Goal: Task Accomplishment & Management: Use online tool/utility

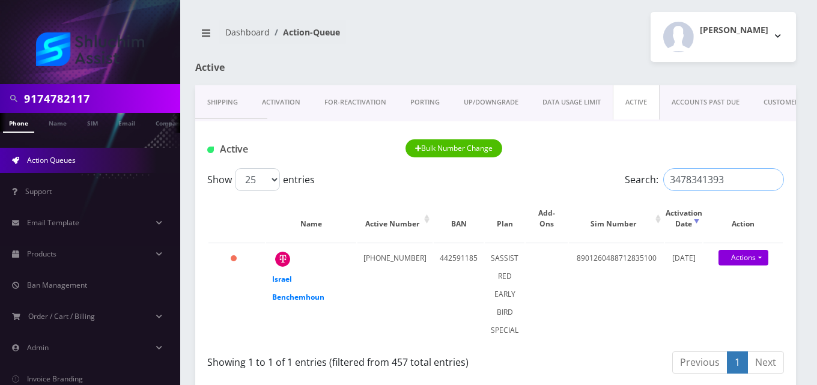
drag, startPoint x: 726, startPoint y: 177, endPoint x: 598, endPoint y: 176, distance: 127.9
click at [598, 176] on div "Show 25 50 100 250 500 1000 entries Search: 3478341393" at bounding box center [495, 179] width 577 height 23
paste input "2405197760"
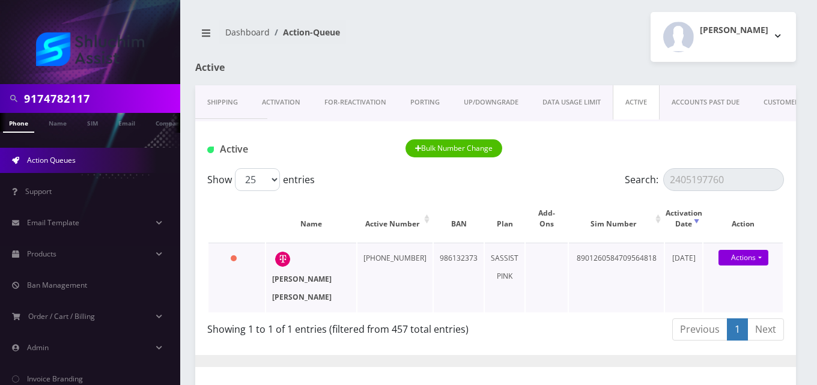
click at [303, 276] on strong "Chaya Mushka Avtzon" at bounding box center [301, 288] width 59 height 28
drag, startPoint x: 729, startPoint y: 177, endPoint x: 611, endPoint y: 174, distance: 118.4
click at [611, 174] on div "Show 25 50 100 250 500 1000 entries Search: 2405197760" at bounding box center [495, 179] width 577 height 23
paste input "89906458"
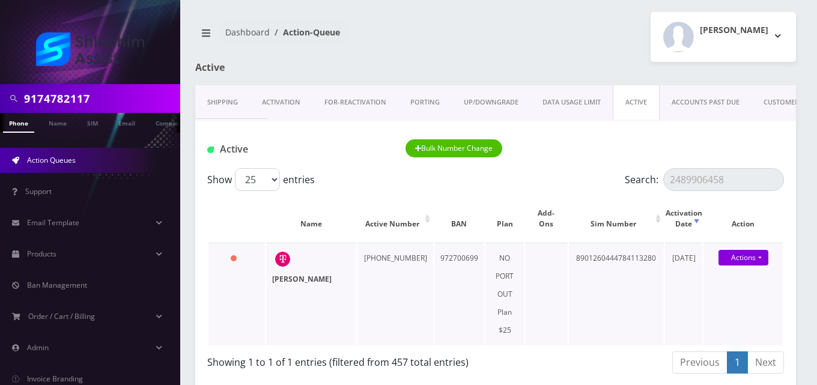
click at [287, 277] on strong "Rikkel Shemtov" at bounding box center [301, 279] width 59 height 10
drag, startPoint x: 747, startPoint y: 177, endPoint x: 583, endPoint y: 191, distance: 164.6
click at [583, 191] on div "Show 25 50 100 250 500 1000 entries Search: 2489906458" at bounding box center [495, 179] width 577 height 23
paste input "323698267"
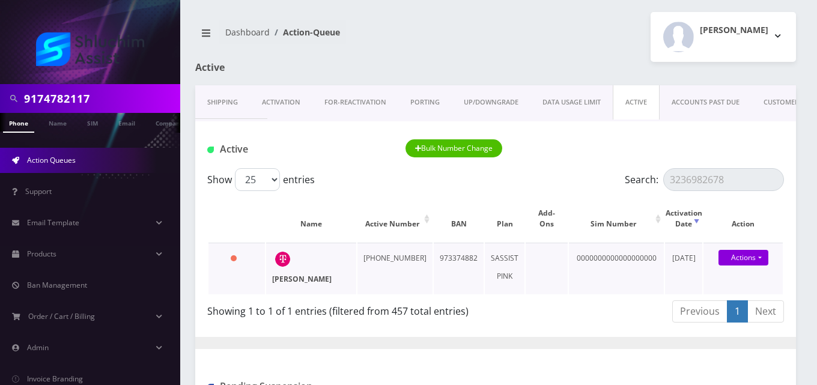
click at [277, 277] on strong "Yossi Reicher" at bounding box center [301, 279] width 59 height 10
drag, startPoint x: 729, startPoint y: 180, endPoint x: 559, endPoint y: 190, distance: 170.9
click at [559, 190] on div "Show 25 50 100 250 500 1000 entries Search: 3236982678" at bounding box center [495, 179] width 577 height 23
paste input "472011985"
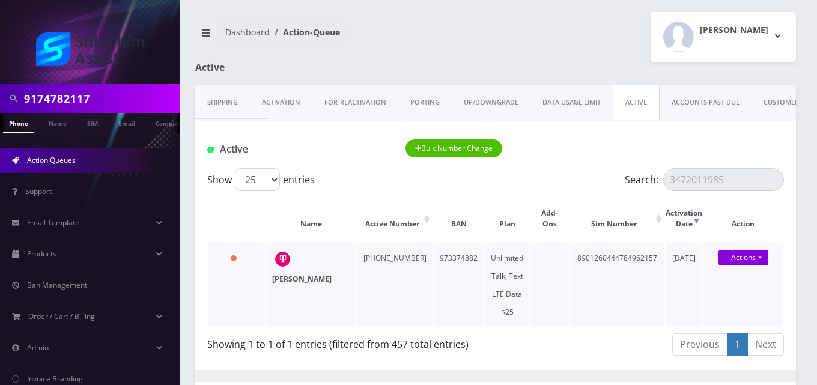
click at [284, 281] on strong "Ben Mish" at bounding box center [301, 279] width 59 height 10
drag, startPoint x: 726, startPoint y: 173, endPoint x: 607, endPoint y: 181, distance: 119.8
click at [607, 181] on div "Show 25 50 100 250 500 1000 entries Search: 3472011985" at bounding box center [495, 179] width 577 height 23
paste input "471261"
click at [291, 279] on strong "Yisroel Liberow" at bounding box center [301, 279] width 59 height 10
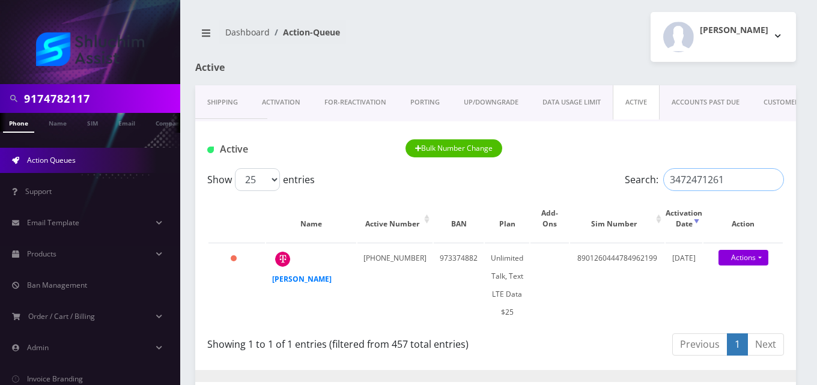
drag, startPoint x: 727, startPoint y: 188, endPoint x: 640, endPoint y: 195, distance: 86.7
click at [640, 195] on div "Show 25 50 100 250 500 1000 entries Search: 3472471261 Name Active Number BAN P…" at bounding box center [495, 264] width 601 height 192
paste input "5191292"
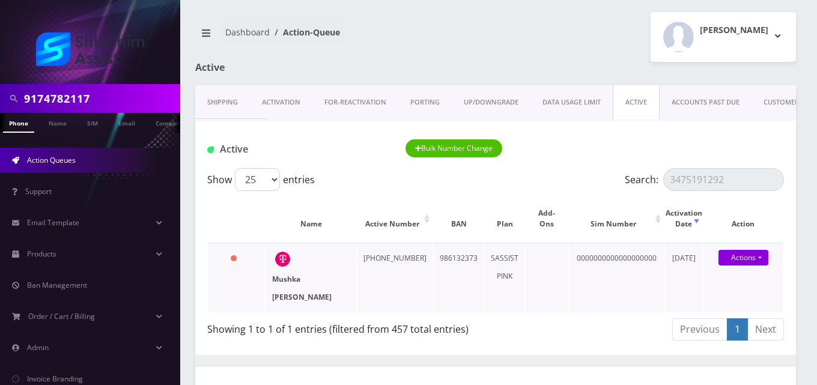
click at [276, 281] on strong "Mushka Hendel" at bounding box center [301, 288] width 59 height 28
drag, startPoint x: 730, startPoint y: 180, endPoint x: 606, endPoint y: 181, distance: 123.7
click at [606, 181] on div "Show 25 50 100 250 500 1000 entries Search: 3475191292" at bounding box center [495, 179] width 577 height 23
paste input "6936926"
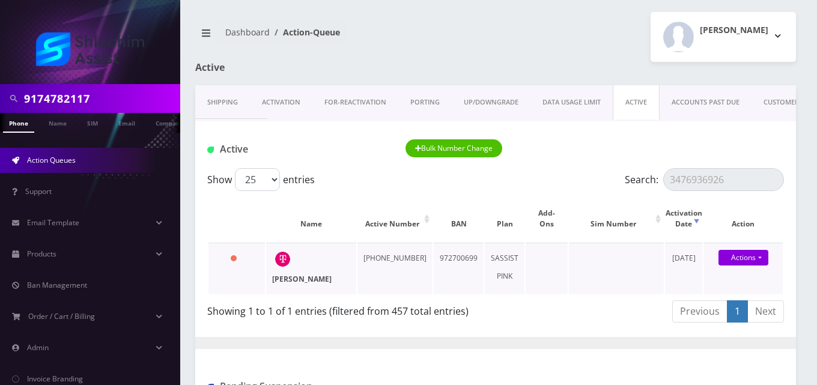
click at [291, 277] on strong "mendel kozliner" at bounding box center [301, 279] width 59 height 10
drag, startPoint x: 747, startPoint y: 181, endPoint x: 554, endPoint y: 185, distance: 192.9
click at [554, 185] on div "Show 25 50 100 250 500 1000 entries Search: 3476936926" at bounding box center [495, 179] width 577 height 23
paste input "7408742"
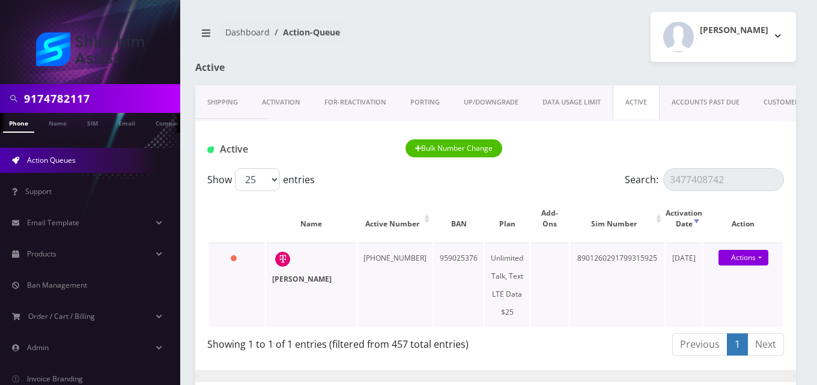
click at [292, 277] on strong "Yossi Krinsky" at bounding box center [301, 279] width 59 height 10
click at [311, 277] on strong "Yossi Krinsky" at bounding box center [301, 279] width 59 height 10
drag, startPoint x: 736, startPoint y: 181, endPoint x: 537, endPoint y: 169, distance: 199.2
click at [537, 169] on div "Show 25 50 100 250 500 1000 entries Search: 3477408742" at bounding box center [495, 179] width 577 height 23
paste input "70226"
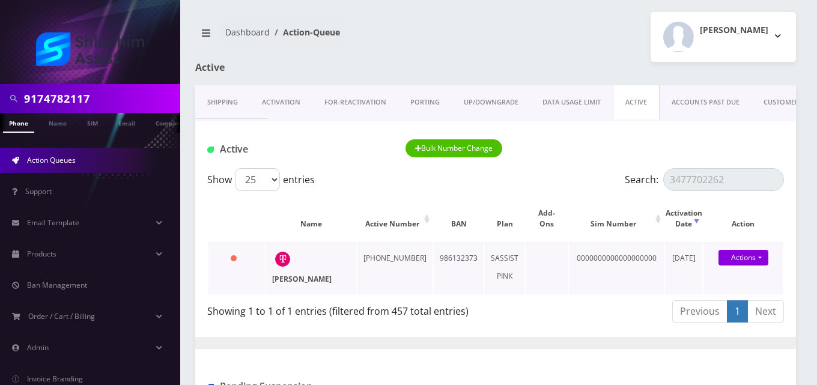
click at [282, 274] on strong "mendel benjaminson" at bounding box center [301, 279] width 59 height 10
drag, startPoint x: 729, startPoint y: 179, endPoint x: 560, endPoint y: 173, distance: 168.9
click at [560, 173] on div "Show 25 50 100 250 500 1000 entries Search: 3477702262" at bounding box center [495, 179] width 577 height 23
paste input "4206"
click at [300, 274] on strong "Yechiel Vogel" at bounding box center [301, 279] width 59 height 10
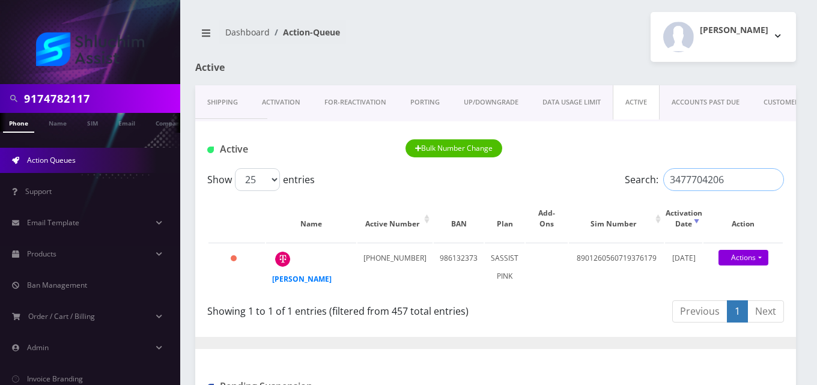
drag, startPoint x: 726, startPoint y: 181, endPoint x: 593, endPoint y: 177, distance: 133.4
click at [593, 177] on div "Show 25 50 100 250 500 1000 entries Search: 3477704206" at bounding box center [495, 179] width 577 height 23
paste input "8122220"
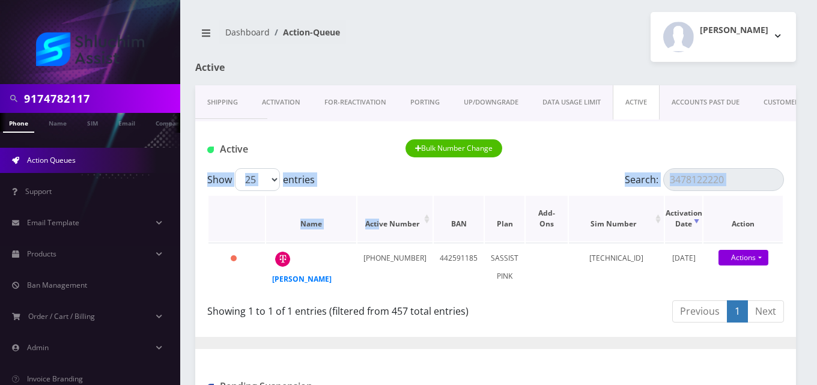
drag, startPoint x: 593, startPoint y: 177, endPoint x: 367, endPoint y: 216, distance: 229.2
click at [367, 216] on div "Show 25 50 100 250 500 1000 entries Search: 3478122220 Name Active Number BAN P…" at bounding box center [495, 247] width 601 height 159
click at [287, 279] on strong "Miriam Moskovitz" at bounding box center [301, 279] width 59 height 10
click at [739, 181] on input "3478122220" at bounding box center [723, 179] width 121 height 23
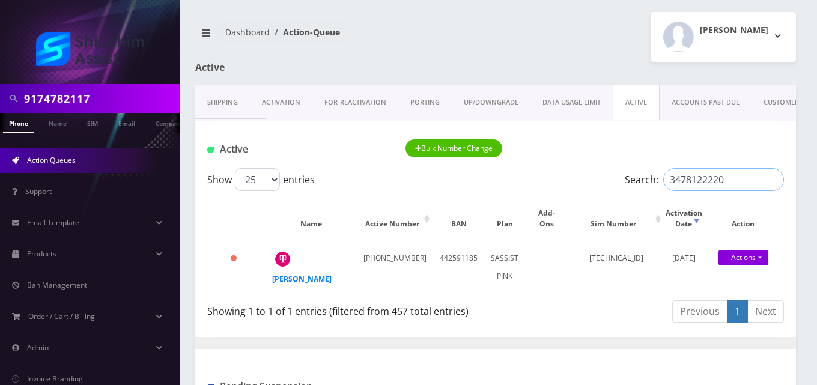
drag, startPoint x: 739, startPoint y: 181, endPoint x: 616, endPoint y: 177, distance: 123.2
click at [616, 177] on div "Show 25 50 100 250 500 1000 entries Search: 3478122220" at bounding box center [495, 179] width 577 height 23
paste input "885352"
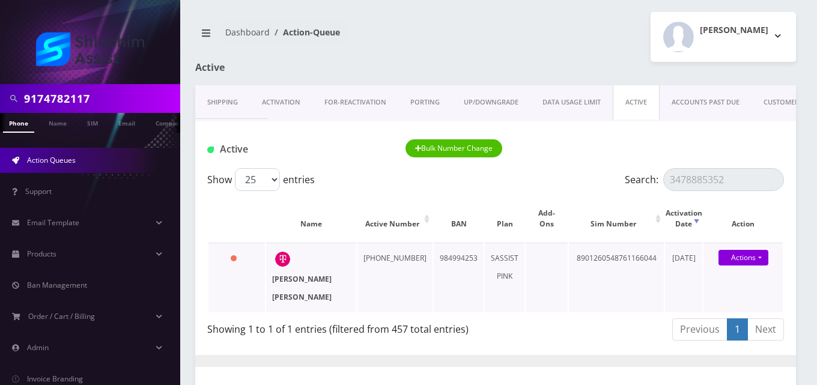
click at [285, 276] on strong "Meir Eliezer Gurewitz" at bounding box center [301, 288] width 59 height 28
drag, startPoint x: 726, startPoint y: 177, endPoint x: 538, endPoint y: 177, distance: 187.4
click at [538, 177] on div "Show 25 50 100 250 500 1000 entries Search: 3478885352" at bounding box center [495, 179] width 577 height 23
paste input "735"
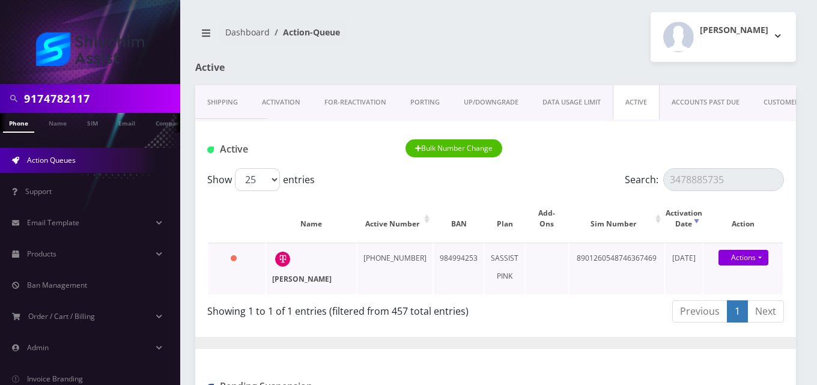
click at [290, 277] on strong "Shmuly Shanowitz" at bounding box center [301, 279] width 59 height 10
drag, startPoint x: 736, startPoint y: 177, endPoint x: 536, endPoint y: 172, distance: 200.1
click at [536, 172] on div "Show 25 50 100 250 500 1000 entries Search: 3478885735" at bounding box center [495, 179] width 577 height 23
paste input "811"
click at [288, 280] on strong "Yosef Tzvi Zwiebel" at bounding box center [301, 279] width 59 height 10
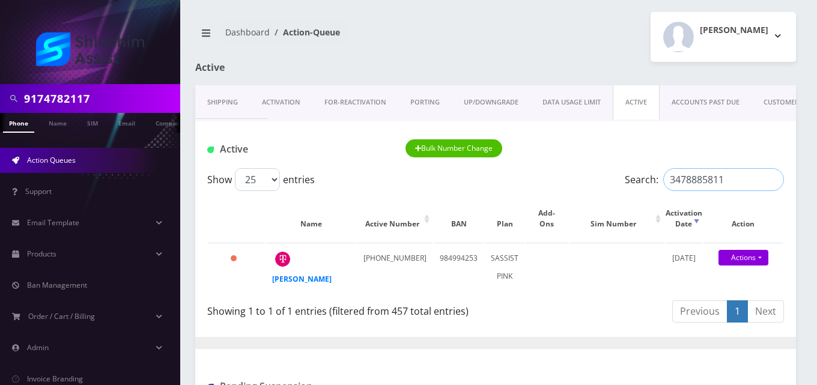
drag, startPoint x: 729, startPoint y: 182, endPoint x: 573, endPoint y: 183, distance: 156.2
click at [573, 183] on div "Show 25 50 100 250 500 1000 entries Search: 3478885811" at bounding box center [495, 179] width 577 height 23
paste input "4122095205"
click at [280, 276] on strong "Sholom Feigelstock" at bounding box center [301, 279] width 59 height 10
drag, startPoint x: 726, startPoint y: 184, endPoint x: 590, endPoint y: 175, distance: 136.0
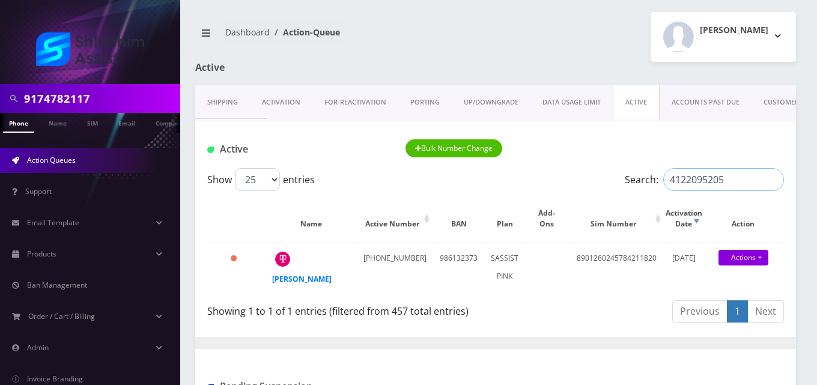
click at [590, 175] on div "Show 25 50 100 250 500 1000 entries Search: 4122095205" at bounding box center [495, 179] width 577 height 23
paste input "5102168107"
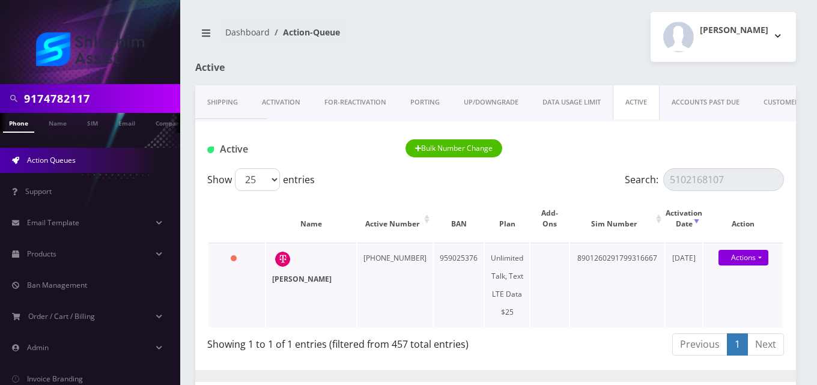
click at [281, 279] on strong "Rivka Hirschowitz" at bounding box center [301, 279] width 59 height 10
drag, startPoint x: 727, startPoint y: 184, endPoint x: 584, endPoint y: 193, distance: 143.8
click at [584, 193] on div "Show 25 50 100 250 500 1000 entries Search: 5102168107 Name Active Number BAN P…" at bounding box center [495, 264] width 601 height 192
paste input "938"
click at [300, 280] on strong "David Meroz" at bounding box center [301, 279] width 59 height 10
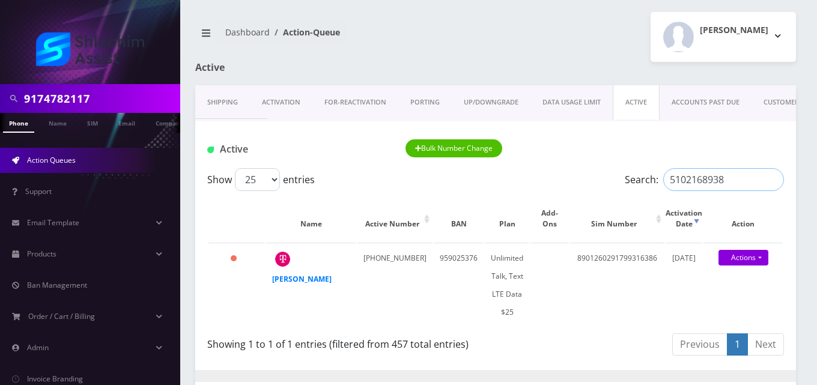
drag, startPoint x: 728, startPoint y: 183, endPoint x: 604, endPoint y: 183, distance: 124.3
click at [604, 183] on div "Show 25 50 100 250 500 1000 entries Search: 5102168938" at bounding box center [495, 179] width 577 height 23
paste input "998846"
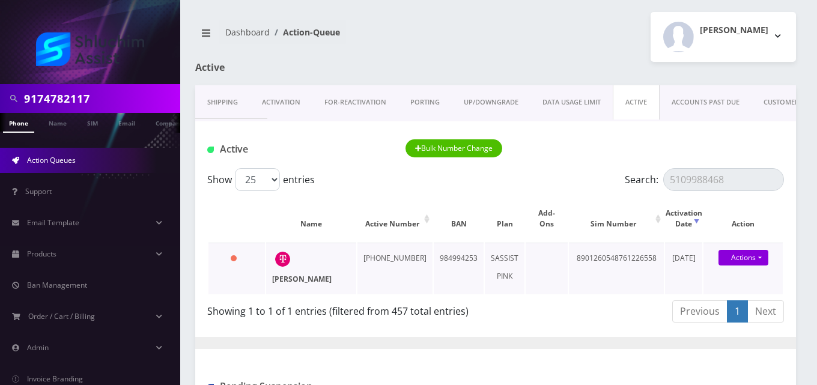
click at [306, 278] on strong "Moshe Zeitlin" at bounding box center [301, 279] width 59 height 10
drag, startPoint x: 731, startPoint y: 178, endPoint x: 606, endPoint y: 175, distance: 125.0
click at [606, 175] on div "Show 25 50 100 250 500 1000 entries Search: 5109988468" at bounding box center [495, 179] width 577 height 23
paste input "703318065"
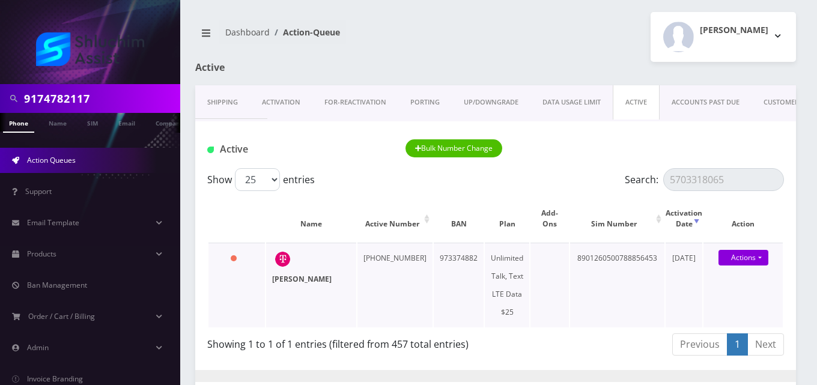
click at [284, 279] on strong "Miriam Luchins" at bounding box center [301, 279] width 59 height 10
drag, startPoint x: 726, startPoint y: 180, endPoint x: 563, endPoint y: 170, distance: 163.1
click at [563, 170] on div "Show 25 50 100 250 500 1000 entries Search: 5703318065" at bounding box center [495, 179] width 577 height 23
paste input "6314646871"
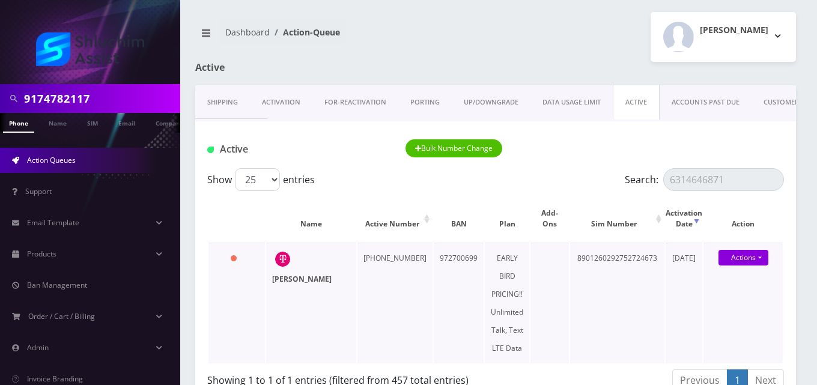
click at [298, 277] on strong "Shmuel Feiner" at bounding box center [301, 279] width 59 height 10
drag, startPoint x: 724, startPoint y: 184, endPoint x: 575, endPoint y: 157, distance: 151.4
paste input "5688300"
click at [302, 276] on strong "Rivka Levertov" at bounding box center [301, 279] width 59 height 10
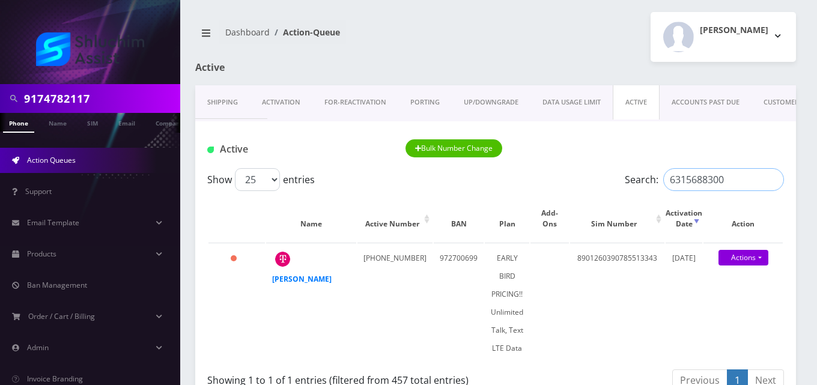
drag, startPoint x: 724, startPoint y: 186, endPoint x: 612, endPoint y: 186, distance: 111.7
click at [612, 186] on div "Show 25 50 100 250 500 1000 entries Search: 6315688300" at bounding box center [495, 179] width 577 height 23
paste input "462393881"
click at [289, 281] on strong "Shlomo Galperin" at bounding box center [301, 279] width 59 height 10
drag, startPoint x: 732, startPoint y: 184, endPoint x: 614, endPoint y: 190, distance: 117.9
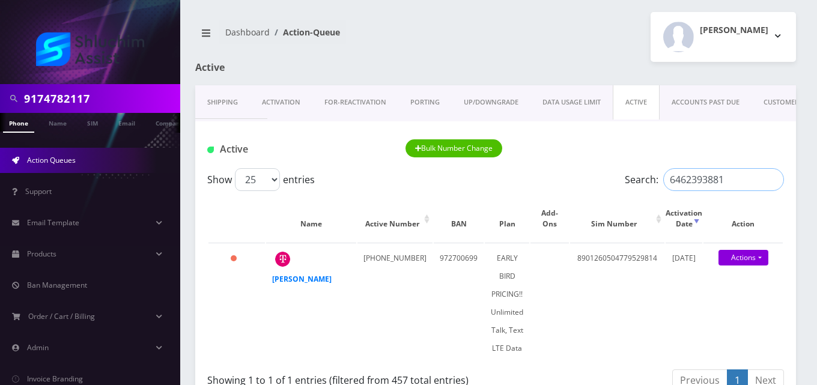
click at [614, 190] on div "Show 25 50 100 250 500 1000 entries Search: 6462393881" at bounding box center [495, 179] width 577 height 23
paste input "3924429"
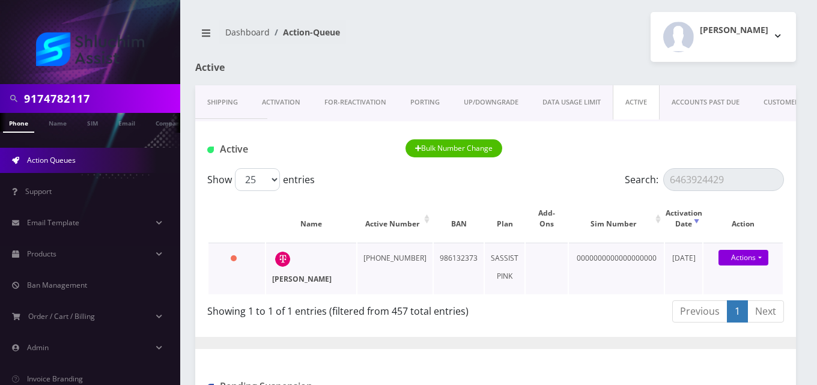
click at [293, 279] on strong "Mendy Uhrmacher" at bounding box center [301, 279] width 59 height 10
drag, startPoint x: 727, startPoint y: 181, endPoint x: 572, endPoint y: 186, distance: 154.4
click at [572, 186] on div "Show 25 50 100 250 500 1000 entries Search: 6463924429" at bounding box center [495, 179] width 577 height 23
paste input "6121"
click at [321, 282] on strong "Roza Kleinman" at bounding box center [301, 279] width 59 height 10
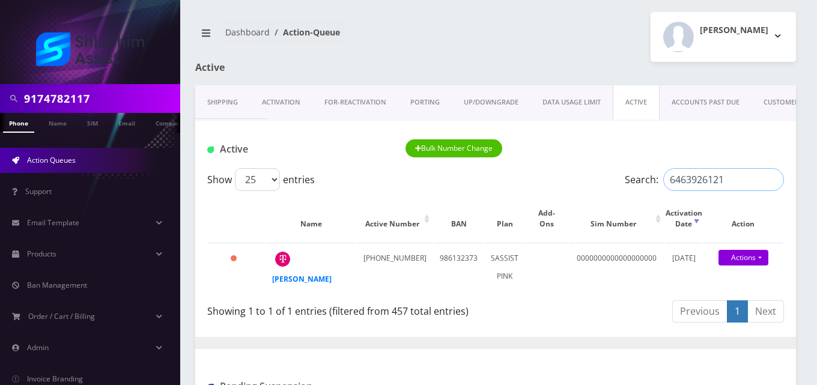
drag, startPoint x: 727, startPoint y: 182, endPoint x: 581, endPoint y: 172, distance: 146.3
click at [581, 172] on div "Show 25 50 100 250 500 1000 entries Search: 6463926121" at bounding box center [495, 179] width 577 height 23
paste input "4207566"
click at [291, 275] on strong "Mordecai Wilhelm" at bounding box center [301, 279] width 59 height 10
drag, startPoint x: 728, startPoint y: 183, endPoint x: 595, endPoint y: 183, distance: 133.3
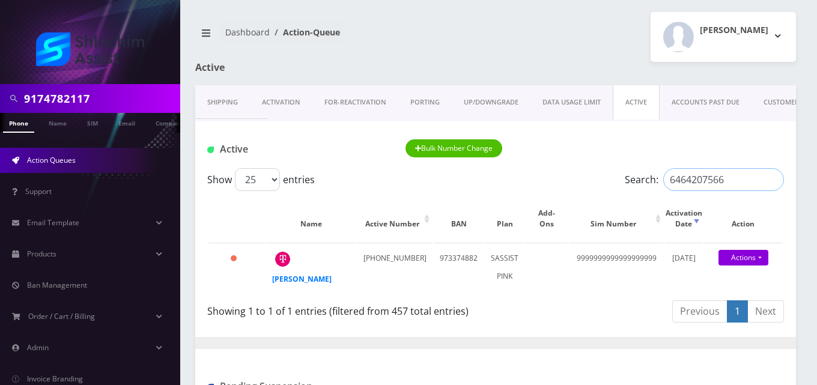
click at [595, 183] on div "Show 25 50 100 250 500 1000 entries Search: 6464207566" at bounding box center [495, 179] width 577 height 23
paste input "6438307"
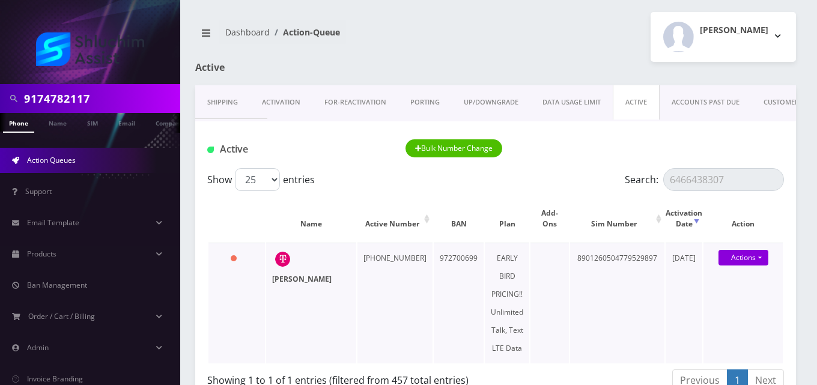
click at [298, 275] on strong "Chana Gelman" at bounding box center [301, 279] width 59 height 10
drag, startPoint x: 729, startPoint y: 179, endPoint x: 556, endPoint y: 184, distance: 173.1
click at [556, 184] on div "Show 25 50 100 250 500 1000 entries Search: 6466438307" at bounding box center [495, 179] width 577 height 23
paste input "824939"
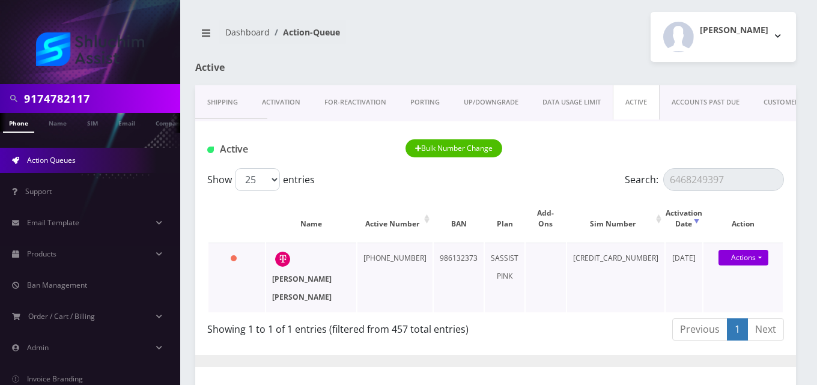
click at [293, 280] on strong "Brocha mushka Krinsky" at bounding box center [301, 288] width 59 height 28
click at [290, 280] on strong "Brocha mushka Krinsky" at bounding box center [301, 288] width 59 height 28
drag, startPoint x: 732, startPoint y: 177, endPoint x: 534, endPoint y: 173, distance: 197.6
click at [534, 173] on div "Show 25 50 100 250 500 1000 entries Search: 6468249397" at bounding box center [495, 179] width 577 height 23
paste input "69923"
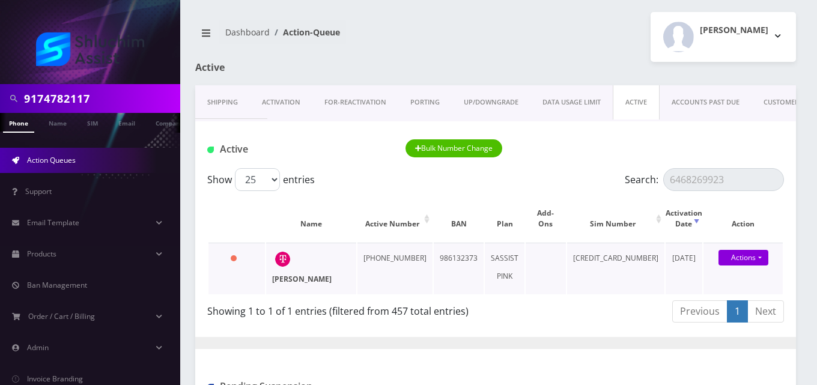
click at [287, 281] on strong "Levi Silberstein" at bounding box center [301, 279] width 59 height 10
drag, startPoint x: 728, startPoint y: 182, endPoint x: 584, endPoint y: 183, distance: 143.6
click at [584, 183] on div "Show 25 50 100 250 500 1000 entries Search: 6468269923" at bounding box center [495, 179] width 577 height 23
paste input "513739"
click at [307, 281] on strong "Devorah Leah Feigelstock" at bounding box center [301, 279] width 59 height 10
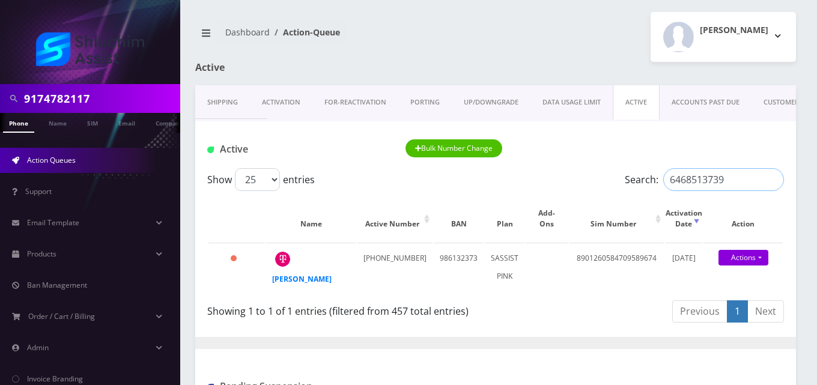
drag, startPoint x: 726, startPoint y: 181, endPoint x: 605, endPoint y: 181, distance: 121.3
click at [605, 181] on div "Show 25 50 100 250 500 1000 entries Search: 6468513739" at bounding box center [495, 179] width 577 height 23
paste input "7188771951"
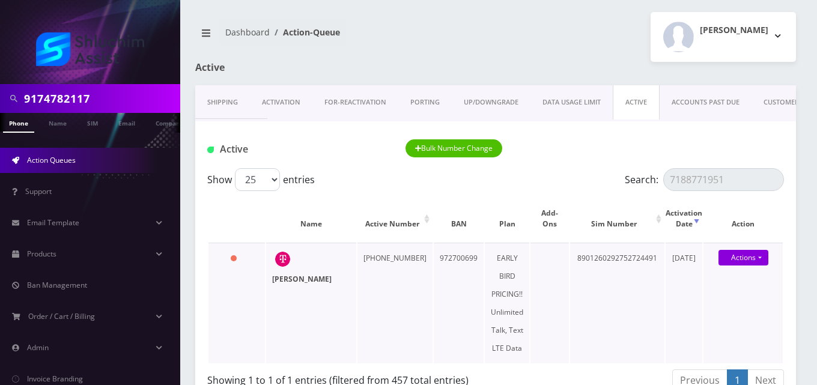
click at [296, 277] on strong "Menachem Rappoport" at bounding box center [301, 279] width 59 height 10
drag, startPoint x: 725, startPoint y: 179, endPoint x: 599, endPoint y: 185, distance: 126.3
click at [599, 185] on div "Show 25 50 100 250 500 1000 entries Search: 7188771951" at bounding box center [495, 179] width 577 height 23
paste input "8453270472"
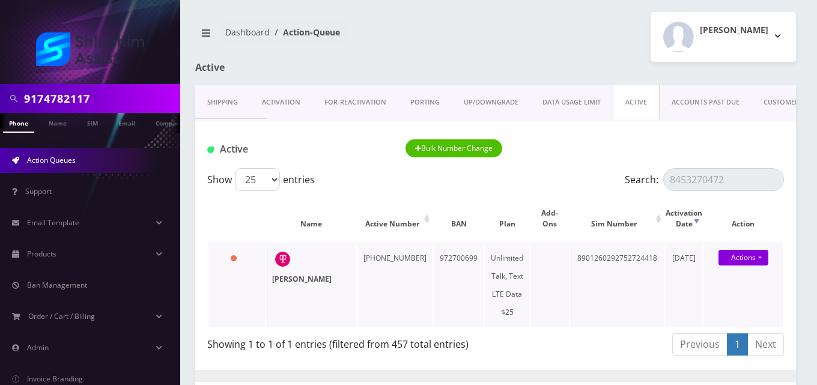
click at [293, 279] on strong "Israel Cohen" at bounding box center [301, 279] width 59 height 10
drag, startPoint x: 727, startPoint y: 183, endPoint x: 616, endPoint y: 186, distance: 111.2
click at [616, 186] on div "Show 25 50 100 250 500 1000 entries Search: 8453270472" at bounding box center [495, 179] width 577 height 23
paste input "6249470"
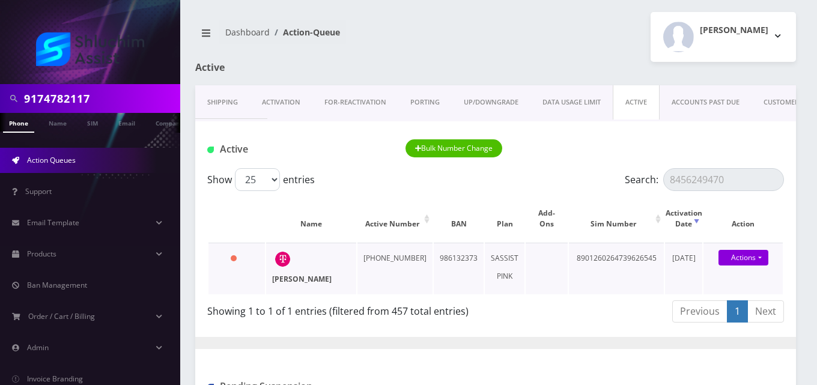
click at [287, 278] on strong "Chaim Dworcan" at bounding box center [301, 279] width 59 height 10
drag, startPoint x: 735, startPoint y: 177, endPoint x: 626, endPoint y: 171, distance: 108.9
click at [626, 171] on label "Search: 8456249470" at bounding box center [704, 179] width 159 height 23
paste input "622371413"
click at [282, 284] on strong "Rochi Wineberg" at bounding box center [301, 279] width 59 height 10
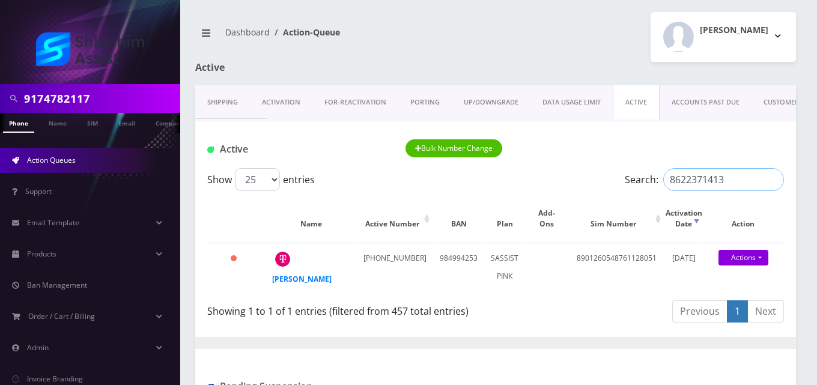
drag, startPoint x: 721, startPoint y: 178, endPoint x: 593, endPoint y: 184, distance: 127.5
click at [593, 184] on div "Show 25 50 100 250 500 1000 entries Search: 8622371413" at bounding box center [495, 179] width 577 height 23
paste input "9173192410"
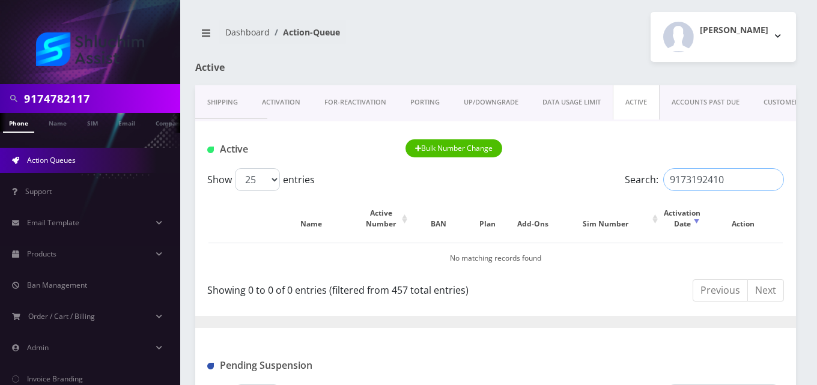
type input "9173192410"
drag, startPoint x: 99, startPoint y: 96, endPoint x: 0, endPoint y: 84, distance: 99.8
click at [0, 84] on div "9174782117" at bounding box center [90, 98] width 180 height 29
paste input "3192410"
type input "9173192410"
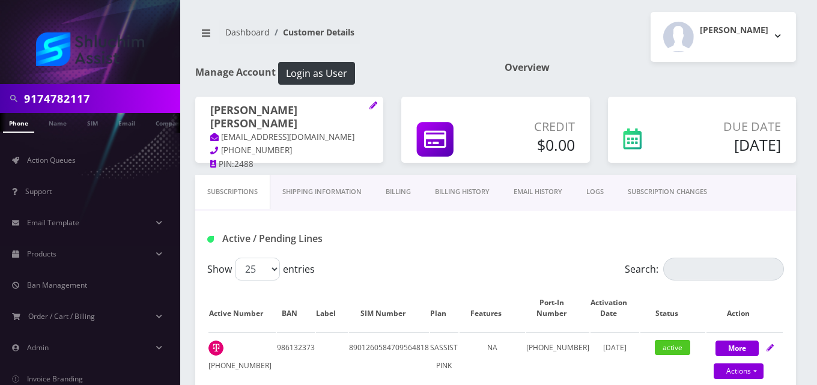
click at [399, 189] on link "Billing" at bounding box center [398, 192] width 49 height 34
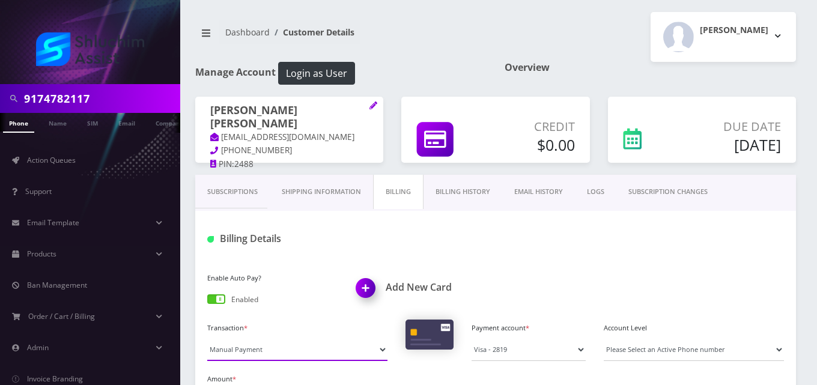
click at [255, 354] on select "Manual Payment Custom Charge Manual Credit Custom Invoice" at bounding box center [297, 349] width 180 height 23
select select "Custom Invoice"
click at [207, 338] on select "Manual Payment Custom Charge Manual Credit Custom Invoice" at bounding box center [297, 349] width 180 height 23
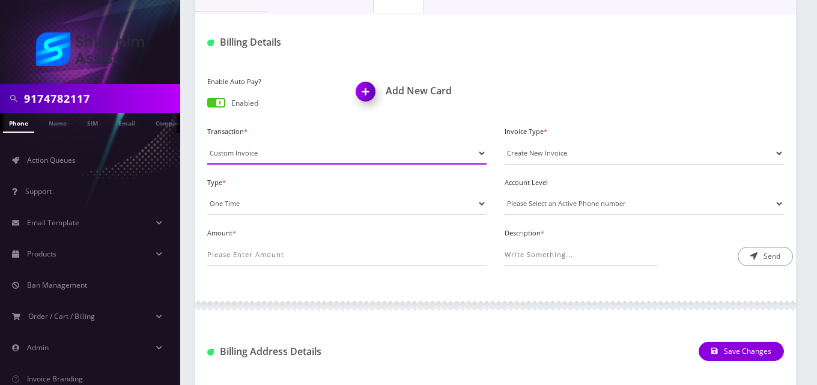
scroll to position [214, 0]
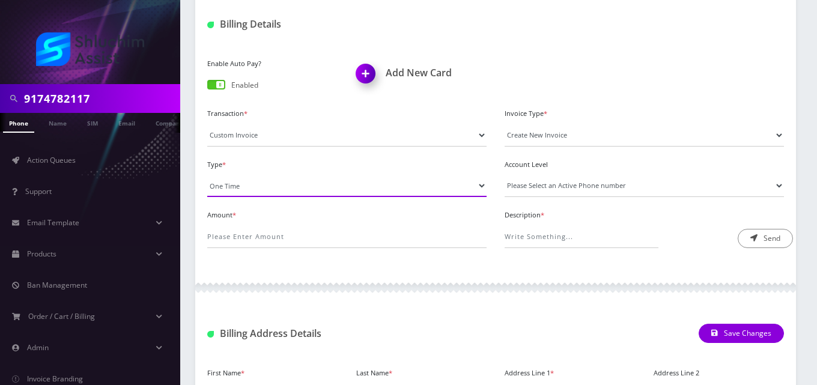
click at [260, 180] on select "One Time Usage Charge" at bounding box center [346, 185] width 279 height 23
select select "4"
click at [207, 174] on select "One Time Usage Charge" at bounding box center [346, 185] width 279 height 23
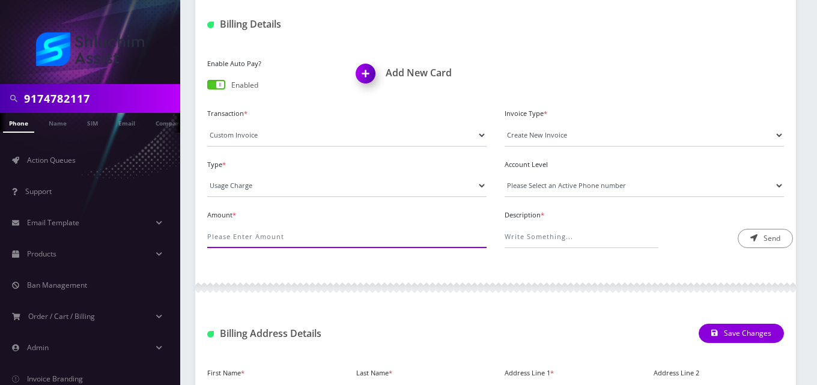
click at [266, 235] on input "Amount *" at bounding box center [346, 236] width 279 height 23
type input "3.78"
click at [568, 189] on select "Please Select an Active Phone number 2405197760" at bounding box center [644, 185] width 279 height 23
select select "68245"
click at [505, 174] on select "Please Select an Active Phone number 2405197760" at bounding box center [644, 185] width 279 height 23
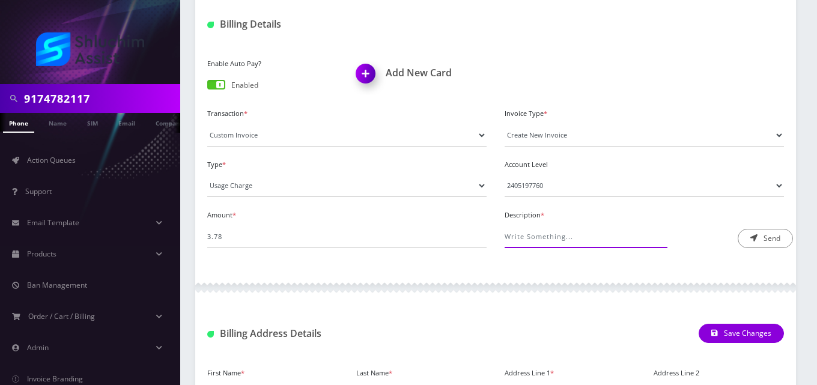
click at [567, 238] on input "Description *" at bounding box center [582, 236] width 154 height 23
type input "Roaming Fee"
click at [767, 237] on button "Send" at bounding box center [765, 238] width 55 height 19
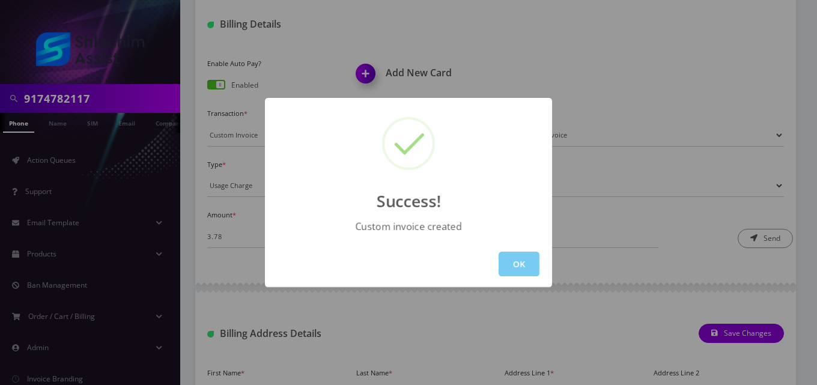
click at [518, 265] on button "OK" at bounding box center [519, 264] width 41 height 25
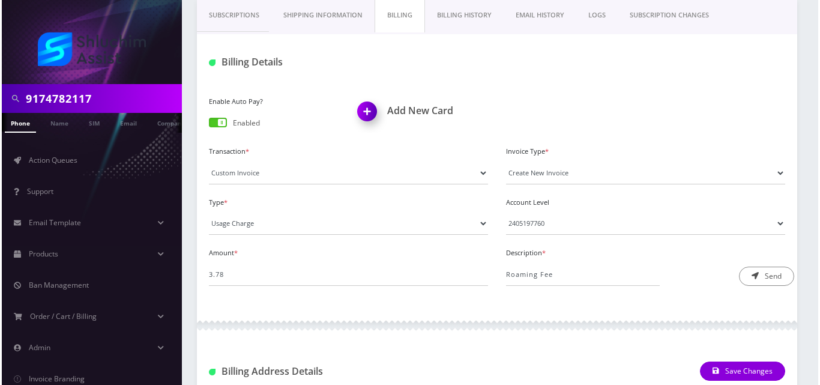
scroll to position [174, 0]
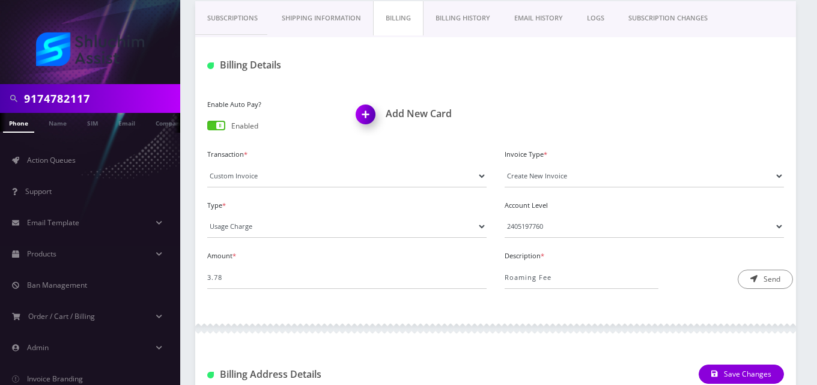
click at [536, 20] on link "EMAIL HISTORY" at bounding box center [538, 18] width 73 height 34
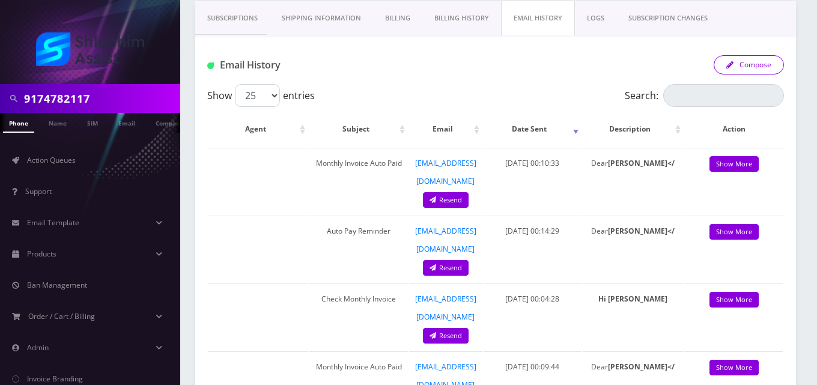
click at [748, 67] on button "Compose" at bounding box center [749, 64] width 70 height 19
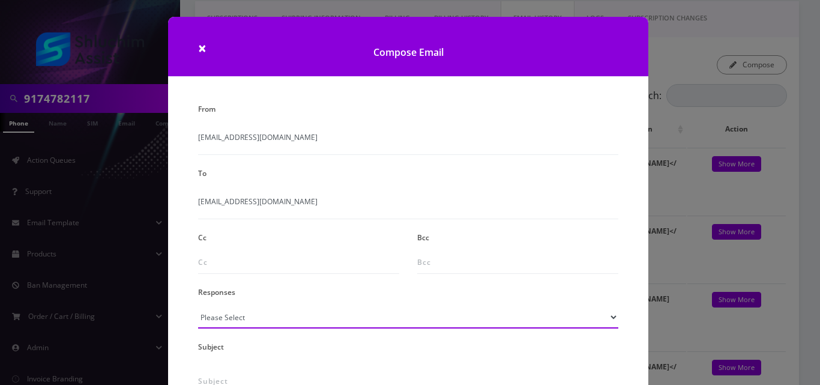
click at [241, 317] on select "Please Select TMobile port Unable to activate CH Pickup Past Due Pick up follow…" at bounding box center [408, 317] width 420 height 23
select select "24"
click at [198, 306] on select "Please Select TMobile port Unable to activate CH Pickup Past Due Pick up follow…" at bounding box center [408, 317] width 420 height 23
type input "Additional One-Time Charge"
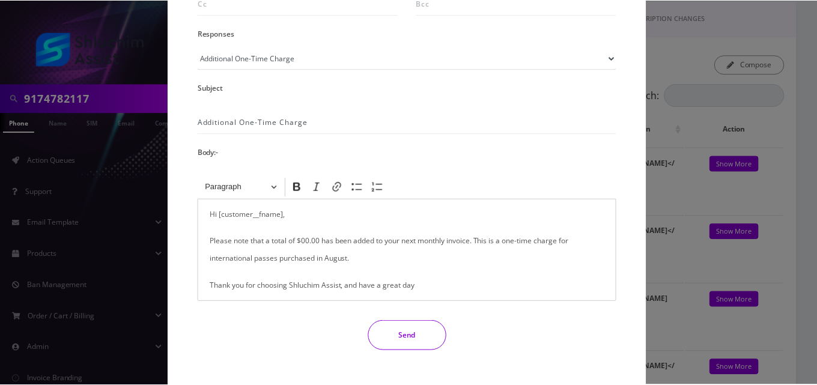
scroll to position [262, 0]
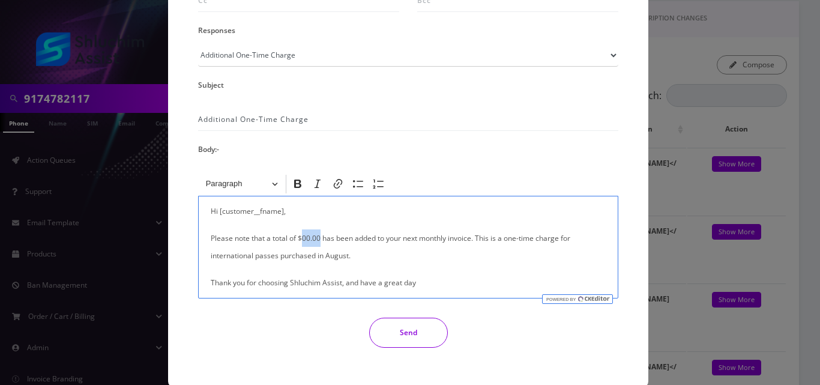
drag, startPoint x: 320, startPoint y: 240, endPoint x: 302, endPoint y: 239, distance: 18.1
click at [302, 239] on p "Please note that a total of $00.00 has been added to your next monthly invoice.…" at bounding box center [408, 246] width 395 height 35
drag, startPoint x: 314, startPoint y: 256, endPoint x: 200, endPoint y: 252, distance: 113.6
click at [200, 252] on div "Hi [customer__fname], Please note that a total of $3.78 has been added to your …" at bounding box center [408, 247] width 420 height 103
click at [404, 329] on button "Send" at bounding box center [408, 333] width 79 height 30
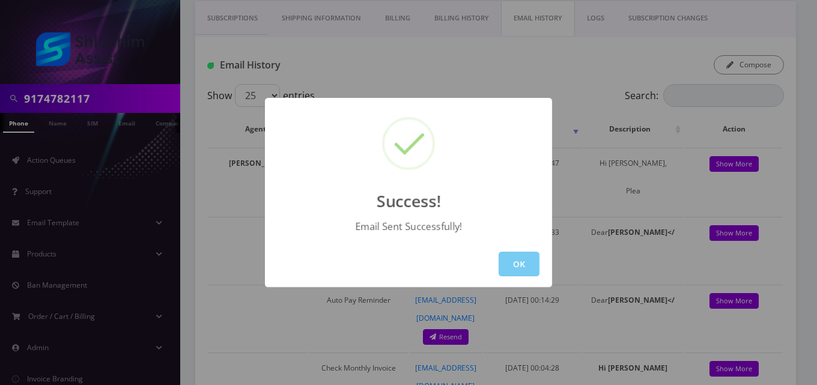
click at [514, 264] on button "OK" at bounding box center [519, 264] width 41 height 25
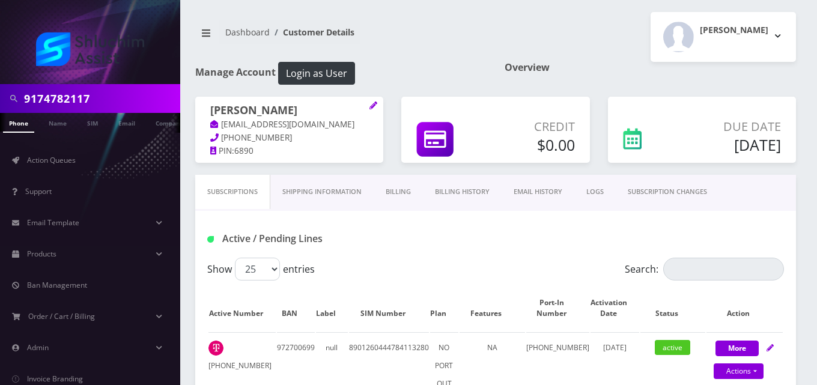
click at [402, 198] on link "Billing" at bounding box center [398, 192] width 49 height 34
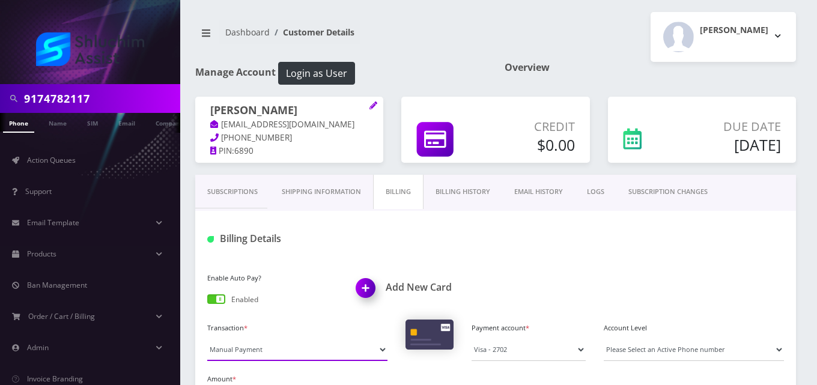
click at [292, 350] on select "Manual Payment Custom Charge Manual Credit Custom Invoice" at bounding box center [297, 349] width 180 height 23
select select "Custom Invoice"
click at [207, 338] on select "Manual Payment Custom Charge Manual Credit Custom Invoice" at bounding box center [297, 349] width 180 height 23
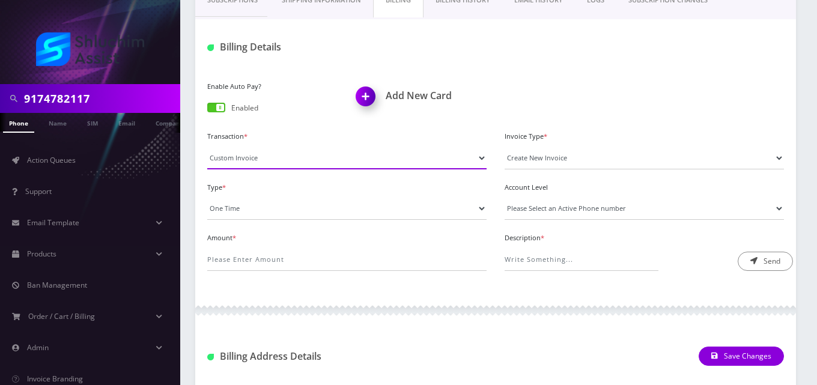
scroll to position [195, 0]
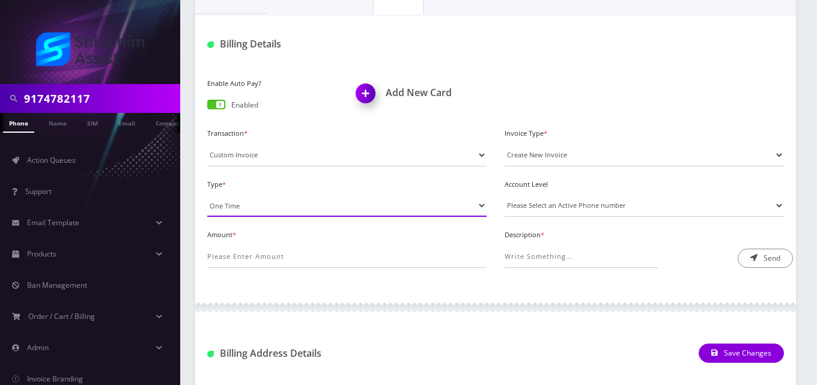
click at [299, 210] on select "One Time Usage Charge" at bounding box center [346, 205] width 279 height 23
select select "4"
click at [207, 194] on select "One Time Usage Charge" at bounding box center [346, 205] width 279 height 23
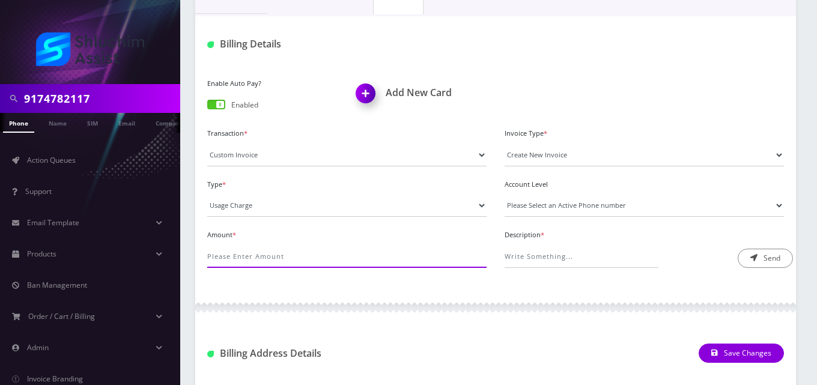
click at [298, 259] on input "Amount *" at bounding box center [346, 256] width 279 height 23
type input "48"
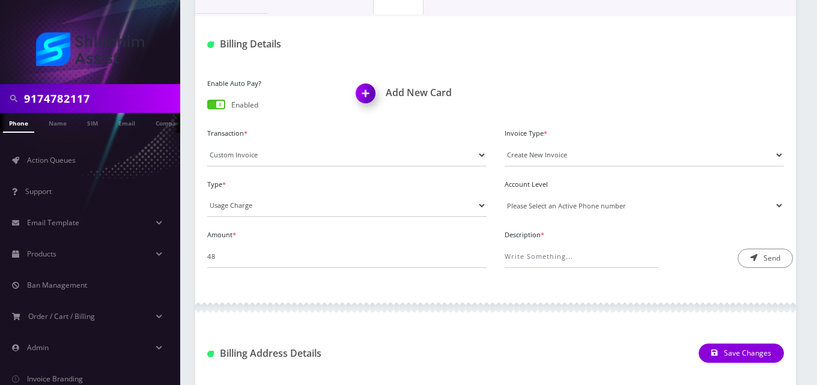
click at [552, 208] on select "Please Select an Active Phone number 2489906458" at bounding box center [644, 205] width 279 height 23
select select "55220"
click at [505, 194] on select "Please Select an Active Phone number 2489906458" at bounding box center [644, 205] width 279 height 23
click at [559, 255] on input "Description *" at bounding box center [582, 256] width 154 height 23
type input "International Pass Charge"
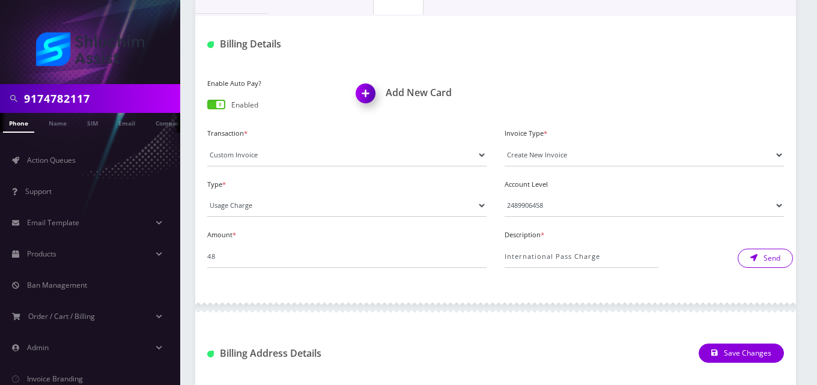
click at [761, 261] on button "Send" at bounding box center [765, 258] width 55 height 19
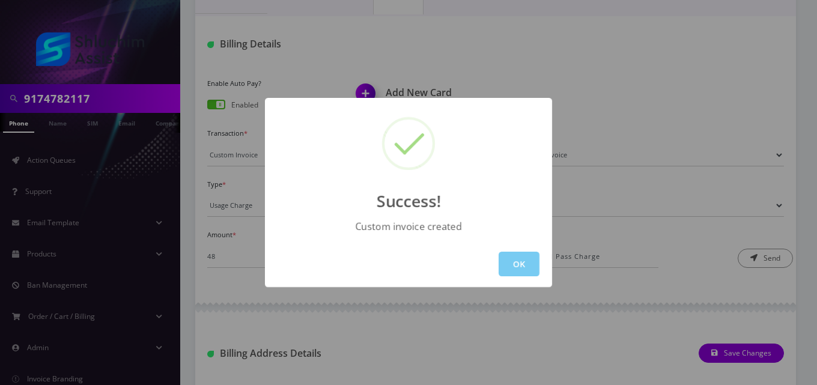
click at [532, 260] on button "OK" at bounding box center [519, 264] width 41 height 25
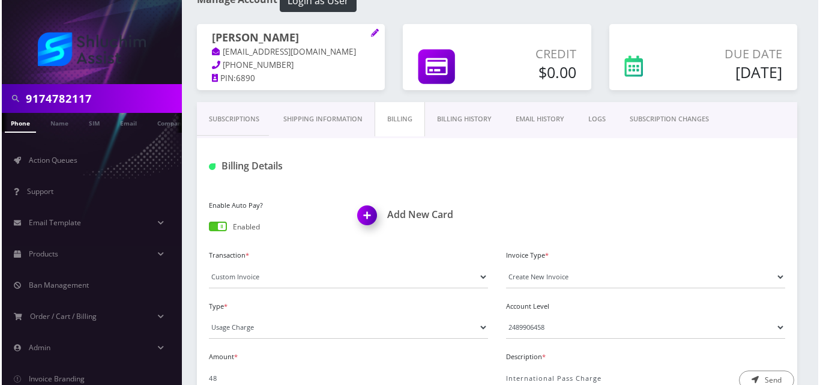
scroll to position [67, 0]
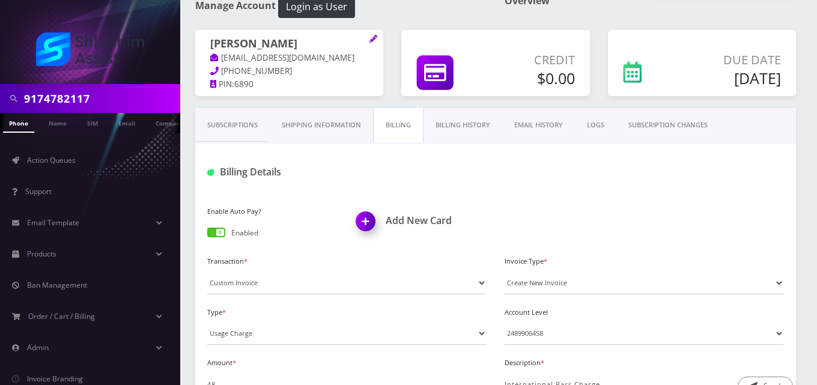
click at [534, 120] on link "EMAIL HISTORY" at bounding box center [538, 125] width 73 height 34
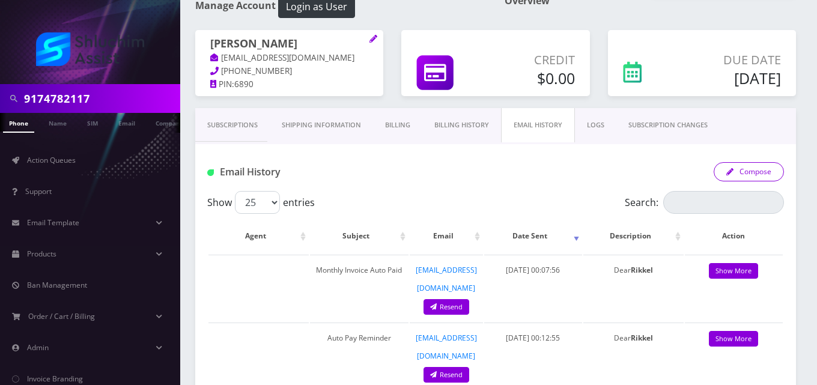
click at [749, 169] on button "Compose" at bounding box center [749, 171] width 70 height 19
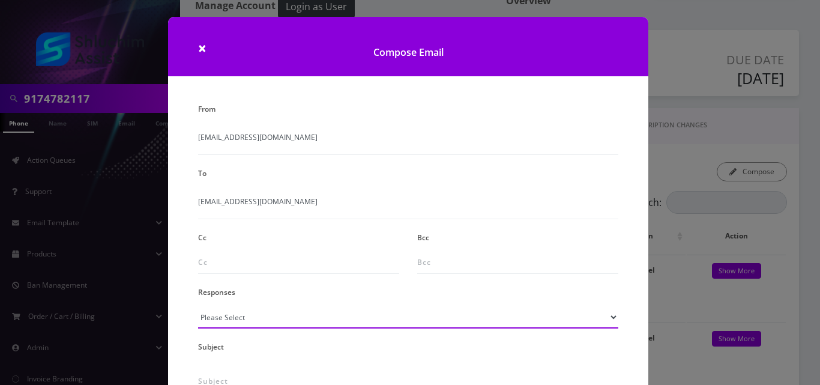
click at [222, 321] on select "Please Select TMobile port Unable to activate CH Pickup Past Due Pick up follow…" at bounding box center [408, 317] width 420 height 23
select select "24"
click at [198, 306] on select "Please Select TMobile port Unable to activate CH Pickup Past Due Pick up follow…" at bounding box center [408, 317] width 420 height 23
type input "Additional One-Time Charge"
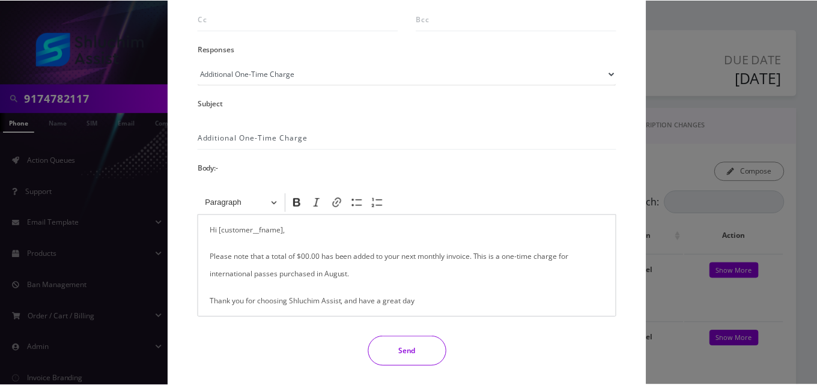
scroll to position [282, 0]
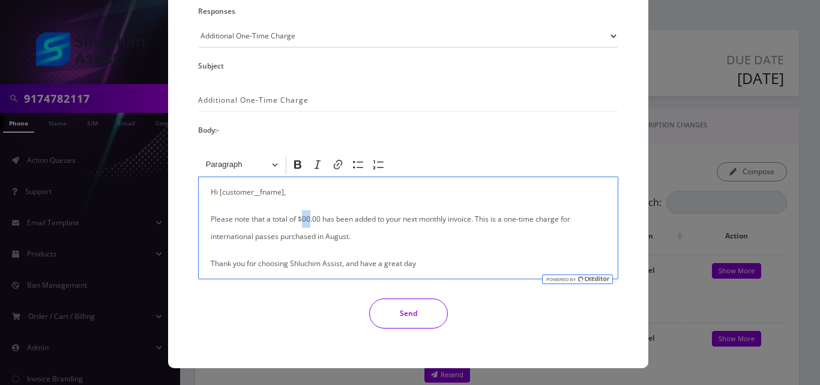
drag, startPoint x: 309, startPoint y: 217, endPoint x: 301, endPoint y: 217, distance: 7.8
click at [301, 217] on p "Please note that a total of $00.00 has been added to your next monthly invoice.…" at bounding box center [408, 227] width 395 height 35
click at [394, 313] on button "Send" at bounding box center [408, 314] width 79 height 30
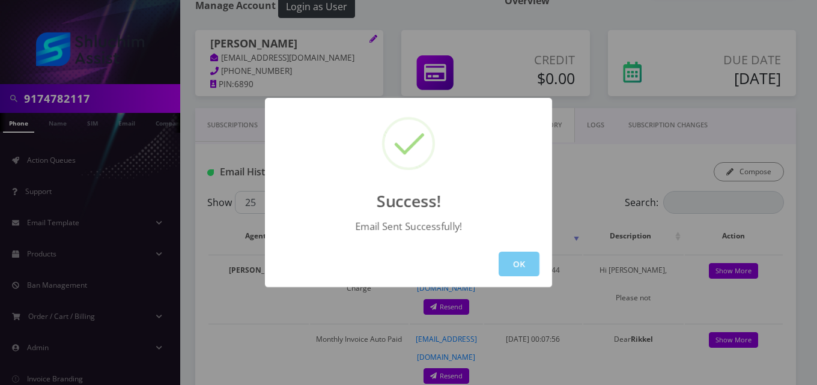
click at [519, 271] on button "OK" at bounding box center [519, 264] width 41 height 25
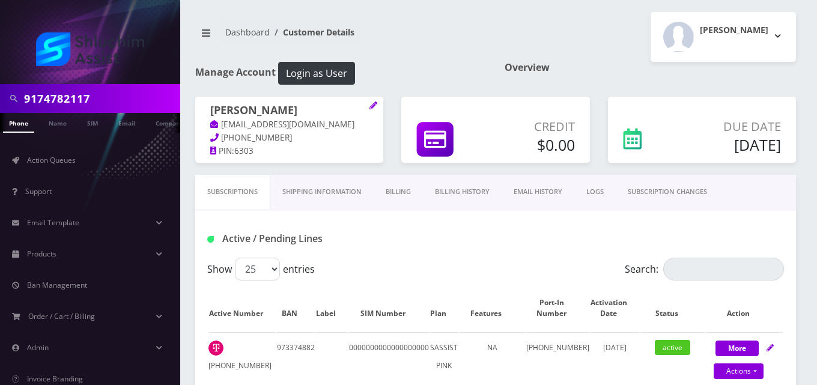
click at [395, 184] on link "Billing" at bounding box center [398, 192] width 49 height 34
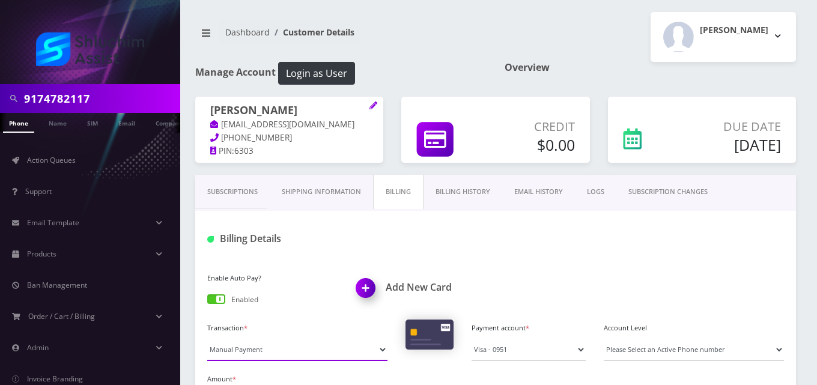
click at [249, 347] on select "Manual Payment Custom Charge Manual Credit Custom Invoice" at bounding box center [297, 349] width 180 height 23
select select "Custom Invoice"
click at [207, 338] on select "Manual Payment Custom Charge Manual Credit Custom Invoice" at bounding box center [297, 349] width 180 height 23
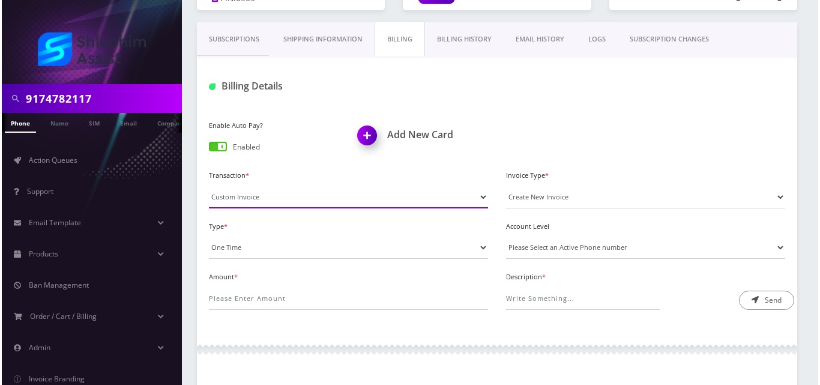
scroll to position [157, 0]
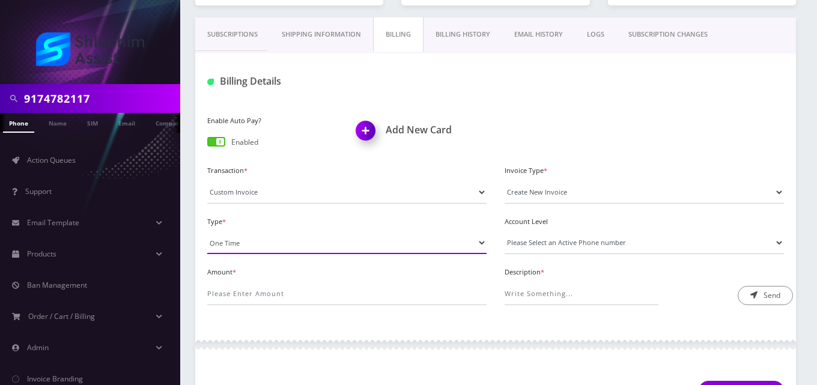
click at [236, 245] on select "One Time Usage Charge" at bounding box center [346, 242] width 279 height 23
select select "4"
click at [207, 231] on select "One Time Usage Charge" at bounding box center [346, 242] width 279 height 23
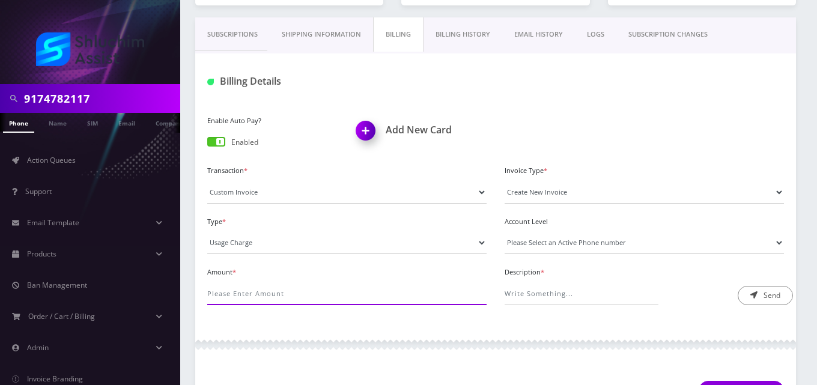
click at [242, 289] on input "Amount *" at bounding box center [346, 293] width 279 height 23
type input ".1"
click at [519, 247] on select "Please Select an Active Phone number 3236982678" at bounding box center [644, 242] width 279 height 23
select select "77309"
click at [505, 231] on select "Please Select an Active Phone number 3236982678" at bounding box center [644, 242] width 279 height 23
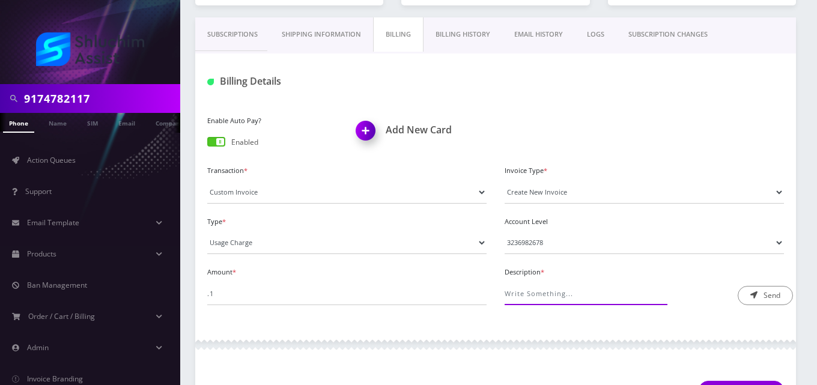
click at [527, 293] on input "Description *" at bounding box center [582, 293] width 154 height 23
type input "Roaming Fee"
click at [761, 297] on button "Send" at bounding box center [765, 295] width 55 height 19
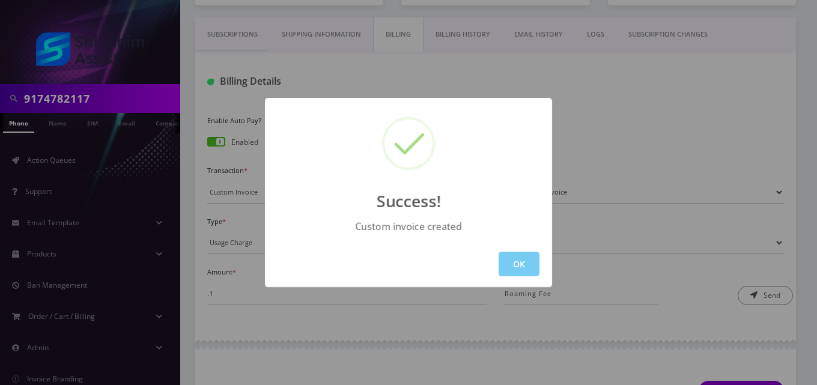
click at [508, 268] on button "OK" at bounding box center [519, 264] width 41 height 25
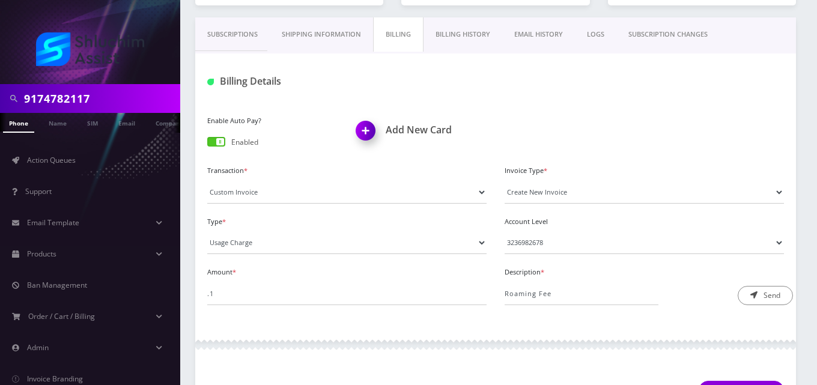
click at [532, 32] on link "EMAIL HISTORY" at bounding box center [538, 34] width 73 height 34
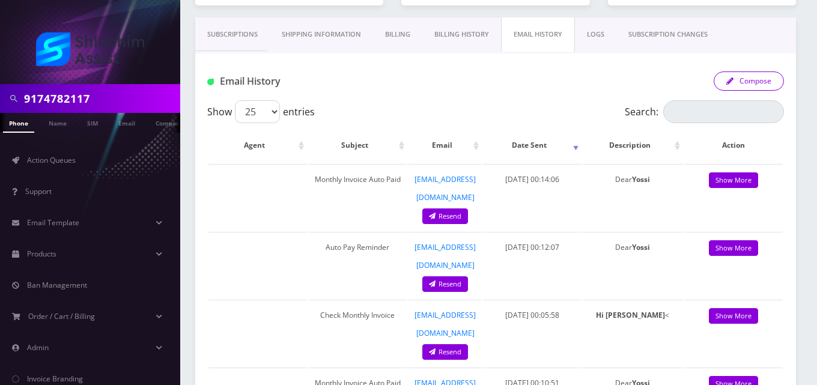
click at [754, 83] on button "Compose" at bounding box center [749, 80] width 70 height 19
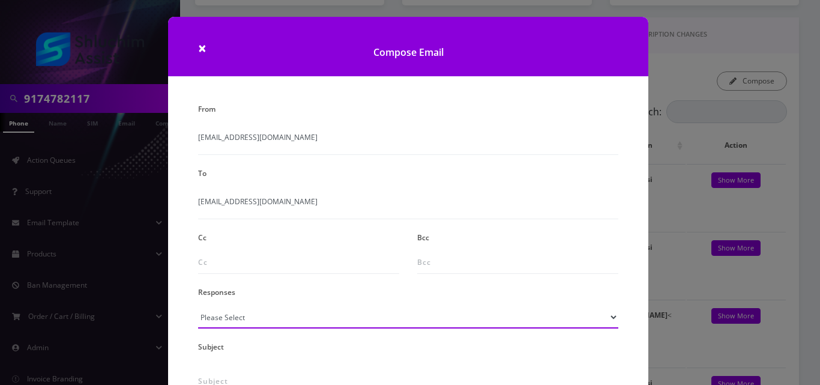
click at [212, 321] on select "Please Select TMobile port Unable to activate CH Pickup Past Due Pick up follow…" at bounding box center [408, 317] width 420 height 23
select select "24"
click at [198, 306] on select "Please Select TMobile port Unable to activate CH Pickup Past Due Pick up follow…" at bounding box center [408, 317] width 420 height 23
type input "Additional One-Time Charge"
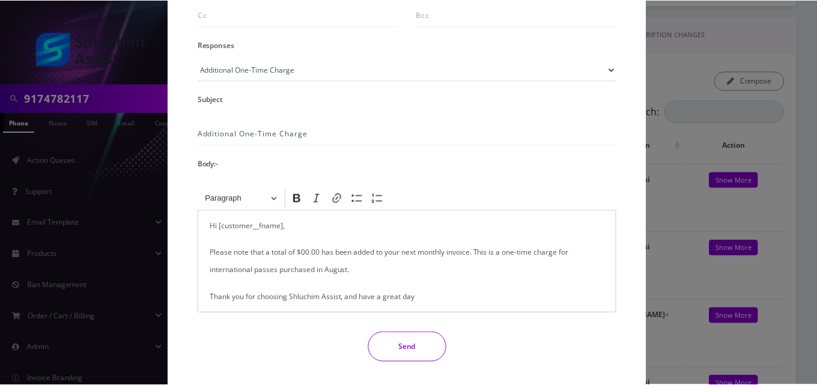
scroll to position [260, 0]
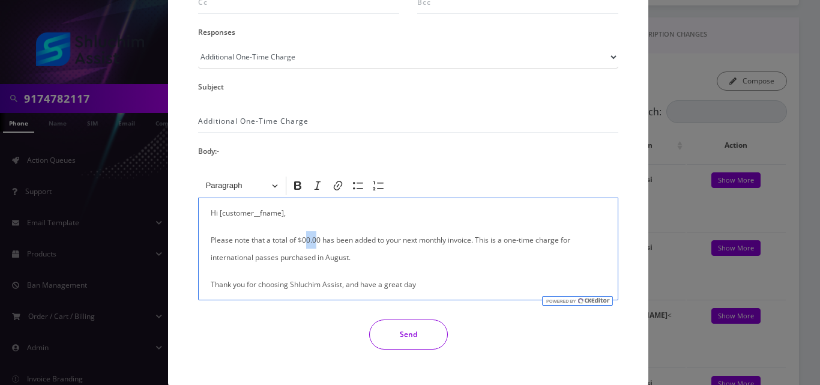
drag, startPoint x: 315, startPoint y: 238, endPoint x: 306, endPoint y: 238, distance: 9.6
click at [306, 238] on p "Please note that a total of $00.00 has been added to your next monthly invoice.…" at bounding box center [408, 248] width 395 height 35
drag, startPoint x: 313, startPoint y: 258, endPoint x: 208, endPoint y: 261, distance: 104.6
click at [208, 261] on div "Hi [customer__fname], Please note that a total of $0.10 has been added to your …" at bounding box center [408, 249] width 420 height 103
click at [404, 336] on button "Send" at bounding box center [408, 335] width 79 height 30
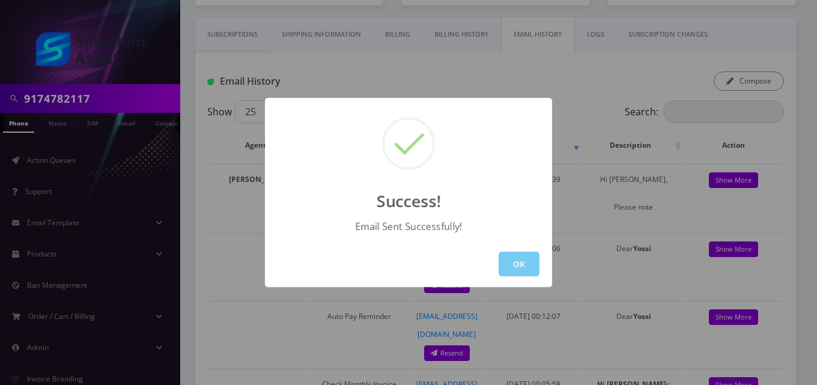
click at [517, 258] on button "OK" at bounding box center [519, 264] width 41 height 25
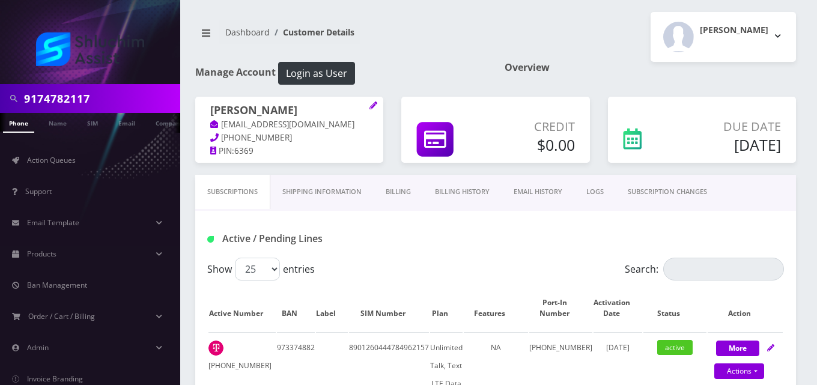
click at [400, 189] on link "Billing" at bounding box center [398, 192] width 49 height 34
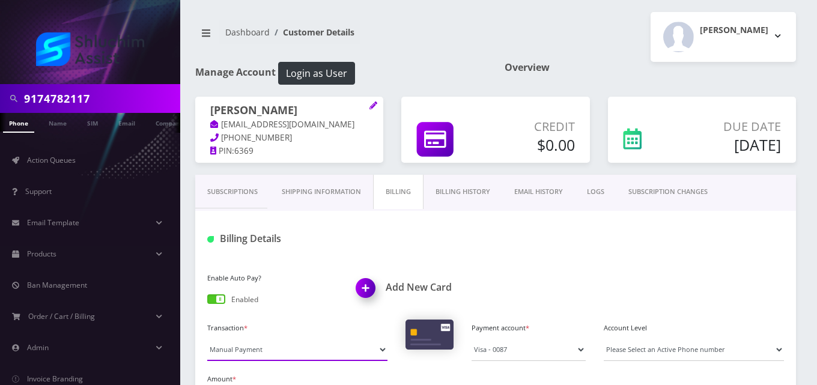
click at [261, 351] on select "Manual Payment Custom Charge Manual Credit Custom Invoice" at bounding box center [297, 349] width 180 height 23
select select "Custom Invoice"
click at [207, 338] on select "Manual Payment Custom Charge Manual Credit Custom Invoice" at bounding box center [297, 349] width 180 height 23
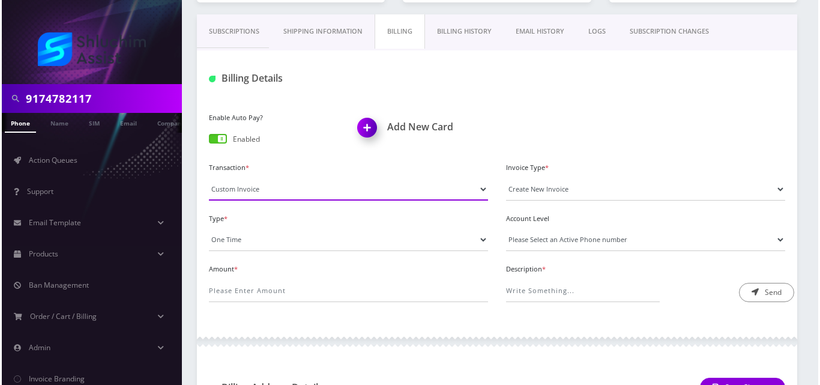
scroll to position [163, 0]
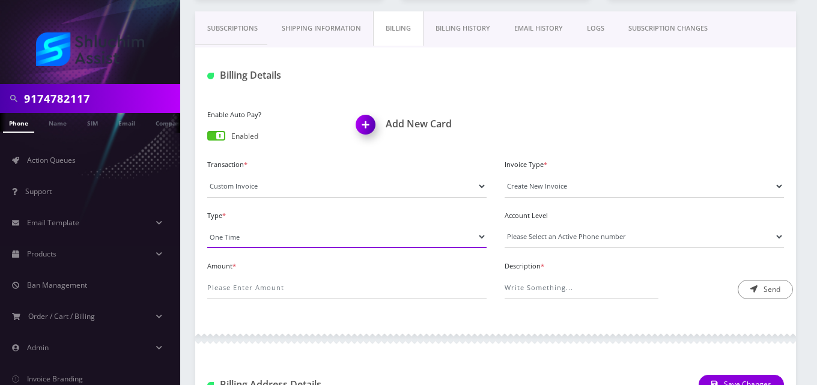
drag, startPoint x: 267, startPoint y: 232, endPoint x: 268, endPoint y: 239, distance: 7.2
click at [267, 232] on select "One Time Usage Charge" at bounding box center [346, 236] width 279 height 23
select select "4"
click at [207, 225] on select "One Time Usage Charge" at bounding box center [346, 236] width 279 height 23
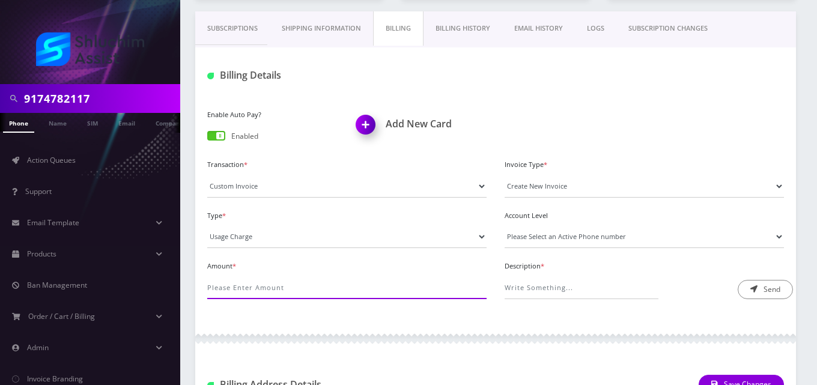
click at [276, 293] on input "Amount *" at bounding box center [346, 287] width 279 height 23
type input "3.68"
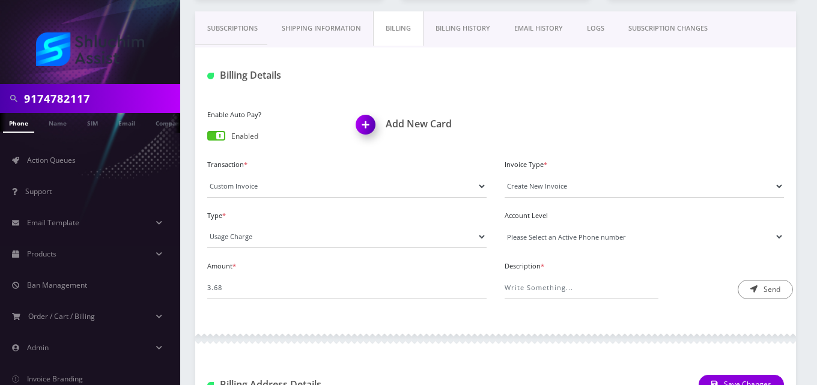
click at [530, 244] on select "Please Select an Active Phone number 3472011985" at bounding box center [644, 236] width 279 height 23
select select "52265"
click at [505, 225] on select "Please Select an Active Phone number 3472011985" at bounding box center [644, 236] width 279 height 23
click at [536, 288] on input "Description *" at bounding box center [582, 287] width 154 height 23
type input "Roaming Fee"
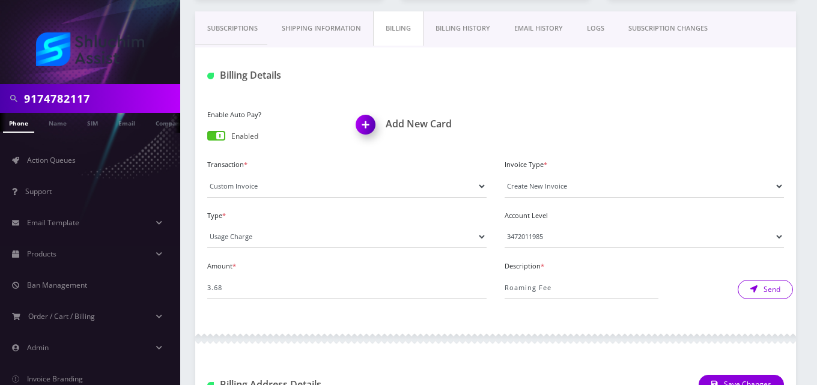
click at [759, 296] on button "Send" at bounding box center [765, 289] width 55 height 19
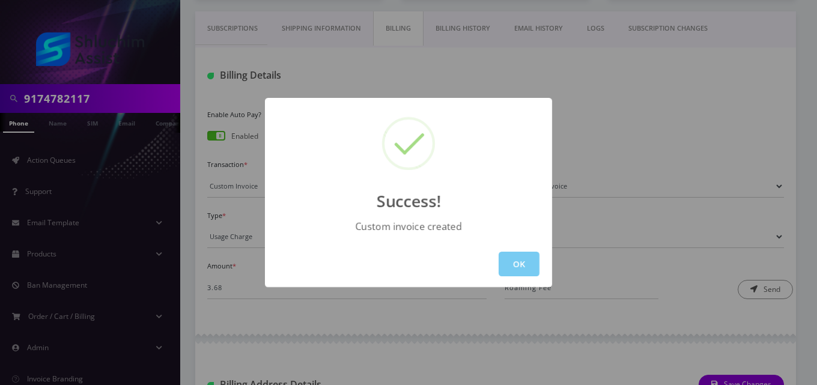
click at [527, 275] on button "OK" at bounding box center [519, 264] width 41 height 25
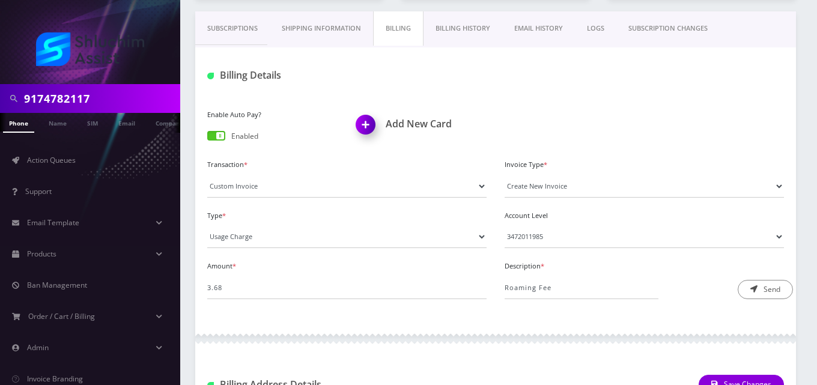
click at [537, 31] on link "EMAIL HISTORY" at bounding box center [538, 28] width 73 height 34
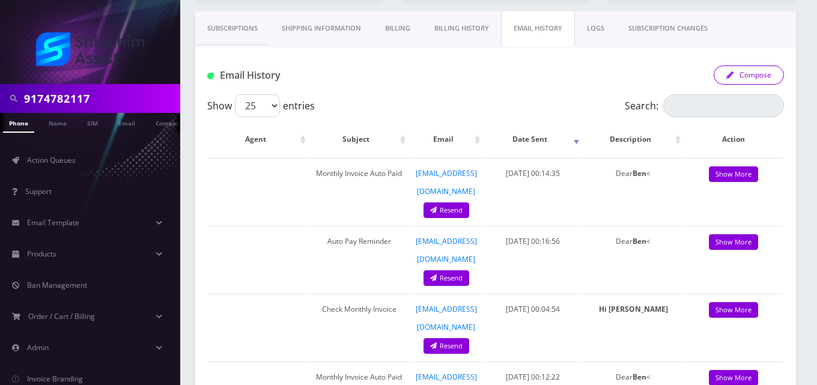
click at [766, 71] on button "Compose" at bounding box center [749, 74] width 70 height 19
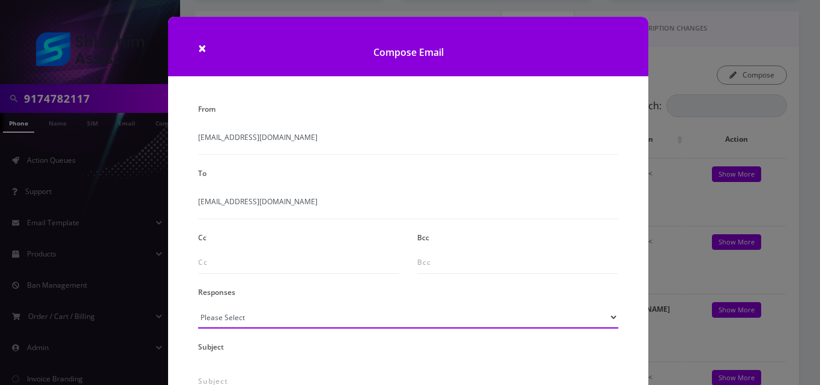
click at [250, 326] on select "Please Select TMobile port Unable to activate CH Pickup Past Due Pick up follow…" at bounding box center [408, 317] width 420 height 23
select select "24"
click at [198, 306] on select "Please Select TMobile port Unable to activate CH Pickup Past Due Pick up follow…" at bounding box center [408, 317] width 420 height 23
type input "Additional One-Time Charge"
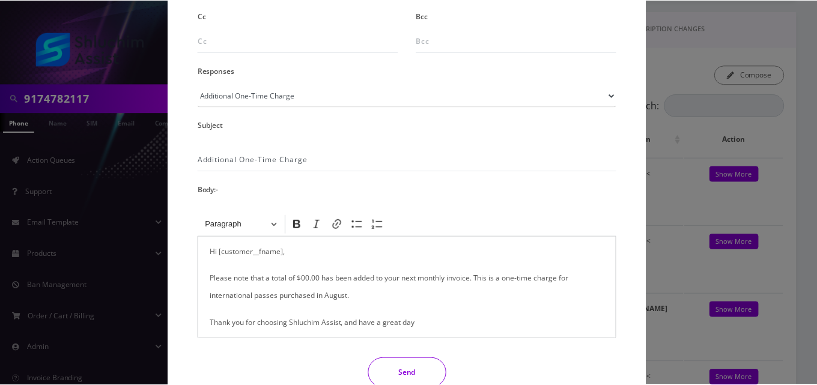
scroll to position [230, 0]
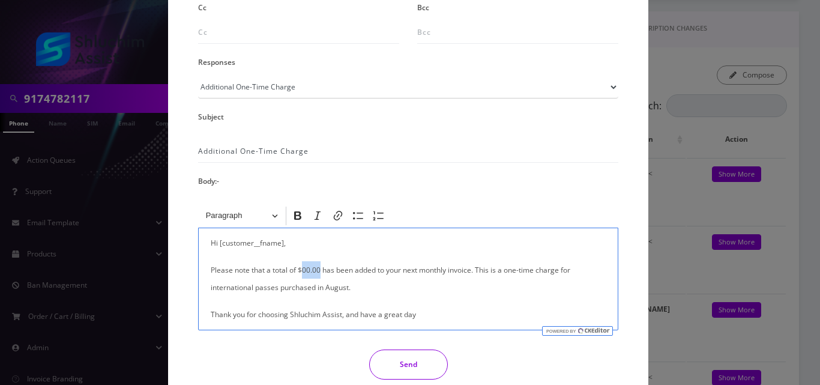
drag, startPoint x: 318, startPoint y: 271, endPoint x: 301, endPoint y: 271, distance: 16.8
click at [301, 271] on p "Please note that a total of $00.00 has been added to your next monthly invoice.…" at bounding box center [408, 278] width 395 height 35
drag, startPoint x: 314, startPoint y: 288, endPoint x: 208, endPoint y: 289, distance: 106.3
click at [208, 289] on div "Hi [customer__fname], Please note that a total of $3.68 has been added to your …" at bounding box center [408, 279] width 420 height 103
click at [402, 367] on button "Send" at bounding box center [408, 365] width 79 height 30
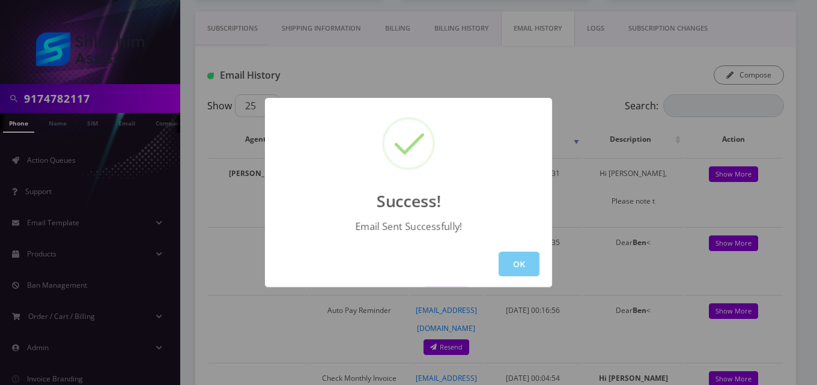
click at [519, 258] on button "OK" at bounding box center [519, 264] width 41 height 25
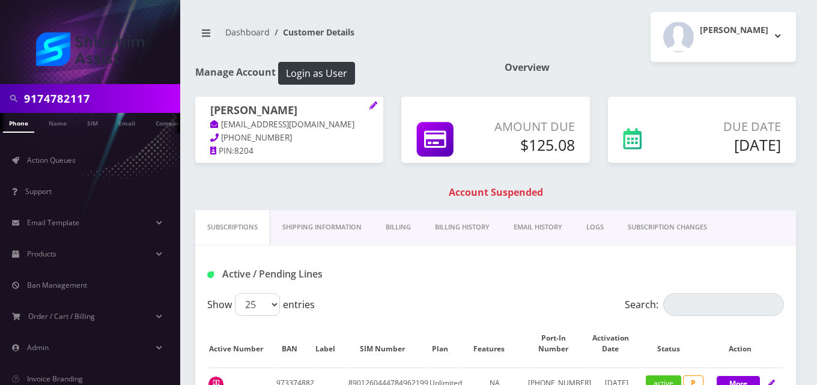
click at [403, 231] on link "Billing" at bounding box center [398, 227] width 49 height 34
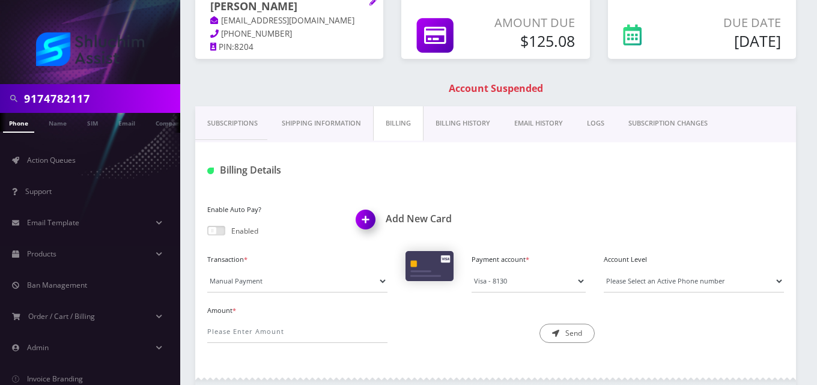
scroll to position [110, 0]
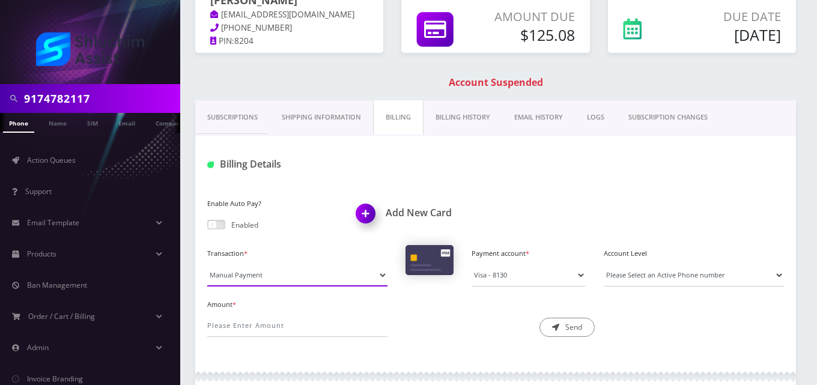
click at [271, 277] on select "Manual Payment Custom Charge Manual Credit Custom Invoice" at bounding box center [297, 275] width 180 height 23
select select "Custom Invoice"
click at [207, 264] on select "Manual Payment Custom Charge Manual Credit Custom Invoice" at bounding box center [297, 275] width 180 height 23
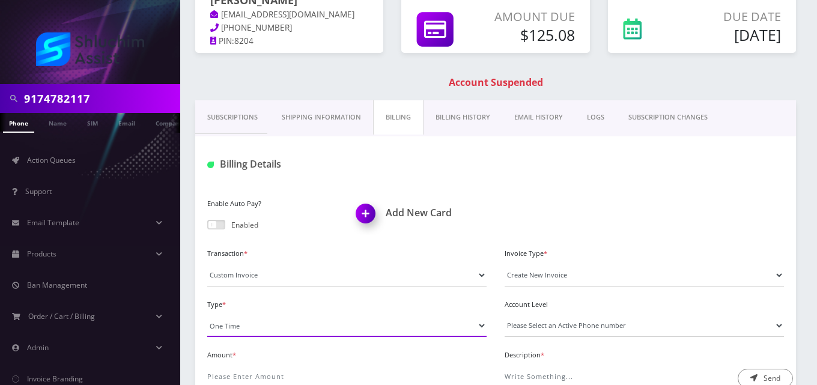
click at [267, 329] on select "One Time Usage Charge" at bounding box center [346, 325] width 279 height 23
select select "4"
click at [207, 314] on select "One Time Usage Charge" at bounding box center [346, 325] width 279 height 23
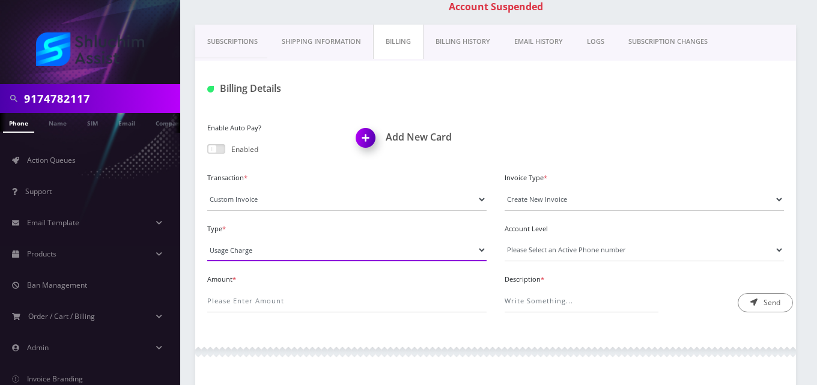
scroll to position [232, 0]
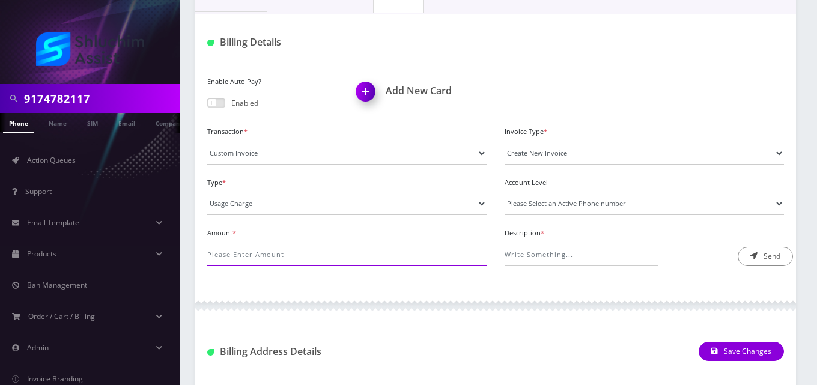
click at [271, 255] on input "Amount *" at bounding box center [346, 254] width 279 height 23
type input "2.49"
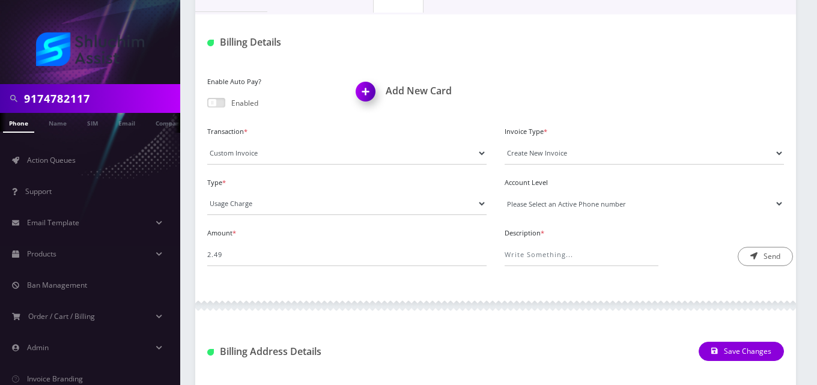
click at [538, 203] on select "Please Select an Active Phone number [PHONE_NUMBER]" at bounding box center [644, 203] width 279 height 23
select select "52342"
click at [505, 192] on select "Please Select an Active Phone number [PHONE_NUMBER]" at bounding box center [644, 203] width 279 height 23
click at [539, 253] on input "Description *" at bounding box center [582, 254] width 154 height 23
type input "Roaming Fee"
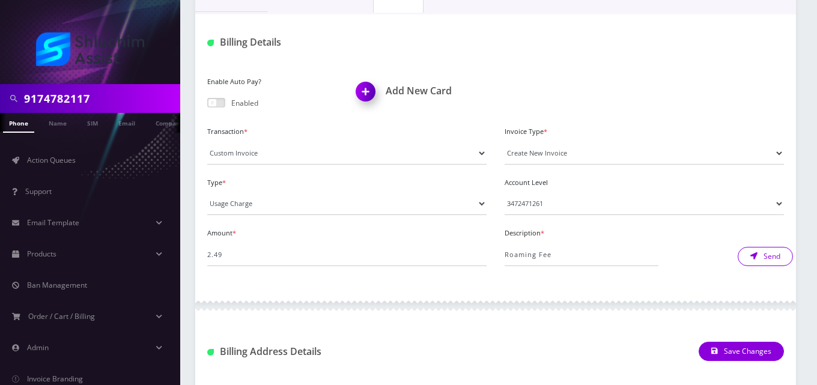
click at [769, 260] on button "Send" at bounding box center [765, 256] width 55 height 19
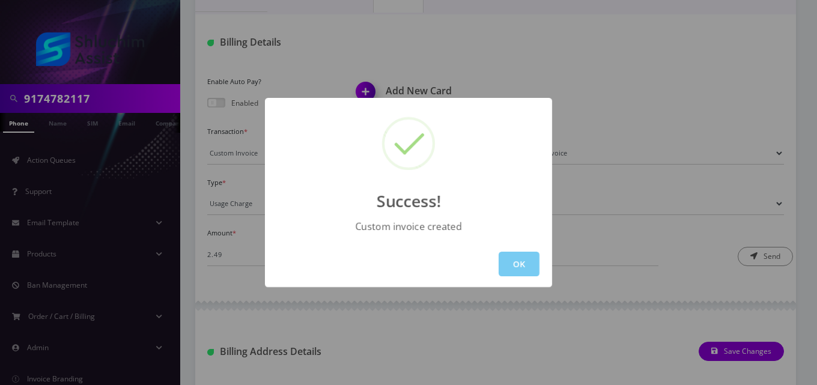
click at [511, 266] on button "OK" at bounding box center [519, 264] width 41 height 25
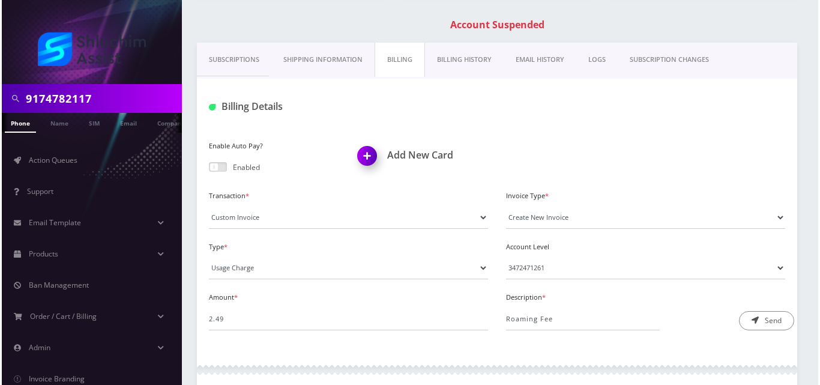
scroll to position [164, 0]
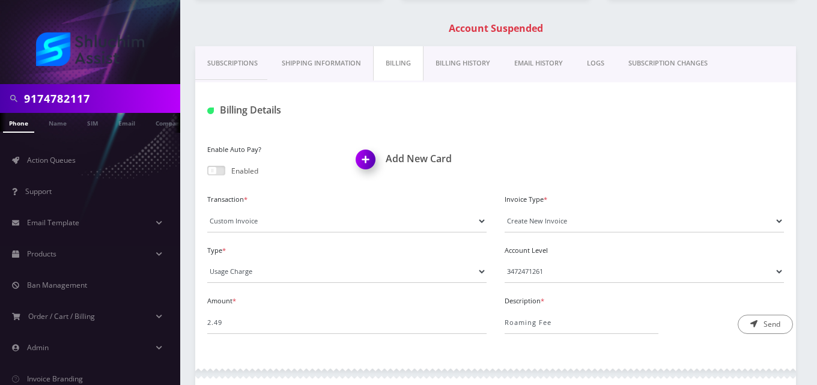
click at [546, 65] on link "EMAIL HISTORY" at bounding box center [538, 63] width 73 height 34
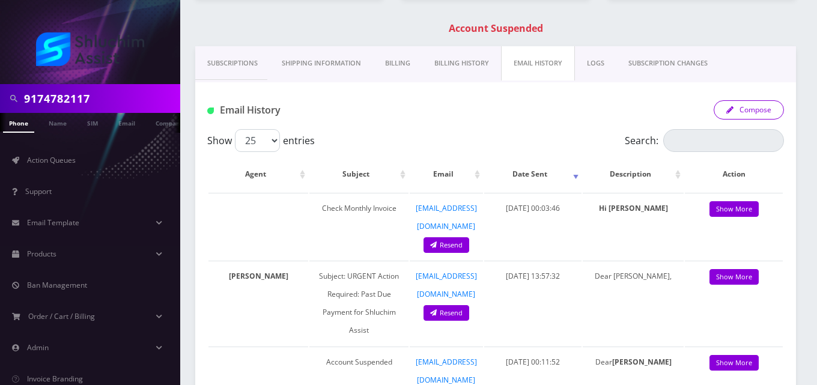
click at [766, 103] on button "Compose" at bounding box center [749, 109] width 70 height 19
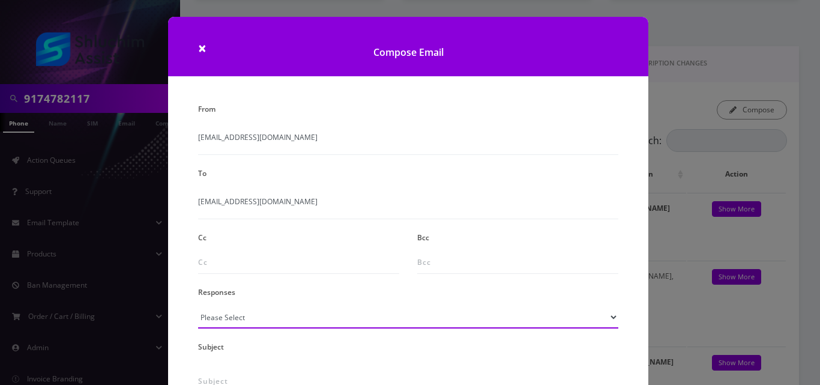
click at [231, 315] on select "Please Select TMobile port Unable to activate CH Pickup Past Due Pick up follow…" at bounding box center [408, 317] width 420 height 23
select select "24"
click at [198, 306] on select "Please Select TMobile port Unable to activate CH Pickup Past Due Pick up follow…" at bounding box center [408, 317] width 420 height 23
type input "Additional One-Time Charge"
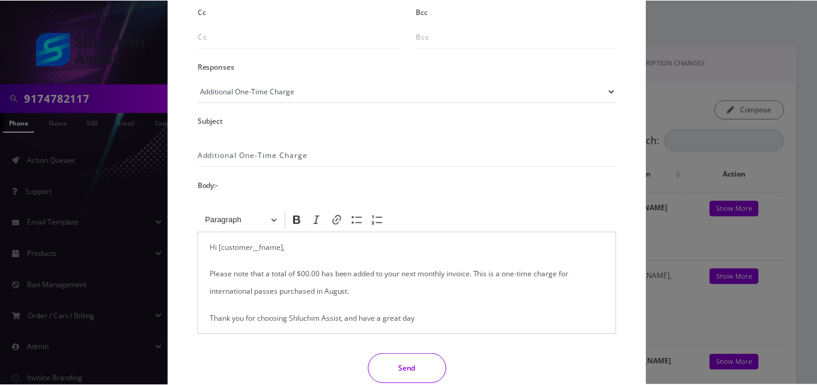
scroll to position [236, 0]
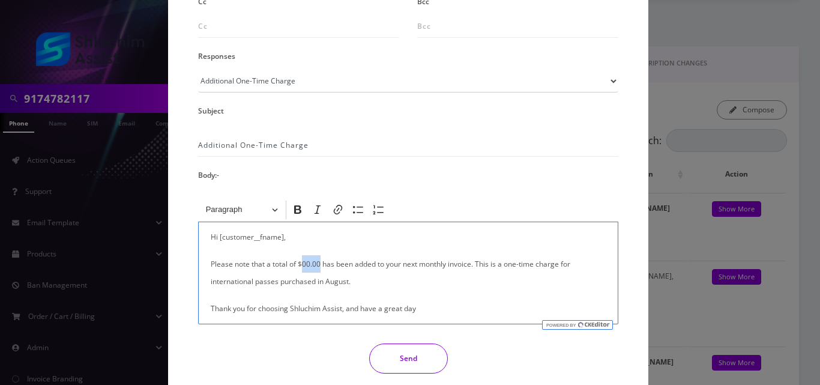
drag, startPoint x: 319, startPoint y: 265, endPoint x: 302, endPoint y: 265, distance: 16.8
click at [302, 265] on p "Please note that a total of $00.00 has been added to your next monthly invoice.…" at bounding box center [408, 272] width 395 height 35
drag, startPoint x: 314, startPoint y: 281, endPoint x: 205, endPoint y: 276, distance: 108.8
click at [205, 276] on div "Hi [customer__fname], Please note that a total of $2.49 has been added to your …" at bounding box center [408, 273] width 420 height 103
click at [408, 377] on div "From [EMAIL_ADDRESS][DOMAIN_NAME] To [EMAIL_ADDRESS][DOMAIN_NAME] Cc Bcc Respon…" at bounding box center [408, 123] width 438 height 519
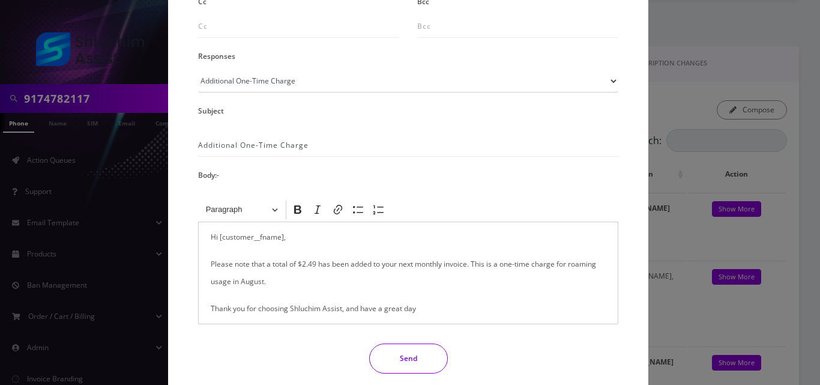
click at [405, 363] on button "Send" at bounding box center [408, 359] width 79 height 30
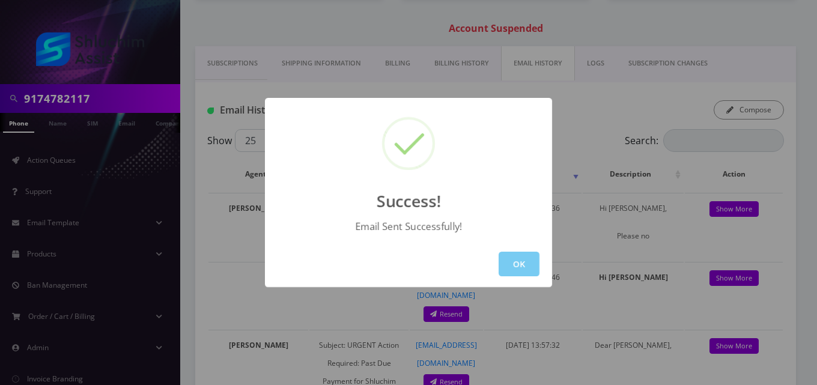
click at [522, 262] on button "OK" at bounding box center [519, 264] width 41 height 25
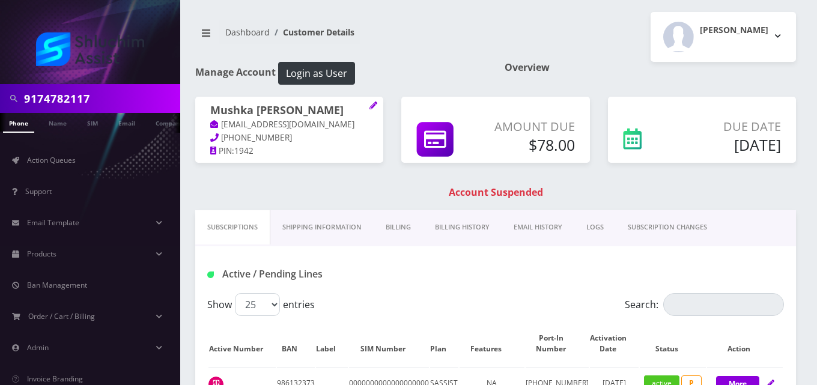
click at [389, 222] on link "Billing" at bounding box center [398, 227] width 49 height 34
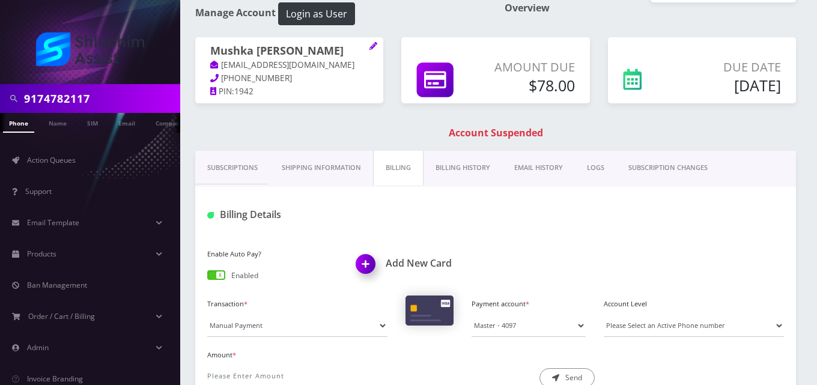
scroll to position [83, 0]
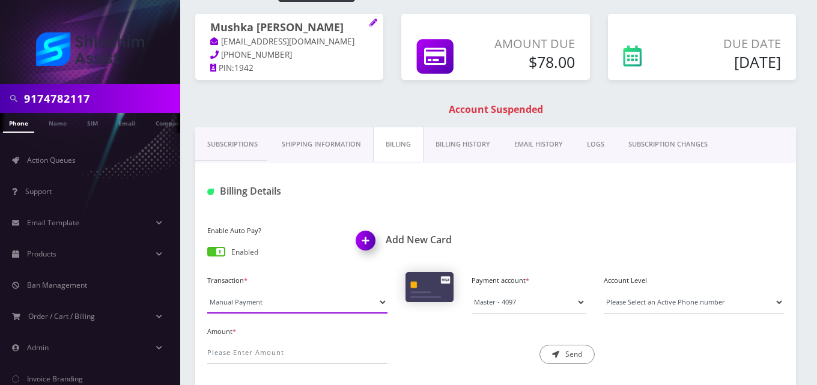
click at [253, 306] on select "Manual Payment Custom Charge Manual Credit Custom Invoice" at bounding box center [297, 302] width 180 height 23
select select "Custom Invoice"
click at [207, 291] on select "Manual Payment Custom Charge Manual Credit Custom Invoice" at bounding box center [297, 302] width 180 height 23
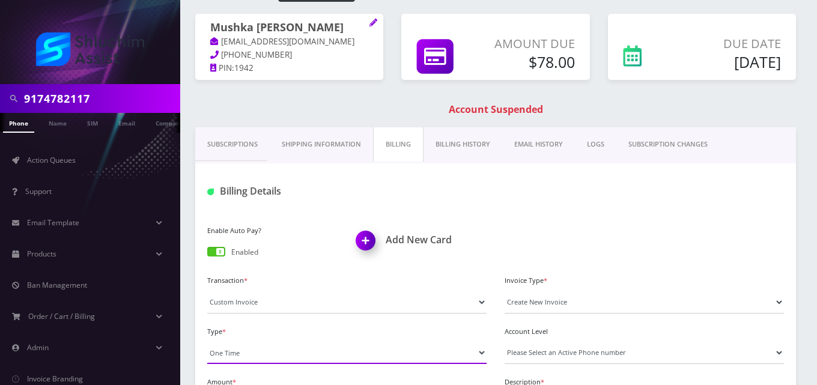
click at [254, 356] on select "One Time Usage Charge" at bounding box center [346, 352] width 279 height 23
select select "4"
click at [207, 341] on select "One Time Usage Charge" at bounding box center [346, 352] width 279 height 23
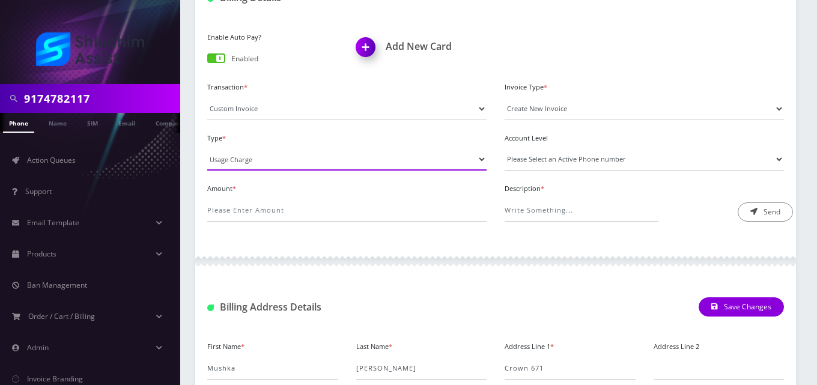
scroll to position [285, 0]
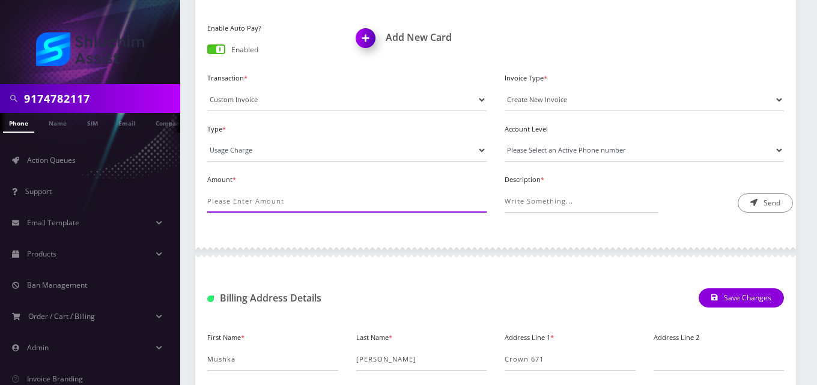
click at [282, 201] on input "Amount *" at bounding box center [346, 201] width 279 height 23
type input "84"
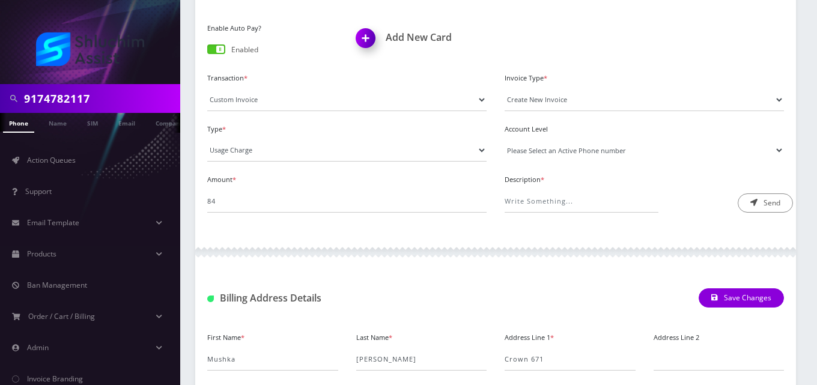
click at [536, 153] on select "Please Select an Active Phone number 3475191292" at bounding box center [644, 150] width 279 height 23
select select "99986"
click at [505, 139] on select "Please Select an Active Phone number 3475191292" at bounding box center [644, 150] width 279 height 23
click at [542, 198] on input "Description *" at bounding box center [582, 201] width 154 height 23
type input "International Pass Charge"
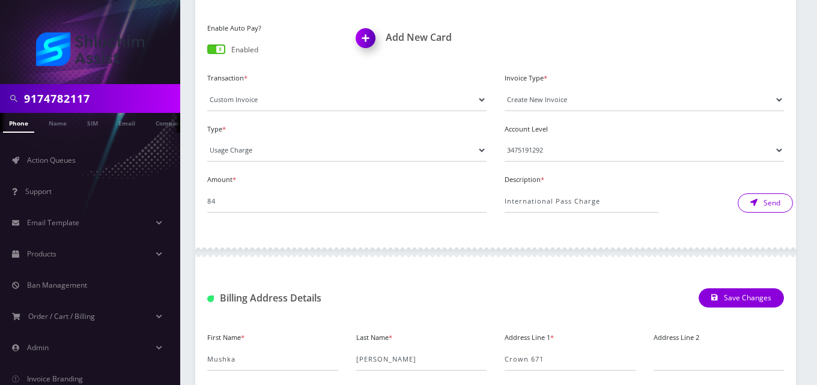
click at [768, 204] on button "Send" at bounding box center [765, 202] width 55 height 19
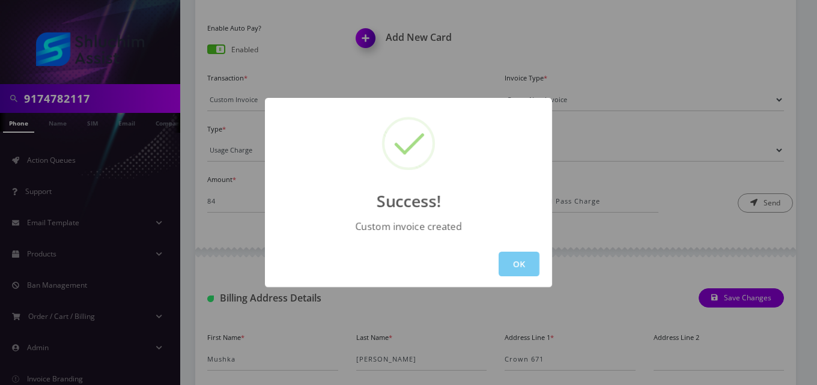
click at [512, 268] on button "OK" at bounding box center [519, 264] width 41 height 25
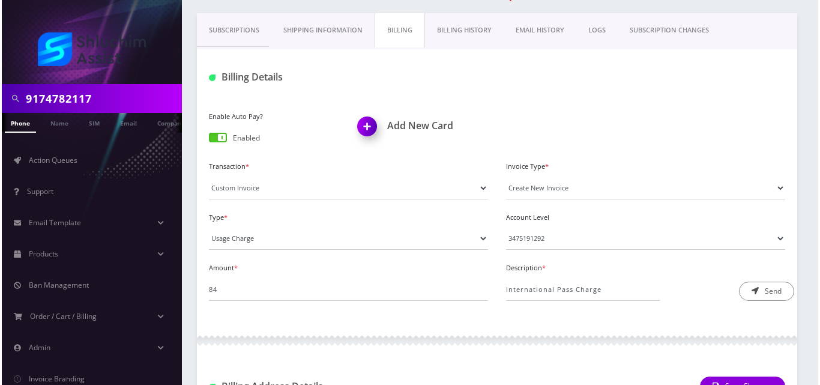
scroll to position [193, 0]
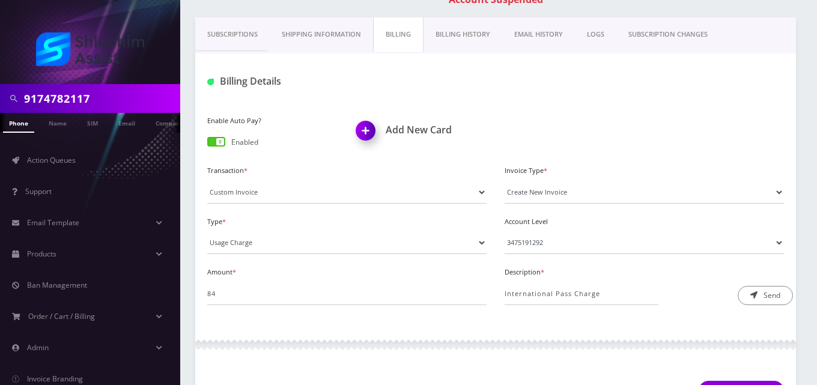
click at [520, 26] on link "EMAIL HISTORY" at bounding box center [538, 34] width 73 height 34
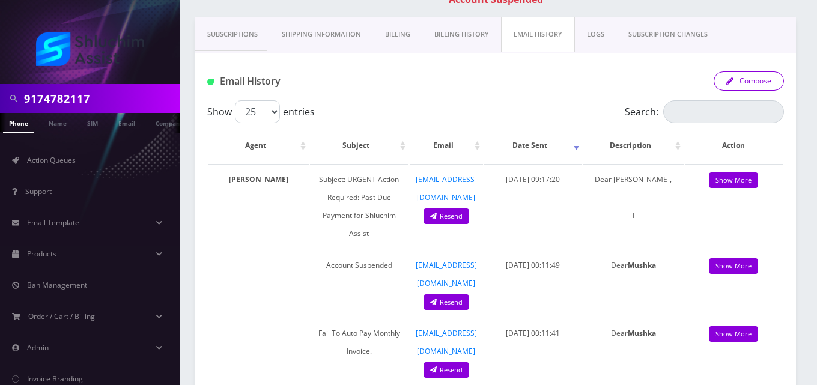
click at [726, 82] on button "Compose" at bounding box center [749, 80] width 70 height 19
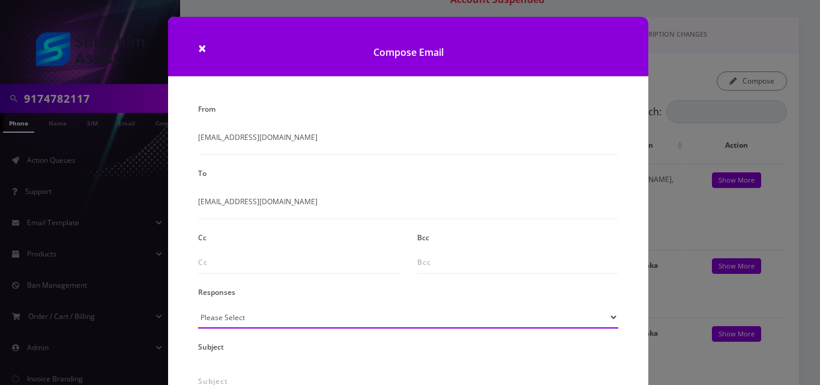
click at [219, 320] on select "Please Select TMobile port Unable to activate CH Pickup Past Due Pick up follow…" at bounding box center [408, 317] width 420 height 23
select select "24"
click at [198, 306] on select "Please Select TMobile port Unable to activate CH Pickup Past Due Pick up follow…" at bounding box center [408, 317] width 420 height 23
type input "Additional One-Time Charge"
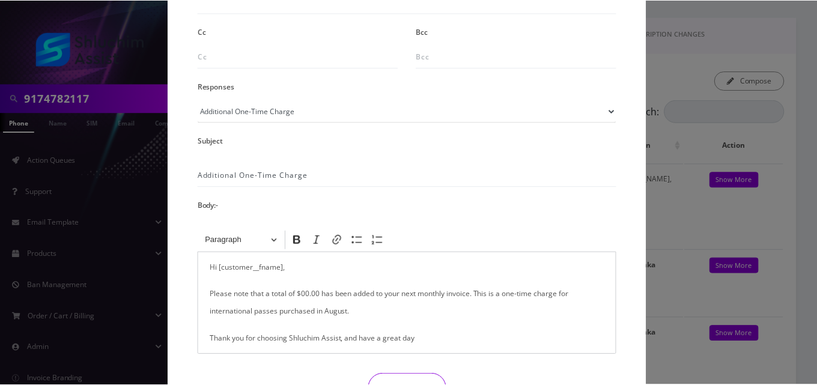
scroll to position [226, 0]
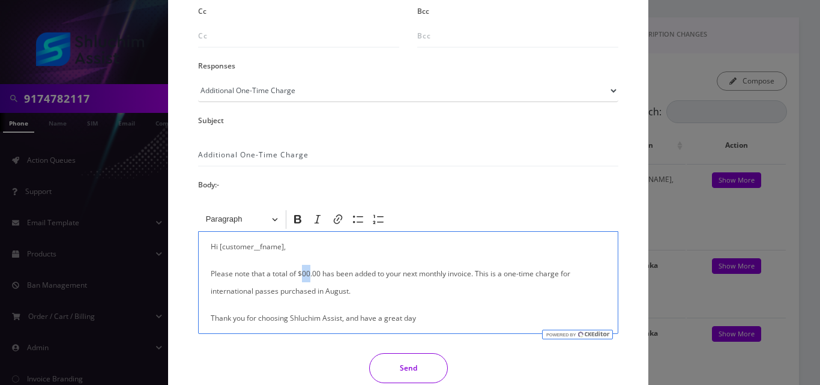
drag, startPoint x: 309, startPoint y: 274, endPoint x: 301, endPoint y: 273, distance: 8.0
click at [301, 273] on p "Please note that a total of $00.00 has been added to your next monthly invoice.…" at bounding box center [408, 282] width 395 height 35
click at [411, 360] on button "Send" at bounding box center [408, 368] width 79 height 30
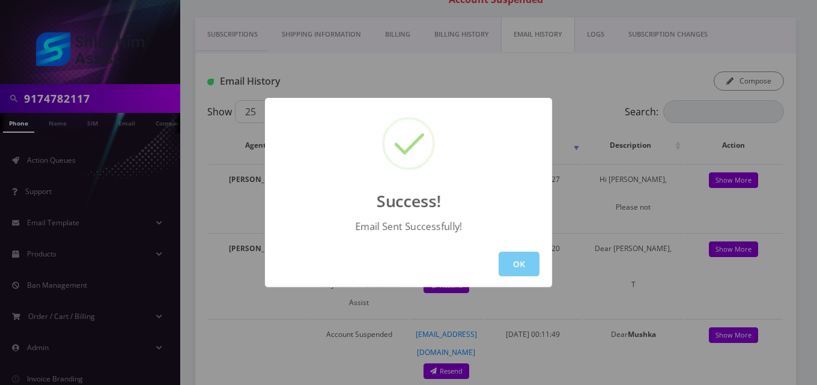
click at [514, 267] on button "OK" at bounding box center [519, 264] width 41 height 25
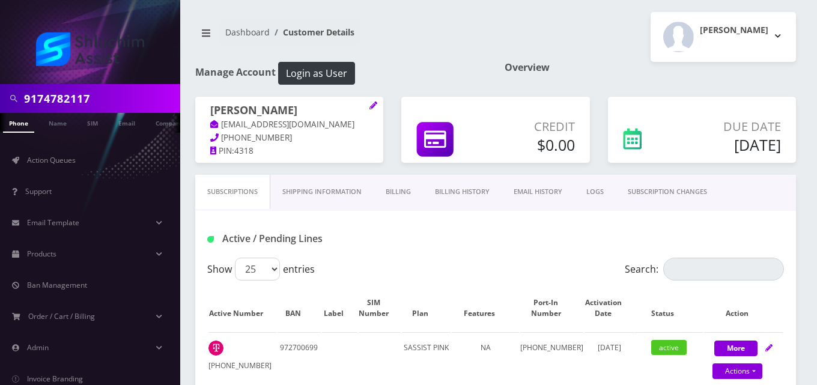
click at [401, 191] on link "Billing" at bounding box center [398, 192] width 49 height 34
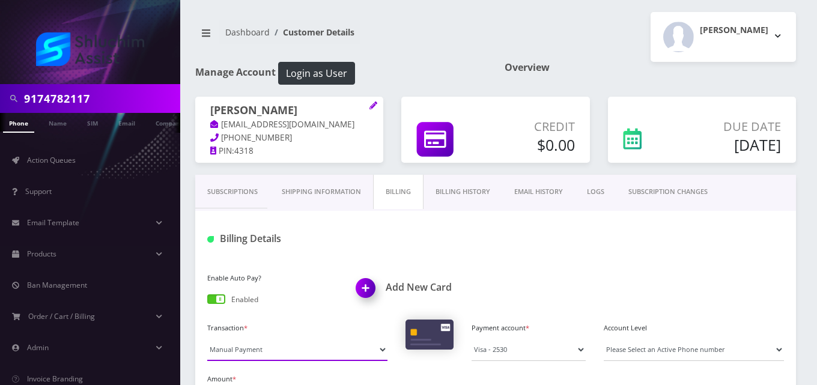
click at [234, 353] on select "Manual Payment Custom Charge Manual Credit Custom Invoice" at bounding box center [297, 349] width 180 height 23
select select "Custom Invoice"
click at [207, 338] on select "Manual Payment Custom Charge Manual Credit Custom Invoice" at bounding box center [297, 349] width 180 height 23
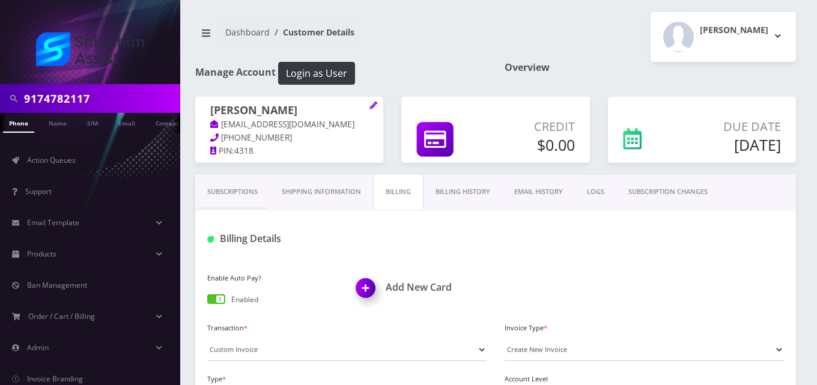
click at [816, 160] on html "9174782117 Phone Name SIM Email Company Customer Action Queues Support Email Te…" at bounding box center [408, 381] width 817 height 763
drag, startPoint x: 816, startPoint y: 180, endPoint x: 819, endPoint y: 222, distance: 42.2
click at [816, 222] on html "9174782117 Phone Name SIM Email Company Customer Action Queues Support Email Te…" at bounding box center [408, 381] width 817 height 763
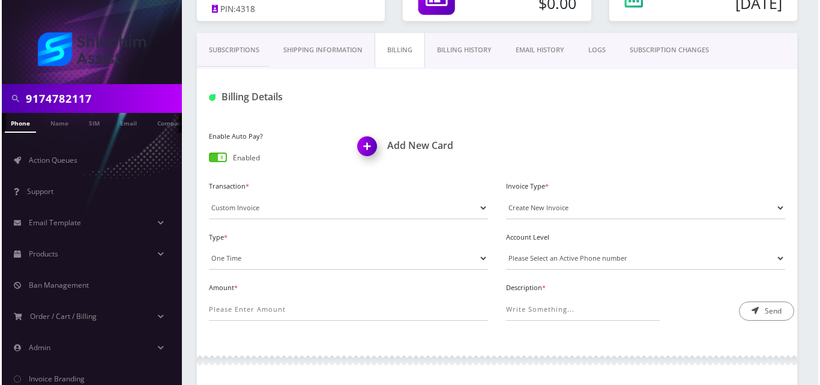
scroll to position [144, 0]
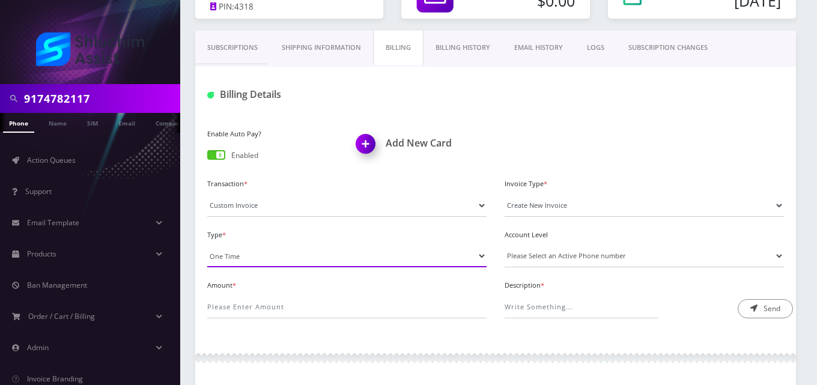
click at [284, 253] on select "One Time Usage Charge" at bounding box center [346, 255] width 279 height 23
select select "4"
click at [207, 244] on select "One Time Usage Charge" at bounding box center [346, 255] width 279 height 23
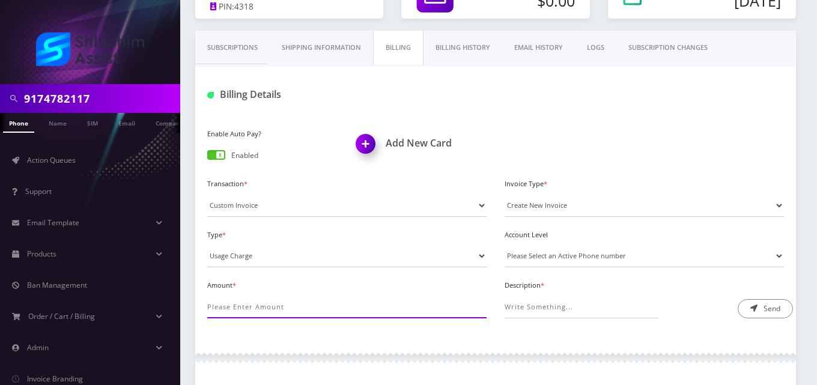
click at [276, 311] on input "Amount *" at bounding box center [346, 307] width 279 height 23
type input "11.8"
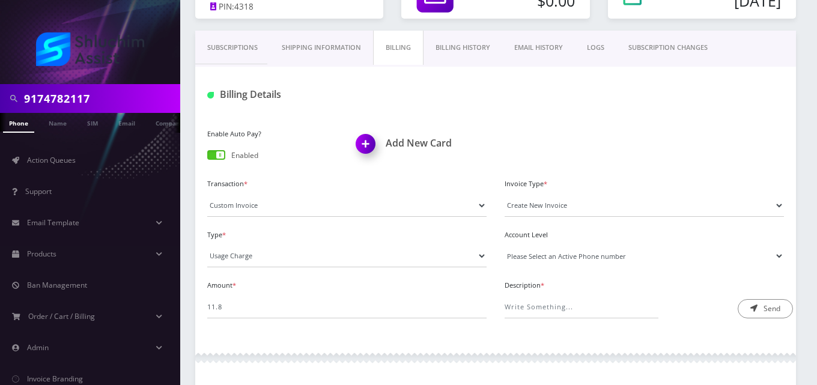
click at [546, 254] on select "Please Select an Active Phone number 3476936926" at bounding box center [644, 255] width 279 height 23
select select "60426"
click at [505, 244] on select "Please Select an Active Phone number 3476936926" at bounding box center [644, 255] width 279 height 23
click at [551, 306] on input "Description *" at bounding box center [582, 307] width 154 height 23
type input "Roaming Fee"
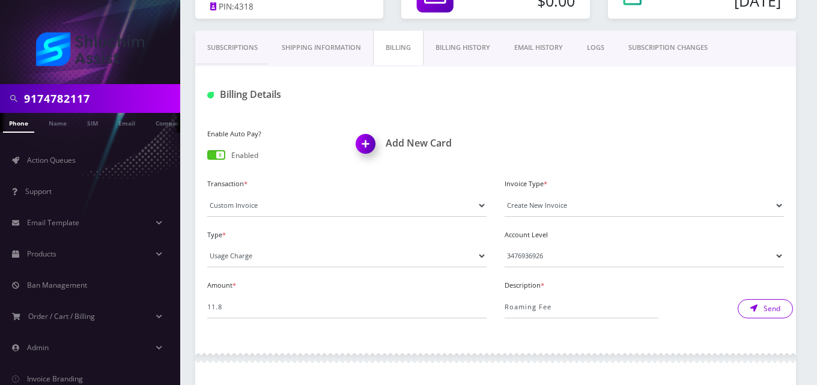
click at [766, 313] on button "Send" at bounding box center [765, 308] width 55 height 19
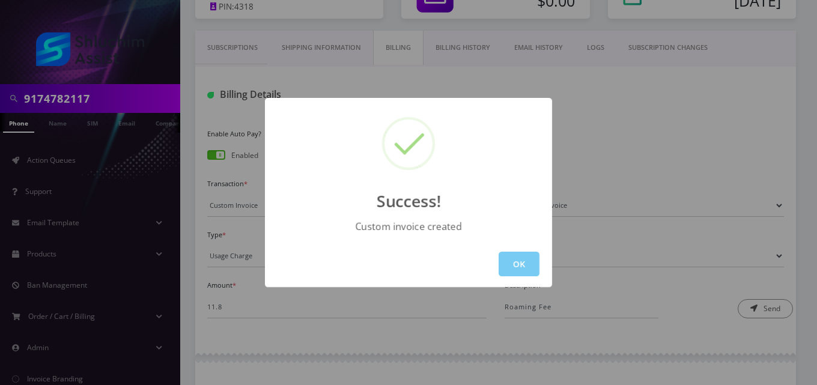
click at [523, 266] on button "OK" at bounding box center [519, 264] width 41 height 25
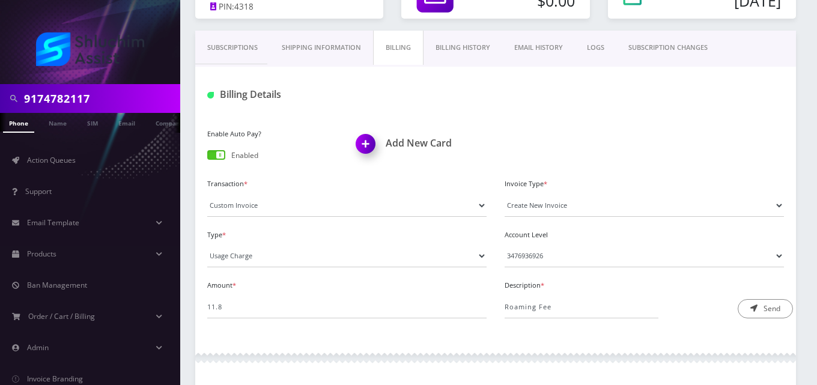
click at [545, 54] on link "EMAIL HISTORY" at bounding box center [538, 48] width 73 height 34
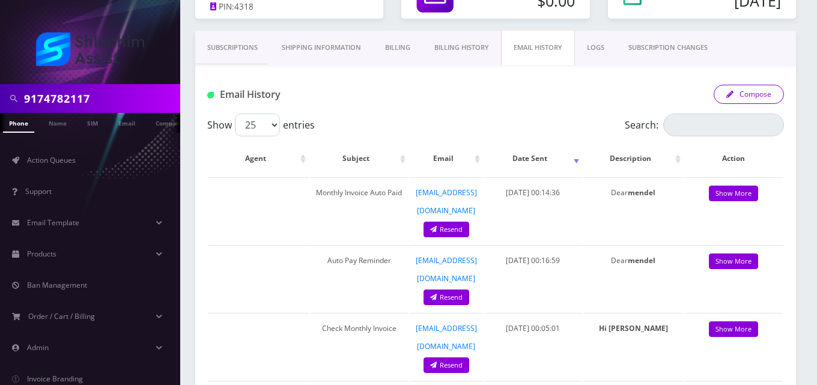
click at [740, 97] on button "Compose" at bounding box center [749, 94] width 70 height 19
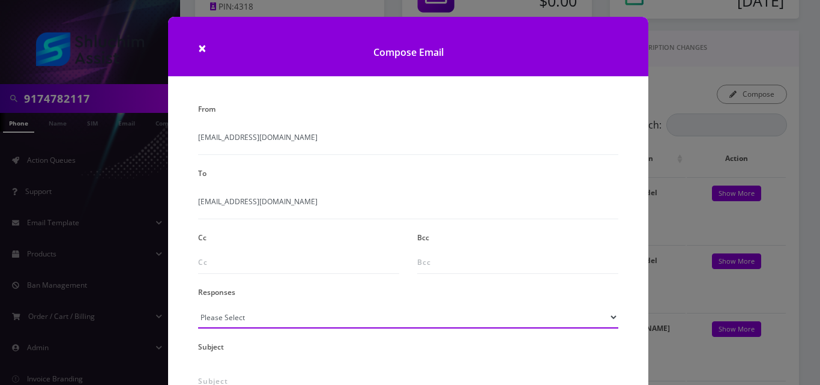
click at [236, 320] on select "Please Select TMobile port Unable to activate CH Pickup Past Due Pick up follow…" at bounding box center [408, 317] width 420 height 23
select select "24"
click at [198, 306] on select "Please Select TMobile port Unable to activate CH Pickup Past Due Pick up follow…" at bounding box center [408, 317] width 420 height 23
type input "Additional One-Time Charge"
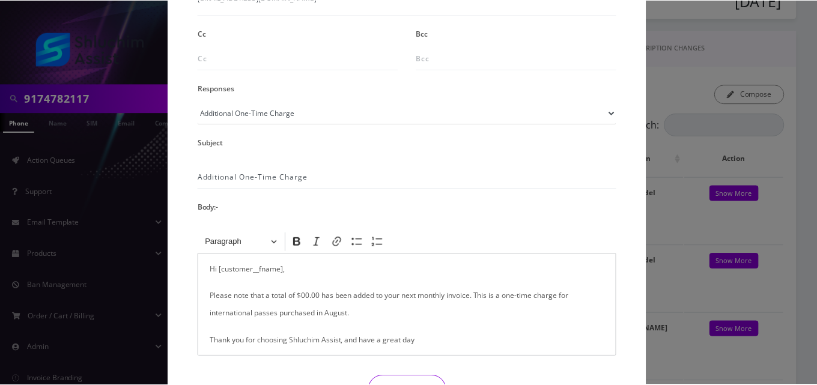
scroll to position [209, 0]
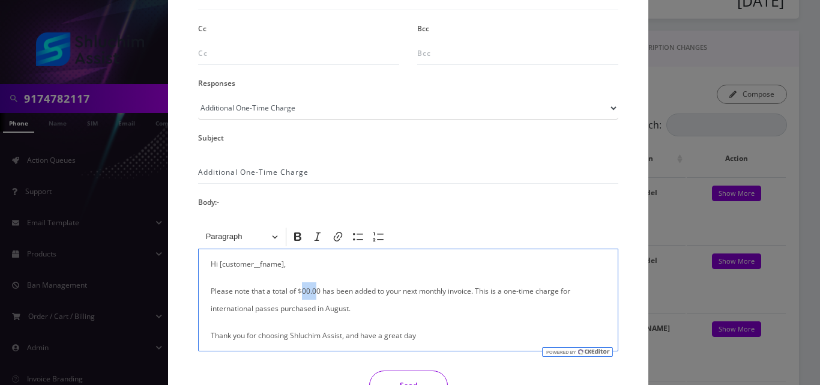
drag, startPoint x: 316, startPoint y: 293, endPoint x: 300, endPoint y: 290, distance: 15.8
click at [300, 290] on p "Please note that a total of $00.00 has been added to your next monthly invoice.…" at bounding box center [408, 299] width 395 height 35
drag, startPoint x: 314, startPoint y: 309, endPoint x: 207, endPoint y: 312, distance: 107.5
click at [207, 312] on div "Hi [customer__fname], Please note that a total of $11.80 has been added to your…" at bounding box center [408, 300] width 420 height 103
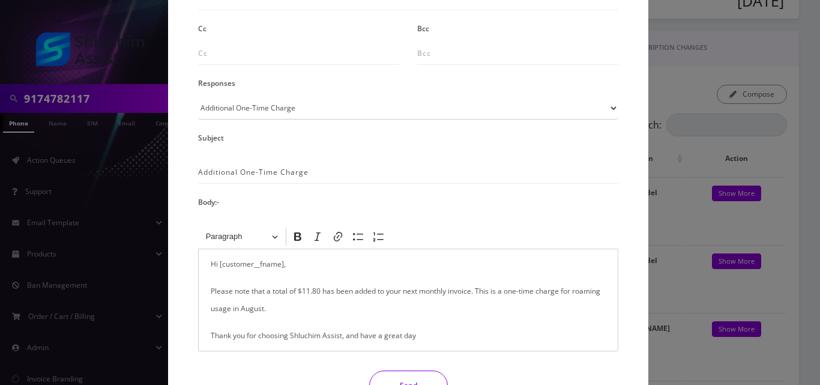
click at [416, 372] on button "Send" at bounding box center [408, 386] width 79 height 30
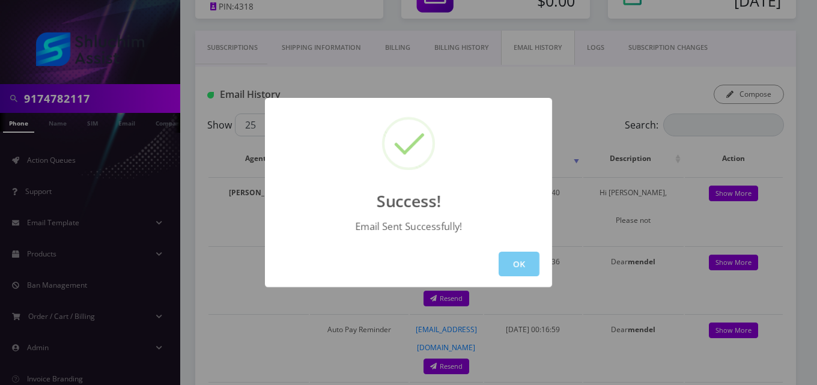
click at [521, 268] on button "OK" at bounding box center [519, 264] width 41 height 25
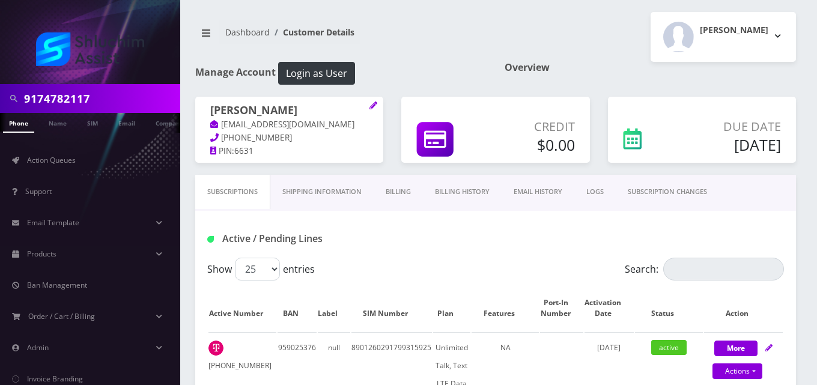
click at [403, 187] on link "Billing" at bounding box center [398, 192] width 49 height 34
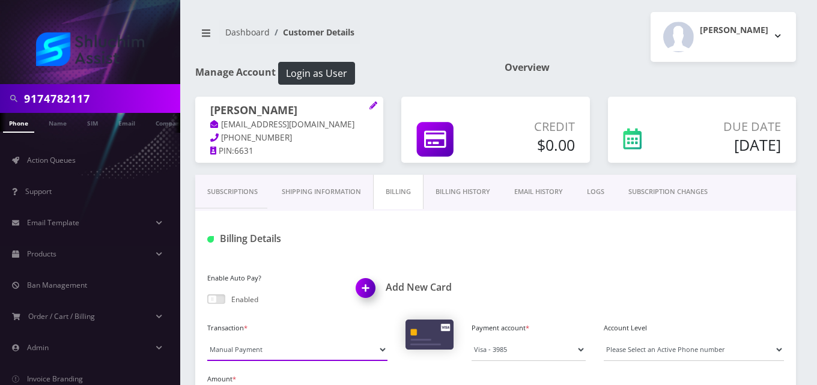
click at [276, 354] on select "Manual Payment Custom Charge Manual Credit Custom Invoice" at bounding box center [297, 349] width 180 height 23
select select "Custom Invoice"
click at [207, 338] on select "Manual Payment Custom Charge Manual Credit Custom Invoice" at bounding box center [297, 349] width 180 height 23
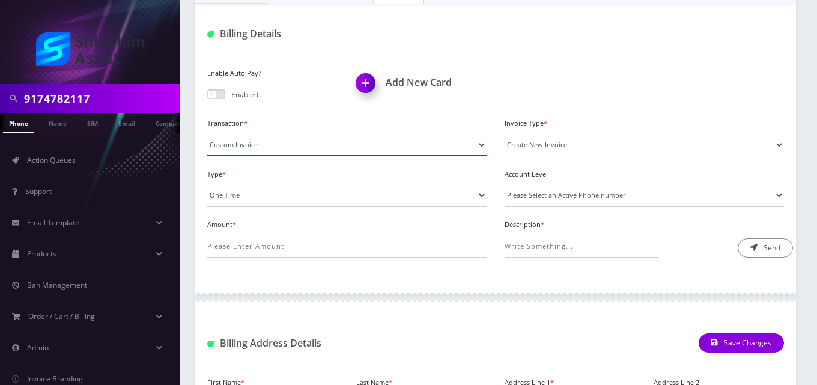
scroll to position [213, 0]
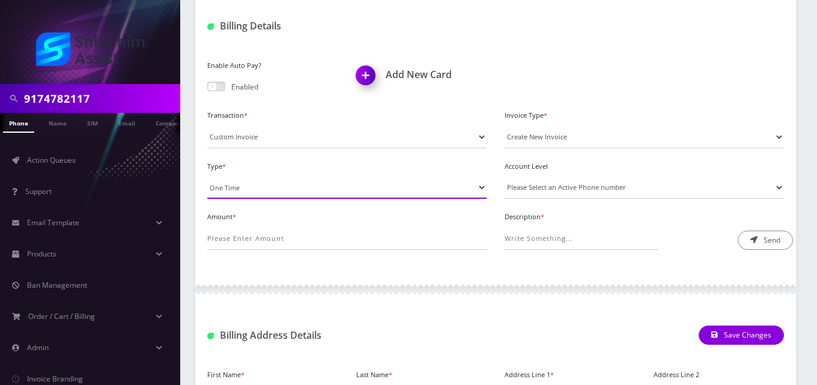
click at [259, 185] on select "One Time Usage Charge" at bounding box center [346, 187] width 279 height 23
select select "4"
click at [207, 176] on select "One Time Usage Charge" at bounding box center [346, 187] width 279 height 23
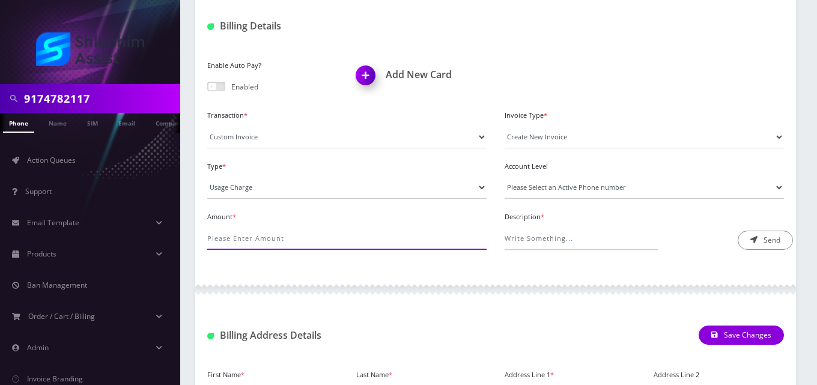
click at [262, 238] on input "Amount *" at bounding box center [346, 238] width 279 height 23
type input "499.57"
click at [512, 185] on select "Please Select an Active Phone number [PHONE_NUMBER]" at bounding box center [644, 187] width 279 height 23
select select "41026"
click at [505, 176] on select "Please Select an Active Phone number [PHONE_NUMBER]" at bounding box center [644, 187] width 279 height 23
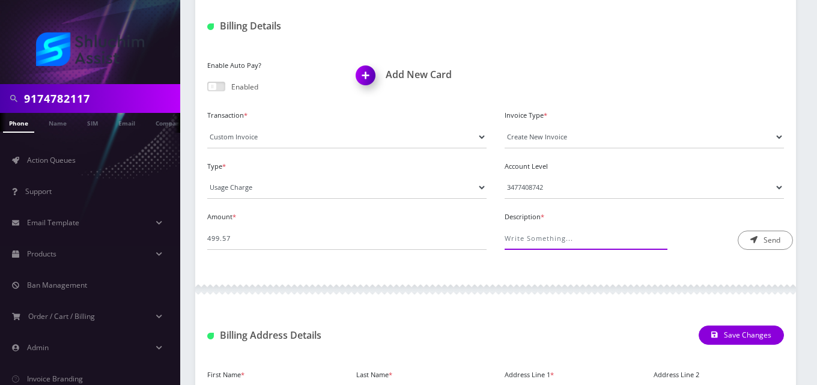
click at [527, 235] on input "Description *" at bounding box center [582, 238] width 154 height 23
type input "Roaming Fee"
click at [755, 239] on icon "submit" at bounding box center [753, 239] width 7 height 7
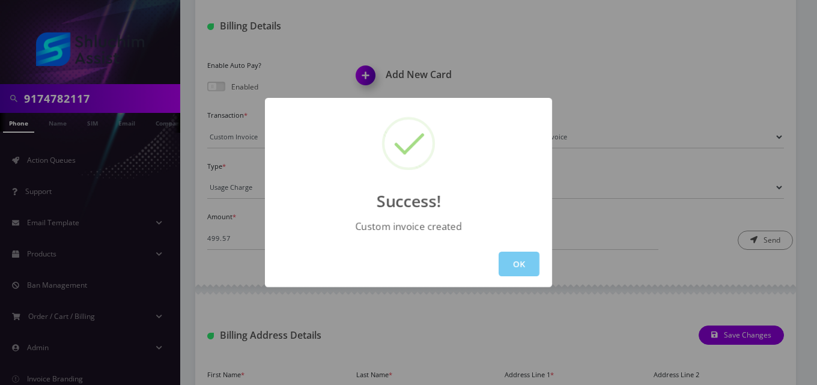
click at [514, 261] on button "OK" at bounding box center [519, 264] width 41 height 25
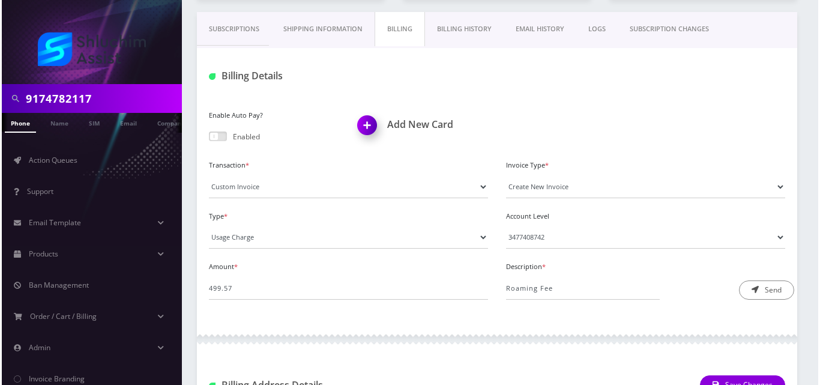
scroll to position [163, 0]
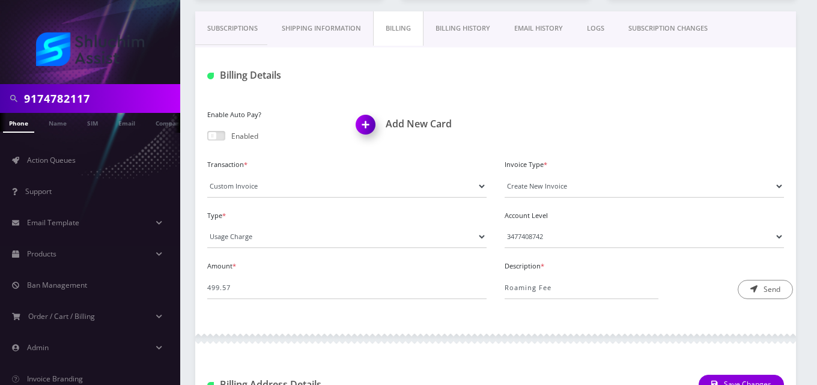
click at [526, 34] on link "EMAIL HISTORY" at bounding box center [538, 28] width 73 height 34
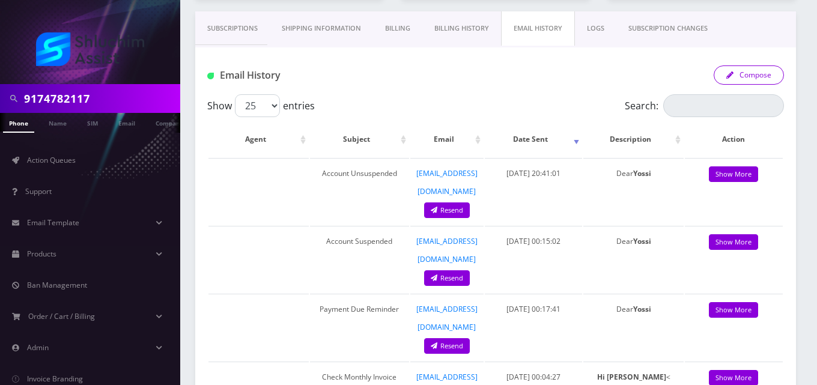
click at [767, 70] on button "Compose" at bounding box center [749, 74] width 70 height 19
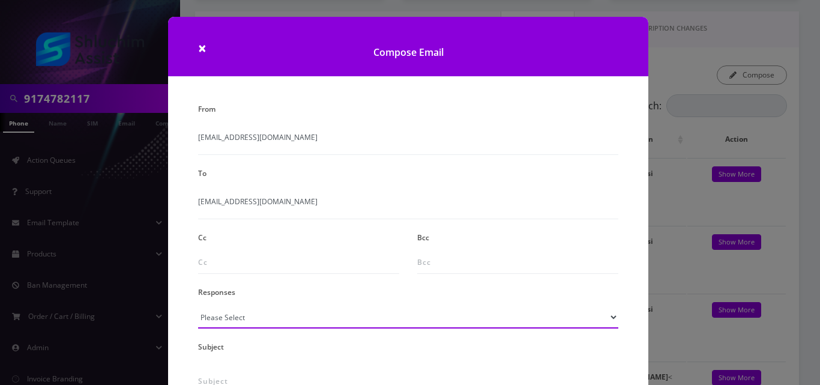
click at [236, 318] on select "Please Select TMobile port Unable to activate CH Pickup Past Due Pick up follow…" at bounding box center [408, 317] width 420 height 23
select select "24"
click at [198, 306] on select "Please Select TMobile port Unable to activate CH Pickup Past Due Pick up follow…" at bounding box center [408, 317] width 420 height 23
type input "Additional One-Time Charge"
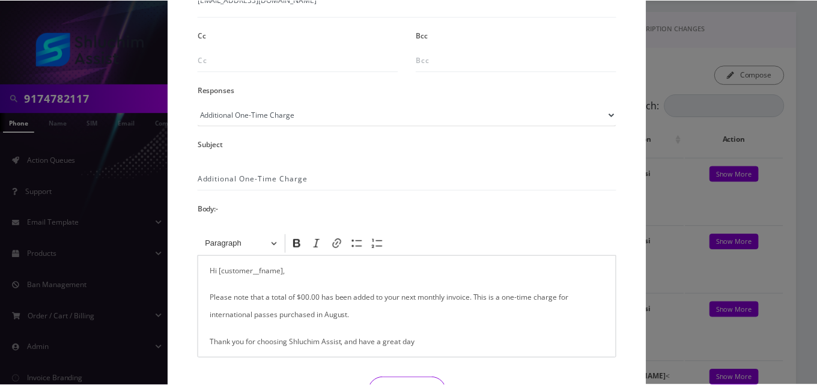
scroll to position [211, 0]
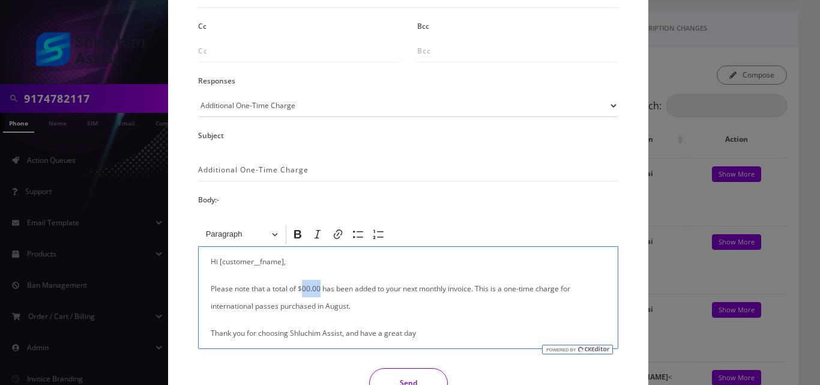
drag, startPoint x: 318, startPoint y: 288, endPoint x: 302, endPoint y: 289, distance: 15.7
click at [302, 289] on p "Please note that a total of $00.00 has been added to your next monthly invoice.…" at bounding box center [408, 297] width 395 height 35
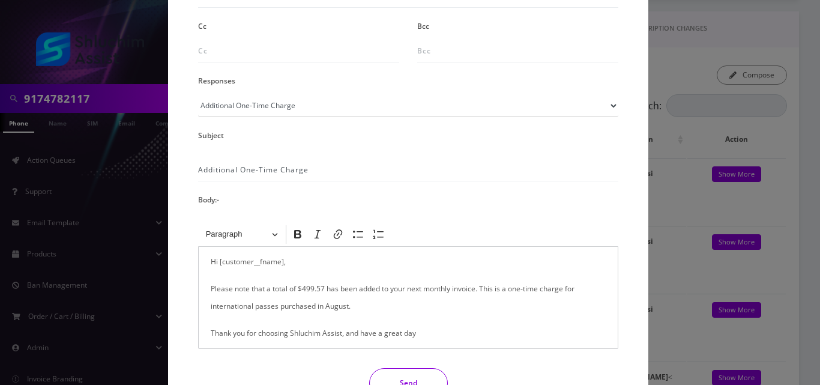
click at [398, 373] on button "Send" at bounding box center [408, 383] width 79 height 30
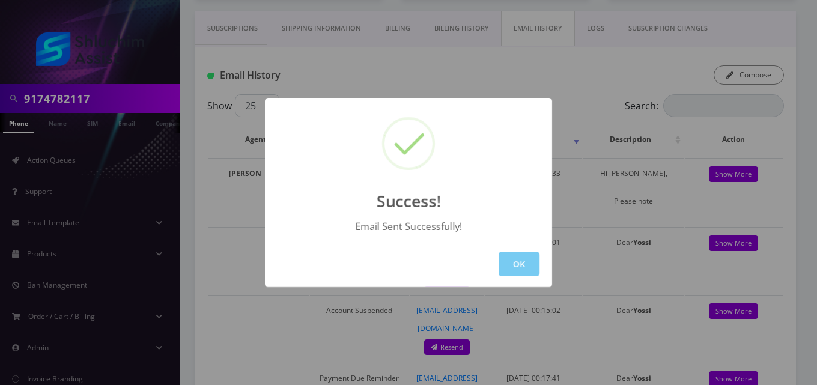
click at [528, 263] on button "OK" at bounding box center [519, 264] width 41 height 25
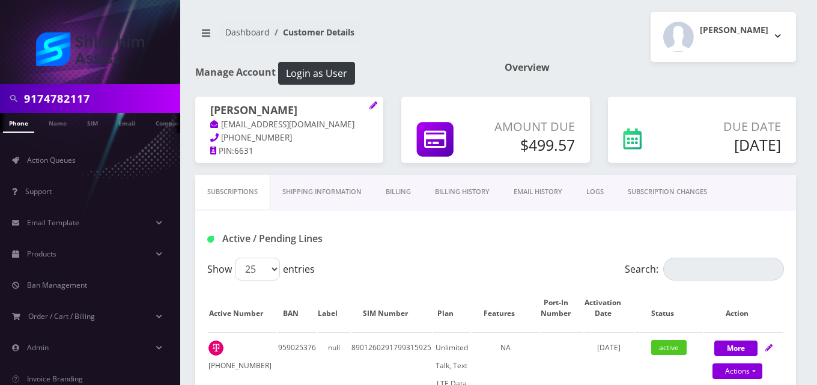
click at [541, 190] on link "EMAIL HISTORY" at bounding box center [538, 192] width 73 height 34
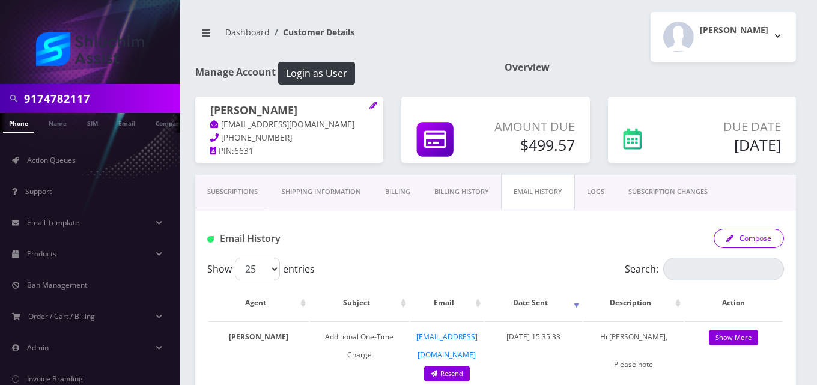
click at [740, 239] on button "Compose" at bounding box center [749, 238] width 70 height 19
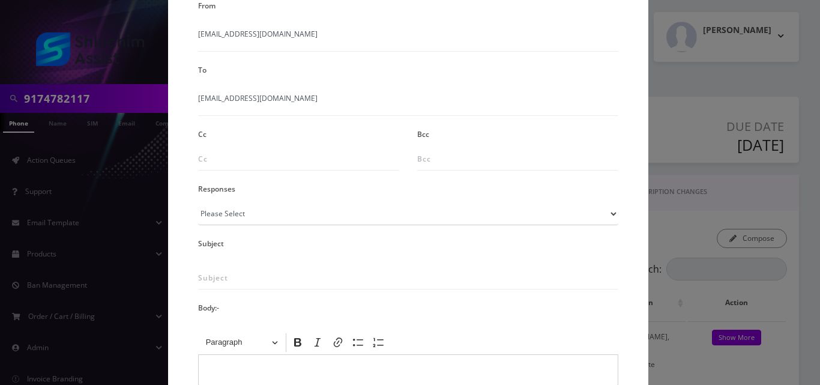
scroll to position [145, 0]
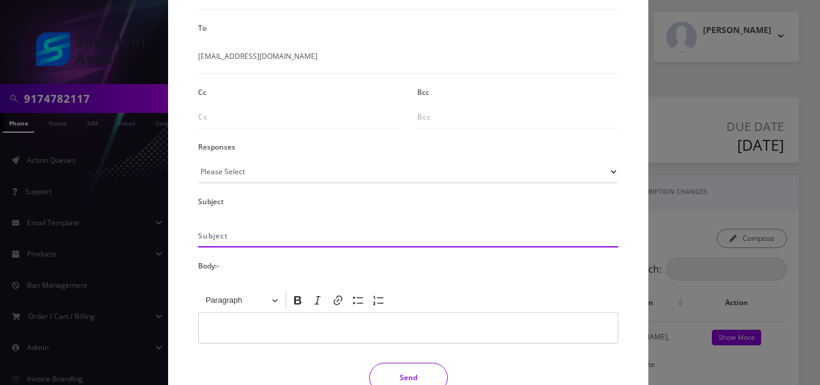
click at [302, 234] on input "text" at bounding box center [408, 236] width 420 height 23
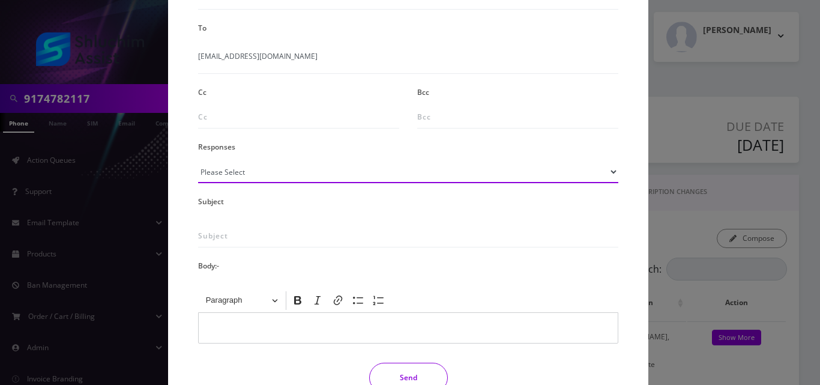
click at [299, 165] on select "Please Select TMobile port Unable to activate CH Pickup Past Due Pick up follow…" at bounding box center [408, 171] width 420 height 23
select select "24"
click at [198, 160] on select "Please Select TMobile port Unable to activate CH Pickup Past Due Pick up follow…" at bounding box center [408, 171] width 420 height 23
type input "Additional One-Time Charge"
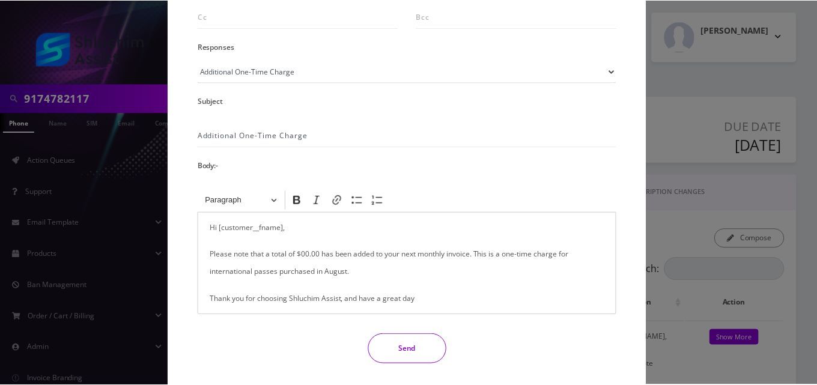
scroll to position [255, 0]
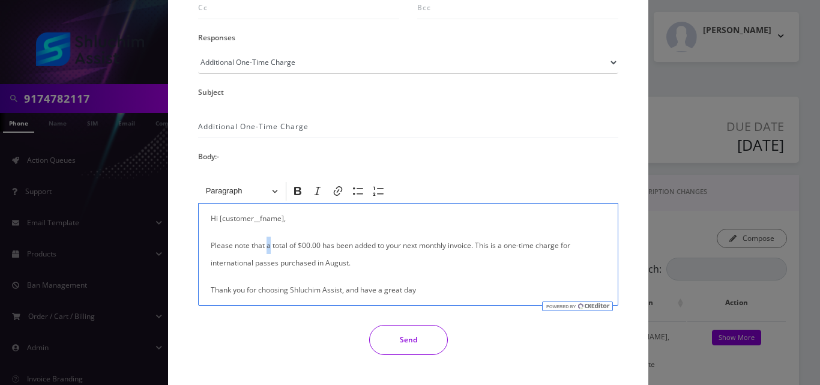
click at [265, 246] on p "Please note that a total of $00.00 has been added to your next monthly invoice.…" at bounding box center [408, 254] width 395 height 35
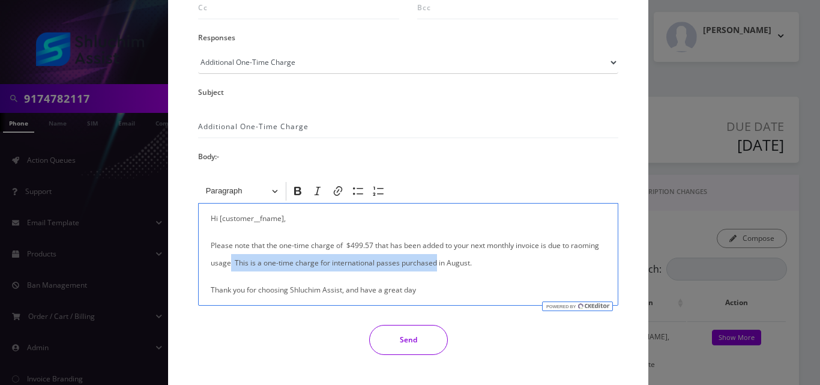
drag, startPoint x: 434, startPoint y: 264, endPoint x: 229, endPoint y: 264, distance: 204.2
click at [229, 264] on p "Please note that the one-time charge of $499.57 that has been added to your nex…" at bounding box center [408, 254] width 395 height 35
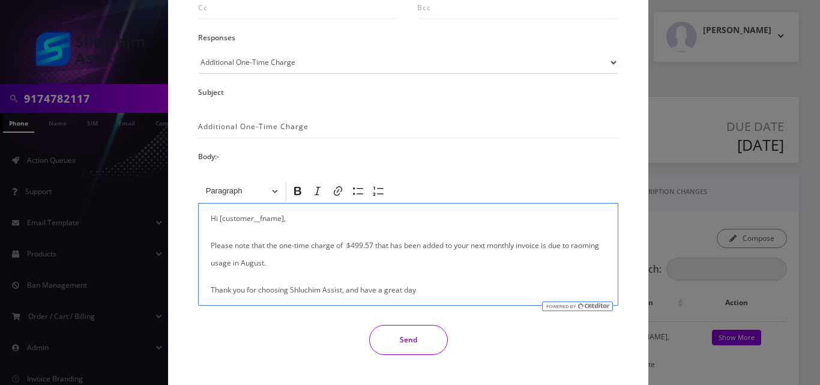
click at [271, 261] on p "Please note that the one-time charge of $499.57 that has been added to your nex…" at bounding box center [408, 254] width 395 height 35
click at [581, 249] on p "Please note that the one-time charge of $499.57 that has been added to your nex…" at bounding box center [408, 254] width 395 height 35
click at [268, 263] on p "Please note that the one-time charge of $499.57 that has been added to your nex…" at bounding box center [408, 254] width 395 height 35
click at [412, 345] on button "Send" at bounding box center [408, 340] width 79 height 30
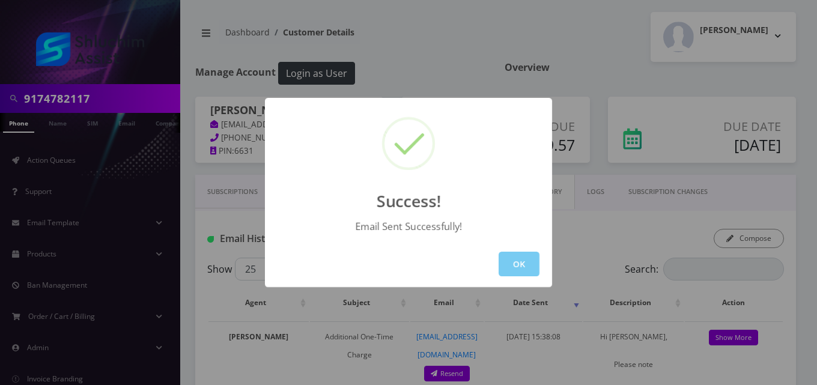
click at [521, 270] on button "OK" at bounding box center [519, 264] width 41 height 25
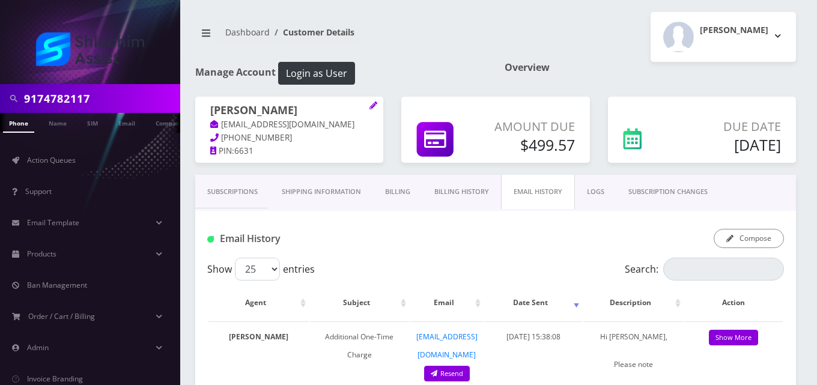
scroll to position [0, 6]
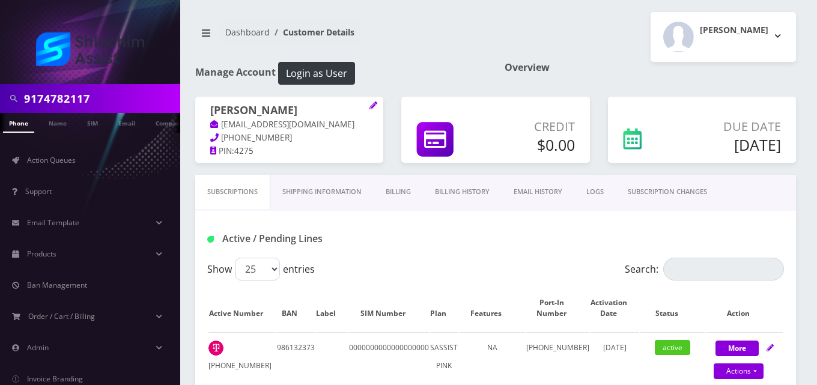
click at [401, 190] on link "Billing" at bounding box center [398, 192] width 49 height 34
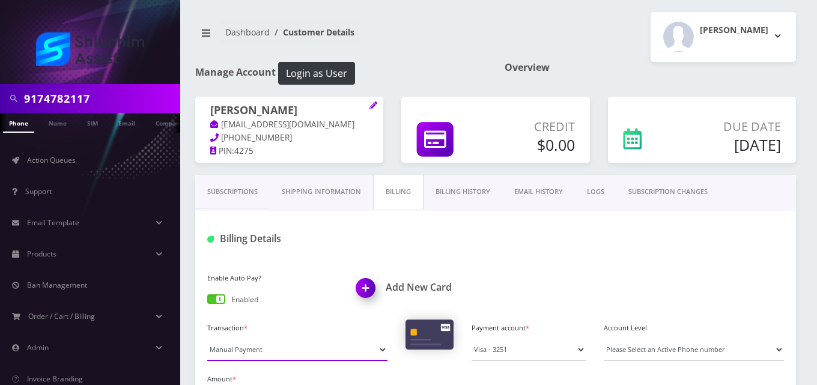
click at [249, 353] on select "Manual Payment Custom Charge Manual Credit Custom Invoice" at bounding box center [297, 349] width 180 height 23
select select "Custom Invoice"
click at [207, 338] on select "Manual Payment Custom Charge Manual Credit Custom Invoice" at bounding box center [297, 349] width 180 height 23
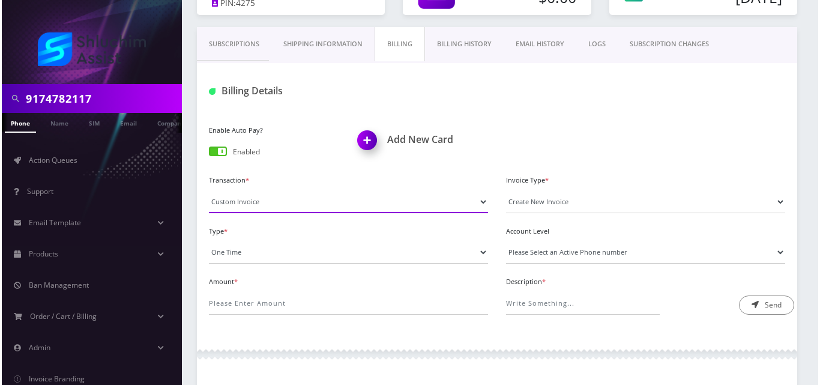
scroll to position [165, 0]
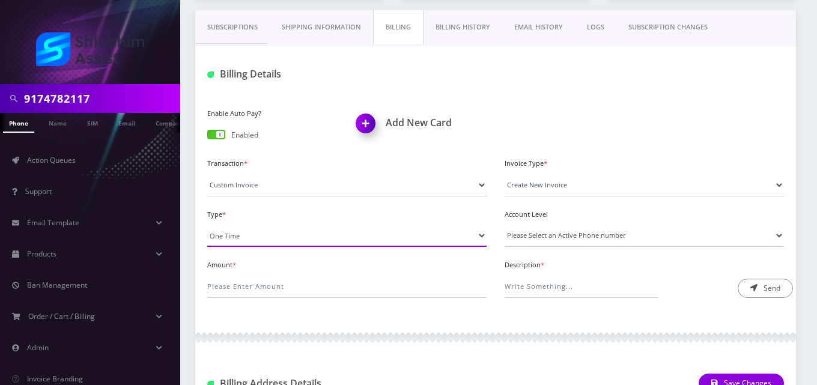
click at [232, 238] on select "One Time Usage Charge" at bounding box center [346, 235] width 279 height 23
select select "4"
click at [207, 224] on select "One Time Usage Charge" at bounding box center [346, 235] width 279 height 23
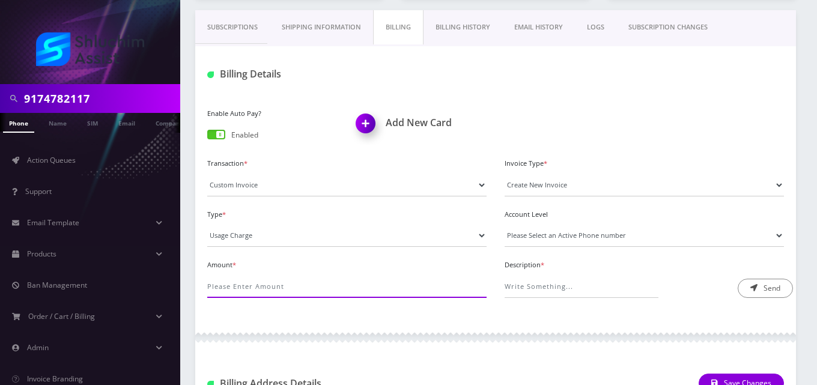
click at [241, 291] on input "Amount *" at bounding box center [346, 286] width 279 height 23
type input "12"
click at [558, 235] on select "Please Select an Active Phone number 3477702262" at bounding box center [644, 235] width 279 height 23
select select "89416"
click at [505, 224] on select "Please Select an Active Phone number 3477702262" at bounding box center [644, 235] width 279 height 23
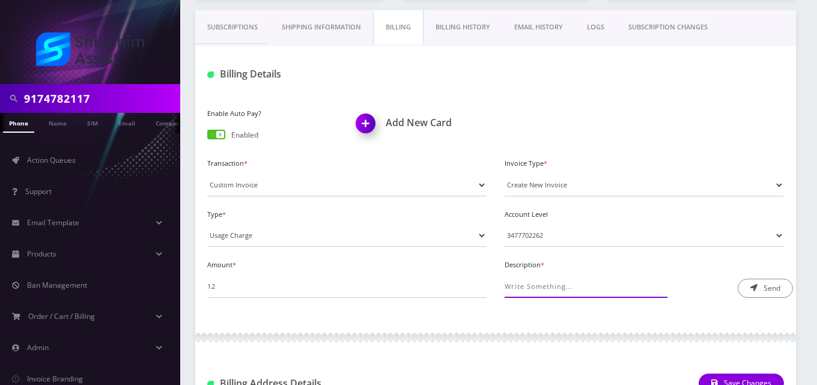
click at [553, 287] on input "Description *" at bounding box center [582, 286] width 154 height 23
type input "International Pass Charge"
click at [766, 293] on button "Send" at bounding box center [765, 288] width 55 height 19
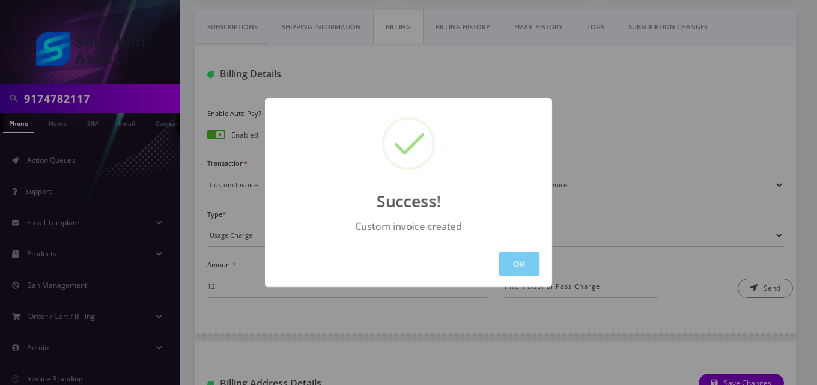
click at [515, 264] on button "OK" at bounding box center [519, 264] width 41 height 25
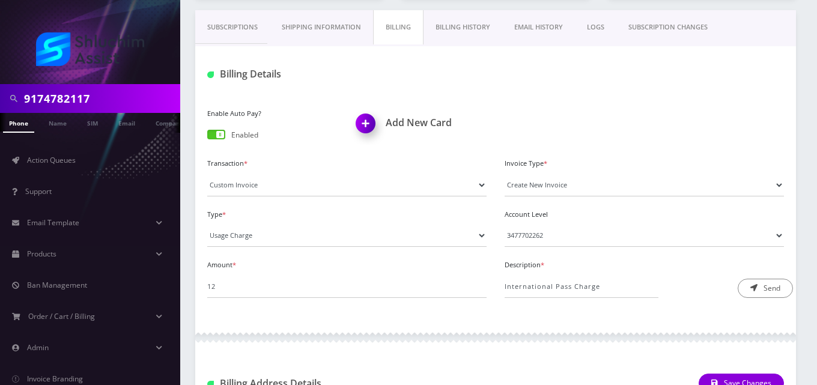
click at [547, 32] on link "EMAIL HISTORY" at bounding box center [538, 27] width 73 height 34
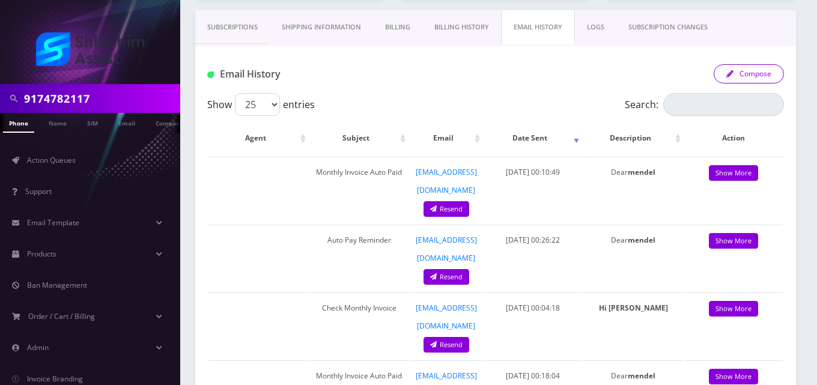
click at [759, 73] on button "Compose" at bounding box center [749, 73] width 70 height 19
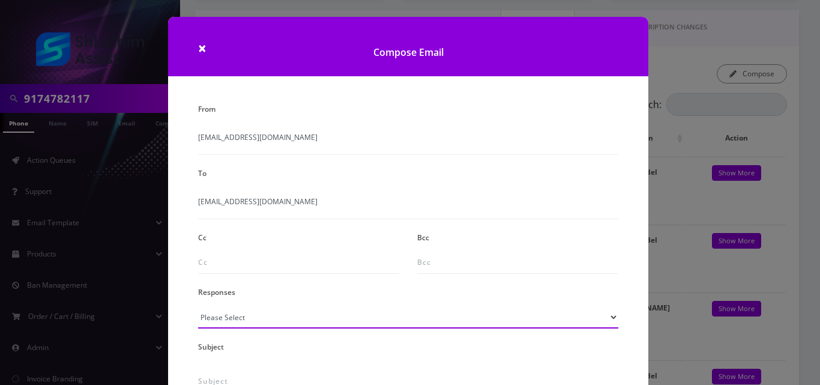
click at [251, 314] on select "Please Select TMobile port Unable to activate CH Pickup Past Due Pick up follow…" at bounding box center [408, 317] width 420 height 23
select select "24"
click at [198, 306] on select "Please Select TMobile port Unable to activate CH Pickup Past Due Pick up follow…" at bounding box center [408, 317] width 420 height 23
type input "Additional One-Time Charge"
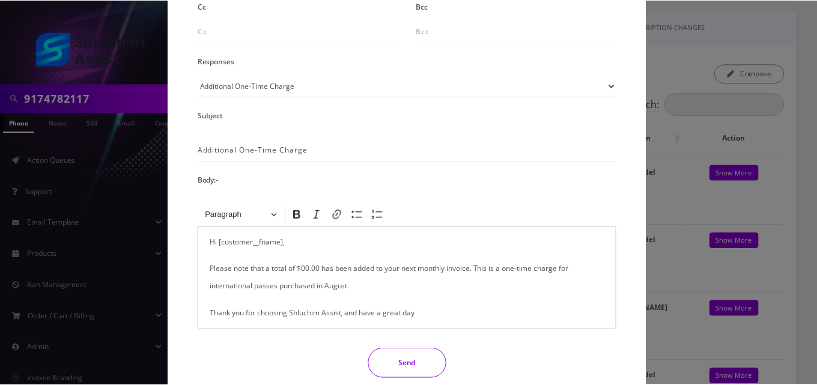
scroll to position [234, 0]
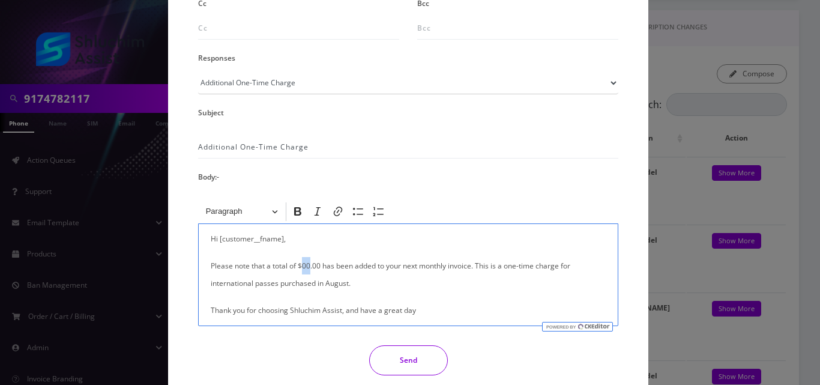
drag, startPoint x: 308, startPoint y: 264, endPoint x: 301, endPoint y: 264, distance: 6.6
click at [301, 264] on p "Please note that a total of $00.00 has been added to your next monthly invoice.…" at bounding box center [408, 274] width 395 height 35
click at [208, 284] on div "Hi [customer__fname], Please note that a total of $12.00 has been added to your…" at bounding box center [408, 274] width 420 height 103
click at [400, 351] on button "Send" at bounding box center [408, 360] width 79 height 30
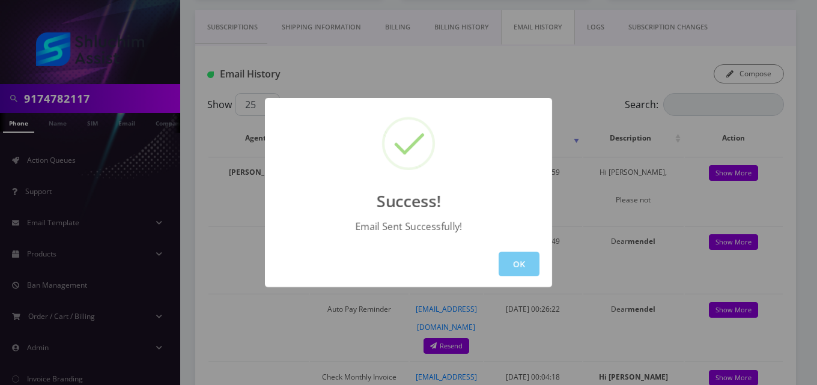
click at [520, 260] on button "OK" at bounding box center [519, 264] width 41 height 25
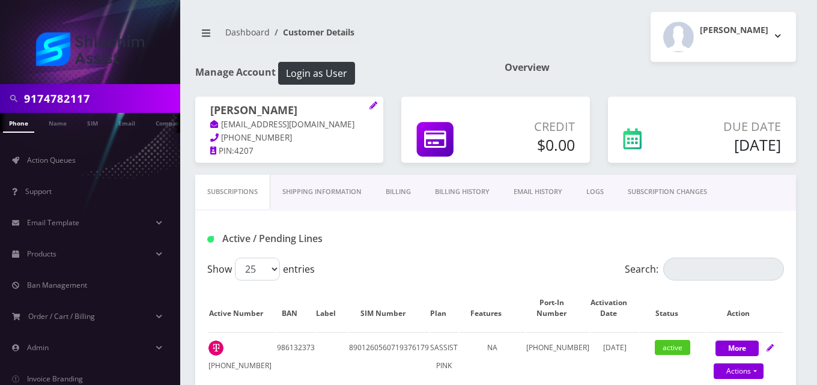
click at [400, 189] on link "Billing" at bounding box center [398, 192] width 49 height 34
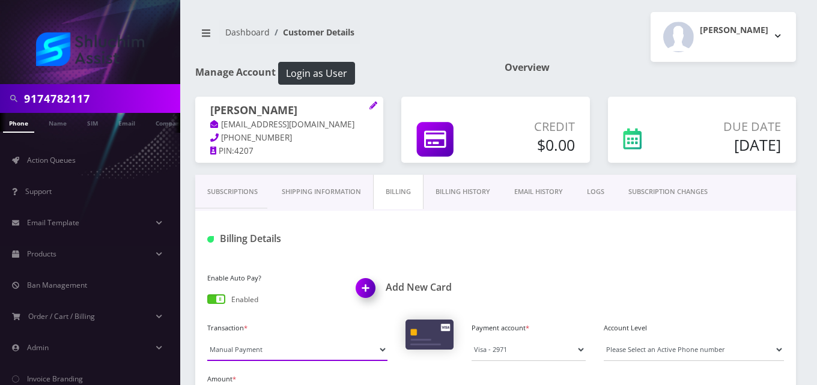
click at [265, 354] on select "Manual Payment Custom Charge Manual Credit Custom Invoice" at bounding box center [297, 349] width 180 height 23
select select "Custom Invoice"
click at [207, 338] on select "Manual Payment Custom Charge Manual Credit Custom Invoice" at bounding box center [297, 349] width 180 height 23
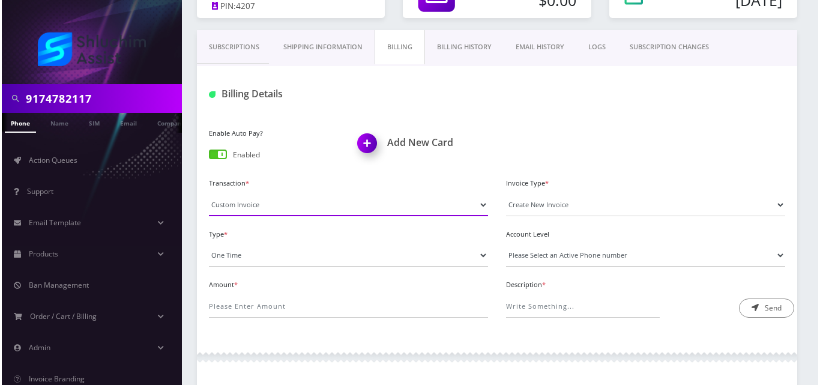
scroll to position [151, 0]
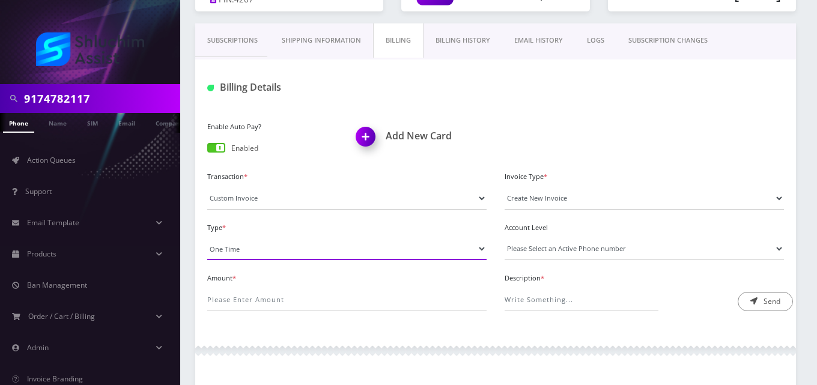
click at [294, 244] on select "One Time Usage Charge" at bounding box center [346, 248] width 279 height 23
select select "4"
click at [207, 237] on select "One Time Usage Charge" at bounding box center [346, 248] width 279 height 23
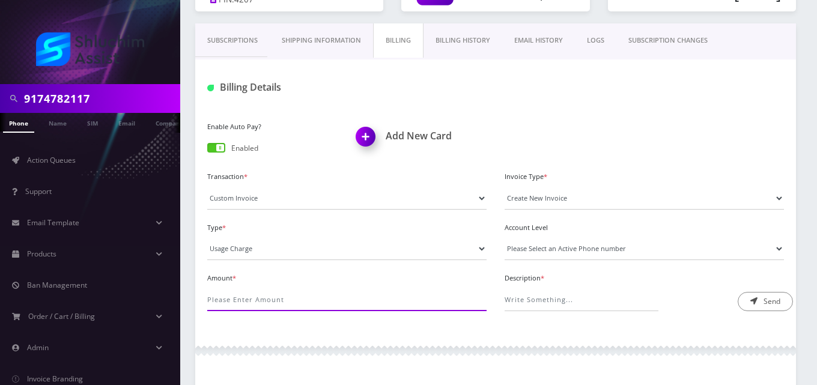
click at [287, 296] on input "Amount *" at bounding box center [346, 299] width 279 height 23
type input ".25"
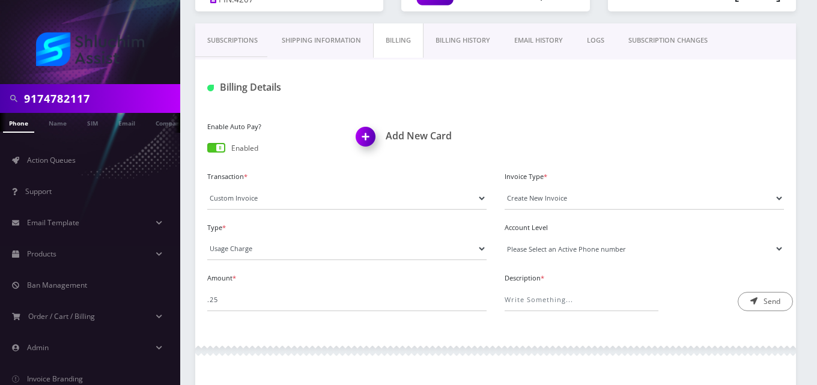
click at [529, 246] on select "Please Select an Active Phone number 3477704206" at bounding box center [644, 248] width 279 height 23
select select "68364"
click at [505, 237] on select "Please Select an Active Phone number 3477704206" at bounding box center [644, 248] width 279 height 23
click at [541, 297] on input "Description *" at bounding box center [582, 299] width 154 height 23
type input "Roaming Fee"
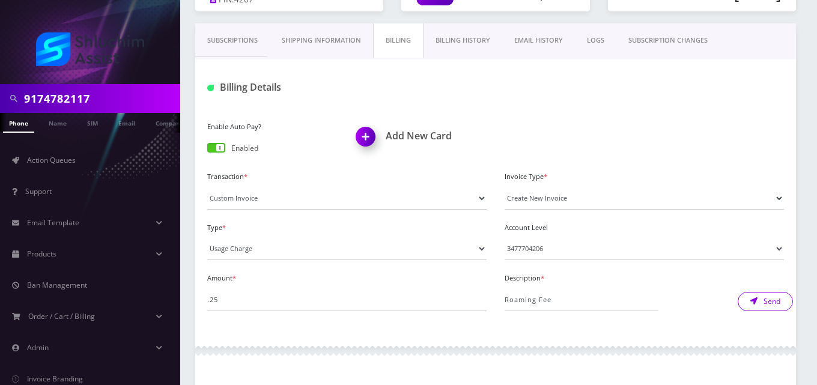
click at [767, 306] on button "Send" at bounding box center [765, 301] width 55 height 19
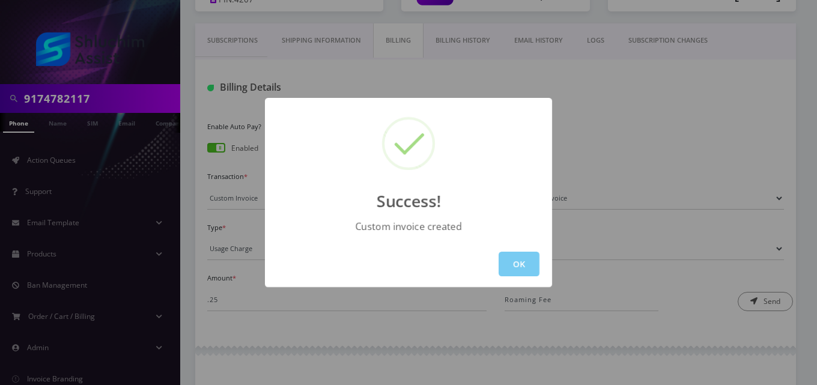
click at [530, 267] on button "OK" at bounding box center [519, 264] width 41 height 25
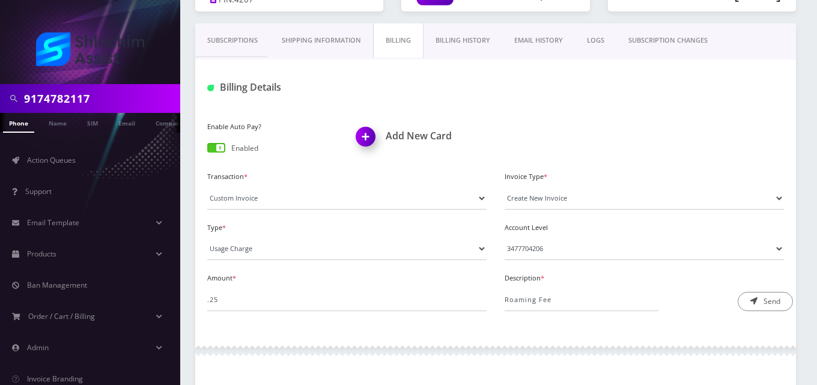
click at [556, 46] on link "EMAIL HISTORY" at bounding box center [538, 40] width 73 height 34
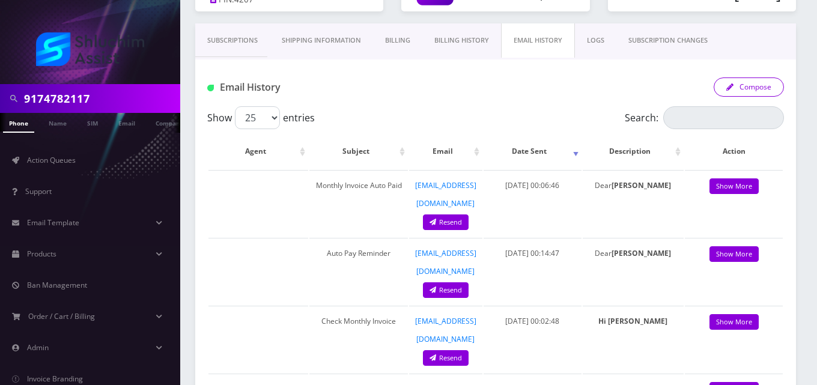
click at [748, 84] on button "Compose" at bounding box center [749, 86] width 70 height 19
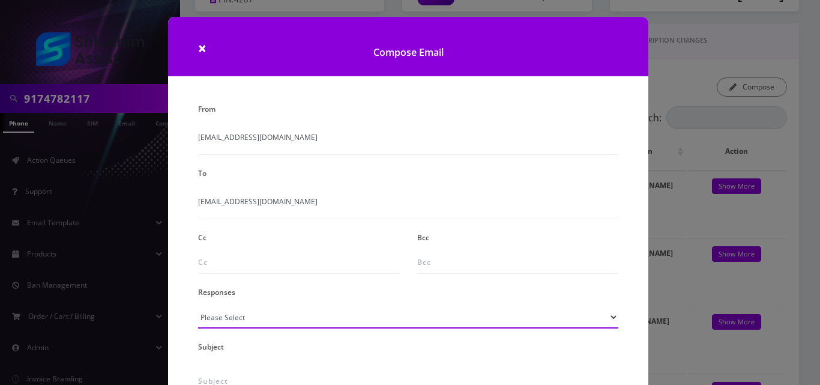
click at [246, 320] on select "Please Select TMobile port Unable to activate CH Pickup Past Due Pick up follow…" at bounding box center [408, 317] width 420 height 23
select select "24"
click at [198, 306] on select "Please Select TMobile port Unable to activate CH Pickup Past Due Pick up follow…" at bounding box center [408, 317] width 420 height 23
type input "Additional One-Time Charge"
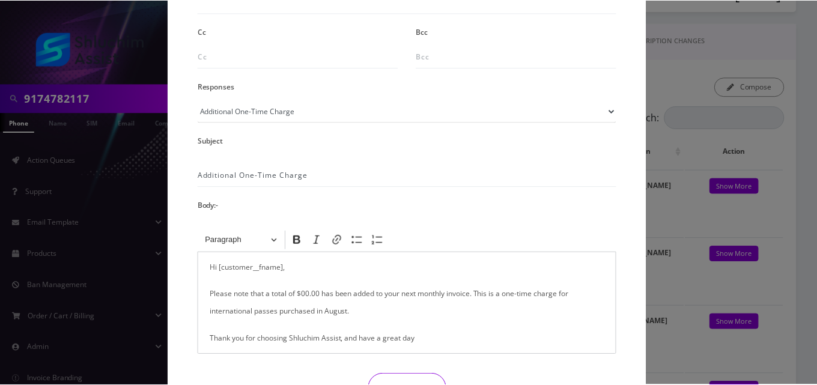
scroll to position [282, 0]
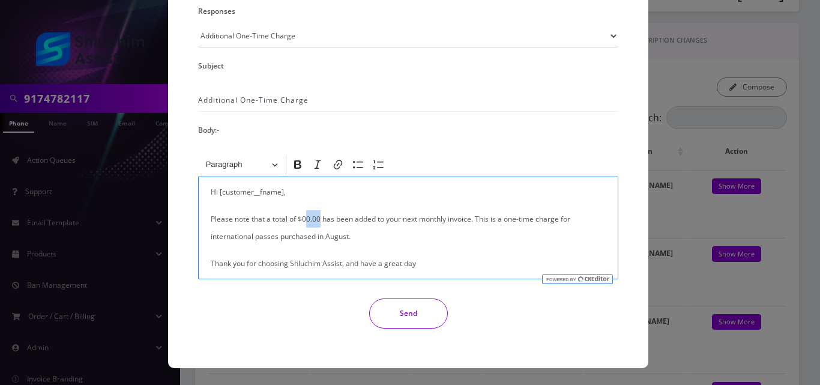
drag, startPoint x: 320, startPoint y: 218, endPoint x: 306, endPoint y: 217, distance: 13.9
click at [306, 217] on p "Please note that a total of $00.00 has been added to your next monthly invoice.…" at bounding box center [408, 227] width 395 height 35
drag, startPoint x: 314, startPoint y: 235, endPoint x: 199, endPoint y: 235, distance: 114.7
click at [199, 235] on div "Hi [customer__fname], Please note that a total of $0.25 has been added to your …" at bounding box center [408, 228] width 420 height 103
click at [394, 306] on button "Send" at bounding box center [408, 314] width 79 height 30
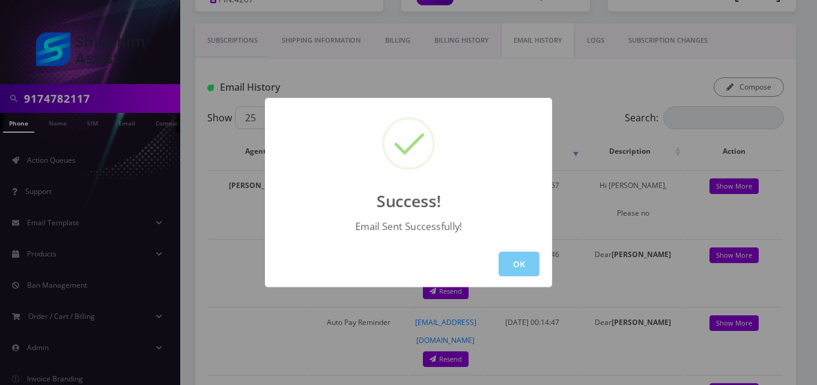
click at [516, 270] on button "OK" at bounding box center [519, 264] width 41 height 25
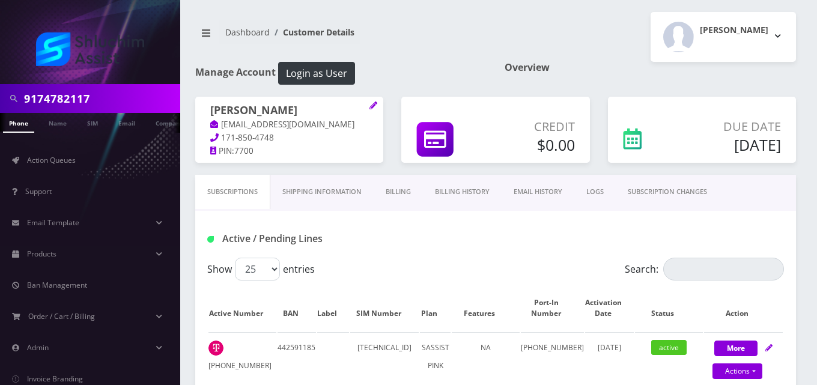
click at [396, 191] on link "Billing" at bounding box center [398, 192] width 49 height 34
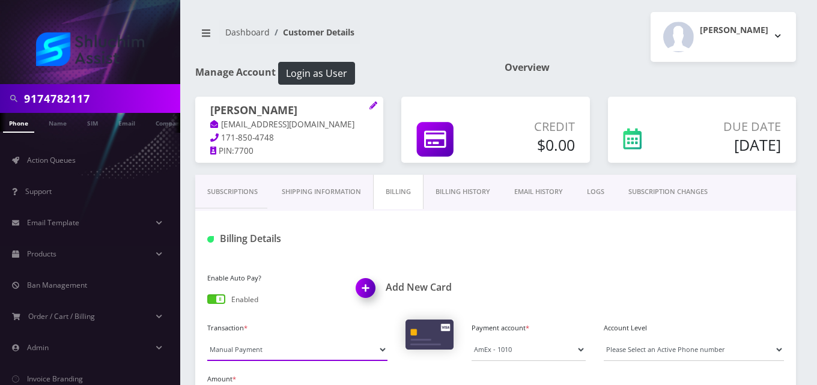
click at [259, 351] on select "Manual Payment Custom Charge Manual Credit Custom Invoice" at bounding box center [297, 349] width 180 height 23
select select "Custom Invoice"
click at [207, 338] on select "Manual Payment Custom Charge Manual Credit Custom Invoice" at bounding box center [297, 349] width 180 height 23
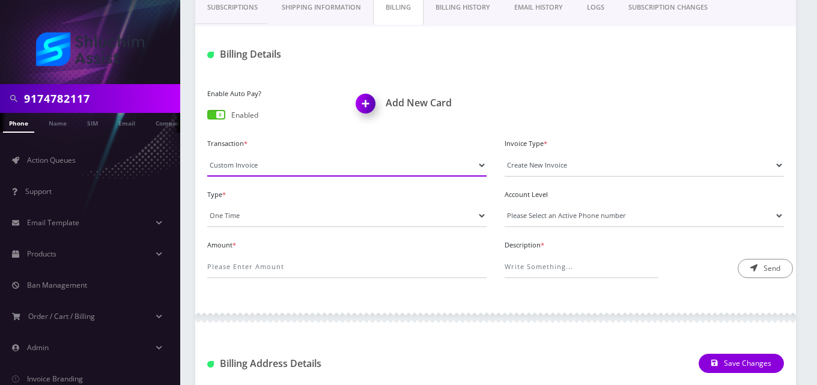
scroll to position [186, 0]
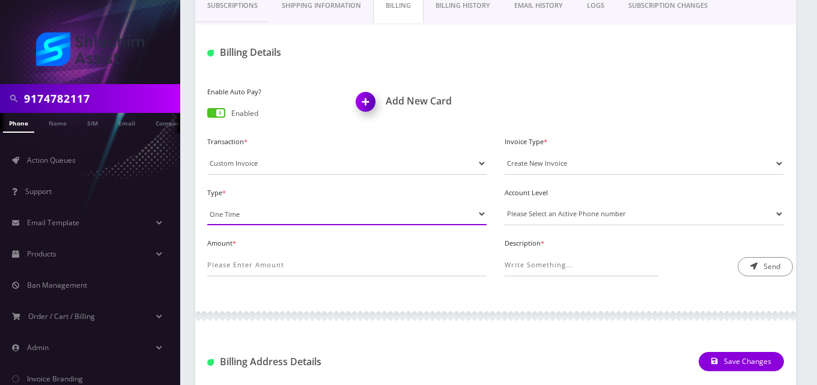
click at [316, 214] on select "One Time Usage Charge" at bounding box center [346, 213] width 279 height 23
select select "4"
click at [207, 202] on select "One Time Usage Charge" at bounding box center [346, 213] width 279 height 23
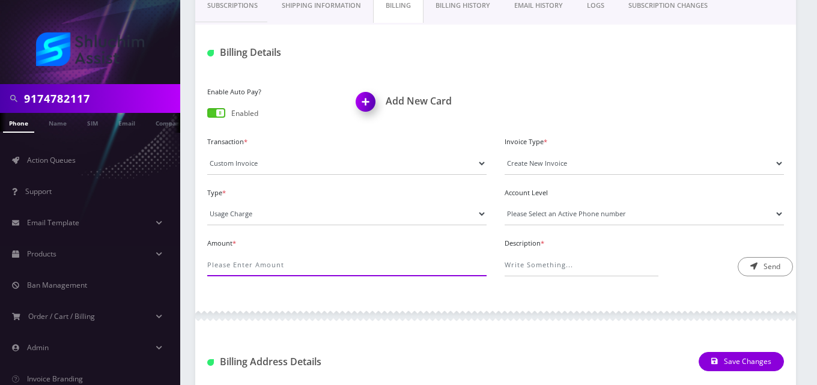
click at [318, 266] on input "Amount *" at bounding box center [346, 264] width 279 height 23
type input "72"
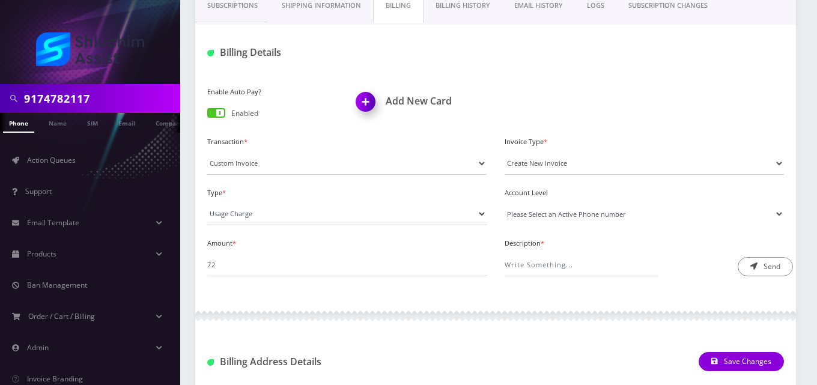
click at [579, 217] on select "Please Select an Active Phone number 3478122220" at bounding box center [644, 213] width 279 height 23
select select "70674"
click at [505, 202] on select "Please Select an Active Phone number 3478122220" at bounding box center [644, 213] width 279 height 23
click at [579, 259] on input "Description *" at bounding box center [582, 264] width 154 height 23
type input "International Pass Charge"
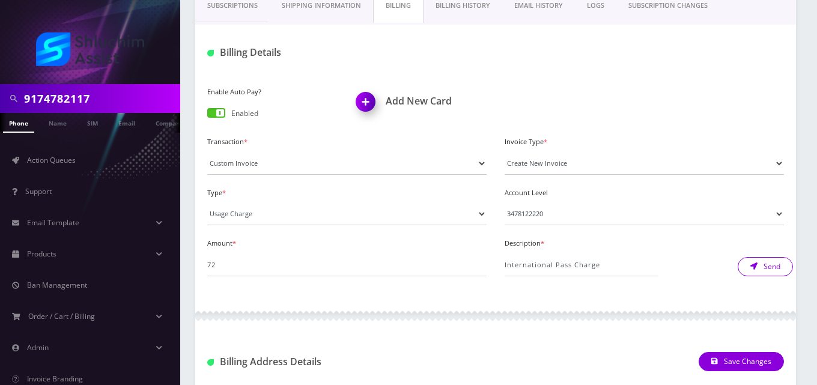
click at [774, 264] on button "Send" at bounding box center [765, 266] width 55 height 19
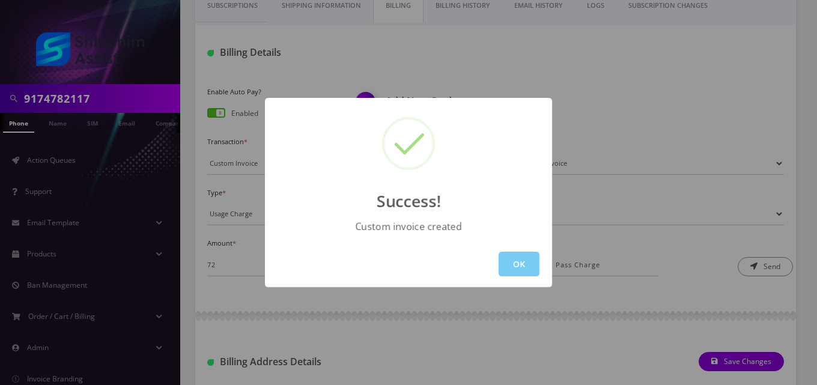
click at [505, 265] on button "OK" at bounding box center [519, 264] width 41 height 25
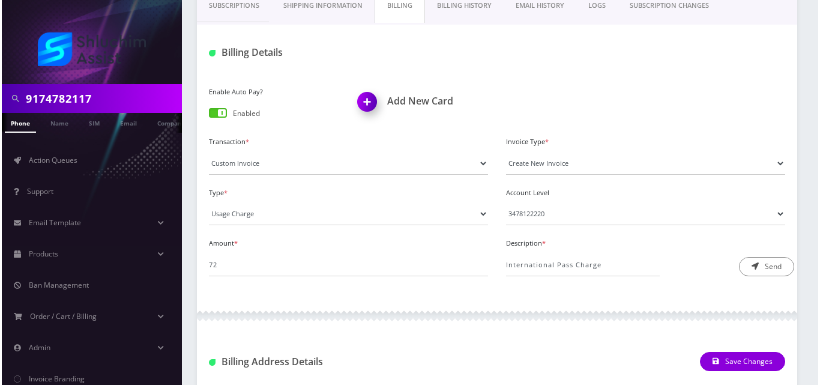
scroll to position [153, 0]
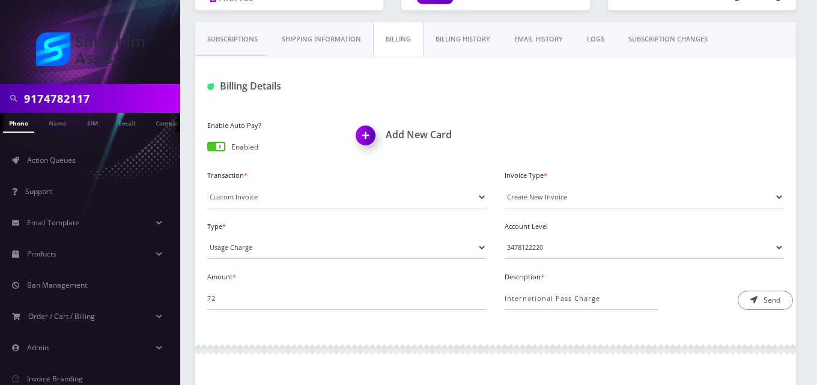
click at [544, 41] on link "EMAIL HISTORY" at bounding box center [538, 39] width 73 height 34
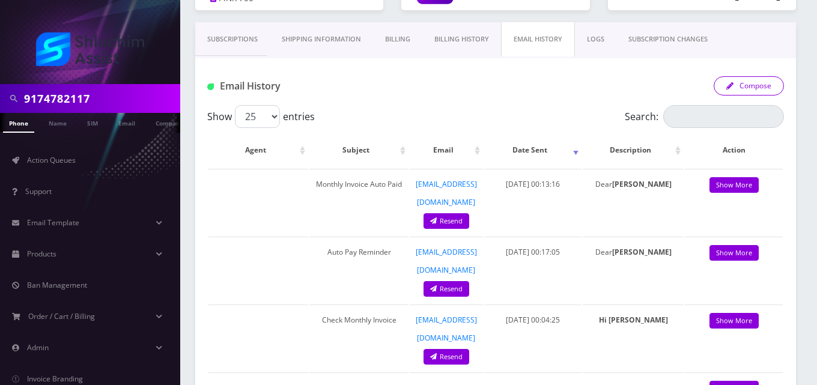
click at [762, 85] on button "Compose" at bounding box center [749, 85] width 70 height 19
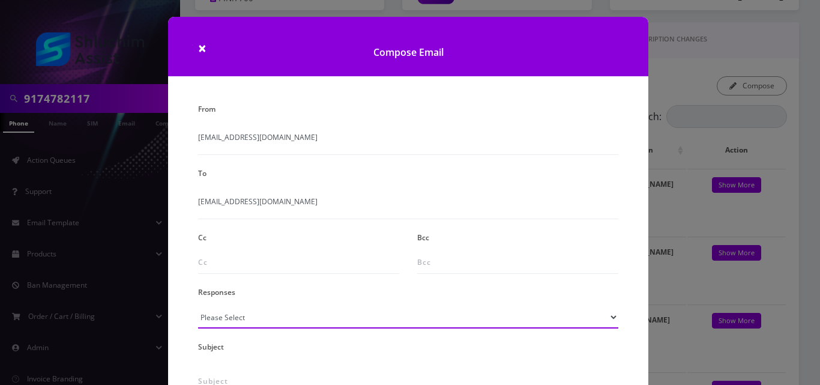
click at [240, 317] on select "Please Select TMobile port Unable to activate CH Pickup Past Due Pick up follow…" at bounding box center [408, 317] width 420 height 23
select select "24"
click at [198, 306] on select "Please Select TMobile port Unable to activate CH Pickup Past Due Pick up follow…" at bounding box center [408, 317] width 420 height 23
type input "Additional One-Time Charge"
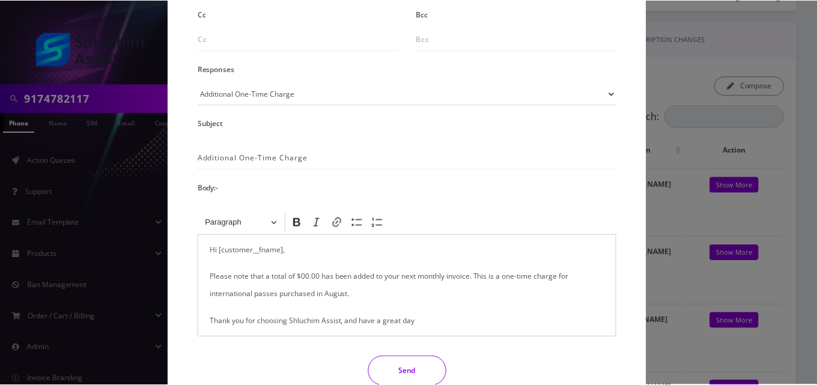
scroll to position [230, 0]
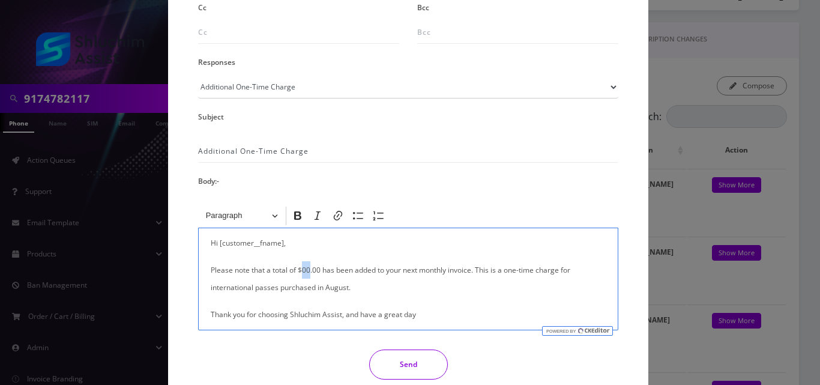
click at [303, 270] on p "Please note that a total of $00.00 has been added to your next monthly invoice.…" at bounding box center [408, 278] width 395 height 35
click at [395, 361] on button "Send" at bounding box center [408, 365] width 79 height 30
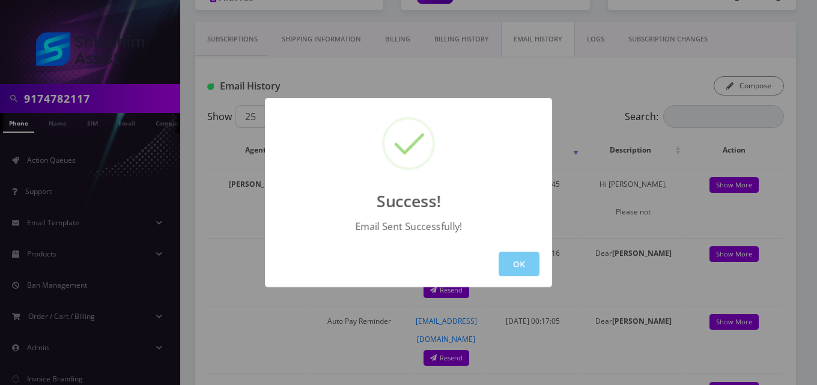
click at [518, 267] on button "OK" at bounding box center [519, 264] width 41 height 25
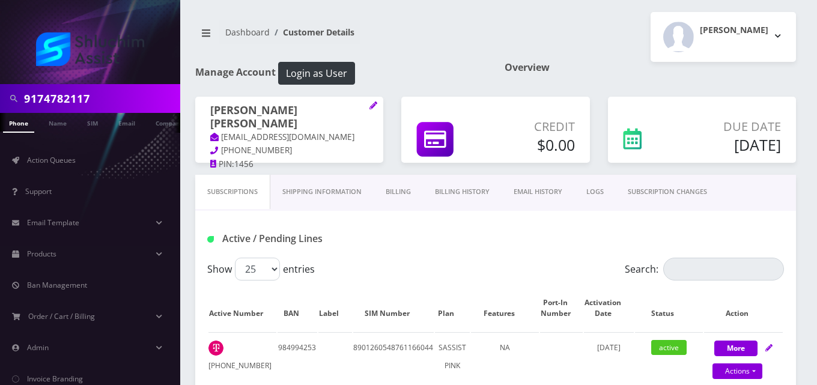
click at [390, 193] on link "Billing" at bounding box center [398, 192] width 49 height 34
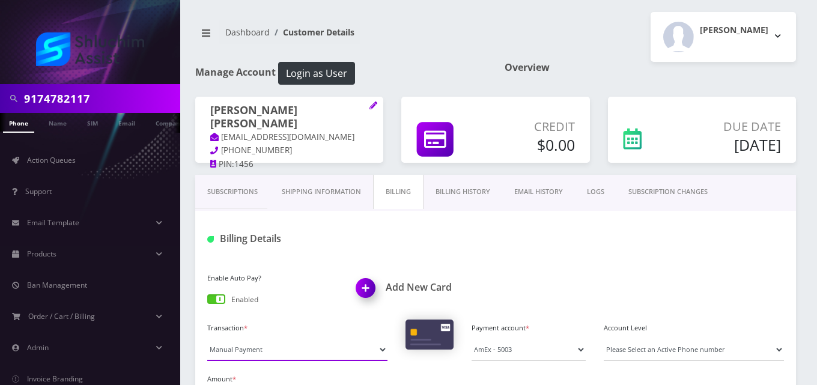
click at [250, 347] on select "Manual Payment Custom Charge Manual Credit Custom Invoice" at bounding box center [297, 349] width 180 height 23
select select "Custom Invoice"
click at [207, 338] on select "Manual Payment Custom Charge Manual Credit Custom Invoice" at bounding box center [297, 349] width 180 height 23
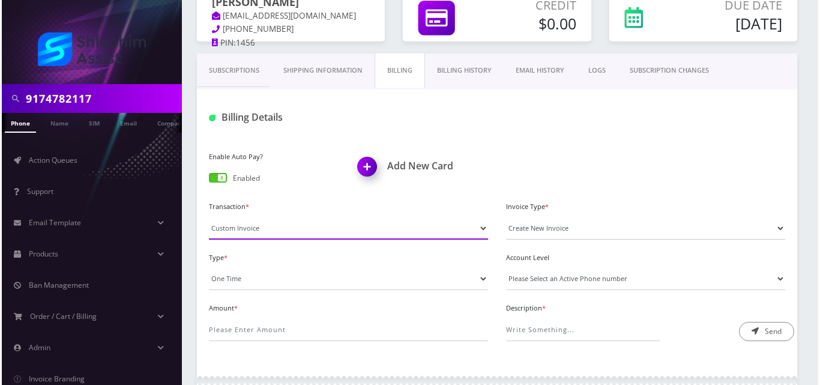
scroll to position [157, 0]
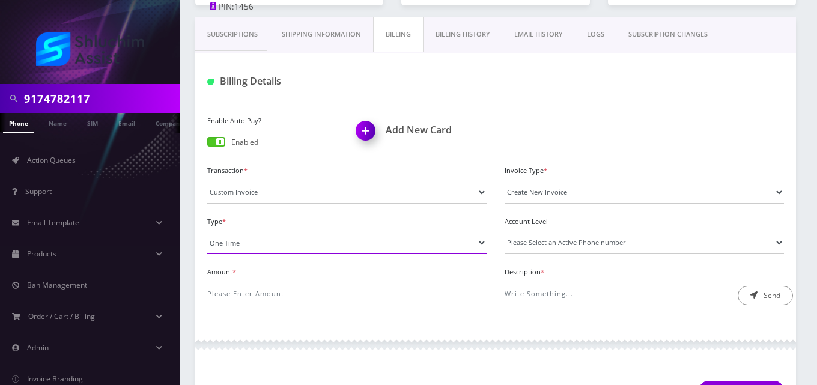
click at [234, 244] on select "One Time Usage Charge" at bounding box center [346, 242] width 279 height 23
select select "4"
click at [207, 231] on select "One Time Usage Charge" at bounding box center [346, 242] width 279 height 23
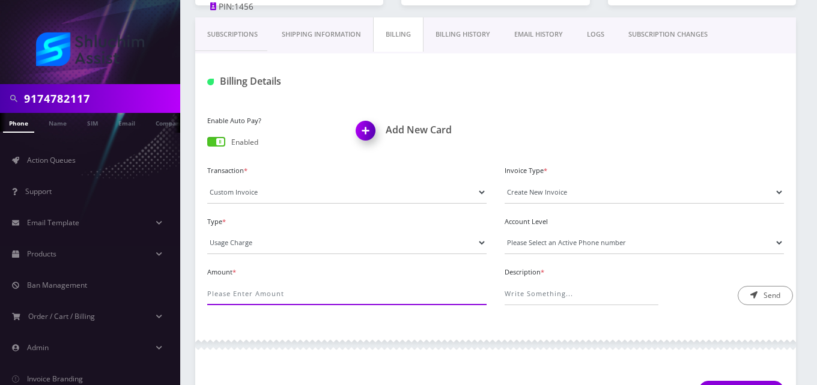
click at [246, 297] on input "Amount *" at bounding box center [346, 293] width 279 height 23
type input ".2"
click at [565, 244] on select "Please Select an Active Phone number [PHONE_NUMBER]" at bounding box center [644, 242] width 279 height 23
select select "64273"
click at [505, 231] on select "Please Select an Active Phone number [PHONE_NUMBER]" at bounding box center [644, 242] width 279 height 23
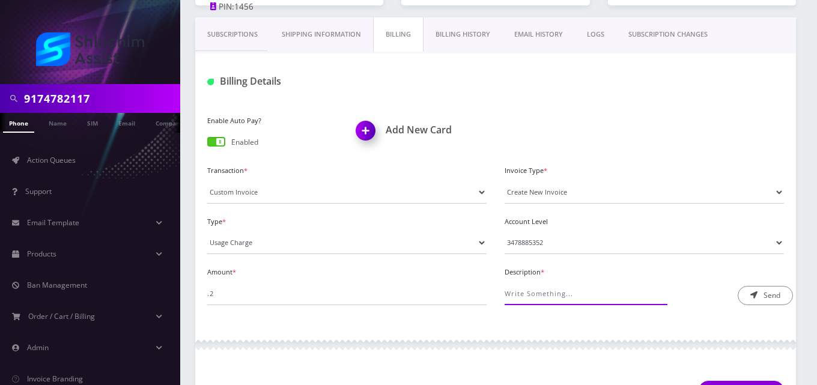
click at [563, 291] on input "Description *" at bounding box center [582, 293] width 154 height 23
type input "Roaming Fee"
click at [753, 299] on icon "submit" at bounding box center [753, 294] width 7 height 7
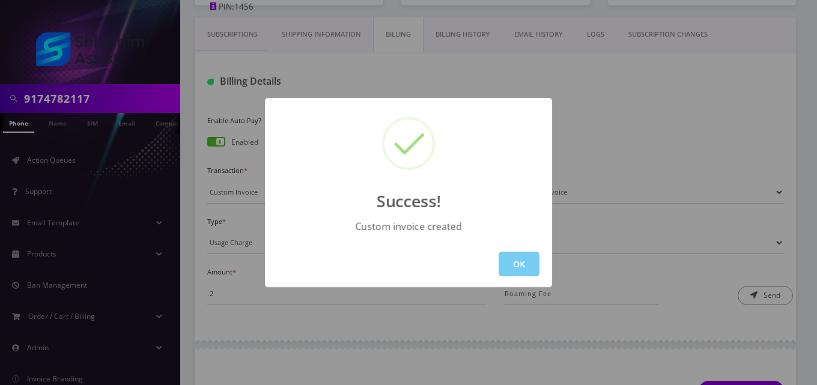
click at [526, 270] on button "OK" at bounding box center [519, 264] width 41 height 25
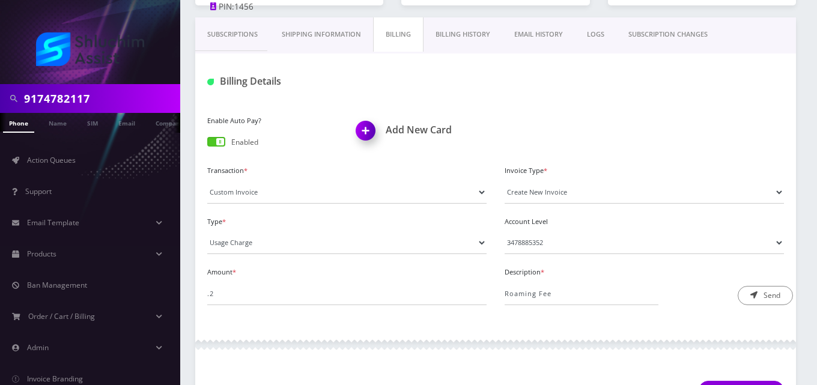
click at [542, 31] on link "EMAIL HISTORY" at bounding box center [538, 34] width 73 height 34
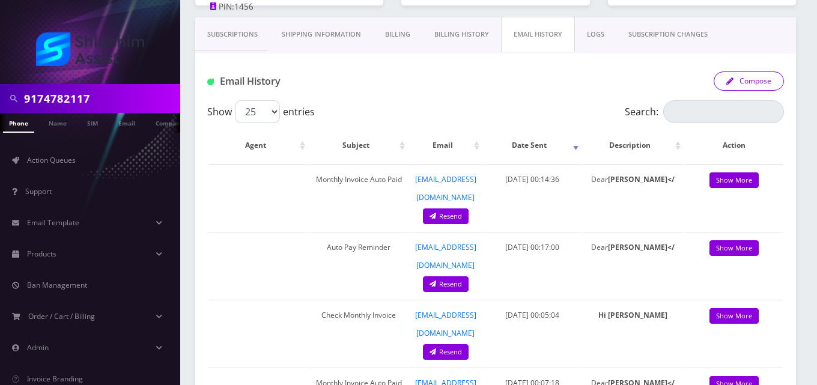
click at [763, 86] on button "Compose" at bounding box center [749, 80] width 70 height 19
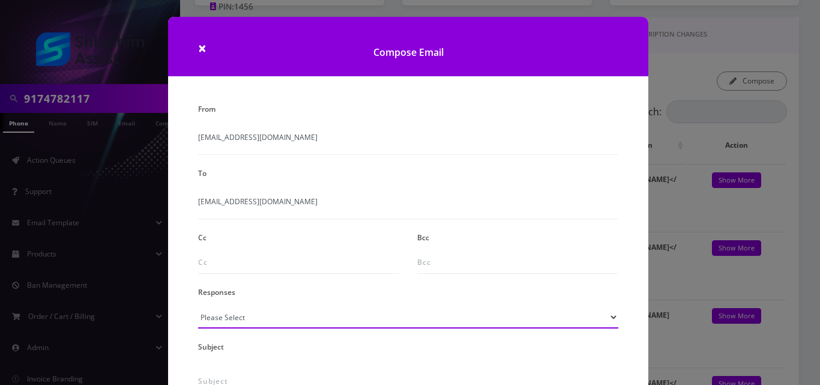
click at [227, 315] on select "Please Select TMobile port Unable to activate CH Pickup Past Due Pick up follow…" at bounding box center [408, 317] width 420 height 23
select select "24"
click at [198, 306] on select "Please Select TMobile port Unable to activate CH Pickup Past Due Pick up follow…" at bounding box center [408, 317] width 420 height 23
type input "Additional One-Time Charge"
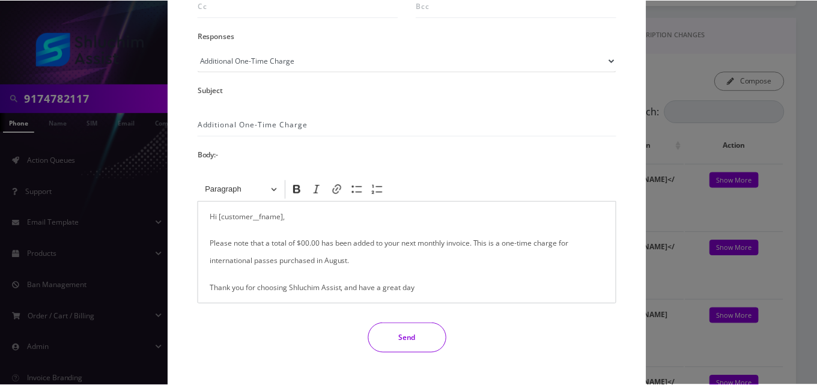
scroll to position [260, 0]
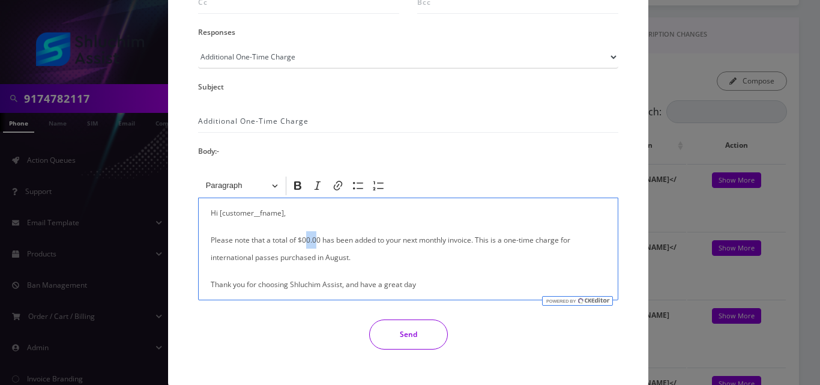
drag, startPoint x: 315, startPoint y: 240, endPoint x: 305, endPoint y: 240, distance: 10.8
click at [305, 240] on p "Please note that a total of $00.00 has been added to your next monthly invoice.…" at bounding box center [408, 248] width 395 height 35
drag, startPoint x: 313, startPoint y: 257, endPoint x: 190, endPoint y: 255, distance: 122.5
click at [190, 255] on div "<p>Hi [customer__fname],</p><p>Please note that a total of $00.00 has been adde…" at bounding box center [408, 237] width 438 height 126
click at [407, 338] on button "Send" at bounding box center [408, 335] width 79 height 30
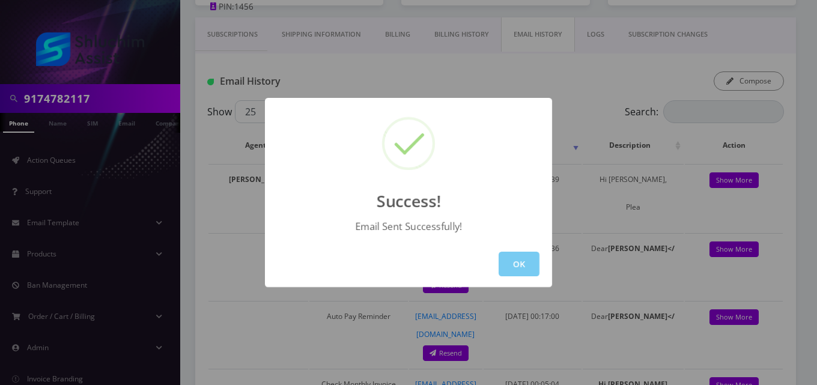
click at [523, 263] on button "OK" at bounding box center [519, 264] width 41 height 25
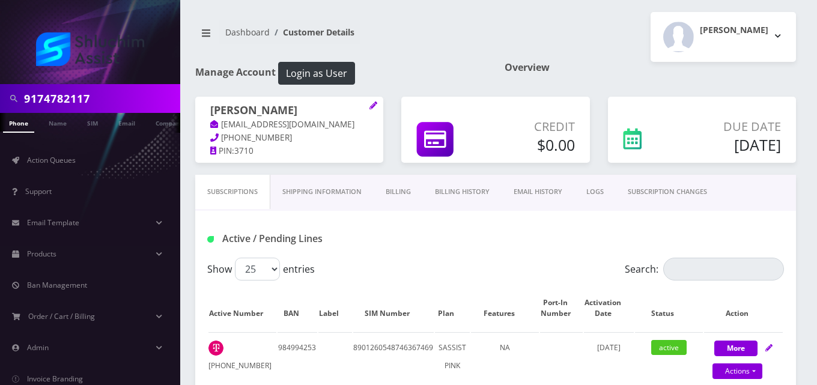
click at [402, 190] on link "Billing" at bounding box center [398, 192] width 49 height 34
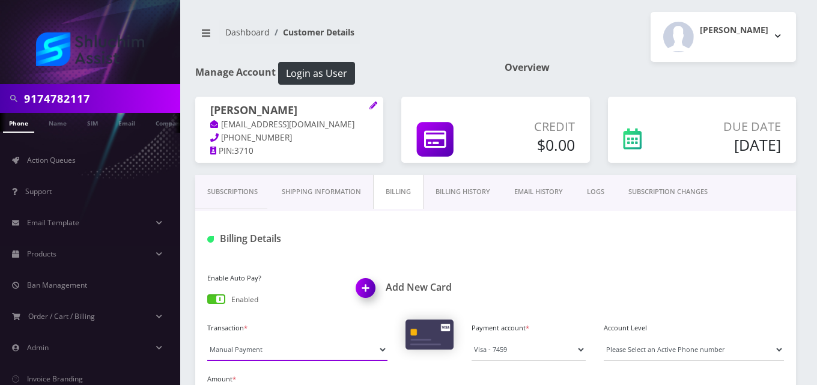
click at [268, 351] on select "Manual Payment Custom Charge Manual Credit Custom Invoice" at bounding box center [297, 349] width 180 height 23
select select "Custom Invoice"
click at [207, 338] on select "Manual Payment Custom Charge Manual Credit Custom Invoice" at bounding box center [297, 349] width 180 height 23
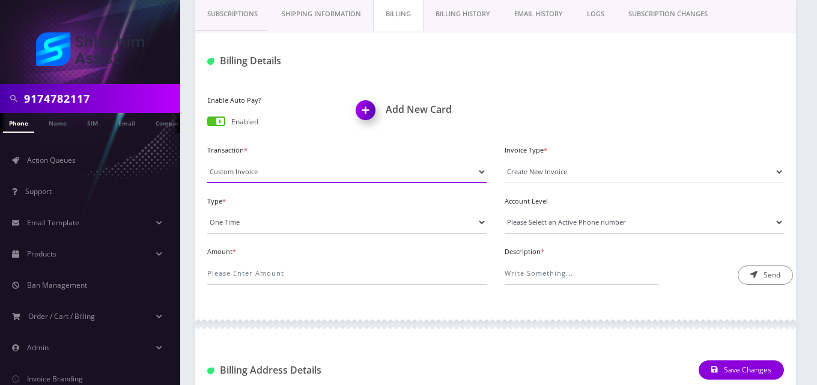
scroll to position [199, 0]
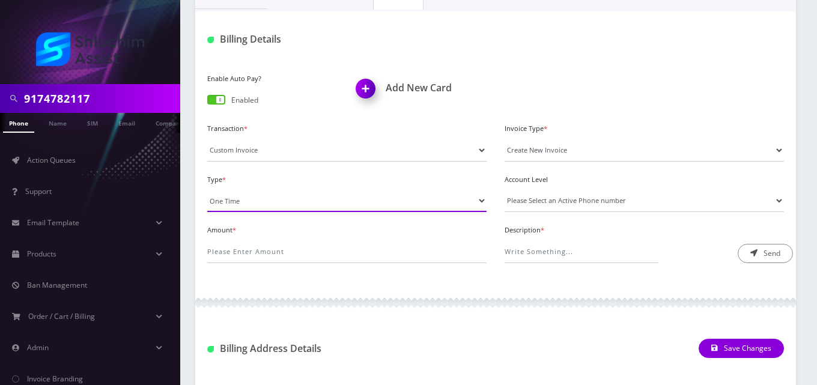
click at [224, 203] on select "One Time Usage Charge" at bounding box center [346, 200] width 279 height 23
select select "4"
click at [207, 189] on select "One Time Usage Charge" at bounding box center [346, 200] width 279 height 23
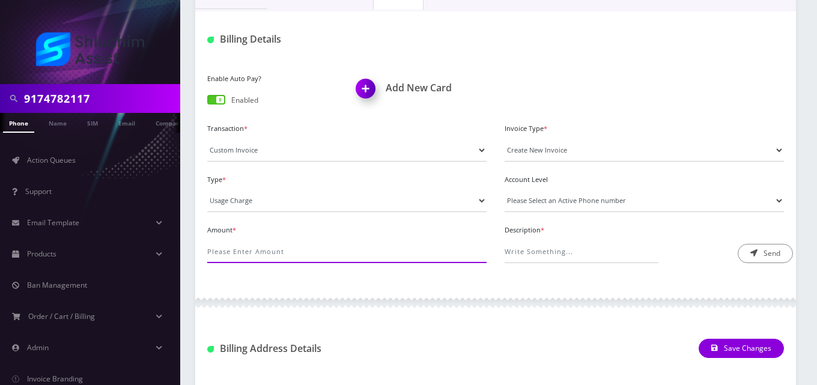
click at [238, 256] on input "Amount *" at bounding box center [346, 251] width 279 height 23
type input "8.96"
click at [533, 202] on select "Please Select an Active Phone number [PHONE_NUMBER]" at bounding box center [644, 200] width 279 height 23
select select "62612"
click at [505, 189] on select "Please Select an Active Phone number [PHONE_NUMBER]" at bounding box center [644, 200] width 279 height 23
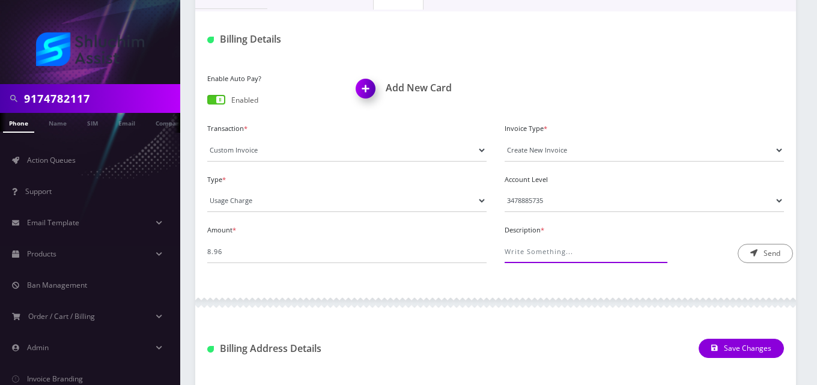
click at [540, 249] on input "Description *" at bounding box center [582, 251] width 154 height 23
type input "Roaming Fee"
click at [756, 257] on button "Send" at bounding box center [765, 253] width 55 height 19
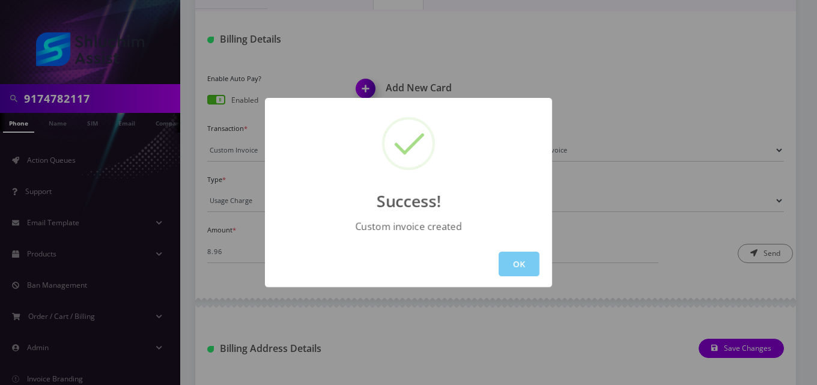
click at [515, 259] on button "OK" at bounding box center [519, 264] width 41 height 25
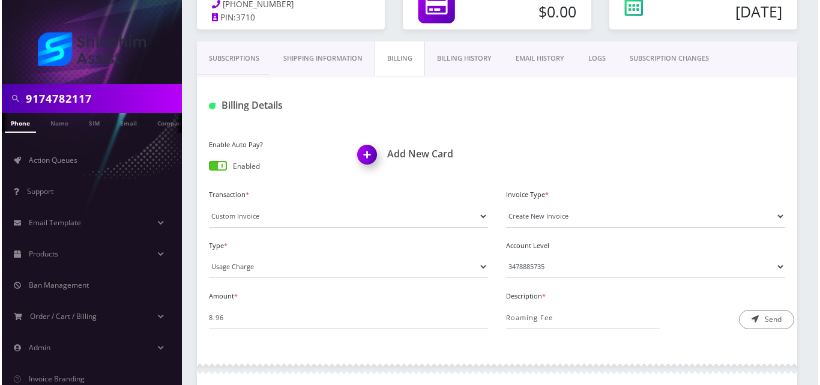
scroll to position [125, 0]
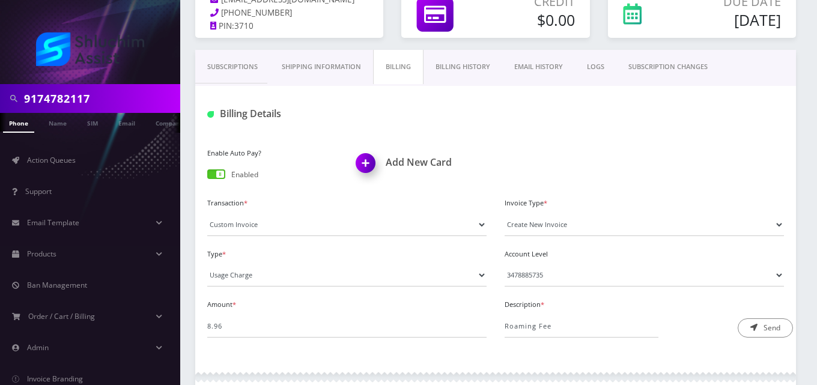
click at [546, 59] on link "EMAIL HISTORY" at bounding box center [538, 67] width 73 height 34
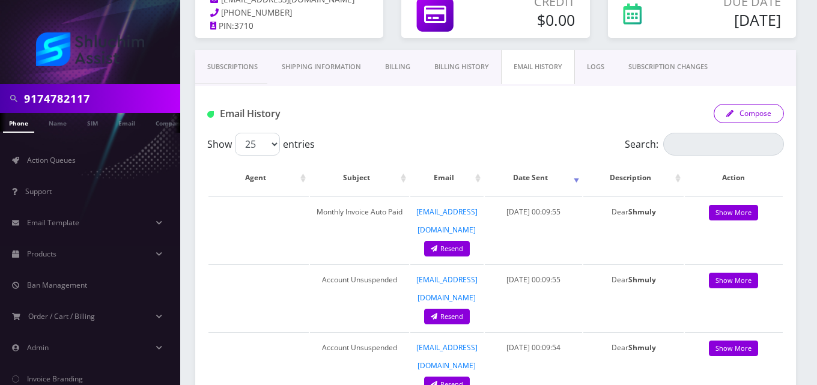
click at [757, 113] on button "Compose" at bounding box center [749, 113] width 70 height 19
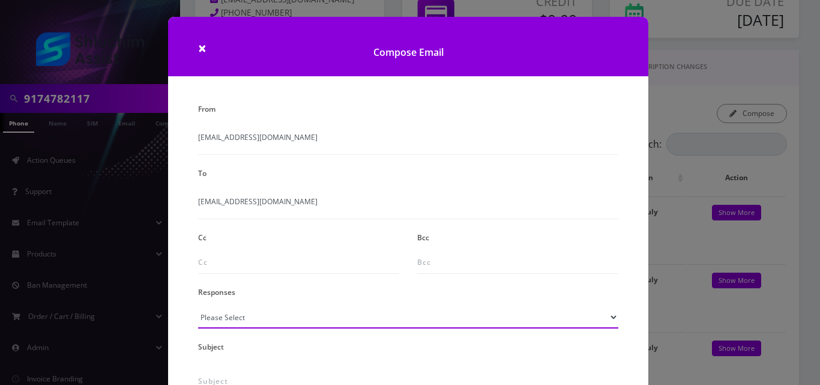
click at [258, 324] on select "Please Select TMobile port Unable to activate CH Pickup Past Due Pick up follow…" at bounding box center [408, 317] width 420 height 23
select select "24"
click at [198, 306] on select "Please Select TMobile port Unable to activate CH Pickup Past Due Pick up follow…" at bounding box center [408, 317] width 420 height 23
type input "Additional One-Time Charge"
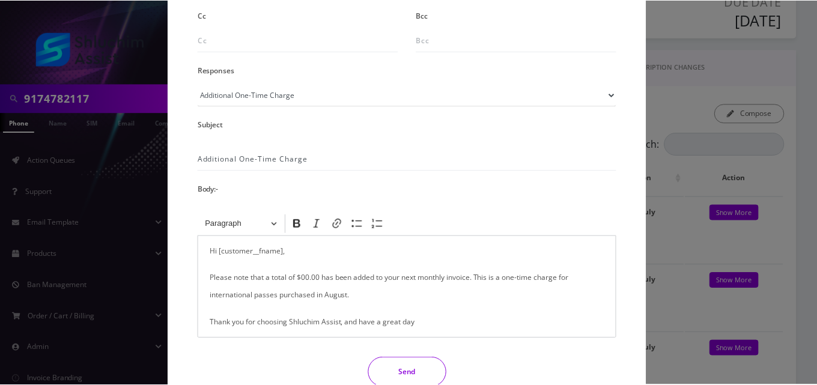
scroll to position [223, 0]
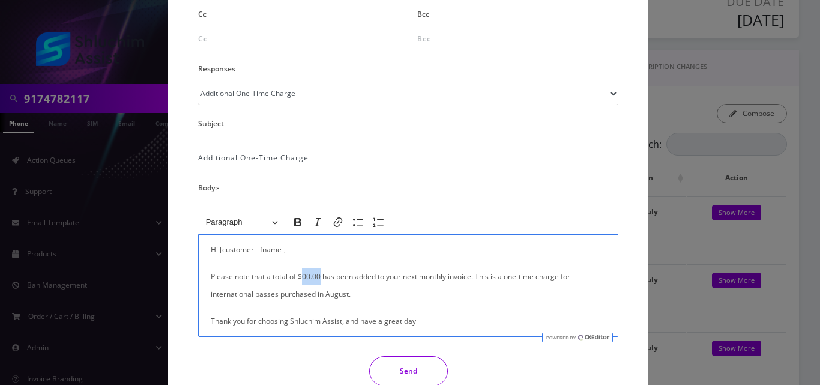
drag, startPoint x: 318, startPoint y: 275, endPoint x: 303, endPoint y: 275, distance: 15.0
click at [303, 275] on p "Please note that a total of $00.00 has been added to your next monthly invoice.…" at bounding box center [408, 285] width 395 height 35
drag, startPoint x: 313, startPoint y: 296, endPoint x: 196, endPoint y: 294, distance: 116.5
click at [198, 294] on div "Hi [customer__fname], Please note that a total of $8.96 has been added to your …" at bounding box center [408, 285] width 420 height 103
click at [409, 368] on button "Send" at bounding box center [408, 371] width 79 height 30
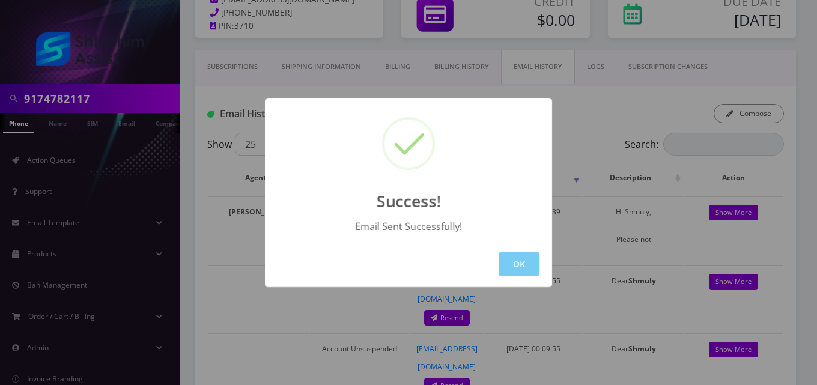
click at [526, 271] on button "OK" at bounding box center [519, 264] width 41 height 25
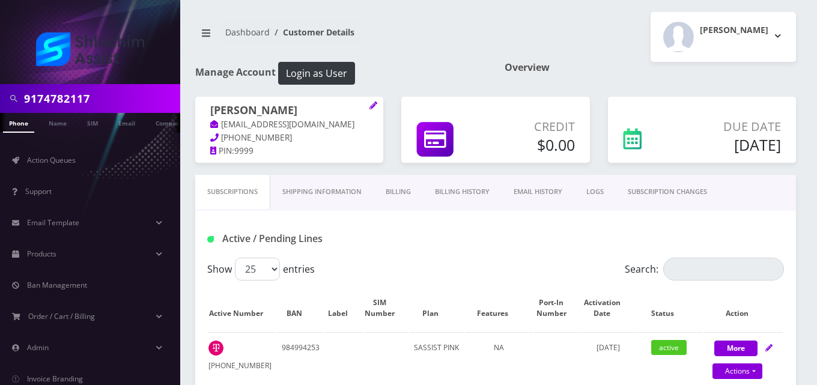
click at [404, 190] on link "Billing" at bounding box center [398, 192] width 49 height 34
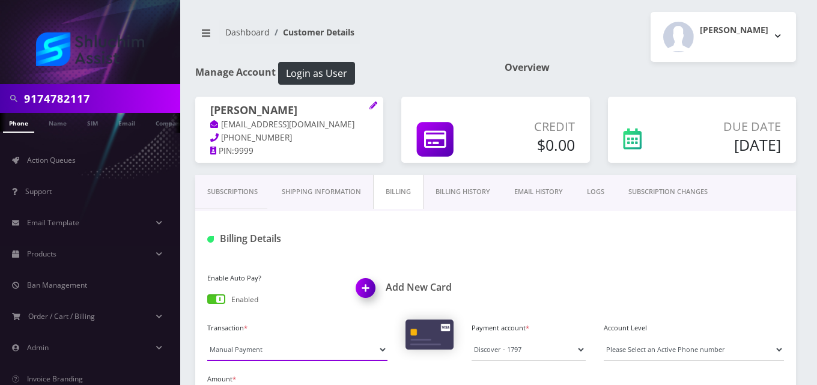
click at [249, 350] on select "Manual Payment Custom Charge Manual Credit Custom Invoice" at bounding box center [297, 349] width 180 height 23
select select "Custom Invoice"
click at [207, 338] on select "Manual Payment Custom Charge Manual Credit Custom Invoice" at bounding box center [297, 349] width 180 height 23
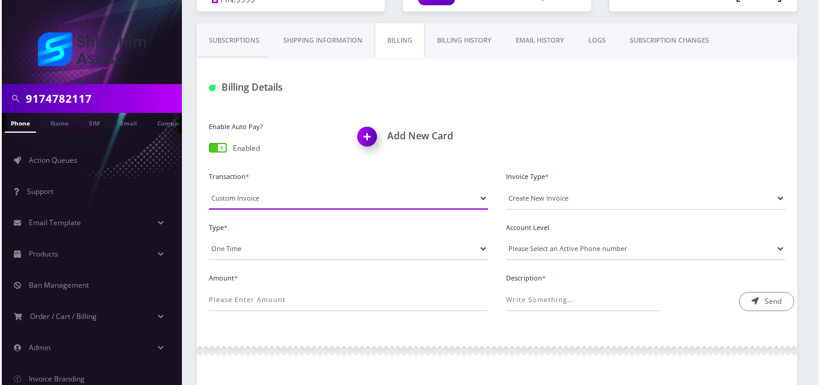
scroll to position [166, 0]
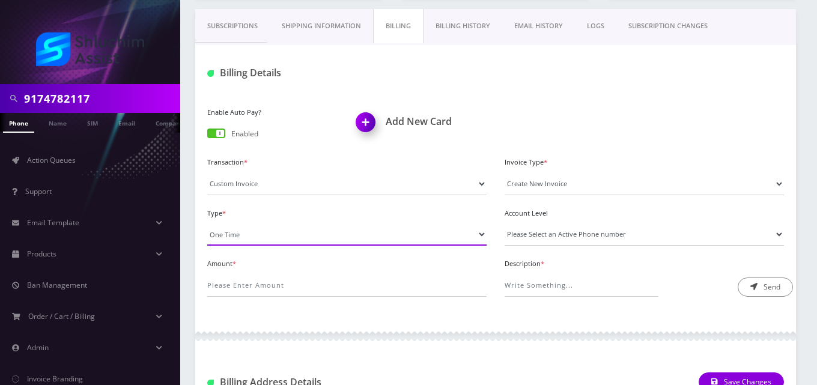
click at [277, 227] on select "One Time Usage Charge" at bounding box center [346, 234] width 279 height 23
select select "4"
click at [207, 223] on select "One Time Usage Charge" at bounding box center [346, 234] width 279 height 23
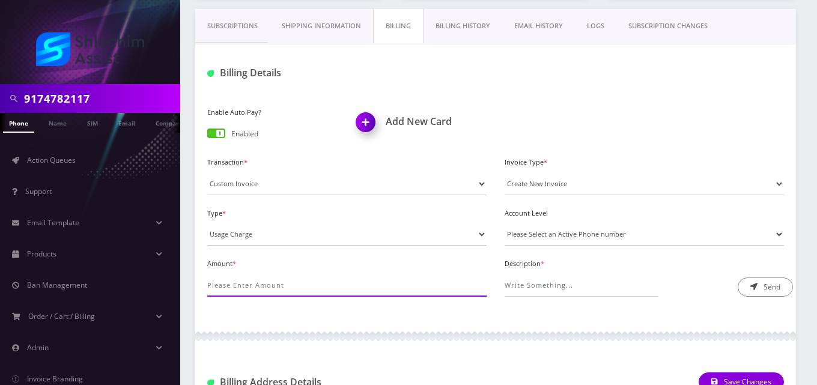
click at [277, 282] on input "Amount *" at bounding box center [346, 285] width 279 height 23
type input "1.94"
click at [552, 227] on select "Please Select an Active Phone number 3478885811" at bounding box center [644, 234] width 279 height 23
select select "62444"
click at [505, 223] on select "Please Select an Active Phone number 3478885811" at bounding box center [644, 234] width 279 height 23
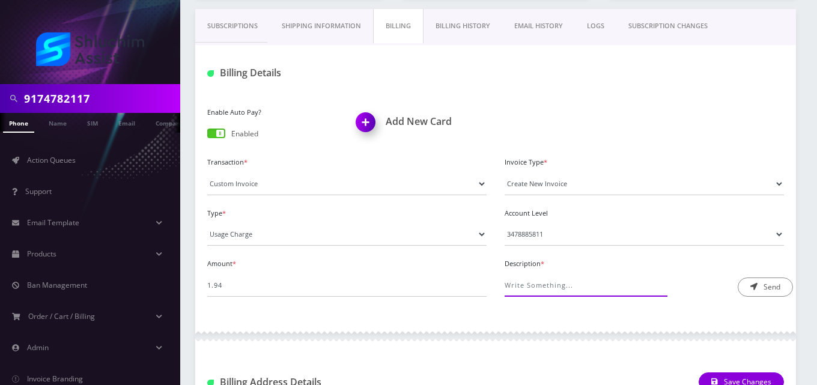
click at [556, 288] on input "Description *" at bounding box center [582, 285] width 154 height 23
type input "Roaming Fee"
click at [758, 291] on button "Send" at bounding box center [765, 286] width 55 height 19
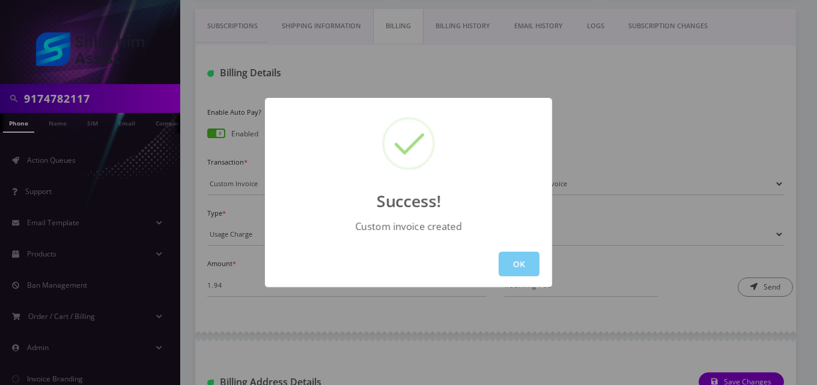
click at [521, 265] on button "OK" at bounding box center [519, 264] width 41 height 25
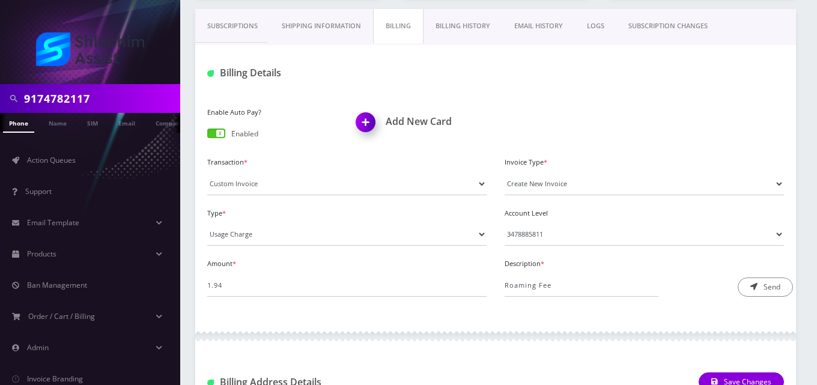
click at [538, 35] on link "EMAIL HISTORY" at bounding box center [538, 26] width 73 height 34
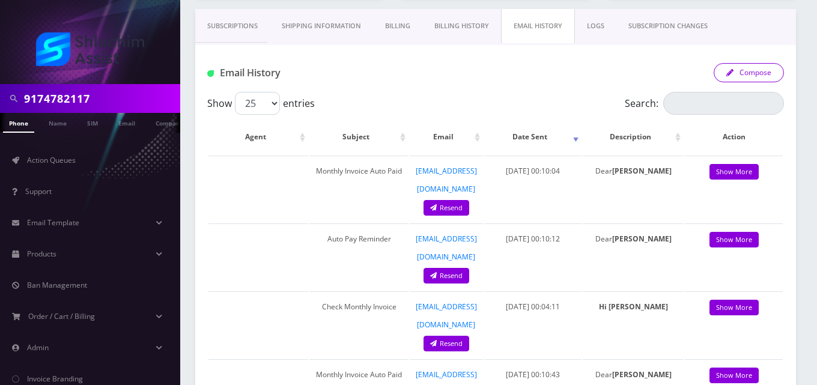
click at [747, 76] on button "Compose" at bounding box center [749, 72] width 70 height 19
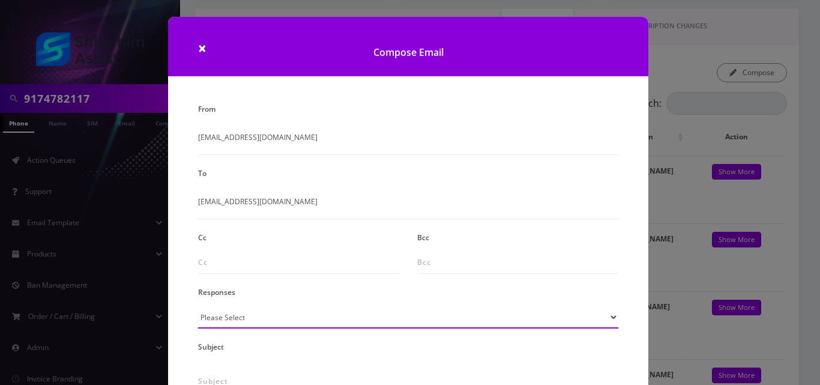
click at [253, 314] on select "Please Select TMobile port Unable to activate CH Pickup Past Due Pick up follow…" at bounding box center [408, 317] width 420 height 23
select select "24"
click at [198, 306] on select "Please Select TMobile port Unable to activate CH Pickup Past Due Pick up follow…" at bounding box center [408, 317] width 420 height 23
type input "Additional One-Time Charge"
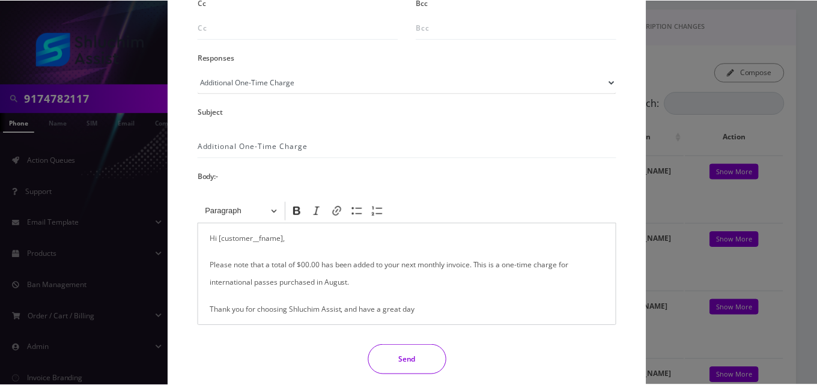
scroll to position [256, 0]
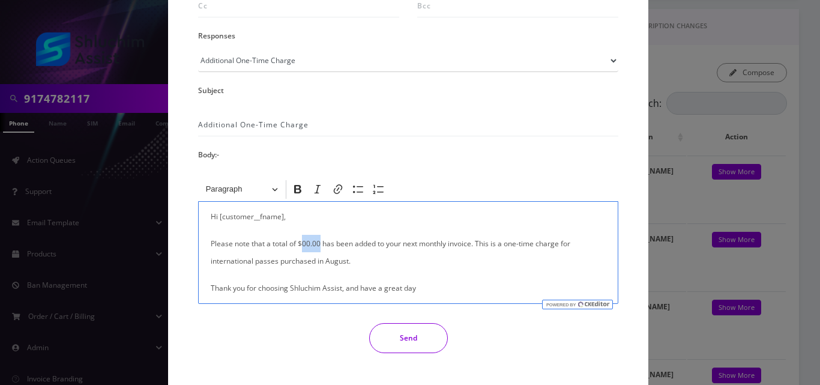
drag, startPoint x: 318, startPoint y: 244, endPoint x: 301, endPoint y: 245, distance: 17.4
click at [301, 245] on p "Please note that a total of $00.00 has been added to your next monthly invoice.…" at bounding box center [408, 252] width 395 height 35
drag, startPoint x: 314, startPoint y: 259, endPoint x: 166, endPoint y: 258, distance: 147.8
click at [166, 258] on div "× Compose Email From info@shluchimassist.com To tzvizwiebel@gmail.com Cc Bcc Re…" at bounding box center [410, 192] width 820 height 385
click at [402, 344] on button "Send" at bounding box center [408, 338] width 79 height 30
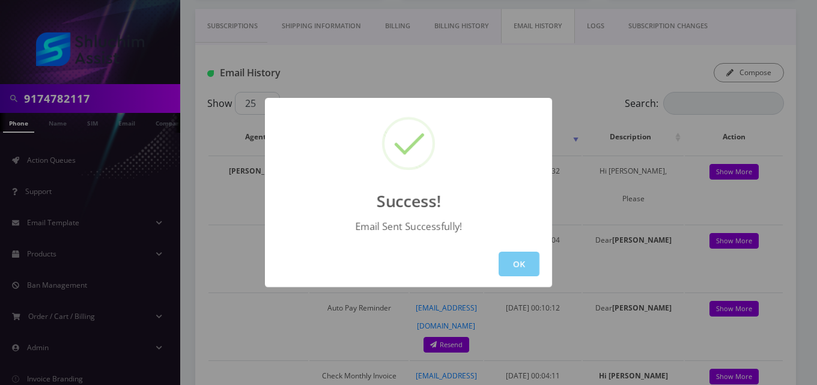
click at [526, 267] on button "OK" at bounding box center [519, 264] width 41 height 25
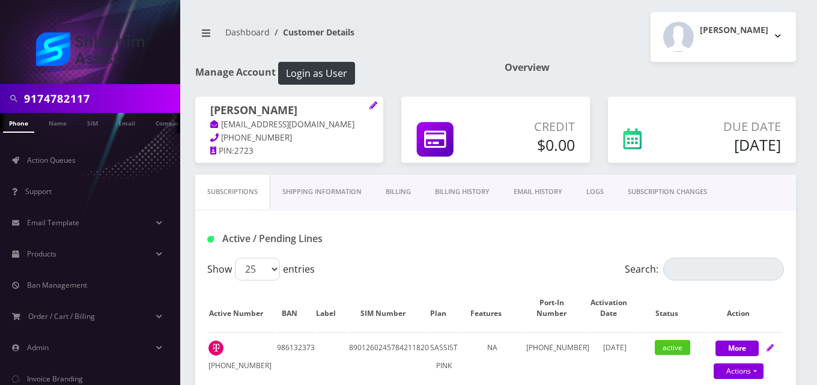
click at [393, 196] on link "Billing" at bounding box center [398, 192] width 49 height 34
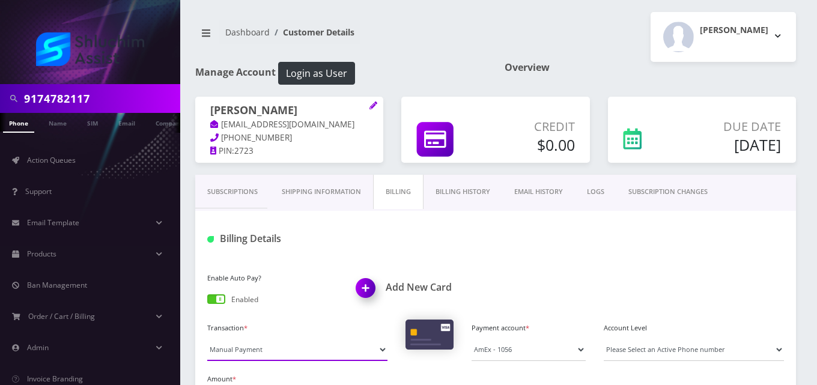
click at [253, 348] on select "Manual Payment Custom Charge Manual Credit Custom Invoice" at bounding box center [297, 349] width 180 height 23
select select "Custom Invoice"
click at [207, 338] on select "Manual Payment Custom Charge Manual Credit Custom Invoice" at bounding box center [297, 349] width 180 height 23
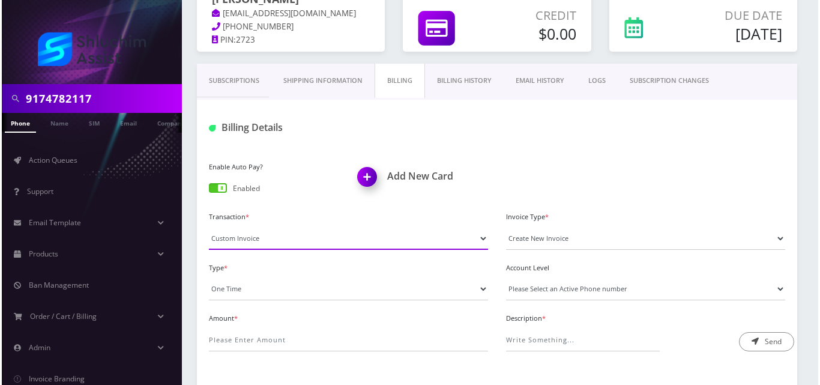
scroll to position [118, 0]
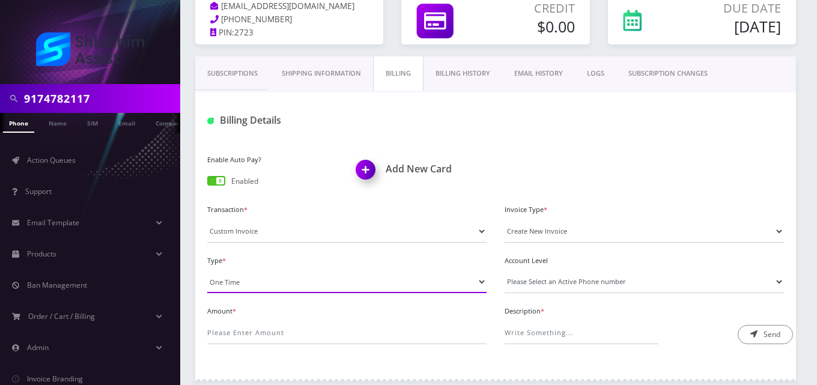
click at [229, 282] on select "One Time Usage Charge" at bounding box center [346, 281] width 279 height 23
select select "4"
click at [207, 270] on select "One Time Usage Charge" at bounding box center [346, 281] width 279 height 23
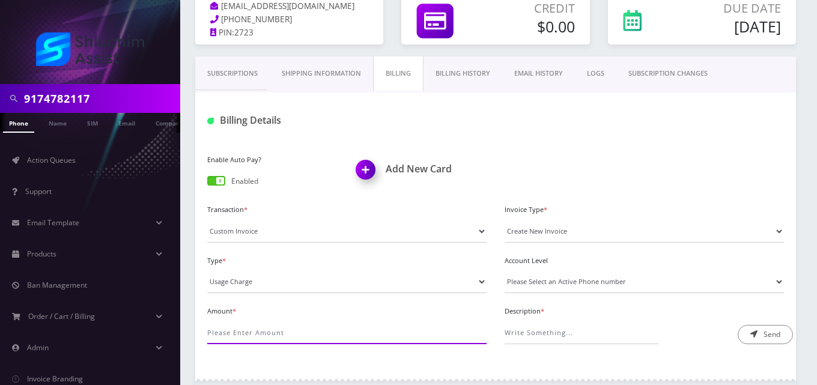
click at [248, 329] on input "Amount *" at bounding box center [346, 332] width 279 height 23
type input "1.65"
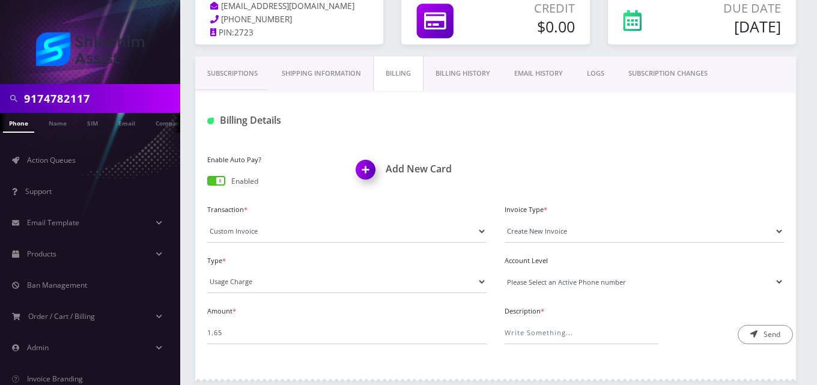
click at [537, 284] on select "Please Select an Active Phone number [PHONE_NUMBER]" at bounding box center [644, 281] width 279 height 23
select select "92969"
click at [505, 270] on select "Please Select an Active Phone number [PHONE_NUMBER]" at bounding box center [644, 281] width 279 height 23
click at [545, 330] on input "Description *" at bounding box center [582, 332] width 154 height 23
type input "Roaming Fee"
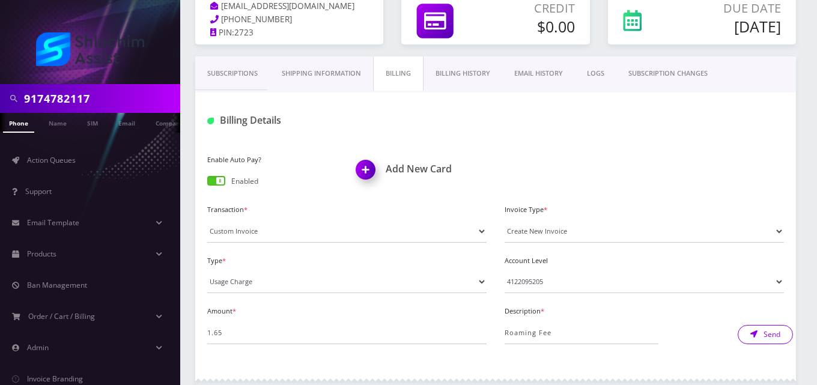
click at [757, 339] on button "Send" at bounding box center [765, 334] width 55 height 19
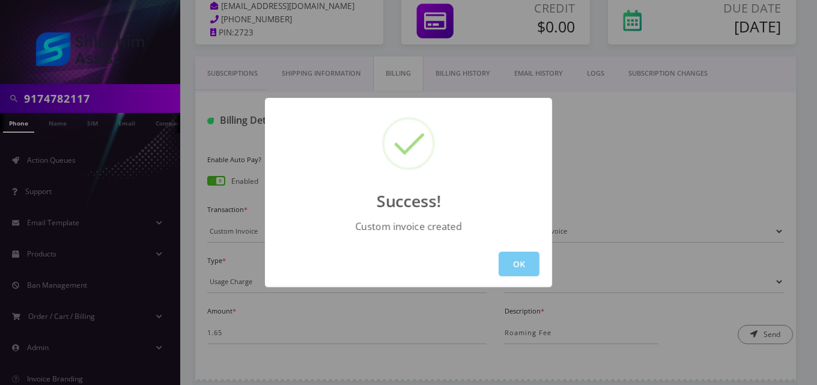
click at [511, 261] on button "OK" at bounding box center [519, 264] width 41 height 25
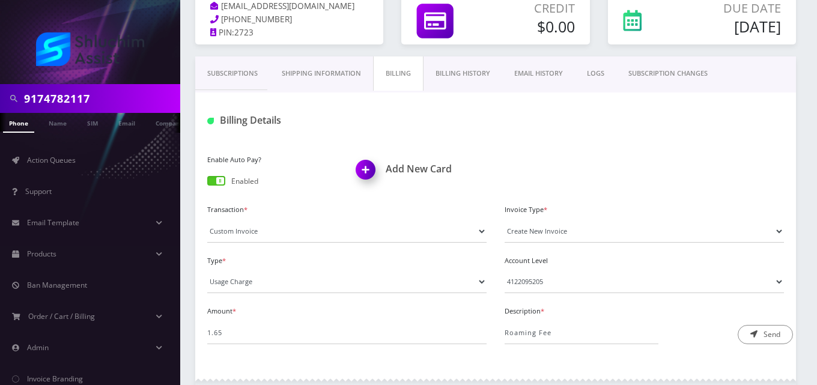
click at [542, 76] on link "EMAIL HISTORY" at bounding box center [538, 73] width 73 height 34
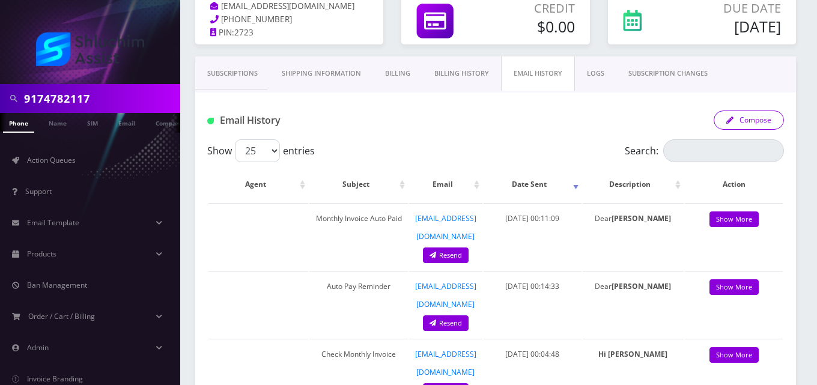
click at [761, 118] on button "Compose" at bounding box center [749, 120] width 70 height 19
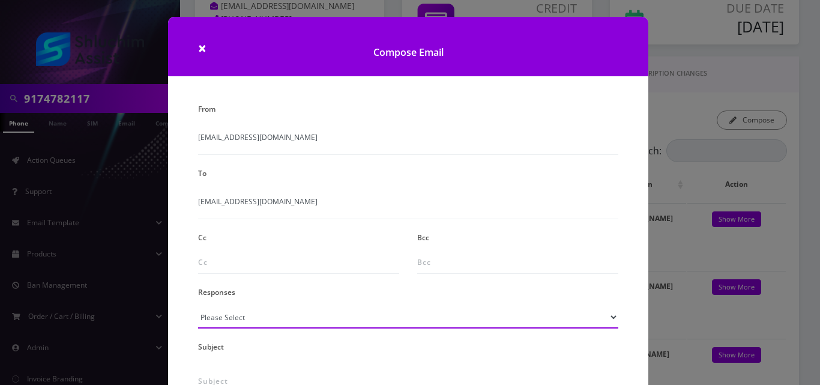
click at [238, 318] on select "Please Select TMobile port Unable to activate CH Pickup Past Due Pick up follow…" at bounding box center [408, 317] width 420 height 23
select select "24"
click at [198, 306] on select "Please Select TMobile port Unable to activate CH Pickup Past Due Pick up follow…" at bounding box center [408, 317] width 420 height 23
type input "Additional One-Time Charge"
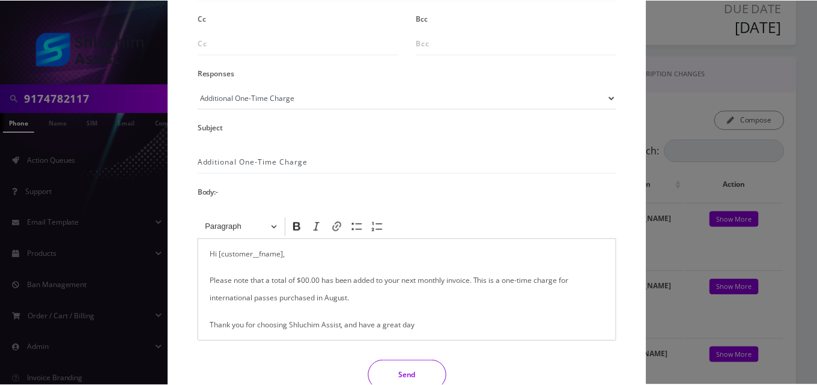
scroll to position [240, 0]
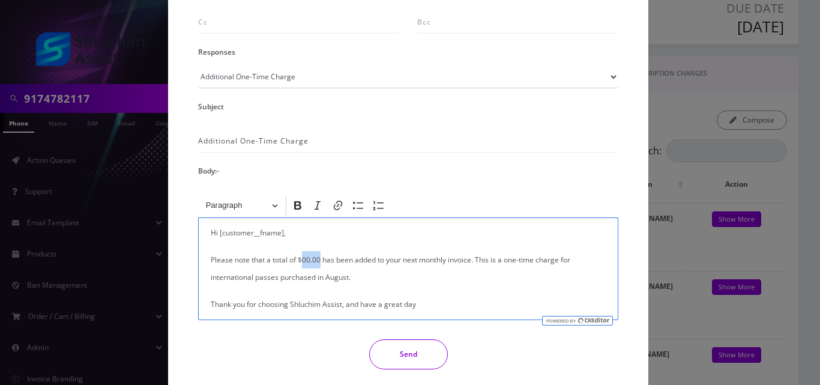
drag, startPoint x: 319, startPoint y: 260, endPoint x: 303, endPoint y: 260, distance: 16.2
click at [303, 260] on p "Please note that a total of $00.00 has been added to your next monthly invoice.…" at bounding box center [408, 268] width 395 height 35
drag, startPoint x: 314, startPoint y: 279, endPoint x: 194, endPoint y: 276, distance: 120.2
click at [194, 276] on div "<p>Hi [customer__fname],</p><p>Please note that a total of $00.00 has been adde…" at bounding box center [408, 257] width 438 height 126
click at [394, 359] on button "Send" at bounding box center [408, 354] width 79 height 30
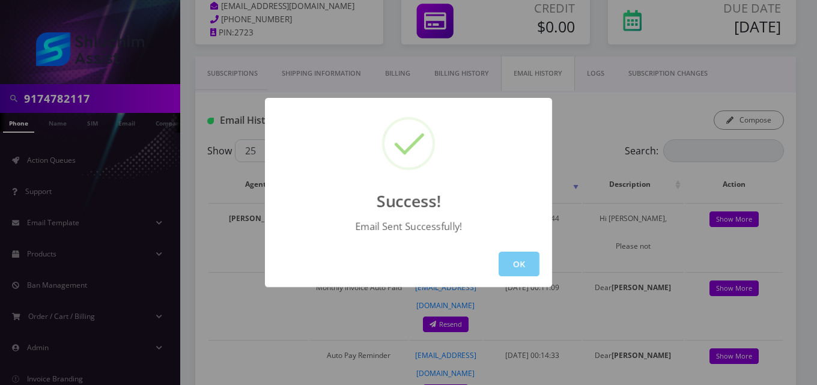
click at [517, 269] on button "OK" at bounding box center [519, 264] width 41 height 25
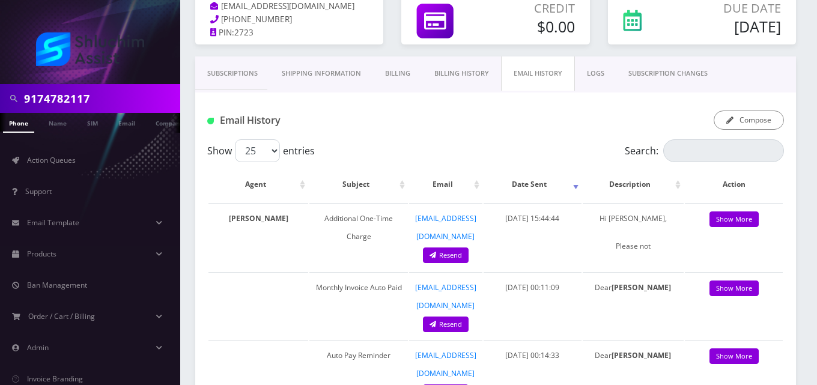
scroll to position [0, 6]
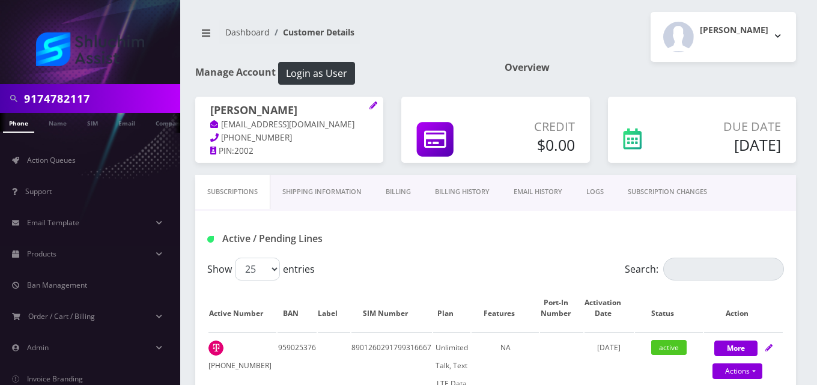
click at [397, 193] on link "Billing" at bounding box center [398, 192] width 49 height 34
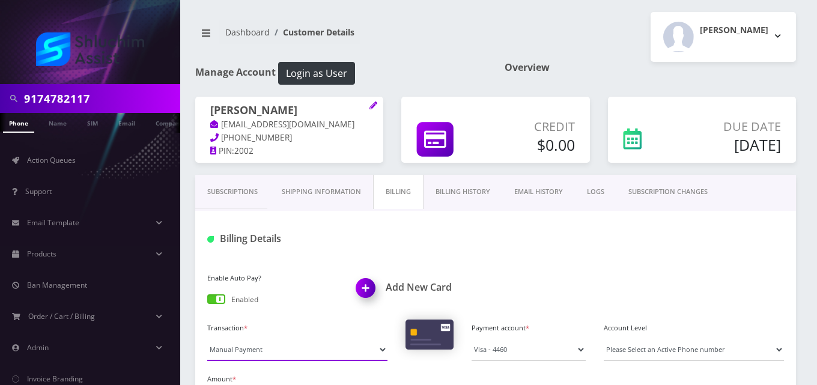
click at [259, 353] on select "Manual Payment Custom Charge Manual Credit Custom Invoice" at bounding box center [297, 349] width 180 height 23
select select "Custom Invoice"
click at [207, 338] on select "Manual Payment Custom Charge Manual Credit Custom Invoice" at bounding box center [297, 349] width 180 height 23
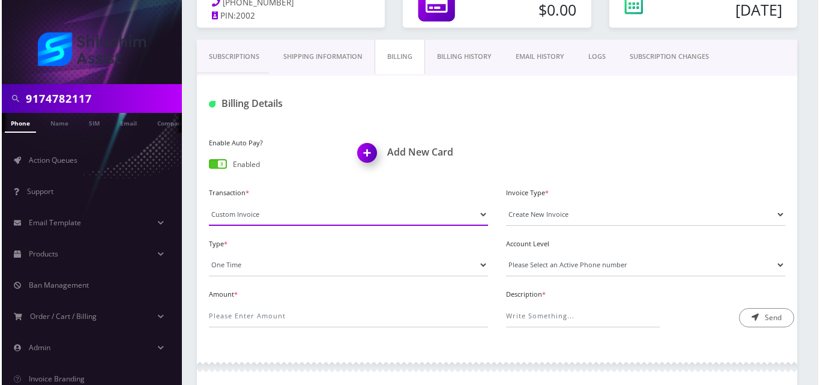
scroll to position [141, 0]
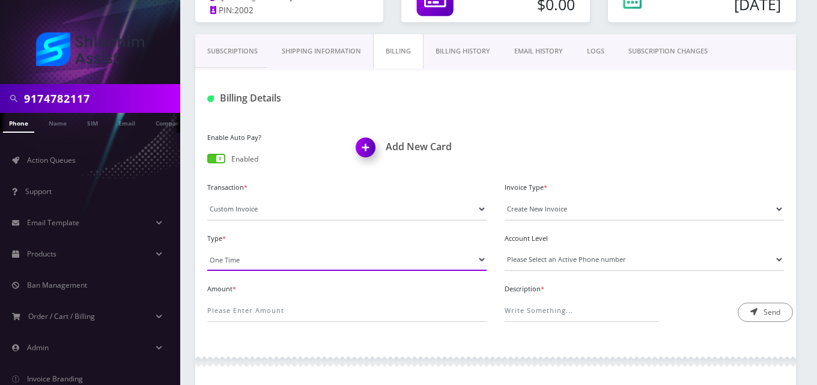
click at [273, 260] on select "One Time Usage Charge" at bounding box center [346, 259] width 279 height 23
select select "4"
click at [207, 248] on select "One Time Usage Charge" at bounding box center [346, 259] width 279 height 23
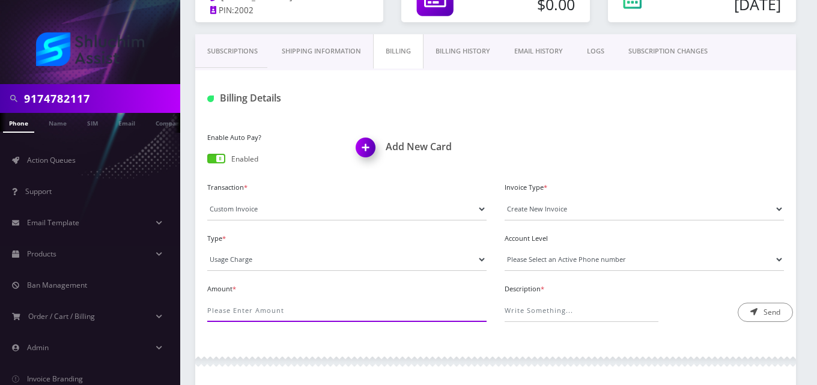
click at [276, 309] on input "Amount *" at bounding box center [346, 310] width 279 height 23
type input "58.53"
click at [544, 261] on select "Please Select an Active Phone number [PHONE_NUMBER]" at bounding box center [644, 259] width 279 height 23
select select "40162"
click at [505, 248] on select "Please Select an Active Phone number [PHONE_NUMBER]" at bounding box center [644, 259] width 279 height 23
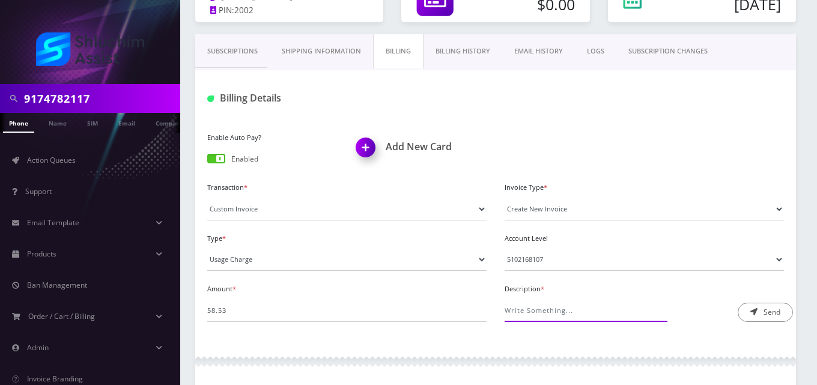
click at [551, 303] on input "Description *" at bounding box center [582, 310] width 154 height 23
type input "Roaming Fee"
click at [761, 312] on button "Send" at bounding box center [765, 312] width 55 height 19
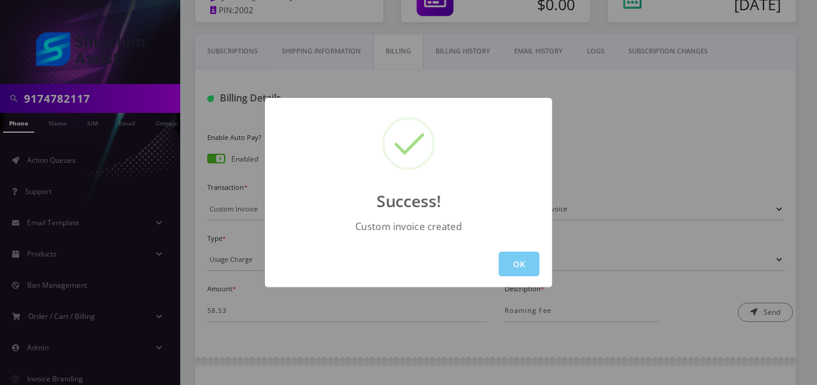
click at [526, 268] on button "OK" at bounding box center [519, 264] width 41 height 25
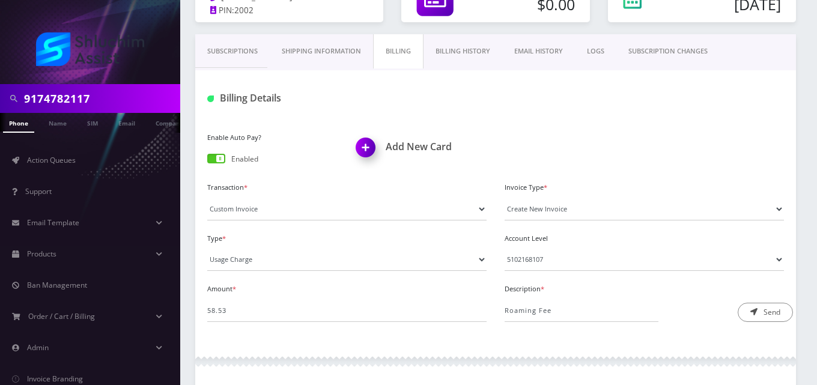
click at [546, 53] on link "EMAIL HISTORY" at bounding box center [538, 51] width 73 height 34
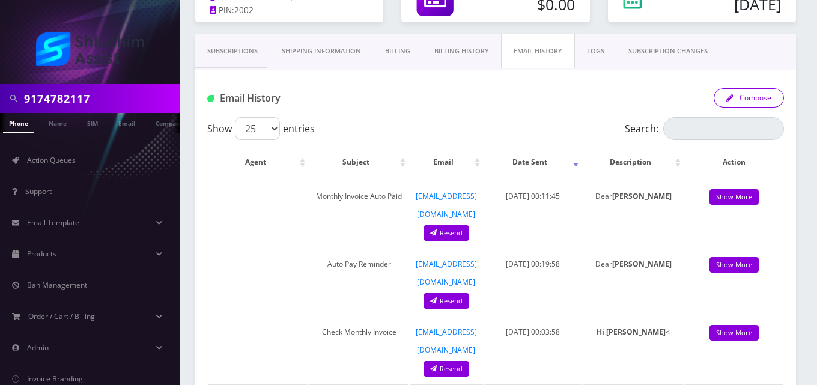
click at [743, 99] on button "Compose" at bounding box center [749, 97] width 70 height 19
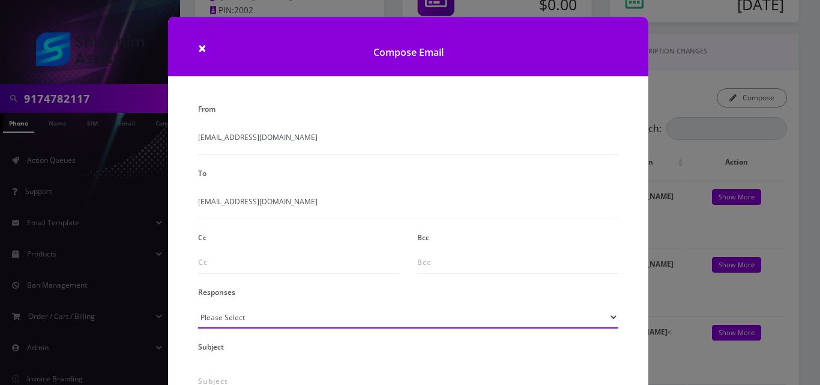
click at [269, 321] on select "Please Select TMobile port Unable to activate CH Pickup Past Due Pick up follow…" at bounding box center [408, 317] width 420 height 23
select select "24"
click at [198, 306] on select "Please Select TMobile port Unable to activate CH Pickup Past Due Pick up follow…" at bounding box center [408, 317] width 420 height 23
type input "Additional One-Time Charge"
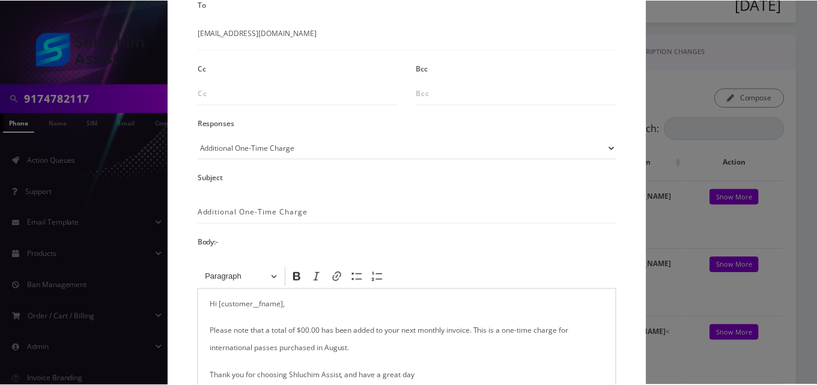
scroll to position [215, 0]
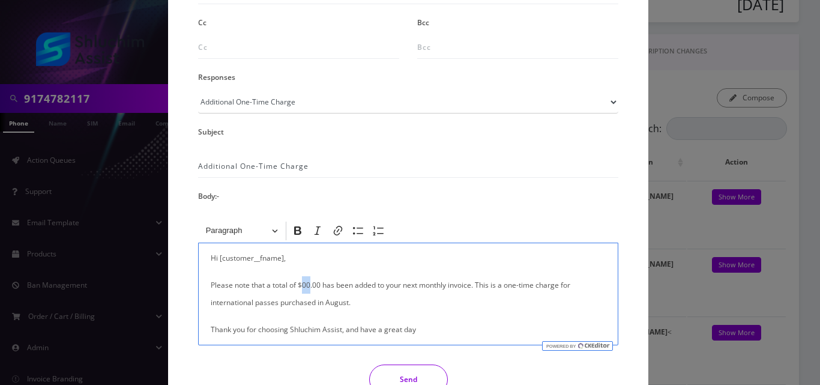
drag, startPoint x: 308, startPoint y: 287, endPoint x: 302, endPoint y: 287, distance: 6.6
click at [302, 287] on p "Please note that a total of $00.00 has been added to your next monthly invoice.…" at bounding box center [408, 293] width 395 height 35
drag, startPoint x: 318, startPoint y: 287, endPoint x: 301, endPoint y: 288, distance: 16.9
click at [301, 288] on p "Please note that a total of $00.00 has been added to your next monthly invoice.…" at bounding box center [408, 293] width 395 height 35
drag, startPoint x: 314, startPoint y: 303, endPoint x: 205, endPoint y: 305, distance: 108.1
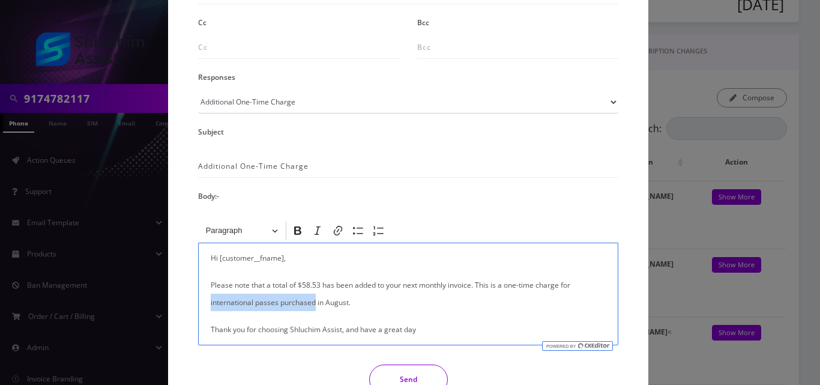
click at [205, 305] on div "Hi [customer__fname], Please note that a total of $58.53 has been added to your…" at bounding box center [408, 294] width 420 height 103
click at [395, 375] on button "Send" at bounding box center [408, 380] width 79 height 30
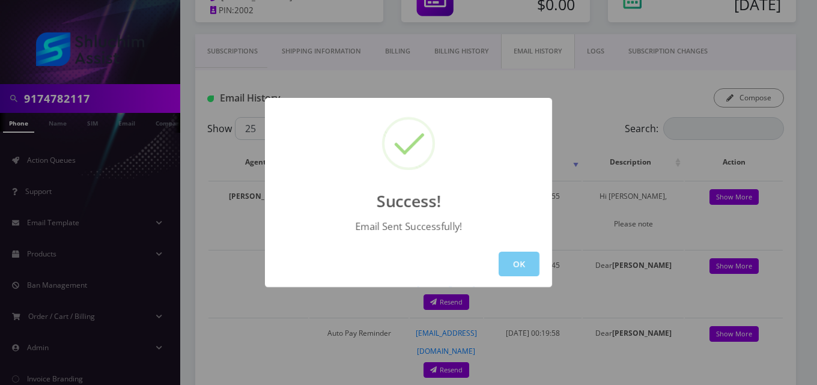
click at [510, 265] on button "OK" at bounding box center [519, 264] width 41 height 25
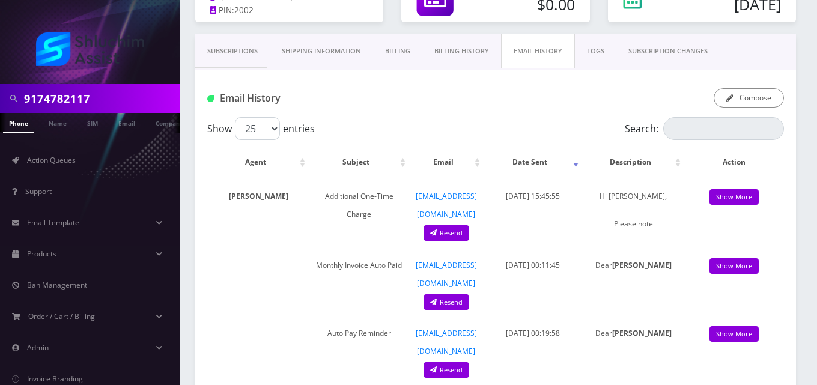
scroll to position [0, 6]
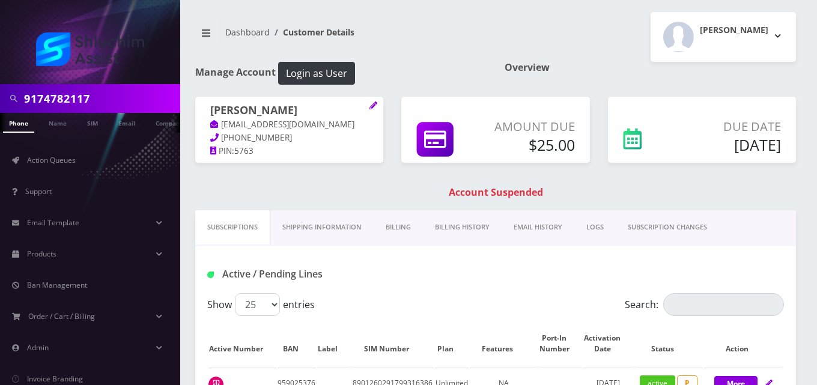
click at [393, 222] on link "Billing" at bounding box center [398, 227] width 49 height 34
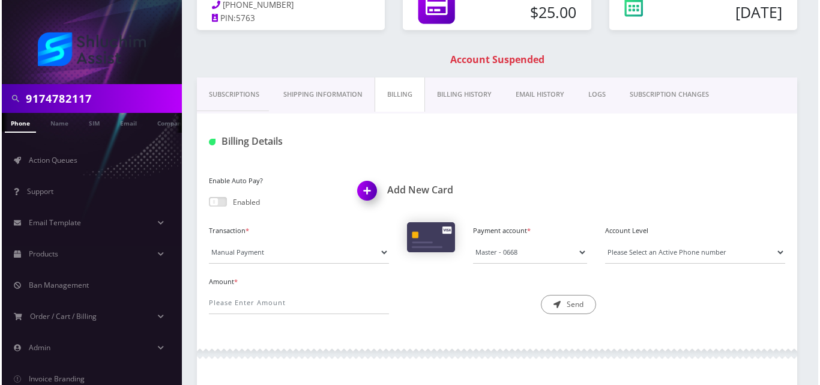
scroll to position [139, 0]
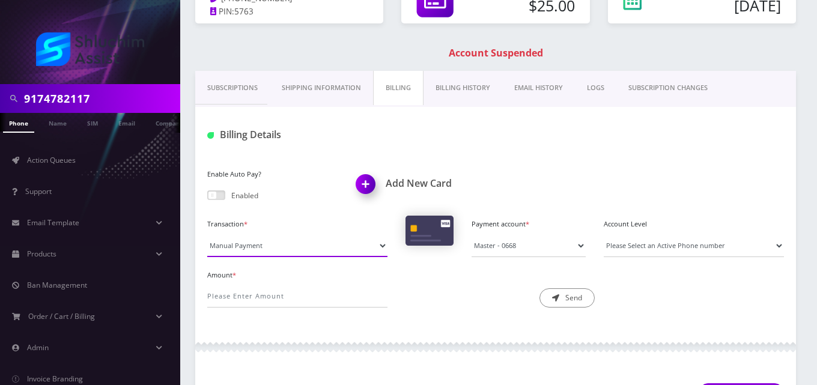
click at [242, 251] on select "Manual Payment Custom Charge Manual Credit Custom Invoice" at bounding box center [297, 245] width 180 height 23
select select "Custom Invoice"
click at [207, 234] on select "Manual Payment Custom Charge Manual Credit Custom Invoice" at bounding box center [297, 245] width 180 height 23
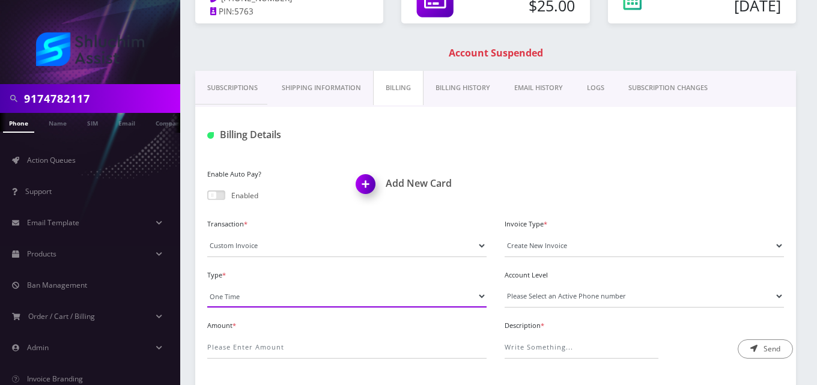
click at [252, 298] on select "One Time Usage Charge" at bounding box center [346, 296] width 279 height 23
select select "4"
click at [207, 285] on select "One Time Usage Charge" at bounding box center [346, 296] width 279 height 23
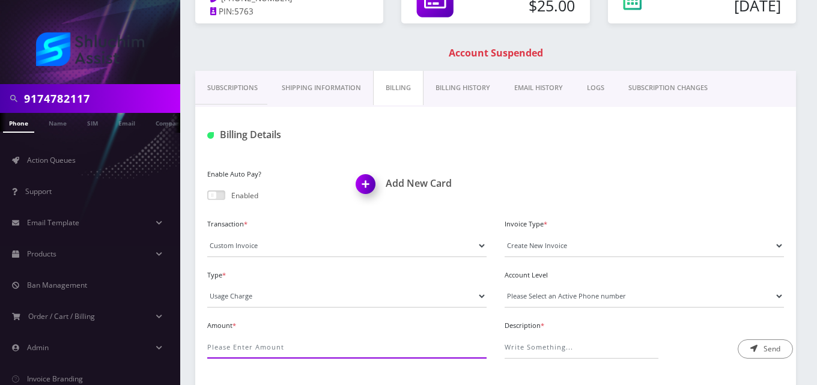
click at [260, 350] on input "Amount *" at bounding box center [346, 347] width 279 height 23
type input ".4"
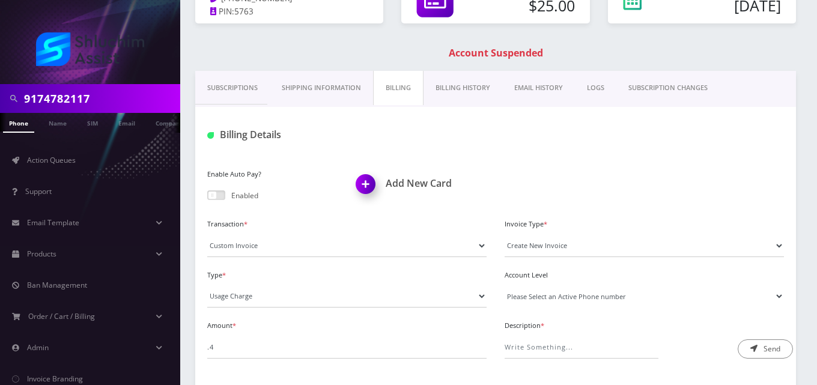
click at [523, 293] on select "Please Select an Active Phone number [PHONE_NUMBER]" at bounding box center [644, 296] width 279 height 23
select select "51890"
click at [505, 285] on select "Please Select an Active Phone number [PHONE_NUMBER]" at bounding box center [644, 296] width 279 height 23
click at [545, 354] on input "Description *" at bounding box center [582, 347] width 154 height 23
type input "Roaming Fee"
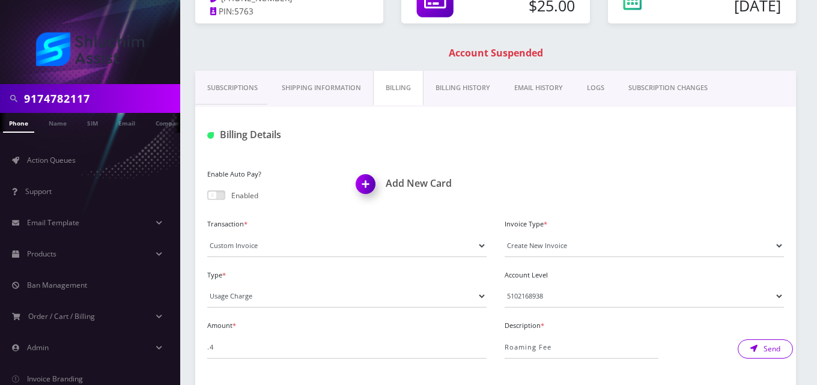
click at [777, 343] on button "Send" at bounding box center [765, 348] width 55 height 19
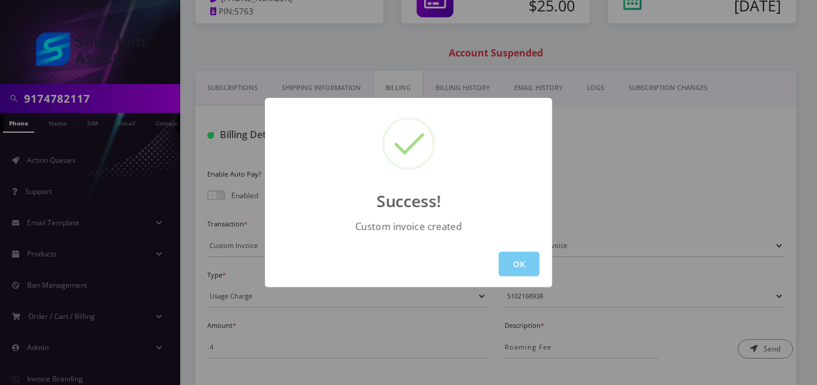
click at [527, 265] on button "OK" at bounding box center [519, 264] width 41 height 25
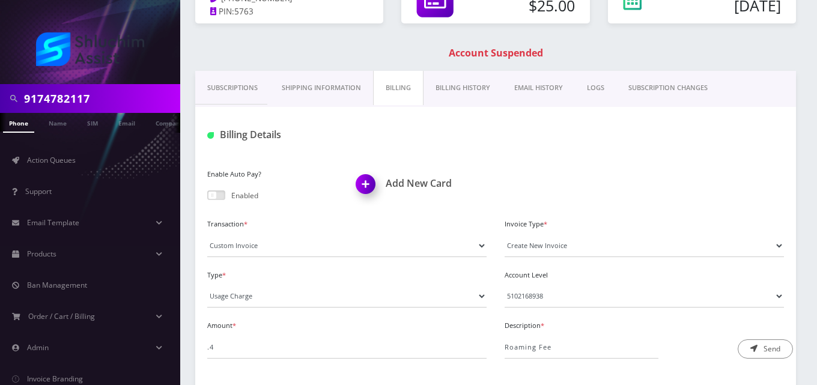
click at [547, 88] on link "EMAIL HISTORY" at bounding box center [538, 88] width 73 height 34
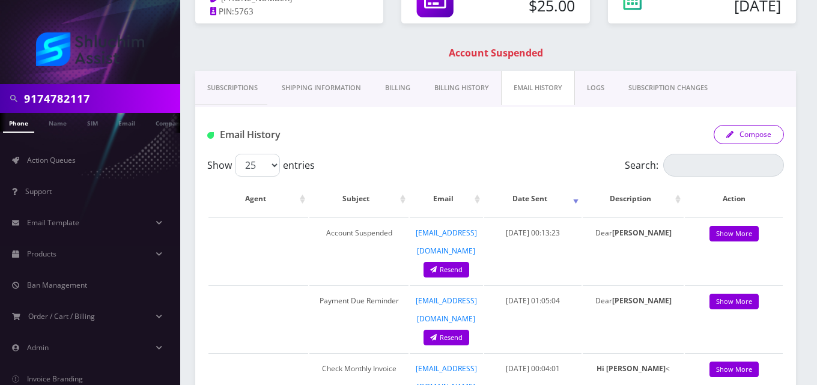
click at [768, 139] on button "Compose" at bounding box center [749, 134] width 70 height 19
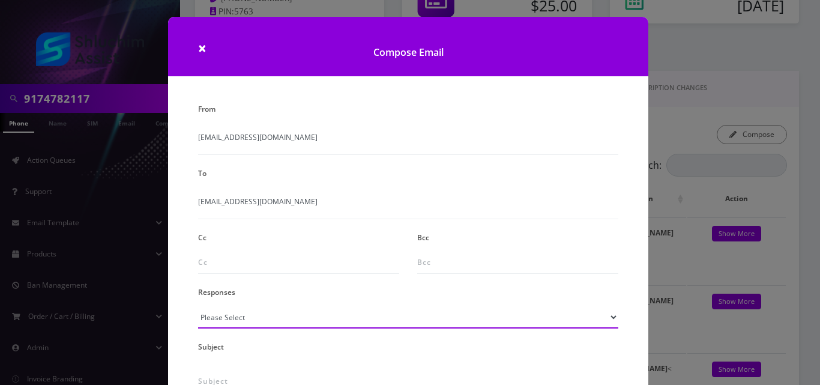
click at [258, 321] on select "Please Select TMobile port Unable to activate CH Pickup Past Due Pick up follow…" at bounding box center [408, 317] width 420 height 23
select select "24"
click at [198, 306] on select "Please Select TMobile port Unable to activate CH Pickup Past Due Pick up follow…" at bounding box center [408, 317] width 420 height 23
type input "Additional One-Time Charge"
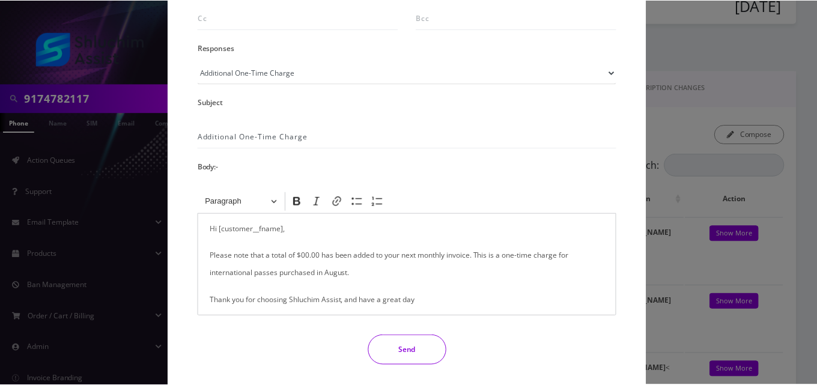
scroll to position [253, 0]
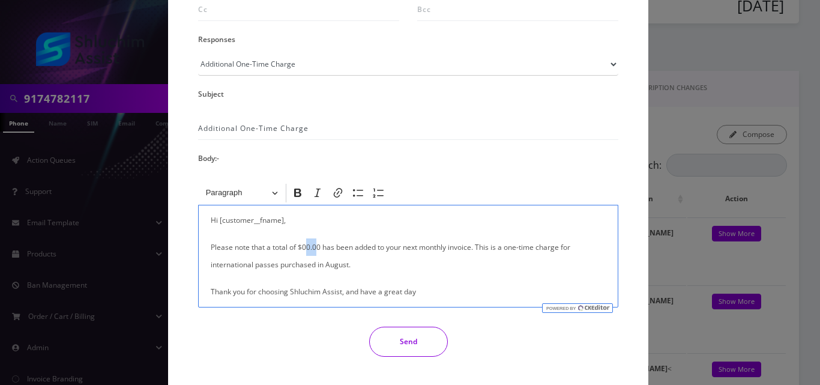
drag, startPoint x: 316, startPoint y: 246, endPoint x: 305, endPoint y: 246, distance: 11.4
click at [305, 246] on p "Please note that a total of $00.00 has been added to your next monthly invoice.…" at bounding box center [408, 255] width 395 height 35
drag, startPoint x: 313, startPoint y: 266, endPoint x: 192, endPoint y: 274, distance: 121.0
click at [192, 274] on div "<p>Hi [customer__fname],</p><p>Please note that a total of $00.00 has been adde…" at bounding box center [408, 244] width 438 height 126
click at [390, 342] on button "Send" at bounding box center [408, 342] width 79 height 30
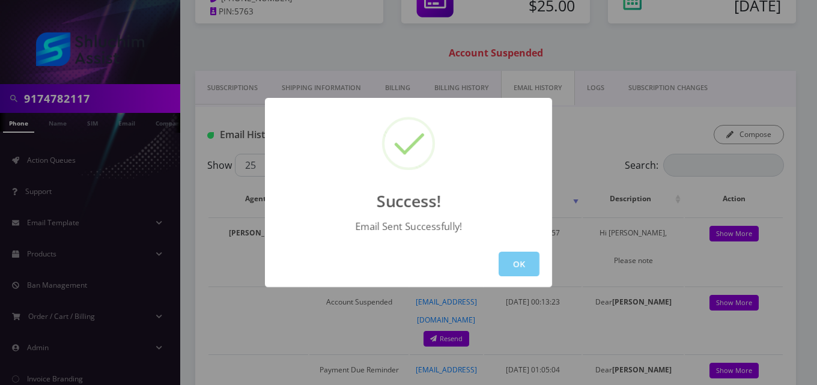
click at [526, 266] on button "OK" at bounding box center [519, 264] width 41 height 25
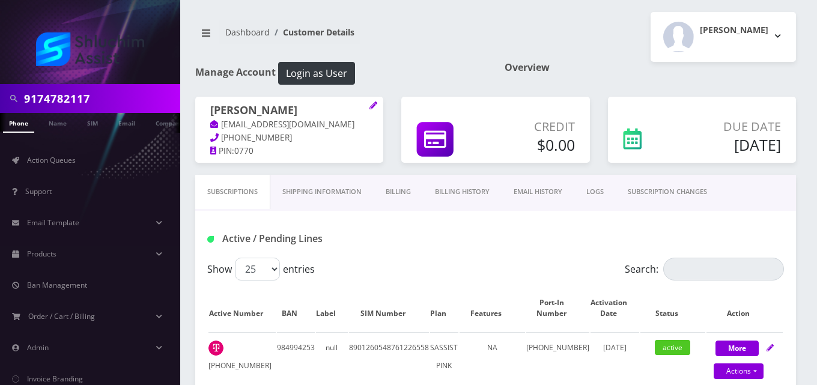
click at [405, 191] on link "Billing" at bounding box center [398, 192] width 49 height 34
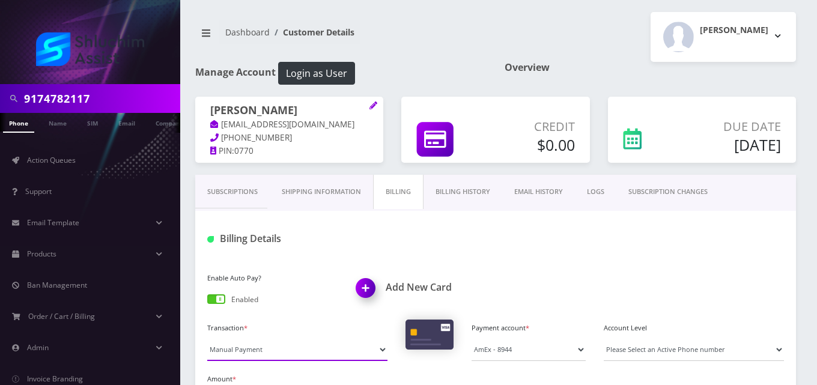
click at [255, 348] on select "Manual Payment Custom Charge Manual Credit Custom Invoice" at bounding box center [297, 349] width 180 height 23
select select "Custom Invoice"
click at [207, 338] on select "Manual Payment Custom Charge Manual Credit Custom Invoice" at bounding box center [297, 349] width 180 height 23
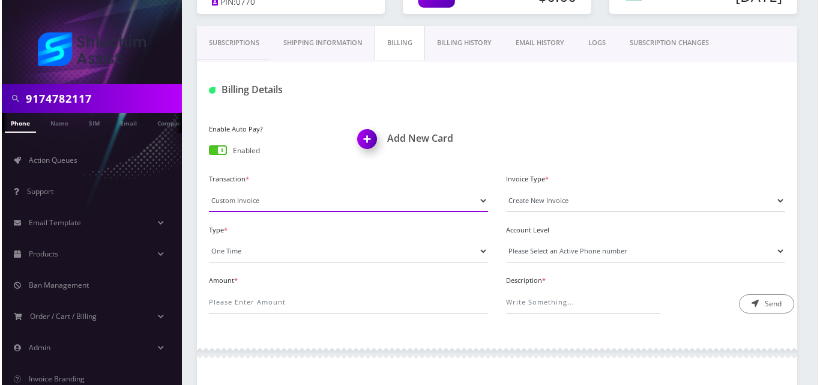
scroll to position [166, 0]
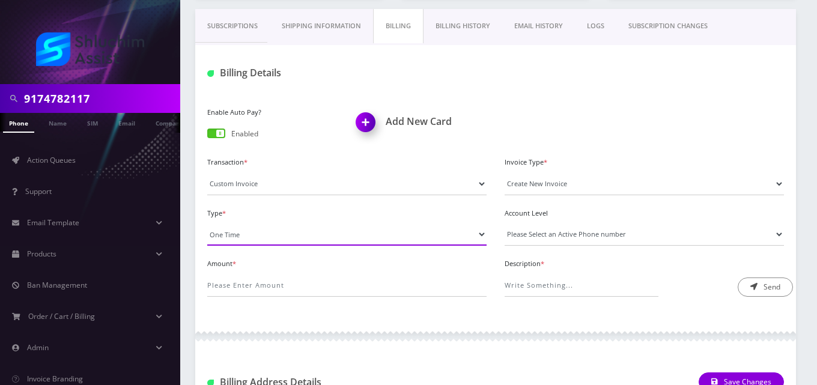
click at [306, 231] on select "One Time Usage Charge" at bounding box center [346, 234] width 279 height 23
select select "4"
click at [207, 223] on select "One Time Usage Charge" at bounding box center [346, 234] width 279 height 23
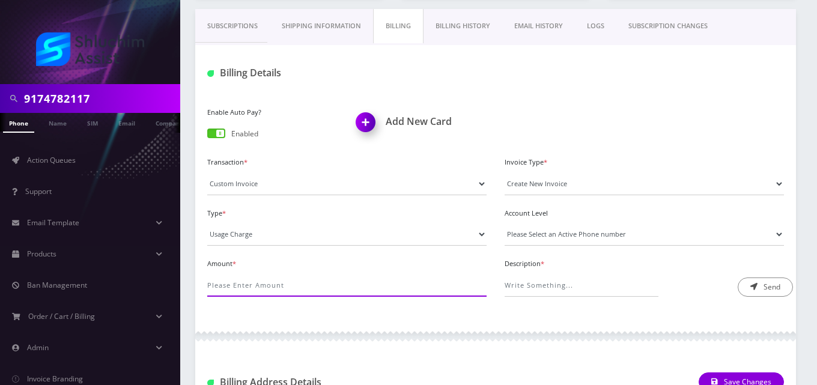
click at [305, 282] on input "Amount *" at bounding box center [346, 285] width 279 height 23
type input "3.84"
click at [543, 234] on select "Please Select an Active Phone number [PHONE_NUMBER]" at bounding box center [644, 234] width 279 height 23
select select "64483"
click at [505, 223] on select "Please Select an Active Phone number [PHONE_NUMBER]" at bounding box center [644, 234] width 279 height 23
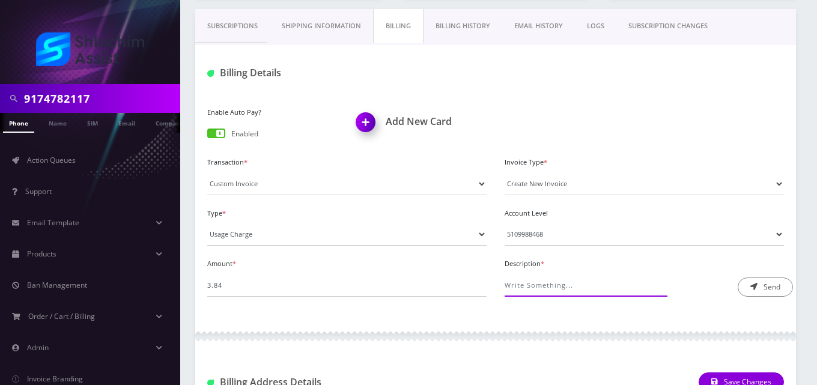
click at [549, 284] on input "Description *" at bounding box center [582, 285] width 154 height 23
type input "Roaming Fee"
click at [762, 292] on button "Send" at bounding box center [765, 286] width 55 height 19
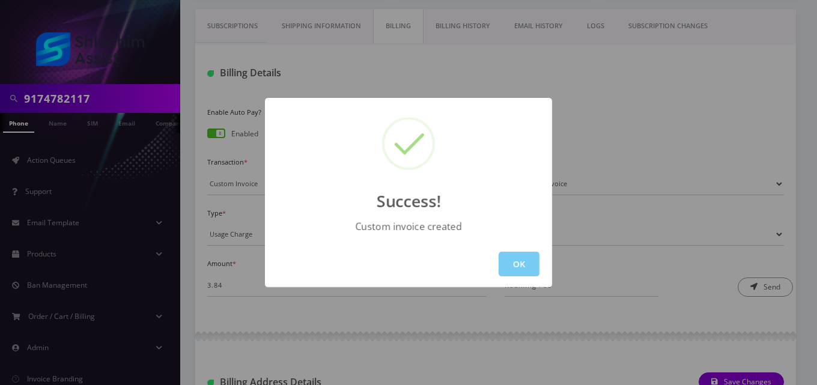
click at [515, 264] on button "OK" at bounding box center [519, 264] width 41 height 25
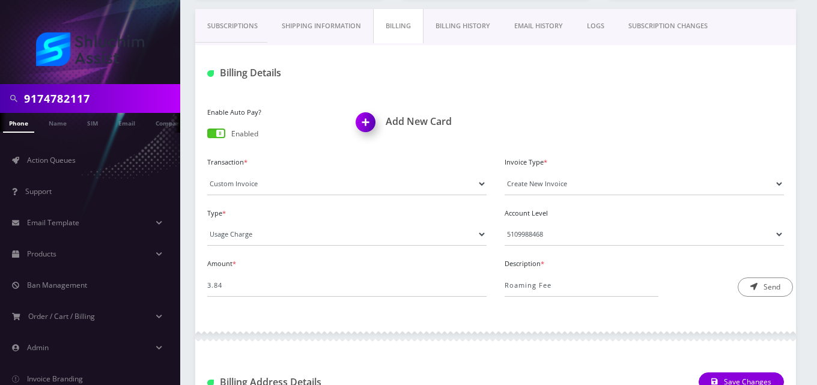
click at [529, 23] on link "EMAIL HISTORY" at bounding box center [538, 26] width 73 height 34
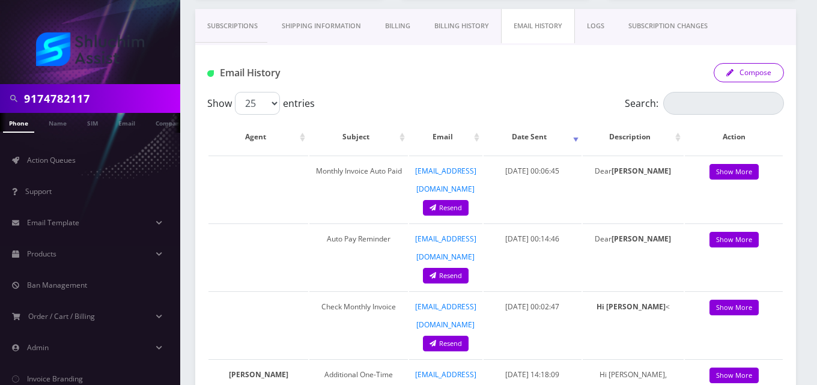
click at [744, 77] on button "Compose" at bounding box center [749, 72] width 70 height 19
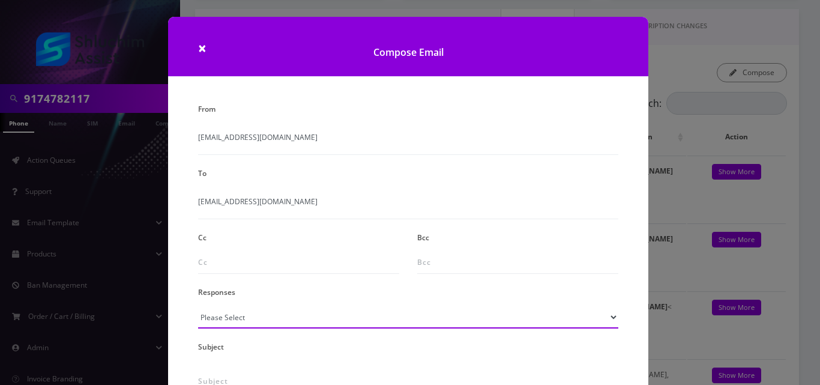
click at [210, 320] on select "Please Select TMobile port Unable to activate CH Pickup Past Due Pick up follow…" at bounding box center [408, 317] width 420 height 23
select select "24"
click at [198, 306] on select "Please Select TMobile port Unable to activate CH Pickup Past Due Pick up follow…" at bounding box center [408, 317] width 420 height 23
type input "Additional One-Time Charge"
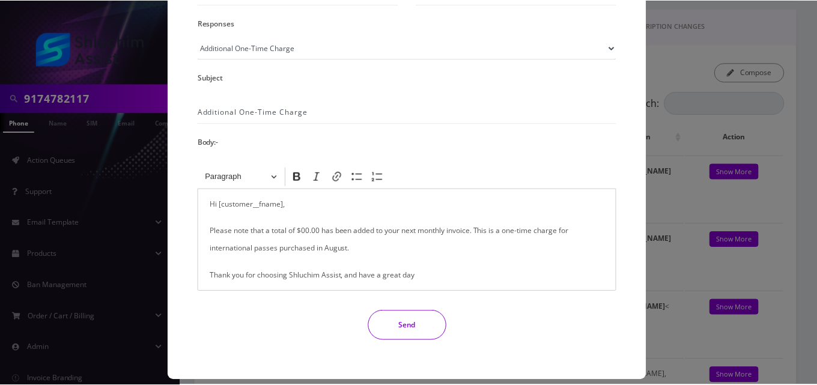
scroll to position [271, 0]
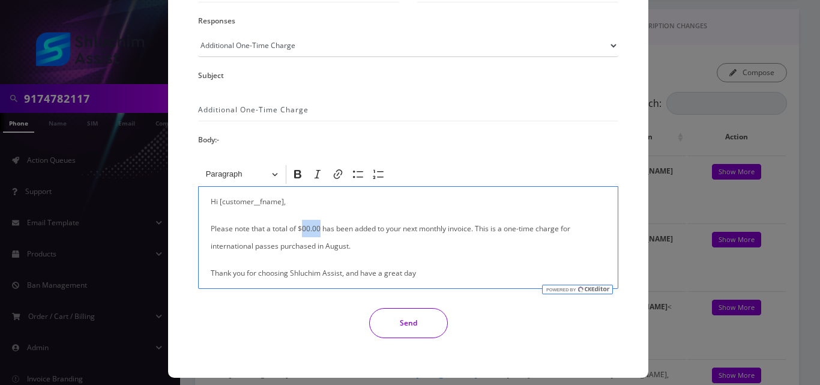
drag, startPoint x: 320, startPoint y: 230, endPoint x: 302, endPoint y: 229, distance: 18.1
click at [302, 229] on p "Please note that a total of $00.00 has been added to your next monthly invoice.…" at bounding box center [408, 237] width 395 height 35
drag, startPoint x: 314, startPoint y: 249, endPoint x: 202, endPoint y: 251, distance: 111.7
click at [202, 251] on div "Hi [customer__fname], Please note that a total of $3.84 has been added to your …" at bounding box center [408, 237] width 420 height 103
click at [393, 324] on button "Send" at bounding box center [408, 323] width 79 height 30
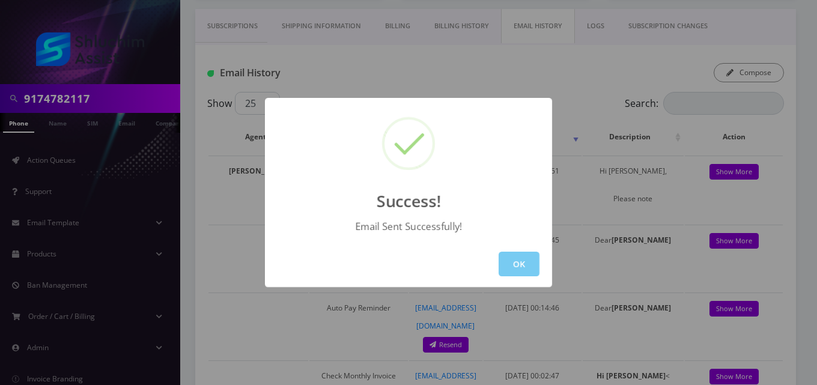
click at [513, 271] on button "OK" at bounding box center [519, 264] width 41 height 25
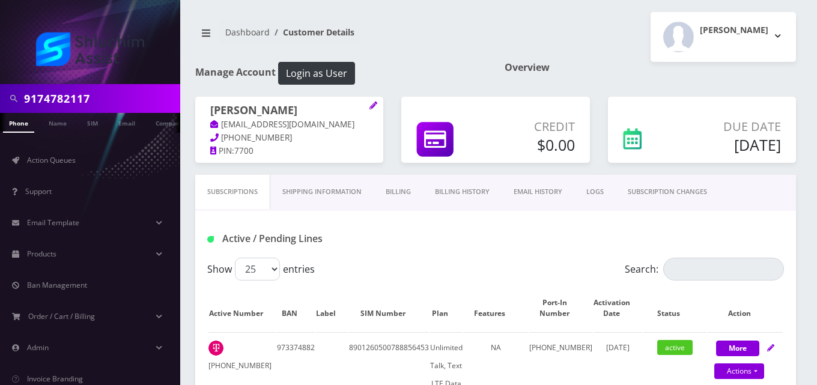
click at [401, 193] on link "Billing" at bounding box center [398, 192] width 49 height 34
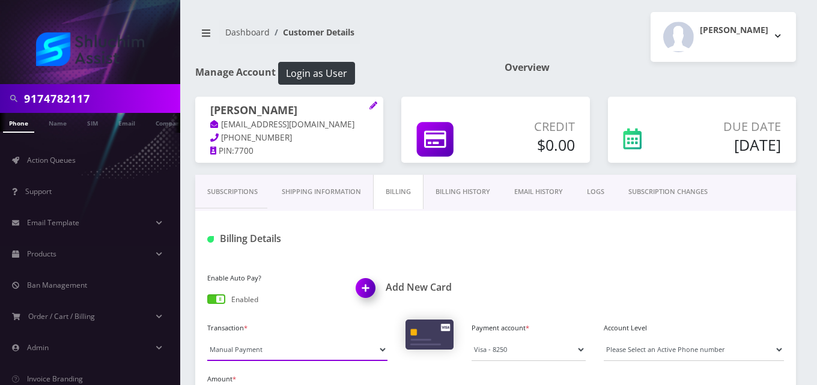
click at [268, 354] on select "Manual Payment Custom Charge Manual Credit Custom Invoice" at bounding box center [297, 349] width 180 height 23
select select "Custom Invoice"
click at [207, 338] on select "Manual Payment Custom Charge Manual Credit Custom Invoice" at bounding box center [297, 349] width 180 height 23
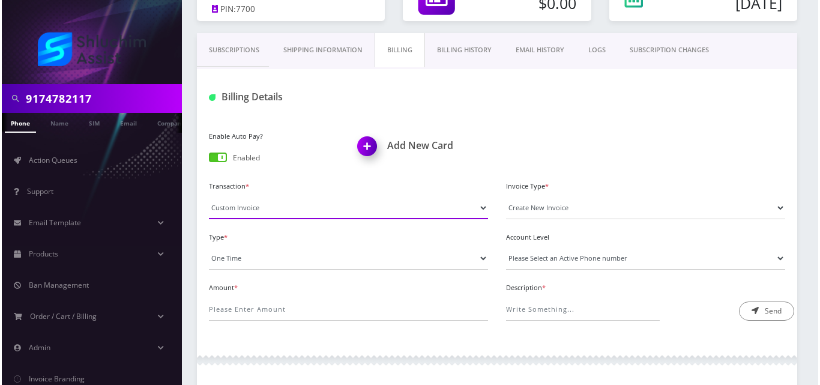
scroll to position [157, 0]
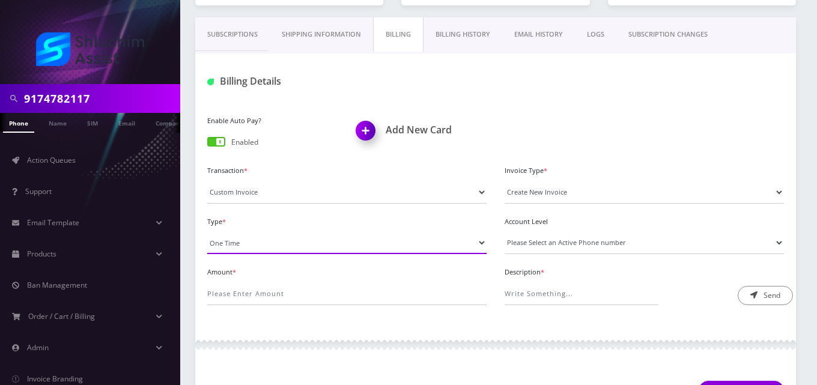
click at [241, 246] on select "One Time Usage Charge" at bounding box center [346, 242] width 279 height 23
select select "4"
click at [207, 231] on select "One Time Usage Charge" at bounding box center [346, 242] width 279 height 23
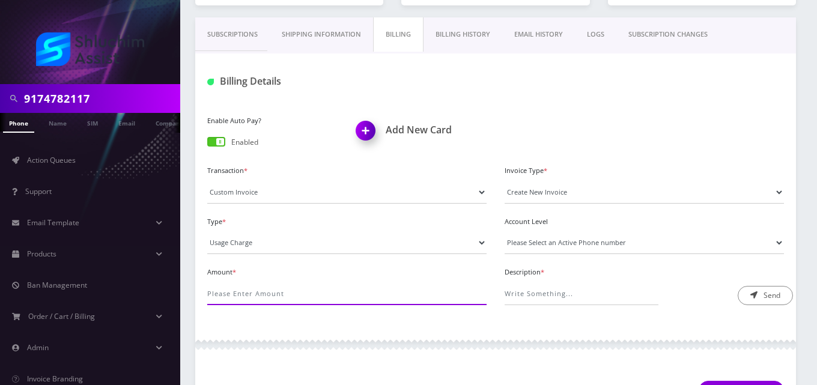
click at [244, 291] on input "Amount *" at bounding box center [346, 293] width 279 height 23
type input "24"
click at [558, 240] on select "Please Select an Active Phone number [PHONE_NUMBER]" at bounding box center [644, 242] width 279 height 23
select select "43798"
click at [505, 231] on select "Please Select an Active Phone number [PHONE_NUMBER]" at bounding box center [644, 242] width 279 height 23
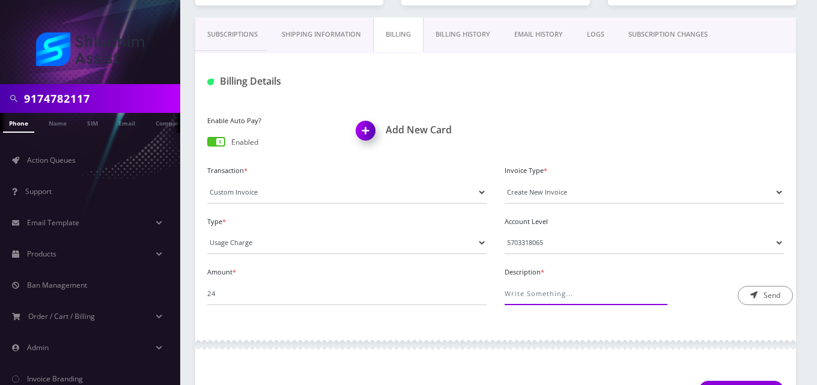
click at [560, 294] on input "Description *" at bounding box center [582, 293] width 154 height 23
type input "International Pass Charge"
click at [771, 300] on button "Send" at bounding box center [765, 295] width 55 height 19
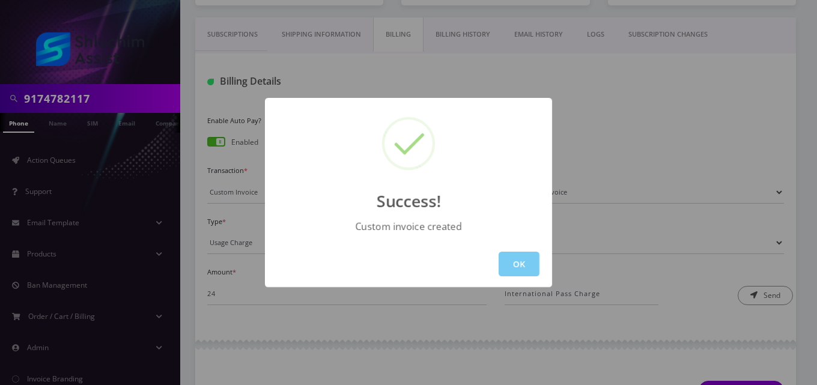
click at [527, 271] on button "OK" at bounding box center [519, 264] width 41 height 25
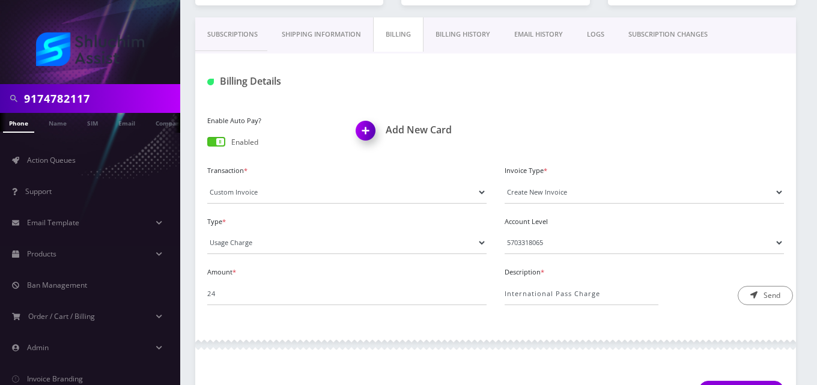
click at [527, 32] on link "EMAIL HISTORY" at bounding box center [538, 34] width 73 height 34
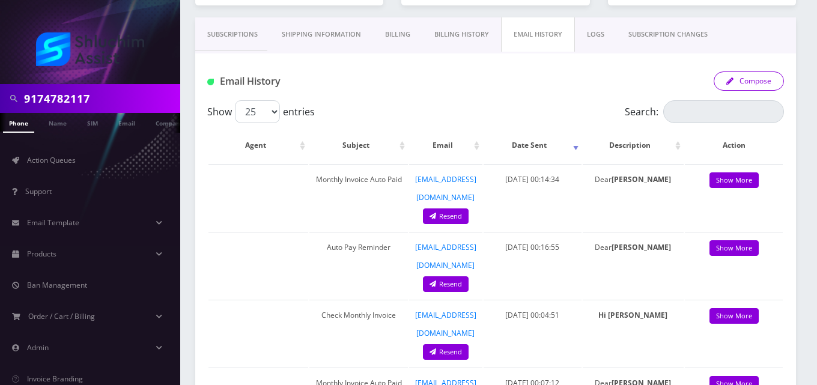
click at [757, 77] on button "Compose" at bounding box center [749, 80] width 70 height 19
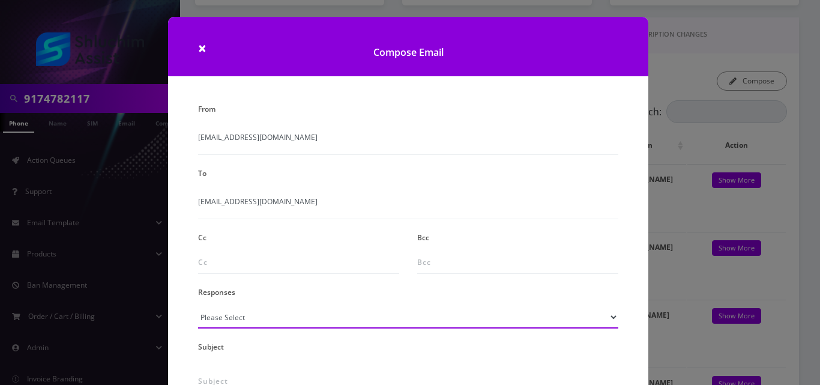
click at [229, 320] on select "Please Select TMobile port Unable to activate CH Pickup Past Due Pick up follow…" at bounding box center [408, 317] width 420 height 23
select select "24"
click at [198, 306] on select "Please Select TMobile port Unable to activate CH Pickup Past Due Pick up follow…" at bounding box center [408, 317] width 420 height 23
type input "Additional One-Time Charge"
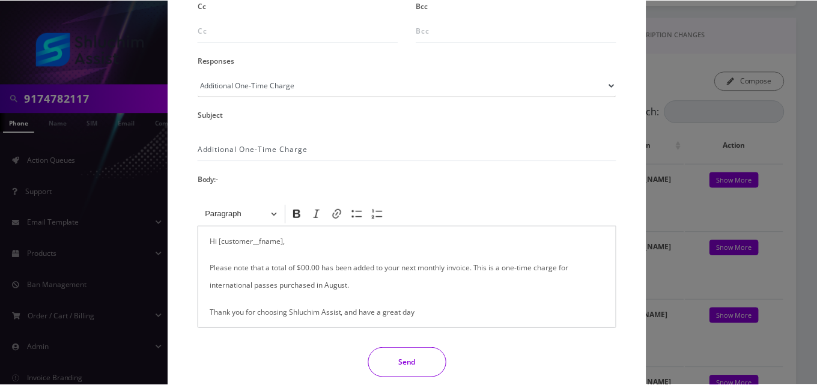
scroll to position [238, 0]
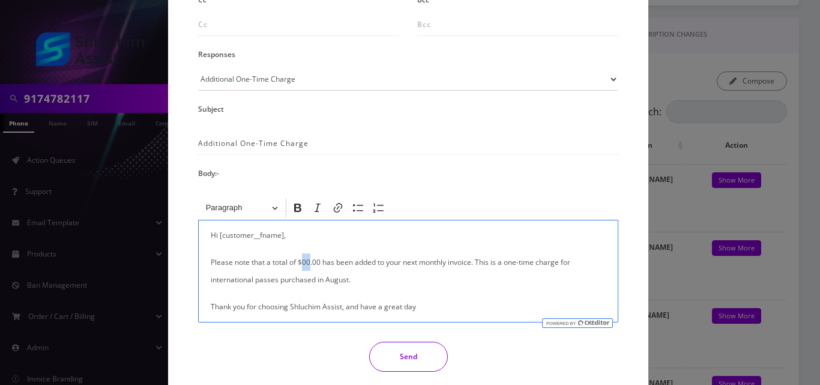
click at [302, 261] on p "Please note that a total of $00.00 has been added to your next monthly invoice.…" at bounding box center [408, 270] width 395 height 35
click at [395, 354] on button "Send" at bounding box center [408, 357] width 79 height 30
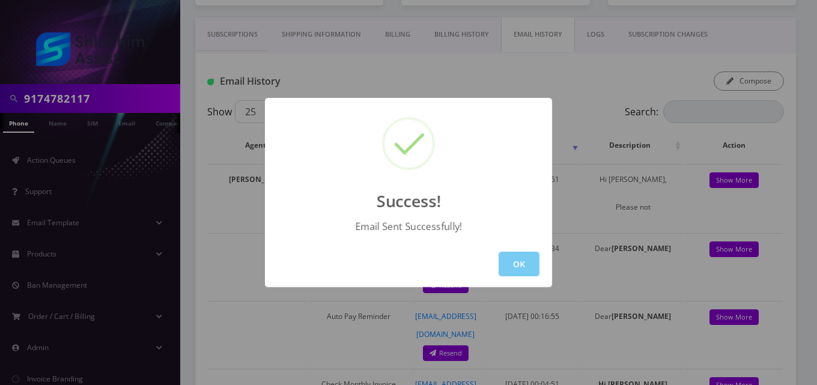
click at [521, 259] on button "OK" at bounding box center [519, 264] width 41 height 25
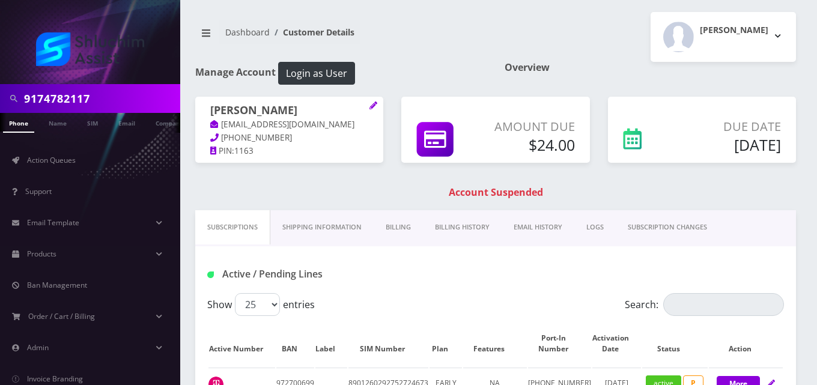
click at [394, 226] on link "Billing" at bounding box center [398, 227] width 49 height 34
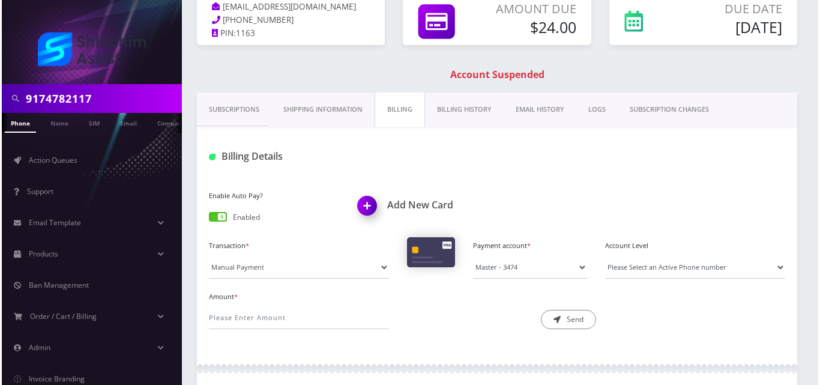
scroll to position [120, 0]
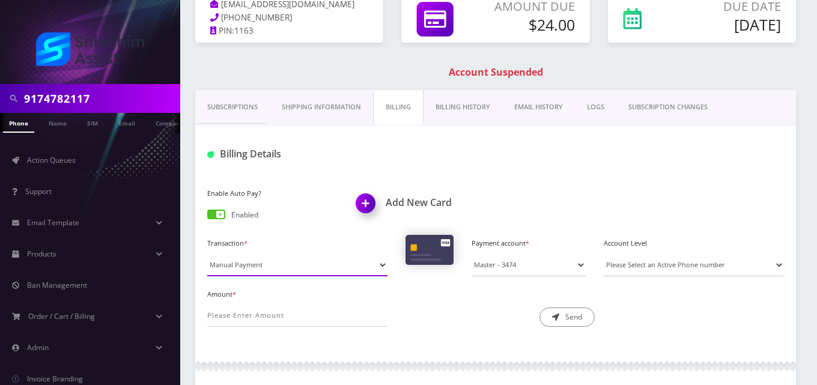
click at [258, 267] on select "Manual Payment Custom Charge Manual Credit Custom Invoice" at bounding box center [297, 264] width 180 height 23
select select "Custom Invoice"
click at [207, 253] on select "Manual Payment Custom Charge Manual Credit Custom Invoice" at bounding box center [297, 264] width 180 height 23
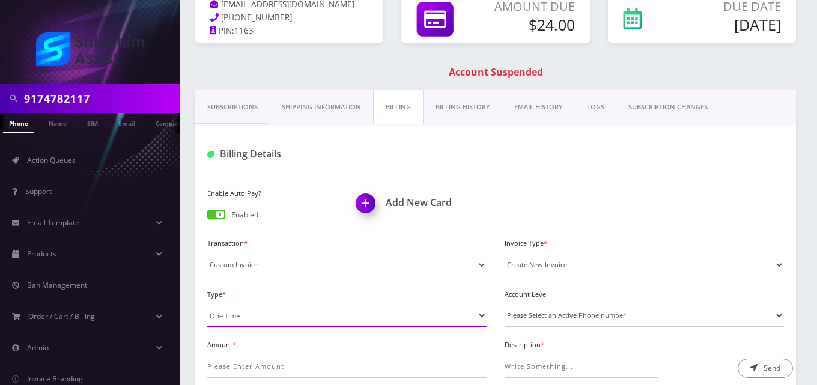
click at [259, 317] on select "One Time Usage Charge" at bounding box center [346, 315] width 279 height 23
select select "4"
click at [207, 304] on select "One Time Usage Charge" at bounding box center [346, 315] width 279 height 23
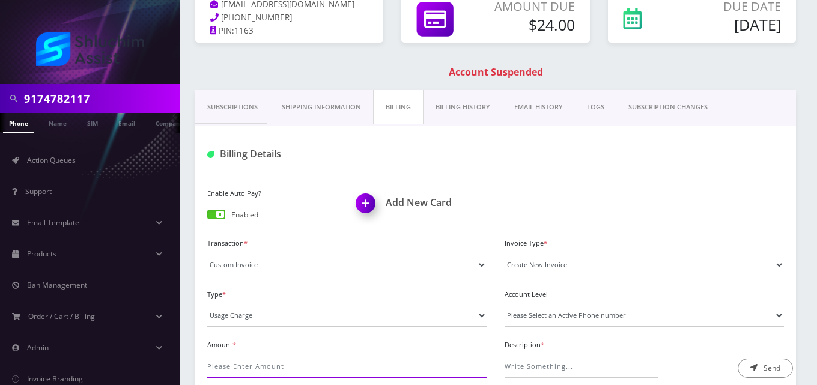
click at [269, 366] on input "Amount *" at bounding box center [346, 366] width 279 height 23
type input "24"
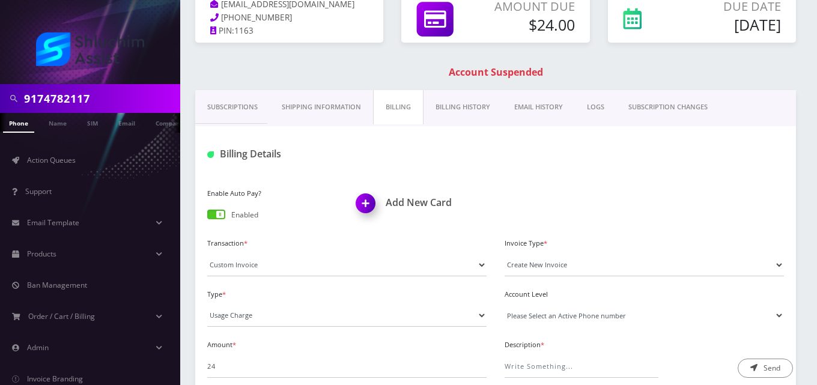
click at [601, 314] on select "Please Select an Active Phone number [PHONE_NUMBER]" at bounding box center [644, 315] width 279 height 23
select select "2020"
click at [505, 304] on select "Please Select an Active Phone number [PHONE_NUMBER]" at bounding box center [644, 315] width 279 height 23
click at [604, 374] on input "Description *" at bounding box center [582, 366] width 154 height 23
type input "International Pass Charge"
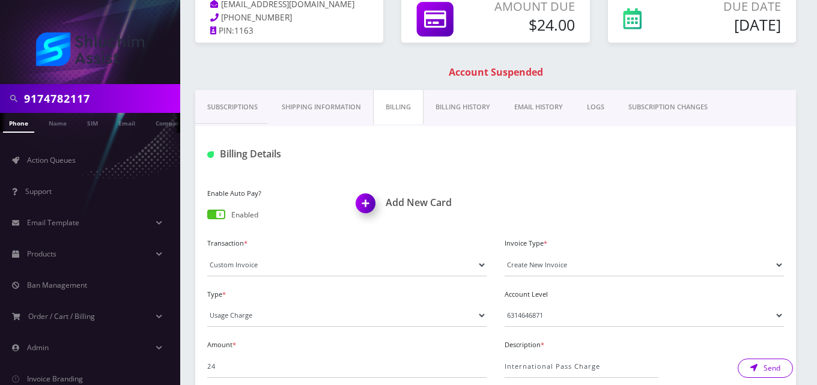
click at [754, 371] on icon "submit" at bounding box center [753, 367] width 7 height 7
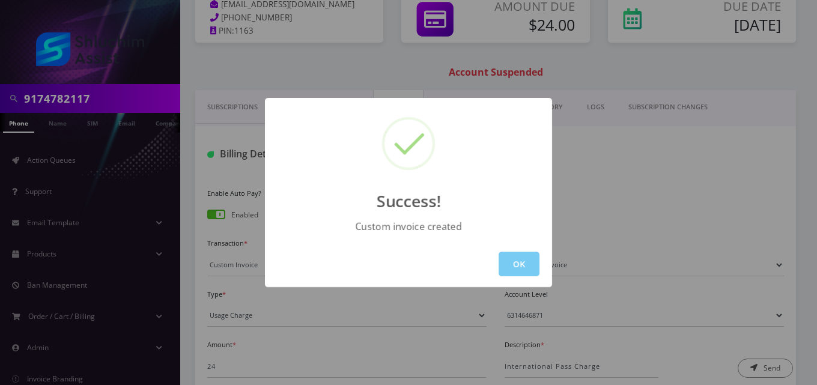
click at [507, 254] on button "OK" at bounding box center [519, 264] width 41 height 25
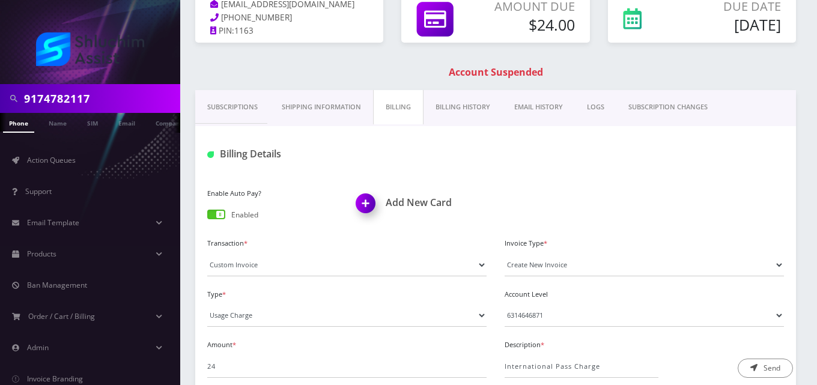
click at [557, 100] on link "EMAIL HISTORY" at bounding box center [538, 107] width 73 height 34
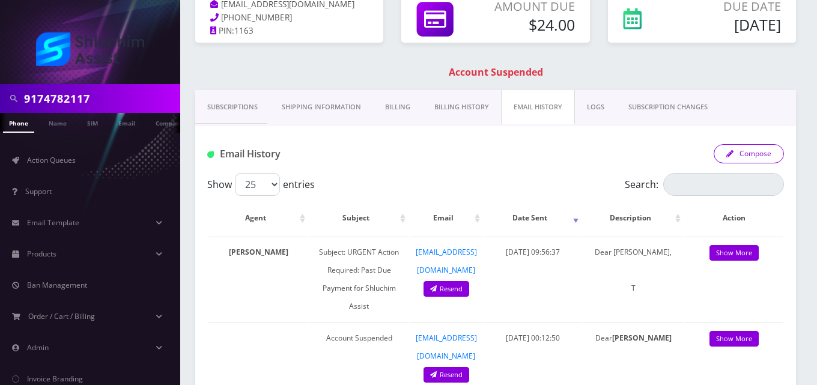
click at [744, 148] on button "Compose" at bounding box center [749, 153] width 70 height 19
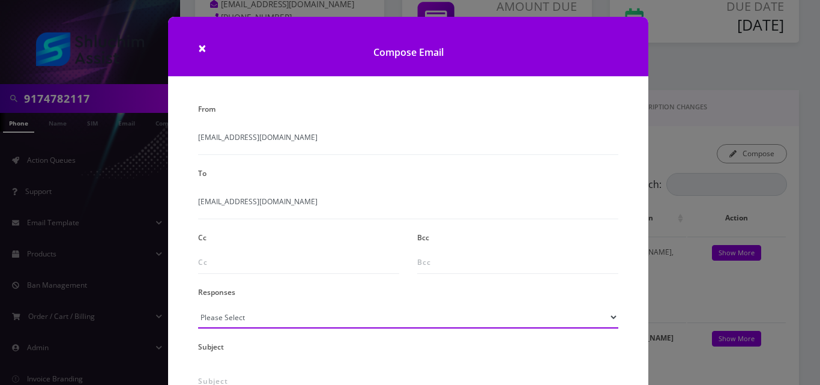
click at [277, 310] on select "Please Select TMobile port Unable to activate CH Pickup Past Due Pick up follow…" at bounding box center [408, 317] width 420 height 23
select select "24"
click at [198, 306] on select "Please Select TMobile port Unable to activate CH Pickup Past Due Pick up follow…" at bounding box center [408, 317] width 420 height 23
type input "Additional One-Time Charge"
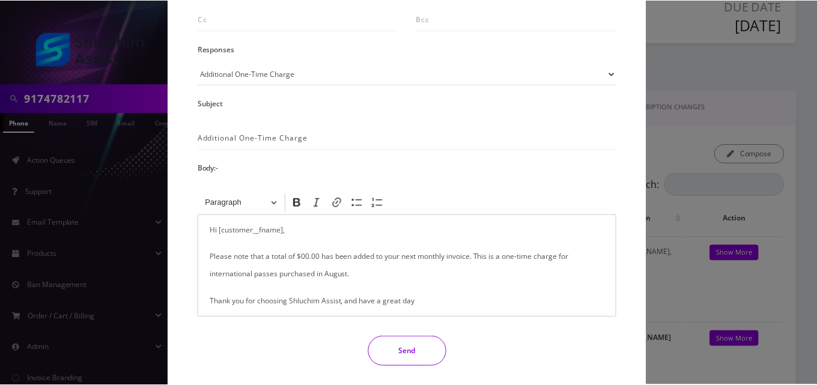
scroll to position [249, 0]
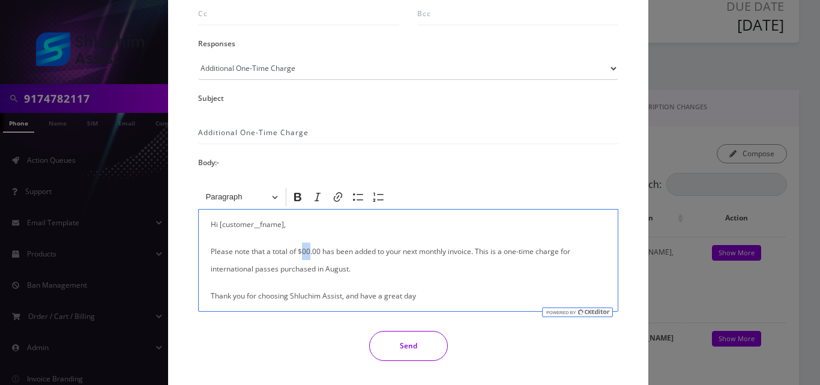
drag, startPoint x: 308, startPoint y: 252, endPoint x: 301, endPoint y: 251, distance: 7.2
click at [301, 251] on p "Please note that a total of $00.00 has been added to your next monthly invoice.…" at bounding box center [408, 260] width 395 height 35
click at [404, 350] on button "Send" at bounding box center [408, 346] width 79 height 30
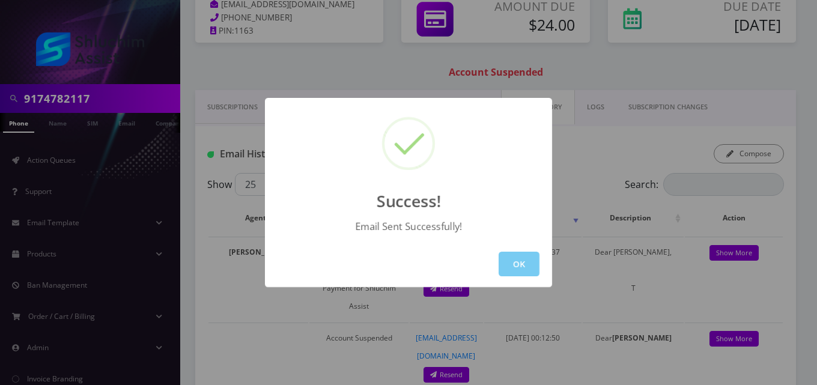
click at [526, 262] on button "OK" at bounding box center [519, 264] width 41 height 25
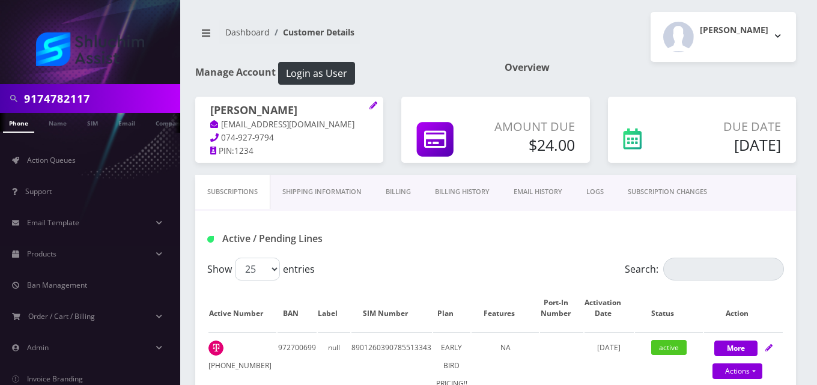
click at [396, 195] on link "Billing" at bounding box center [398, 192] width 49 height 34
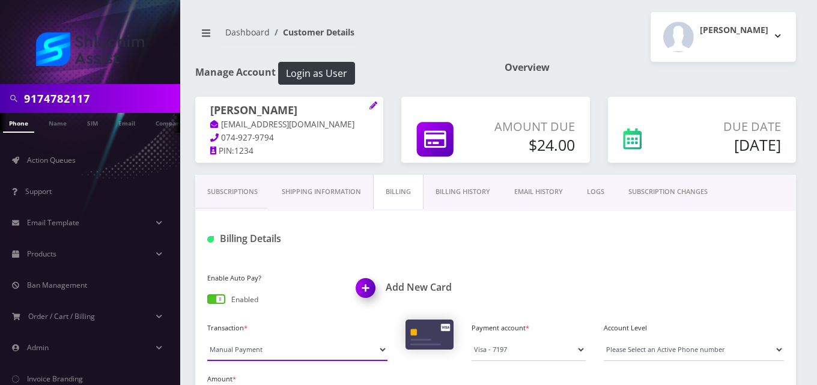
click at [287, 358] on select "Manual Payment Custom Charge Manual Credit Custom Invoice" at bounding box center [297, 349] width 180 height 23
select select "Custom Invoice"
click at [207, 338] on select "Manual Payment Custom Charge Manual Credit Custom Invoice" at bounding box center [297, 349] width 180 height 23
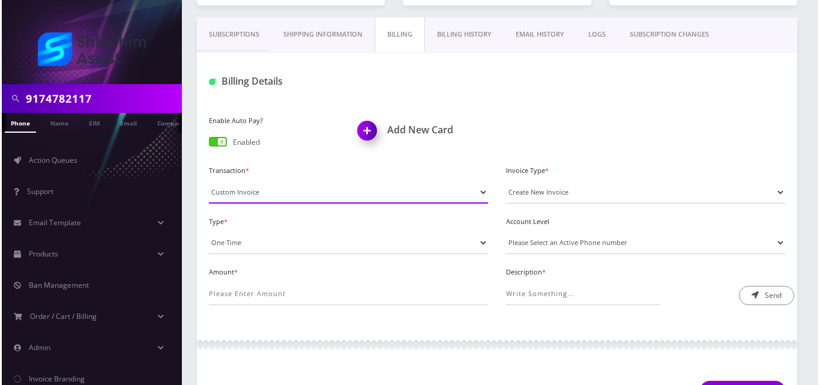
scroll to position [169, 0]
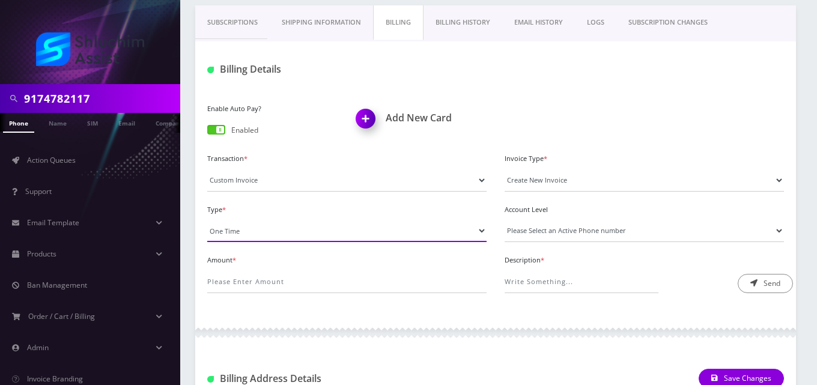
click at [308, 227] on select "One Time Usage Charge" at bounding box center [346, 230] width 279 height 23
select select "4"
click at [207, 219] on select "One Time Usage Charge" at bounding box center [346, 230] width 279 height 23
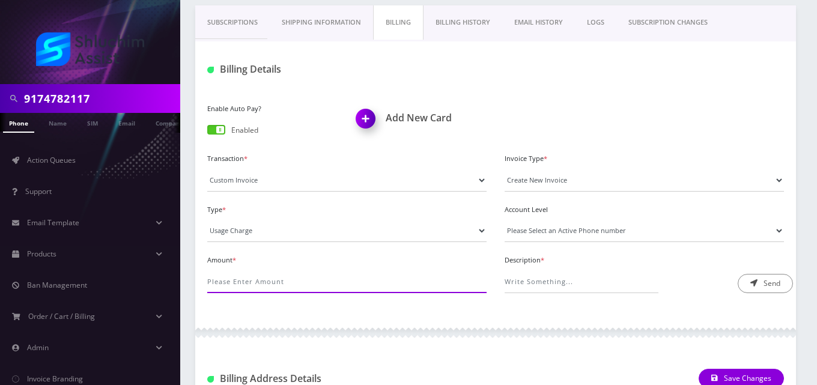
click at [309, 285] on input "Amount *" at bounding box center [346, 281] width 279 height 23
type input "12"
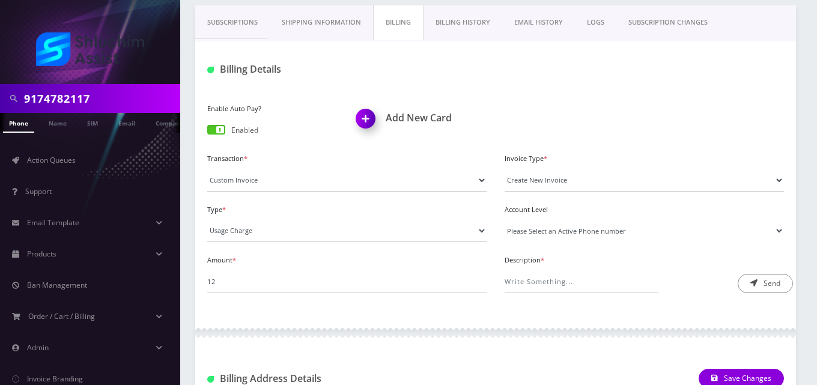
click at [568, 228] on select "Please Select an Active Phone number 6315688300" at bounding box center [644, 230] width 279 height 23
select select "10054"
click at [505, 219] on select "Please Select an Active Phone number 6315688300" at bounding box center [644, 230] width 279 height 23
click at [569, 281] on input "Description *" at bounding box center [582, 281] width 154 height 23
type input "International Pass Charge"
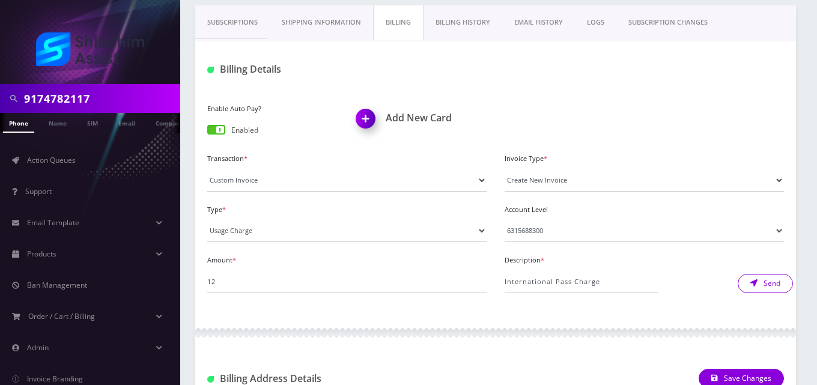
click at [769, 279] on button "Send" at bounding box center [765, 283] width 55 height 19
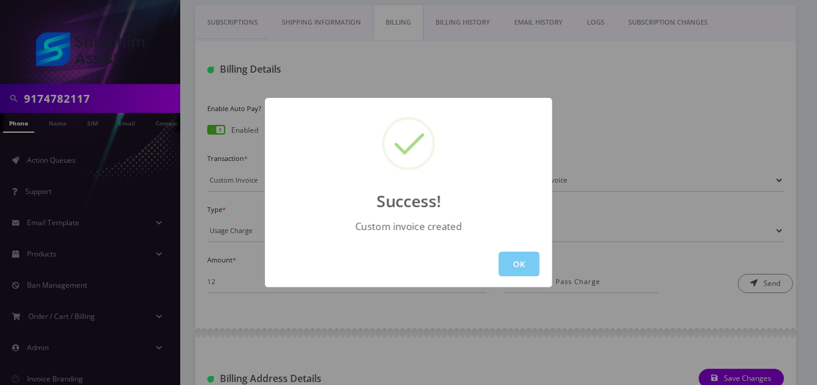
click at [512, 261] on button "OK" at bounding box center [519, 264] width 41 height 25
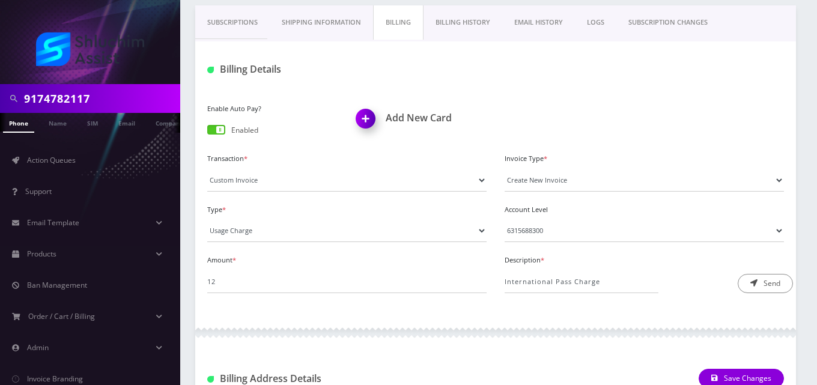
click at [557, 21] on link "EMAIL HISTORY" at bounding box center [538, 22] width 73 height 34
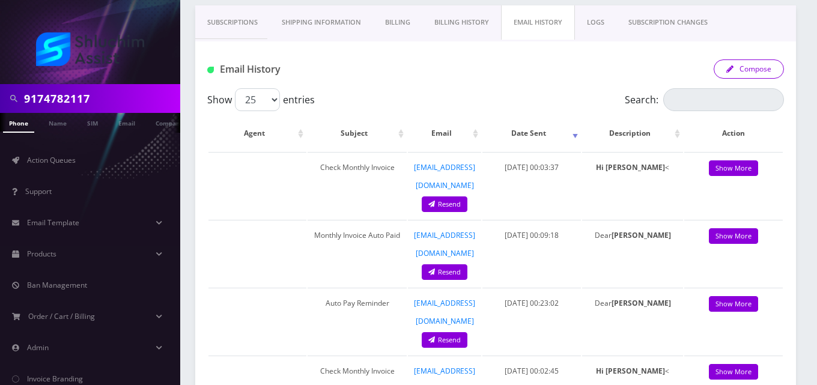
click at [743, 64] on button "Compose" at bounding box center [749, 68] width 70 height 19
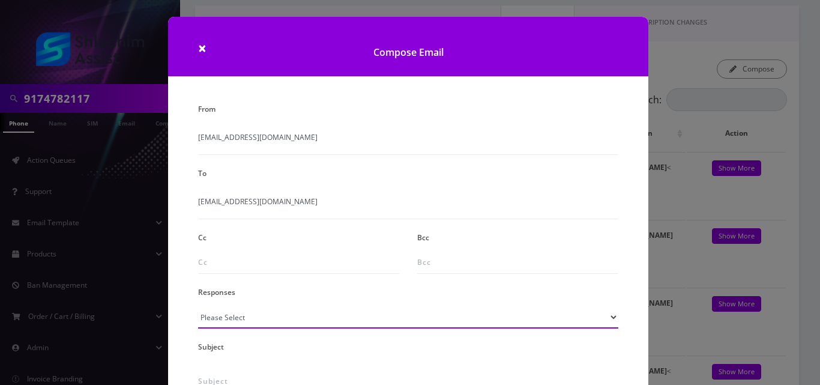
click at [249, 315] on select "Please Select TMobile port Unable to activate CH Pickup Past Due Pick up follow…" at bounding box center [408, 317] width 420 height 23
select select "24"
click at [198, 306] on select "Please Select TMobile port Unable to activate CH Pickup Past Due Pick up follow…" at bounding box center [408, 317] width 420 height 23
type input "Additional One-Time Charge"
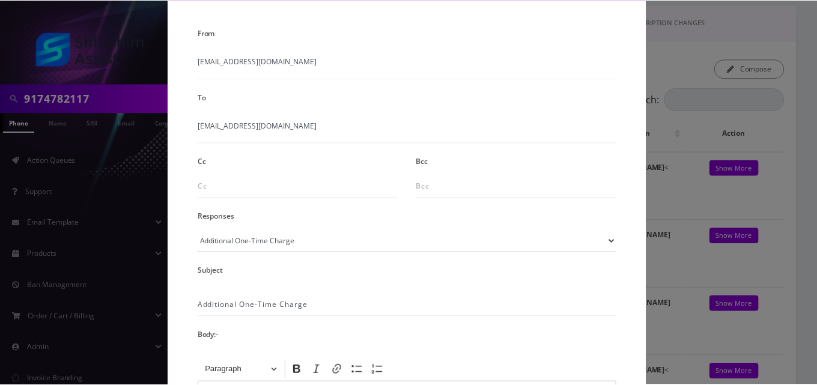
scroll to position [223, 0]
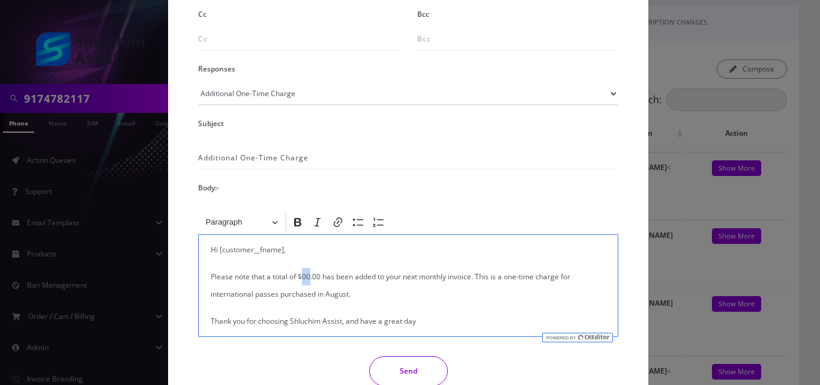
click at [303, 277] on p "Please note that a total of $00.00 has been added to your next monthly invoice.…" at bounding box center [408, 285] width 395 height 35
click at [208, 294] on div "Hi [customer__fname], Please note that a total of $12.00 has been added to your…" at bounding box center [408, 285] width 420 height 103
click at [393, 377] on button "Send" at bounding box center [408, 371] width 79 height 30
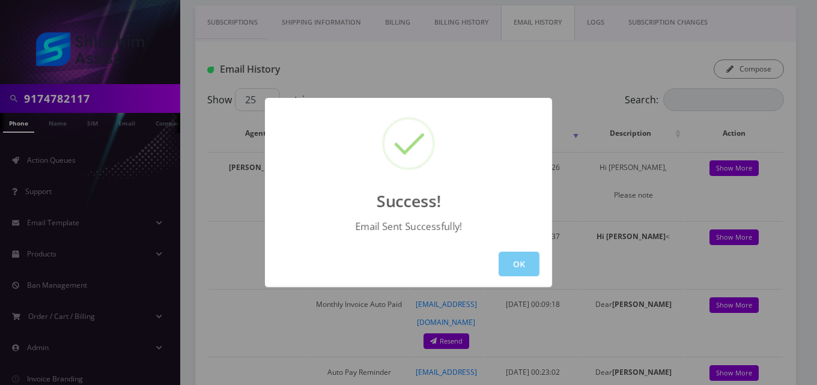
click at [515, 264] on button "OK" at bounding box center [519, 264] width 41 height 25
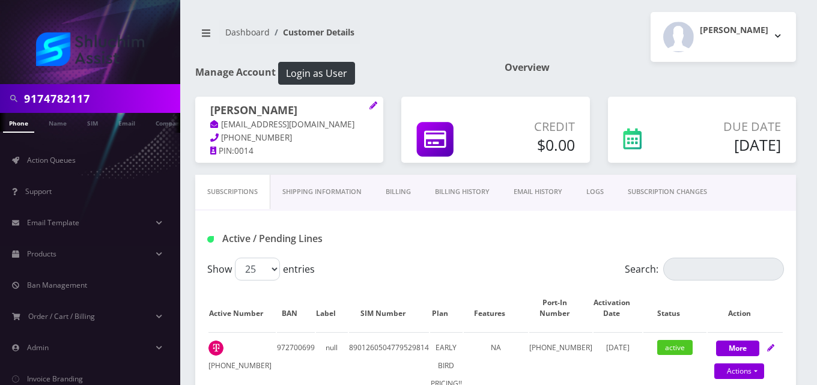
click at [397, 192] on link "Billing" at bounding box center [398, 192] width 49 height 34
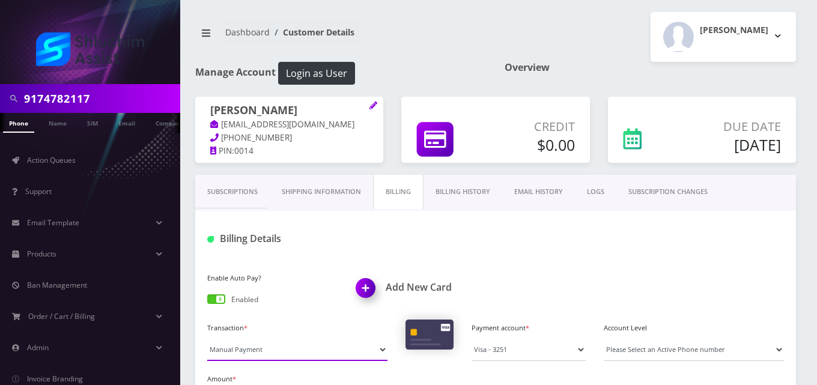
click at [246, 350] on select "Manual Payment Custom Charge Manual Credit Custom Invoice" at bounding box center [297, 349] width 180 height 23
select select "Custom Invoice"
click at [207, 338] on select "Manual Payment Custom Charge Manual Credit Custom Invoice" at bounding box center [297, 349] width 180 height 23
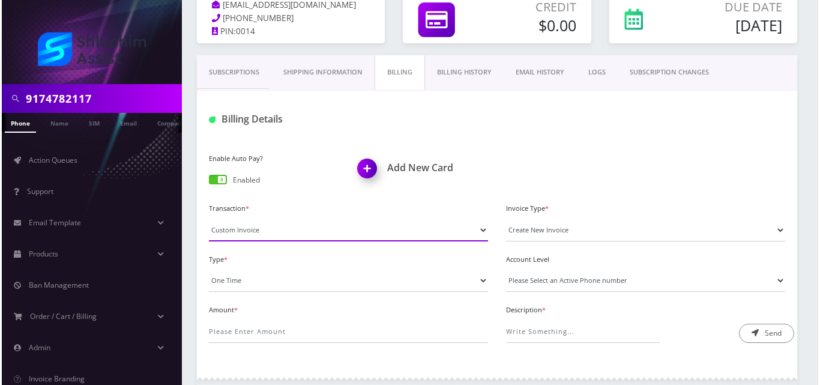
scroll to position [143, 0]
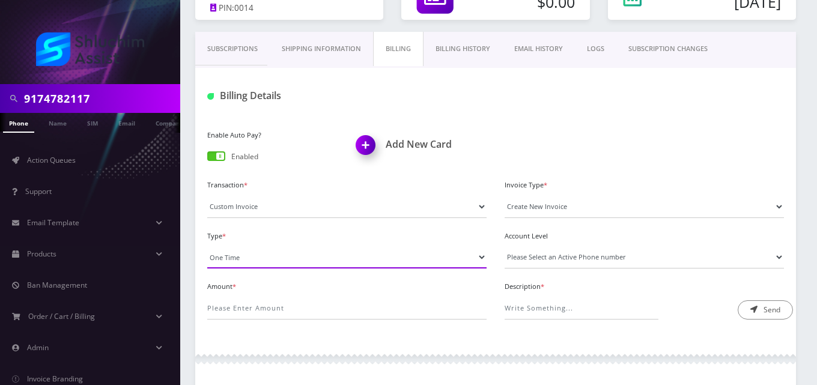
click at [227, 253] on select "One Time Usage Charge" at bounding box center [346, 257] width 279 height 23
select select "4"
click at [207, 246] on select "One Time Usage Charge" at bounding box center [346, 257] width 279 height 23
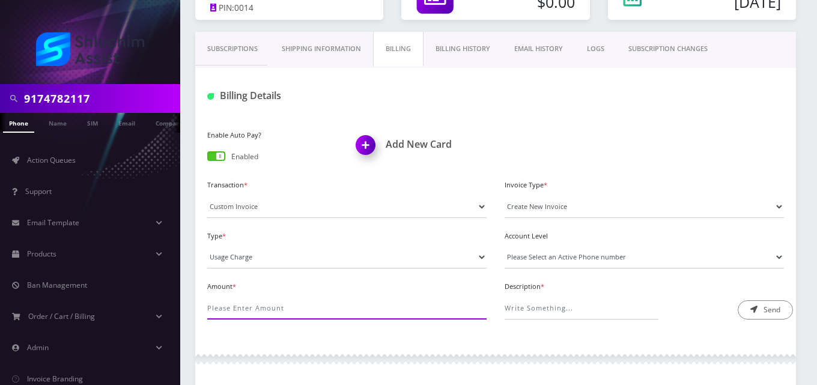
click at [243, 306] on input "Amount *" at bounding box center [346, 308] width 279 height 23
type input ".7"
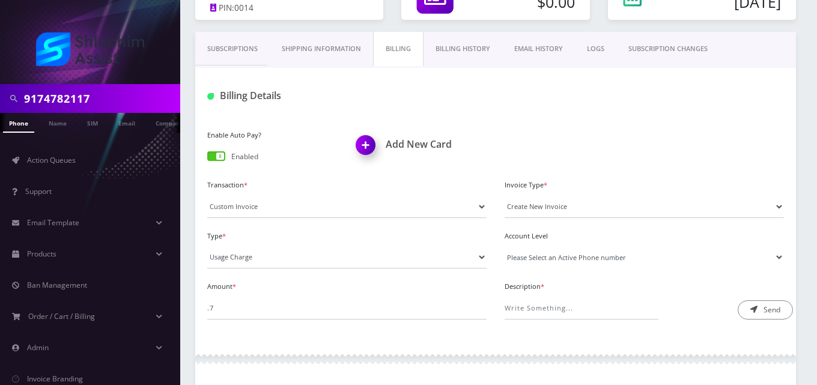
click at [528, 255] on select "Please Select an Active Phone number [PHONE_NUMBER]" at bounding box center [644, 257] width 279 height 23
select select "13765"
click at [505, 246] on select "Please Select an Active Phone number [PHONE_NUMBER]" at bounding box center [644, 257] width 279 height 23
click at [539, 308] on input "Description *" at bounding box center [582, 308] width 154 height 23
type input "Roaming Fee"
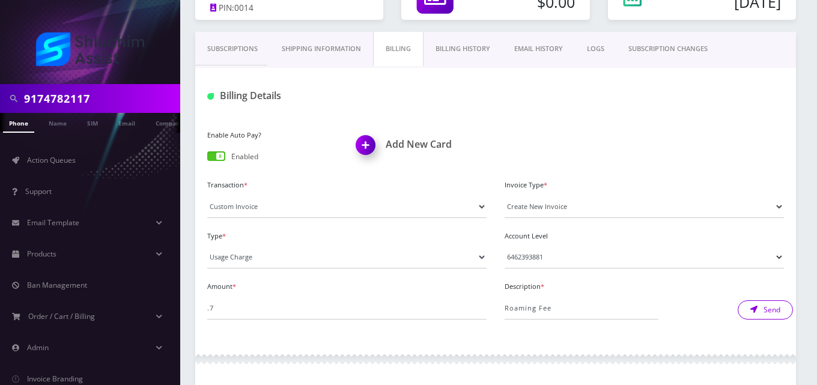
click at [777, 312] on button "Send" at bounding box center [765, 309] width 55 height 19
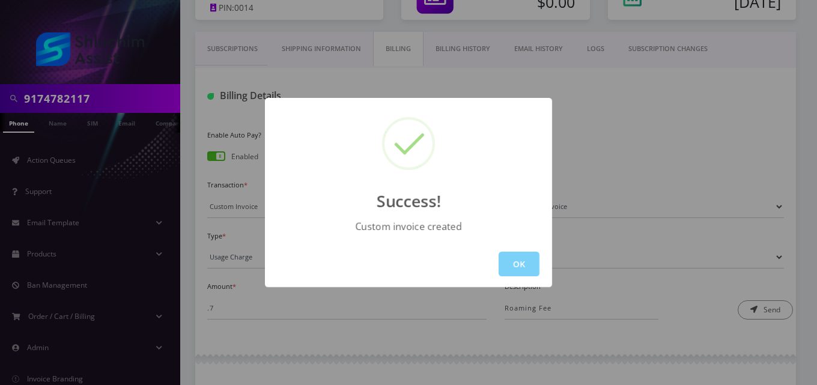
click at [517, 276] on div "OK" at bounding box center [408, 264] width 287 height 46
click at [526, 259] on button "OK" at bounding box center [519, 264] width 41 height 25
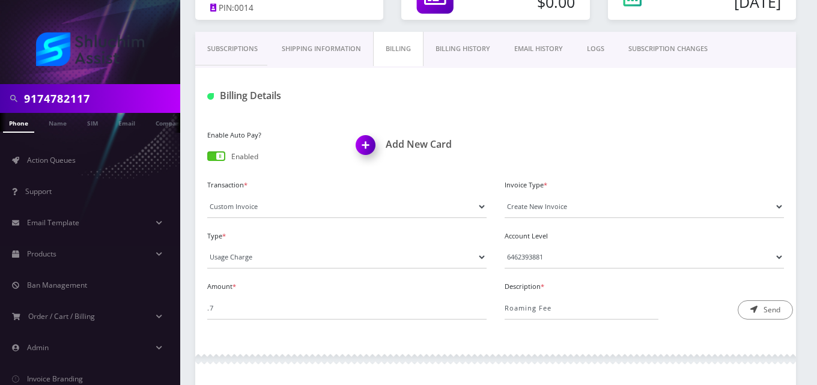
click at [530, 44] on link "EMAIL HISTORY" at bounding box center [538, 49] width 73 height 34
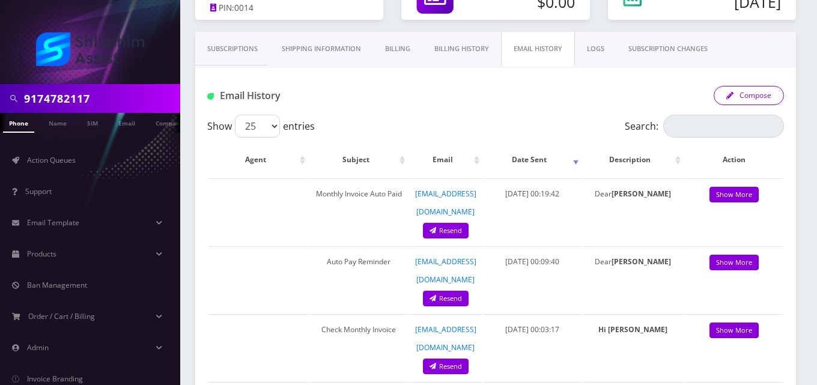
click at [773, 92] on button "Compose" at bounding box center [749, 95] width 70 height 19
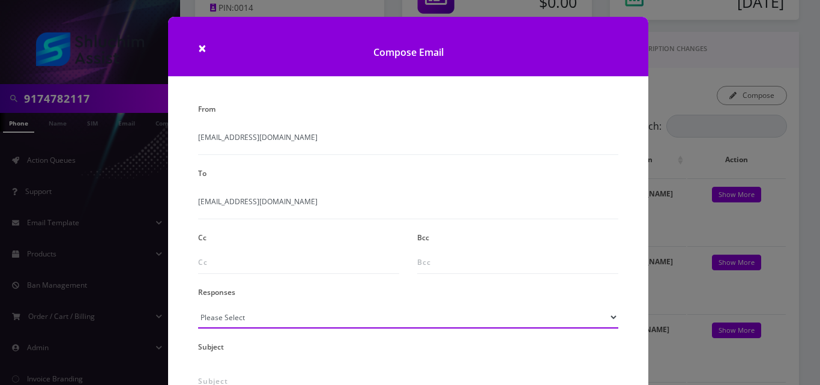
click at [285, 315] on select "Please Select TMobile port Unable to activate CH Pickup Past Due Pick up follow…" at bounding box center [408, 317] width 420 height 23
select select "24"
click at [198, 306] on select "Please Select TMobile port Unable to activate CH Pickup Past Due Pick up follow…" at bounding box center [408, 317] width 420 height 23
type input "Additional One-Time Charge"
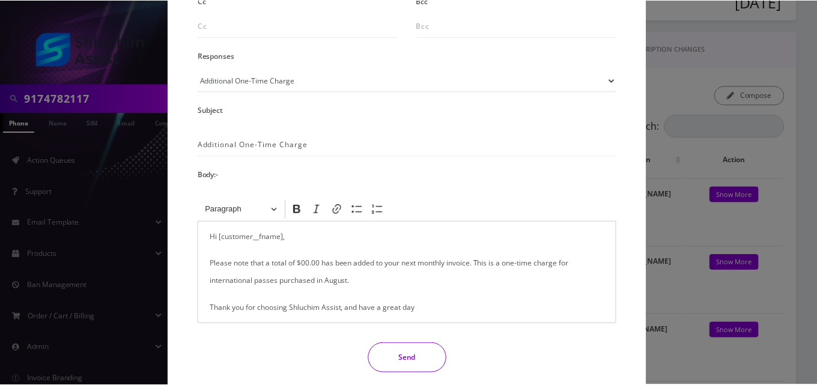
scroll to position [246, 0]
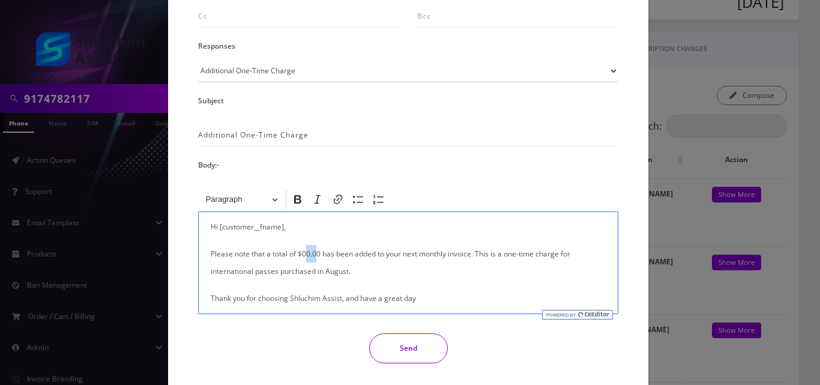
drag, startPoint x: 315, startPoint y: 252, endPoint x: 305, endPoint y: 252, distance: 9.6
click at [305, 252] on p "Please note that a total of $00.00 has been added to your next monthly invoice.…" at bounding box center [408, 262] width 395 height 35
drag, startPoint x: 314, startPoint y: 274, endPoint x: 202, endPoint y: 281, distance: 111.3
click at [202, 281] on div "Hi [customer__fname], Please note that a total of $0.70 has been added to your …" at bounding box center [408, 262] width 420 height 103
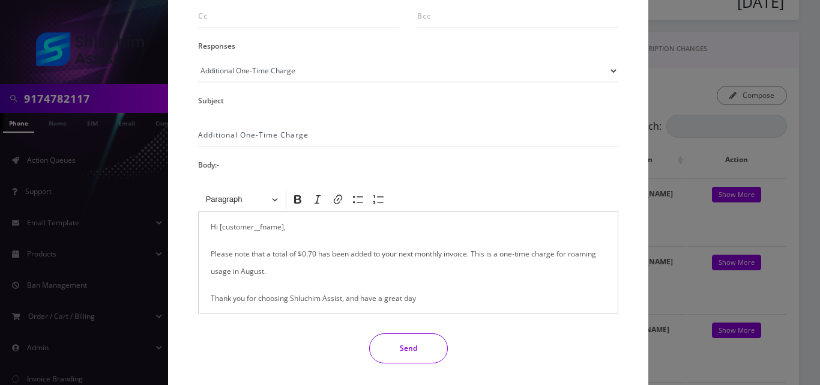
click at [408, 346] on button "Send" at bounding box center [408, 348] width 79 height 30
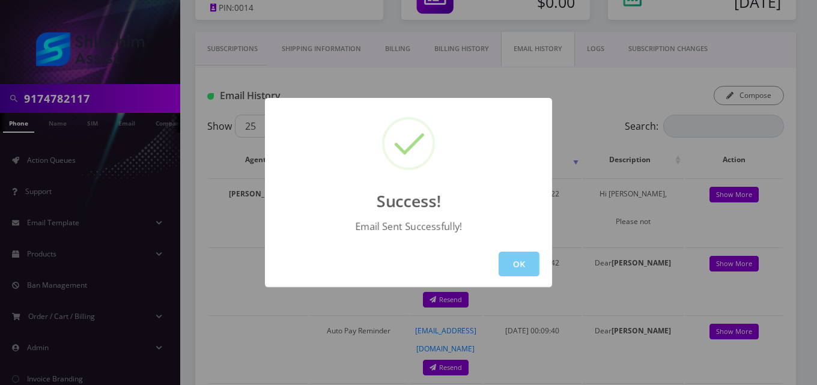
click at [521, 265] on button "OK" at bounding box center [519, 264] width 41 height 25
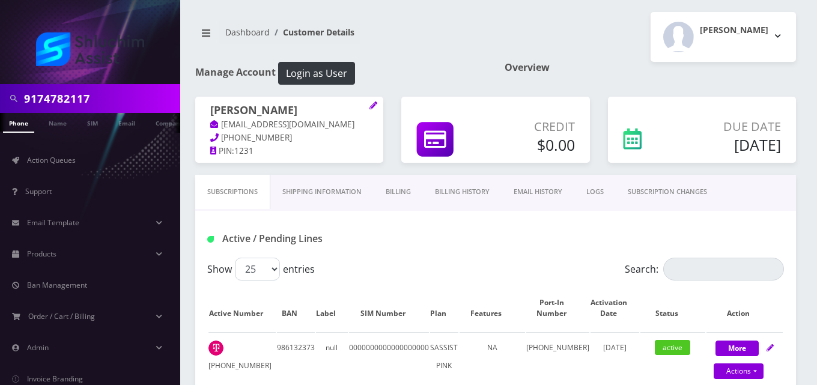
click at [401, 197] on link "Billing" at bounding box center [398, 192] width 49 height 34
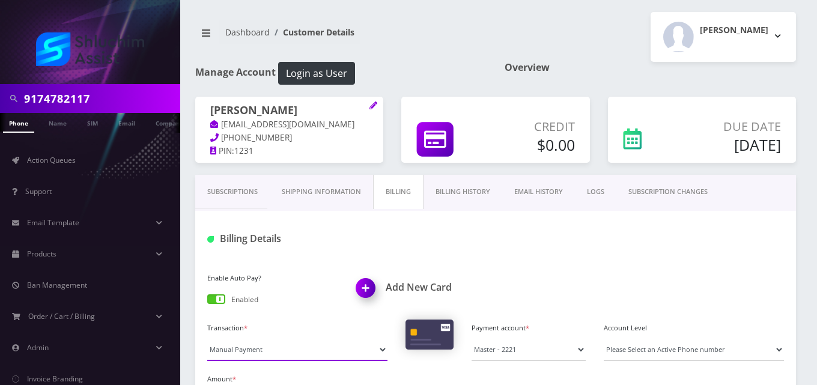
click at [273, 348] on select "Manual Payment Custom Charge Manual Credit Custom Invoice" at bounding box center [297, 349] width 180 height 23
select select "Custom Invoice"
click at [207, 338] on select "Manual Payment Custom Charge Manual Credit Custom Invoice" at bounding box center [297, 349] width 180 height 23
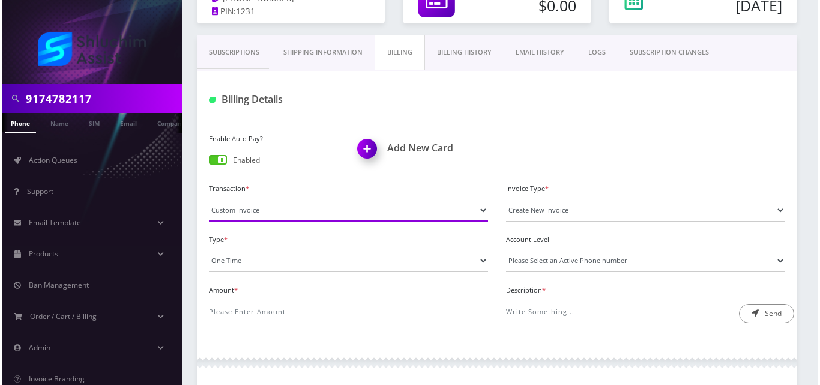
scroll to position [143, 0]
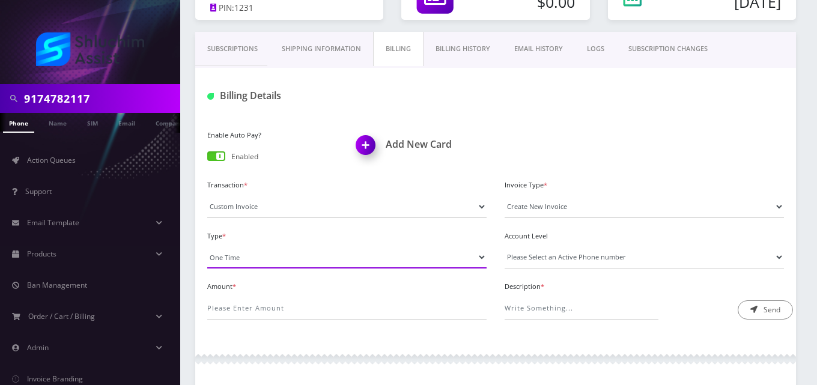
click at [252, 257] on select "One Time Usage Charge" at bounding box center [346, 257] width 279 height 23
select select "4"
click at [207, 246] on select "One Time Usage Charge" at bounding box center [346, 257] width 279 height 23
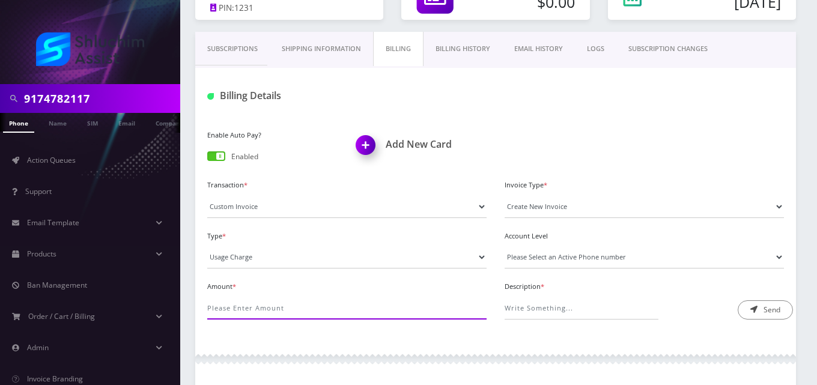
click at [264, 306] on input "Amount *" at bounding box center [346, 308] width 279 height 23
type input "36"
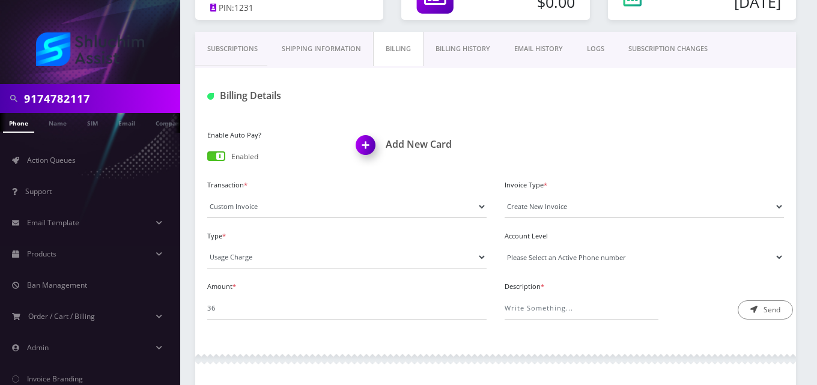
click at [535, 259] on select "Please Select an Active Phone number [PHONE_NUMBER]" at bounding box center [644, 257] width 279 height 23
select select "80627"
click at [505, 246] on select "Please Select an Active Phone number [PHONE_NUMBER]" at bounding box center [644, 257] width 279 height 23
click at [539, 305] on input "Description *" at bounding box center [582, 308] width 154 height 23
type input "International Pass Charge"
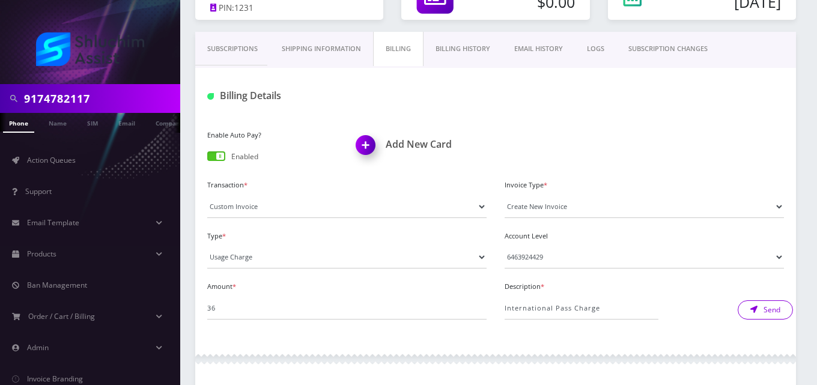
click at [771, 317] on button "Send" at bounding box center [765, 309] width 55 height 19
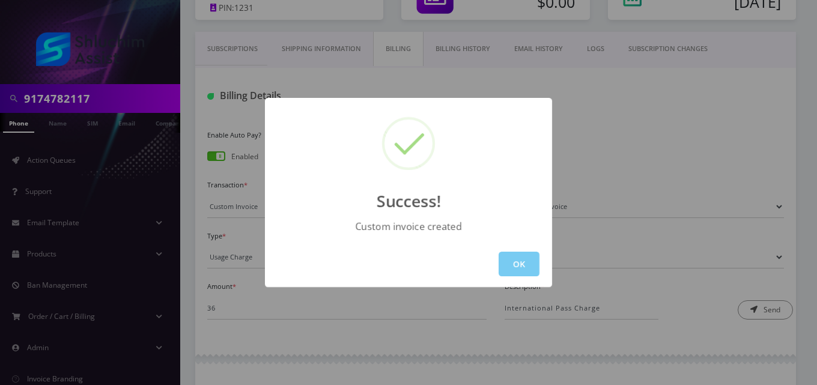
click at [525, 255] on button "OK" at bounding box center [519, 264] width 41 height 25
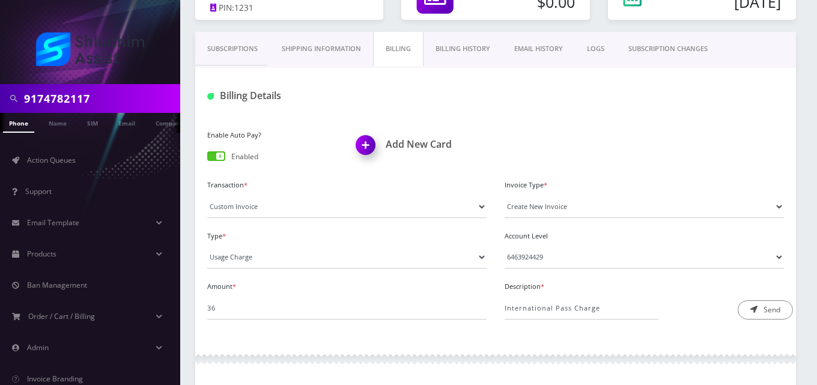
click at [550, 52] on link "EMAIL HISTORY" at bounding box center [538, 49] width 73 height 34
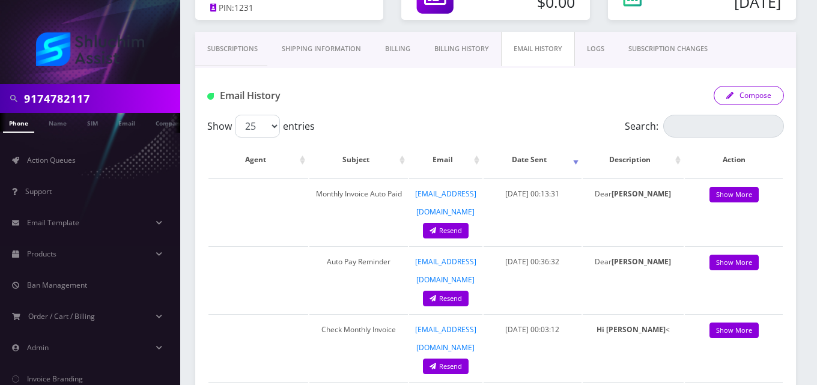
click at [731, 94] on icon "button" at bounding box center [729, 95] width 7 height 7
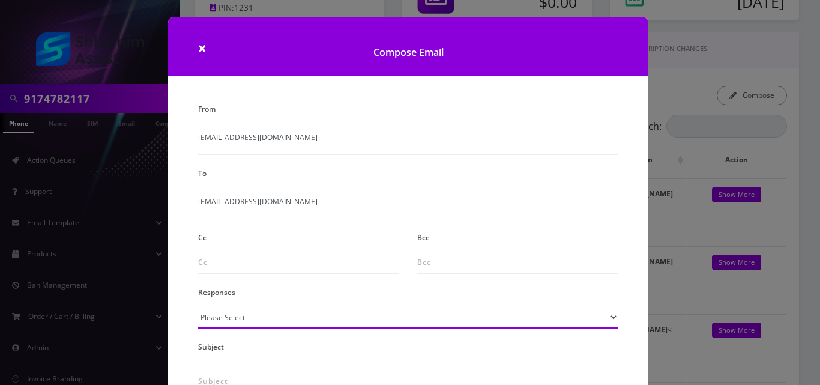
click at [276, 317] on select "Please Select TMobile port Unable to activate CH Pickup Past Due Pick up follow…" at bounding box center [408, 317] width 420 height 23
select select "24"
click at [198, 306] on select "Please Select TMobile port Unable to activate CH Pickup Past Due Pick up follow…" at bounding box center [408, 317] width 420 height 23
type input "Additional One-Time Charge"
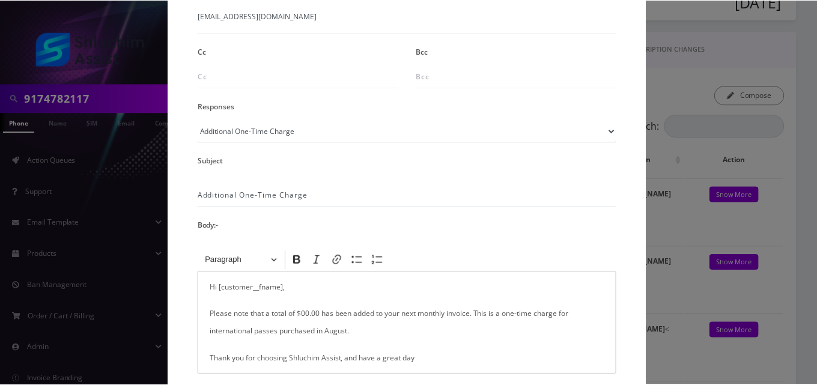
scroll to position [239, 0]
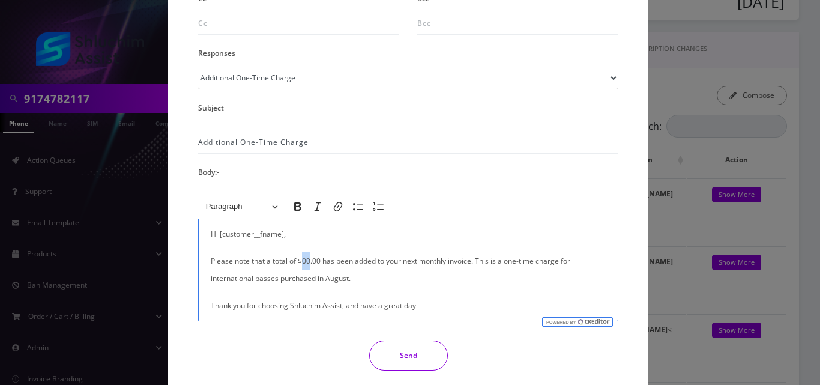
drag, startPoint x: 309, startPoint y: 259, endPoint x: 301, endPoint y: 259, distance: 7.8
click at [301, 259] on p "Please note that a total of $00.00 has been added to your next monthly invoice.…" at bounding box center [408, 269] width 395 height 35
click at [410, 363] on button "Send" at bounding box center [408, 356] width 79 height 30
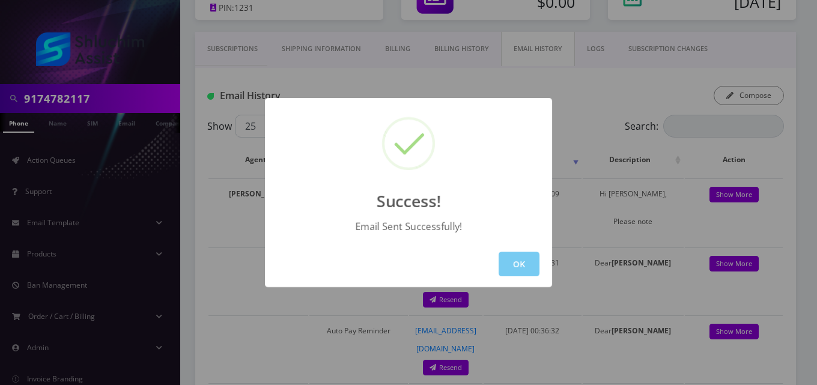
click at [530, 266] on button "OK" at bounding box center [519, 264] width 41 height 25
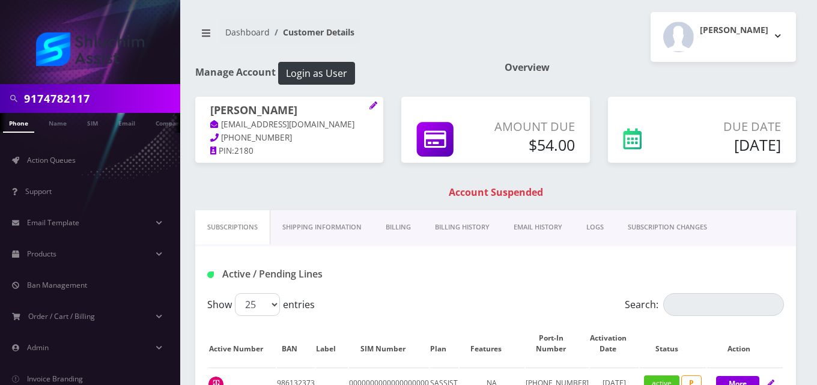
click at [414, 222] on link "Billing" at bounding box center [398, 227] width 49 height 34
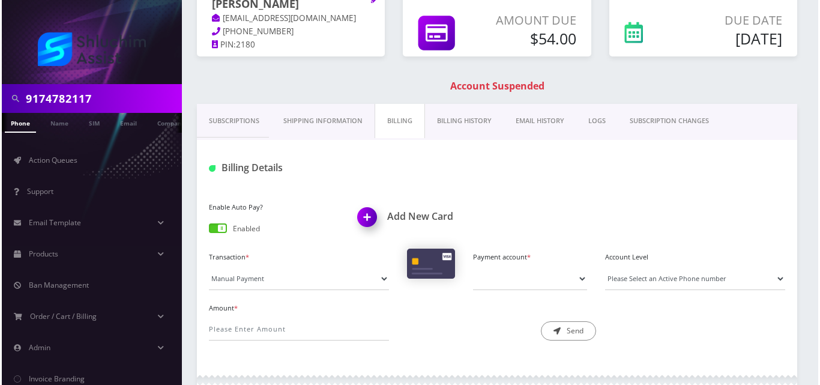
scroll to position [126, 0]
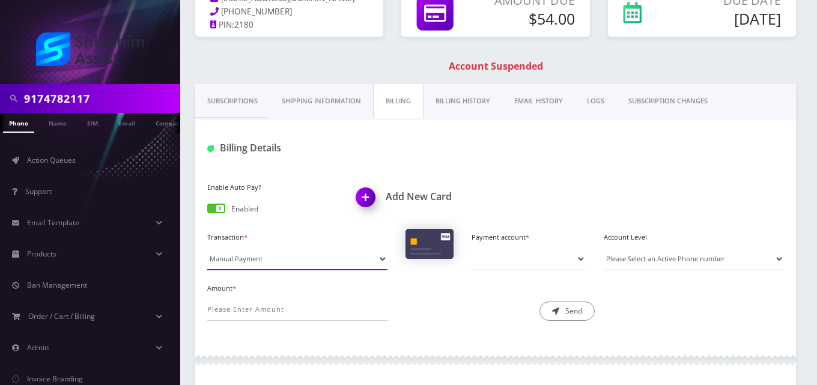
click at [305, 266] on select "Manual Payment Custom Charge Manual Credit Custom Invoice" at bounding box center [297, 258] width 180 height 23
select select "Custom Invoice"
click at [207, 247] on select "Manual Payment Custom Charge Manual Credit Custom Invoice" at bounding box center [297, 258] width 180 height 23
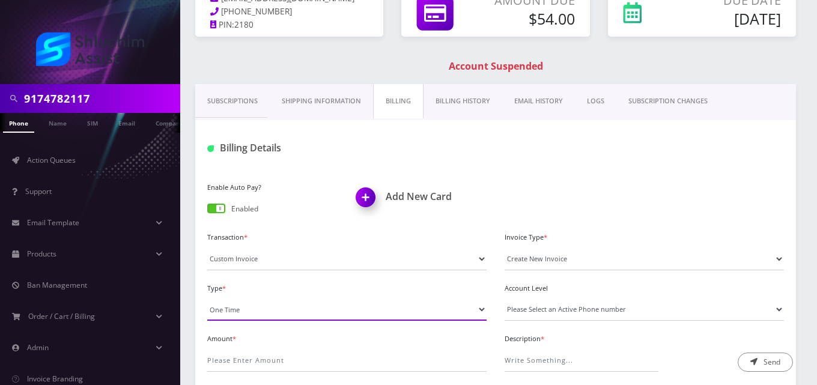
click at [283, 306] on select "One Time Usage Charge" at bounding box center [346, 309] width 279 height 23
select select "4"
click at [207, 298] on select "One Time Usage Charge" at bounding box center [346, 309] width 279 height 23
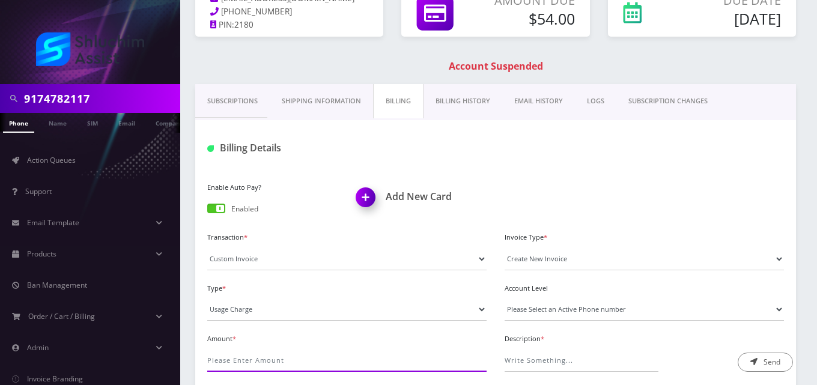
click at [277, 357] on input "Amount *" at bounding box center [346, 360] width 279 height 23
type input "3.69"
click at [536, 314] on select "Please Select an Active Phone number 6463926121" at bounding box center [644, 309] width 279 height 23
select select "80629"
click at [505, 298] on select "Please Select an Active Phone number 6463926121" at bounding box center [644, 309] width 279 height 23
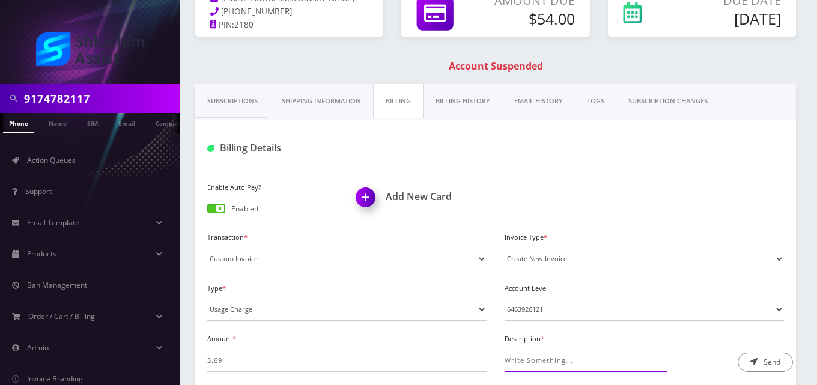
click at [542, 357] on input "Description *" at bounding box center [582, 360] width 154 height 23
type input "Roaming Fee"
click at [774, 359] on button "Send" at bounding box center [765, 362] width 55 height 19
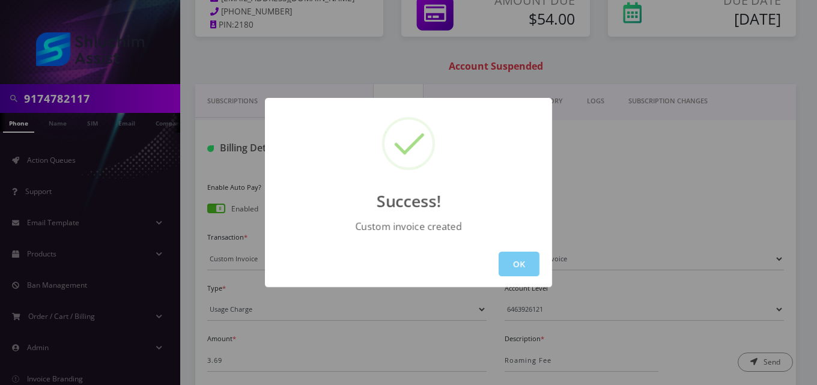
click at [524, 259] on button "OK" at bounding box center [519, 264] width 41 height 25
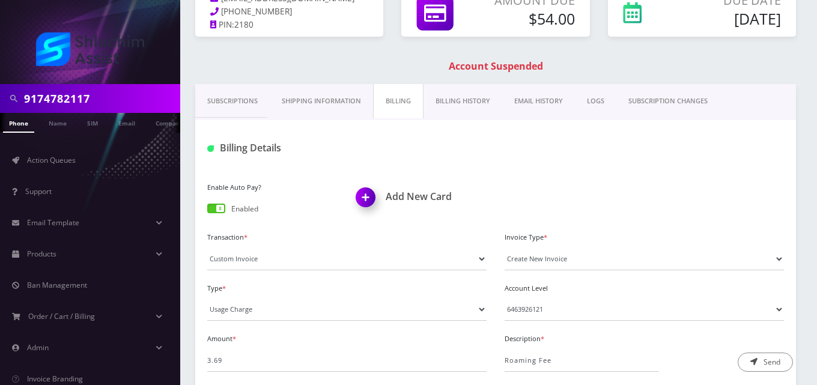
click at [551, 103] on link "EMAIL HISTORY" at bounding box center [538, 101] width 73 height 34
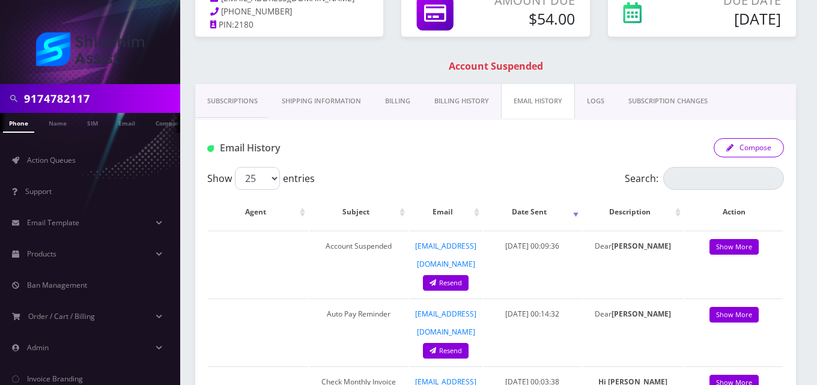
click at [751, 146] on button "Compose" at bounding box center [749, 147] width 70 height 19
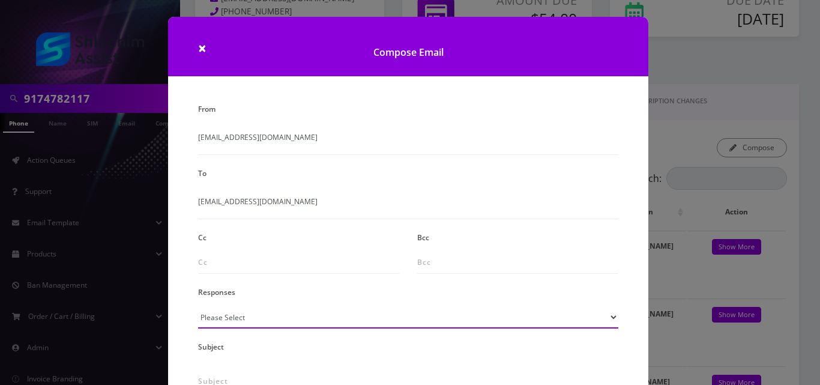
click at [251, 323] on select "Please Select TMobile port Unable to activate CH Pickup Past Due Pick up follow…" at bounding box center [408, 317] width 420 height 23
select select "24"
click at [198, 306] on select "Please Select TMobile port Unable to activate CH Pickup Past Due Pick up follow…" at bounding box center [408, 317] width 420 height 23
type input "Additional One-Time Charge"
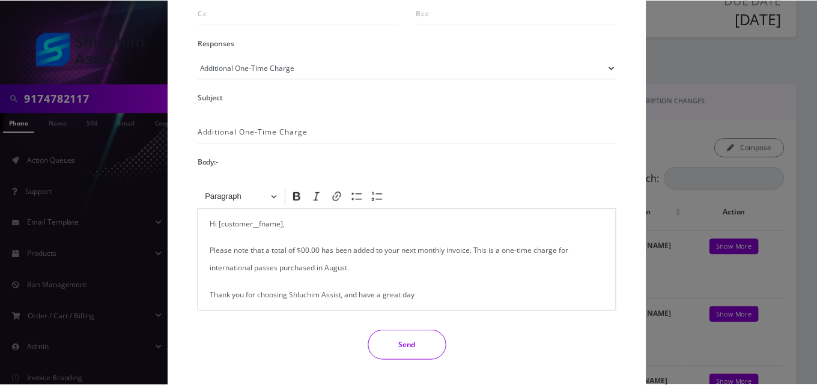
scroll to position [254, 0]
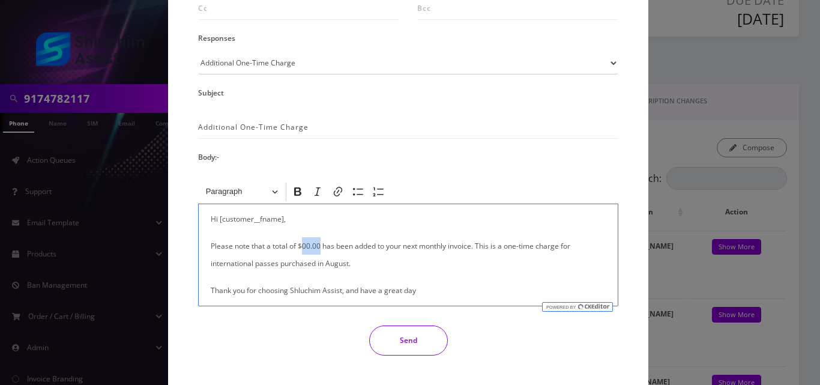
drag, startPoint x: 319, startPoint y: 246, endPoint x: 302, endPoint y: 246, distance: 17.4
click at [302, 246] on p "Please note that a total of $00.00 has been added to your next monthly invoice.…" at bounding box center [408, 254] width 395 height 35
drag, startPoint x: 314, startPoint y: 262, endPoint x: 193, endPoint y: 261, distance: 120.7
click at [193, 261] on div "<p>Hi [customer__fname],</p><p>Please note that a total of $00.00 has been adde…" at bounding box center [408, 243] width 438 height 126
click at [399, 340] on button "Send" at bounding box center [408, 341] width 79 height 30
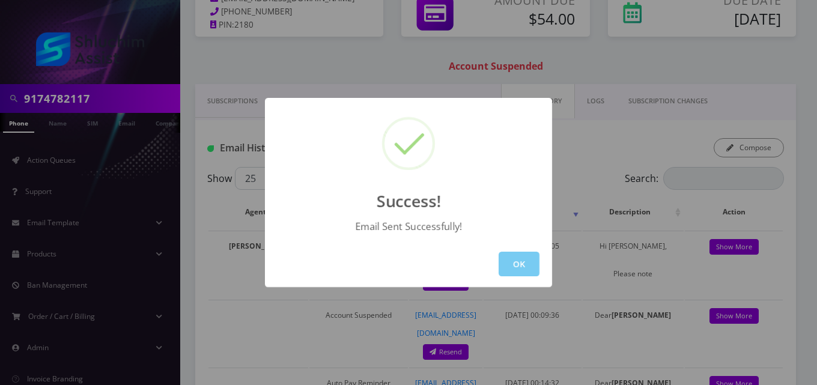
click at [508, 262] on button "OK" at bounding box center [519, 264] width 41 height 25
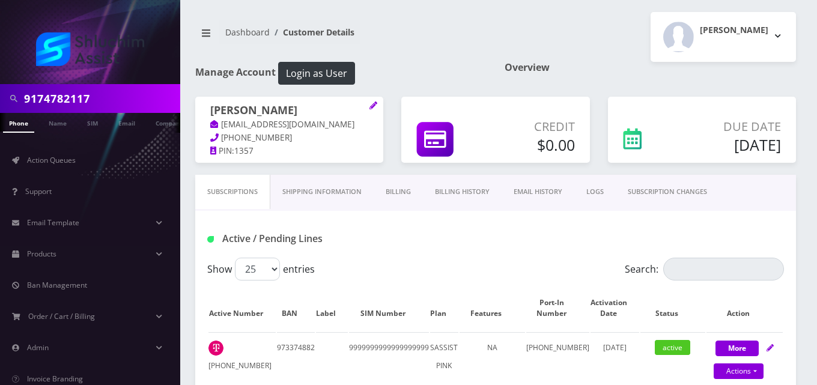
click at [400, 190] on link "Billing" at bounding box center [398, 192] width 49 height 34
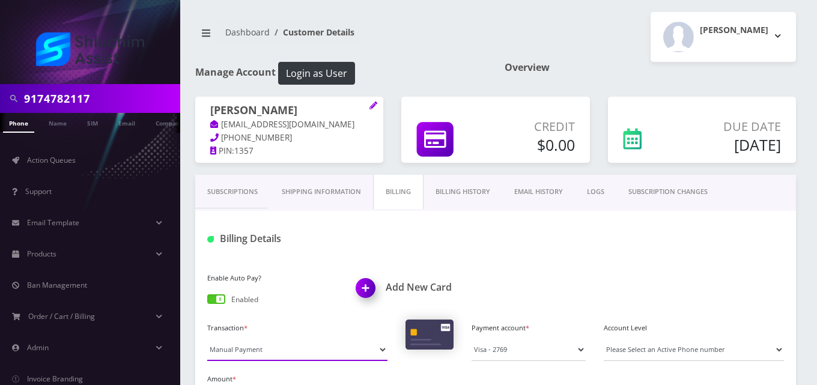
click at [270, 352] on select "Manual Payment Custom Charge Manual Credit Custom Invoice" at bounding box center [297, 349] width 180 height 23
select select "Custom Invoice"
click at [207, 338] on select "Manual Payment Custom Charge Manual Credit Custom Invoice" at bounding box center [297, 349] width 180 height 23
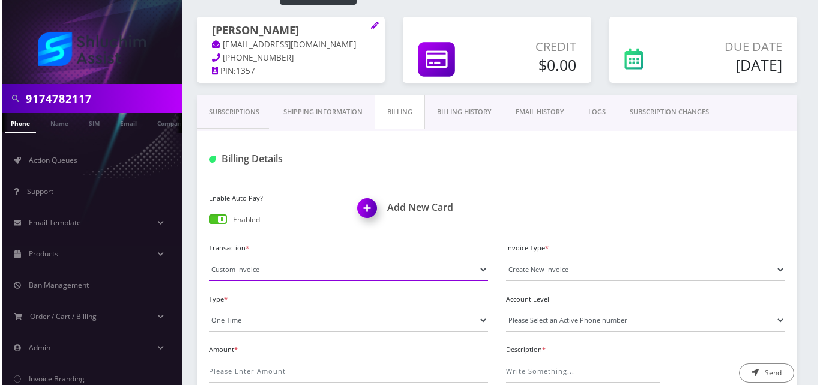
scroll to position [93, 0]
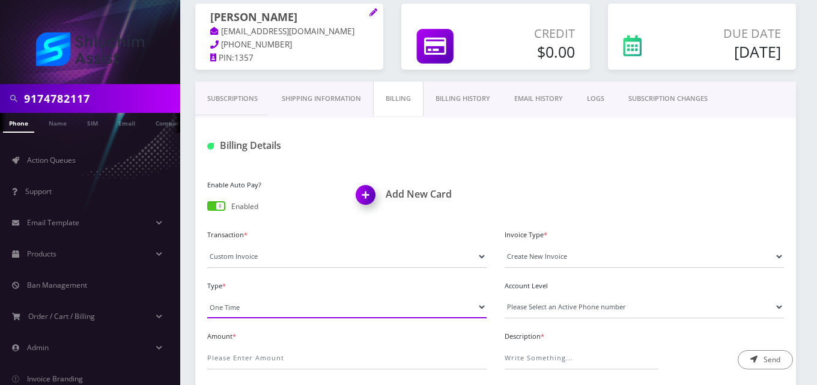
click at [290, 305] on select "One Time Usage Charge" at bounding box center [346, 307] width 279 height 23
select select "4"
click at [207, 296] on select "One Time Usage Charge" at bounding box center [346, 307] width 279 height 23
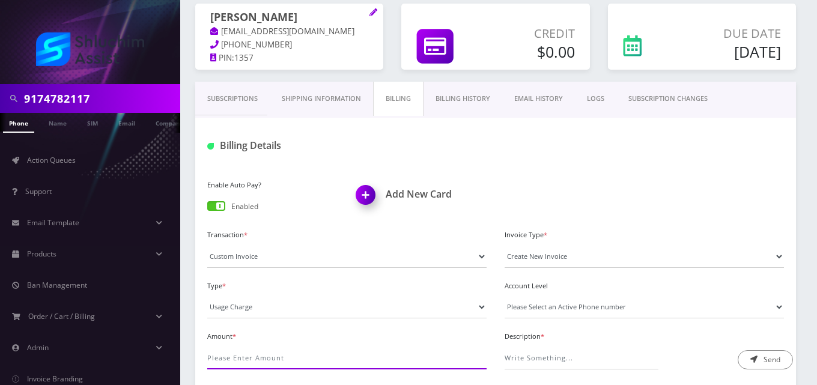
click at [290, 360] on input "Amount *" at bounding box center [346, 358] width 279 height 23
type input "1.55"
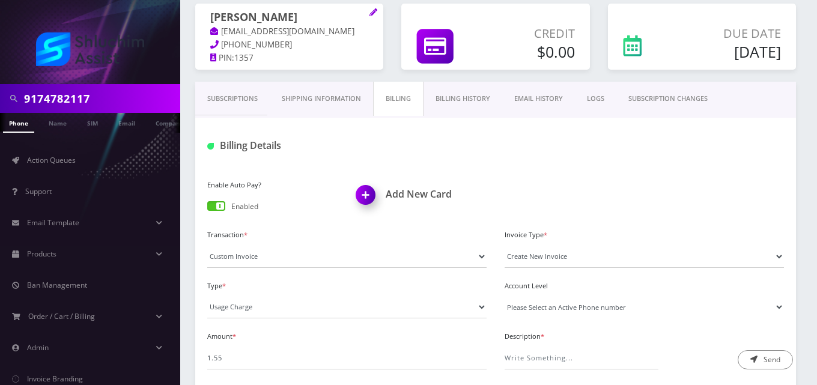
click at [580, 311] on select "Please Select an Active Phone number [PHONE_NUMBER]" at bounding box center [644, 307] width 279 height 23
select select "69789"
click at [505, 296] on select "Please Select an Active Phone number [PHONE_NUMBER]" at bounding box center [644, 307] width 279 height 23
click at [577, 357] on input "Description *" at bounding box center [582, 358] width 154 height 23
type input "Roaming Fee"
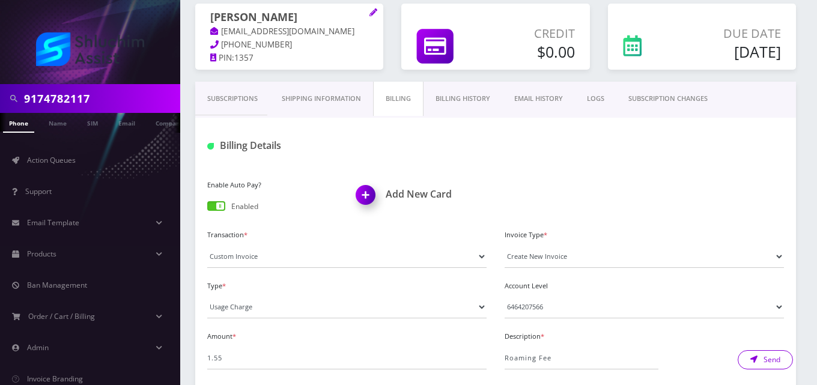
click at [766, 358] on button "Send" at bounding box center [765, 359] width 55 height 19
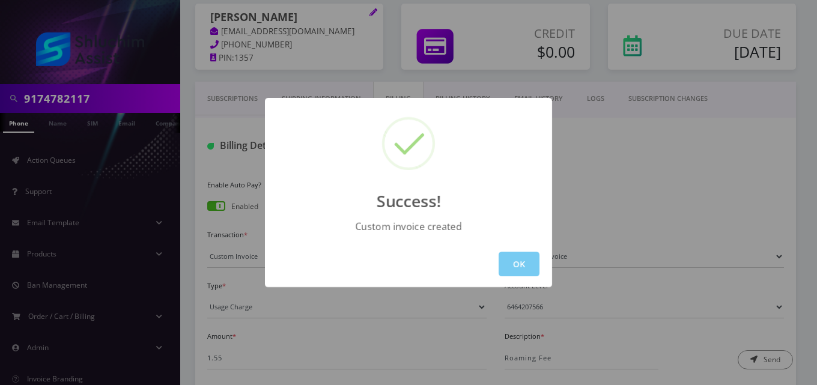
click at [529, 263] on button "OK" at bounding box center [519, 264] width 41 height 25
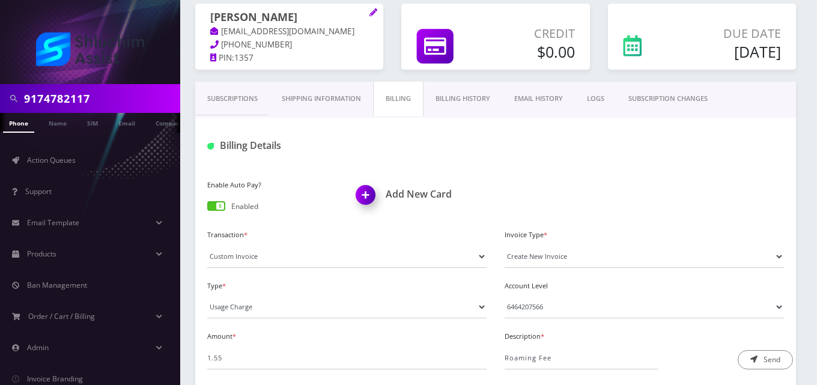
click at [562, 86] on link "EMAIL HISTORY" at bounding box center [538, 99] width 73 height 34
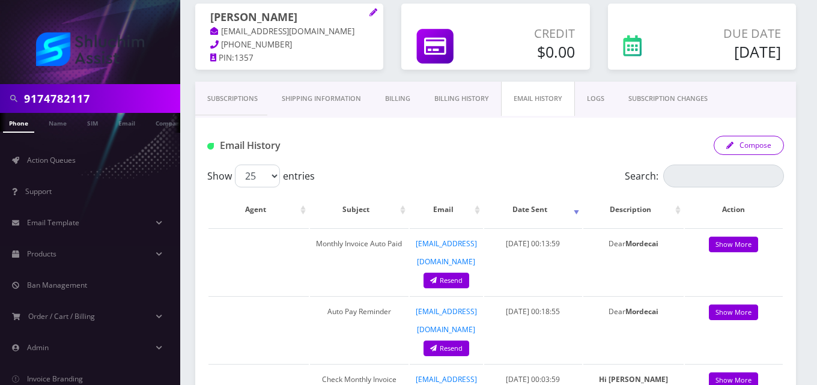
click at [781, 144] on button "Compose" at bounding box center [749, 145] width 70 height 19
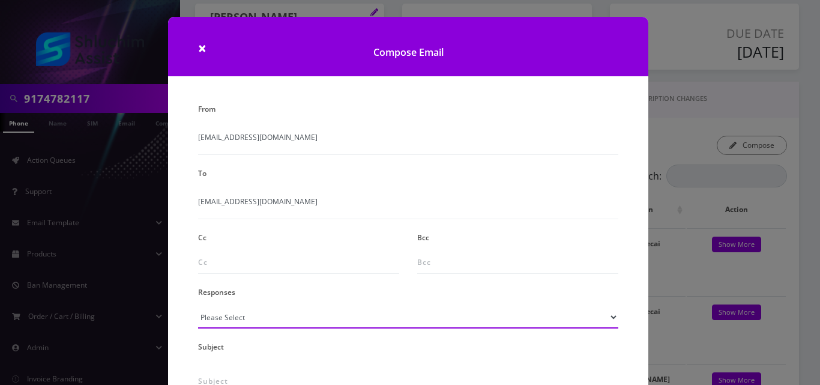
click at [250, 323] on select "Please Select TMobile port Unable to activate CH Pickup Past Due Pick up follow…" at bounding box center [408, 317] width 420 height 23
select select "24"
click at [198, 306] on select "Please Select TMobile port Unable to activate CH Pickup Past Due Pick up follow…" at bounding box center [408, 317] width 420 height 23
type input "Additional One-Time Charge"
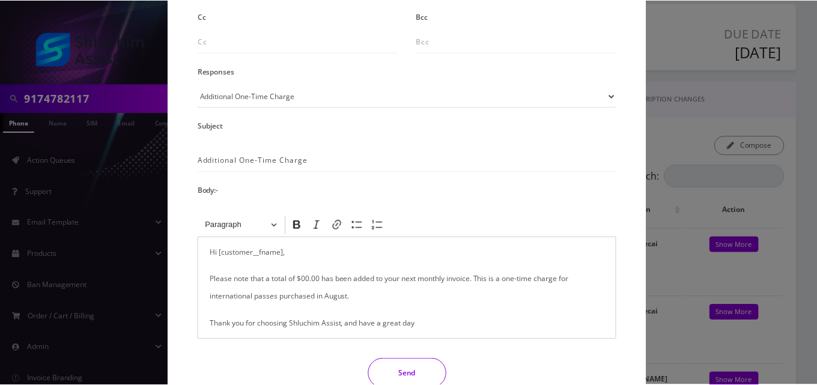
scroll to position [229, 0]
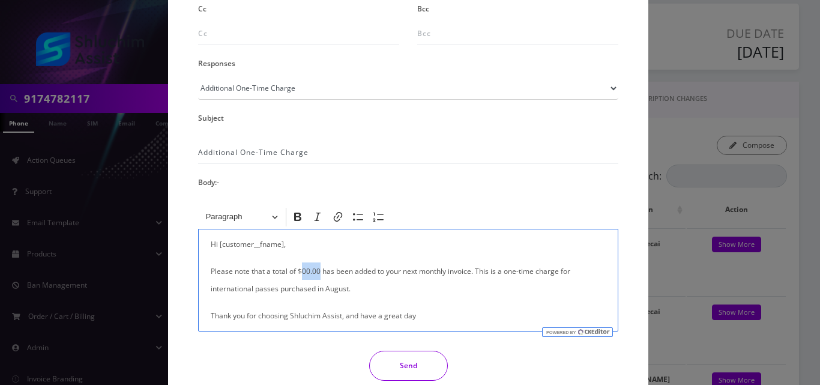
drag, startPoint x: 319, startPoint y: 271, endPoint x: 299, endPoint y: 271, distance: 19.8
click at [299, 271] on p "Please note that a total of $00.00 has been added to your next monthly invoice.…" at bounding box center [408, 279] width 395 height 35
drag, startPoint x: 315, startPoint y: 291, endPoint x: 180, endPoint y: 292, distance: 135.8
click at [180, 292] on div "From [EMAIL_ADDRESS][DOMAIN_NAME] To [EMAIL_ADDRESS][DOMAIN_NAME] Cc Bcc Respon…" at bounding box center [408, 145] width 481 height 549
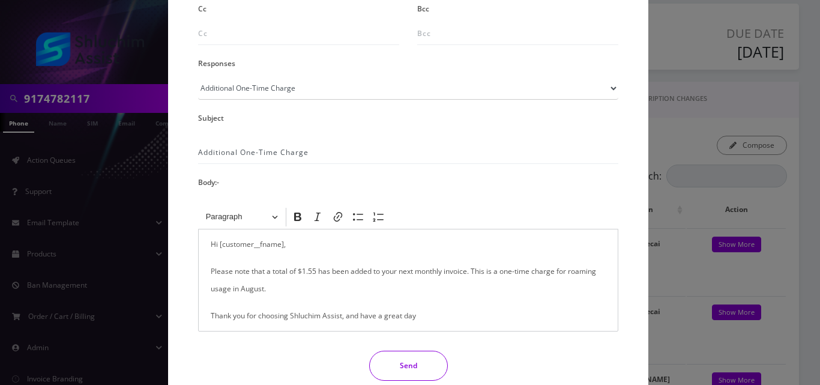
click at [395, 363] on button "Send" at bounding box center [408, 366] width 79 height 30
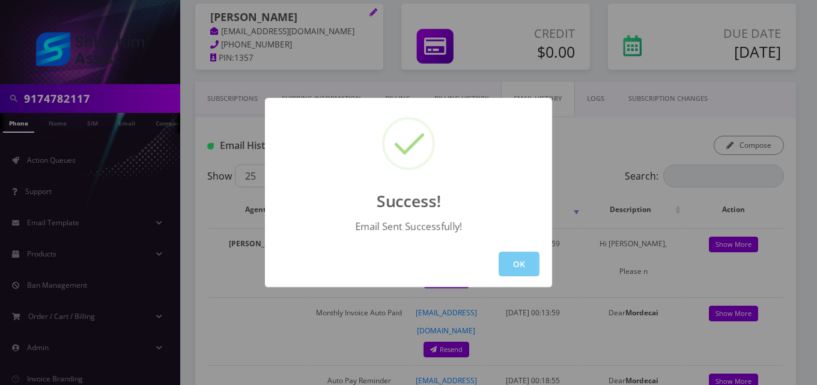
click at [510, 270] on button "OK" at bounding box center [519, 264] width 41 height 25
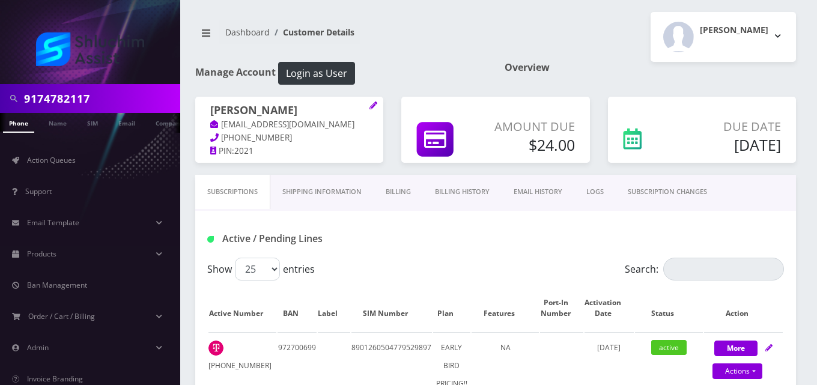
click at [407, 186] on link "Billing" at bounding box center [398, 192] width 49 height 34
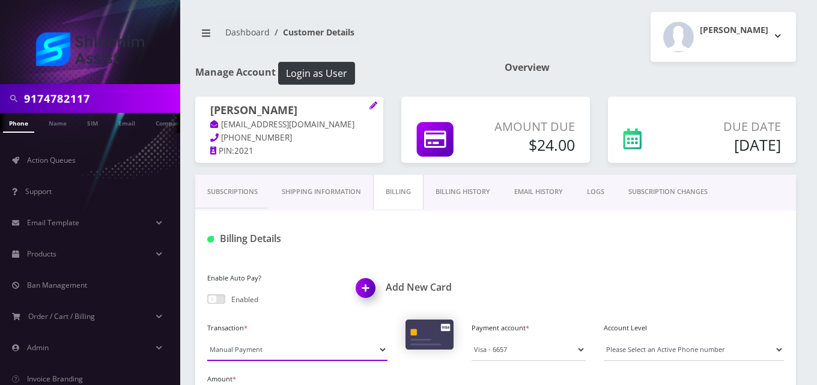
click at [273, 356] on select "Manual Payment Custom Charge Manual Credit Custom Invoice" at bounding box center [297, 349] width 180 height 23
select select "Custom Invoice"
click at [207, 338] on select "Manual Payment Custom Charge Manual Credit Custom Invoice" at bounding box center [297, 349] width 180 height 23
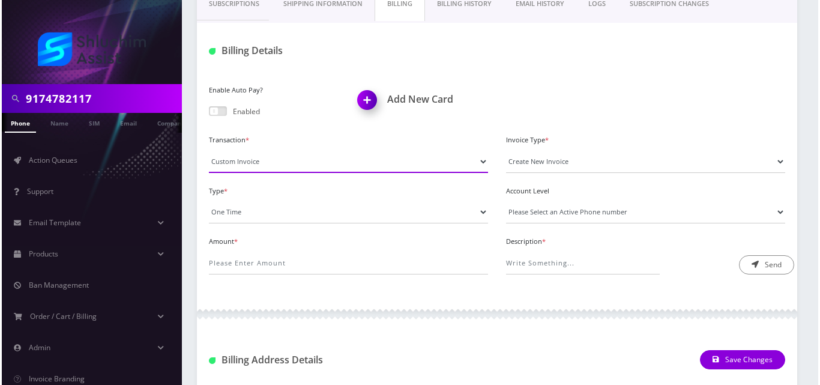
scroll to position [189, 0]
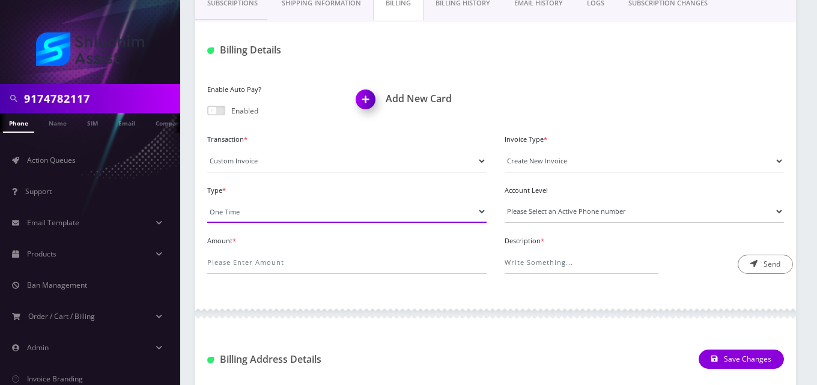
click at [273, 210] on select "One Time Usage Charge" at bounding box center [346, 211] width 279 height 23
select select "4"
click at [207, 200] on select "One Time Usage Charge" at bounding box center [346, 211] width 279 height 23
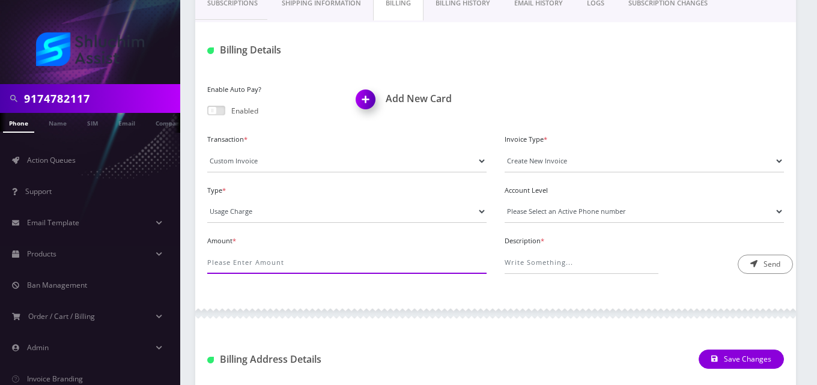
click at [276, 265] on input "Amount *" at bounding box center [346, 262] width 279 height 23
type input "1.84"
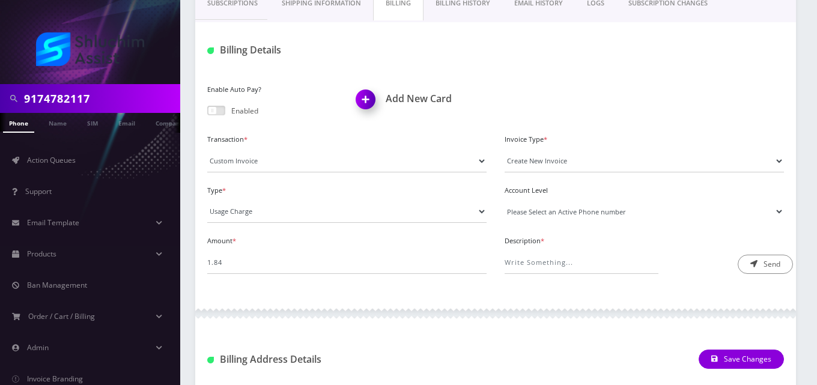
click at [528, 211] on select "Please Select an Active Phone number 6466438307" at bounding box center [644, 211] width 279 height 23
select select "10208"
click at [505, 200] on select "Please Select an Active Phone number 6466438307" at bounding box center [644, 211] width 279 height 23
click at [537, 258] on input "Description *" at bounding box center [582, 262] width 154 height 23
type input "Roaming Fee"
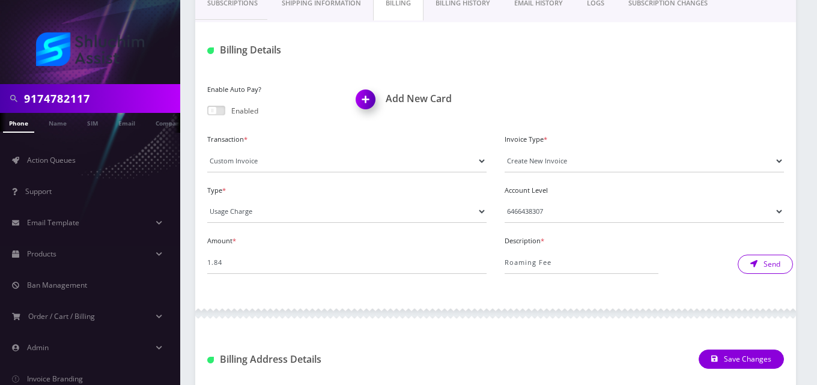
click at [768, 269] on button "Send" at bounding box center [765, 264] width 55 height 19
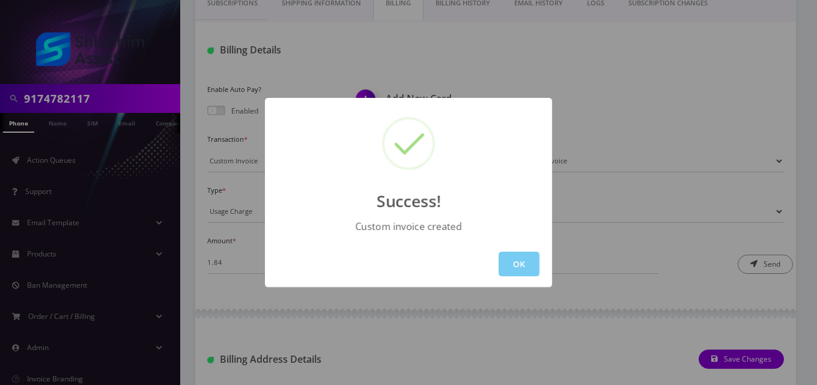
click at [529, 264] on button "OK" at bounding box center [519, 264] width 41 height 25
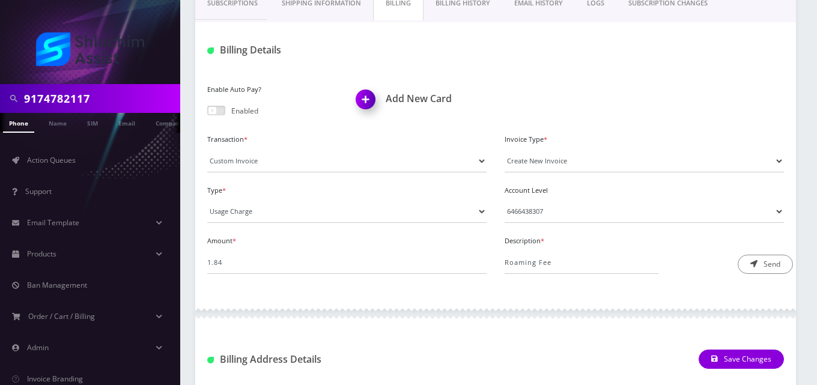
click at [544, 5] on link "EMAIL HISTORY" at bounding box center [538, 3] width 73 height 34
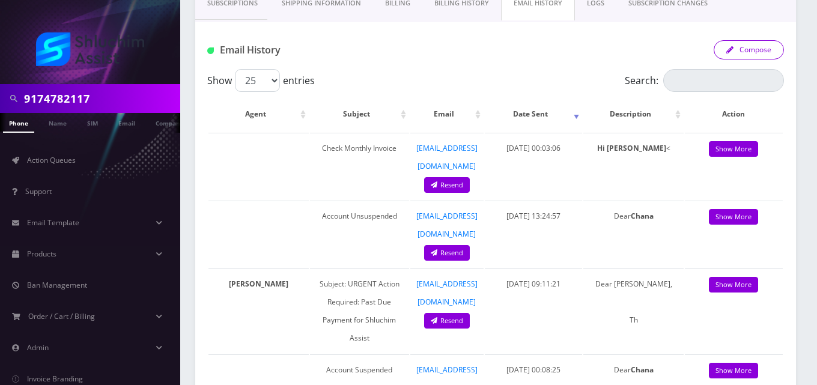
click at [753, 44] on button "Compose" at bounding box center [749, 49] width 70 height 19
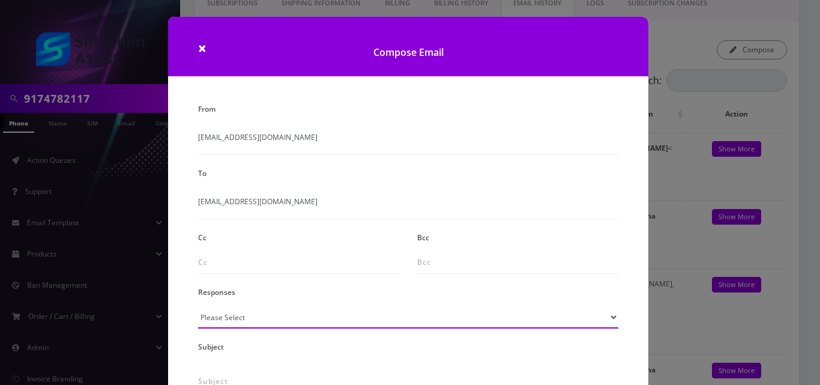
click at [274, 326] on select "Please Select TMobile port Unable to activate CH Pickup Past Due Pick up follow…" at bounding box center [408, 317] width 420 height 23
select select "24"
click at [198, 306] on select "Please Select TMobile port Unable to activate CH Pickup Past Due Pick up follow…" at bounding box center [408, 317] width 420 height 23
type input "Additional One-Time Charge"
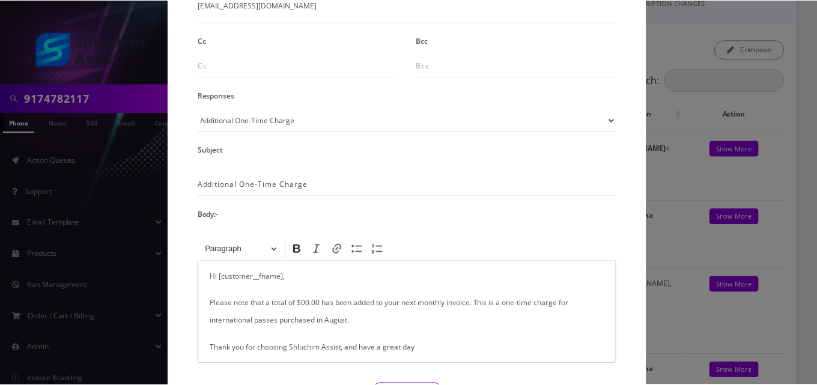
scroll to position [219, 0]
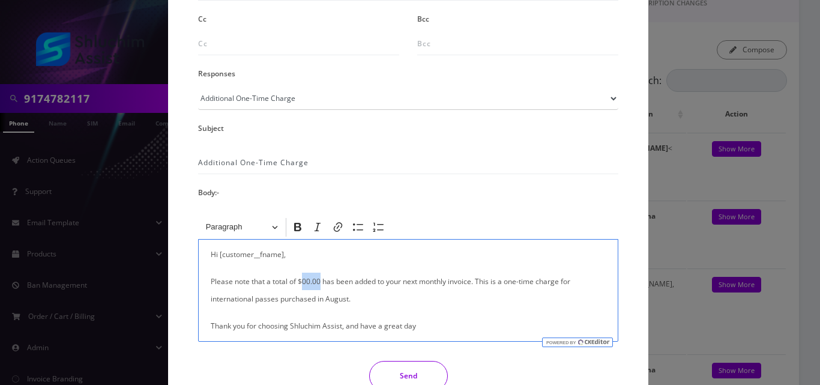
drag, startPoint x: 318, startPoint y: 282, endPoint x: 302, endPoint y: 282, distance: 16.2
click at [302, 282] on p "Please note that a total of $00.00 has been added to your next monthly invoice.…" at bounding box center [408, 290] width 395 height 35
drag, startPoint x: 315, startPoint y: 299, endPoint x: 189, endPoint y: 293, distance: 125.7
click at [189, 293] on div "<p>Hi [customer__fname],</p><p>Please note that a total of $00.00 has been adde…" at bounding box center [408, 279] width 438 height 126
click at [413, 372] on button "Send" at bounding box center [408, 376] width 79 height 30
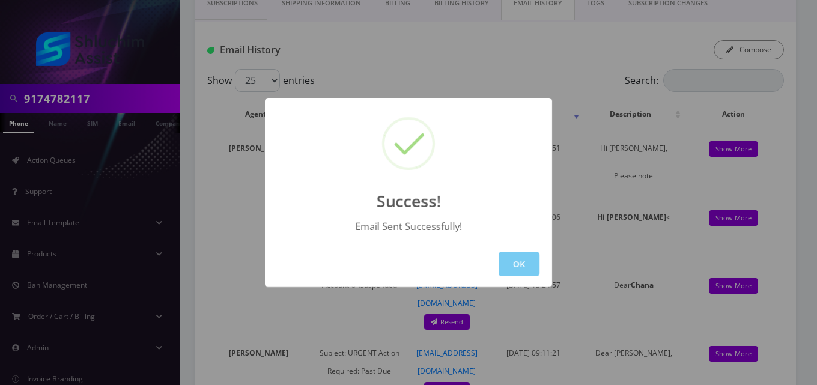
click at [517, 270] on button "OK" at bounding box center [519, 264] width 41 height 25
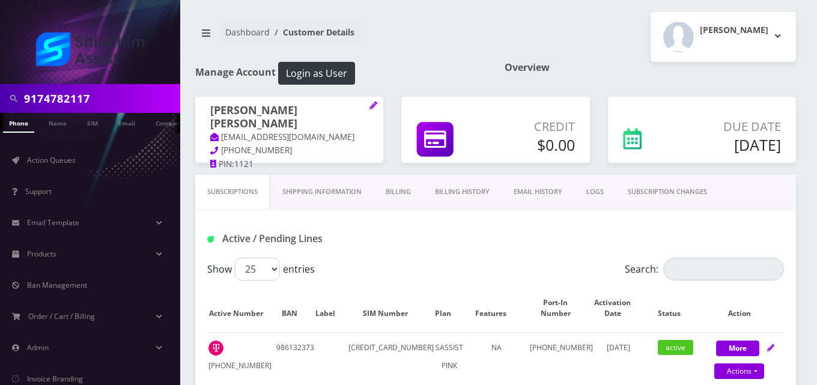
click at [401, 192] on link "Billing" at bounding box center [398, 192] width 49 height 34
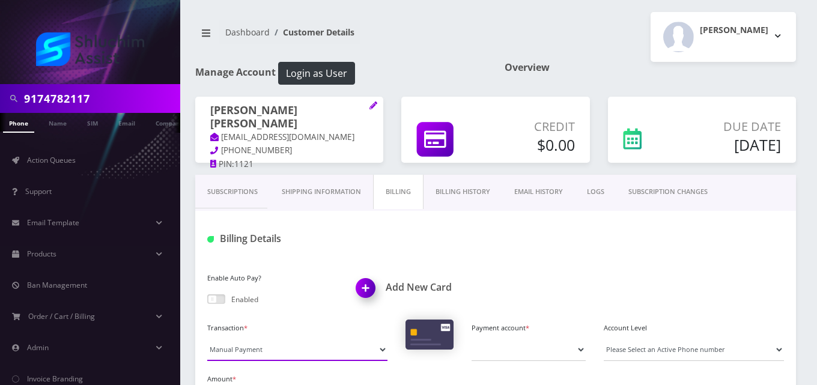
click at [287, 351] on select "Manual Payment Custom Charge Manual Credit Custom Invoice" at bounding box center [297, 349] width 180 height 23
select select "Custom Invoice"
click at [207, 338] on select "Manual Payment Custom Charge Manual Credit Custom Invoice" at bounding box center [297, 349] width 180 height 23
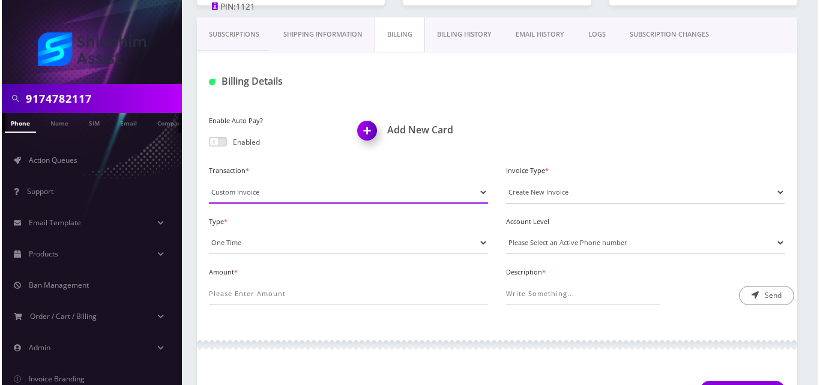
scroll to position [181, 0]
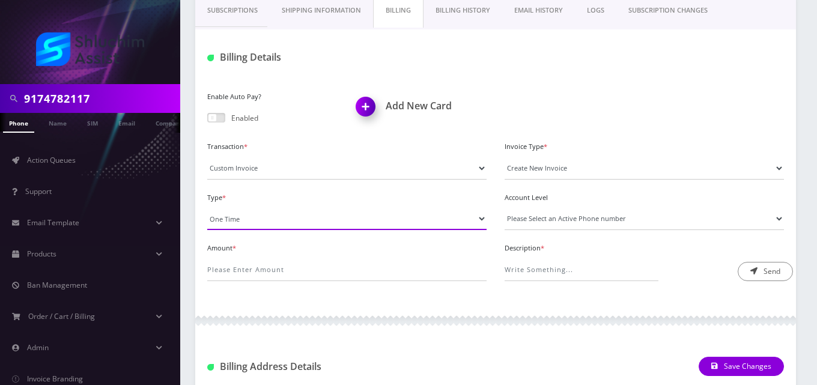
click at [258, 220] on select "One Time Usage Charge" at bounding box center [346, 218] width 279 height 23
select select "4"
click at [207, 207] on select "One Time Usage Charge" at bounding box center [346, 218] width 279 height 23
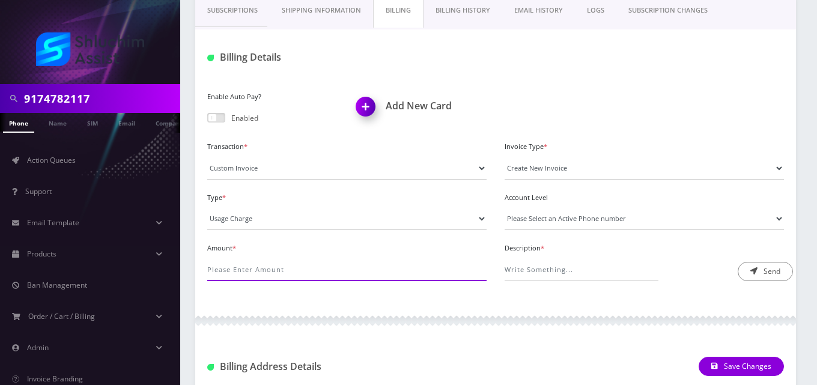
click at [262, 271] on input "Amount *" at bounding box center [346, 269] width 279 height 23
type input "82.34"
click at [563, 214] on select "Please Select an Active Phone number 6468249397" at bounding box center [644, 218] width 279 height 23
select select "92104"
click at [505, 207] on select "Please Select an Active Phone number 6468249397" at bounding box center [644, 218] width 279 height 23
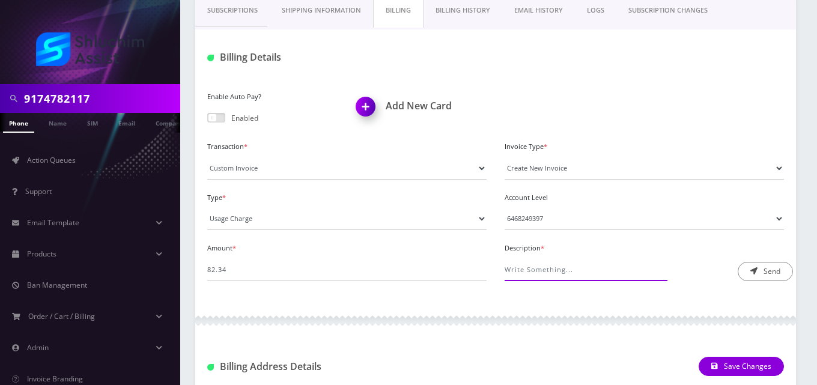
click at [565, 265] on input "Description *" at bounding box center [582, 269] width 154 height 23
type input "Roaming Fee"
click at [757, 274] on icon "submit" at bounding box center [753, 270] width 7 height 7
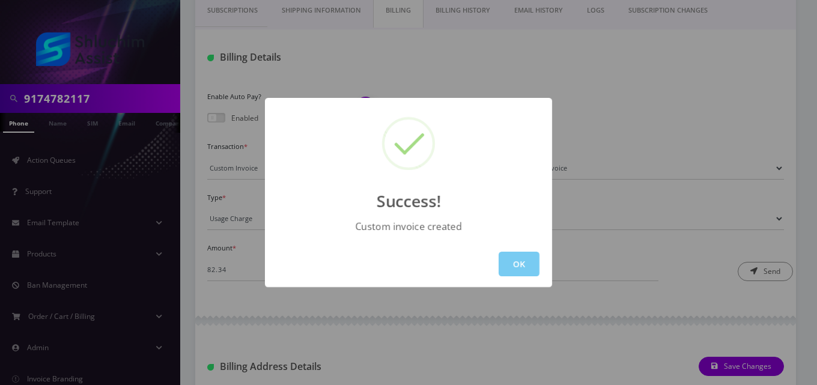
click at [517, 267] on button "OK" at bounding box center [519, 264] width 41 height 25
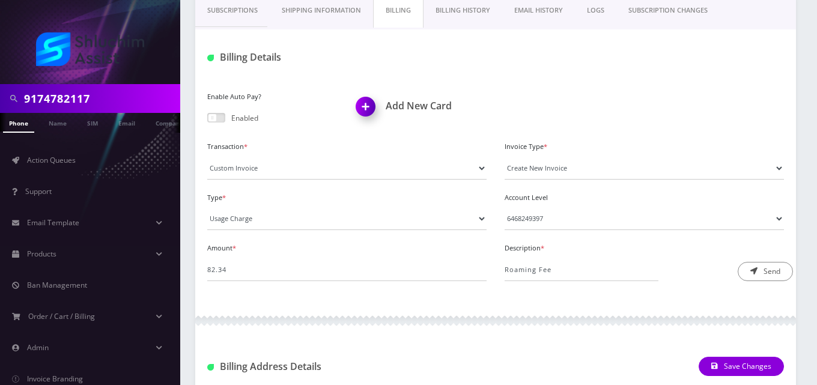
click at [530, 4] on link "EMAIL HISTORY" at bounding box center [538, 10] width 73 height 34
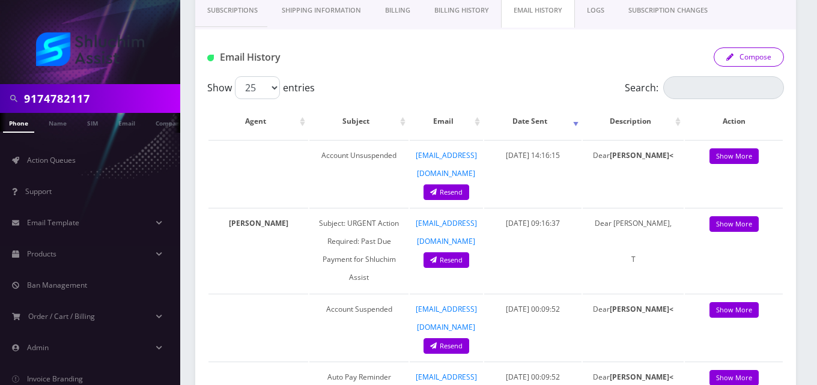
click at [742, 61] on button "Compose" at bounding box center [749, 56] width 70 height 19
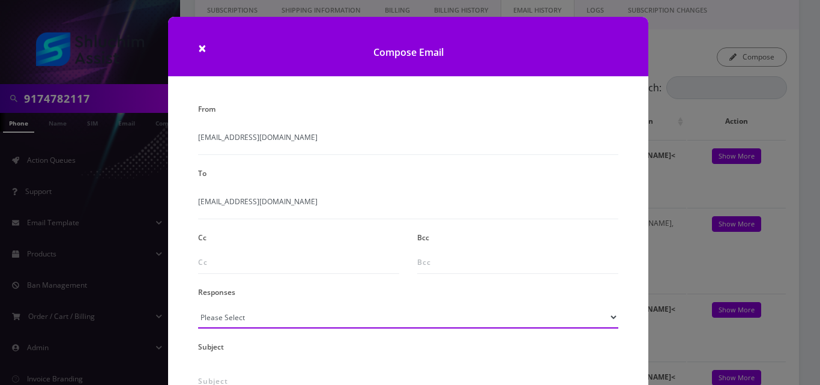
click at [272, 319] on select "Please Select TMobile port Unable to activate CH Pickup Past Due Pick up follow…" at bounding box center [408, 317] width 420 height 23
select select "24"
click at [198, 306] on select "Please Select TMobile port Unable to activate CH Pickup Past Due Pick up follow…" at bounding box center [408, 317] width 420 height 23
type input "Additional One-Time Charge"
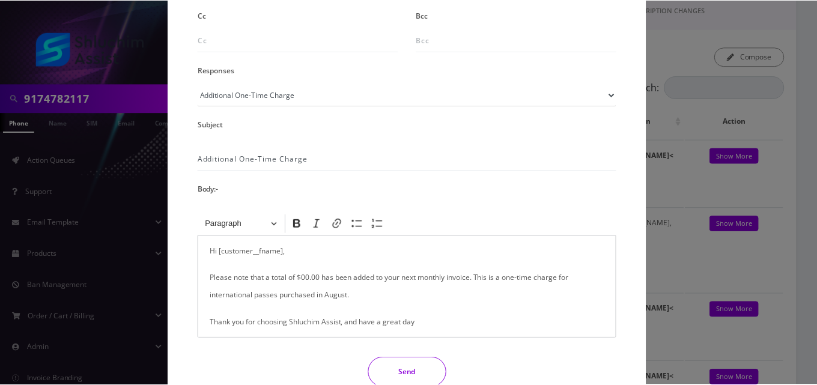
scroll to position [226, 0]
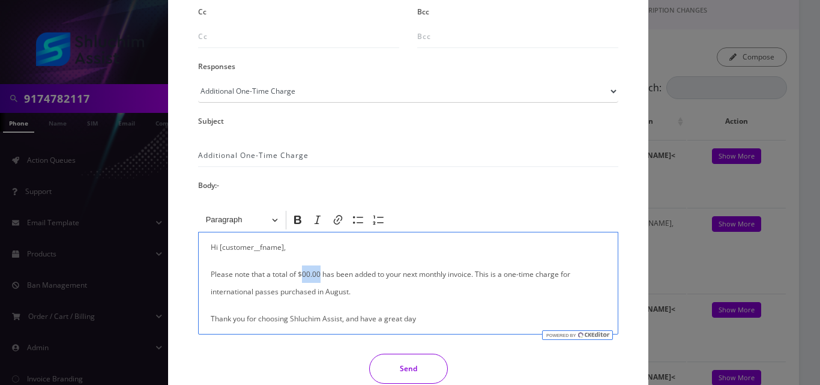
drag, startPoint x: 318, startPoint y: 275, endPoint x: 301, endPoint y: 274, distance: 17.4
click at [301, 274] on p "Please note that a total of $00.00 has been added to your next monthly invoice.…" at bounding box center [408, 282] width 395 height 35
drag, startPoint x: 314, startPoint y: 293, endPoint x: 206, endPoint y: 288, distance: 107.6
click at [206, 288] on div "Hi [customer__fname], Please note that a total of $82.34 has been added to your…" at bounding box center [408, 283] width 420 height 103
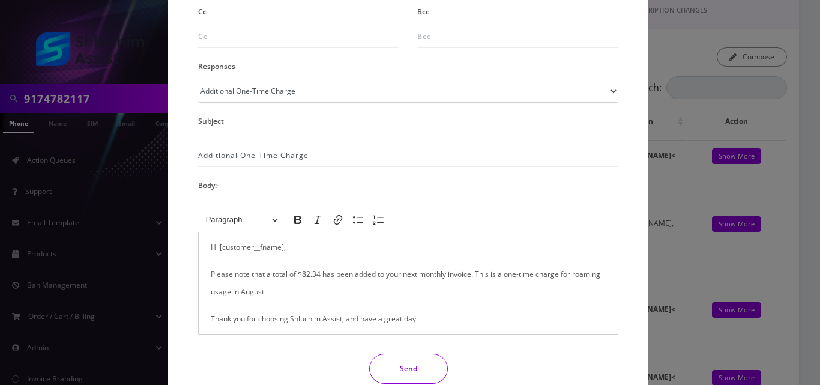
click at [401, 367] on button "Send" at bounding box center [408, 369] width 79 height 30
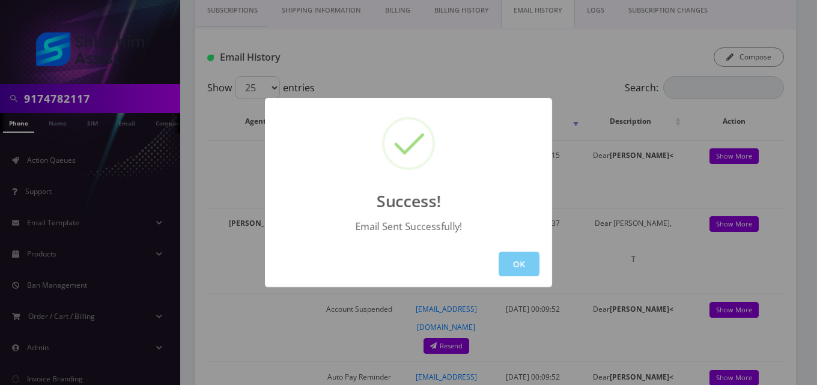
click at [515, 261] on button "OK" at bounding box center [519, 264] width 41 height 25
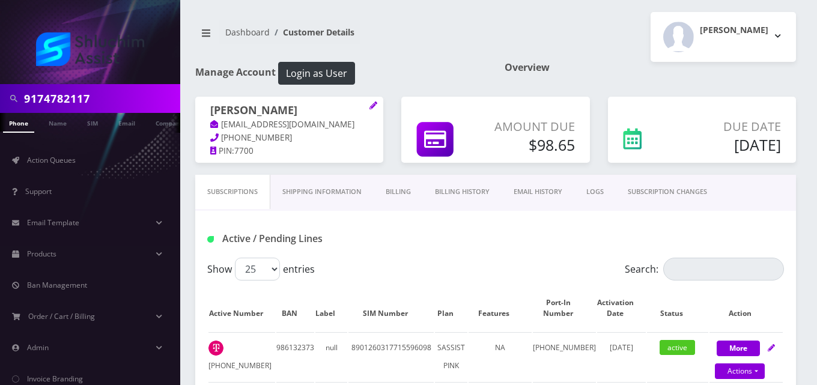
click at [403, 194] on link "Billing" at bounding box center [398, 192] width 49 height 34
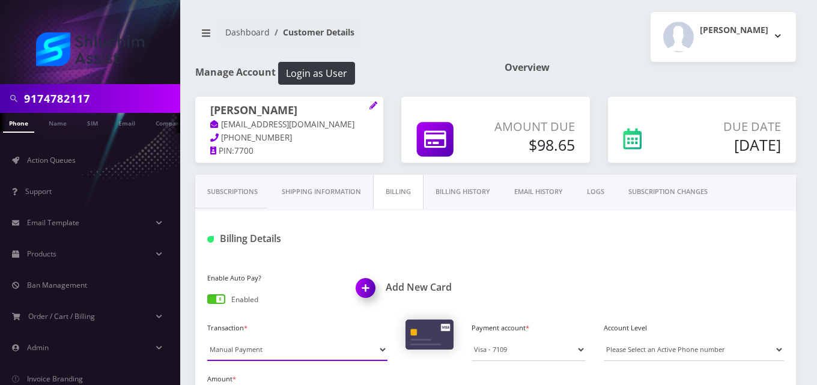
click at [281, 345] on select "Manual Payment Custom Charge Manual Credit Custom Invoice" at bounding box center [297, 349] width 180 height 23
select select "Custom Invoice"
click at [207, 338] on select "Manual Payment Custom Charge Manual Credit Custom Invoice" at bounding box center [297, 349] width 180 height 23
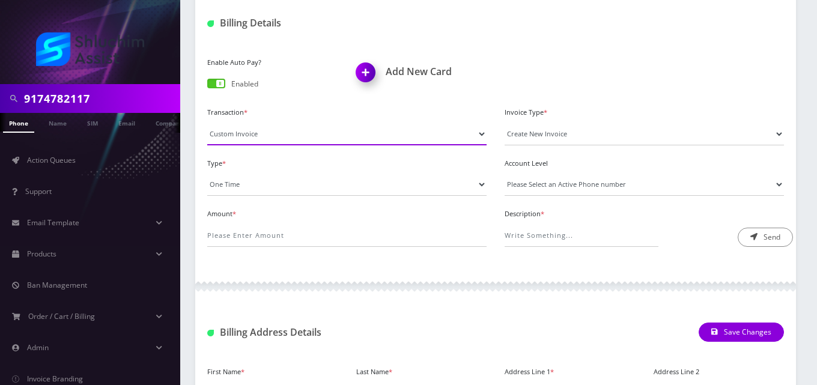
scroll to position [229, 0]
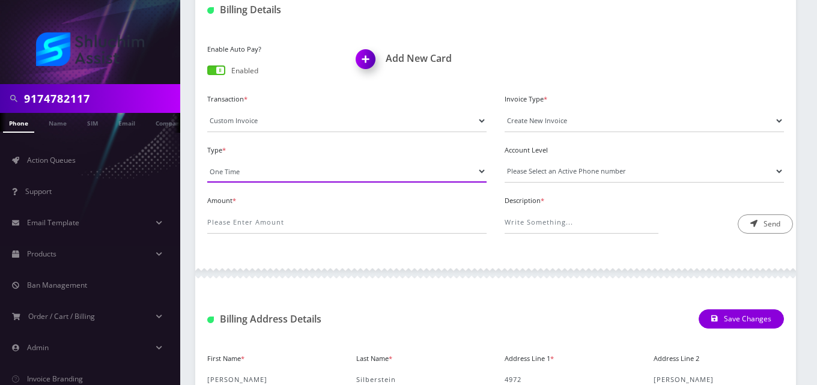
click at [259, 175] on select "One Time Usage Charge" at bounding box center [346, 171] width 279 height 23
select select "4"
click at [207, 160] on select "One Time Usage Charge" at bounding box center [346, 171] width 279 height 23
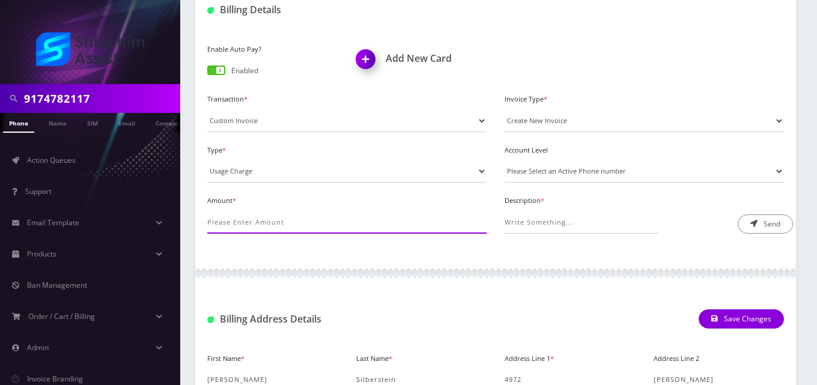
click at [261, 223] on input "Amount *" at bounding box center [346, 222] width 279 height 23
type input "3.78"
click at [537, 173] on select "Please Select an Active Phone number 5102168965 6468269923 6468296687 6468296731" at bounding box center [644, 171] width 279 height 23
click at [559, 170] on select "Please Select an Active Phone number 5102168965 6468269923 6468296687 6468296731" at bounding box center [644, 171] width 279 height 23
select select "92105"
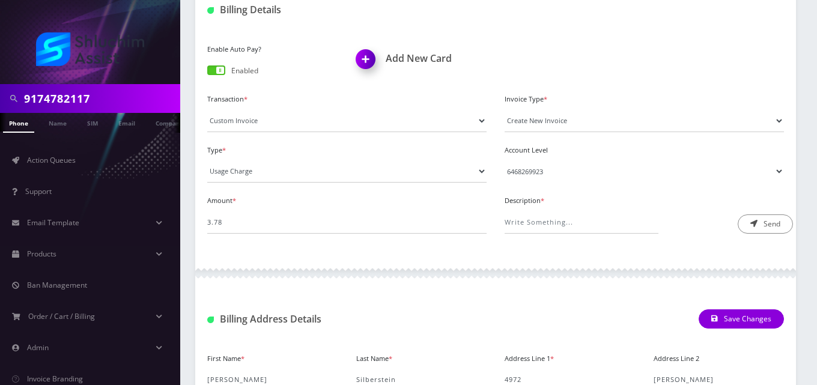
click at [505, 160] on select "Please Select an Active Phone number 5102168965 6468269923 6468296687 6468296731" at bounding box center [644, 171] width 279 height 23
click at [563, 220] on input "Description *" at bounding box center [582, 222] width 154 height 23
type input "Roaming Fee"
click at [778, 225] on button "Send" at bounding box center [765, 223] width 55 height 19
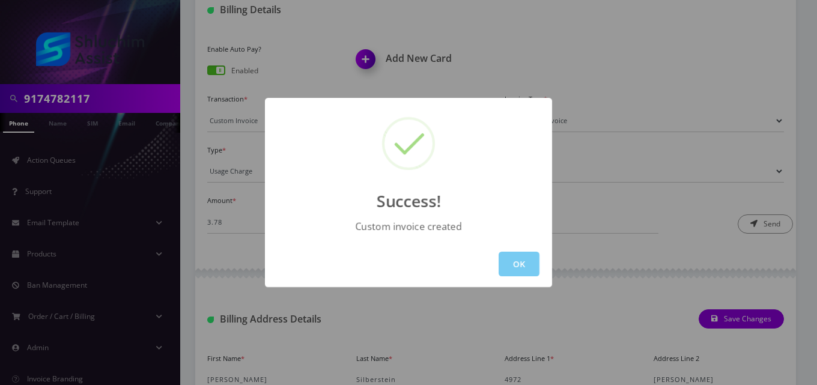
click at [535, 265] on button "OK" at bounding box center [519, 264] width 41 height 25
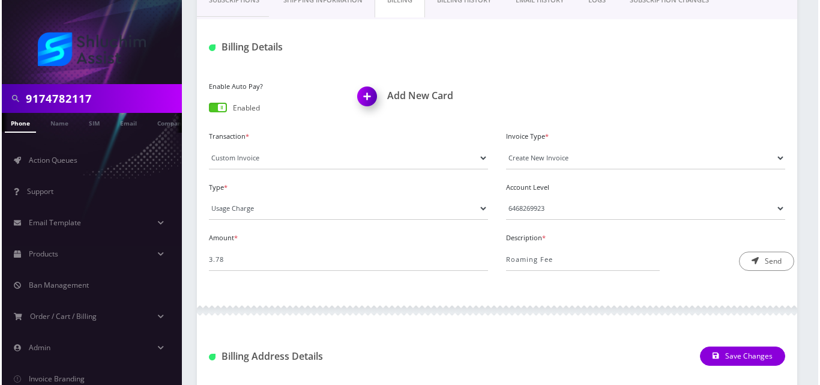
scroll to position [187, 0]
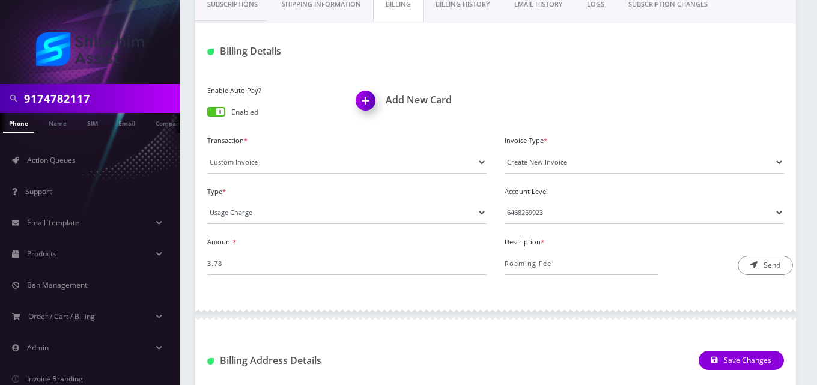
click at [543, 10] on link "EMAIL HISTORY" at bounding box center [538, 4] width 73 height 34
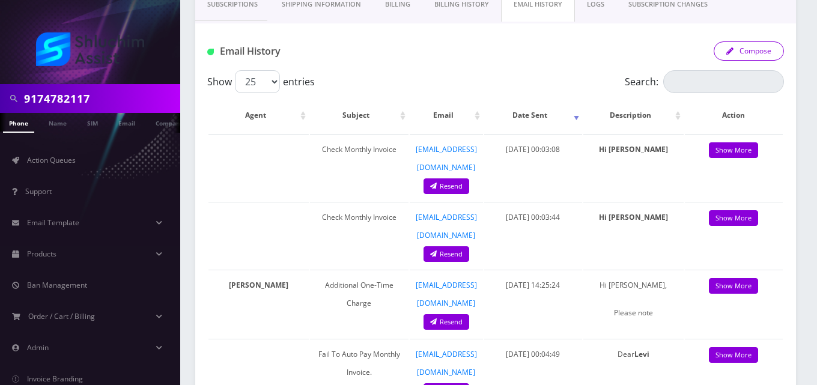
click at [750, 48] on button "Compose" at bounding box center [749, 50] width 70 height 19
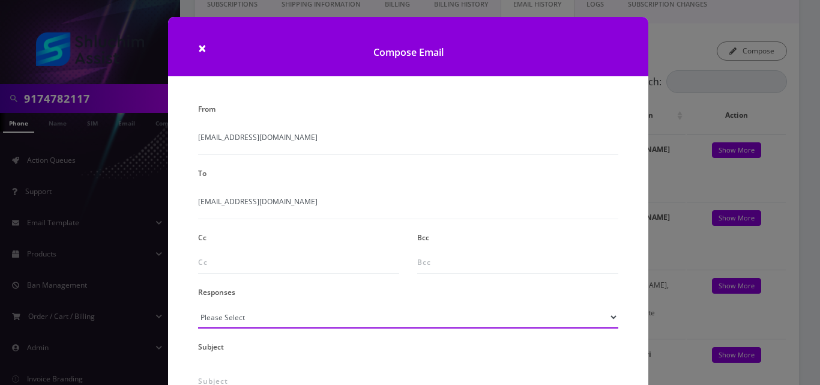
click at [256, 318] on select "Please Select TMobile port Unable to activate CH Pickup Past Due Pick up follow…" at bounding box center [408, 317] width 420 height 23
select select "24"
click at [198, 306] on select "Please Select TMobile port Unable to activate CH Pickup Past Due Pick up follow…" at bounding box center [408, 317] width 420 height 23
type input "Additional One-Time Charge"
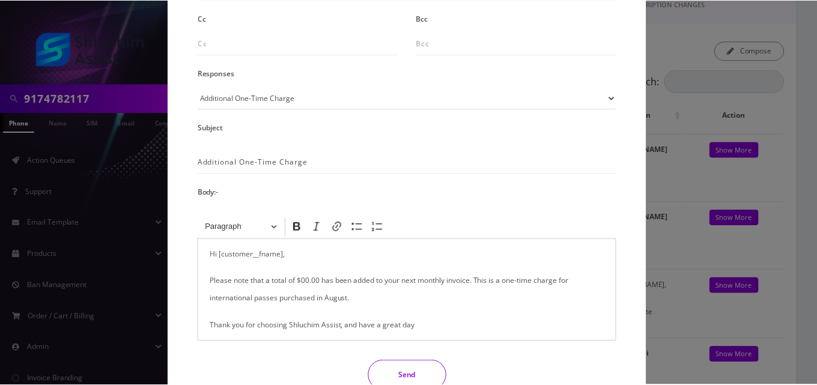
scroll to position [230, 0]
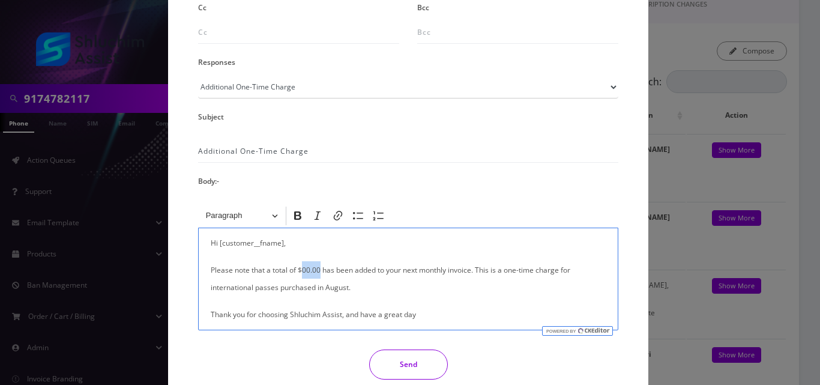
drag, startPoint x: 318, startPoint y: 271, endPoint x: 300, endPoint y: 269, distance: 18.1
click at [300, 269] on p "Please note that a total of $00.00 has been added to your next monthly invoice.…" at bounding box center [408, 278] width 395 height 35
drag, startPoint x: 314, startPoint y: 289, endPoint x: 184, endPoint y: 294, distance: 129.9
click at [184, 294] on div "From info@shluchimassist.com To silbersteinms@gmail.com Cc Bcc Responses Please…" at bounding box center [408, 144] width 481 height 549
click at [405, 366] on button "Send" at bounding box center [408, 365] width 79 height 30
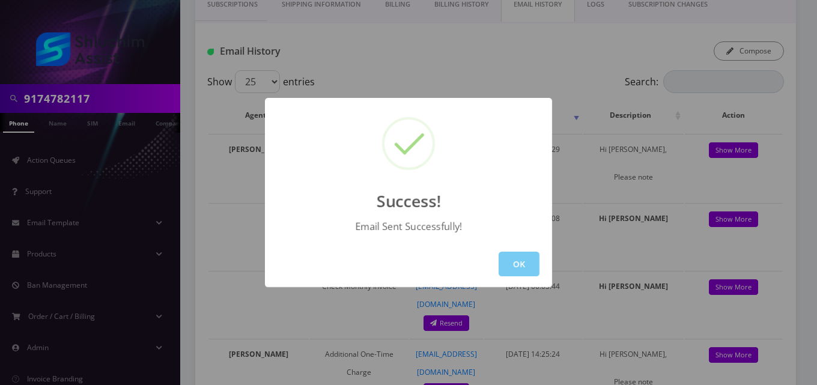
click at [526, 259] on button "OK" at bounding box center [519, 264] width 41 height 25
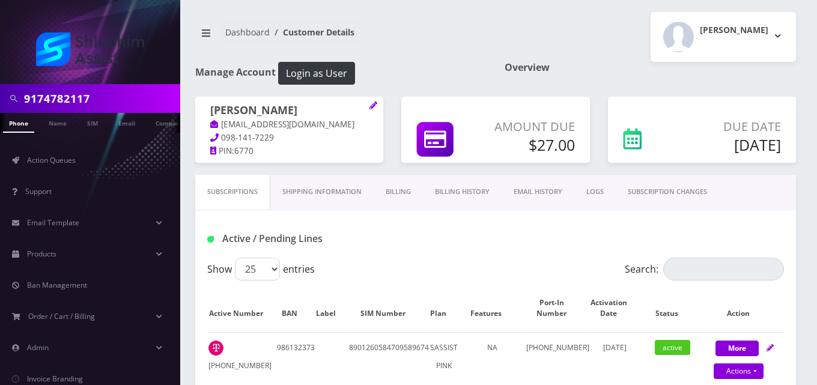
click at [399, 191] on link "Billing" at bounding box center [398, 192] width 49 height 34
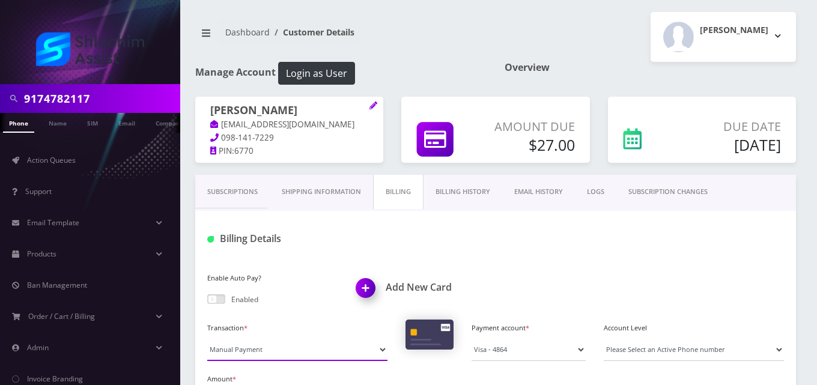
click at [256, 353] on select "Manual Payment Custom Charge Manual Credit Custom Invoice" at bounding box center [297, 349] width 180 height 23
select select "Custom Invoice"
click at [207, 338] on select "Manual Payment Custom Charge Manual Credit Custom Invoice" at bounding box center [297, 349] width 180 height 23
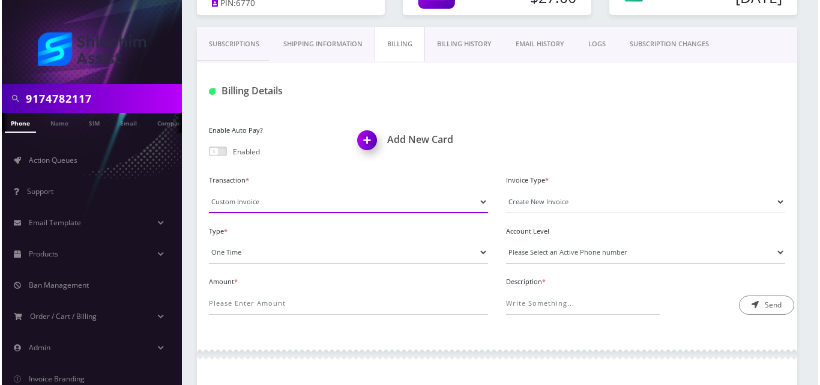
scroll to position [149, 0]
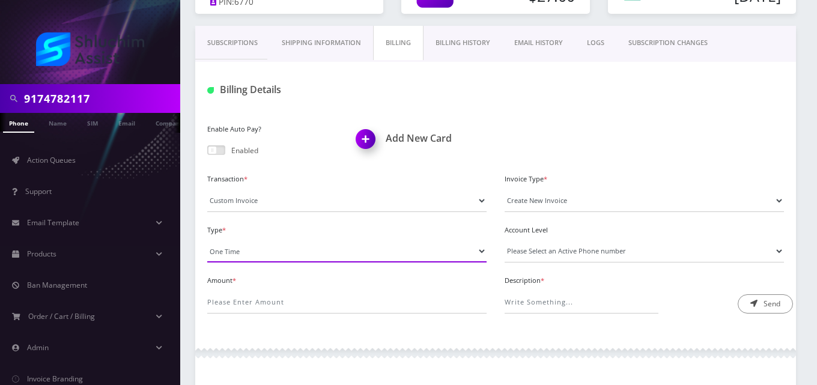
click at [318, 251] on select "One Time Usage Charge" at bounding box center [346, 251] width 279 height 23
select select "4"
click at [207, 240] on select "One Time Usage Charge" at bounding box center [346, 251] width 279 height 23
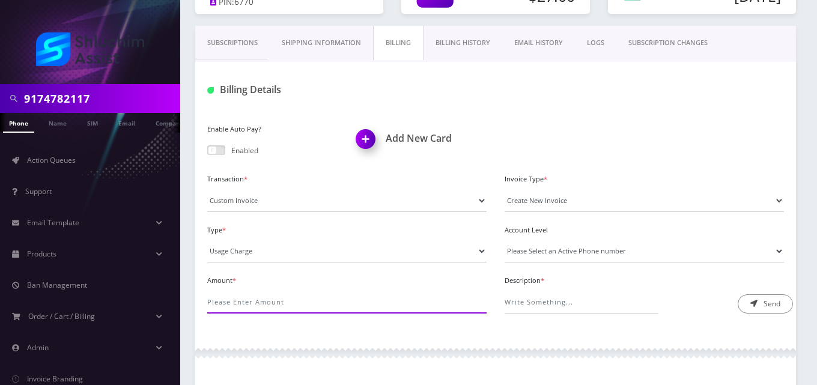
click at [311, 306] on input "Amount *" at bounding box center [346, 302] width 279 height 23
type input "219.49"
click at [539, 258] on select "Please Select an Active Phone number [PHONE_NUMBER]" at bounding box center [644, 251] width 279 height 23
select select "92994"
click at [505, 240] on select "Please Select an Active Phone number [PHONE_NUMBER]" at bounding box center [644, 251] width 279 height 23
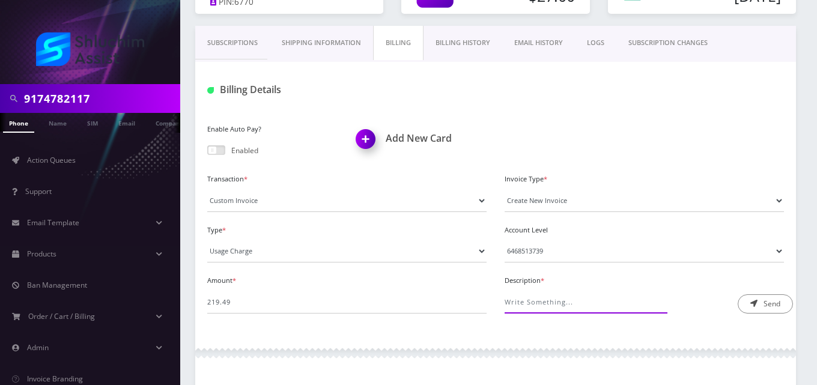
click at [547, 302] on input "Description *" at bounding box center [582, 302] width 154 height 23
type input "Roaming Fee"
click at [760, 309] on button "Send" at bounding box center [765, 303] width 55 height 19
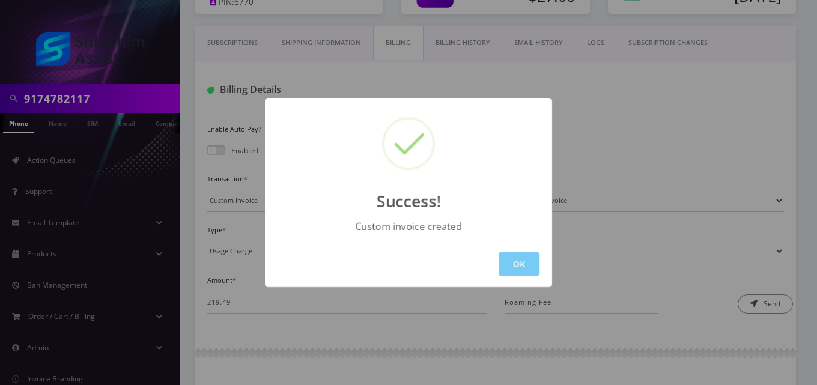
click at [523, 265] on button "OK" at bounding box center [519, 264] width 41 height 25
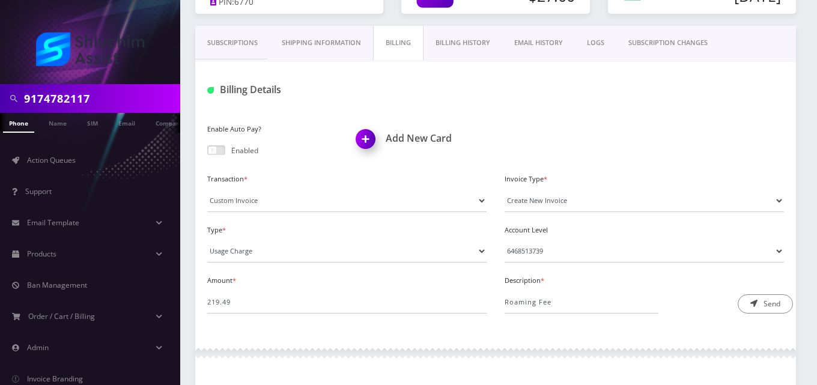
click at [547, 44] on link "EMAIL HISTORY" at bounding box center [538, 43] width 73 height 34
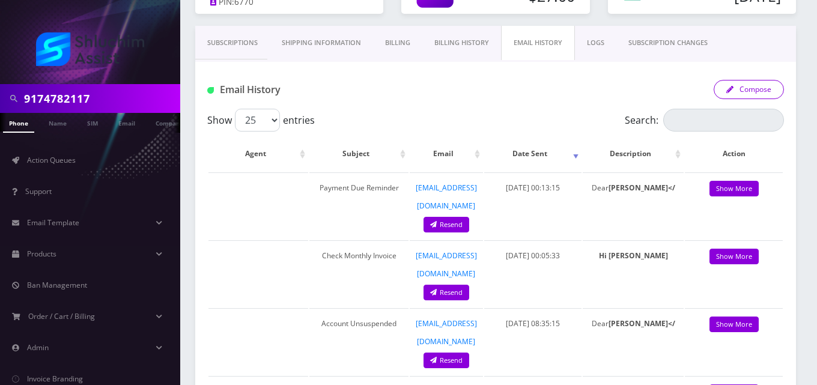
click at [747, 96] on button "Compose" at bounding box center [749, 89] width 70 height 19
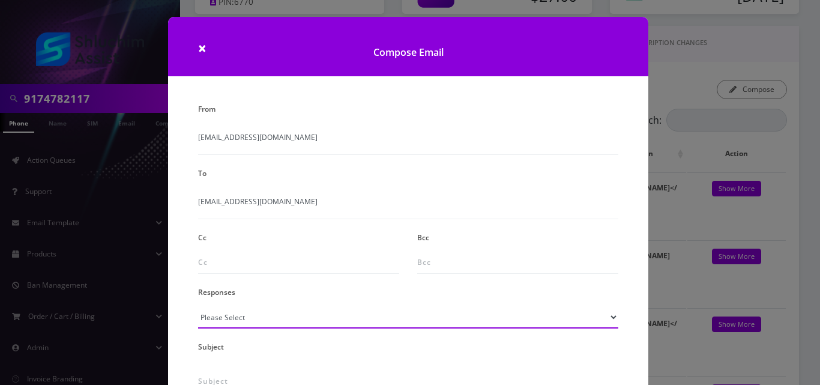
click at [288, 320] on select "Please Select TMobile port Unable to activate CH Pickup Past Due Pick up follow…" at bounding box center [408, 317] width 420 height 23
select select "24"
click at [198, 306] on select "Please Select TMobile port Unable to activate CH Pickup Past Due Pick up follow…" at bounding box center [408, 317] width 420 height 23
type input "Additional One-Time Charge"
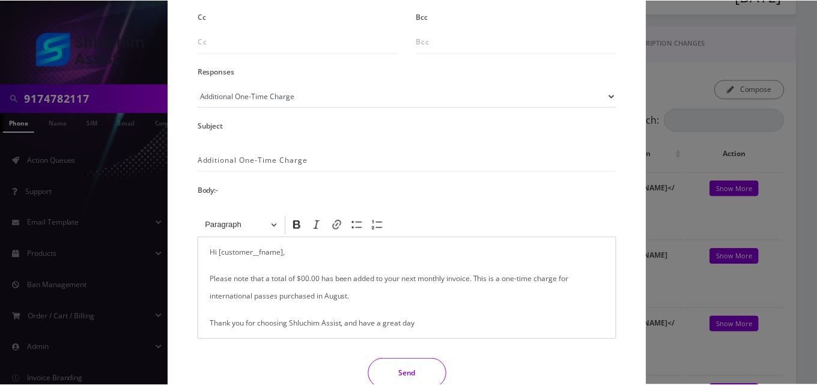
scroll to position [225, 0]
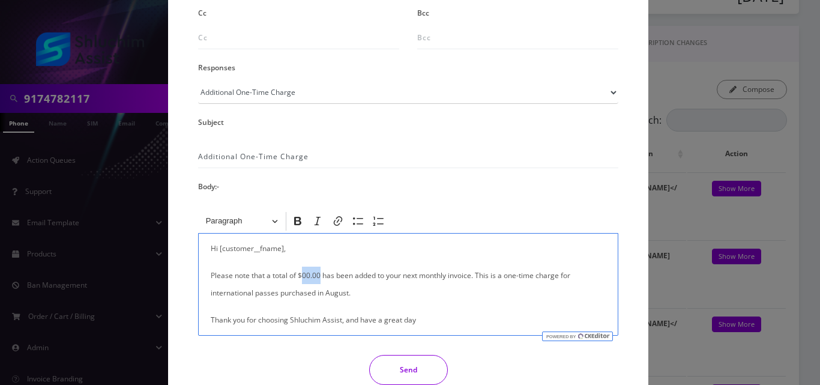
drag, startPoint x: 318, startPoint y: 276, endPoint x: 303, endPoint y: 273, distance: 15.3
click at [303, 273] on p "Please note that a total of $00.00 has been added to your next monthly invoice.…" at bounding box center [408, 284] width 395 height 35
drag, startPoint x: 314, startPoint y: 293, endPoint x: 183, endPoint y: 296, distance: 131.0
click at [183, 296] on div "From info@shluchimassist.com To dlfeigelstock@gmail.com Cc Bcc Responses Please…" at bounding box center [408, 150] width 481 height 549
click at [392, 366] on button "Send" at bounding box center [408, 370] width 79 height 30
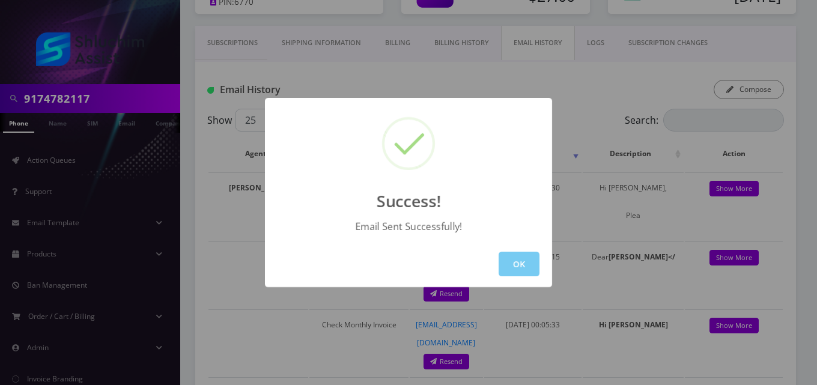
click at [513, 270] on button "OK" at bounding box center [519, 264] width 41 height 25
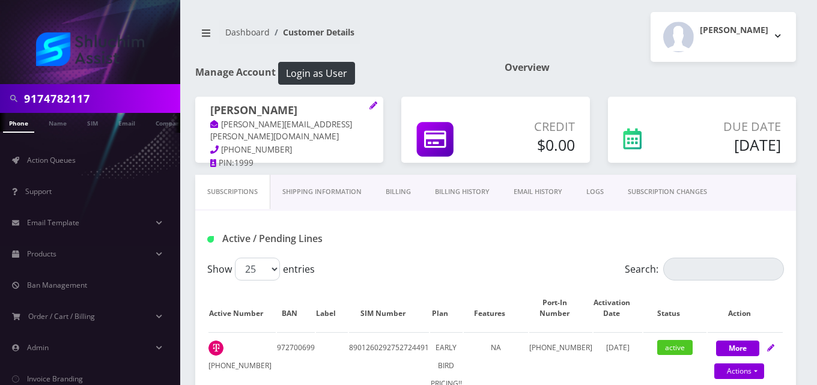
click at [400, 194] on link "Billing" at bounding box center [398, 192] width 49 height 34
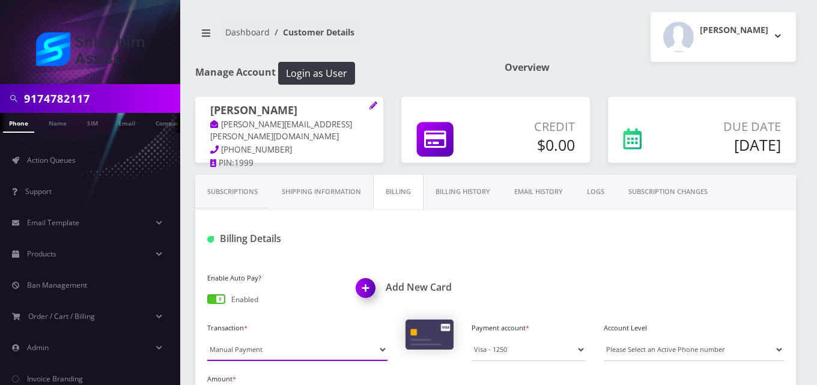
click at [267, 357] on select "Manual Payment Custom Charge Manual Credit Custom Invoice" at bounding box center [297, 349] width 180 height 23
select select "Custom Invoice"
click at [207, 338] on select "Manual Payment Custom Charge Manual Credit Custom Invoice" at bounding box center [297, 349] width 180 height 23
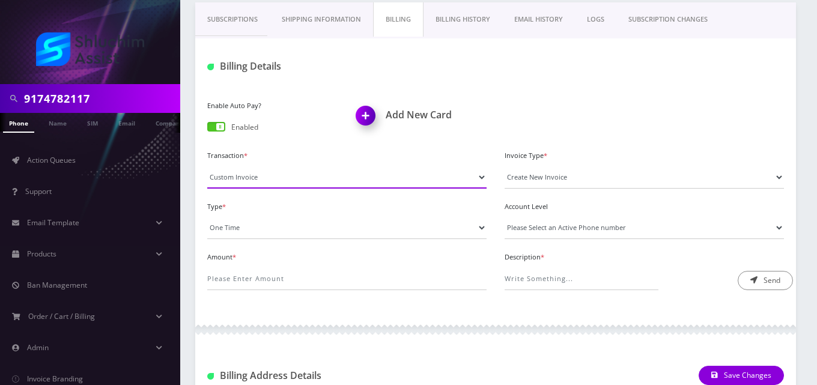
scroll to position [190, 0]
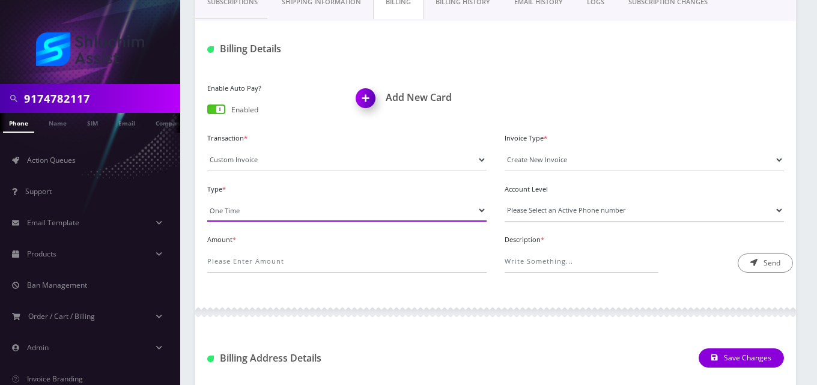
click at [242, 209] on select "One Time Usage Charge" at bounding box center [346, 210] width 279 height 23
select select "4"
click at [207, 199] on select "One Time Usage Charge" at bounding box center [346, 210] width 279 height 23
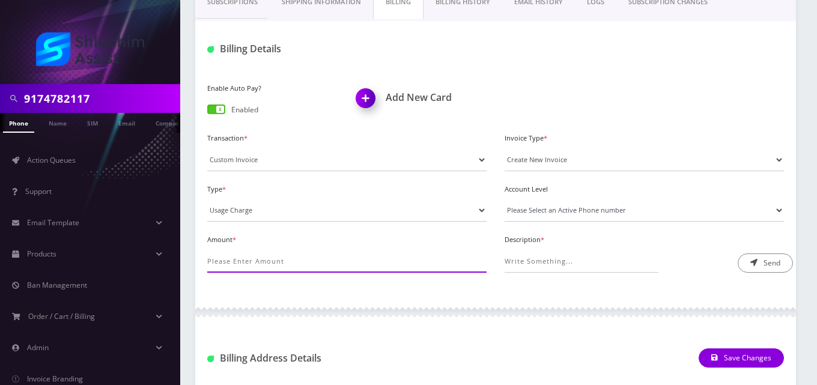
click at [243, 265] on input "Amount *" at bounding box center [346, 261] width 279 height 23
type input "12"
click at [588, 207] on select "Please Select an Active Phone number [PHONE_NUMBER]" at bounding box center [644, 210] width 279 height 23
select select "3317"
click at [505, 199] on select "Please Select an Active Phone number [PHONE_NUMBER]" at bounding box center [644, 210] width 279 height 23
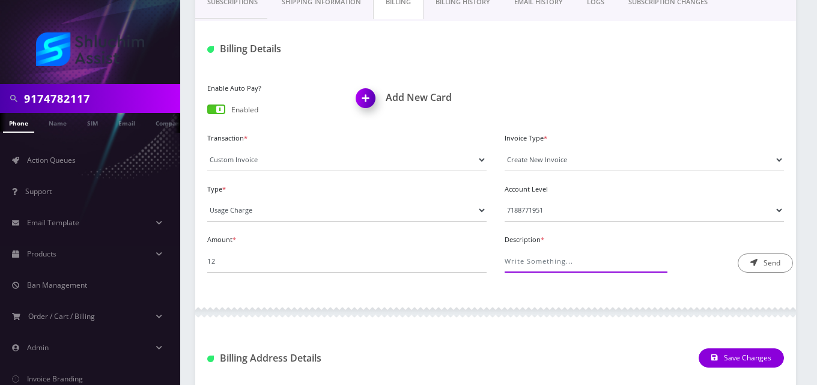
click at [589, 264] on input "Description *" at bounding box center [582, 261] width 154 height 23
type input "International Pass Charge"
click at [768, 267] on button "Send" at bounding box center [765, 262] width 55 height 19
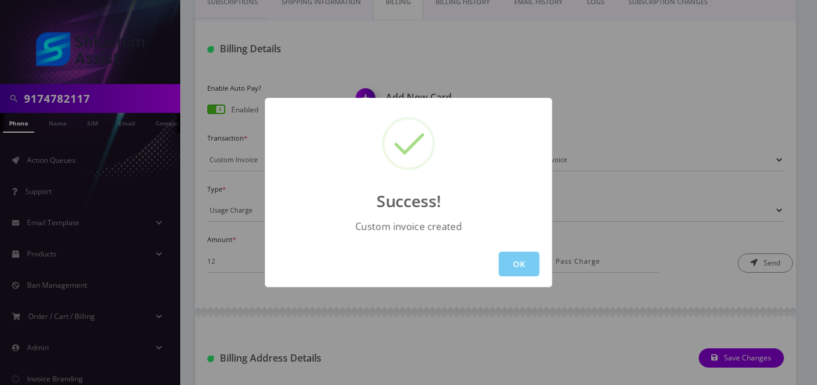
click at [529, 259] on button "OK" at bounding box center [519, 264] width 41 height 25
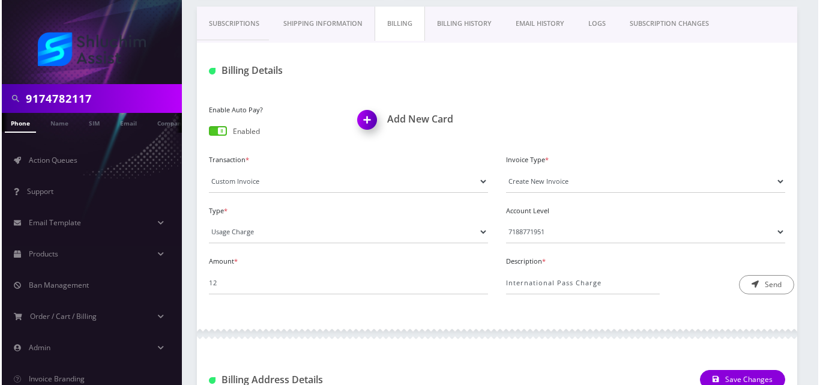
scroll to position [167, 0]
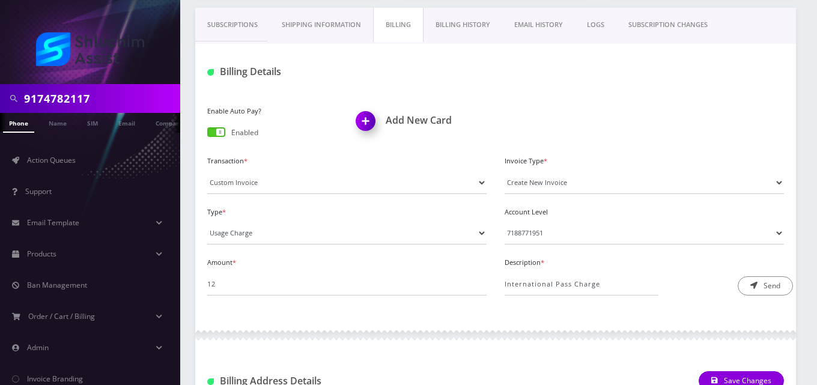
click at [537, 23] on link "EMAIL HISTORY" at bounding box center [538, 25] width 73 height 34
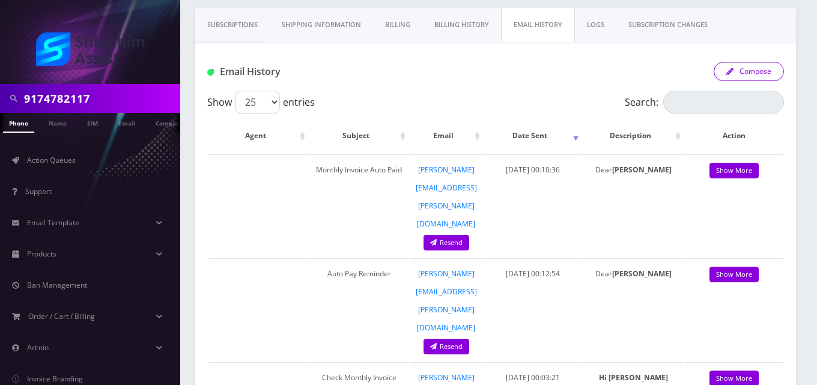
click at [742, 74] on button "Compose" at bounding box center [749, 71] width 70 height 19
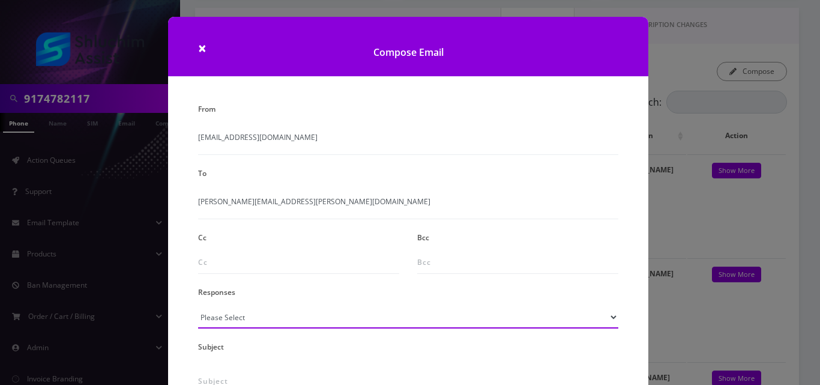
click at [245, 318] on select "Please Select TMobile port Unable to activate CH Pickup Past Due Pick up follow…" at bounding box center [408, 317] width 420 height 23
select select "24"
click at [198, 306] on select "Please Select TMobile port Unable to activate CH Pickup Past Due Pick up follow…" at bounding box center [408, 317] width 420 height 23
type input "Additional One-Time Charge"
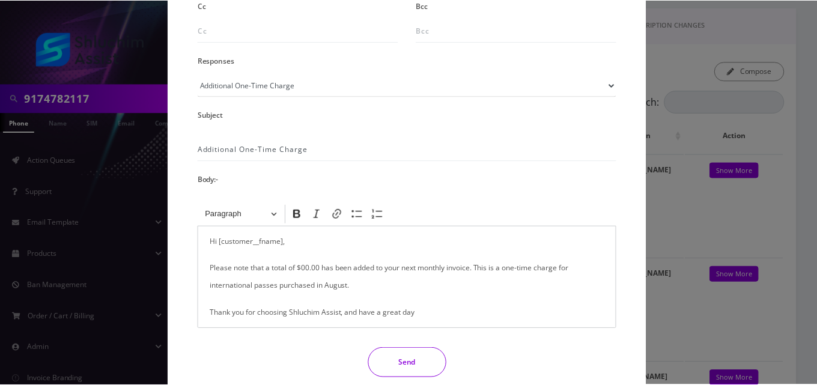
scroll to position [234, 0]
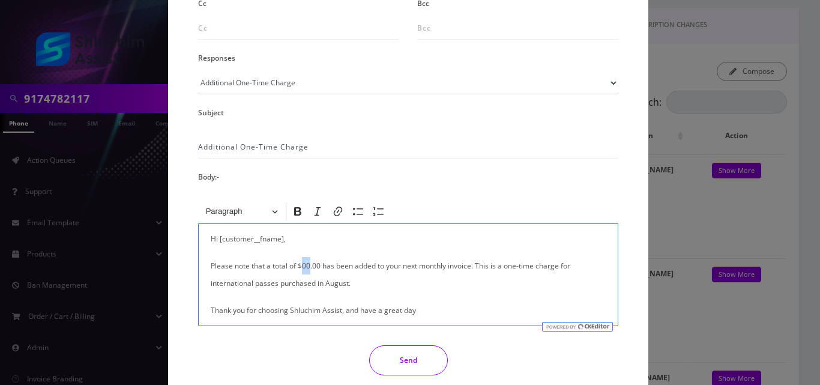
drag, startPoint x: 309, startPoint y: 263, endPoint x: 300, endPoint y: 263, distance: 8.4
click at [300, 263] on p "Please note that a total of $00.00 has been added to your next monthly invoice.…" at bounding box center [408, 274] width 395 height 35
click at [208, 284] on div "Hi [customer__fname], Please note that a total of $12.00 has been added to your…" at bounding box center [408, 274] width 420 height 103
click at [408, 357] on button "Send" at bounding box center [408, 360] width 79 height 30
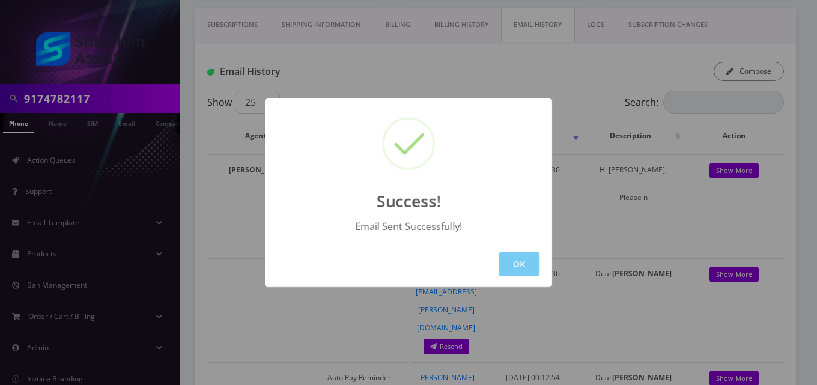
click at [528, 265] on button "OK" at bounding box center [519, 264] width 41 height 25
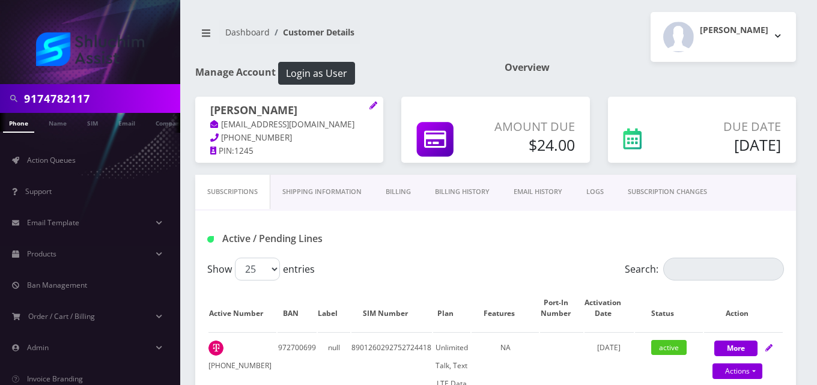
click at [391, 193] on link "Billing" at bounding box center [398, 192] width 49 height 34
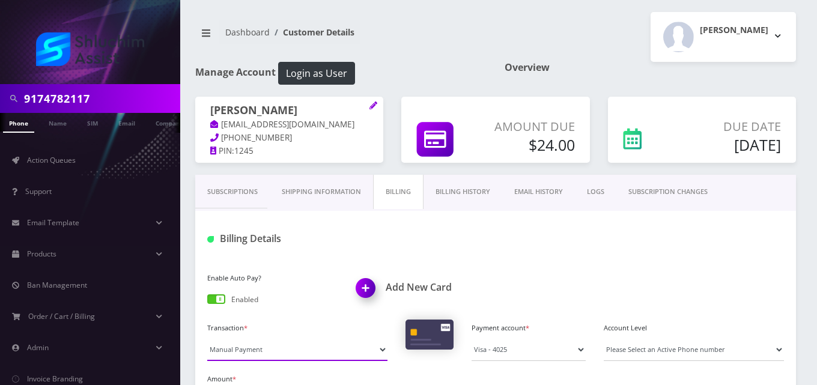
click at [267, 353] on select "Manual Payment Custom Charge Manual Credit Custom Invoice" at bounding box center [297, 349] width 180 height 23
select select "Custom Invoice"
click at [207, 338] on select "Manual Payment Custom Charge Manual Credit Custom Invoice" at bounding box center [297, 349] width 180 height 23
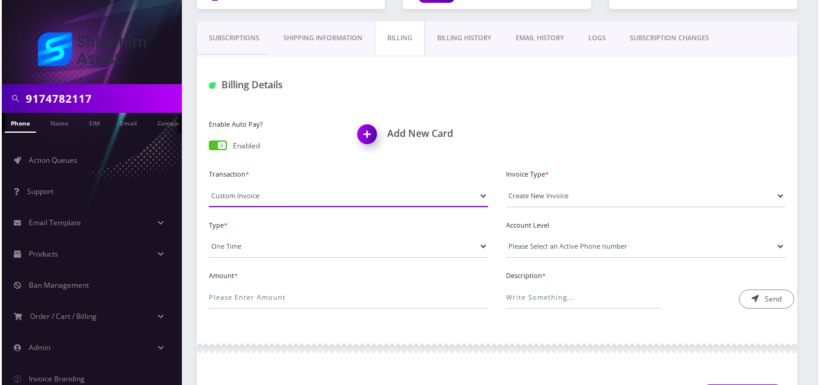
scroll to position [148, 0]
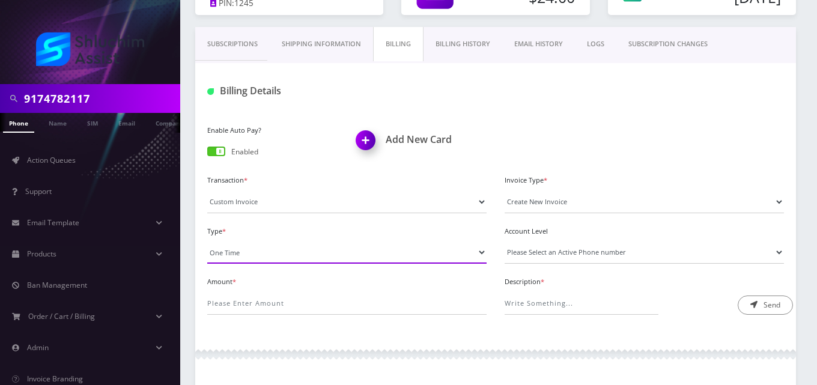
click at [296, 249] on select "One Time Usage Charge" at bounding box center [346, 252] width 279 height 23
select select "4"
click at [207, 241] on select "One Time Usage Charge" at bounding box center [346, 252] width 279 height 23
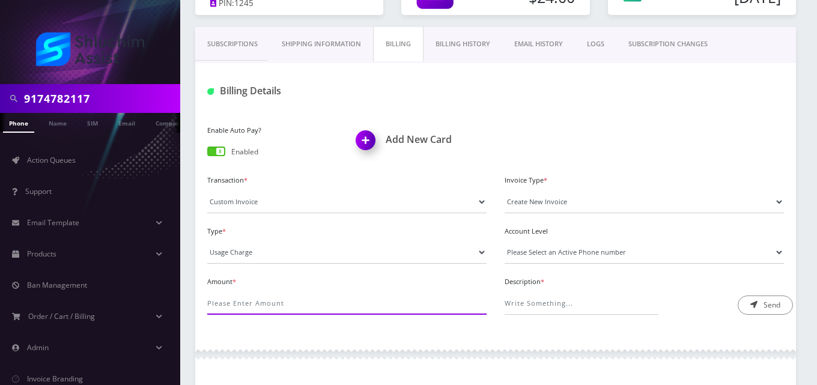
click at [291, 302] on input "Amount *" at bounding box center [346, 303] width 279 height 23
type input "2.29"
click at [556, 246] on select "Please Select an Active Phone number 8453270472" at bounding box center [644, 252] width 279 height 23
select select "43901"
click at [505, 241] on select "Please Select an Active Phone number 8453270472" at bounding box center [644, 252] width 279 height 23
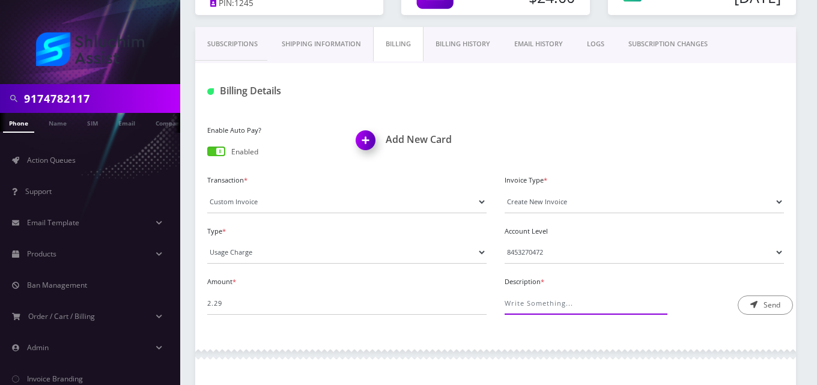
click at [564, 305] on input "Description *" at bounding box center [582, 303] width 154 height 23
type input "Roaming Fee"
click at [766, 313] on button "Send" at bounding box center [765, 305] width 55 height 19
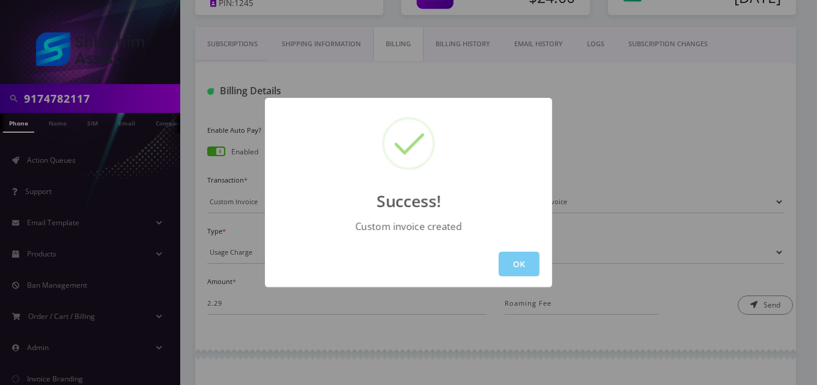
click at [515, 271] on button "OK" at bounding box center [519, 264] width 41 height 25
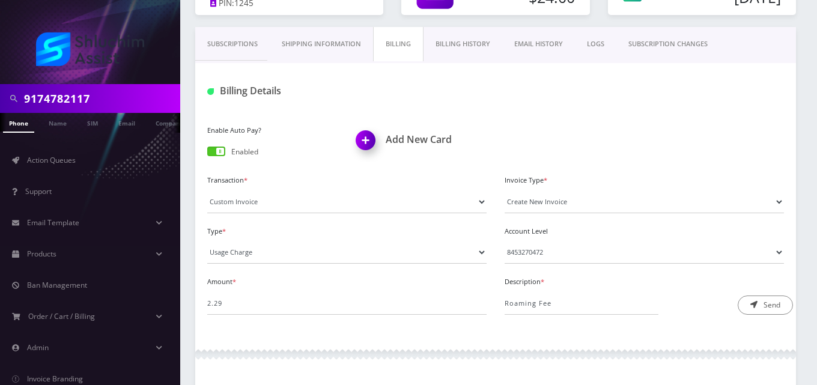
click at [539, 43] on link "EMAIL HISTORY" at bounding box center [538, 44] width 73 height 34
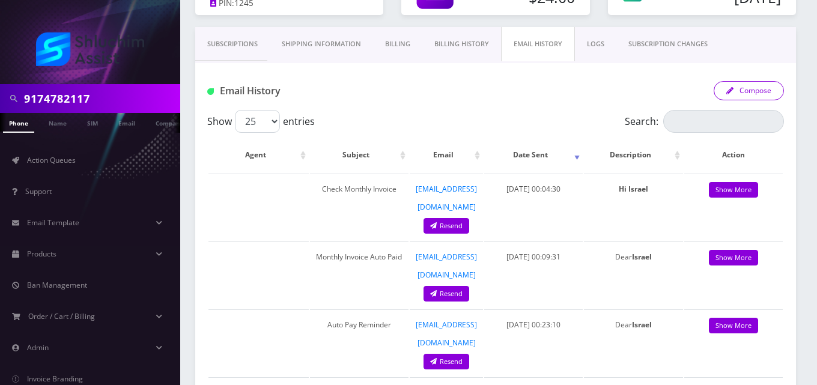
click at [728, 95] on button "Compose" at bounding box center [749, 90] width 70 height 19
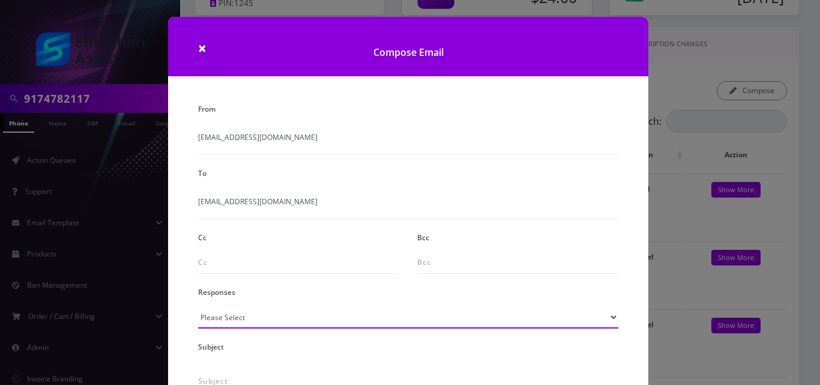
click at [235, 314] on select "Please Select TMobile port Unable to activate CH Pickup Past Due Pick up follow…" at bounding box center [408, 317] width 420 height 23
select select "24"
click at [198, 306] on select "Please Select TMobile port Unable to activate CH Pickup Past Due Pick up follow…" at bounding box center [408, 317] width 420 height 23
type input "Additional One-Time Charge"
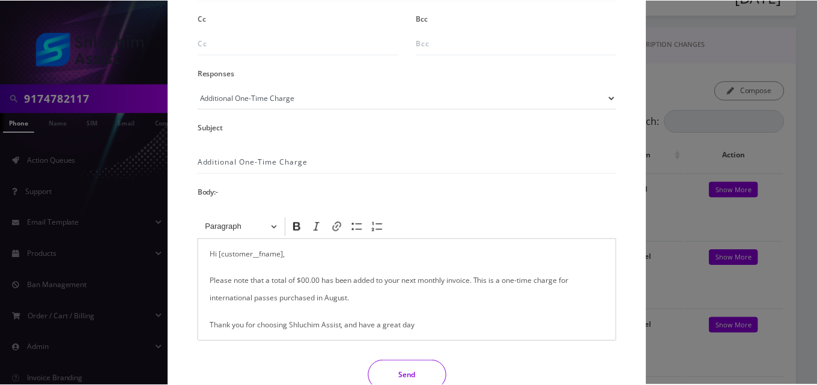
scroll to position [222, 0]
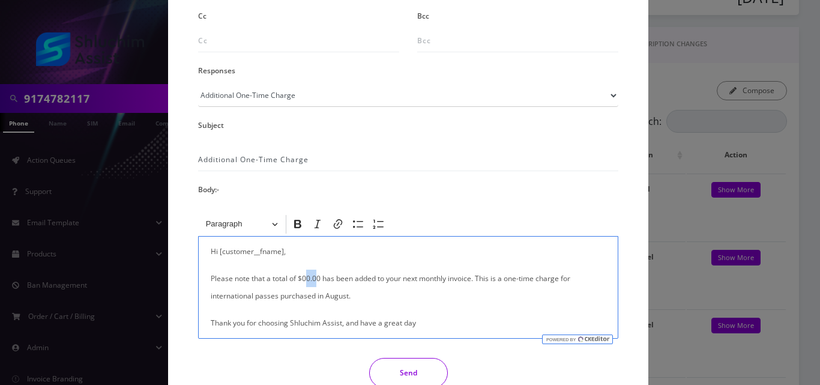
drag, startPoint x: 317, startPoint y: 279, endPoint x: 305, endPoint y: 279, distance: 12.6
click at [305, 279] on p "Please note that a total of $00.00 has been added to your next monthly invoice.…" at bounding box center [408, 287] width 395 height 35
drag, startPoint x: 320, startPoint y: 280, endPoint x: 305, endPoint y: 280, distance: 15.0
click at [305, 280] on p "Please note that a total of $00.00 has been added to your next monthly invoice.…" at bounding box center [408, 287] width 395 height 35
drag, startPoint x: 313, startPoint y: 296, endPoint x: 186, endPoint y: 299, distance: 126.8
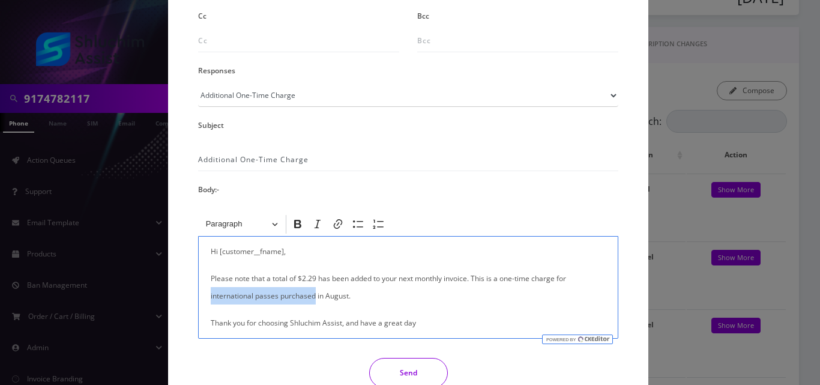
click at [186, 299] on div "From info@shluchimassist.com To yisroelcohen@gmail.com Cc Bcc Responses Please …" at bounding box center [408, 153] width 481 height 549
click at [401, 368] on button "Send" at bounding box center [408, 373] width 79 height 30
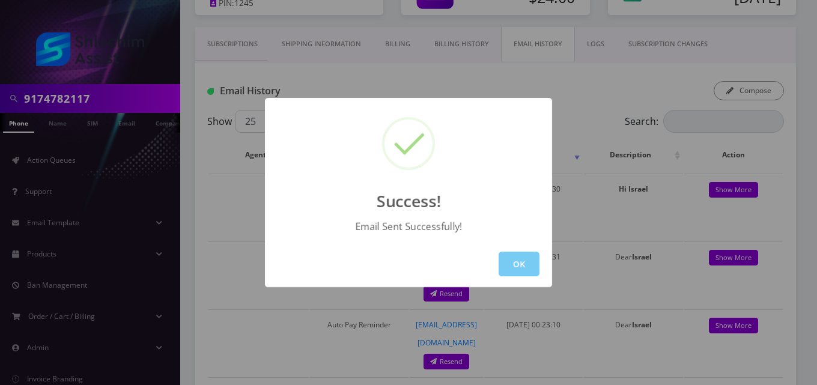
click at [514, 267] on button "OK" at bounding box center [519, 264] width 41 height 25
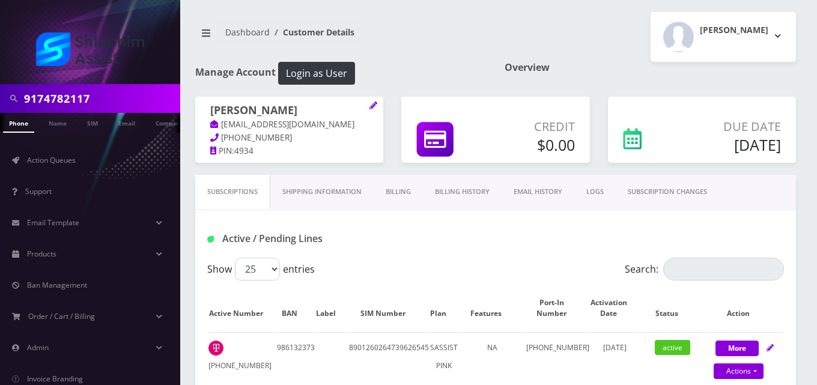
click at [400, 190] on link "Billing" at bounding box center [398, 192] width 49 height 34
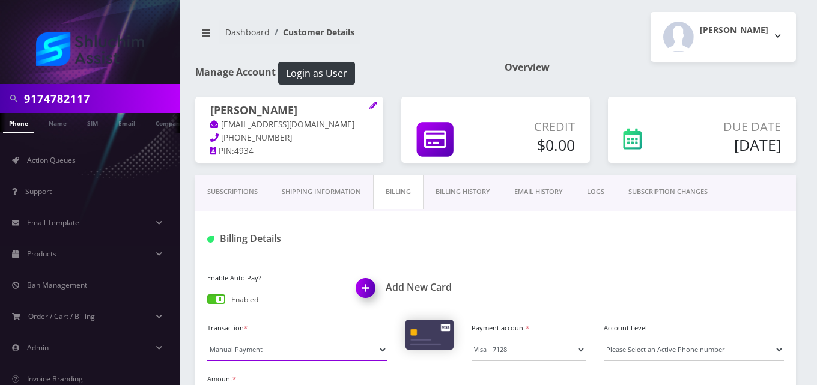
click at [252, 342] on select "Manual Payment Custom Charge Manual Credit Custom Invoice" at bounding box center [297, 349] width 180 height 23
select select "Custom Invoice"
click at [207, 338] on select "Manual Payment Custom Charge Manual Credit Custom Invoice" at bounding box center [297, 349] width 180 height 23
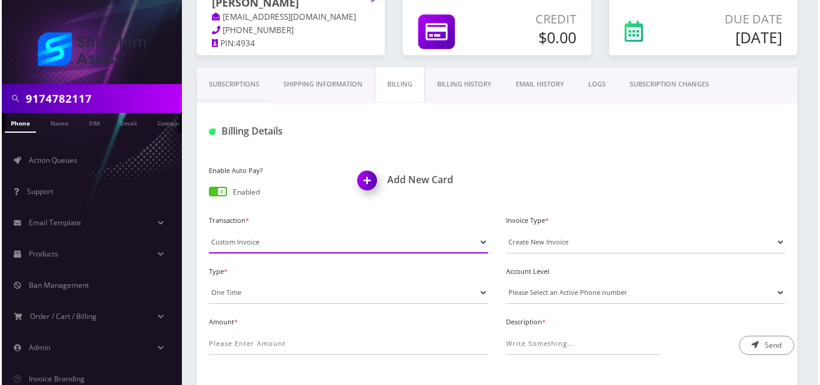
scroll to position [115, 0]
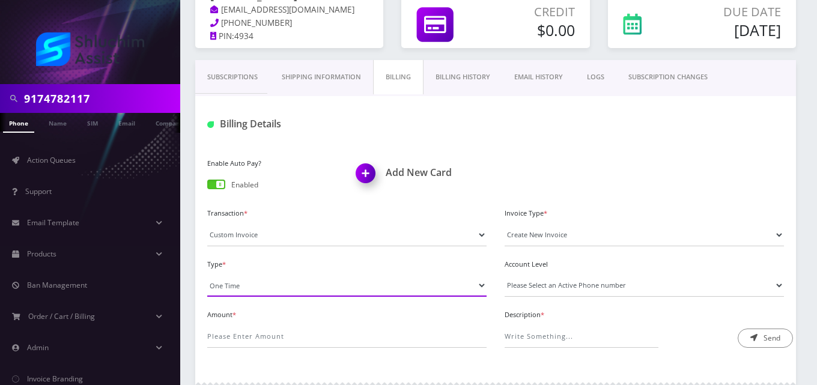
click at [246, 281] on select "One Time Usage Charge" at bounding box center [346, 285] width 279 height 23
select select "4"
click at [207, 274] on select "One Time Usage Charge" at bounding box center [346, 285] width 279 height 23
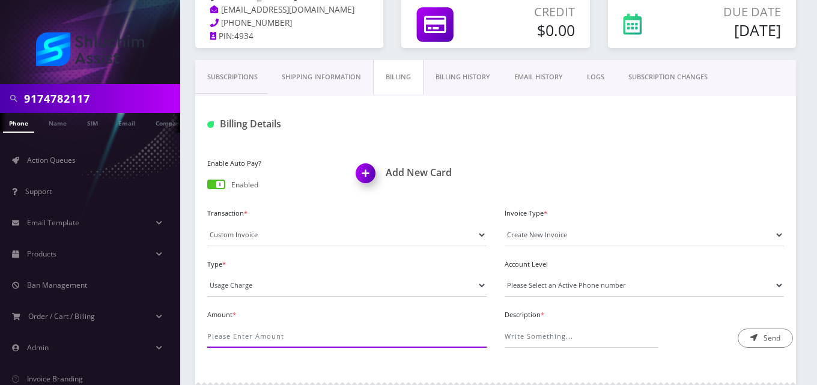
click at [253, 332] on input "Amount *" at bounding box center [346, 336] width 279 height 23
type input "29.57"
click at [536, 288] on select "Please Select an Active Phone number [PHONE_NUMBER]" at bounding box center [644, 285] width 279 height 23
select select "77773"
click at [505, 274] on select "Please Select an Active Phone number 8456249470" at bounding box center [644, 285] width 279 height 23
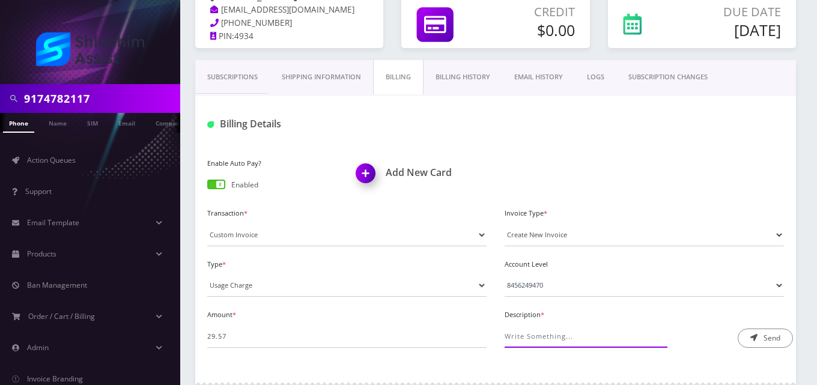
click at [545, 338] on input "Description *" at bounding box center [582, 336] width 154 height 23
type input "Roaming Fee"
click at [778, 340] on button "Send" at bounding box center [765, 338] width 55 height 19
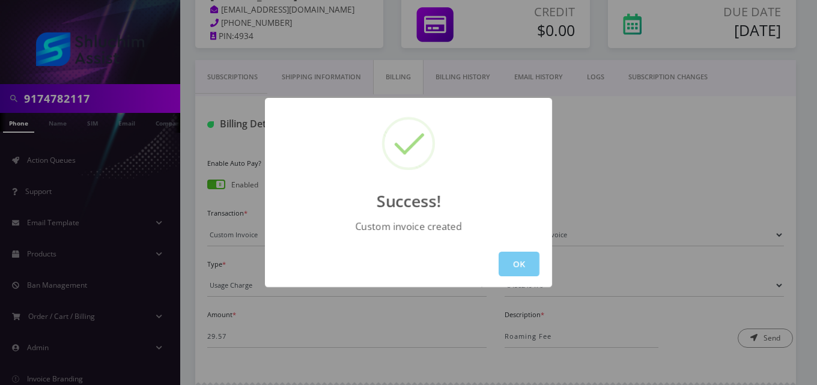
click at [524, 259] on button "OK" at bounding box center [519, 264] width 41 height 25
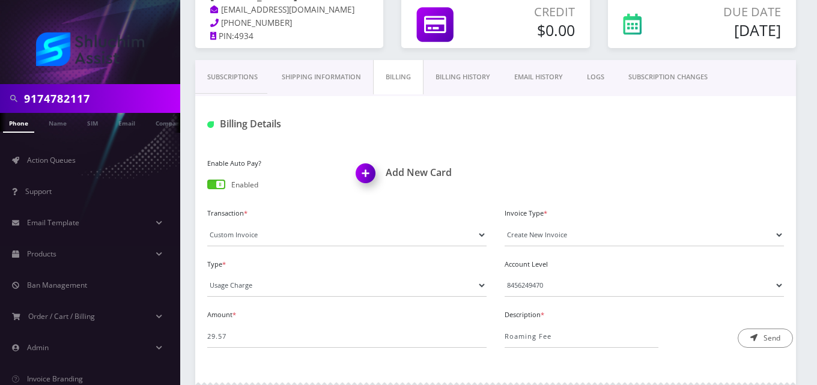
click at [547, 80] on link "EMAIL HISTORY" at bounding box center [538, 77] width 73 height 34
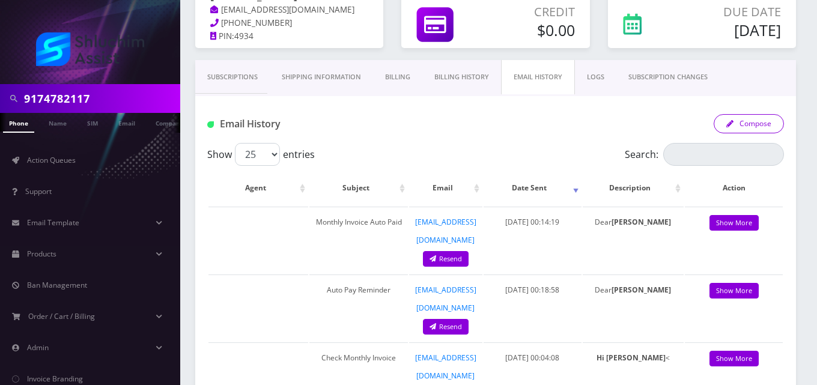
click at [741, 127] on button "Compose" at bounding box center [749, 123] width 70 height 19
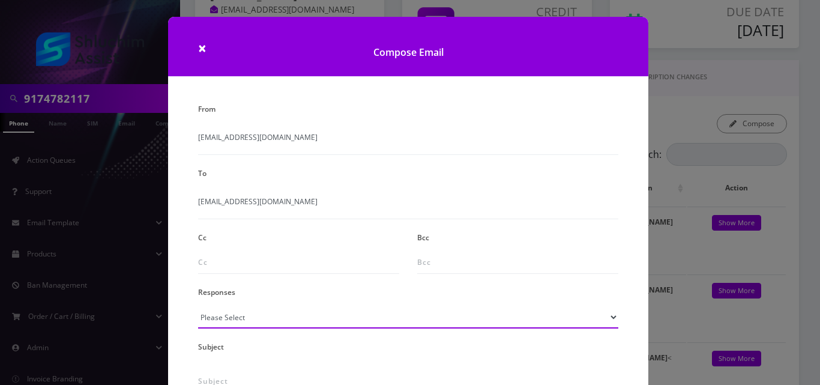
click at [250, 321] on select "Please Select TMobile port Unable to activate CH Pickup Past Due Pick up follow…" at bounding box center [408, 317] width 420 height 23
select select "24"
click at [198, 306] on select "Please Select TMobile port Unable to activate CH Pickup Past Due Pick up follow…" at bounding box center [408, 317] width 420 height 23
type input "Additional One-Time Charge"
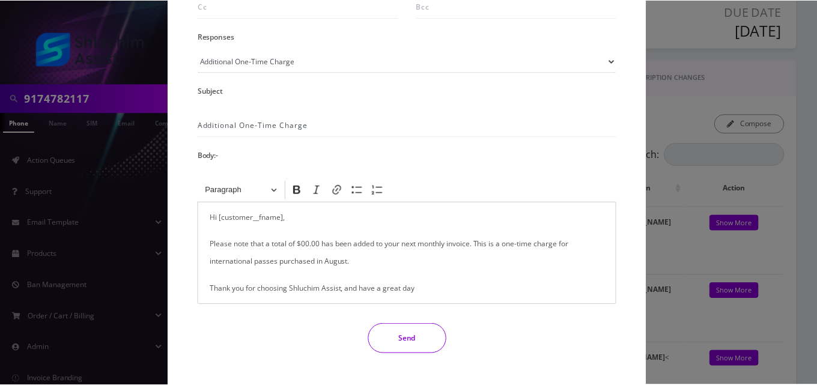
scroll to position [261, 0]
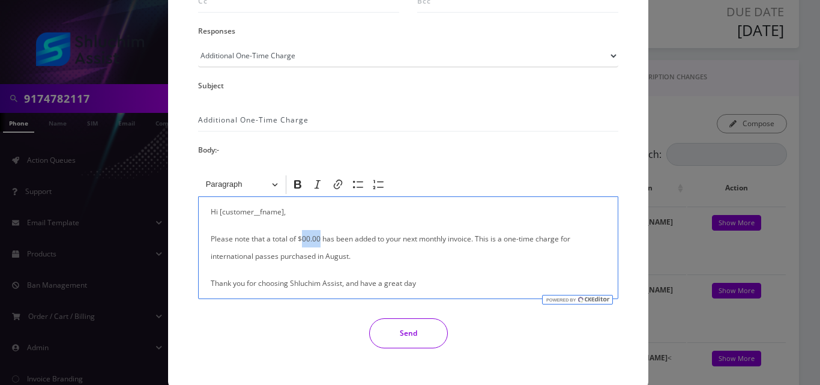
drag, startPoint x: 319, startPoint y: 240, endPoint x: 300, endPoint y: 240, distance: 18.6
click at [300, 240] on p "Please note that a total of $00.00 has been added to your next monthly invoice.…" at bounding box center [408, 247] width 395 height 35
drag, startPoint x: 314, startPoint y: 258, endPoint x: 182, endPoint y: 260, distance: 131.6
click at [182, 260] on div "From info@shluchimassist.com To firstoutthere@gmail.com Cc Bcc Responses Please…" at bounding box center [408, 113] width 481 height 549
click at [389, 322] on button "Send" at bounding box center [408, 333] width 79 height 30
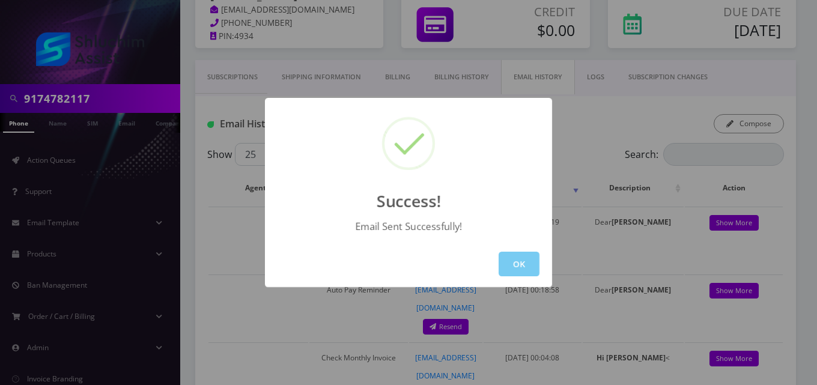
click at [518, 258] on button "OK" at bounding box center [519, 264] width 41 height 25
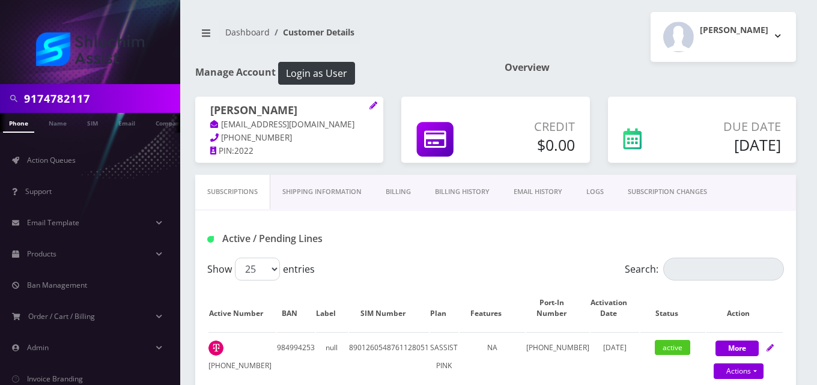
click at [399, 193] on link "Billing" at bounding box center [398, 192] width 49 height 34
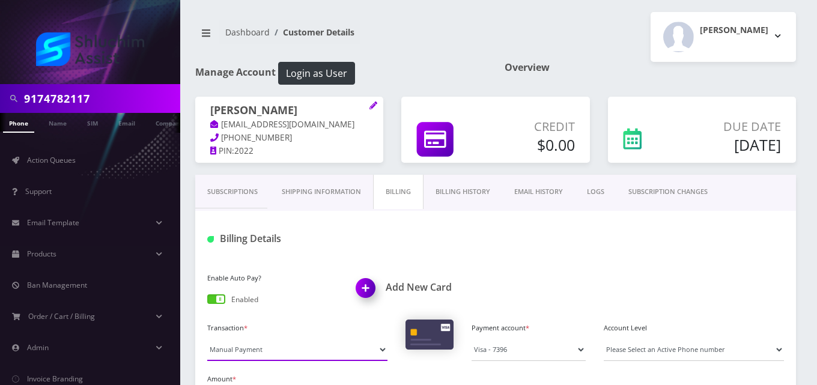
click at [287, 350] on select "Manual Payment Custom Charge Manual Credit Custom Invoice" at bounding box center [297, 349] width 180 height 23
select select "Custom Invoice"
click at [207, 338] on select "Manual Payment Custom Charge Manual Credit Custom Invoice" at bounding box center [297, 349] width 180 height 23
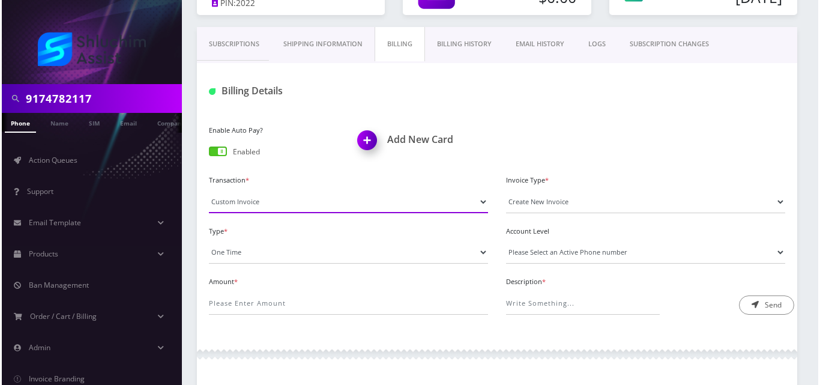
scroll to position [150, 0]
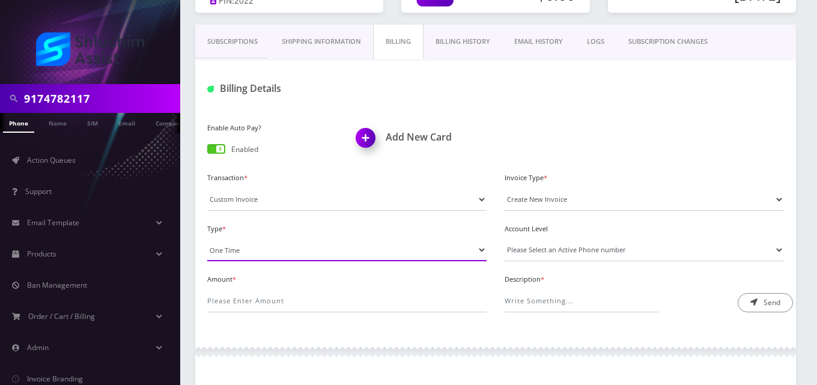
click at [293, 247] on select "One Time Usage Charge" at bounding box center [346, 249] width 279 height 23
select select "4"
click at [207, 238] on select "One Time Usage Charge" at bounding box center [346, 249] width 279 height 23
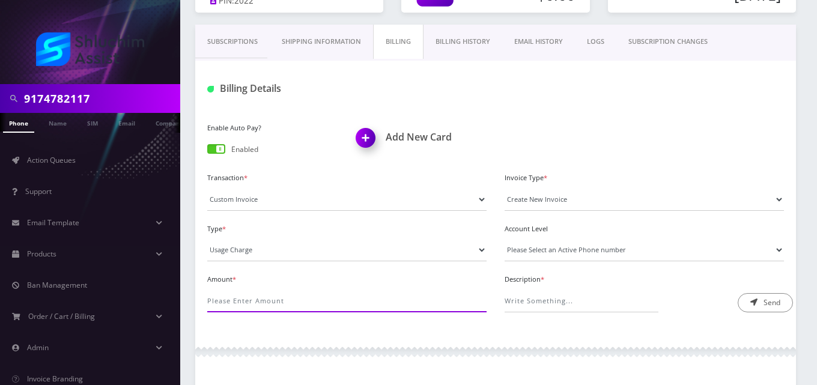
click at [299, 299] on input "Amount *" at bounding box center [346, 301] width 279 height 23
type input "5.67"
click at [565, 250] on select "Please Select an Active Phone number 8622371413" at bounding box center [644, 249] width 279 height 23
select select "64360"
click at [505, 238] on select "Please Select an Active Phone number 8622371413" at bounding box center [644, 249] width 279 height 23
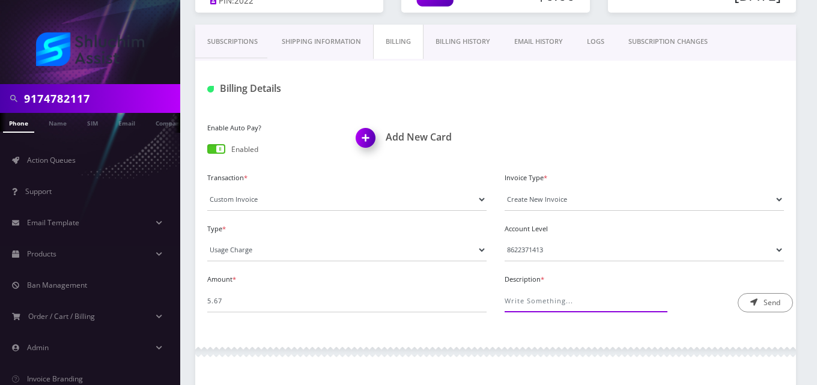
click at [572, 297] on input "Description *" at bounding box center [582, 301] width 154 height 23
type input "Roaming Fee"
click at [755, 304] on icon "submit" at bounding box center [753, 302] width 7 height 7
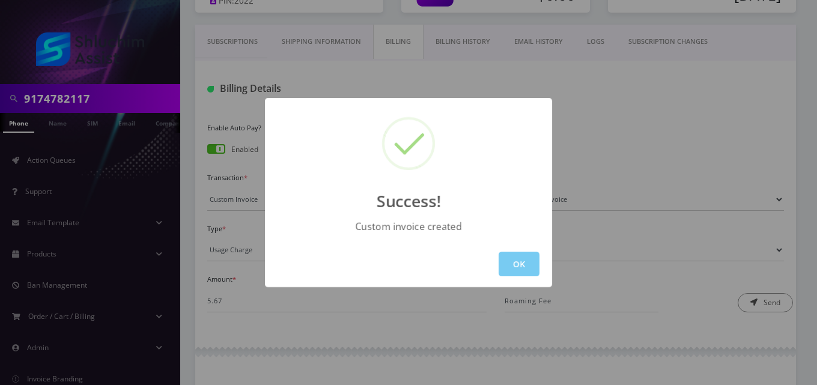
click at [508, 265] on button "OK" at bounding box center [519, 264] width 41 height 25
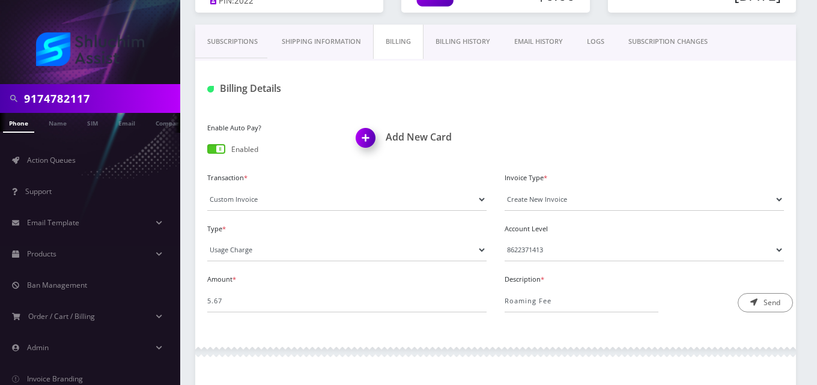
click at [541, 41] on link "EMAIL HISTORY" at bounding box center [538, 42] width 73 height 34
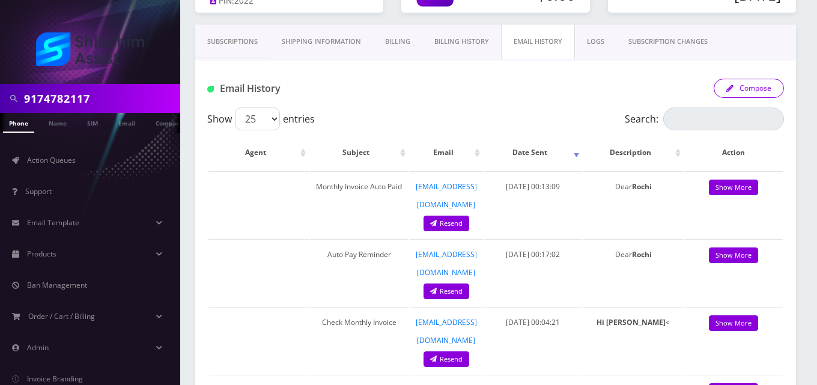
click at [732, 89] on icon "button" at bounding box center [729, 88] width 7 height 7
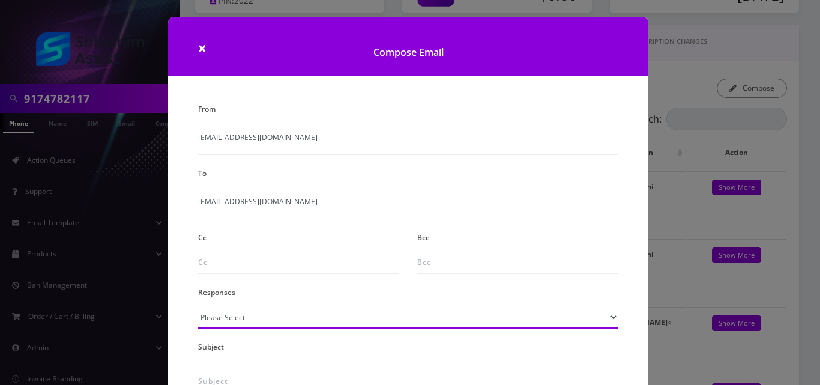
click at [224, 320] on select "Please Select TMobile port Unable to activate CH Pickup Past Due Pick up follow…" at bounding box center [408, 317] width 420 height 23
select select "24"
click at [198, 306] on select "Please Select TMobile port Unable to activate CH Pickup Past Due Pick up follow…" at bounding box center [408, 317] width 420 height 23
type input "Additional One-Time Charge"
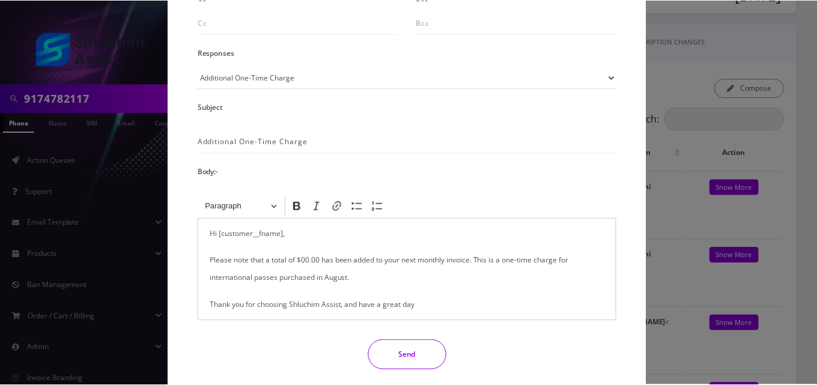
scroll to position [243, 0]
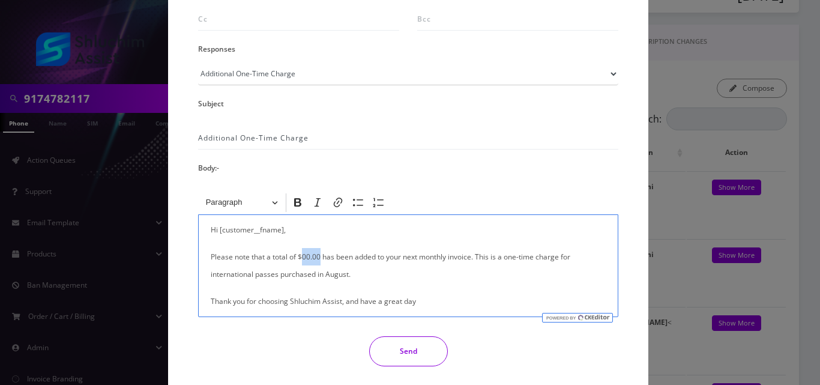
drag, startPoint x: 319, startPoint y: 255, endPoint x: 302, endPoint y: 256, distance: 17.4
click at [302, 256] on p "Please note that a total of $00.00 has been added to your next monthly invoice.…" at bounding box center [408, 265] width 395 height 35
drag, startPoint x: 313, startPoint y: 276, endPoint x: 201, endPoint y: 276, distance: 111.7
click at [201, 276] on div "Hi [customer__fname], Please note that a total of $5.67 has been added to your …" at bounding box center [408, 265] width 420 height 103
click at [382, 348] on button "Send" at bounding box center [408, 351] width 79 height 30
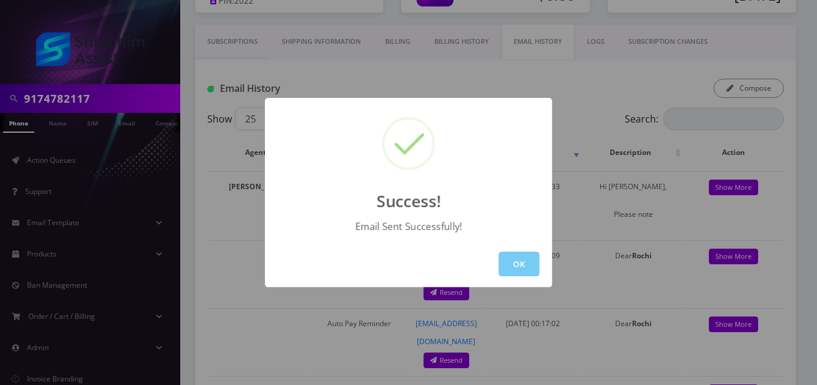
click at [518, 261] on button "OK" at bounding box center [519, 264] width 41 height 25
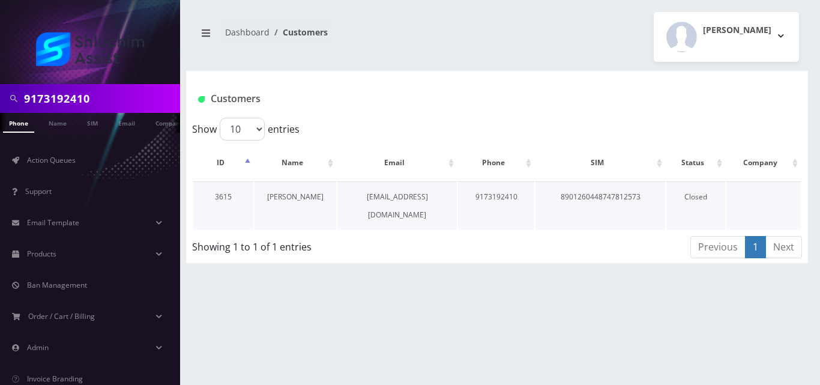
click at [284, 195] on link "[PERSON_NAME]" at bounding box center [295, 197] width 56 height 10
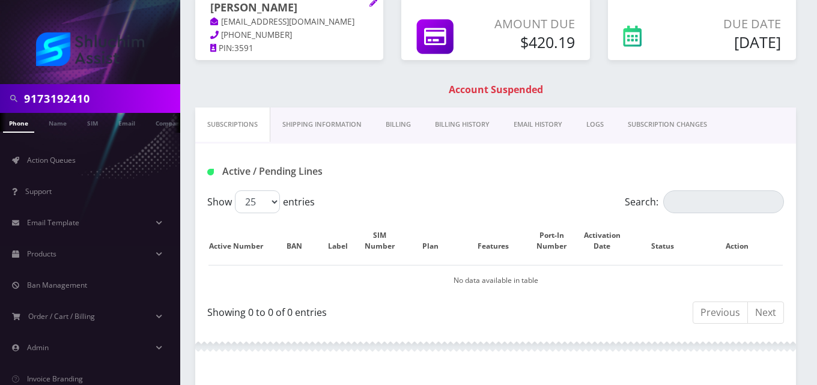
scroll to position [101, 0]
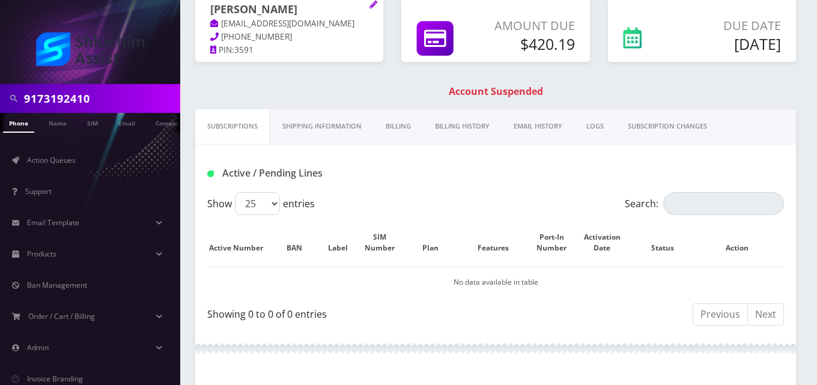
click at [405, 130] on link "Billing" at bounding box center [398, 126] width 49 height 34
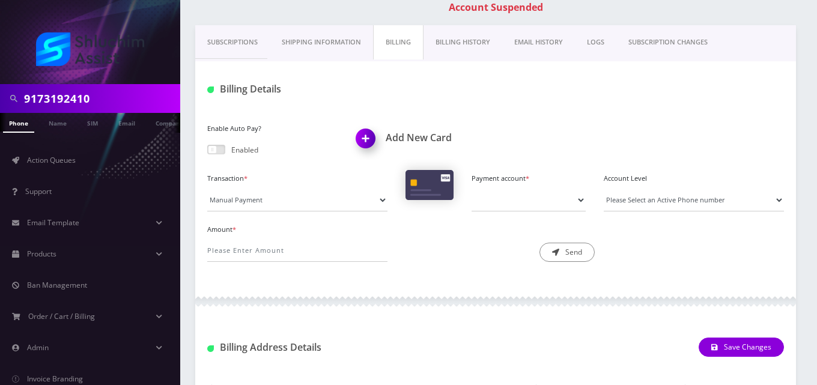
scroll to position [224, 0]
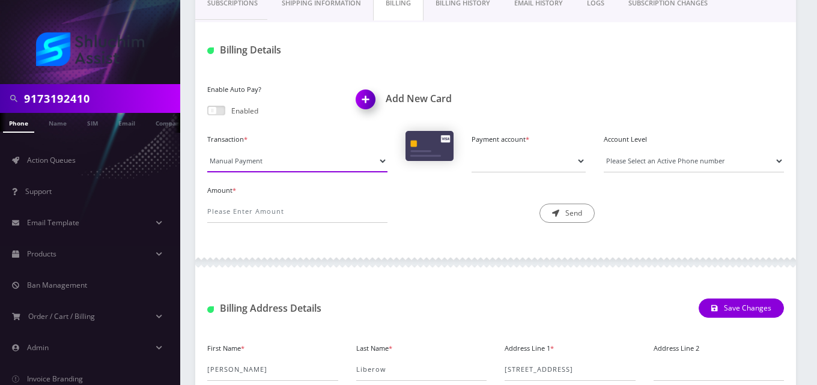
click at [315, 164] on select "Manual Payment Custom Charge Manual Credit Custom Invoice" at bounding box center [297, 161] width 180 height 23
select select "Custom Invoice"
click at [207, 150] on select "Manual Payment Custom Charge Manual Credit Custom Invoice" at bounding box center [297, 161] width 180 height 23
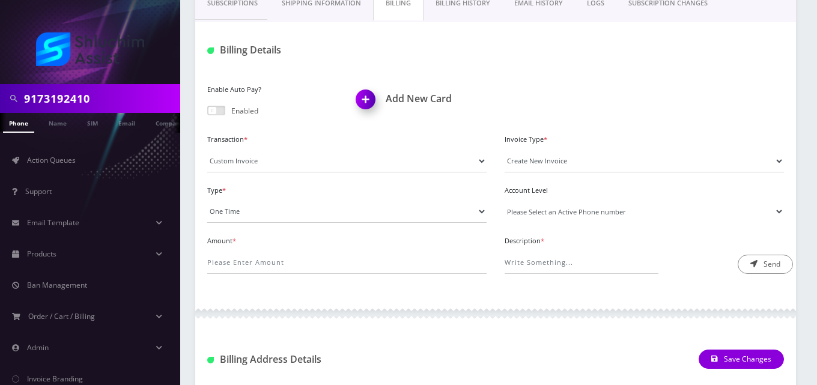
click at [602, 212] on select "Please Select an Active Phone number" at bounding box center [644, 211] width 279 height 23
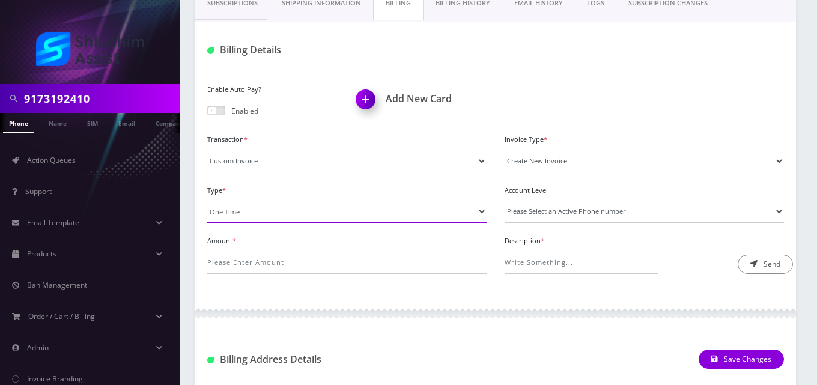
click at [418, 213] on select "One Time Usage Charge" at bounding box center [346, 211] width 279 height 23
select select "4"
click at [207, 200] on select "One Time Usage Charge" at bounding box center [346, 211] width 279 height 23
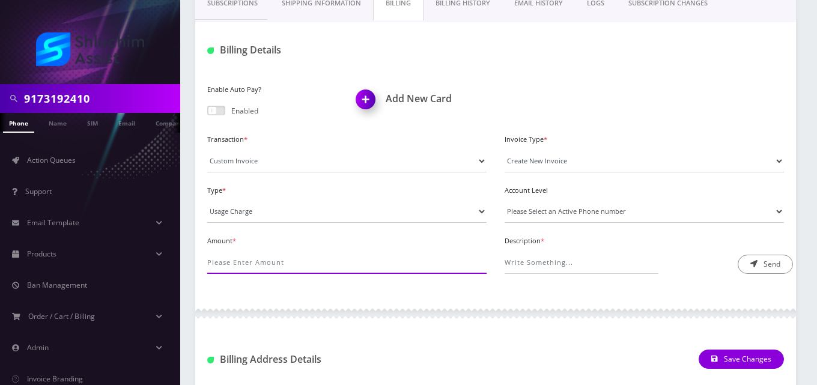
click at [335, 259] on input "Amount *" at bounding box center [346, 262] width 279 height 23
type input "149.84"
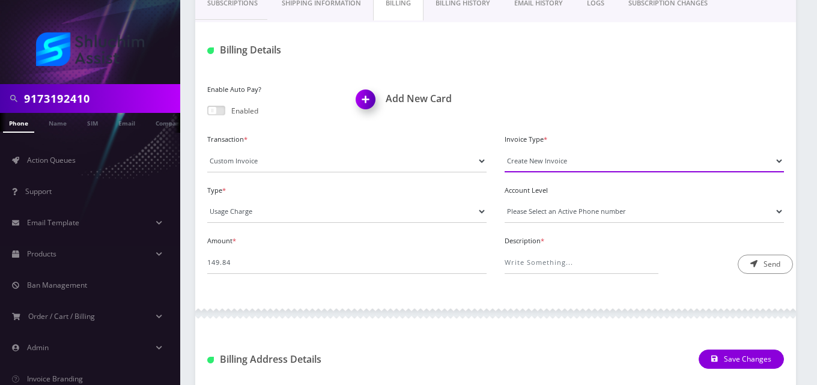
click at [547, 162] on select "Create New Invoice" at bounding box center [644, 161] width 279 height 23
click at [505, 150] on select "Create New Invoice" at bounding box center [644, 161] width 279 height 23
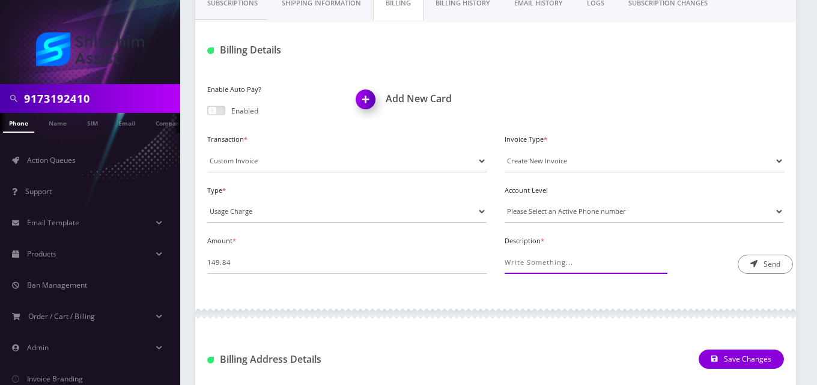
click at [556, 262] on input "Description *" at bounding box center [582, 262] width 154 height 23
type input "Roaming Fee"
click at [772, 263] on button "Send" at bounding box center [765, 264] width 55 height 19
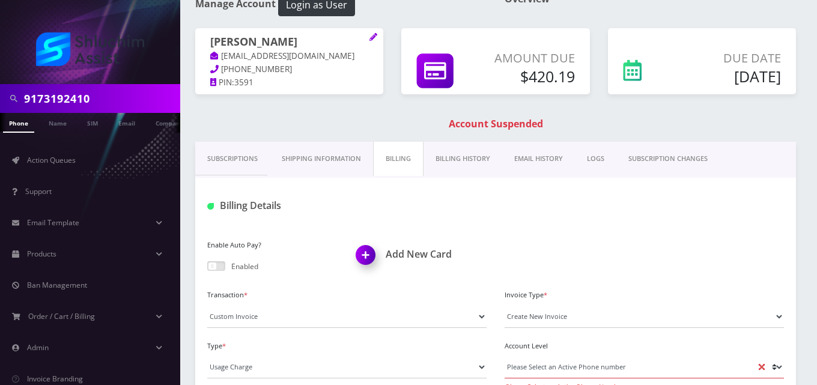
scroll to position [55, 0]
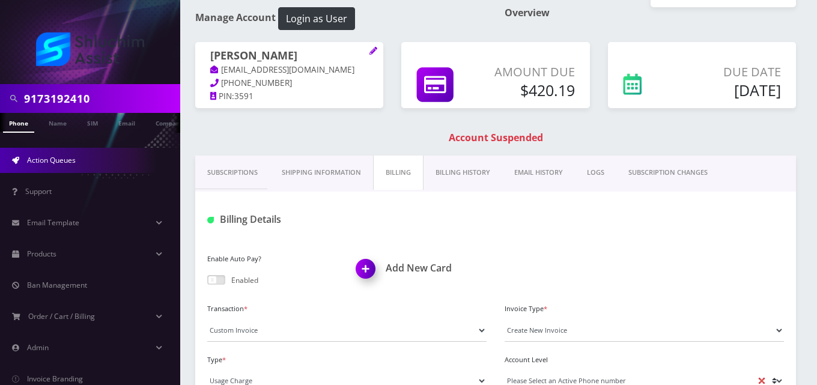
click at [40, 159] on span "Action Queues" at bounding box center [51, 160] width 49 height 10
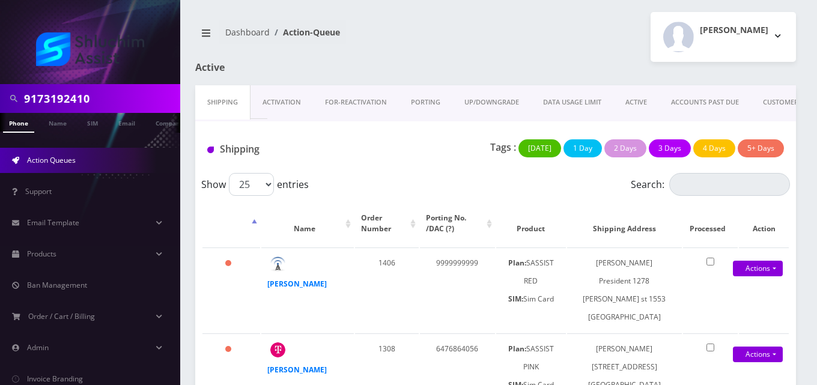
click at [647, 102] on link "ACTIVE" at bounding box center [636, 102] width 46 height 34
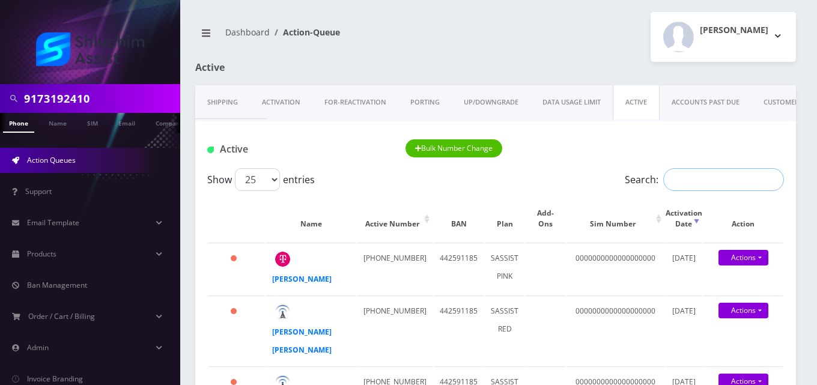
click at [687, 180] on input "Search:" at bounding box center [723, 179] width 121 height 23
paste input "9293013624"
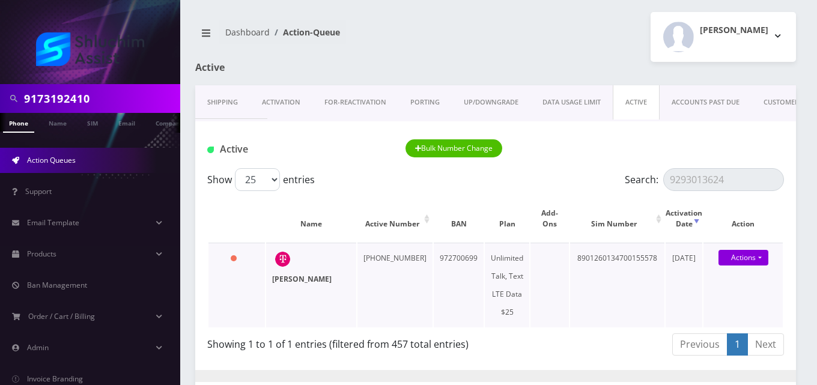
click at [308, 277] on strong "[PERSON_NAME]" at bounding box center [301, 279] width 59 height 10
drag, startPoint x: 726, startPoint y: 179, endPoint x: 593, endPoint y: 175, distance: 132.8
click at [593, 175] on div "Show 25 50 100 250 500 1000 entries Search: 9293013624" at bounding box center [495, 179] width 577 height 23
paste input "4058690"
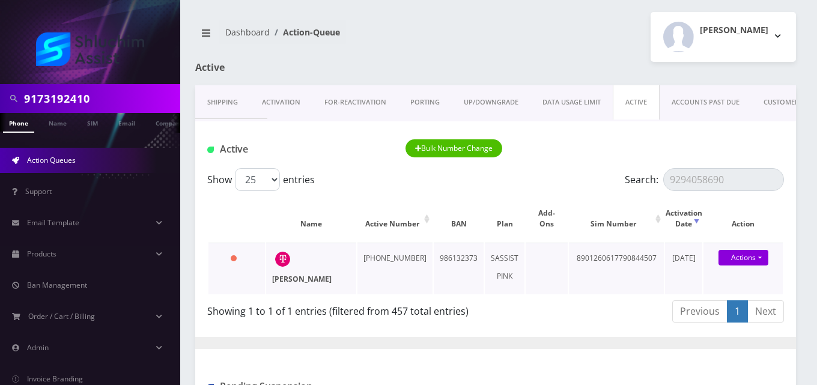
click at [314, 278] on strong "[PERSON_NAME]" at bounding box center [301, 279] width 59 height 10
drag, startPoint x: 730, startPoint y: 181, endPoint x: 629, endPoint y: 180, distance: 100.9
click at [629, 180] on label "Search: 9294058690" at bounding box center [704, 179] width 159 height 23
paste input "315652"
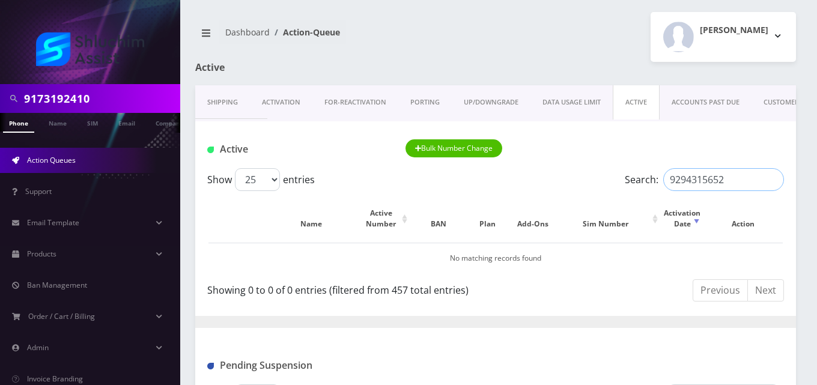
type input "9294315652"
drag, startPoint x: 92, startPoint y: 99, endPoint x: 0, endPoint y: 90, distance: 92.9
click at [0, 90] on div "9173192410" at bounding box center [90, 98] width 180 height 29
paste input "294315652"
type input "9294315652"
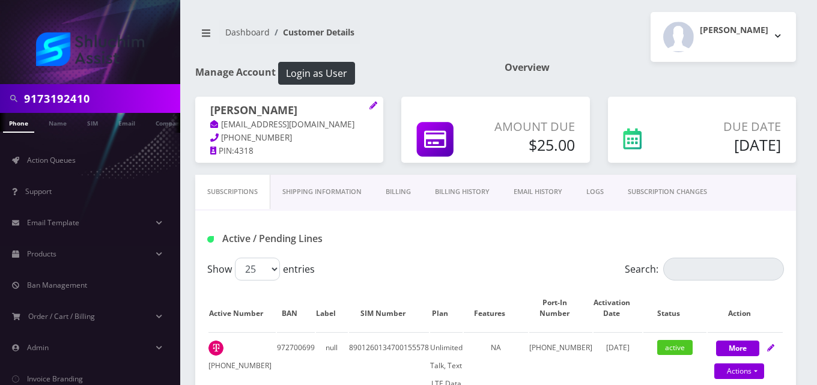
click at [408, 196] on link "Billing" at bounding box center [398, 192] width 49 height 34
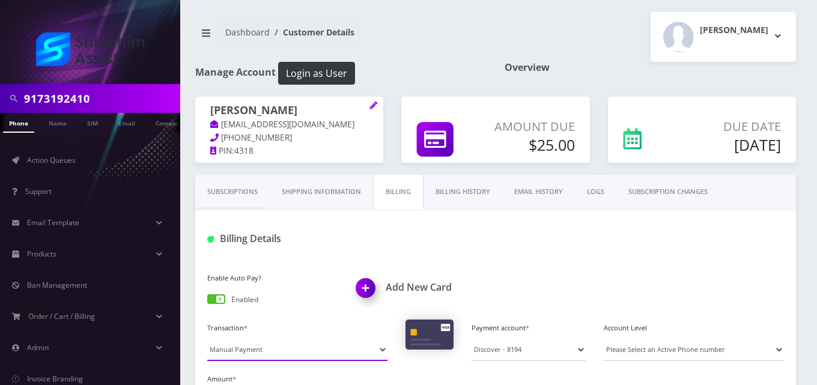
click at [256, 353] on select "Manual Payment Custom Charge Manual Credit Custom Invoice" at bounding box center [297, 349] width 180 height 23
select select "Custom Invoice"
click at [207, 338] on select "Manual Payment Custom Charge Manual Credit Custom Invoice" at bounding box center [297, 349] width 180 height 23
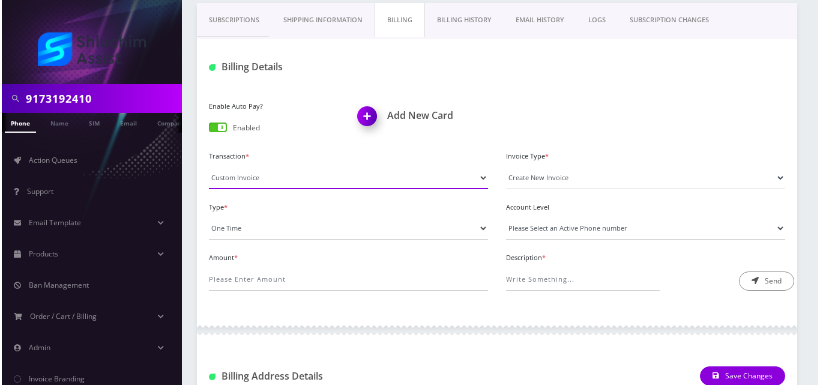
scroll to position [186, 0]
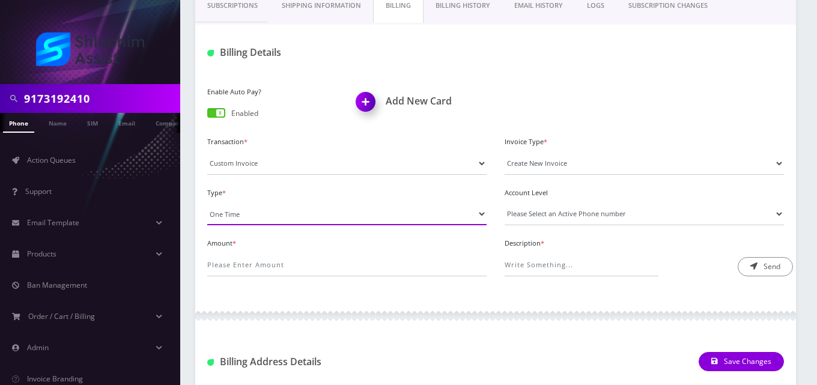
click at [293, 214] on select "One Time Usage Charge" at bounding box center [346, 213] width 279 height 23
select select "4"
click at [207, 202] on select "One Time Usage Charge" at bounding box center [346, 213] width 279 height 23
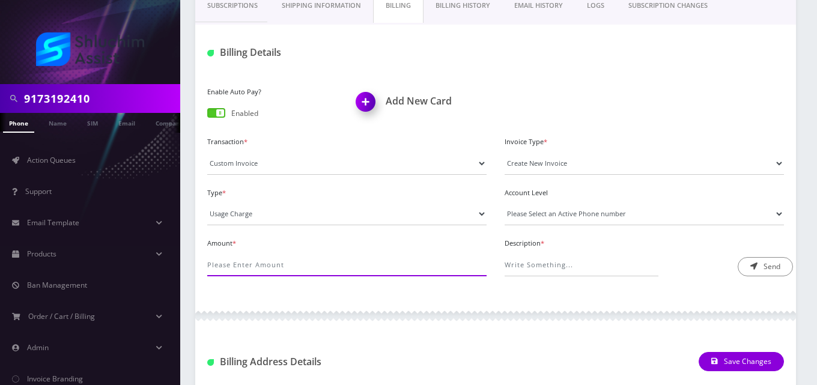
click at [294, 263] on input "Amount *" at bounding box center [346, 264] width 279 height 23
type input "3.35"
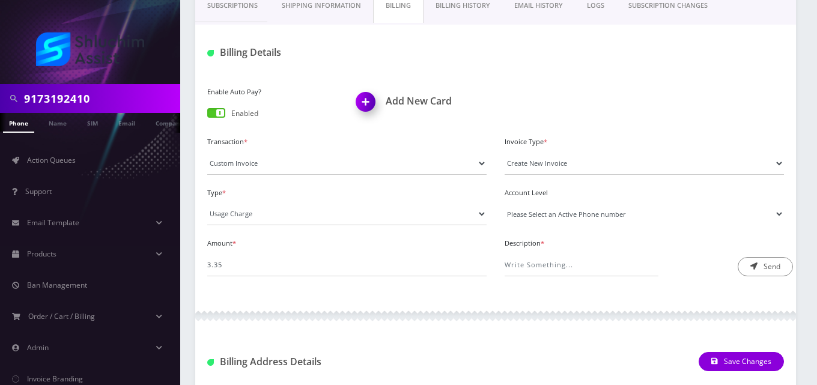
click at [569, 216] on select "Please Select an Active Phone number 9293013624" at bounding box center [644, 213] width 279 height 23
select select "52383"
click at [505, 202] on select "Please Select an Active Phone number 9293013624" at bounding box center [644, 213] width 279 height 23
click at [572, 264] on input "Description *" at bounding box center [582, 264] width 154 height 23
type input "Roaming Fee"
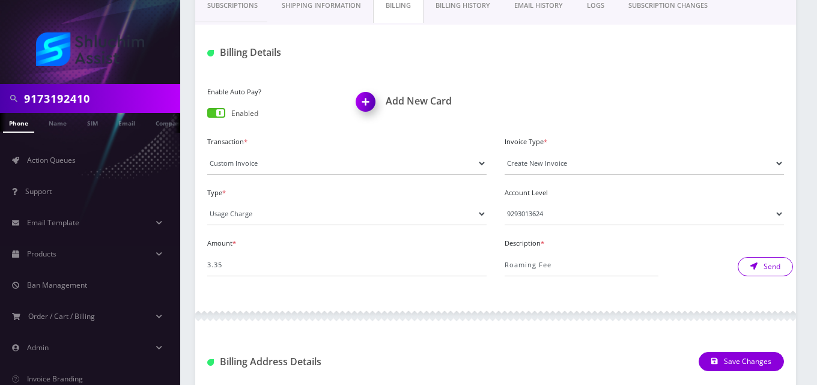
click at [763, 271] on button "Send" at bounding box center [765, 266] width 55 height 19
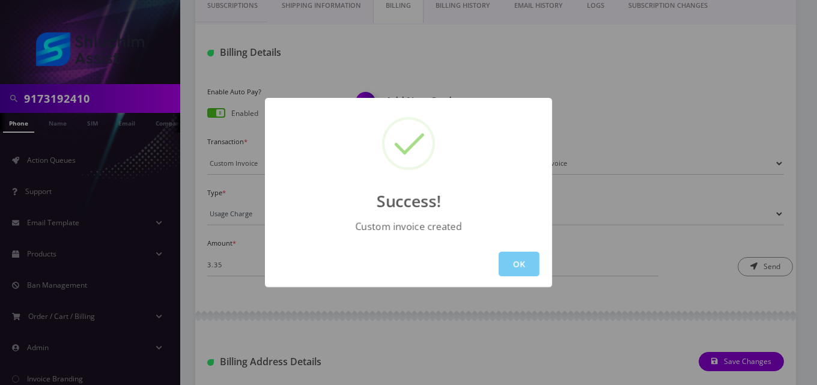
click at [523, 266] on button "OK" at bounding box center [519, 264] width 41 height 25
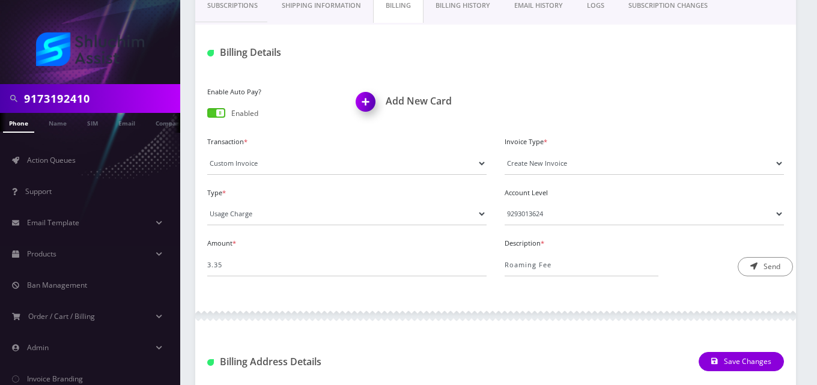
click at [552, 11] on link "EMAIL HISTORY" at bounding box center [538, 6] width 73 height 34
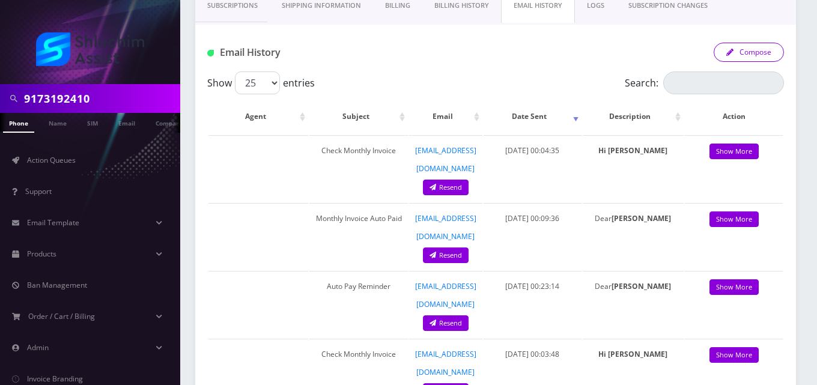
click at [751, 58] on button "Compose" at bounding box center [749, 52] width 70 height 19
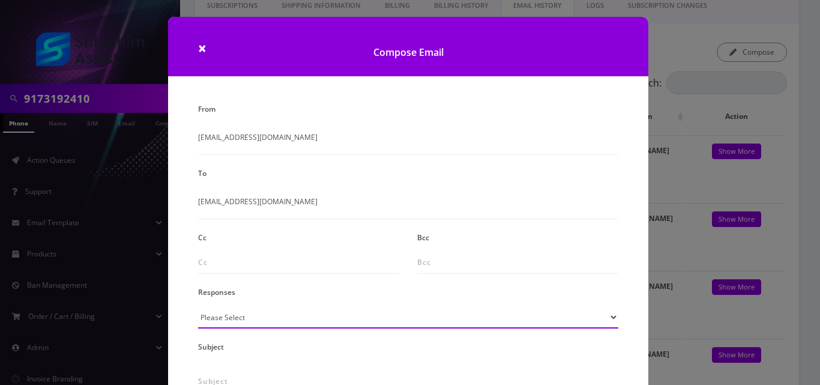
click at [276, 326] on select "Please Select TMobile port Unable to activate CH Pickup Past Due Pick up follow…" at bounding box center [408, 317] width 420 height 23
select select "24"
click at [198, 306] on select "Please Select TMobile port Unable to activate CH Pickup Past Due Pick up follow…" at bounding box center [408, 317] width 420 height 23
type input "Additional One-Time Charge"
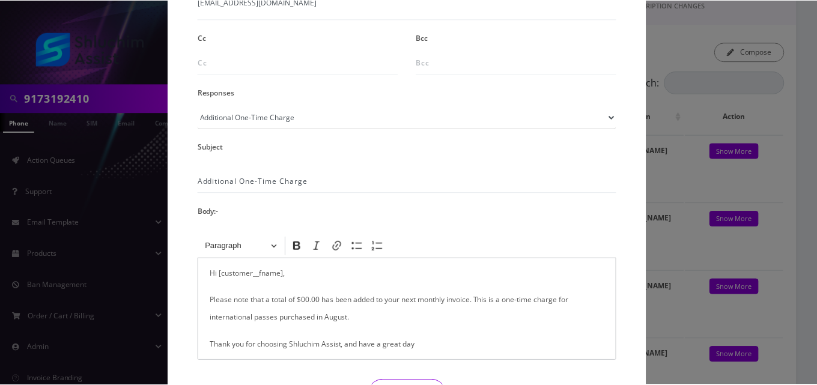
scroll to position [220, 0]
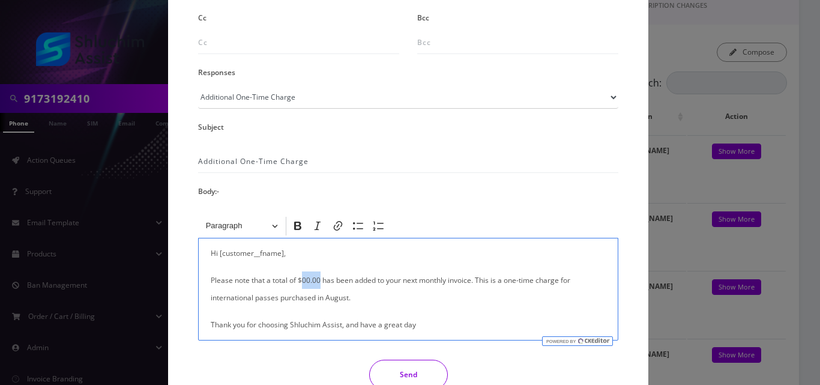
drag, startPoint x: 320, startPoint y: 278, endPoint x: 300, endPoint y: 281, distance: 19.4
click at [300, 281] on p "Please note that a total of $00.00 has been added to your next monthly invoice.…" at bounding box center [408, 288] width 395 height 35
drag, startPoint x: 314, startPoint y: 297, endPoint x: 190, endPoint y: 302, distance: 123.2
click at [190, 302] on div "<p>Hi [customer__fname],</p><p>Please note that a total of $00.00 has been adde…" at bounding box center [408, 277] width 438 height 126
click at [401, 357] on div "From info@shluchimassist.com To shukiavtzon@gmail.com Cc Bcc Responses Please S…" at bounding box center [408, 139] width 438 height 519
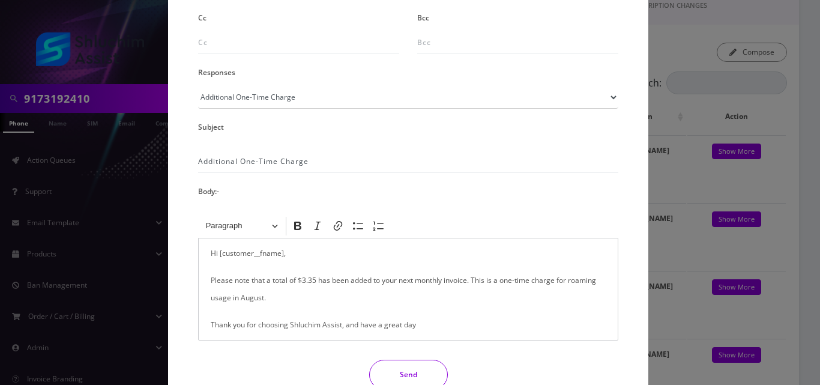
click at [404, 368] on button "Send" at bounding box center [408, 375] width 79 height 30
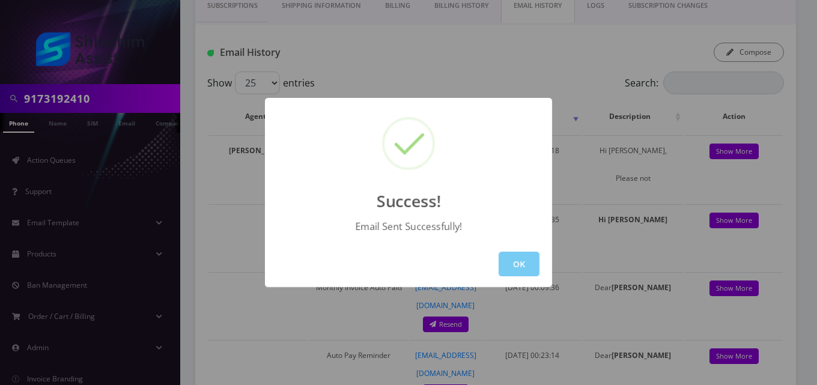
click at [523, 258] on button "OK" at bounding box center [519, 264] width 41 height 25
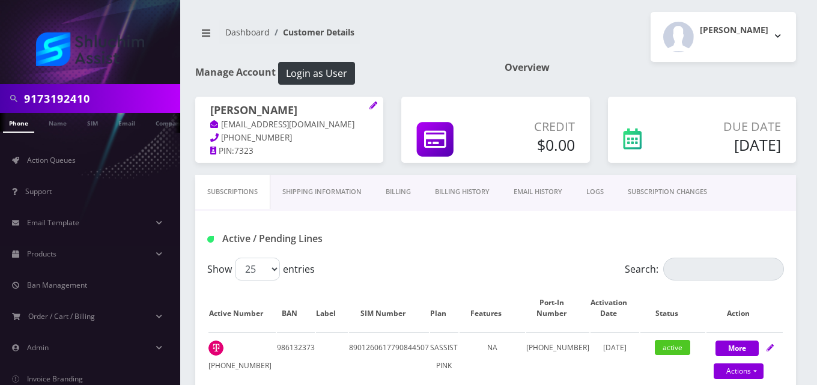
click at [411, 186] on link "Billing" at bounding box center [398, 192] width 49 height 34
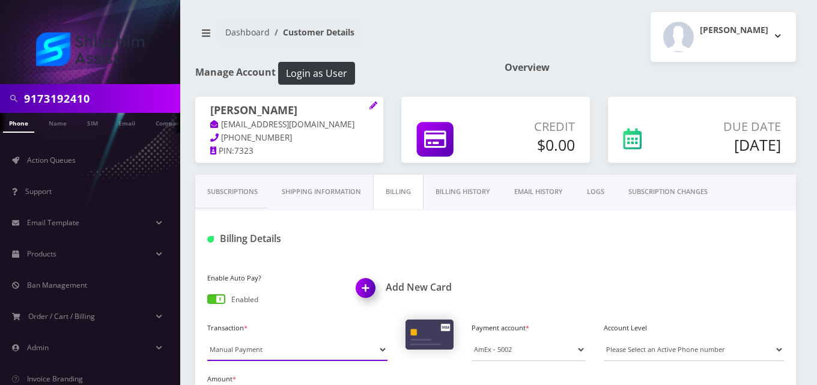
click at [270, 347] on select "Manual Payment Custom Charge Manual Credit Custom Invoice" at bounding box center [297, 349] width 180 height 23
select select "Custom Invoice"
click at [207, 338] on select "Manual Payment Custom Charge Manual Credit Custom Invoice" at bounding box center [297, 349] width 180 height 23
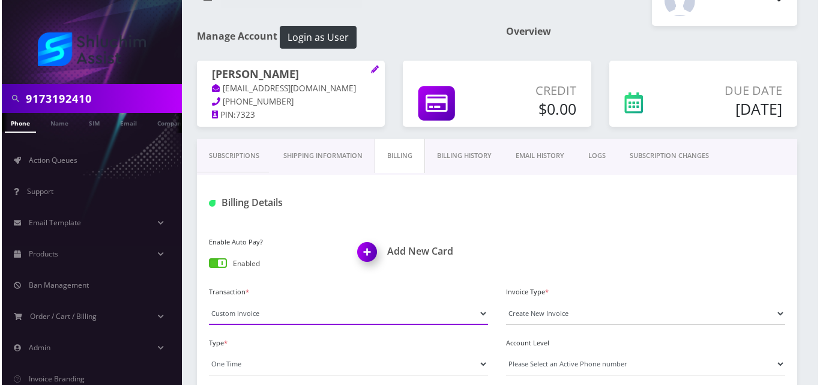
scroll to position [154, 0]
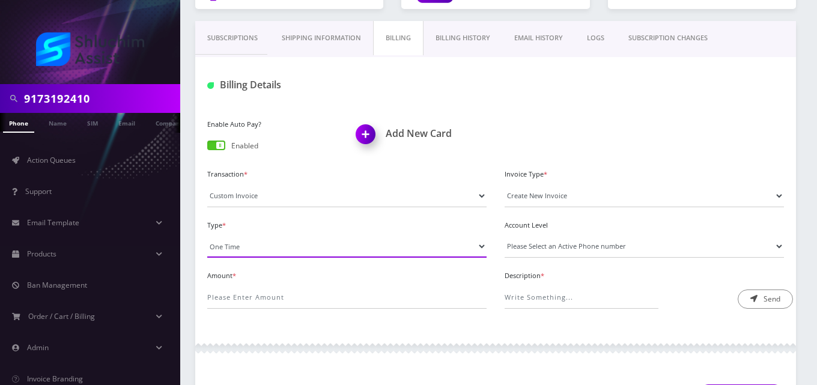
drag, startPoint x: 277, startPoint y: 243, endPoint x: 276, endPoint y: 250, distance: 7.4
click at [277, 243] on select "One Time Usage Charge" at bounding box center [346, 246] width 279 height 23
select select "4"
click at [207, 235] on select "One Time Usage Charge" at bounding box center [346, 246] width 279 height 23
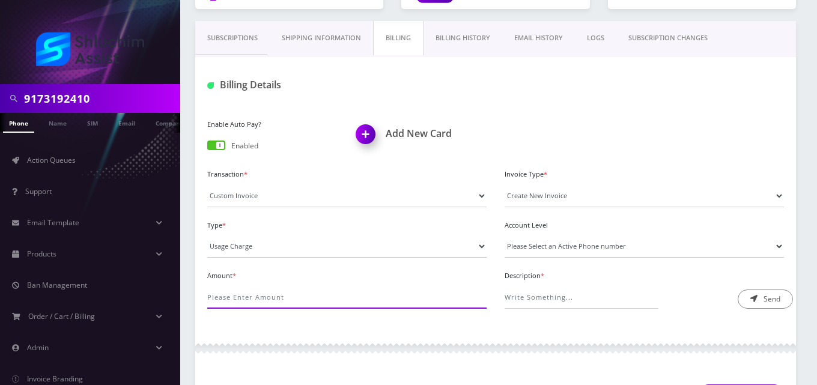
click at [272, 299] on input "Amount *" at bounding box center [346, 297] width 279 height 23
type input "3.05"
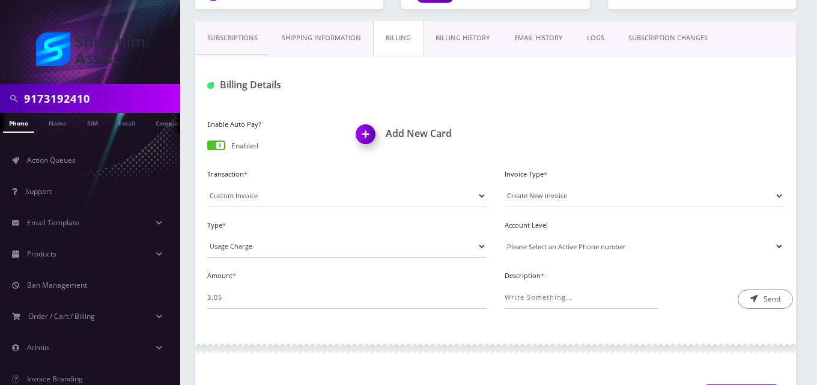
click at [532, 250] on select "Please Select an Active Phone number [PHONE_NUMBER]" at bounding box center [644, 246] width 279 height 23
select select "92652"
click at [505, 235] on select "Please Select an Active Phone number [PHONE_NUMBER]" at bounding box center [644, 246] width 279 height 23
click at [535, 299] on input "Description *" at bounding box center [582, 297] width 154 height 23
type input "Roaming Fee"
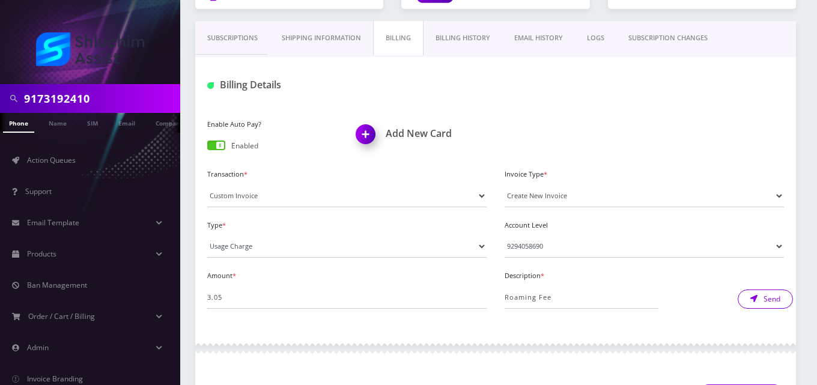
click at [763, 301] on button "Send" at bounding box center [765, 299] width 55 height 19
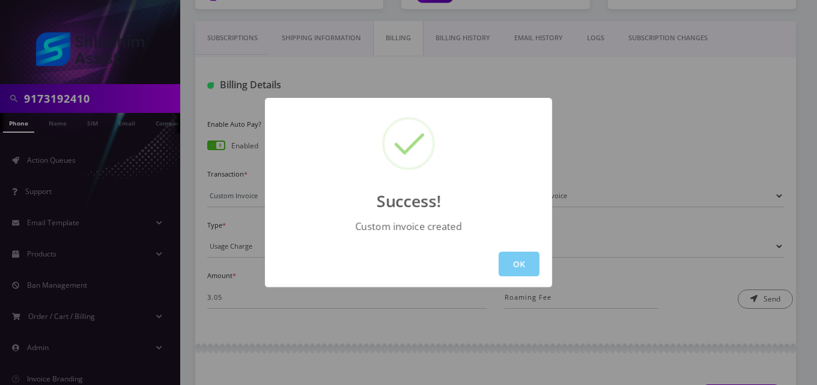
click at [515, 270] on button "OK" at bounding box center [519, 264] width 41 height 25
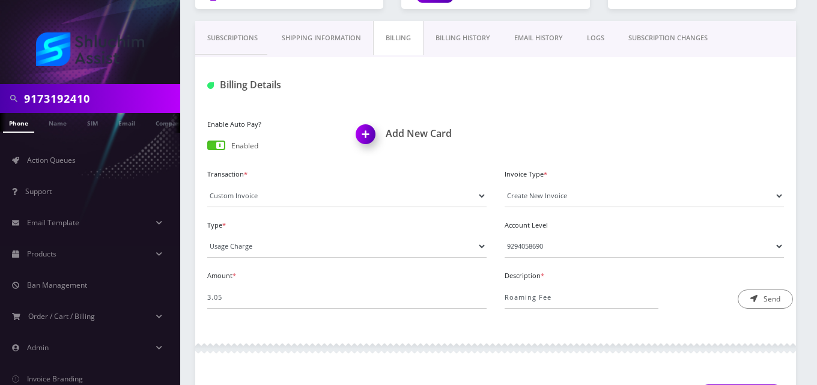
click at [548, 32] on link "EMAIL HISTORY" at bounding box center [538, 38] width 73 height 34
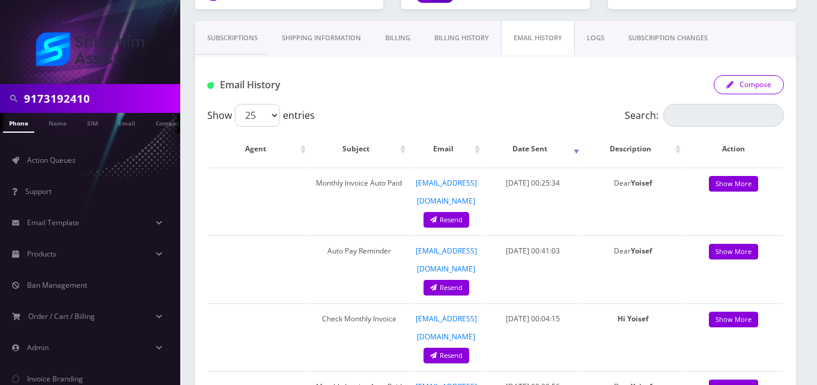
click at [731, 88] on button "Compose" at bounding box center [749, 84] width 70 height 19
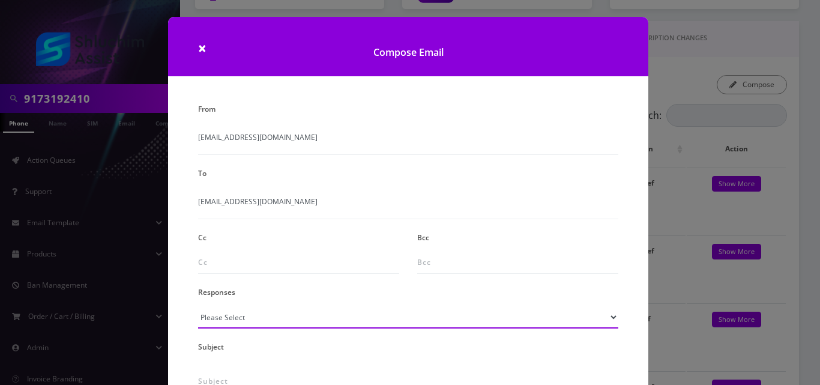
click at [279, 315] on select "Please Select TMobile port Unable to activate CH Pickup Past Due Pick up follow…" at bounding box center [408, 317] width 420 height 23
select select "24"
click at [198, 306] on select "Please Select TMobile port Unable to activate CH Pickup Past Due Pick up follow…" at bounding box center [408, 317] width 420 height 23
type input "Additional One-Time Charge"
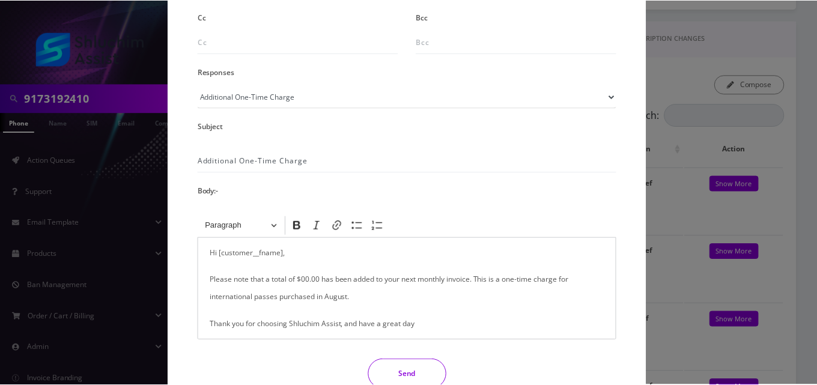
scroll to position [226, 0]
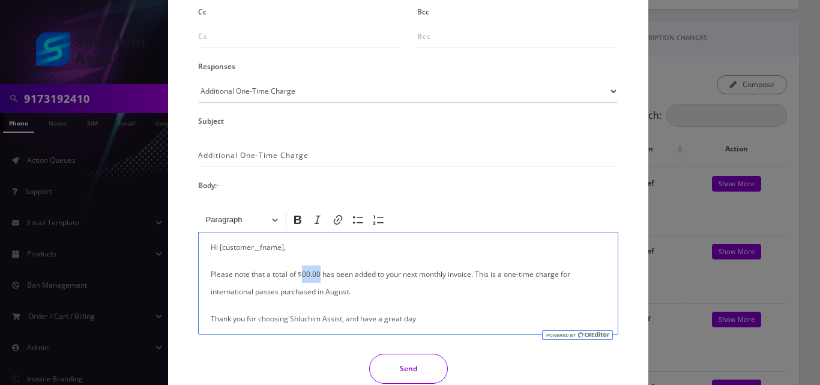
drag, startPoint x: 318, startPoint y: 274, endPoint x: 302, endPoint y: 274, distance: 15.6
click at [302, 274] on p "Please note that a total of $00.00 has been added to your next monthly invoice.…" at bounding box center [408, 282] width 395 height 35
drag, startPoint x: 314, startPoint y: 294, endPoint x: 203, endPoint y: 291, distance: 110.6
click at [203, 291] on div "Hi [customer__fname], Please note that a total of $3.05 has been added to your …" at bounding box center [408, 283] width 420 height 103
click at [397, 364] on button "Send" at bounding box center [408, 369] width 79 height 30
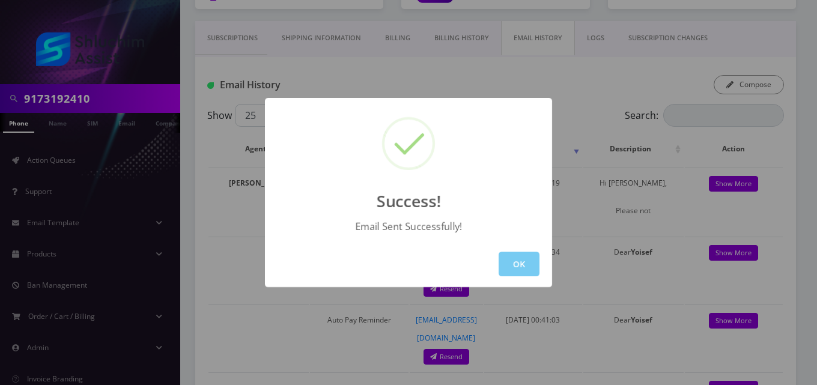
click at [512, 259] on button "OK" at bounding box center [519, 264] width 41 height 25
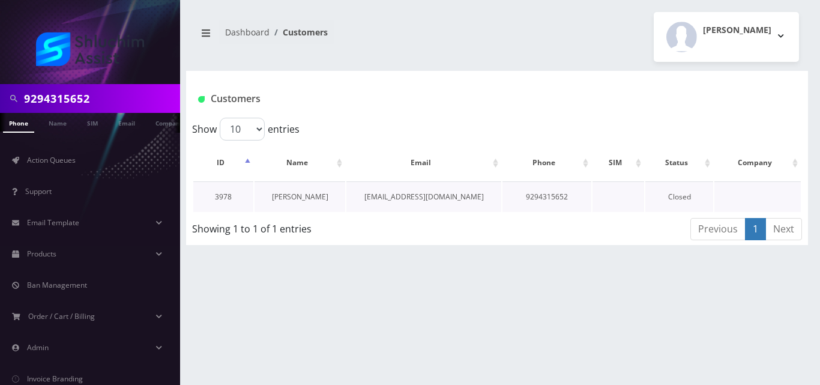
click at [287, 197] on link "[PERSON_NAME]" at bounding box center [300, 197] width 56 height 10
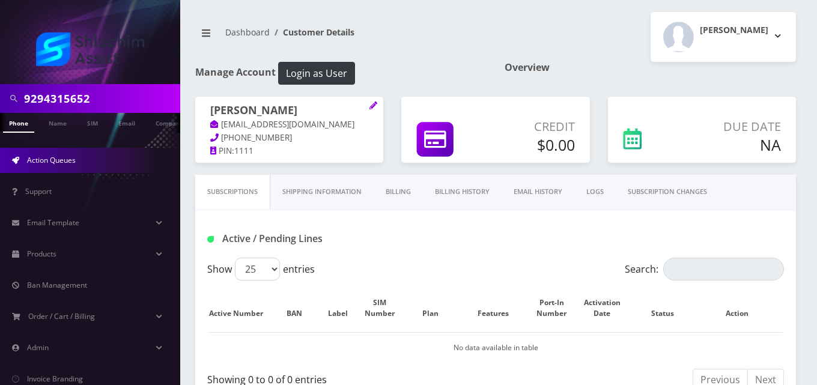
click at [53, 157] on span "Action Queues" at bounding box center [51, 160] width 49 height 10
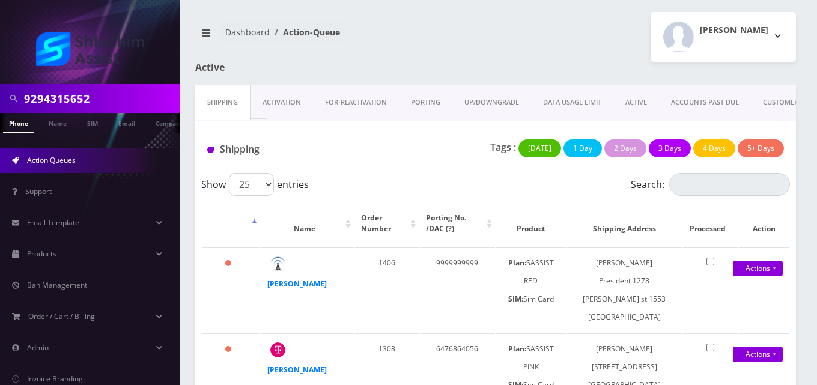
click at [631, 96] on link "ACTIVE" at bounding box center [636, 102] width 46 height 34
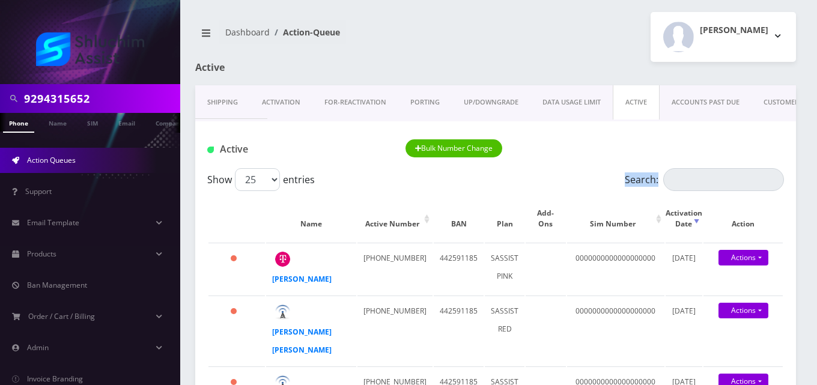
drag, startPoint x: 709, startPoint y: 193, endPoint x: 709, endPoint y: 187, distance: 6.6
click at [709, 187] on input "Search:" at bounding box center [723, 179] width 121 height 23
paste input "9295638622"
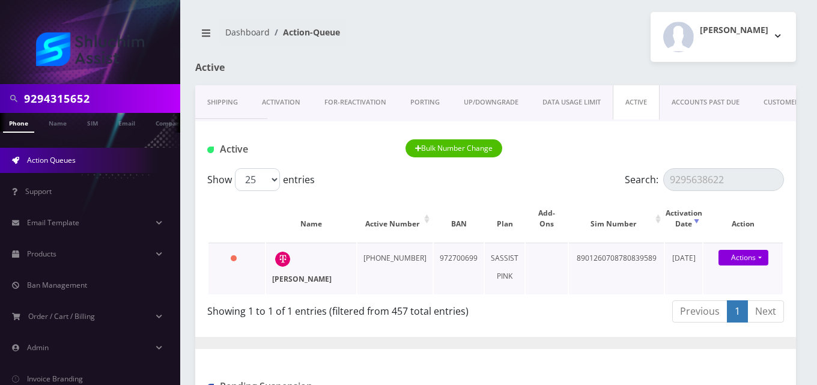
click at [302, 276] on strong "[PERSON_NAME]" at bounding box center [301, 279] width 59 height 10
drag, startPoint x: 728, startPoint y: 182, endPoint x: 607, endPoint y: 178, distance: 121.4
click at [607, 178] on div "Show 25 50 100 250 500 1000 entries Search: 9295638622" at bounding box center [495, 179] width 577 height 23
paste input "6284006"
click at [289, 279] on strong "[PERSON_NAME]" at bounding box center [301, 279] width 59 height 10
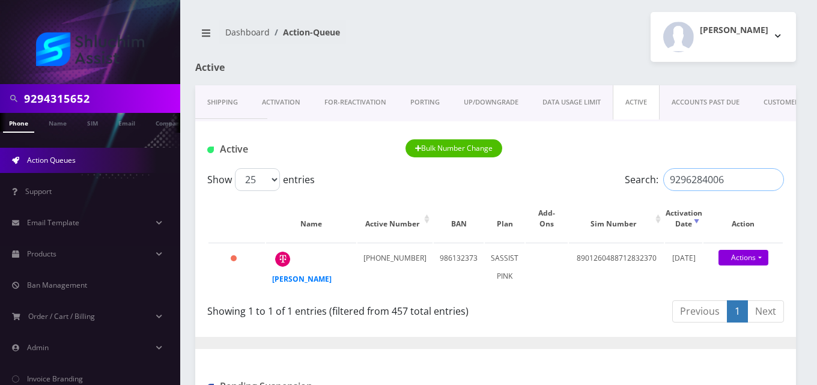
drag, startPoint x: 735, startPoint y: 179, endPoint x: 577, endPoint y: 163, distance: 158.7
paste input "331234"
click at [285, 281] on strong "Chaim Chazan" at bounding box center [301, 279] width 59 height 10
drag, startPoint x: 727, startPoint y: 181, endPoint x: 588, endPoint y: 171, distance: 139.2
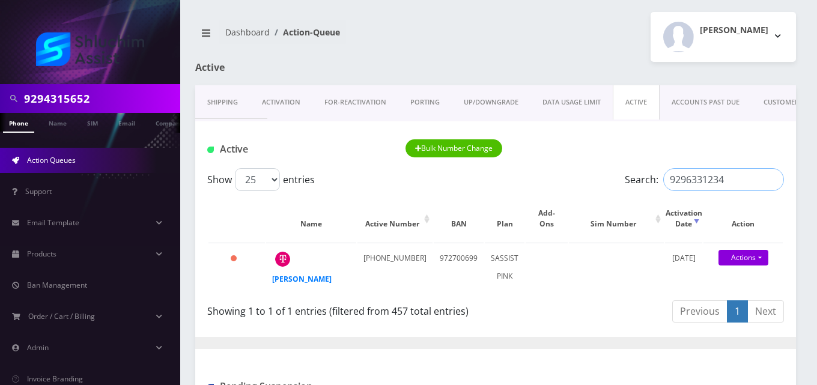
click at [588, 171] on div "Show 25 50 100 250 500 1000 entries Search: 9296331234" at bounding box center [495, 179] width 577 height 23
paste input "880216"
click at [286, 280] on strong "Bluma Samuels" at bounding box center [301, 279] width 59 height 10
drag, startPoint x: 730, startPoint y: 178, endPoint x: 565, endPoint y: 178, distance: 165.8
click at [565, 178] on div "Show 25 50 100 250 500 1000 entries Search: 9296880216" at bounding box center [495, 179] width 577 height 23
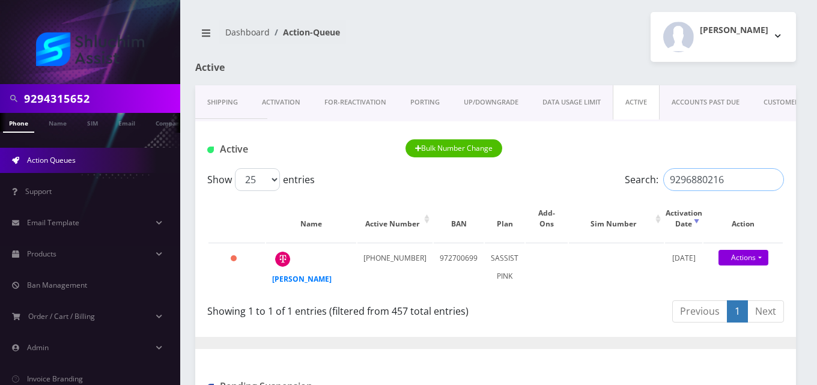
paste input "9207959"
click at [300, 273] on div "Chava Gurkow" at bounding box center [299, 279] width 55 height 18
click at [300, 280] on strong "Chava Gurkow" at bounding box center [301, 279] width 59 height 10
drag, startPoint x: 735, startPoint y: 175, endPoint x: 584, endPoint y: 171, distance: 150.8
click at [584, 171] on div "Show 25 50 100 250 500 1000 entries Search: 9299207959" at bounding box center [495, 179] width 577 height 23
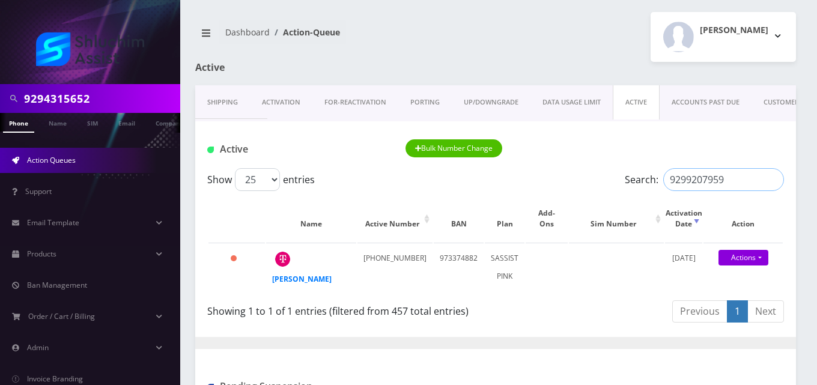
paste input "342239101"
click at [285, 274] on strong "Moshe Rosenfeld" at bounding box center [301, 279] width 59 height 10
drag, startPoint x: 729, startPoint y: 186, endPoint x: 613, endPoint y: 188, distance: 115.3
click at [613, 188] on div "Show 25 50 100 250 500 1000 entries Search: 9342239101" at bounding box center [495, 179] width 577 height 23
paste input "5"
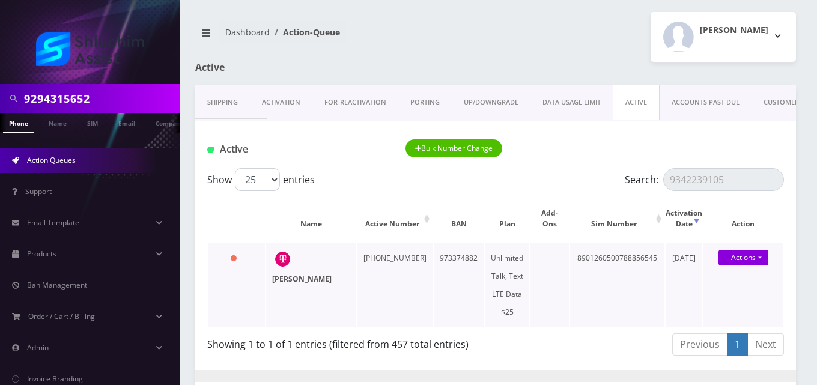
click at [311, 279] on strong "Miriam Drelich" at bounding box center [301, 279] width 59 height 10
drag, startPoint x: 724, startPoint y: 179, endPoint x: 601, endPoint y: 171, distance: 123.4
click at [601, 171] on div "Show 25 50 100 250 500 1000 entries Search: 9342239105" at bounding box center [495, 179] width 577 height 23
paste input "28"
click at [280, 279] on strong "Yosef itzchak Zohar" at bounding box center [301, 279] width 59 height 10
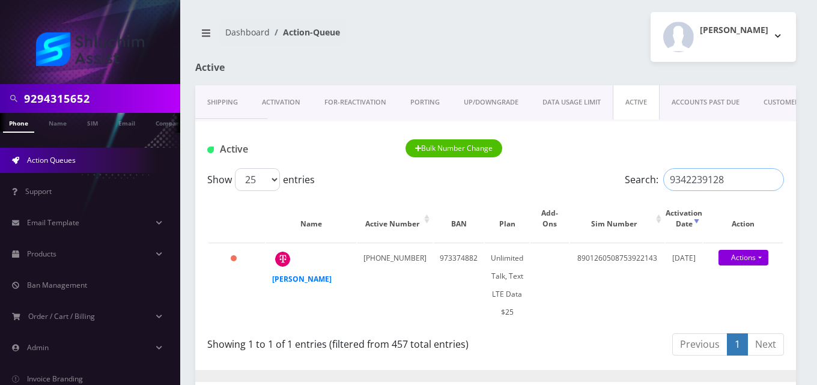
drag, startPoint x: 732, startPoint y: 183, endPoint x: 588, endPoint y: 174, distance: 143.8
click at [588, 174] on div "Show 25 50 100 250 500 1000 entries Search: 9342239128" at bounding box center [495, 179] width 577 height 23
paste input "3"
click at [290, 278] on strong "Avraham Cohen" at bounding box center [301, 279] width 59 height 10
drag, startPoint x: 726, startPoint y: 183, endPoint x: 583, endPoint y: 172, distance: 142.8
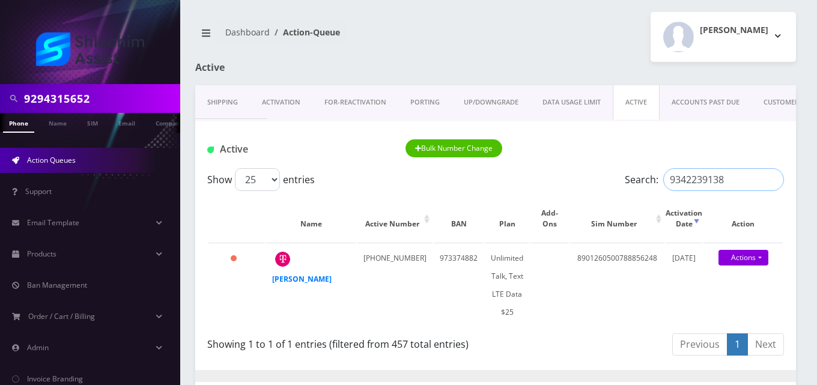
click at [583, 172] on div "Show 25 50 100 250 500 1000 entries Search: 9342239138" at bounding box center [495, 179] width 577 height 23
paste input "257"
click at [291, 280] on strong "Mendy Kleinberg" at bounding box center [301, 279] width 59 height 10
drag, startPoint x: 728, startPoint y: 177, endPoint x: 547, endPoint y: 178, distance: 181.4
click at [547, 178] on div "Show 25 50 100 250 500 1000 entries Search: 9342239257" at bounding box center [495, 179] width 577 height 23
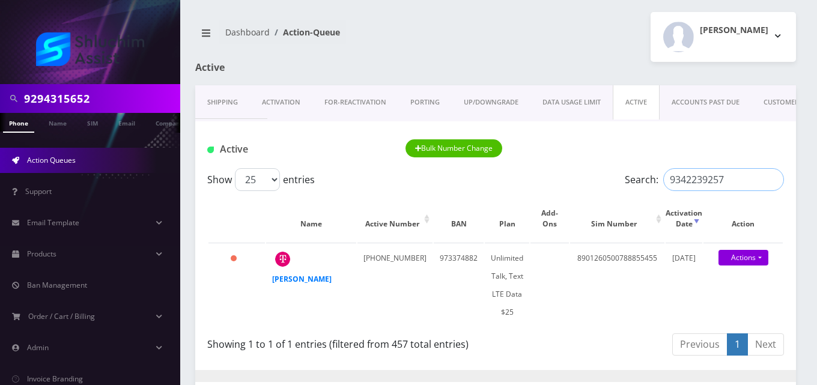
paste input "83"
click at [302, 280] on strong "Yair Maimon" at bounding box center [301, 279] width 59 height 10
drag, startPoint x: 729, startPoint y: 178, endPoint x: 572, endPoint y: 180, distance: 156.8
click at [572, 180] on div "Show 25 50 100 250 500 1000 entries Search: 9342239283" at bounding box center [495, 179] width 577 height 23
paste input "301"
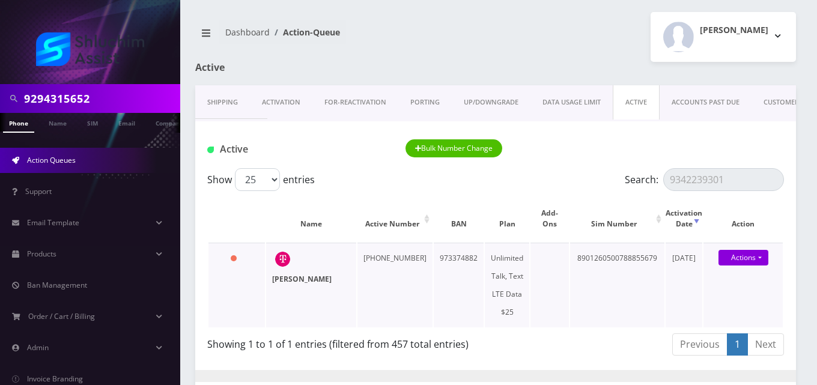
click at [293, 279] on strong "shaul kagan" at bounding box center [301, 279] width 59 height 10
drag, startPoint x: 732, startPoint y: 177, endPoint x: 548, endPoint y: 171, distance: 183.9
click at [548, 171] on div "Show 25 50 100 250 500 1000 entries Search: 9342239301" at bounding box center [495, 179] width 577 height 23
paste input "8678935"
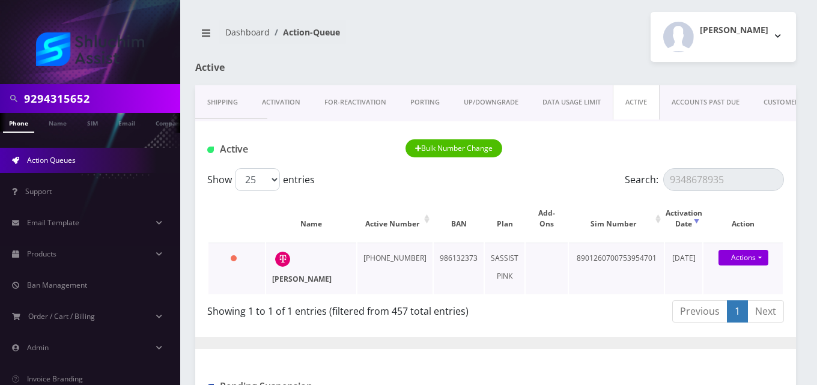
click at [302, 280] on strong "Ester Wolff" at bounding box center [301, 279] width 59 height 10
drag, startPoint x: 726, startPoint y: 181, endPoint x: 597, endPoint y: 174, distance: 128.7
click at [597, 174] on div "Show 25 50 100 250 500 1000 entries Search: 9348678935" at bounding box center [495, 179] width 577 height 23
paste input "599298253"
click at [303, 282] on strong "Aharon Hecht" at bounding box center [301, 279] width 59 height 10
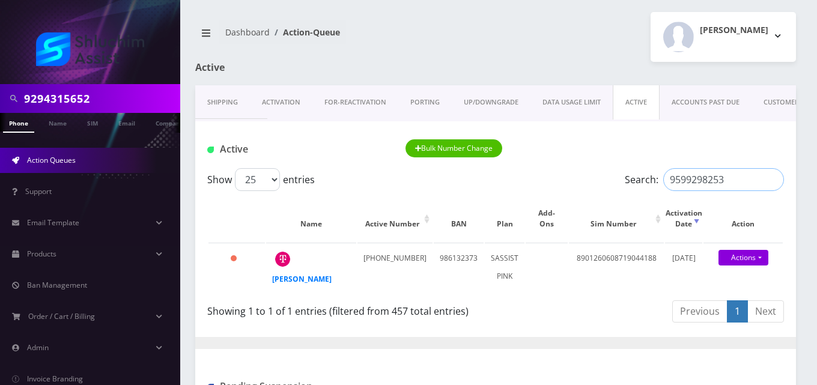
drag, startPoint x: 730, startPoint y: 179, endPoint x: 571, endPoint y: 168, distance: 160.1
click at [571, 168] on div "Show 25 50 100 250 500 1000 entries Search: 9599298253" at bounding box center [495, 179] width 577 height 23
paste input "995668"
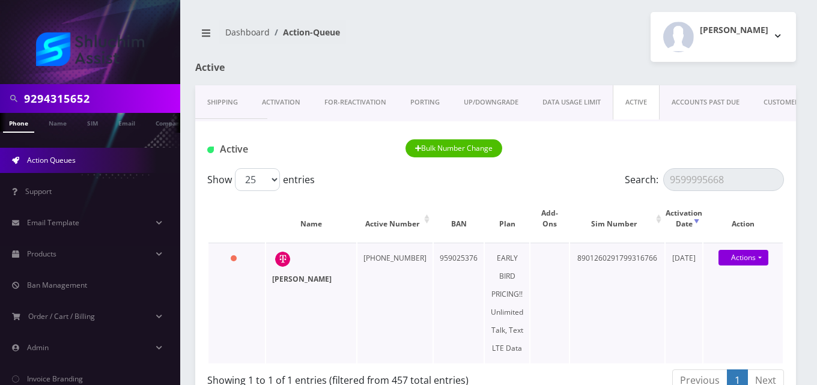
click at [289, 279] on strong "Mendel Teitlebaum" at bounding box center [301, 279] width 59 height 10
drag, startPoint x: 729, startPoint y: 177, endPoint x: 563, endPoint y: 177, distance: 165.8
click at [563, 177] on div "Show 25 50 100 250 500 1000 entries Search: 9599995668" at bounding box center [495, 179] width 577 height 23
paste input "733302371"
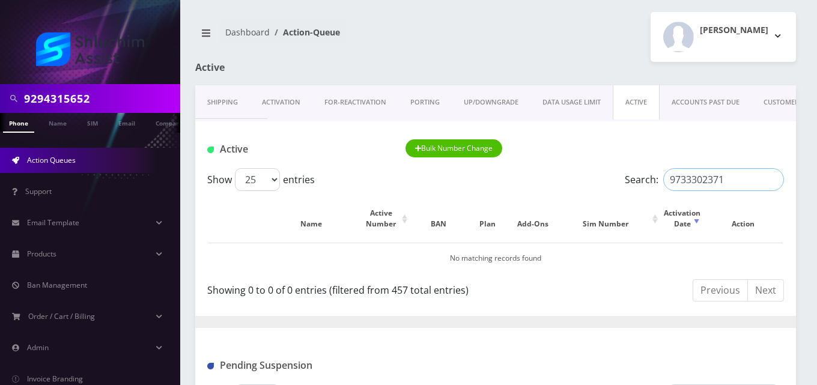
type input "9733302371"
drag, startPoint x: 98, startPoint y: 101, endPoint x: 0, endPoint y: 92, distance: 98.3
click at [0, 92] on div "9294315652" at bounding box center [90, 98] width 180 height 29
paste input "733302371"
type input "9733302371"
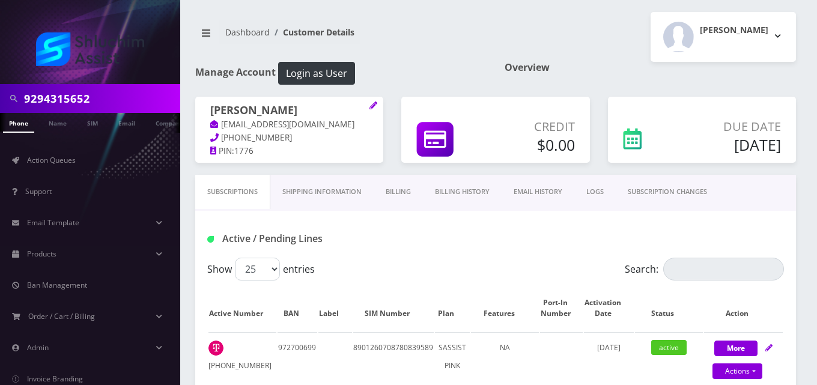
click at [395, 196] on link "Billing" at bounding box center [398, 192] width 49 height 34
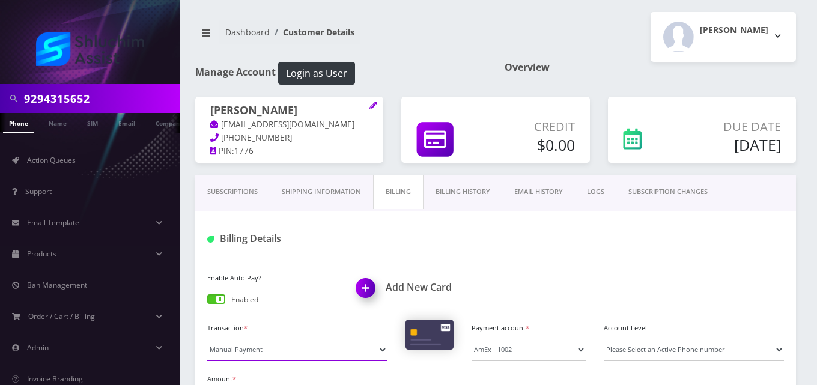
click at [261, 360] on div "Transaction * Manual Payment Custom Charge Manual Credit Custom Invoice" at bounding box center [297, 340] width 198 height 41
select select "Custom Invoice"
click at [207, 338] on select "Manual Payment Custom Charge Manual Credit Custom Invoice" at bounding box center [297, 349] width 180 height 23
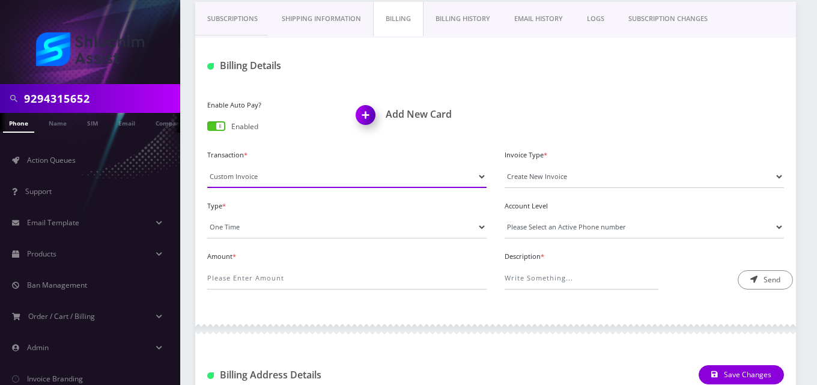
scroll to position [198, 0]
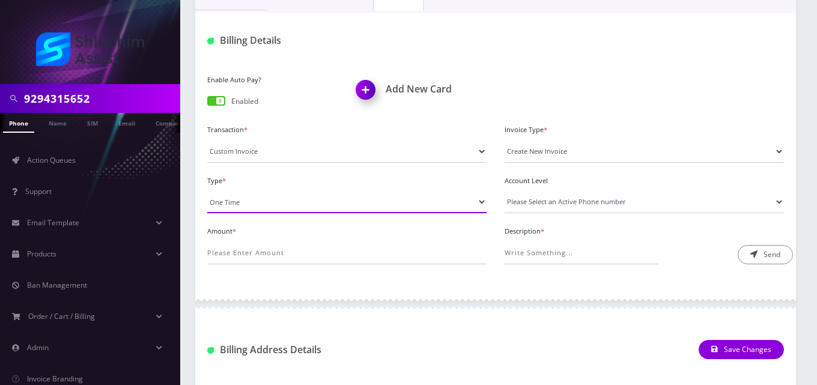
click at [246, 201] on select "One Time Usage Charge" at bounding box center [346, 201] width 279 height 23
select select "4"
click at [207, 190] on select "One Time Usage Charge" at bounding box center [346, 201] width 279 height 23
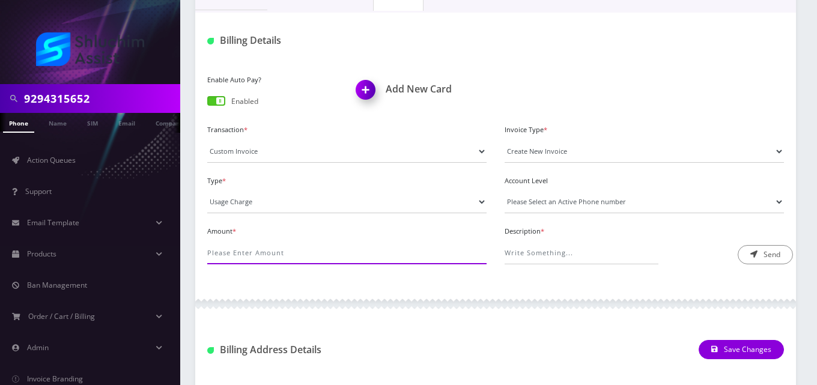
click at [252, 249] on input "Amount *" at bounding box center [346, 252] width 279 height 23
type input "2.24"
click at [556, 201] on select "Please Select an Active Phone number 9295638622" at bounding box center [644, 201] width 279 height 23
select select "55886"
click at [505, 190] on select "Please Select an Active Phone number 9295638622" at bounding box center [644, 201] width 279 height 23
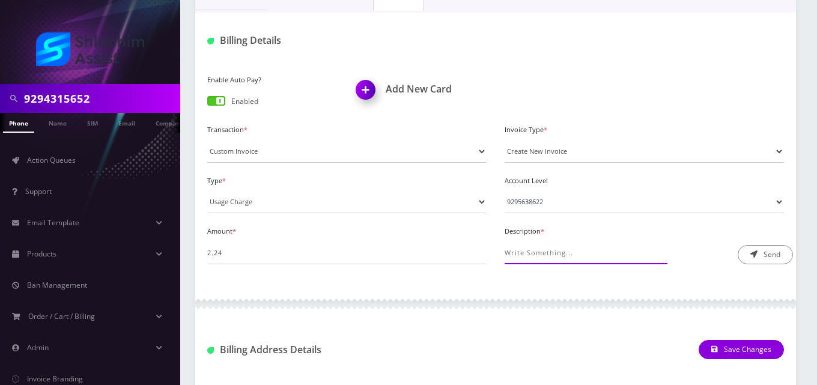
click at [567, 262] on input "Description *" at bounding box center [582, 252] width 154 height 23
type input "Roaming Fee"
click at [757, 259] on button "Send" at bounding box center [765, 254] width 55 height 19
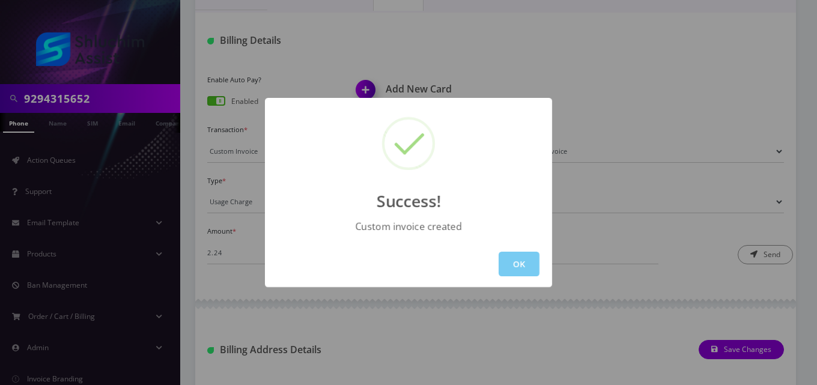
click at [526, 264] on button "OK" at bounding box center [519, 264] width 41 height 25
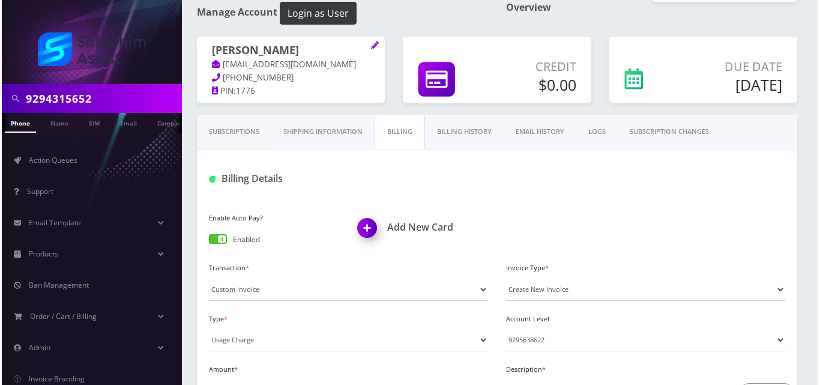
scroll to position [0, 0]
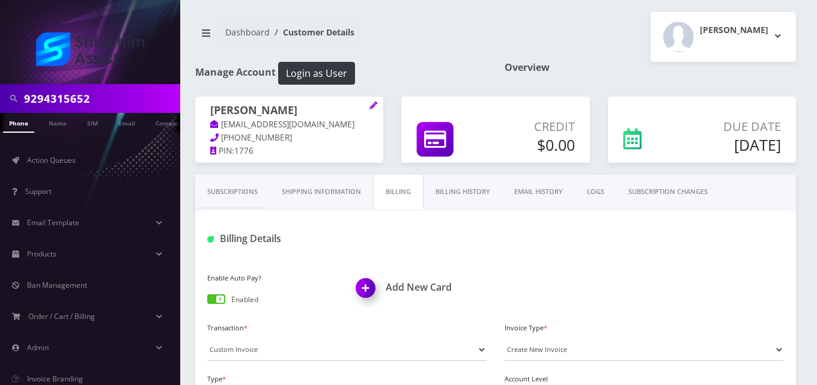
click at [530, 193] on link "EMAIL HISTORY" at bounding box center [538, 192] width 73 height 34
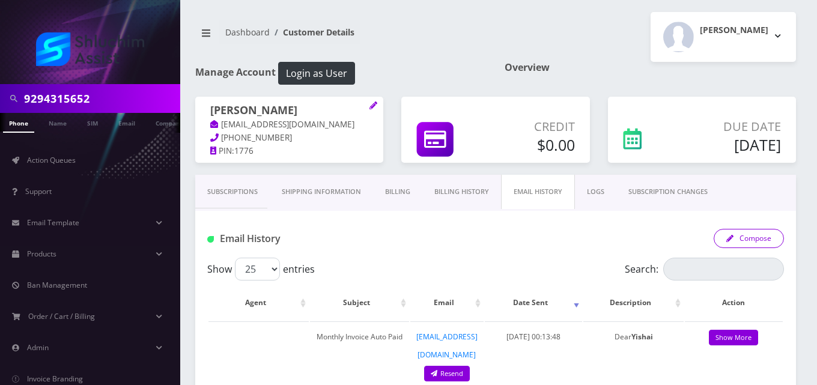
click at [765, 235] on button "Compose" at bounding box center [749, 238] width 70 height 19
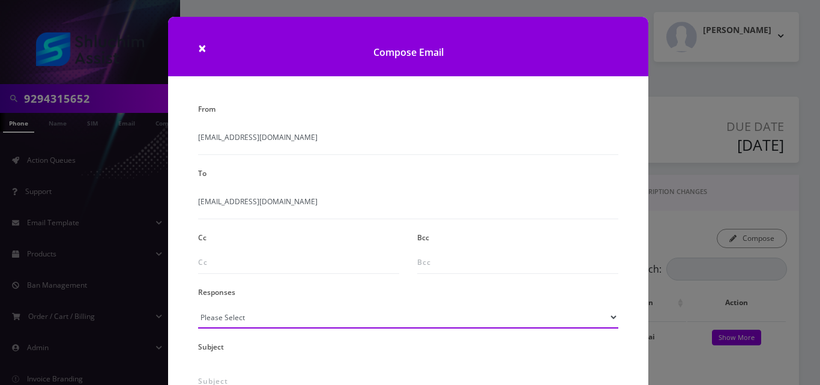
click at [235, 320] on select "Please Select TMobile port Unable to activate CH Pickup Past Due Pick up follow…" at bounding box center [408, 317] width 420 height 23
select select "24"
click at [198, 306] on select "Please Select TMobile port Unable to activate CH Pickup Past Due Pick up follow…" at bounding box center [408, 317] width 420 height 23
type input "Additional One-Time Charge"
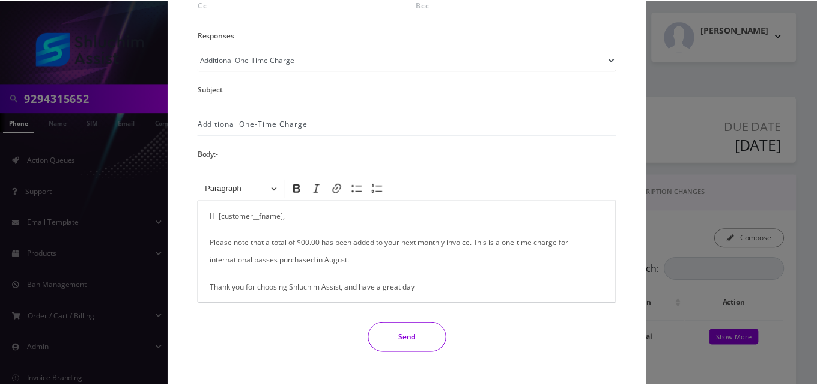
scroll to position [262, 0]
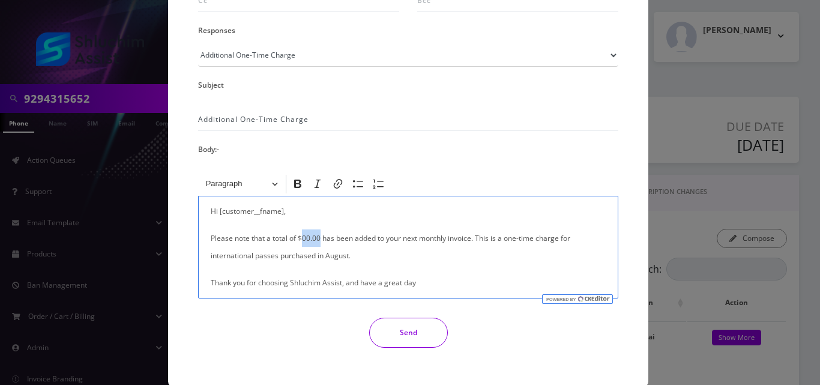
drag, startPoint x: 318, startPoint y: 239, endPoint x: 302, endPoint y: 239, distance: 16.2
click at [302, 239] on p "Please note that a total of $00.00 has been added to your next monthly invoice.…" at bounding box center [408, 246] width 395 height 35
drag, startPoint x: 314, startPoint y: 258, endPoint x: 207, endPoint y: 258, distance: 106.9
click at [207, 258] on div "Hi [customer__fname], Please note that a total of $2.24 has been added to your …" at bounding box center [408, 247] width 420 height 103
click at [399, 345] on button "Send" at bounding box center [408, 333] width 79 height 30
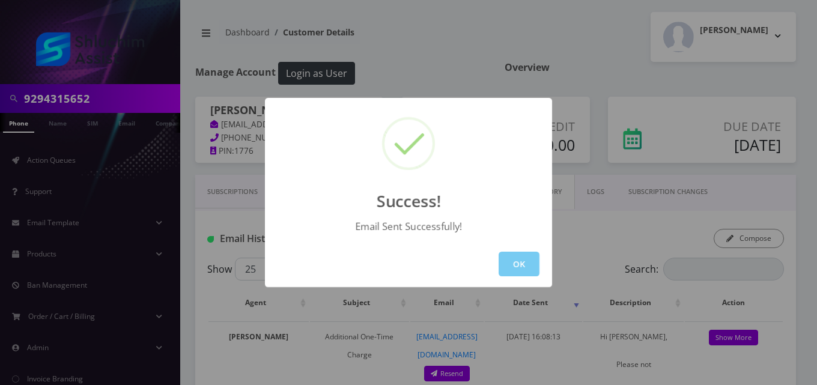
click at [506, 262] on button "OK" at bounding box center [519, 264] width 41 height 25
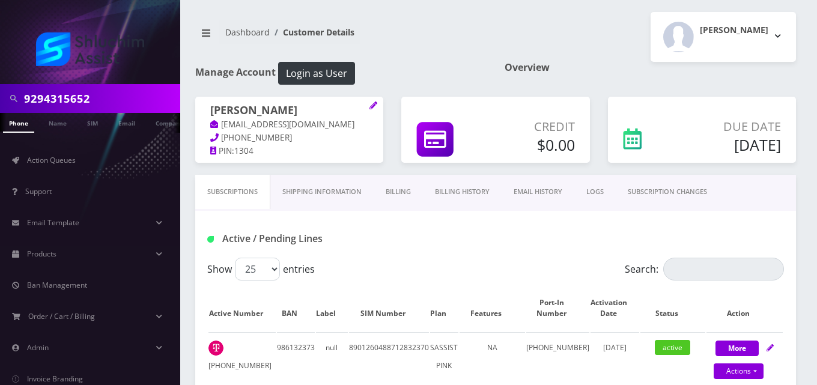
click at [404, 189] on link "Billing" at bounding box center [398, 192] width 49 height 34
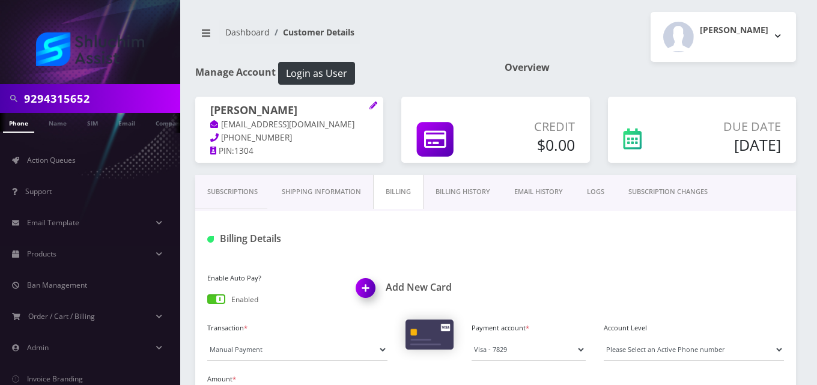
click at [252, 364] on div "Transaction * Manual Payment Custom Charge Manual Credit Custom Invoice Payment…" at bounding box center [495, 345] width 595 height 51
click at [252, 351] on select "Manual Payment Custom Charge Manual Credit Custom Invoice" at bounding box center [297, 349] width 180 height 23
select select "Custom Invoice"
click at [207, 338] on select "Manual Payment Custom Charge Manual Credit Custom Invoice" at bounding box center [297, 349] width 180 height 23
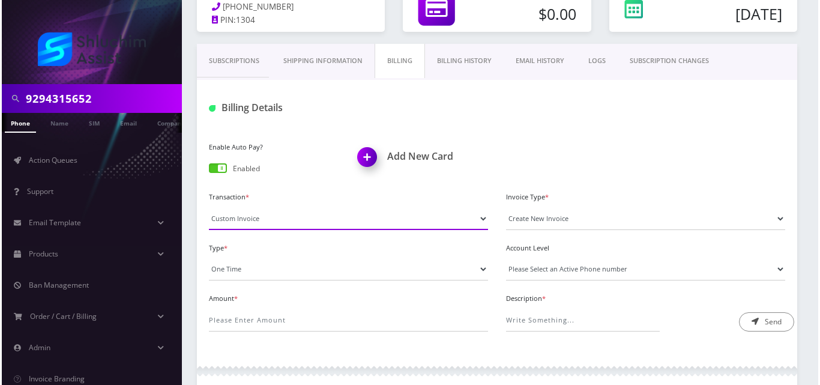
scroll to position [151, 0]
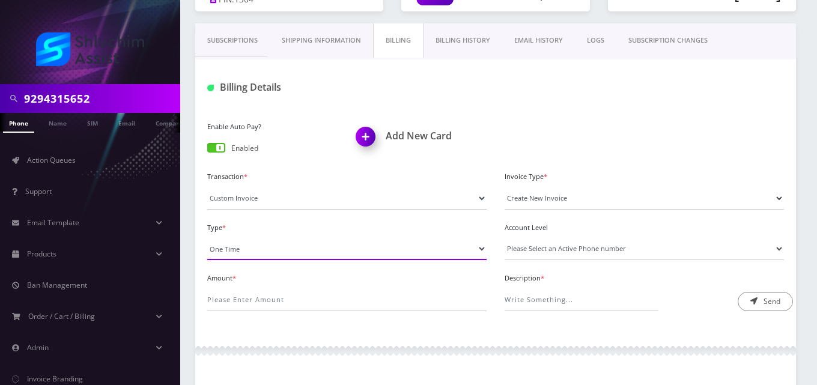
click at [289, 240] on select "One Time Usage Charge" at bounding box center [346, 248] width 279 height 23
select select "4"
click at [207, 237] on select "One Time Usage Charge" at bounding box center [346, 248] width 279 height 23
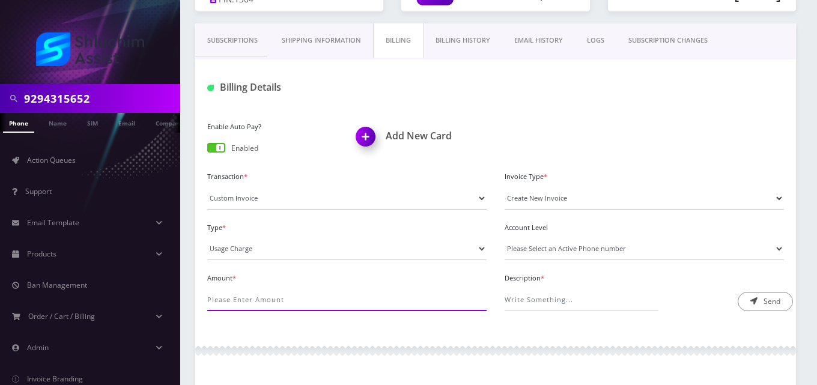
click at [290, 300] on input "Amount *" at bounding box center [346, 299] width 279 height 23
type input "3.35"
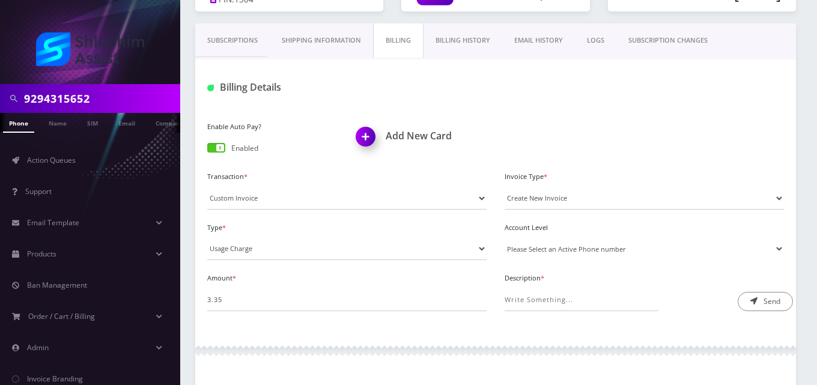
click at [563, 253] on select "Please Select an Active Phone number [PHONE_NUMBER]" at bounding box center [644, 248] width 279 height 23
select select "70962"
click at [505, 237] on select "Please Select an Active Phone number [PHONE_NUMBER]" at bounding box center [644, 248] width 279 height 23
click at [571, 296] on input "Description *" at bounding box center [582, 299] width 154 height 23
type input "Roaming Fee"
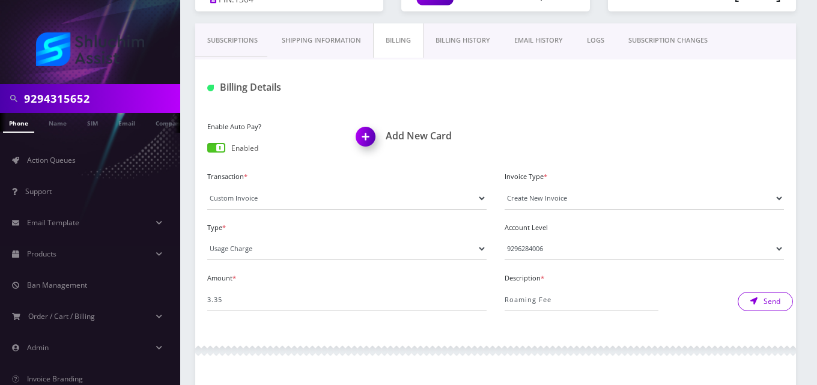
click at [745, 296] on button "Send" at bounding box center [765, 301] width 55 height 19
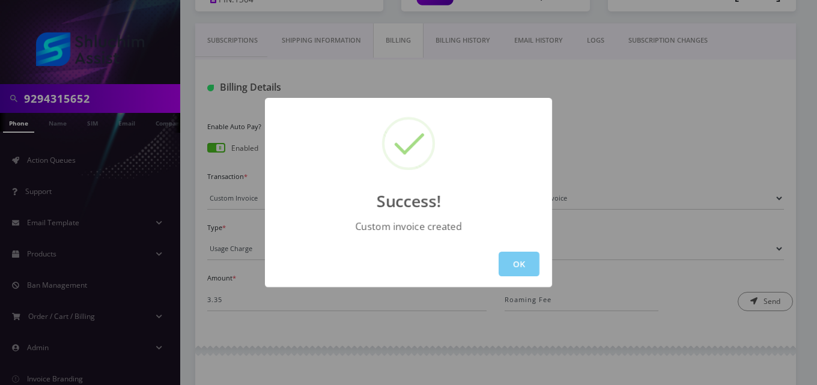
click at [524, 261] on button "OK" at bounding box center [519, 264] width 41 height 25
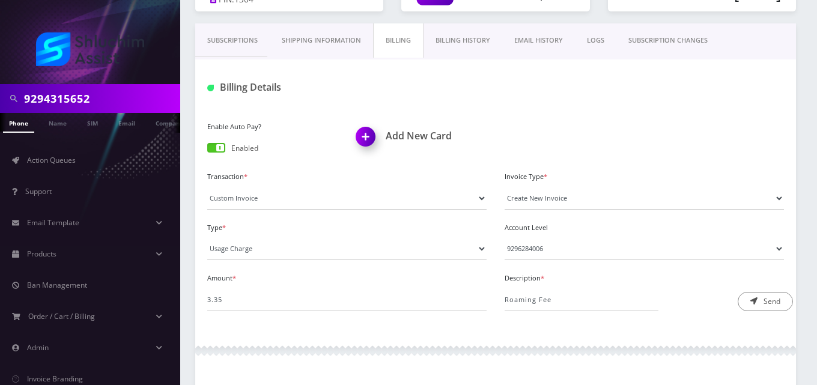
click at [551, 41] on link "EMAIL HISTORY" at bounding box center [538, 40] width 73 height 34
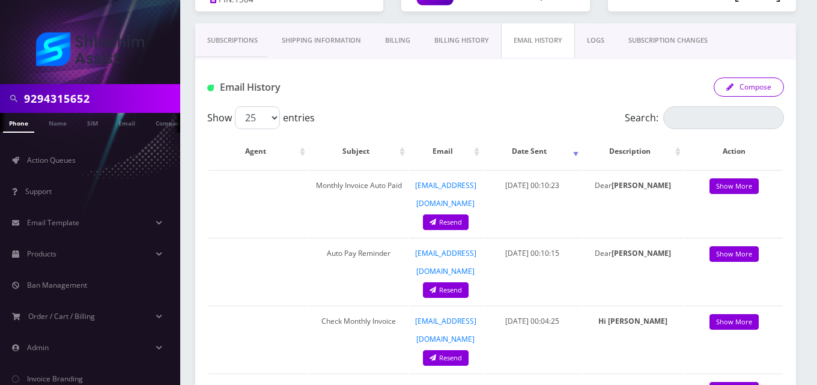
click at [742, 82] on button "Compose" at bounding box center [749, 86] width 70 height 19
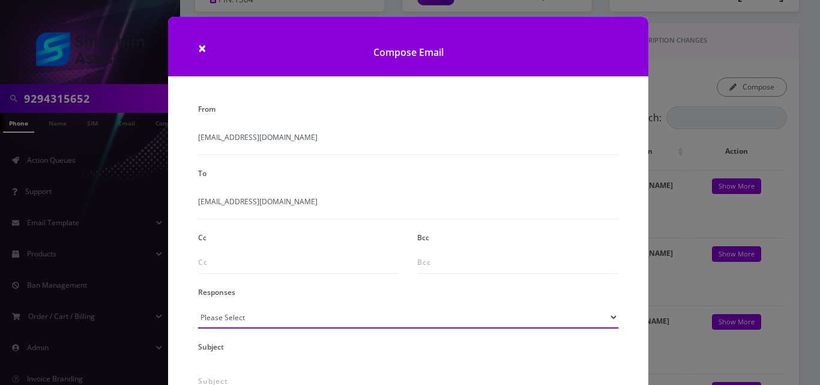
click at [234, 322] on select "Please Select TMobile port Unable to activate CH Pickup Past Due Pick up follow…" at bounding box center [408, 317] width 420 height 23
select select "24"
click at [198, 306] on select "Please Select TMobile port Unable to activate CH Pickup Past Due Pick up follow…" at bounding box center [408, 317] width 420 height 23
type input "Additional One-Time Charge"
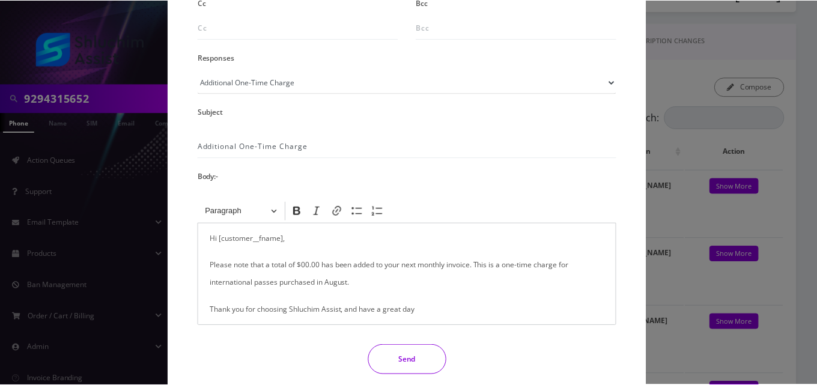
scroll to position [282, 0]
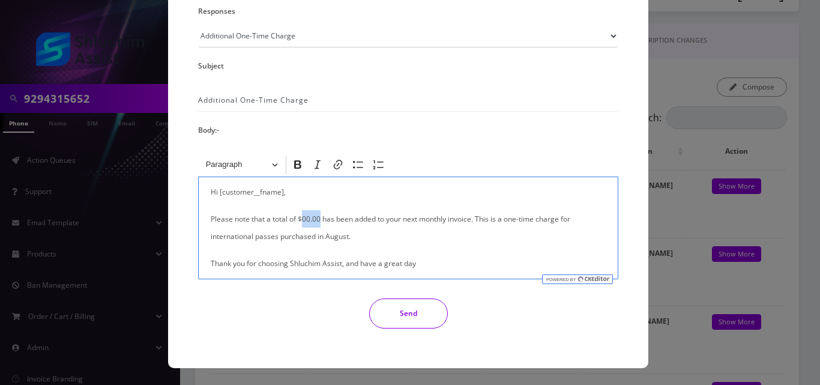
drag, startPoint x: 318, startPoint y: 222, endPoint x: 302, endPoint y: 222, distance: 16.8
click at [302, 222] on p "Please note that a total of $00.00 has been added to your next monthly invoice.…" at bounding box center [408, 227] width 395 height 35
drag, startPoint x: 315, startPoint y: 238, endPoint x: 206, endPoint y: 240, distance: 108.7
click at [206, 240] on div "Hi [customer__fname], Please note that a total of $3.35 has been added to your …" at bounding box center [408, 228] width 420 height 103
click at [396, 305] on button "Send" at bounding box center [408, 314] width 79 height 30
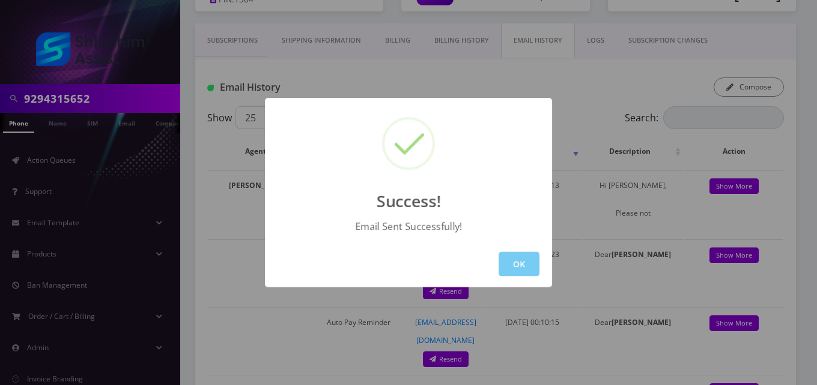
click at [508, 258] on button "OK" at bounding box center [519, 264] width 41 height 25
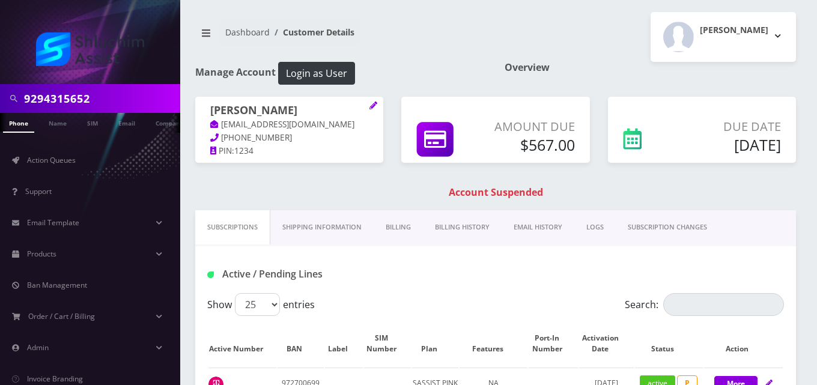
click at [396, 231] on link "Billing" at bounding box center [398, 227] width 49 height 34
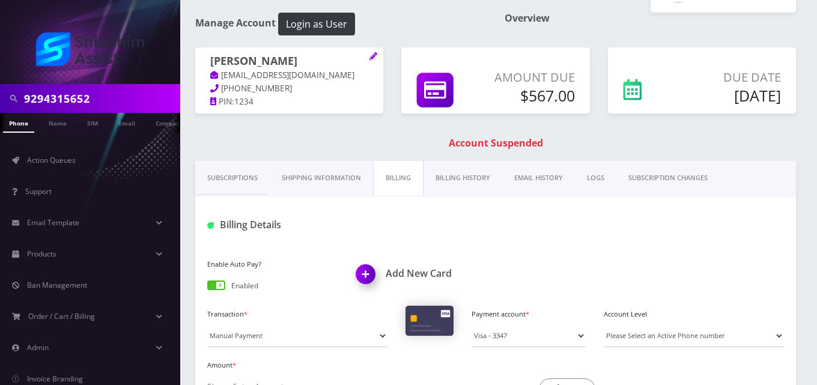
scroll to position [58, 0]
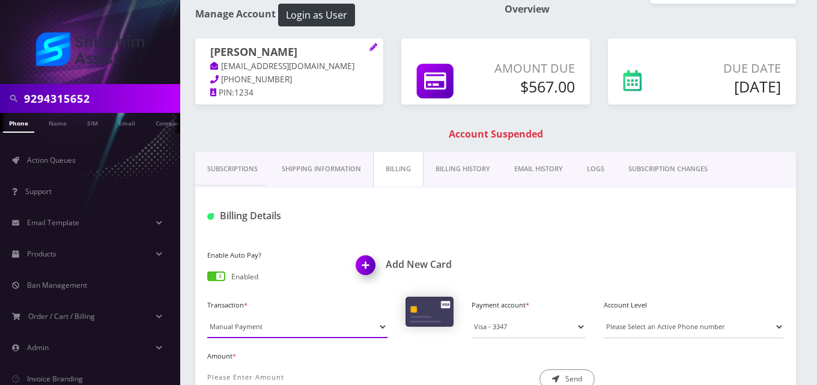
click at [279, 328] on select "Manual Payment Custom Charge Manual Credit Custom Invoice" at bounding box center [297, 326] width 180 height 23
select select "Custom Invoice"
click at [207, 315] on select "Manual Payment Custom Charge Manual Credit Custom Invoice" at bounding box center [297, 326] width 180 height 23
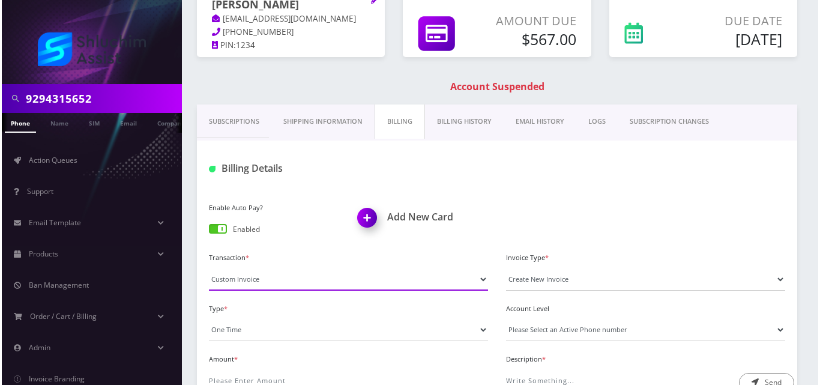
scroll to position [117, 0]
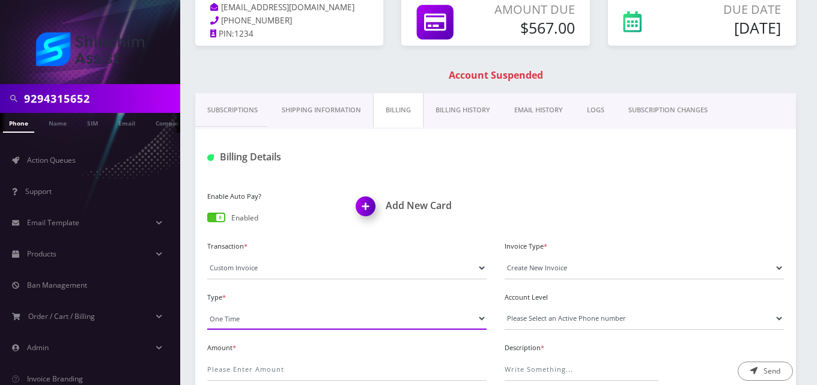
click at [295, 315] on select "One Time Usage Charge" at bounding box center [346, 318] width 279 height 23
select select "4"
click at [207, 307] on select "One Time Usage Charge" at bounding box center [346, 318] width 279 height 23
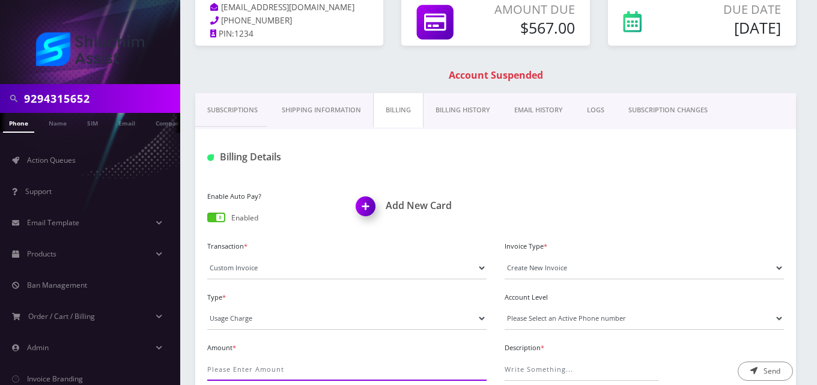
click at [293, 365] on input "Amount *" at bounding box center [346, 369] width 279 height 23
type input "209.52"
click at [531, 323] on select "Please Select an Active Phone number 9297866312 9296331234 9295948742" at bounding box center [644, 318] width 279 height 23
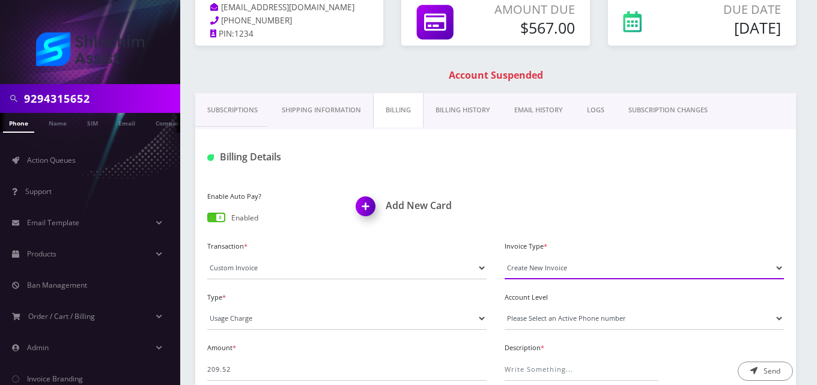
click at [537, 271] on select "Create New Invoice" at bounding box center [644, 267] width 279 height 23
click at [568, 309] on select "Please Select an Active Phone number 9297866312 9296331234 9295948742" at bounding box center [644, 318] width 279 height 23
select select "60414"
click at [505, 307] on select "Please Select an Active Phone number 9297866312 9296331234 9295948742" at bounding box center [644, 318] width 279 height 23
click at [578, 372] on input "Description *" at bounding box center [582, 369] width 154 height 23
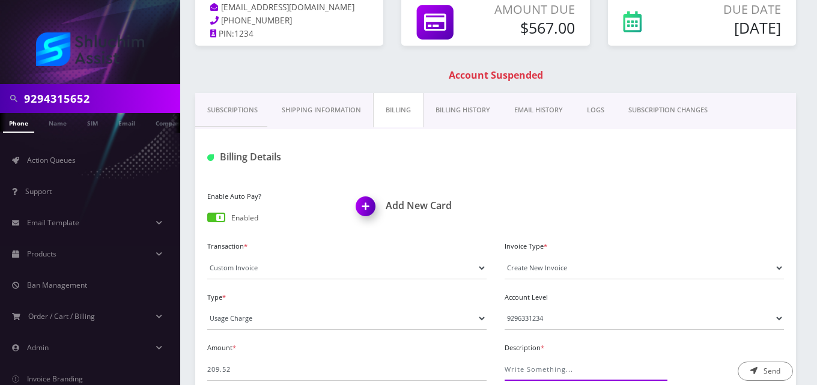
type input "Roaming Fee"
click at [754, 366] on button "Send" at bounding box center [765, 371] width 55 height 19
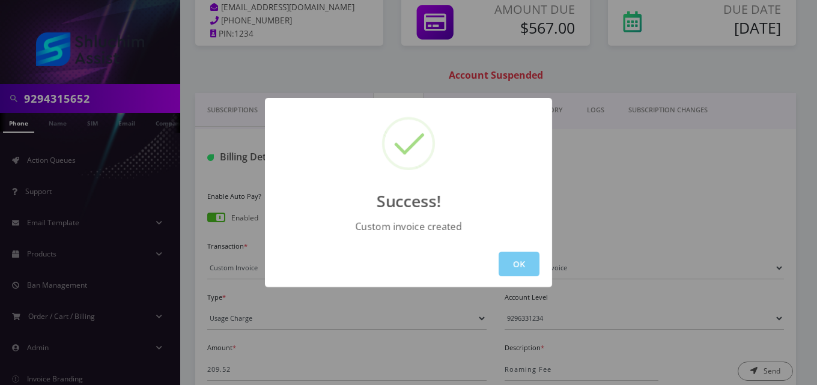
click at [521, 263] on button "OK" at bounding box center [519, 264] width 41 height 25
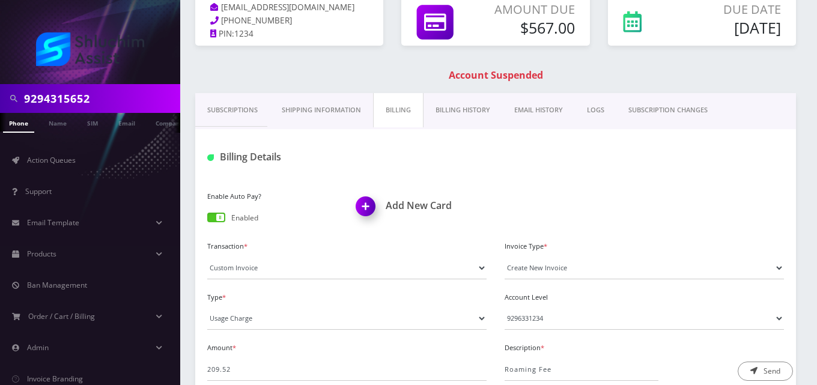
click at [550, 111] on link "EMAIL HISTORY" at bounding box center [538, 110] width 73 height 34
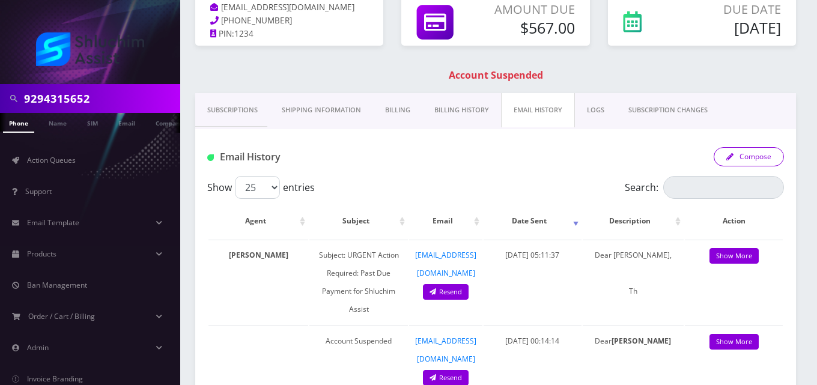
click at [744, 151] on button "Compose" at bounding box center [749, 156] width 70 height 19
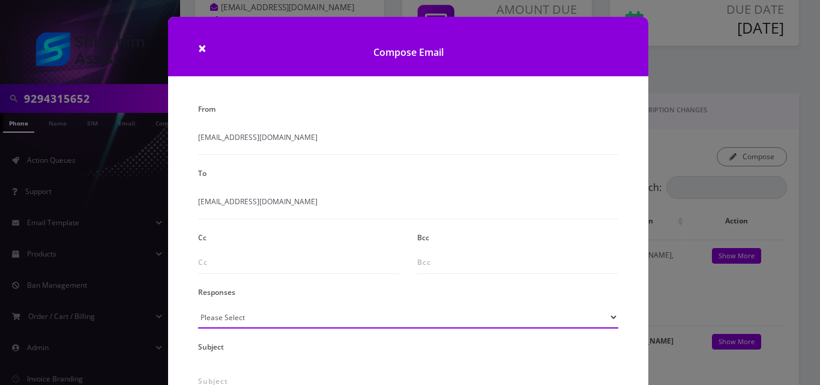
click at [292, 317] on select "Please Select TMobile port Unable to activate CH Pickup Past Due Pick up follow…" at bounding box center [408, 317] width 420 height 23
select select "24"
click at [198, 306] on select "Please Select TMobile port Unable to activate CH Pickup Past Due Pick up follow…" at bounding box center [408, 317] width 420 height 23
type input "Additional One-Time Charge"
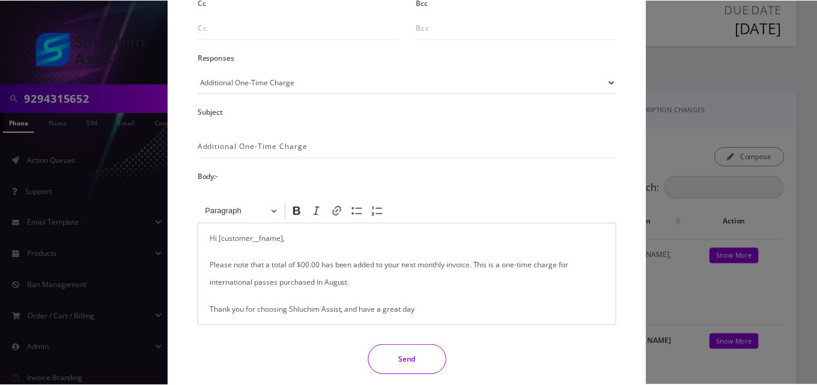
scroll to position [235, 0]
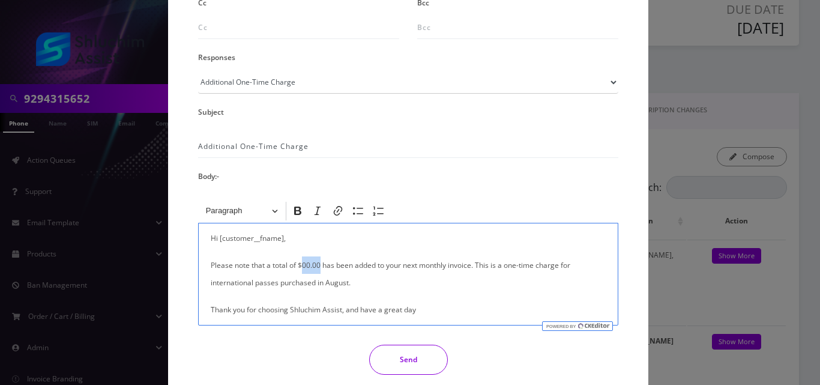
drag, startPoint x: 318, startPoint y: 263, endPoint x: 301, endPoint y: 264, distance: 17.5
click at [301, 264] on p "Please note that a total of $00.00 has been added to your next monthly invoice.…" at bounding box center [408, 273] width 395 height 35
drag, startPoint x: 312, startPoint y: 284, endPoint x: 248, endPoint y: 285, distance: 63.7
click at [248, 285] on p "Please note that a total of $209.52 has been added to your next monthly invoice…" at bounding box center [408, 273] width 395 height 35
click at [390, 353] on button "Send" at bounding box center [408, 360] width 79 height 30
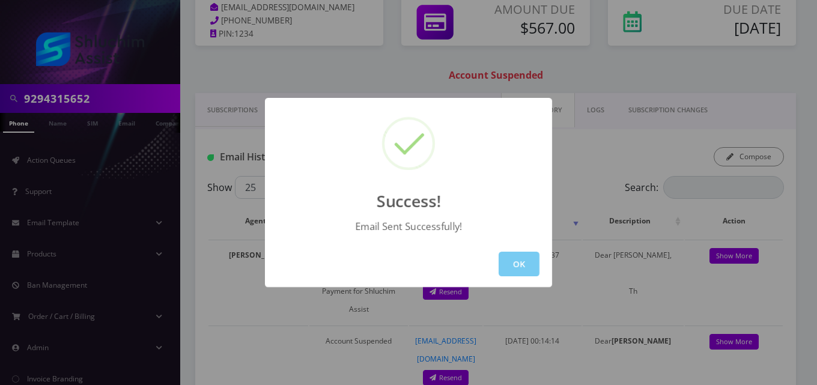
click at [512, 267] on button "OK" at bounding box center [519, 264] width 41 height 25
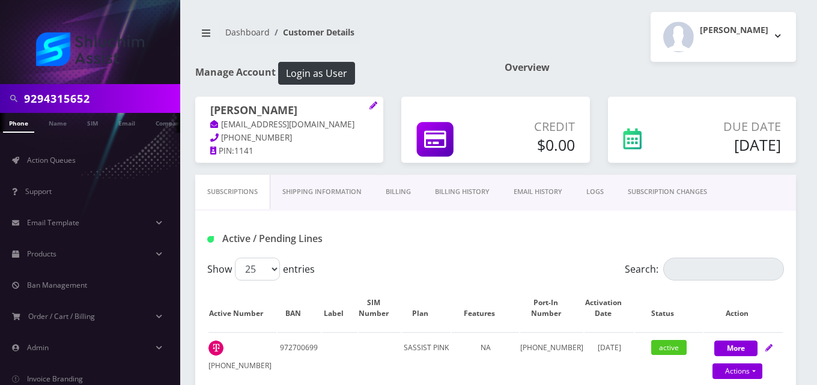
click at [401, 190] on link "Billing" at bounding box center [398, 192] width 49 height 34
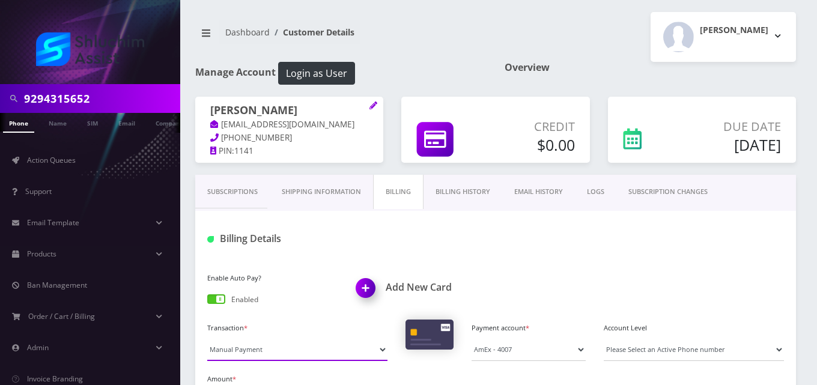
click at [277, 347] on select "Manual Payment Custom Charge Manual Credit Custom Invoice" at bounding box center [297, 349] width 180 height 23
select select "Custom Invoice"
click at [207, 338] on select "Manual Payment Custom Charge Manual Credit Custom Invoice" at bounding box center [297, 349] width 180 height 23
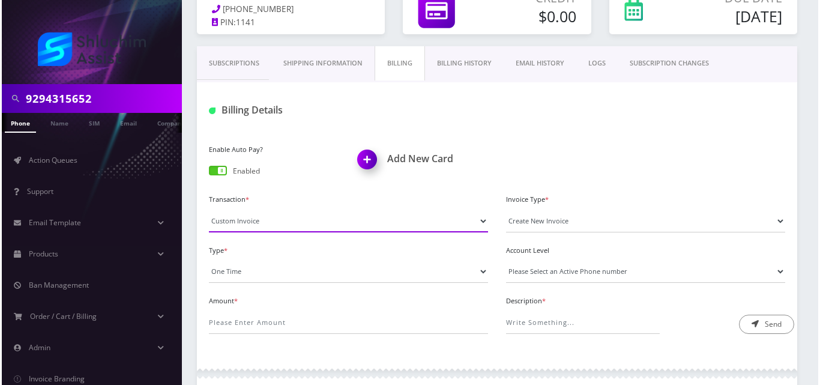
scroll to position [143, 0]
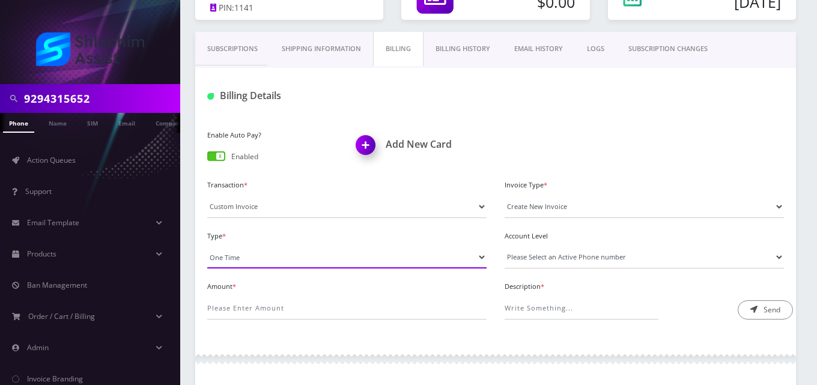
click at [269, 253] on select "One Time Usage Charge" at bounding box center [346, 257] width 279 height 23
select select "4"
click at [207, 246] on select "One Time Usage Charge" at bounding box center [346, 257] width 279 height 23
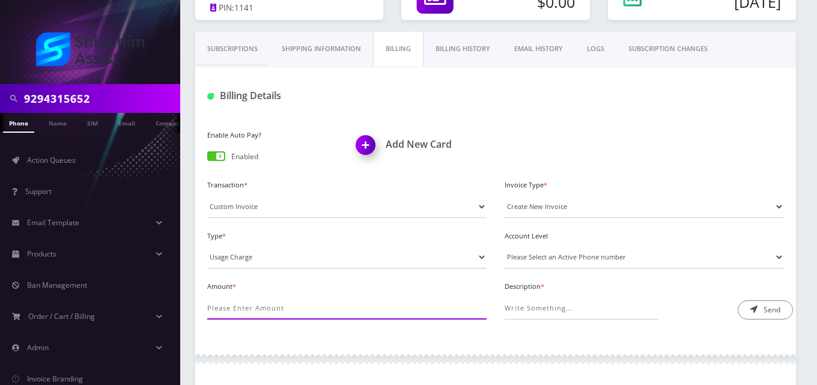
click at [276, 306] on input "Amount *" at bounding box center [346, 308] width 279 height 23
type input "4.28"
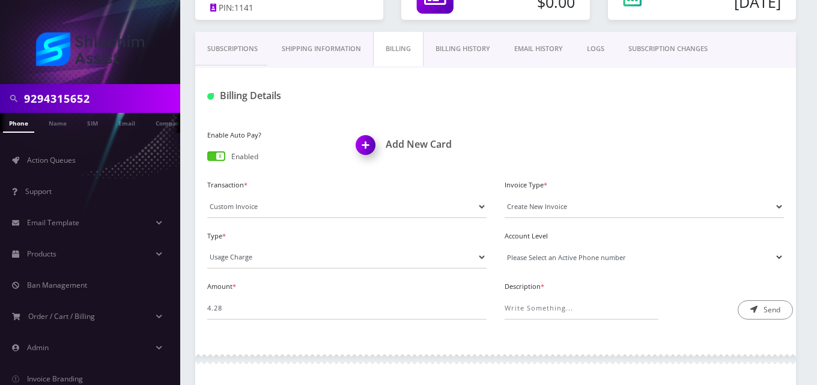
click at [547, 259] on select "Please Select an Active Phone number 9296880216" at bounding box center [644, 257] width 279 height 23
select select "60425"
click at [505, 246] on select "Please Select an Active Phone number 9296880216" at bounding box center [644, 257] width 279 height 23
click at [561, 311] on input "Description *" at bounding box center [582, 308] width 154 height 23
type input "Roaming Fee"
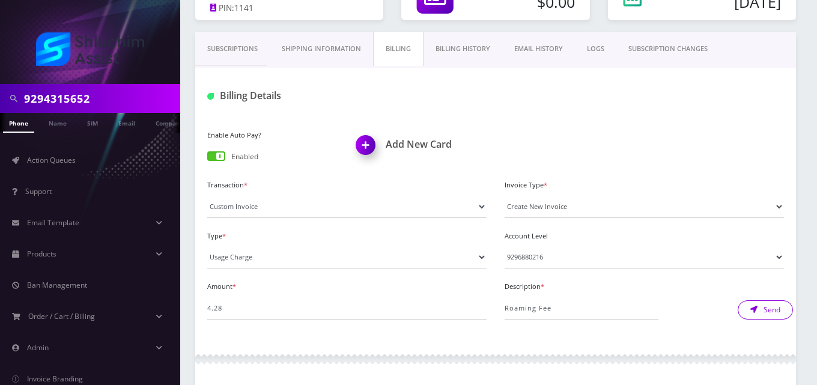
click at [771, 317] on button "Send" at bounding box center [765, 309] width 55 height 19
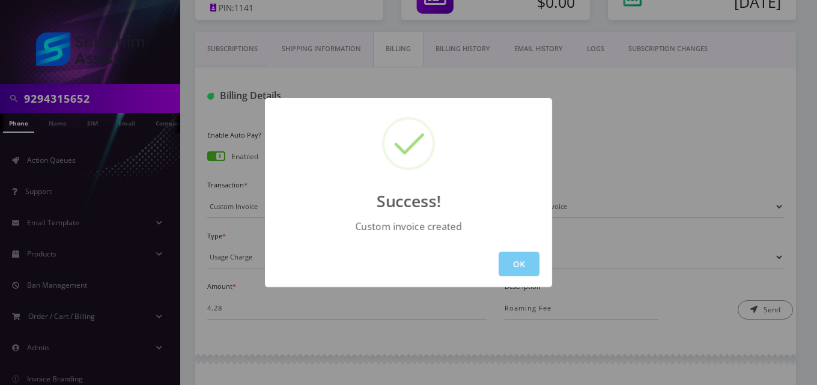
click at [512, 262] on button "OK" at bounding box center [519, 264] width 41 height 25
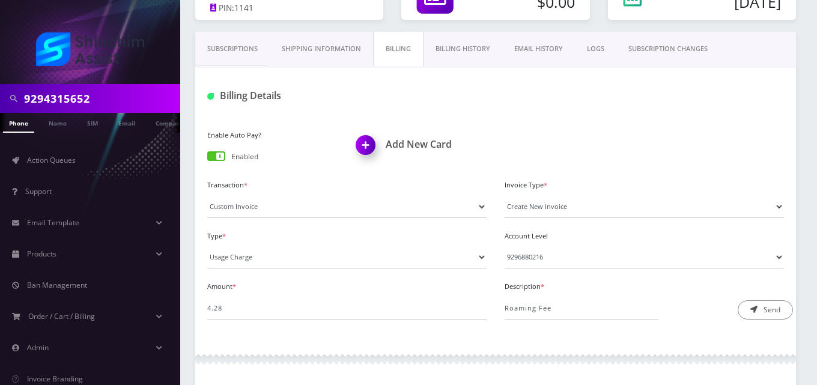
click at [538, 50] on link "EMAIL HISTORY" at bounding box center [538, 49] width 73 height 34
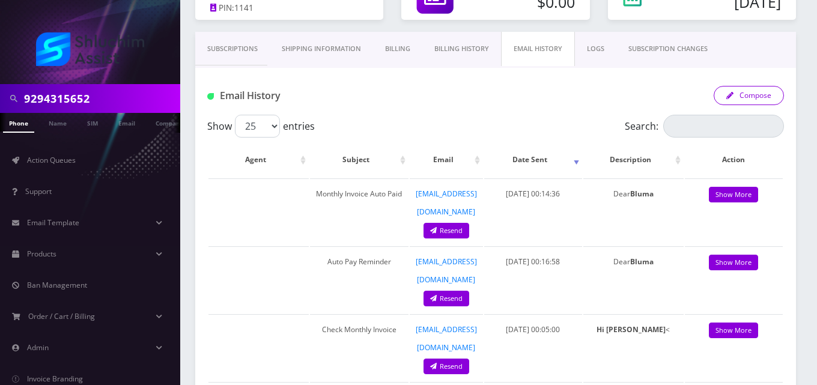
click at [759, 97] on button "Compose" at bounding box center [749, 95] width 70 height 19
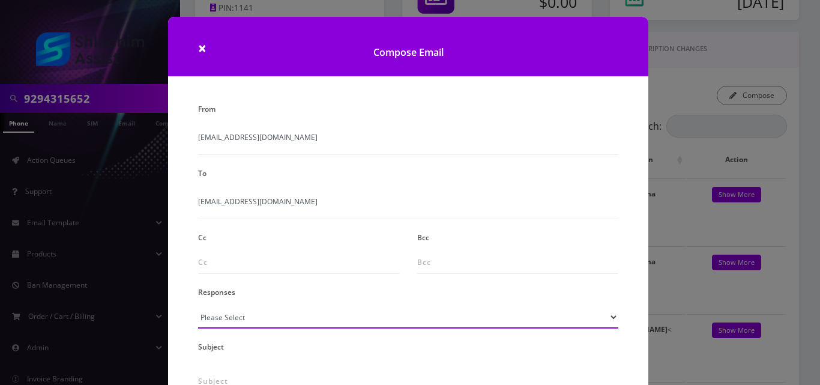
click at [251, 321] on select "Please Select TMobile port Unable to activate CH Pickup Past Due Pick up follow…" at bounding box center [408, 317] width 420 height 23
select select "24"
click at [198, 306] on select "Please Select TMobile port Unable to activate CH Pickup Past Due Pick up follow…" at bounding box center [408, 317] width 420 height 23
type input "Additional One-Time Charge"
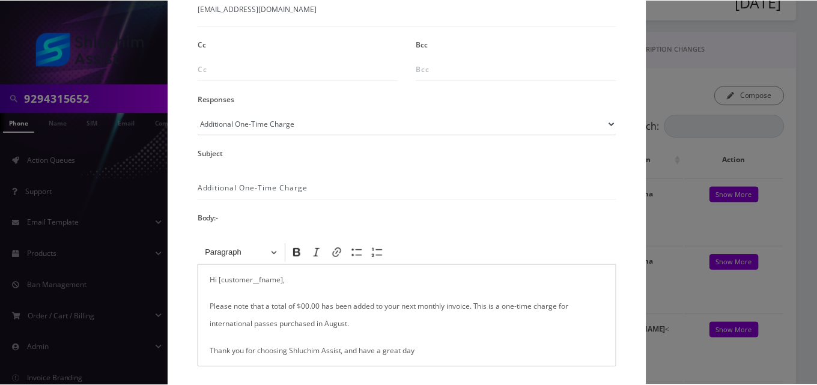
scroll to position [229, 0]
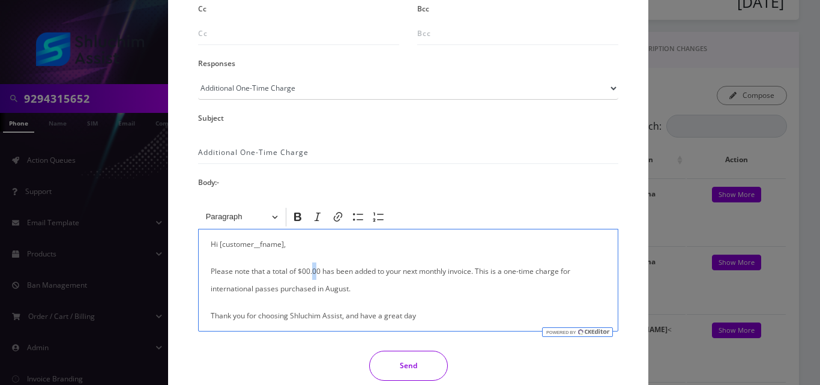
click at [311, 271] on p "Please note that a total of $00.00 has been added to your next monthly invoice.…" at bounding box center [408, 279] width 395 height 35
drag, startPoint x: 318, startPoint y: 271, endPoint x: 302, endPoint y: 271, distance: 16.2
click at [302, 271] on p "Please note that a total of $00.00 has been added to your next monthly invoice.…" at bounding box center [408, 279] width 395 height 35
drag, startPoint x: 314, startPoint y: 290, endPoint x: 203, endPoint y: 291, distance: 111.1
click at [203, 291] on div "Hi [customer__fname], Please note that a total of $4.28 has been added to your …" at bounding box center [408, 280] width 420 height 103
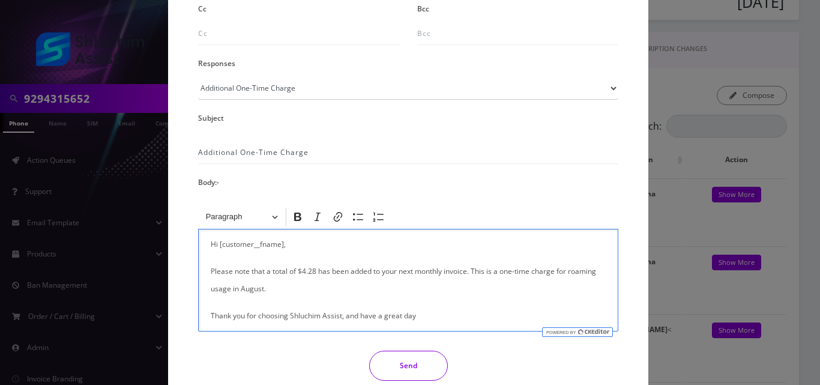
click at [406, 368] on button "Send" at bounding box center [408, 366] width 79 height 30
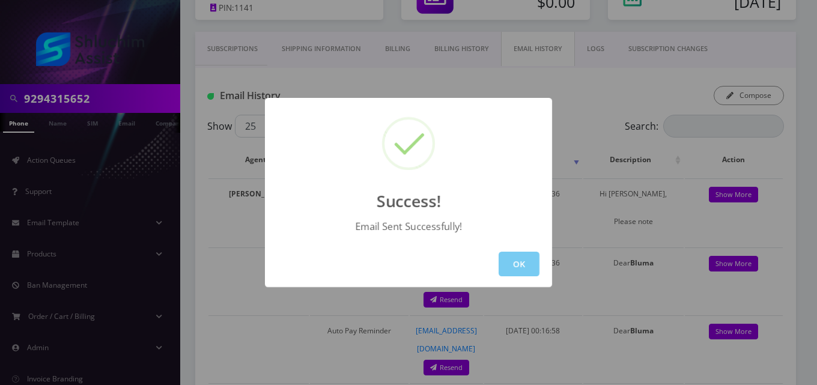
click at [525, 259] on button "OK" at bounding box center [519, 264] width 41 height 25
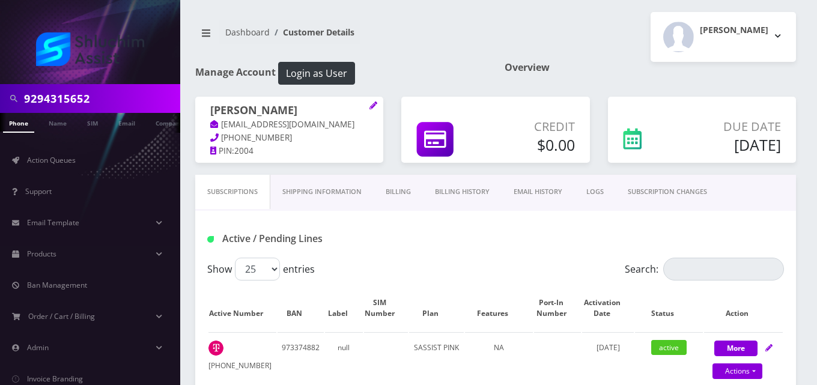
click at [397, 181] on link "Billing" at bounding box center [398, 192] width 49 height 34
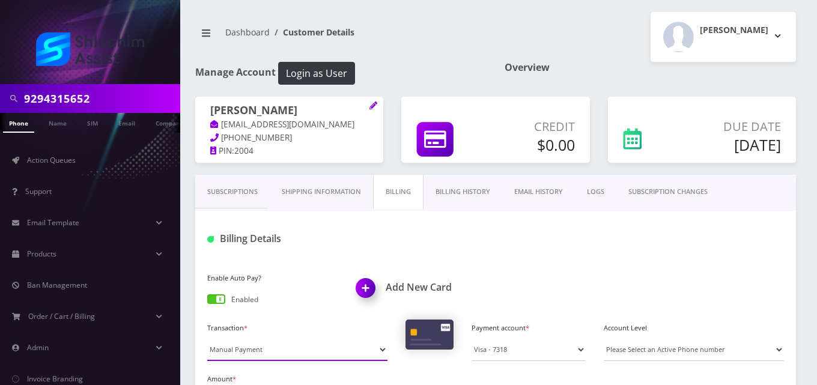
click at [247, 358] on select "Manual Payment Custom Charge Manual Credit Custom Invoice" at bounding box center [297, 349] width 180 height 23
select select "Custom Invoice"
click at [207, 338] on select "Manual Payment Custom Charge Manual Credit Custom Invoice" at bounding box center [297, 349] width 180 height 23
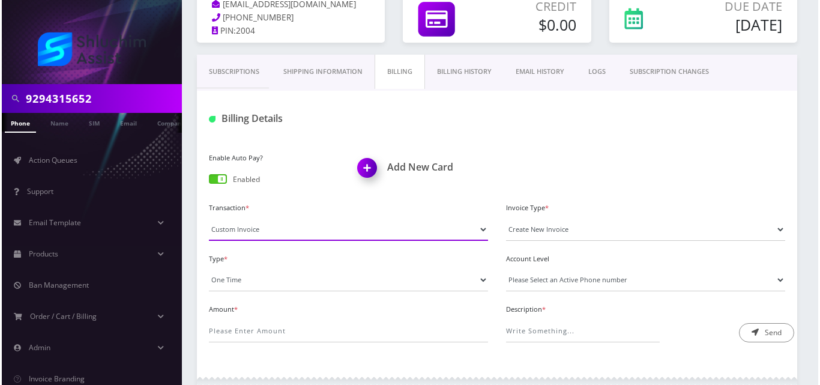
scroll to position [157, 0]
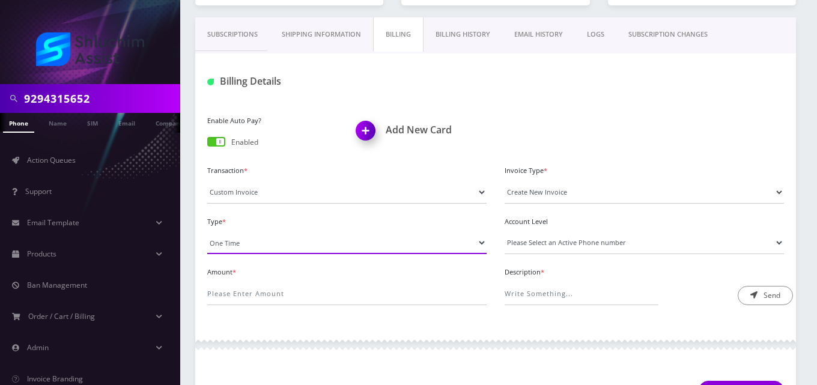
click at [287, 242] on select "One Time Usage Charge" at bounding box center [346, 242] width 279 height 23
select select "4"
click at [207, 231] on select "One Time Usage Charge" at bounding box center [346, 242] width 279 height 23
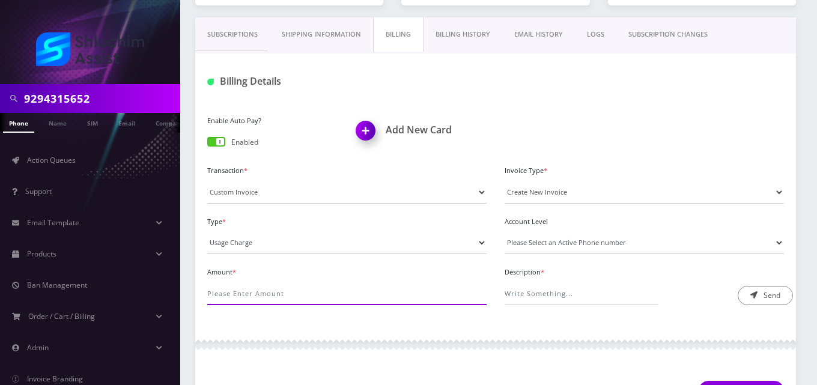
click at [287, 294] on input "Amount *" at bounding box center [346, 293] width 279 height 23
type input "5"
click at [592, 238] on select "Please Select an Active Phone number [PHONE_NUMBER]" at bounding box center [644, 242] width 279 height 23
select select "60476"
click at [505, 231] on select "Please Select an Active Phone number [PHONE_NUMBER]" at bounding box center [644, 242] width 279 height 23
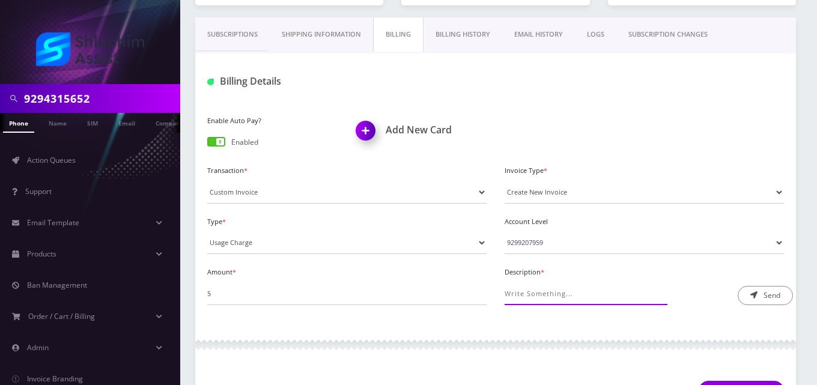
click at [593, 297] on input "Description *" at bounding box center [582, 293] width 154 height 23
type input "Roaming Fee"
click at [754, 292] on icon "submit" at bounding box center [753, 294] width 7 height 7
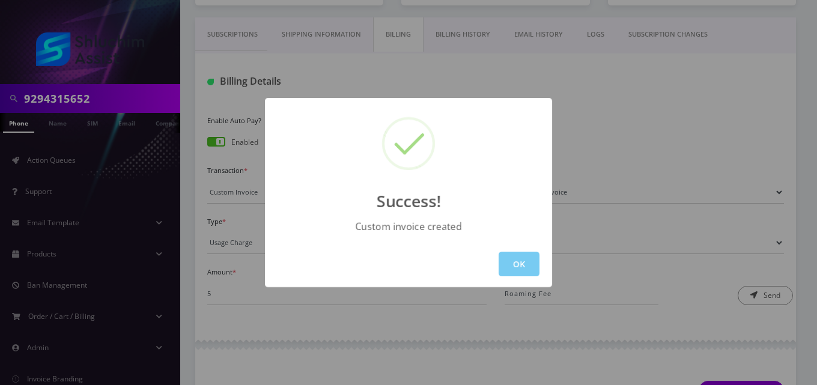
click at [529, 270] on button "OK" at bounding box center [519, 264] width 41 height 25
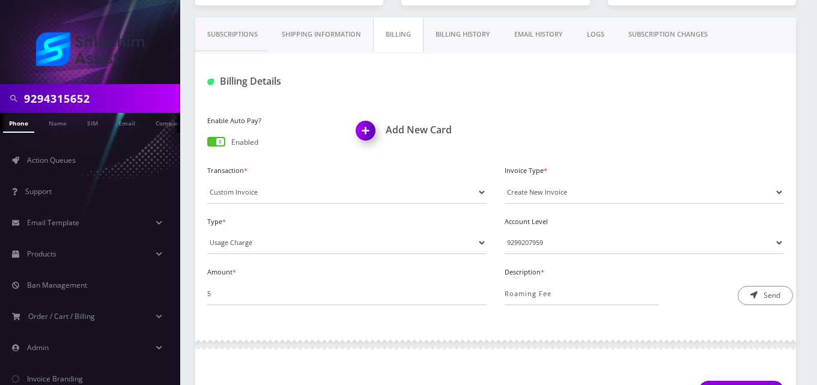
click at [557, 31] on link "EMAIL HISTORY" at bounding box center [538, 34] width 73 height 34
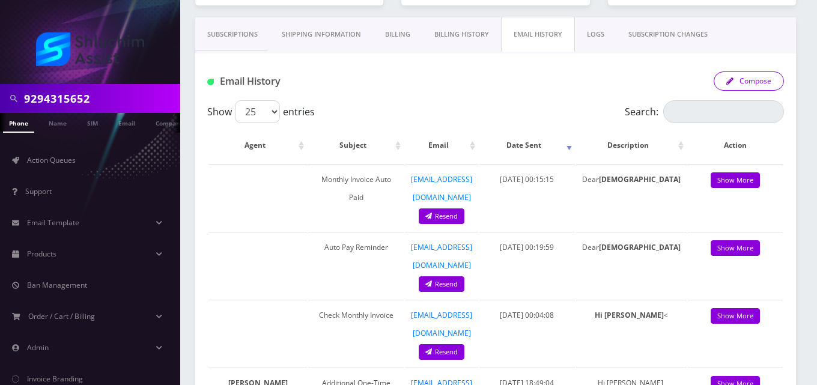
click at [736, 80] on button "Compose" at bounding box center [749, 80] width 70 height 19
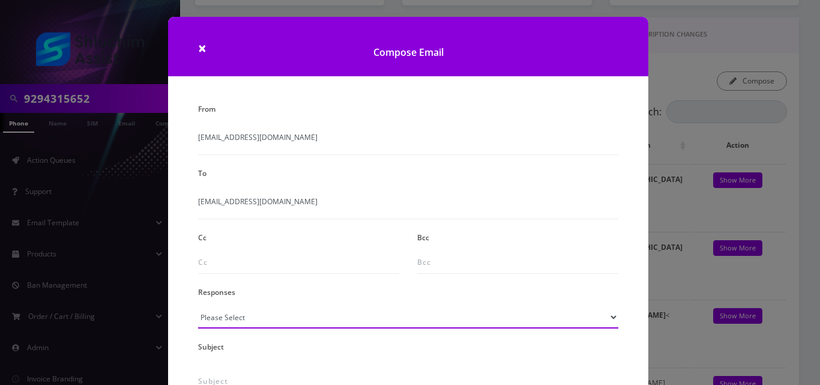
click at [217, 323] on select "Please Select TMobile port Unable to activate CH Pickup Past Due Pick up follow…" at bounding box center [408, 317] width 420 height 23
select select "24"
click at [198, 306] on select "Please Select TMobile port Unable to activate CH Pickup Past Due Pick up follow…" at bounding box center [408, 317] width 420 height 23
type input "Additional One-Time Charge"
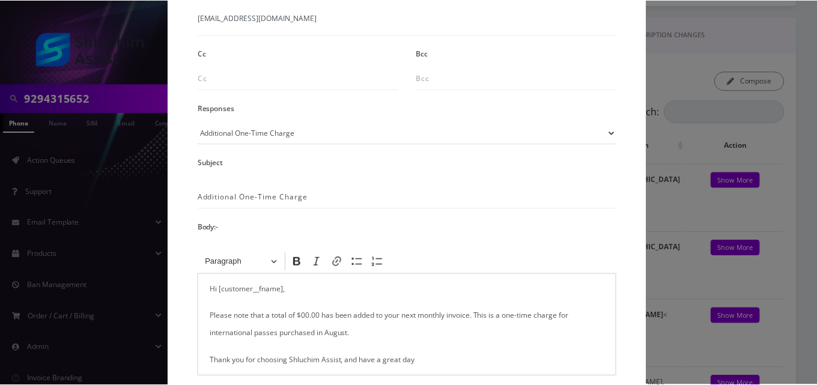
scroll to position [243, 0]
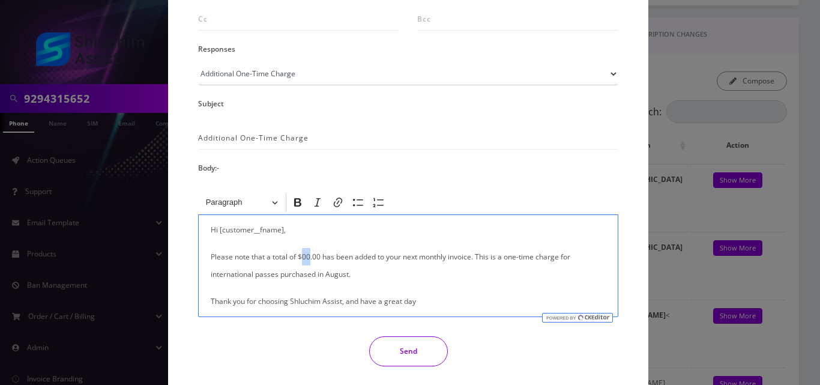
drag, startPoint x: 308, startPoint y: 257, endPoint x: 301, endPoint y: 256, distance: 7.2
click at [301, 256] on p "Please note that a total of $00.00 has been added to your next monthly invoice.…" at bounding box center [408, 265] width 395 height 35
drag, startPoint x: 314, startPoint y: 276, endPoint x: 200, endPoint y: 273, distance: 114.2
click at [200, 273] on div "Hi [customer__fname], Please note that a total of $5.00 has been added to your …" at bounding box center [408, 265] width 420 height 103
click at [408, 361] on button "Send" at bounding box center [408, 351] width 79 height 30
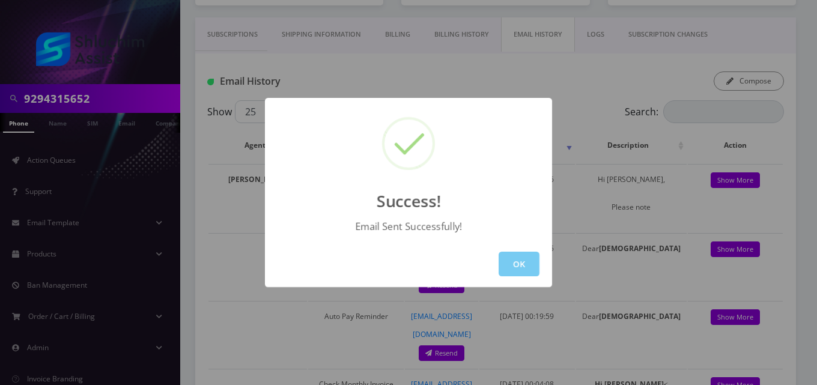
click at [508, 266] on button "OK" at bounding box center [519, 264] width 41 height 25
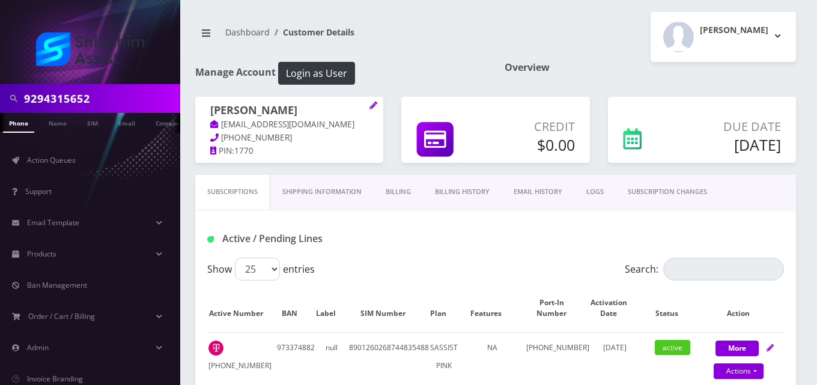
click at [405, 190] on link "Billing" at bounding box center [398, 192] width 49 height 34
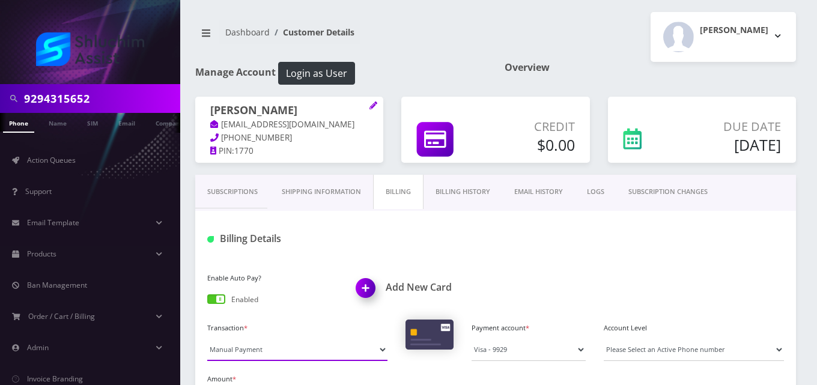
click at [287, 358] on select "Manual Payment Custom Charge Manual Credit Custom Invoice" at bounding box center [297, 349] width 180 height 23
select select "Custom Invoice"
click at [207, 338] on select "Manual Payment Custom Charge Manual Credit Custom Invoice" at bounding box center [297, 349] width 180 height 23
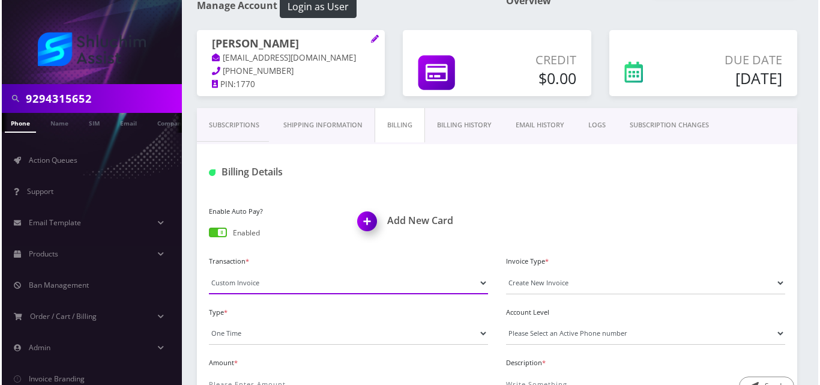
scroll to position [106, 0]
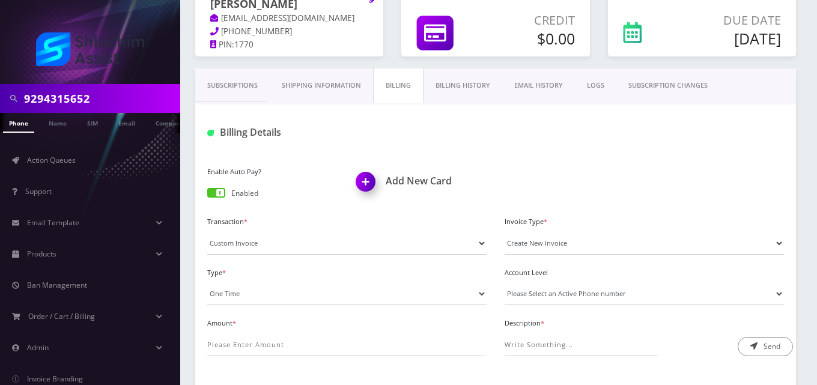
click at [284, 282] on div "Type * One Time Usage Charge" at bounding box center [346, 284] width 297 height 41
click at [282, 297] on select "One Time Usage Charge" at bounding box center [346, 293] width 279 height 23
select select "4"
click at [207, 282] on select "One Time Usage Charge" at bounding box center [346, 293] width 279 height 23
click at [285, 339] on input "Amount *" at bounding box center [346, 344] width 279 height 23
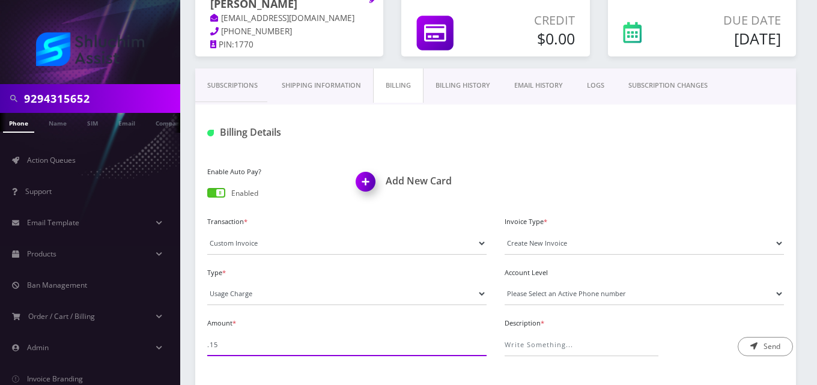
type input ".15"
click at [544, 293] on select "Please Select an Active Phone number 9342239101" at bounding box center [644, 293] width 279 height 23
select select "55153"
click at [505, 282] on select "Please Select an Active Phone number 9342239101" at bounding box center [644, 293] width 279 height 23
click at [550, 343] on input "Description *" at bounding box center [582, 344] width 154 height 23
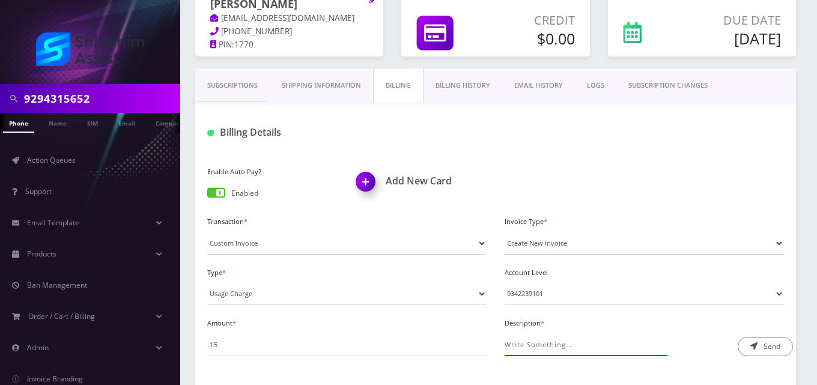
type input "Roaming Fee"
click at [757, 344] on icon "submit" at bounding box center [753, 345] width 7 height 7
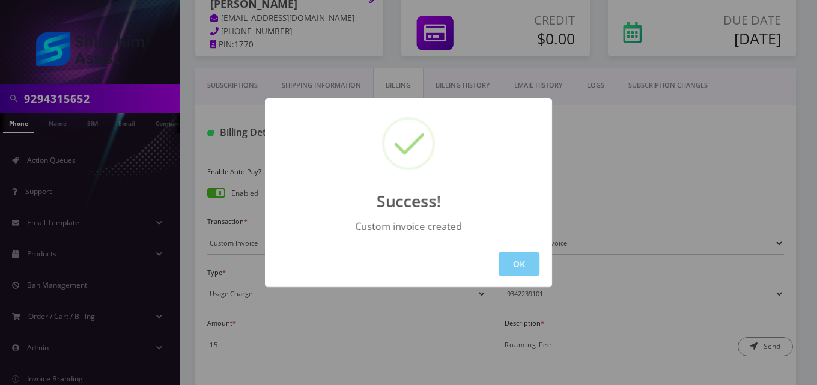
click at [522, 267] on button "OK" at bounding box center [519, 264] width 41 height 25
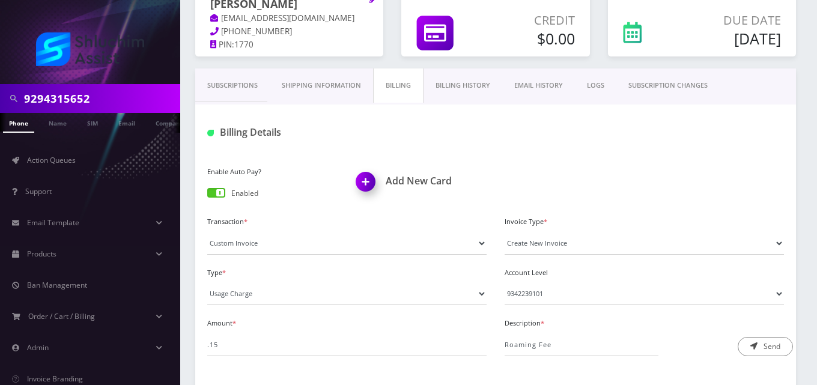
click at [549, 83] on link "EMAIL HISTORY" at bounding box center [538, 85] width 73 height 34
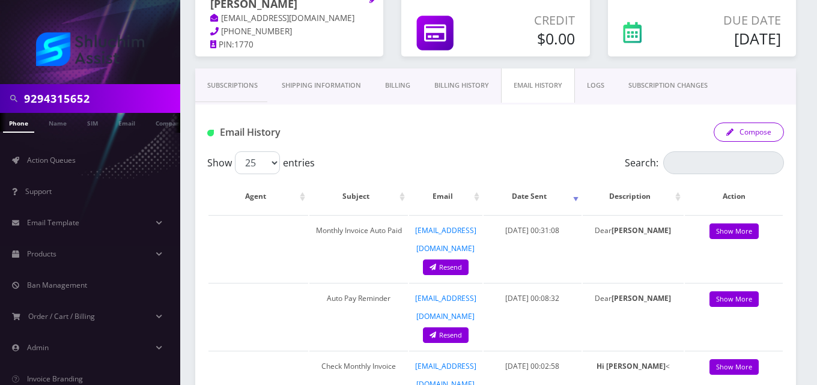
click at [745, 134] on button "Compose" at bounding box center [749, 132] width 70 height 19
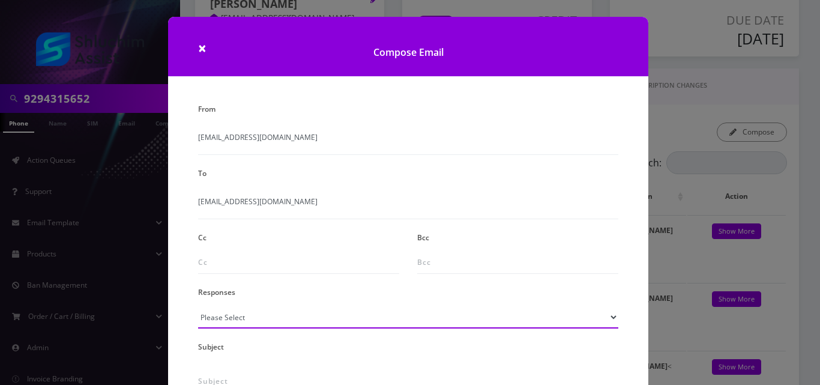
click at [271, 311] on select "Please Select TMobile port Unable to activate CH Pickup Past Due Pick up follow…" at bounding box center [408, 317] width 420 height 23
select select "24"
click at [198, 306] on select "Please Select TMobile port Unable to activate CH Pickup Past Due Pick up follow…" at bounding box center [408, 317] width 420 height 23
type input "Additional One-Time Charge"
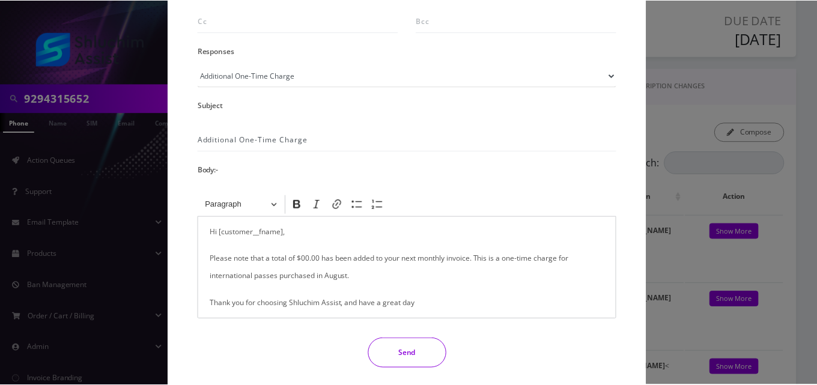
scroll to position [244, 0]
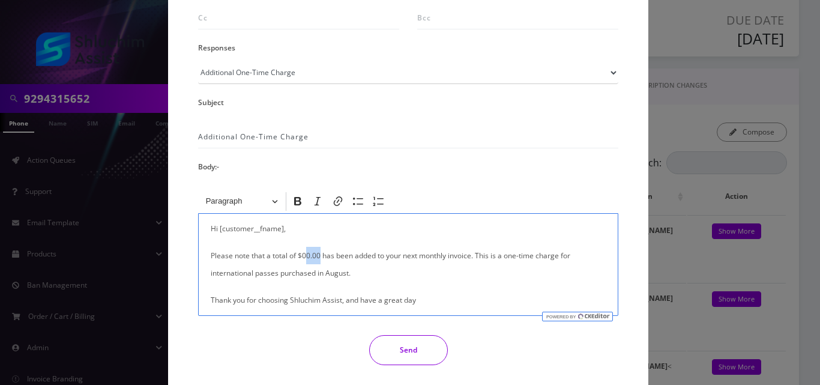
drag, startPoint x: 318, startPoint y: 255, endPoint x: 305, endPoint y: 255, distance: 13.8
click at [305, 255] on p "Please note that a total of $00.00 has been added to your next monthly invoice.…" at bounding box center [408, 264] width 395 height 35
drag, startPoint x: 315, startPoint y: 273, endPoint x: 192, endPoint y: 268, distance: 123.3
click at [192, 268] on div "<p>Hi [customer__fname],</p><p>Please note that a total of $00.00 has been adde…" at bounding box center [408, 253] width 438 height 126
click at [399, 349] on button "Send" at bounding box center [408, 350] width 79 height 30
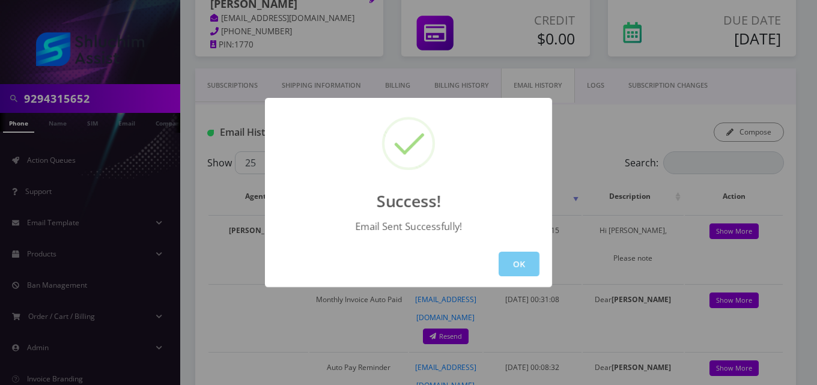
click at [517, 269] on button "OK" at bounding box center [519, 264] width 41 height 25
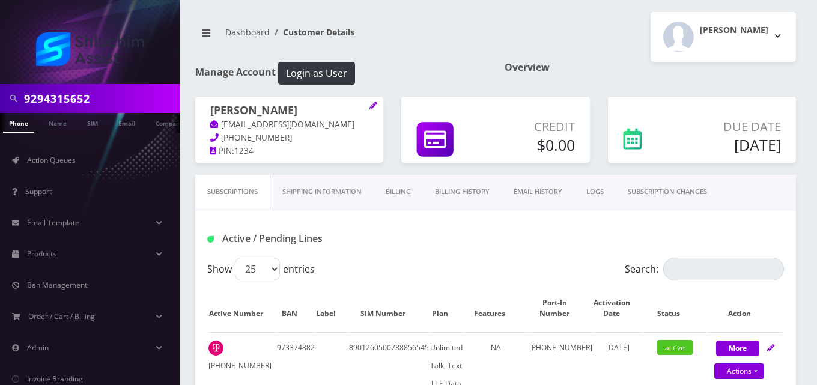
click at [399, 191] on link "Billing" at bounding box center [398, 192] width 49 height 34
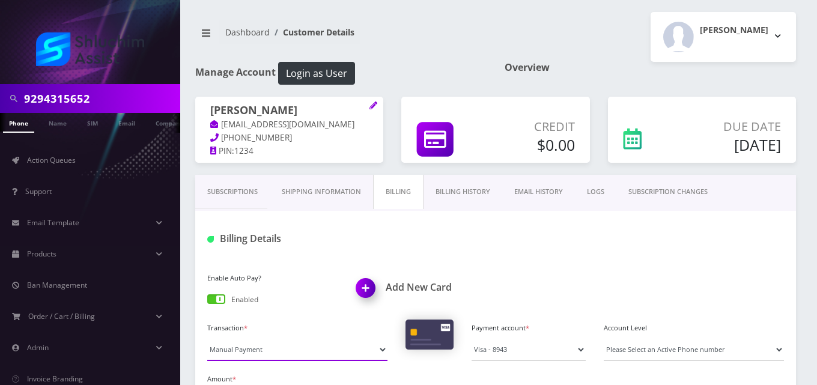
click at [271, 351] on select "Manual Payment Custom Charge Manual Credit Custom Invoice" at bounding box center [297, 349] width 180 height 23
select select "Custom Invoice"
click at [207, 338] on select "Manual Payment Custom Charge Manual Credit Custom Invoice" at bounding box center [297, 349] width 180 height 23
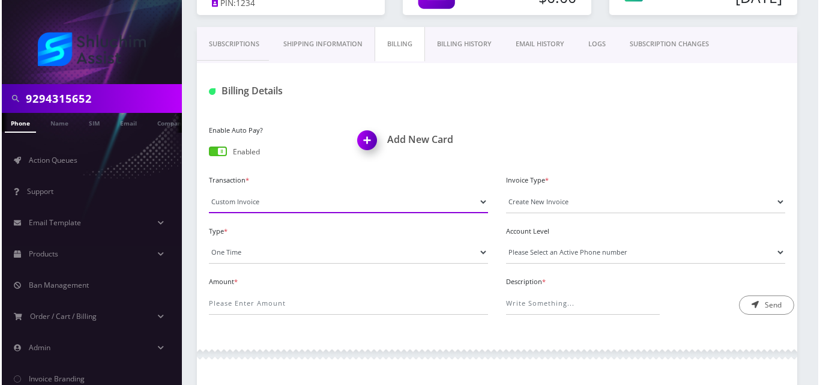
scroll to position [169, 0]
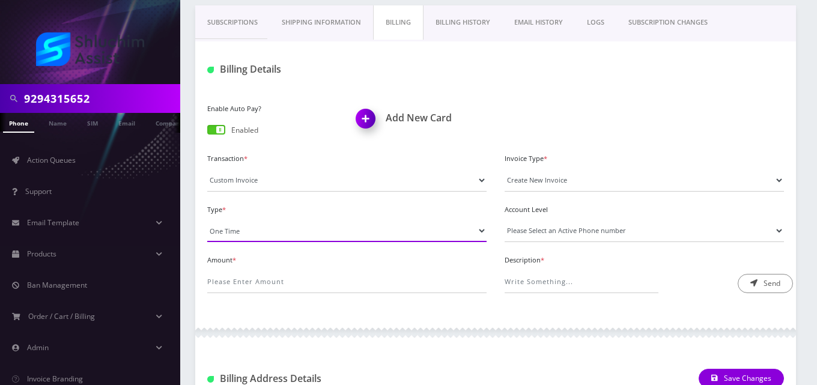
click at [278, 232] on select "One Time Usage Charge" at bounding box center [346, 230] width 279 height 23
select select "4"
click at [207, 219] on select "One Time Usage Charge" at bounding box center [346, 230] width 279 height 23
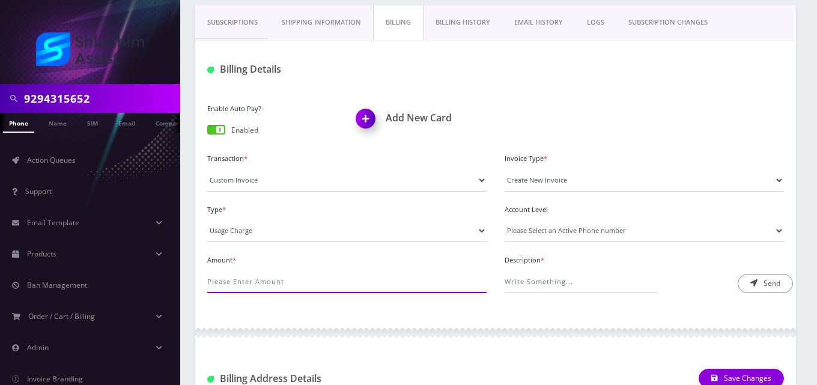
click at [272, 287] on input "Amount *" at bounding box center [346, 281] width 279 height 23
type input "2.6"
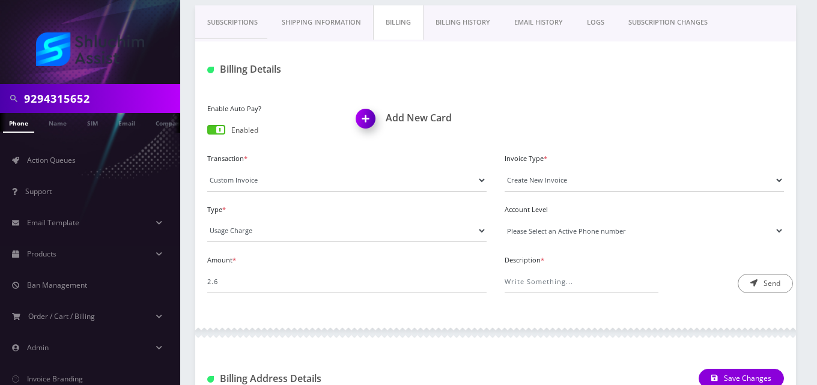
click at [558, 232] on select "Please Select an Active Phone number 9342239105" at bounding box center [644, 230] width 279 height 23
select select "42802"
click at [505, 219] on select "Please Select an Active Phone number 9342239105" at bounding box center [644, 230] width 279 height 23
click at [563, 281] on input "Description *" at bounding box center [582, 281] width 154 height 23
type input "Roaming Fee"
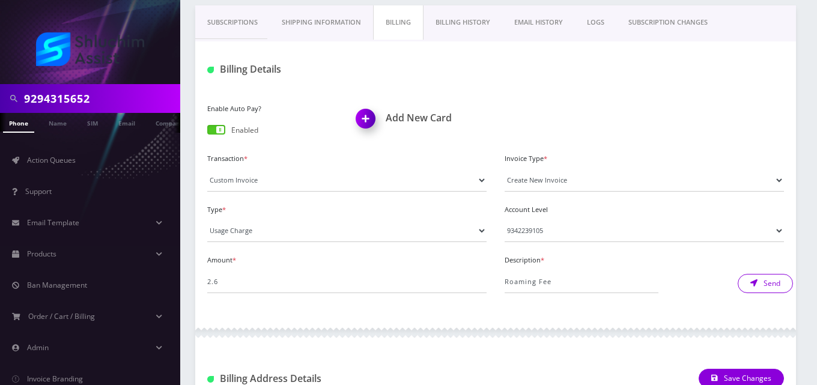
click at [757, 287] on button "Send" at bounding box center [765, 283] width 55 height 19
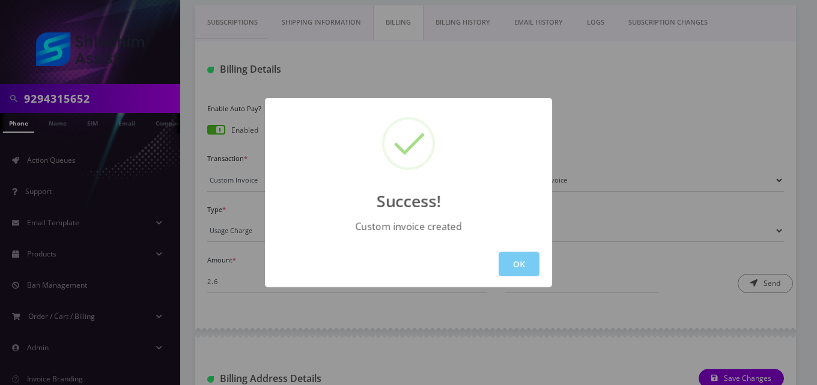
click at [521, 268] on button "OK" at bounding box center [519, 264] width 41 height 25
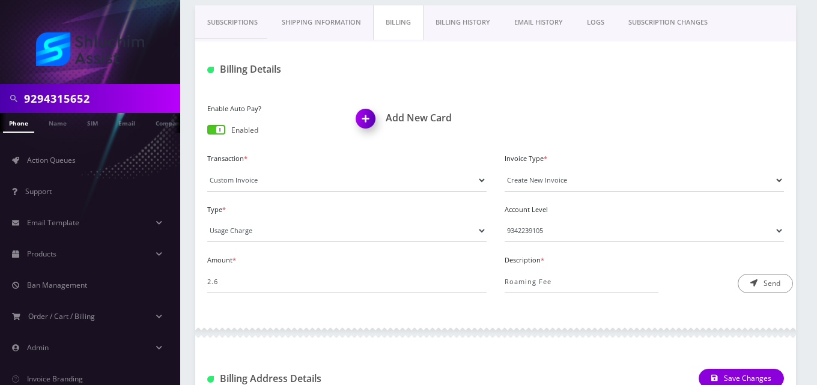
click at [541, 22] on link "EMAIL HISTORY" at bounding box center [538, 22] width 73 height 34
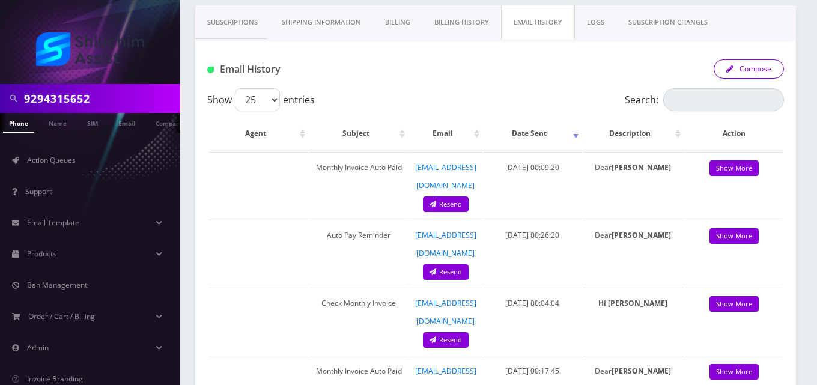
click at [726, 68] on icon "button" at bounding box center [729, 68] width 7 height 7
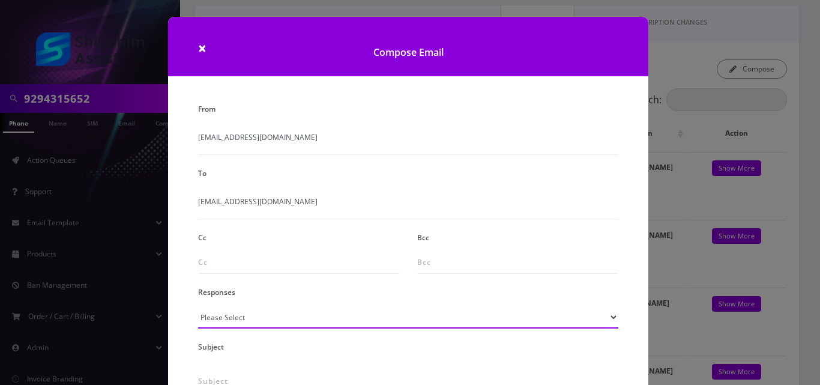
click at [267, 319] on select "Please Select TMobile port Unable to activate CH Pickup Past Due Pick up follow…" at bounding box center [408, 317] width 420 height 23
select select "24"
click at [198, 306] on select "Please Select TMobile port Unable to activate CH Pickup Past Due Pick up follow…" at bounding box center [408, 317] width 420 height 23
type input "Additional One-Time Charge"
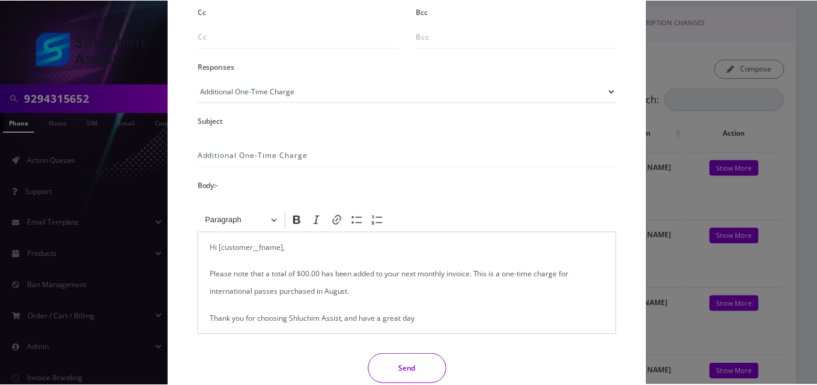
scroll to position [237, 0]
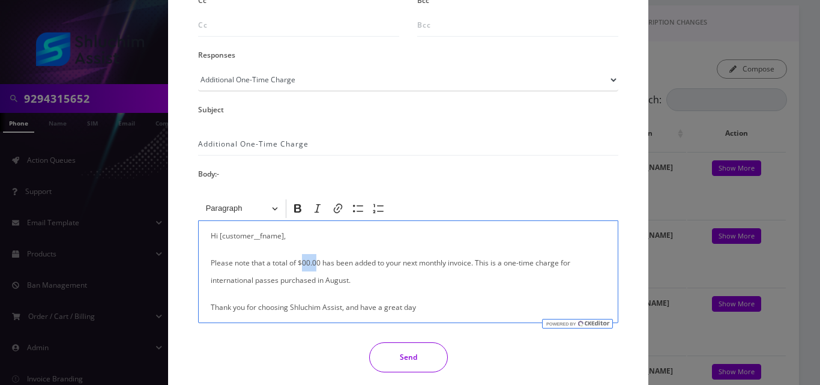
drag, startPoint x: 315, startPoint y: 261, endPoint x: 302, endPoint y: 261, distance: 13.2
click at [302, 261] on p "Please note that a total of $00.00 has been added to your next monthly invoice.…" at bounding box center [408, 271] width 395 height 35
drag, startPoint x: 310, startPoint y: 281, endPoint x: 196, endPoint y: 285, distance: 113.6
click at [198, 285] on div "Hi [customer__fname], Please note that a total of $2.60 has been added to your …" at bounding box center [408, 271] width 420 height 103
click at [377, 357] on button "Send" at bounding box center [408, 357] width 79 height 30
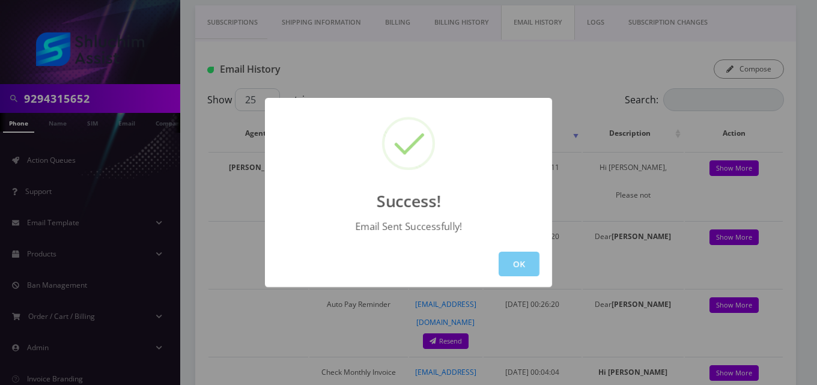
click at [512, 264] on button "OK" at bounding box center [519, 264] width 41 height 25
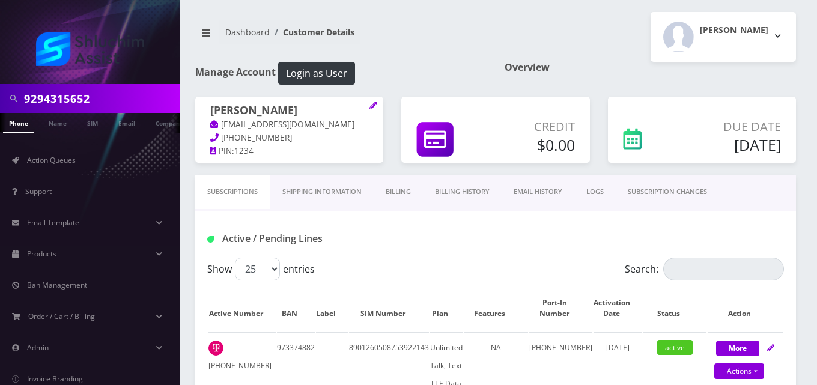
click at [403, 191] on link "Billing" at bounding box center [398, 192] width 49 height 34
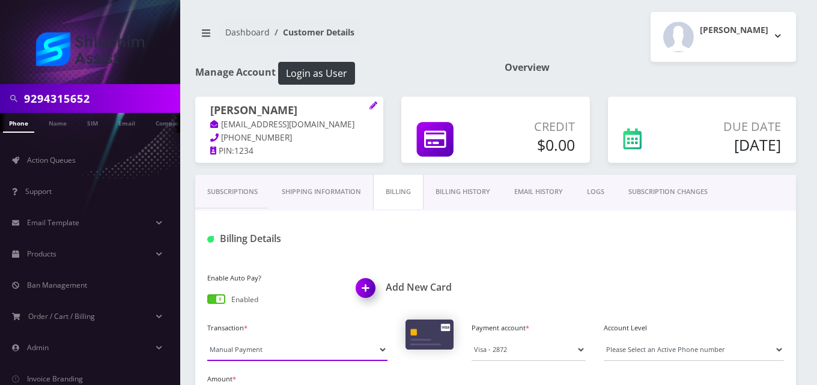
click at [277, 349] on select "Manual Payment Custom Charge Manual Credit Custom Invoice" at bounding box center [297, 349] width 180 height 23
select select "Custom Invoice"
click at [207, 338] on select "Manual Payment Custom Charge Manual Credit Custom Invoice" at bounding box center [297, 349] width 180 height 23
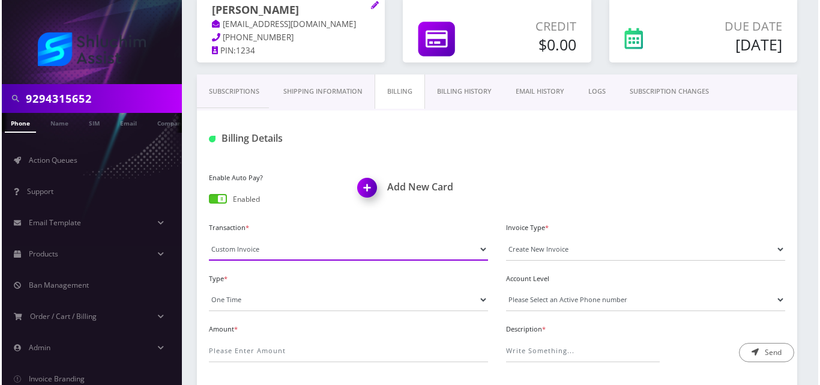
scroll to position [151, 0]
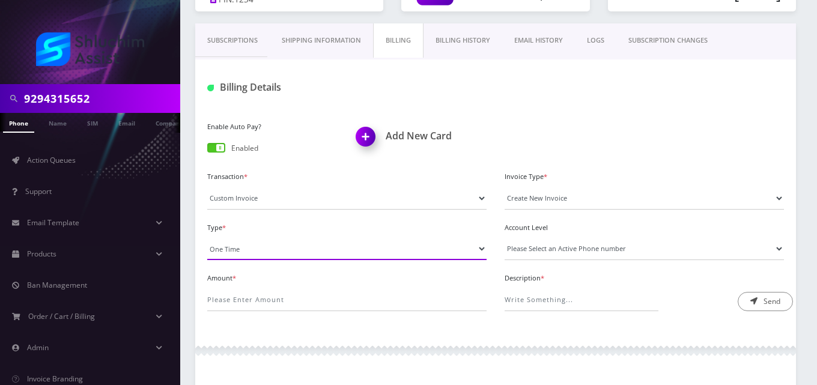
click at [261, 252] on select "One Time Usage Charge" at bounding box center [346, 248] width 279 height 23
select select "4"
click at [207, 237] on select "One Time Usage Charge" at bounding box center [346, 248] width 279 height 23
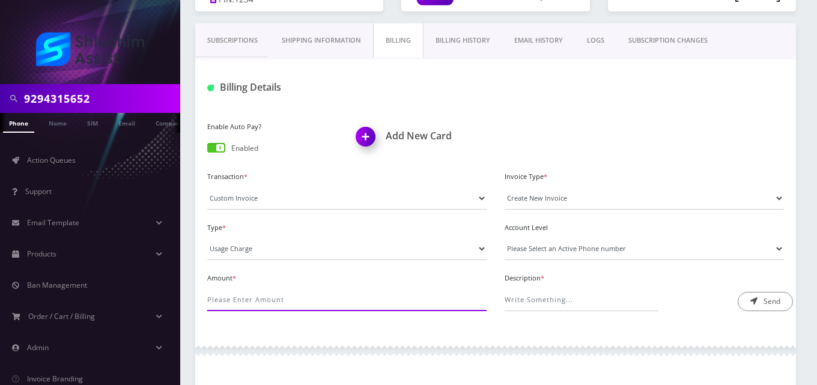
click at [265, 303] on input "Amount *" at bounding box center [346, 299] width 279 height 23
type input "12"
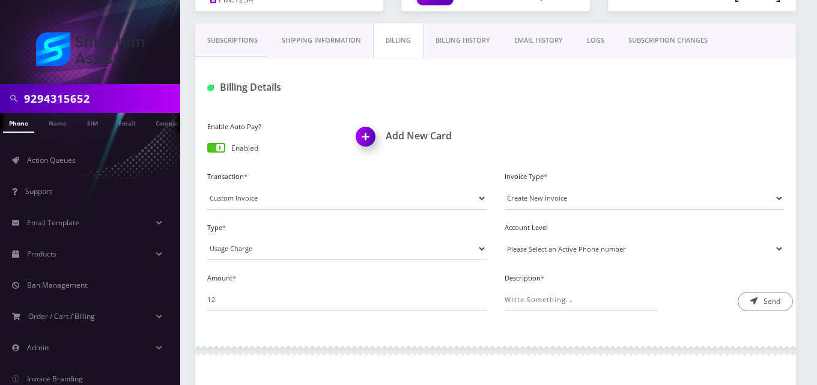
click at [536, 247] on select "Please Select an Active Phone number 9342239128" at bounding box center [644, 248] width 279 height 23
select select "42419"
click at [505, 237] on select "Please Select an Active Phone number 9342239128" at bounding box center [644, 248] width 279 height 23
click at [544, 303] on input "Description *" at bounding box center [582, 299] width 154 height 23
type input "International Pass Charge"
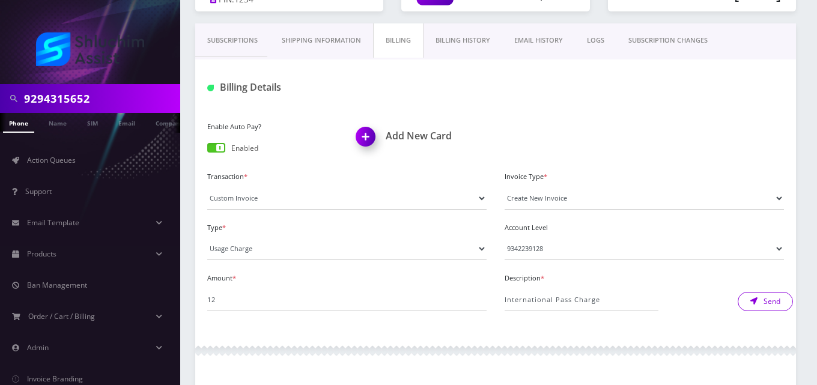
click at [761, 303] on button "Send" at bounding box center [765, 301] width 55 height 19
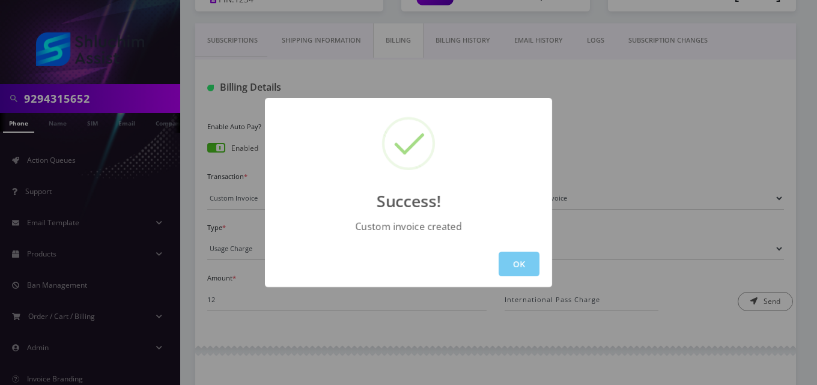
click at [522, 262] on button "OK" at bounding box center [519, 264] width 41 height 25
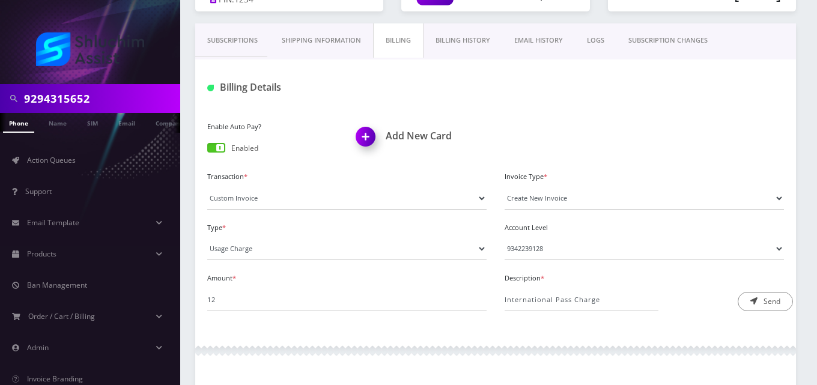
click at [549, 33] on link "EMAIL HISTORY" at bounding box center [538, 40] width 73 height 34
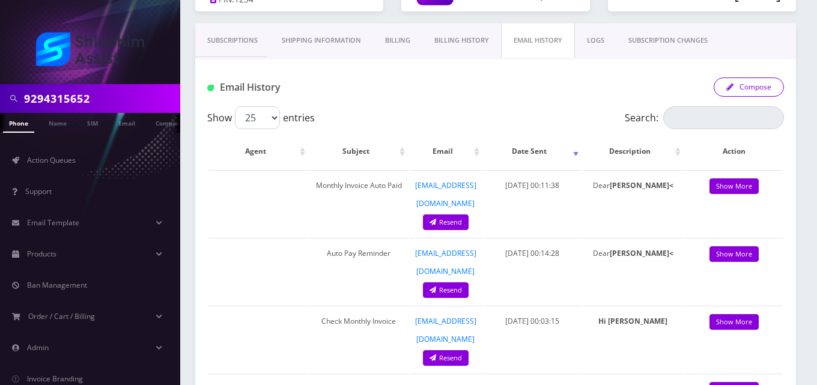
click at [751, 87] on button "Compose" at bounding box center [749, 86] width 70 height 19
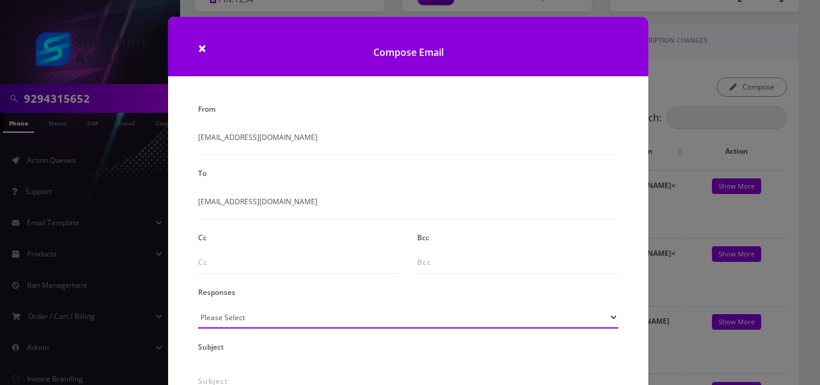
click at [266, 316] on select "Please Select TMobile port Unable to activate CH Pickup Past Due Pick up follow…" at bounding box center [408, 317] width 420 height 23
select select "24"
click at [198, 306] on select "Please Select TMobile port Unable to activate CH Pickup Past Due Pick up follow…" at bounding box center [408, 317] width 420 height 23
type input "Additional One-Time Charge"
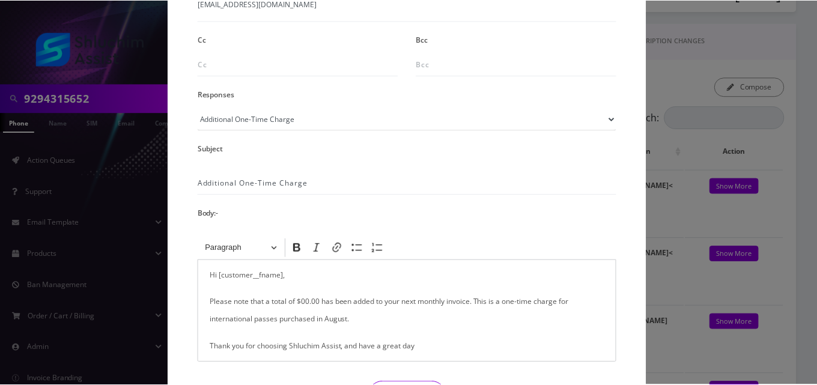
scroll to position [228, 0]
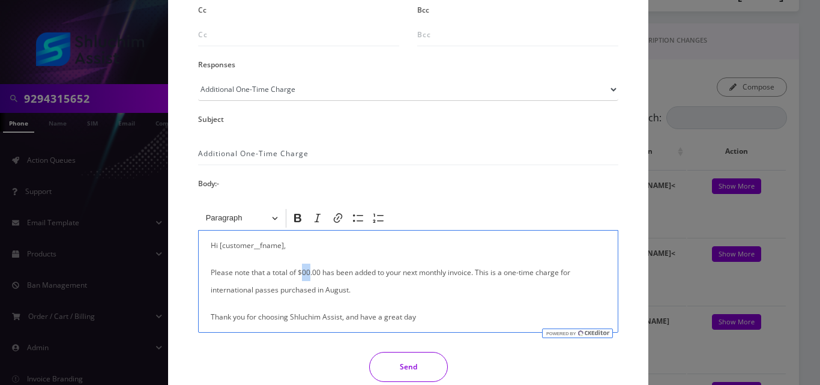
drag, startPoint x: 308, startPoint y: 274, endPoint x: 300, endPoint y: 274, distance: 7.8
click at [300, 274] on p "Please note that a total of $00.00 has been added to your next monthly invoice.…" at bounding box center [408, 281] width 395 height 35
click at [207, 291] on div "Hi [customer__fname], Please note that a total of $12.00 has been added to your…" at bounding box center [408, 281] width 420 height 103
click at [417, 366] on button "Send" at bounding box center [408, 367] width 79 height 30
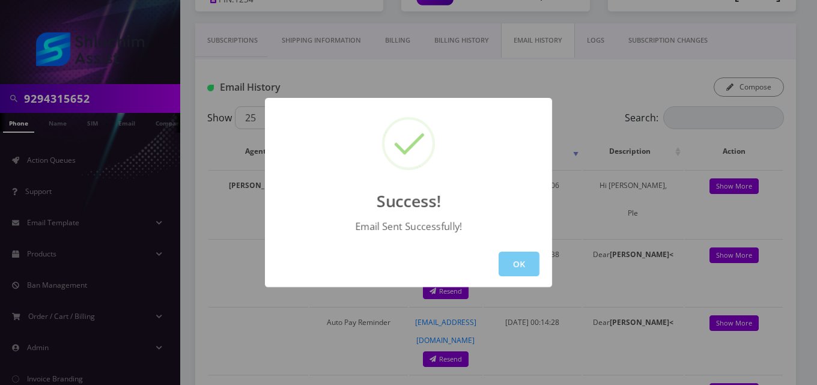
click at [520, 267] on button "OK" at bounding box center [519, 264] width 41 height 25
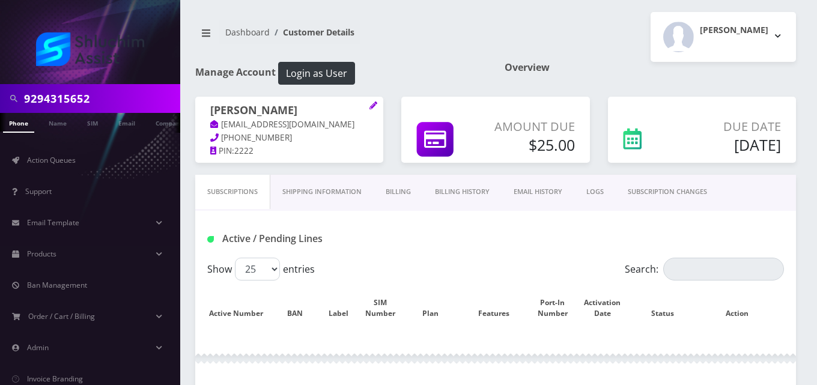
click at [396, 197] on link "Billing" at bounding box center [398, 192] width 49 height 34
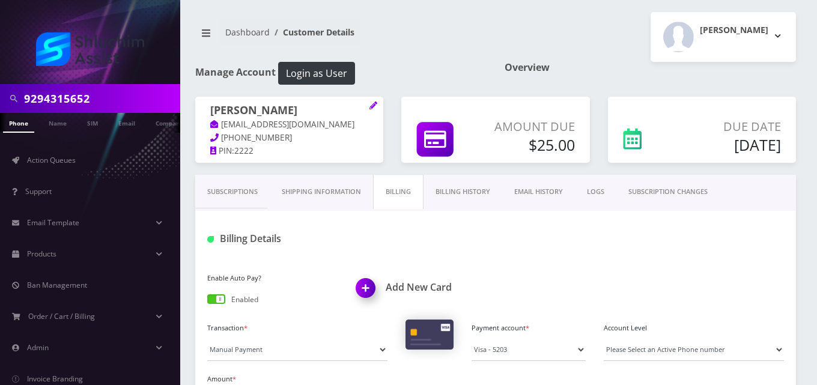
click at [250, 361] on div "Transaction * Manual Payment Custom Charge Manual Credit Custom Invoice Payment…" at bounding box center [495, 345] width 595 height 51
click at [250, 347] on select "Manual Payment Custom Charge Manual Credit Custom Invoice" at bounding box center [297, 349] width 180 height 23
select select "Custom Invoice"
click at [207, 338] on select "Manual Payment Custom Charge Manual Credit Custom Invoice" at bounding box center [297, 349] width 180 height 23
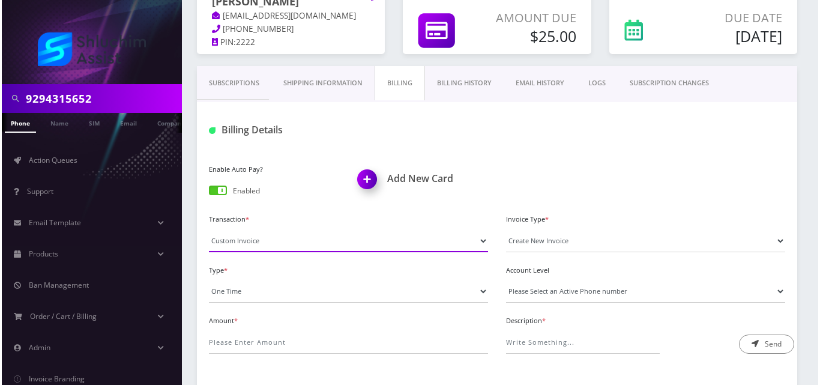
scroll to position [110, 0]
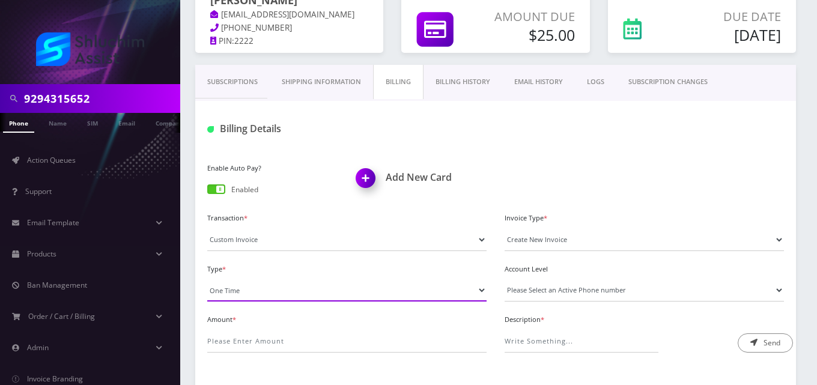
click at [263, 295] on select "One Time Usage Charge" at bounding box center [346, 290] width 279 height 23
select select "4"
click at [207, 279] on select "One Time Usage Charge" at bounding box center [346, 290] width 279 height 23
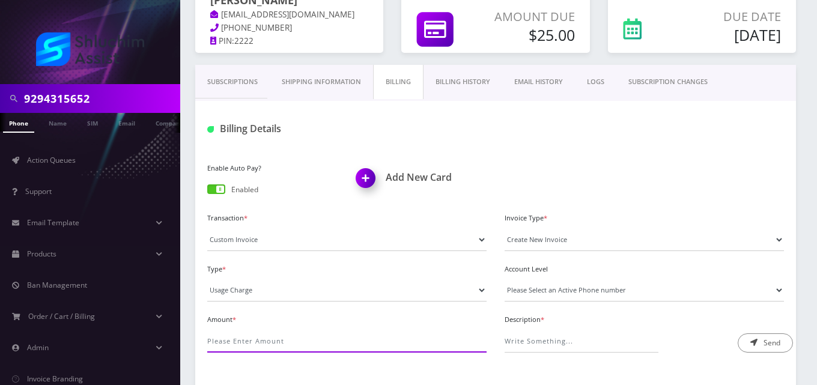
click at [265, 340] on input "Amount *" at bounding box center [346, 341] width 279 height 23
type input "24"
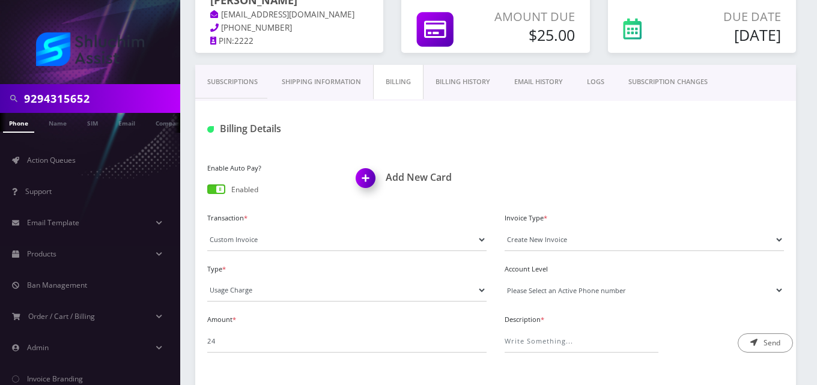
click at [550, 293] on select "Please Select an Active Phone number [PHONE_NUMBER]" at bounding box center [644, 290] width 279 height 23
select select "43981"
click at [505, 279] on select "Please Select an Active Phone number [PHONE_NUMBER]" at bounding box center [644, 290] width 279 height 23
click at [554, 348] on input "Description *" at bounding box center [582, 341] width 154 height 23
type input "International Pass Charge"
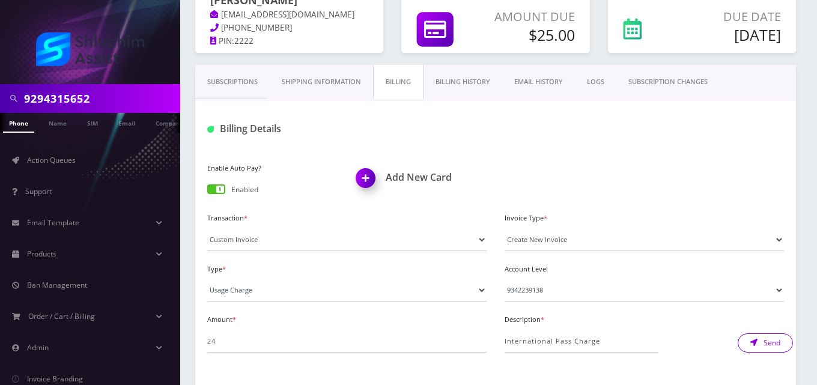
click at [774, 347] on button "Send" at bounding box center [765, 342] width 55 height 19
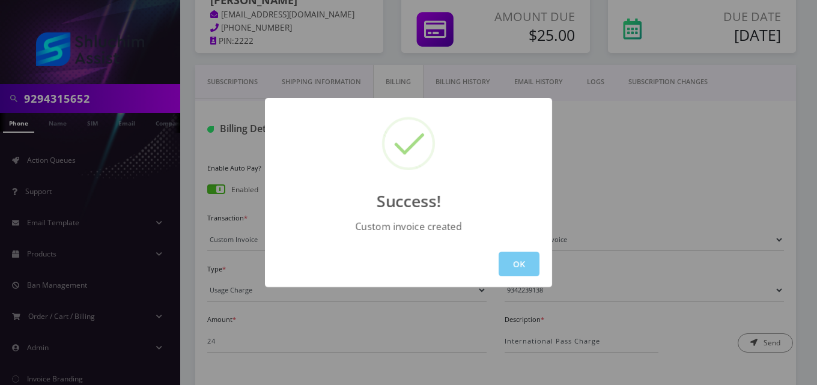
click at [520, 264] on button "OK" at bounding box center [519, 264] width 41 height 25
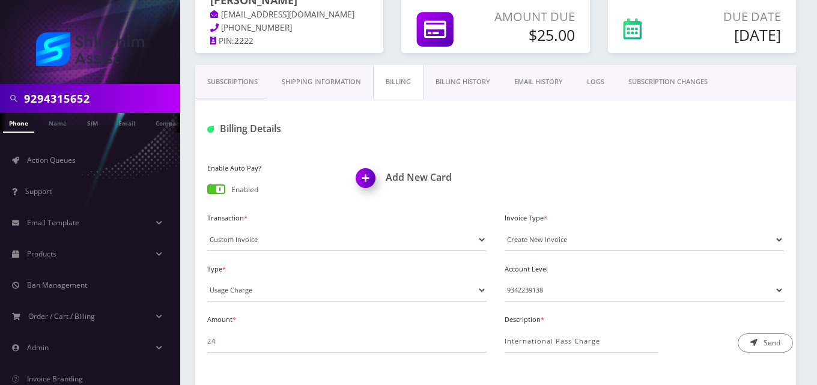
click at [526, 73] on link "EMAIL HISTORY" at bounding box center [538, 82] width 73 height 34
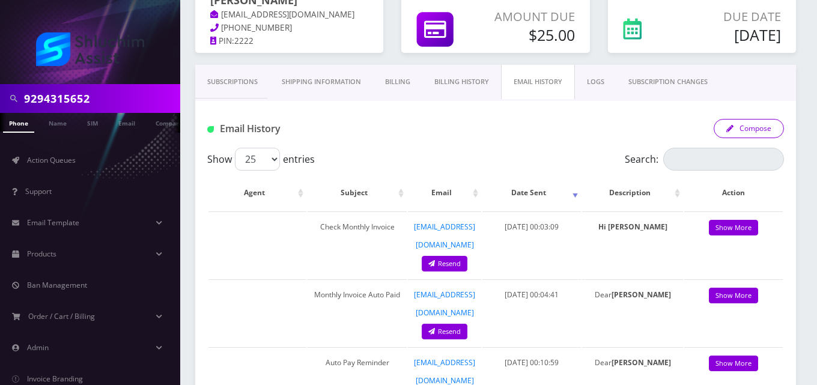
click at [744, 122] on button "Compose" at bounding box center [749, 128] width 70 height 19
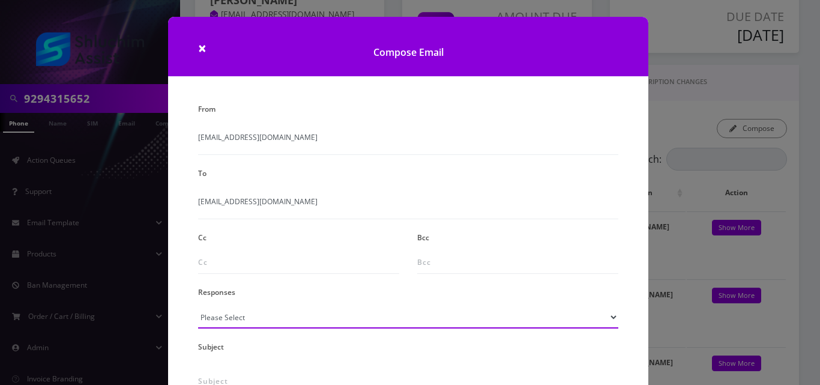
click at [245, 323] on select "Please Select TMobile port Unable to activate CH Pickup Past Due Pick up follow…" at bounding box center [408, 317] width 420 height 23
select select "24"
click at [198, 306] on select "Please Select TMobile port Unable to activate CH Pickup Past Due Pick up follow…" at bounding box center [408, 317] width 420 height 23
type input "Additional One-Time Charge"
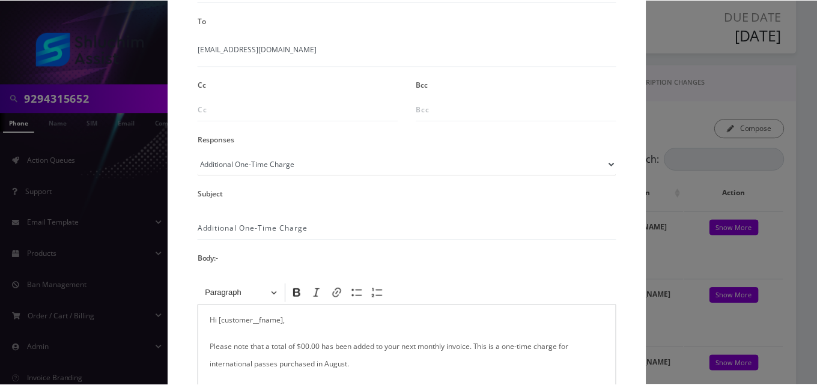
scroll to position [199, 0]
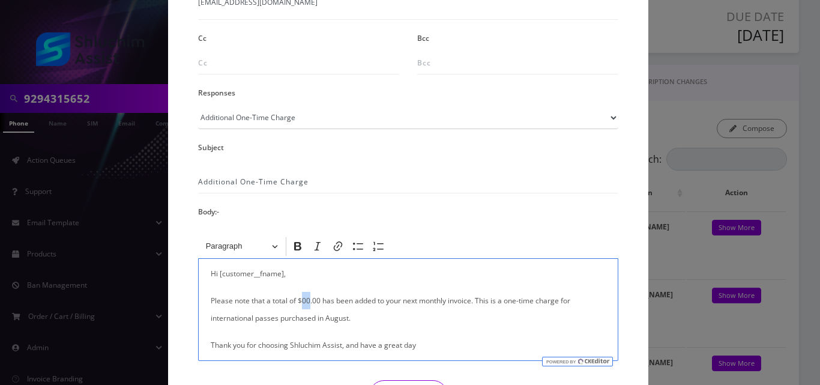
drag, startPoint x: 308, startPoint y: 302, endPoint x: 301, endPoint y: 302, distance: 6.6
click at [301, 302] on p "Please note that a total of $00.00 has been added to your next monthly invoice.…" at bounding box center [408, 309] width 395 height 35
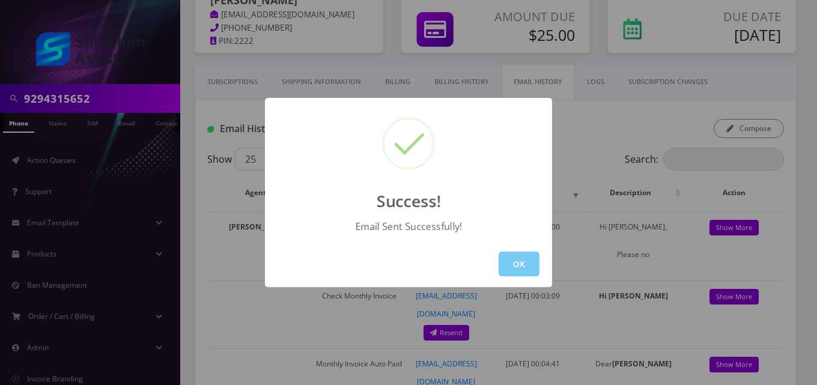
click at [520, 268] on button "OK" at bounding box center [519, 264] width 41 height 25
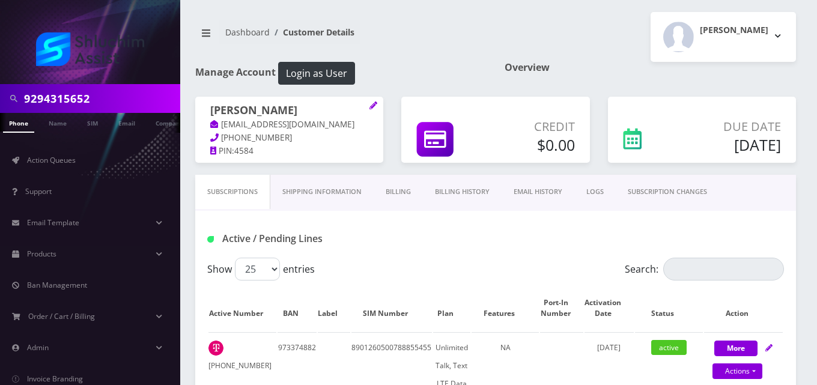
click at [401, 190] on link "Billing" at bounding box center [398, 192] width 49 height 34
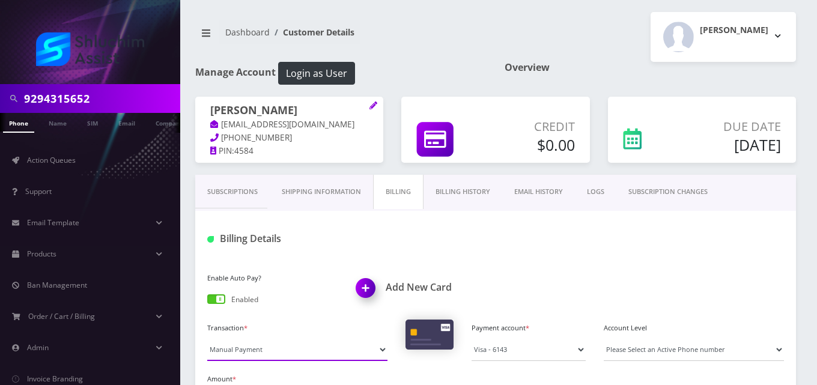
click at [230, 351] on select "Manual Payment Custom Charge Manual Credit Custom Invoice" at bounding box center [297, 349] width 180 height 23
click at [207, 338] on select "Manual Payment Custom Charge Manual Credit Custom Invoice" at bounding box center [297, 349] width 180 height 23
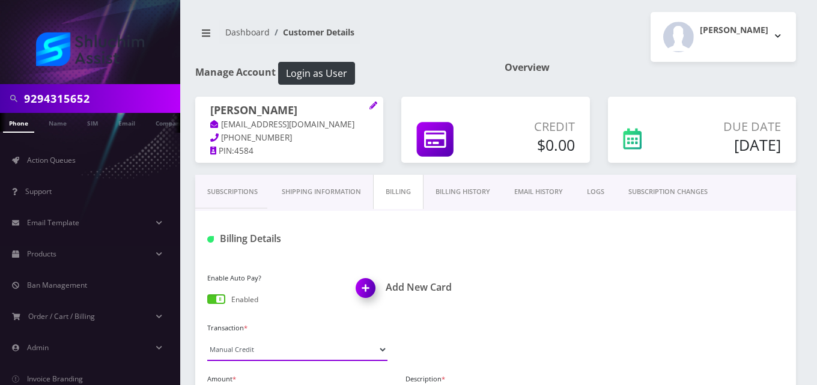
click at [240, 342] on select "Manual Payment Custom Charge Manual Credit Custom Invoice" at bounding box center [297, 349] width 180 height 23
select select "Custom Invoice"
click at [207, 338] on select "Manual Payment Custom Charge Manual Credit Custom Invoice" at bounding box center [297, 349] width 180 height 23
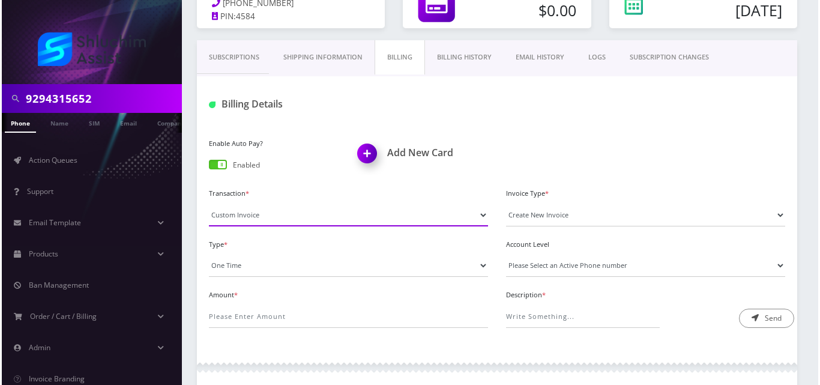
scroll to position [136, 0]
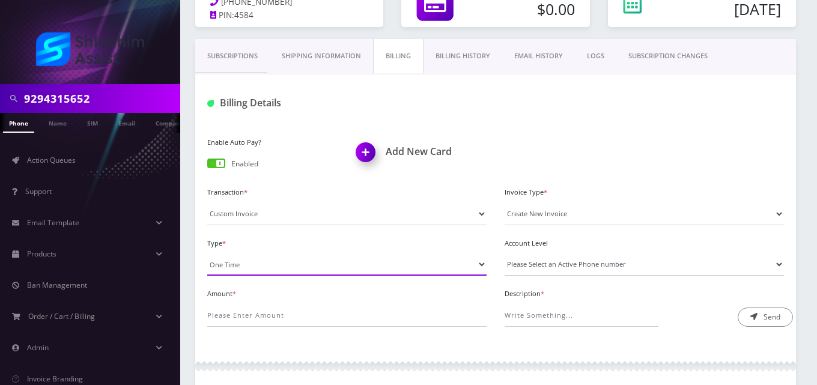
click at [273, 269] on select "One Time Usage Charge" at bounding box center [346, 264] width 279 height 23
select select "4"
click at [207, 253] on select "One Time Usage Charge" at bounding box center [346, 264] width 279 height 23
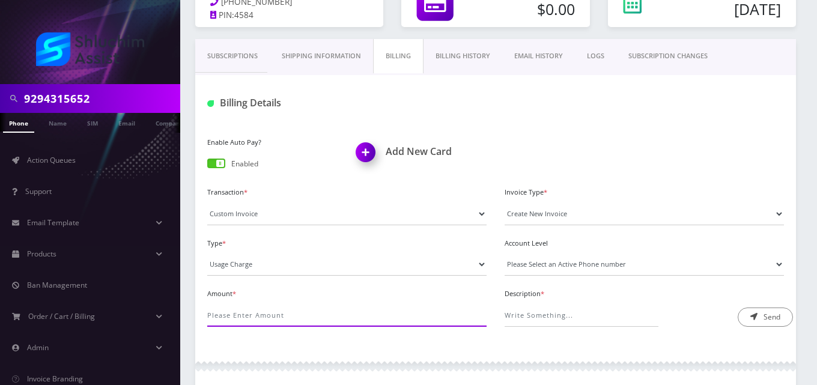
click at [282, 317] on input "Amount *" at bounding box center [346, 315] width 279 height 23
type input ".1"
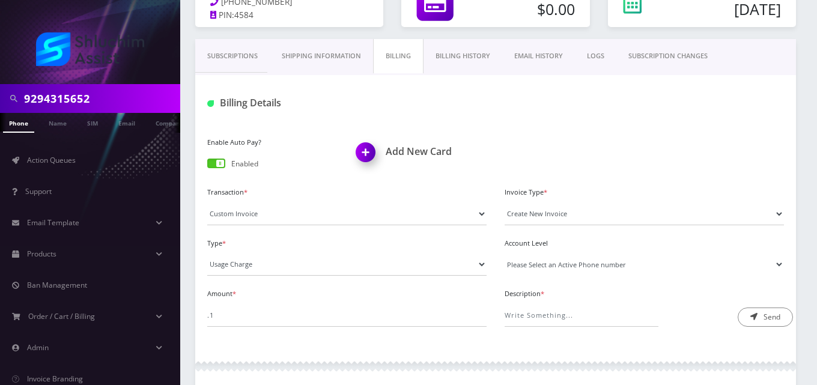
click at [535, 264] on select "Please Select an Active Phone number 9342239257" at bounding box center [644, 264] width 279 height 23
select select "42060"
click at [505, 253] on select "Please Select an Active Phone number 9342239257" at bounding box center [644, 264] width 279 height 23
click at [539, 313] on input "Description *" at bounding box center [582, 315] width 154 height 23
type input "Roaming Fee"
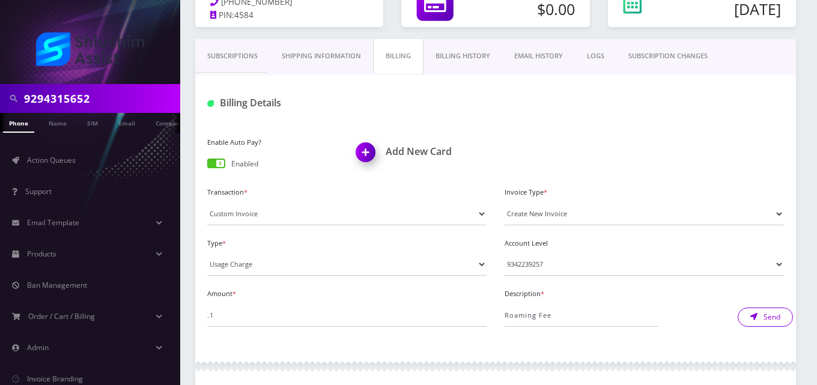
click at [757, 320] on button "Send" at bounding box center [765, 317] width 55 height 19
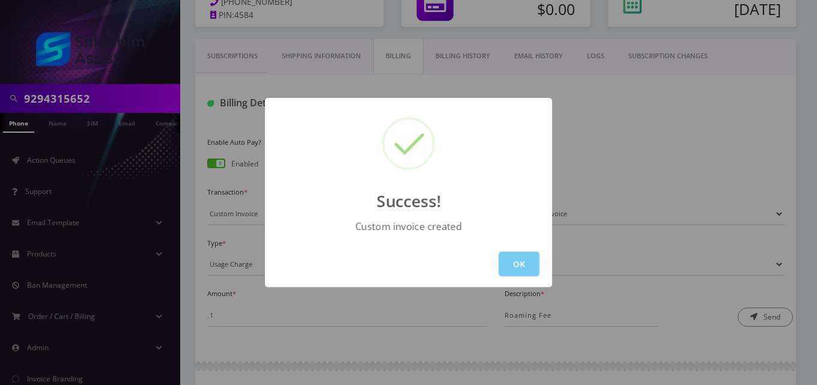
click at [526, 267] on button "OK" at bounding box center [519, 264] width 41 height 25
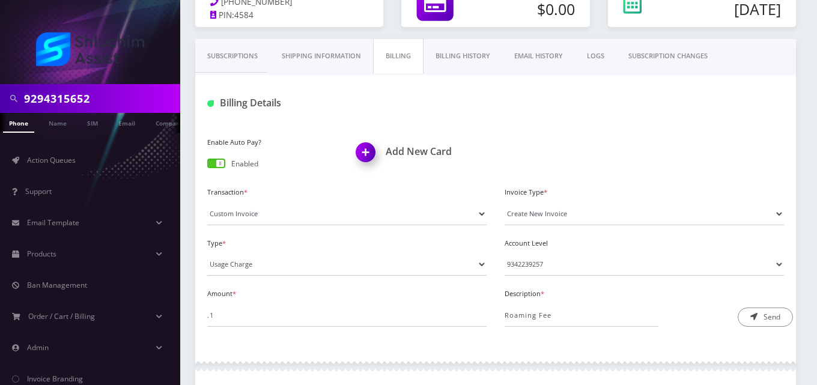
click at [536, 62] on link "EMAIL HISTORY" at bounding box center [538, 56] width 73 height 34
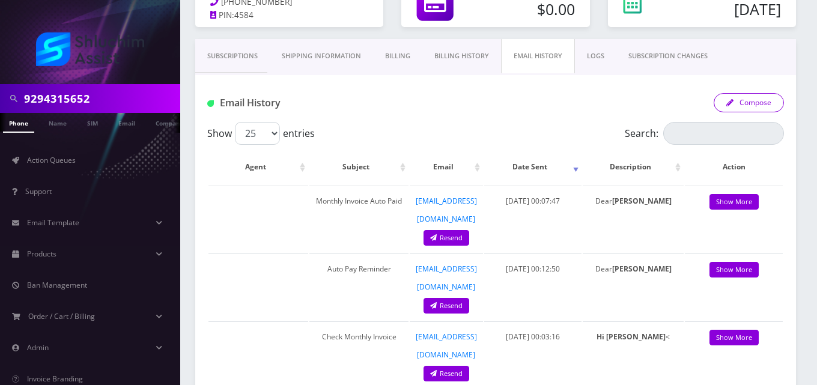
click at [753, 104] on button "Compose" at bounding box center [749, 102] width 70 height 19
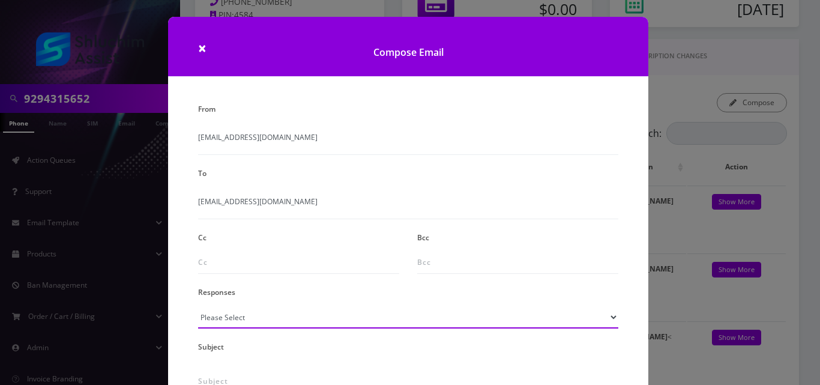
click at [239, 323] on select "Please Select TMobile port Unable to activate CH Pickup Past Due Pick up follow…" at bounding box center [408, 317] width 420 height 23
select select "24"
click at [198, 306] on select "Please Select TMobile port Unable to activate CH Pickup Past Due Pick up follow…" at bounding box center [408, 317] width 420 height 23
type input "Additional One-Time Charge"
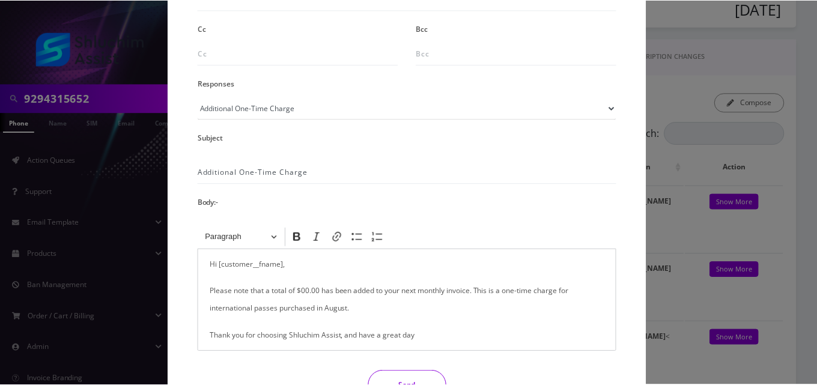
scroll to position [211, 0]
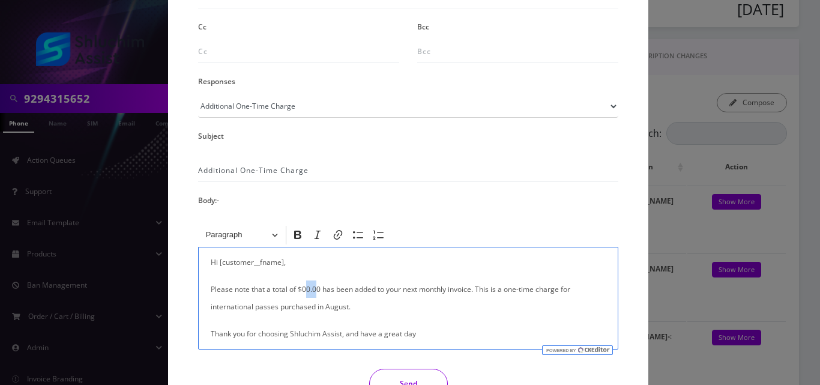
drag, startPoint x: 315, startPoint y: 287, endPoint x: 305, endPoint y: 287, distance: 10.8
click at [305, 287] on p "Please note that a total of $00.00 has been added to your next monthly invoice.…" at bounding box center [408, 298] width 395 height 35
drag, startPoint x: 312, startPoint y: 306, endPoint x: 194, endPoint y: 306, distance: 118.3
click at [194, 306] on div "<p>Hi [customer__fname],</p><p>Please note that a total of $00.00 has been adde…" at bounding box center [408, 286] width 438 height 126
click at [393, 382] on button "Send" at bounding box center [408, 384] width 79 height 30
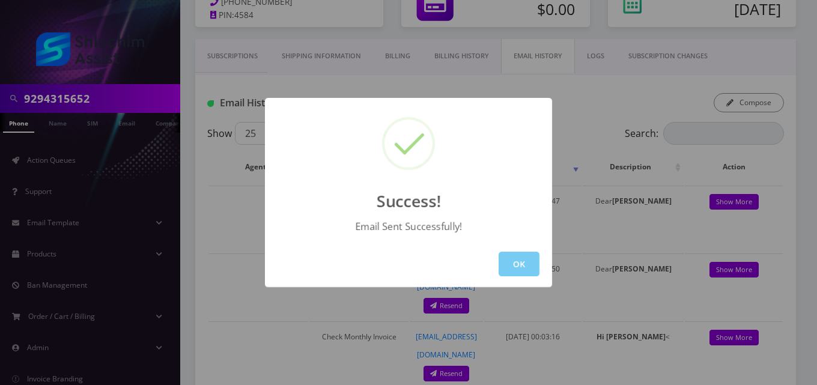
click at [509, 268] on button "OK" at bounding box center [519, 264] width 41 height 25
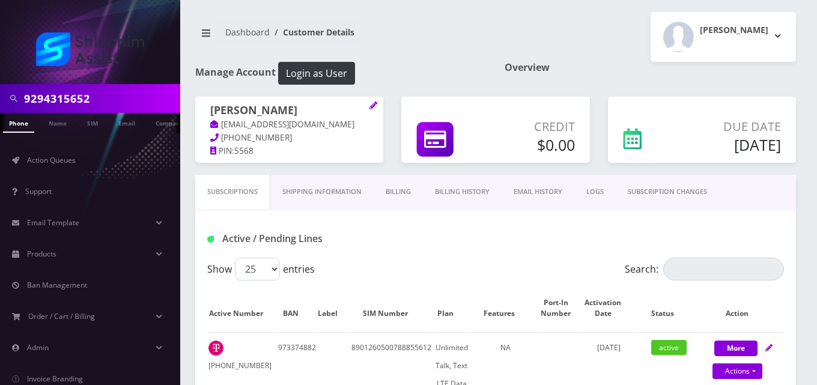
click at [399, 187] on link "Billing" at bounding box center [398, 192] width 49 height 34
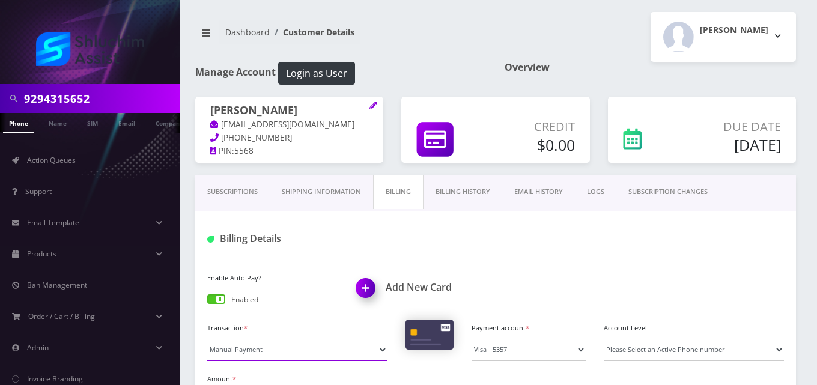
click at [287, 353] on select "Manual Payment Custom Charge Manual Credit Custom Invoice" at bounding box center [297, 349] width 180 height 23
select select "Custom Invoice"
click at [207, 338] on select "Manual Payment Custom Charge Manual Credit Custom Invoice" at bounding box center [297, 349] width 180 height 23
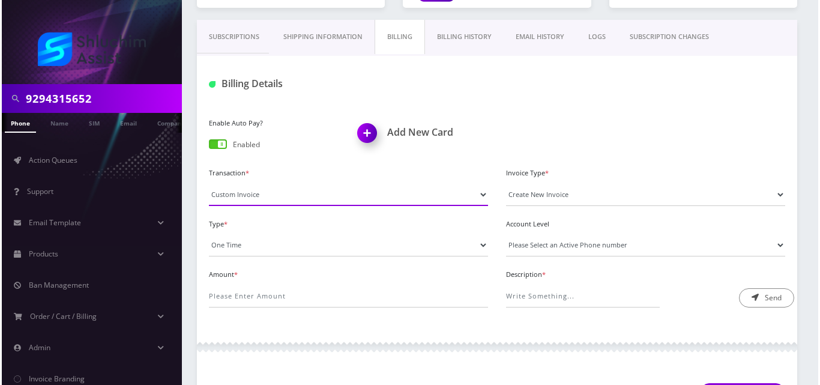
scroll to position [157, 0]
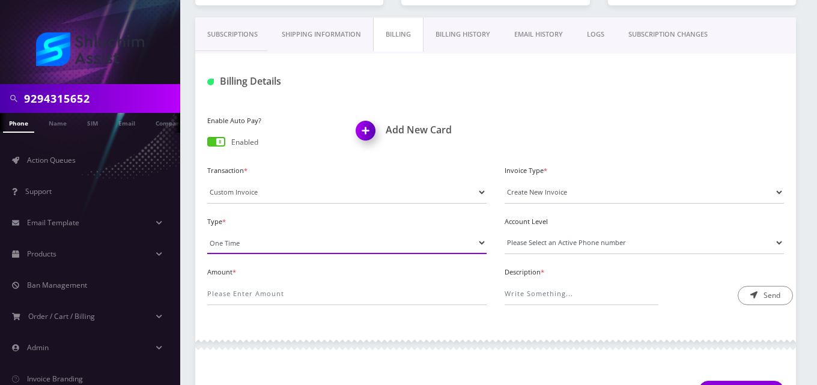
click at [226, 241] on select "One Time Usage Charge" at bounding box center [346, 242] width 279 height 23
select select "4"
click at [207, 231] on select "One Time Usage Charge" at bounding box center [346, 242] width 279 height 23
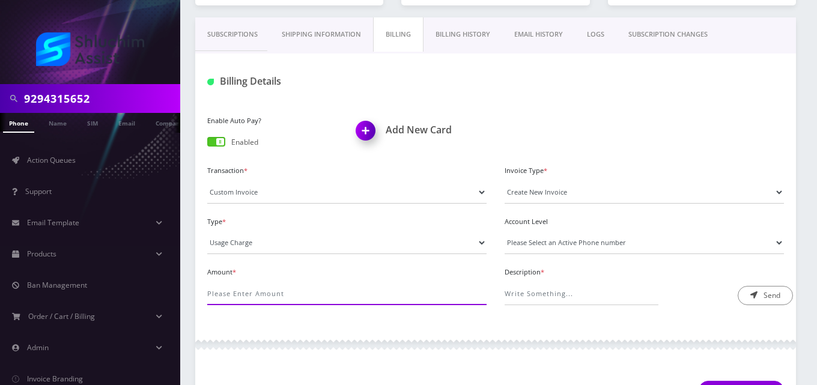
click at [249, 294] on input "Amount *" at bounding box center [346, 293] width 279 height 23
type input "3.98"
click at [568, 244] on select "Please Select an Active Phone number 9342239283" at bounding box center [644, 242] width 279 height 23
click at [505, 231] on select "Please Select an Active Phone number 9342239283" at bounding box center [644, 242] width 279 height 23
click at [563, 241] on select "Please Select an Active Phone number 9342239283" at bounding box center [644, 242] width 279 height 23
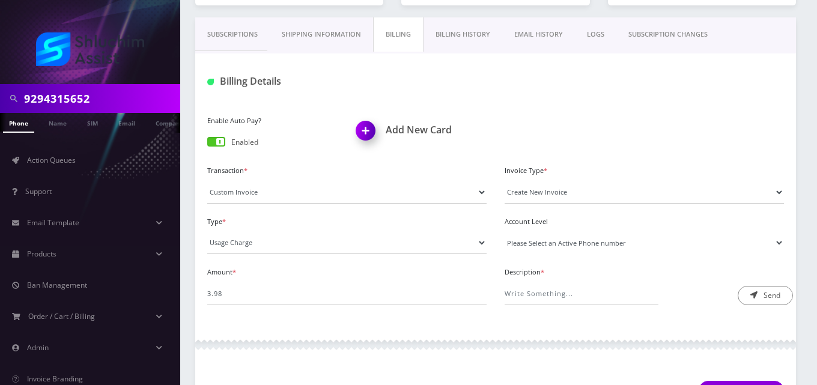
select select "42436"
click at [505, 231] on select "Please Select an Active Phone number 9342239283" at bounding box center [644, 242] width 279 height 23
click at [571, 294] on input "Description *" at bounding box center [582, 293] width 154 height 23
type input "Roaming Fee"
click at [754, 297] on icon "submit" at bounding box center [753, 294] width 7 height 7
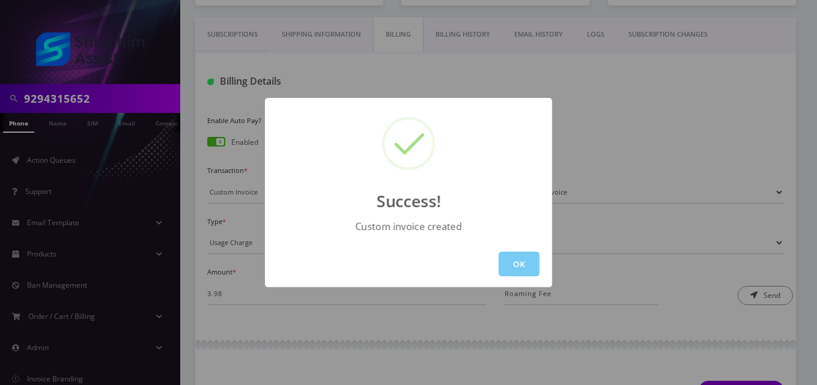
click at [529, 272] on button "OK" at bounding box center [519, 264] width 41 height 25
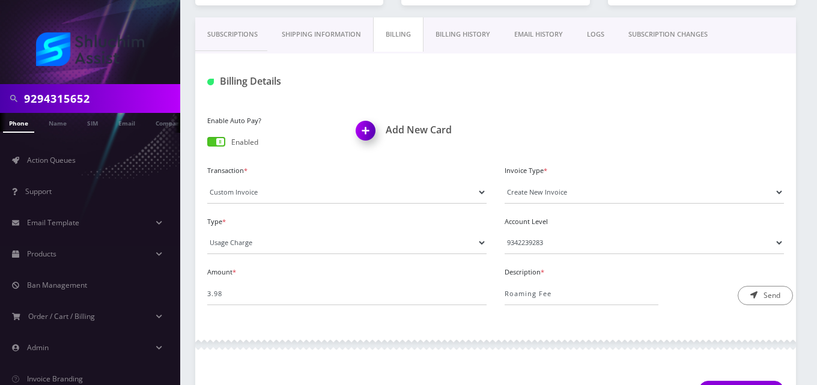
click at [548, 33] on link "EMAIL HISTORY" at bounding box center [538, 34] width 73 height 34
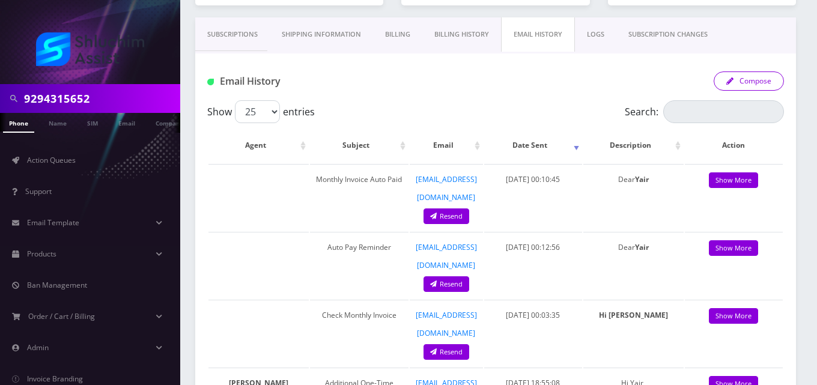
click at [737, 72] on button "Compose" at bounding box center [749, 80] width 70 height 19
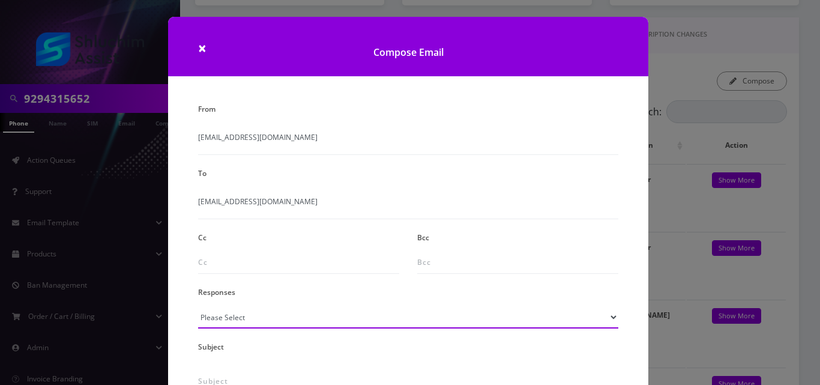
click at [217, 316] on select "Please Select TMobile port Unable to activate CH Pickup Past Due Pick up follow…" at bounding box center [408, 317] width 420 height 23
select select "24"
click at [198, 306] on select "Please Select TMobile port Unable to activate CH Pickup Past Due Pick up follow…" at bounding box center [408, 317] width 420 height 23
type input "Additional One-Time Charge"
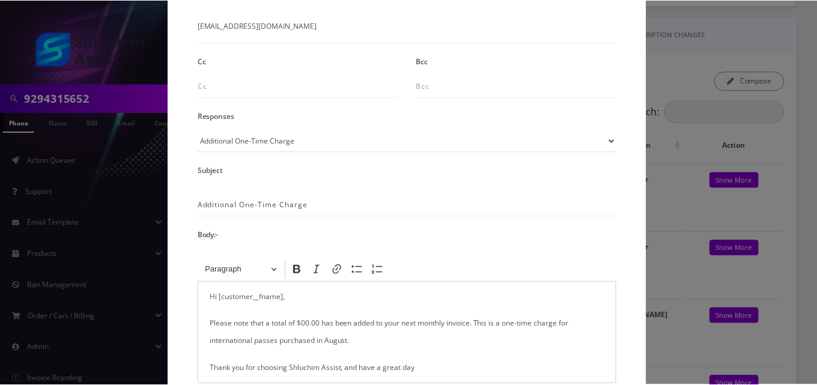
scroll to position [210, 0]
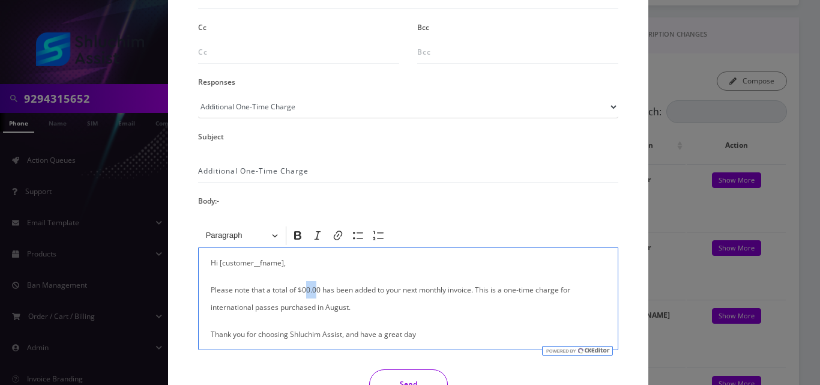
drag, startPoint x: 317, startPoint y: 292, endPoint x: 303, endPoint y: 291, distance: 13.8
click at [303, 291] on p "Please note that a total of $00.00 has been added to your next monthly invoice.…" at bounding box center [408, 298] width 395 height 35
drag, startPoint x: 318, startPoint y: 291, endPoint x: 303, endPoint y: 291, distance: 15.6
click at [303, 291] on p "Please note that a total of $00.00 has been added to your next monthly invoice.…" at bounding box center [408, 298] width 395 height 35
drag, startPoint x: 313, startPoint y: 310, endPoint x: 201, endPoint y: 311, distance: 112.3
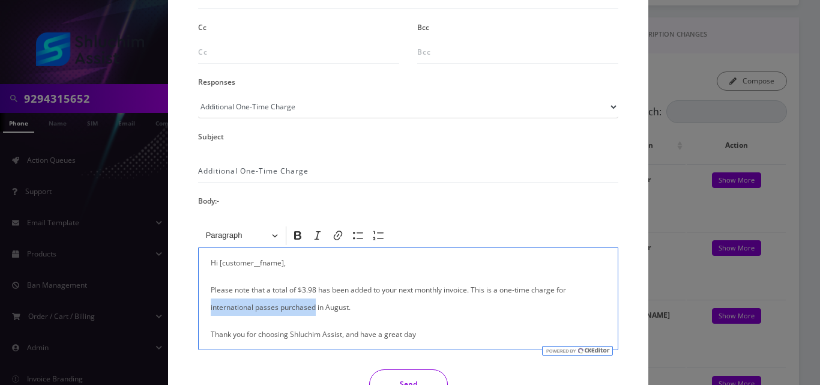
click at [201, 311] on div "Hi [customer__fname], Please note that a total of $3.98 has been added to your …" at bounding box center [408, 298] width 420 height 103
click at [384, 381] on button "Send" at bounding box center [408, 384] width 79 height 30
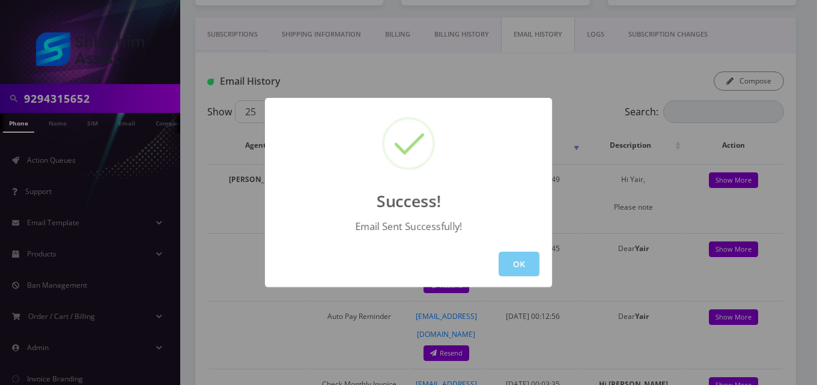
click at [509, 265] on button "OK" at bounding box center [519, 264] width 41 height 25
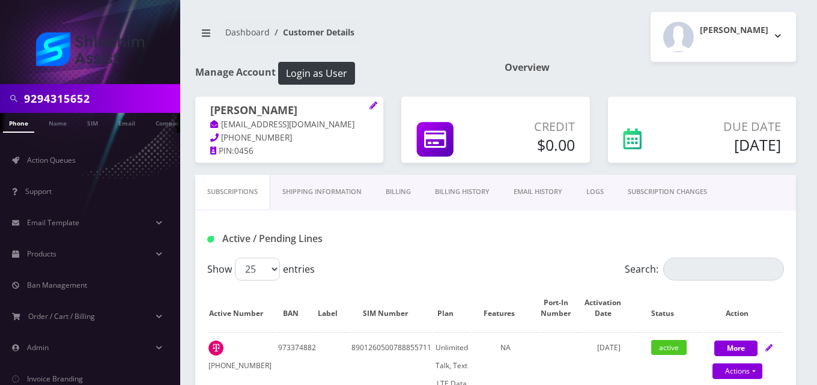
click at [407, 190] on link "Billing" at bounding box center [398, 192] width 49 height 34
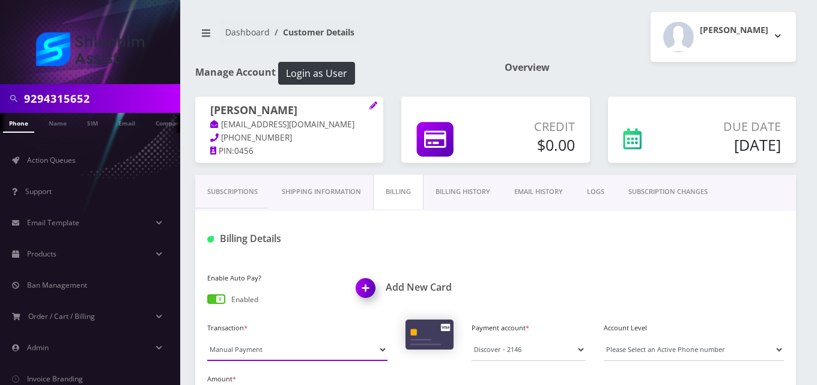
click at [256, 354] on select "Manual Payment Custom Charge Manual Credit Custom Invoice" at bounding box center [297, 349] width 180 height 23
select select "Custom Invoice"
click at [207, 338] on select "Manual Payment Custom Charge Manual Credit Custom Invoice" at bounding box center [297, 349] width 180 height 23
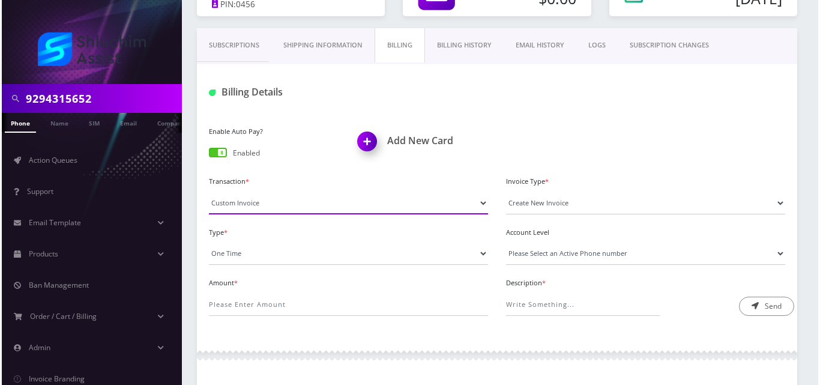
scroll to position [172, 0]
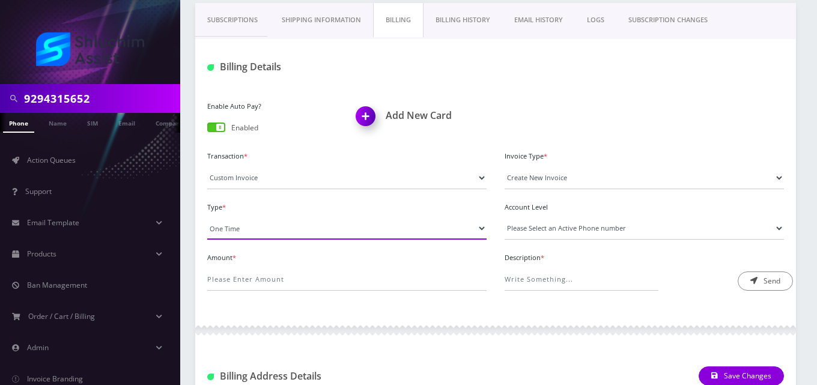
click at [327, 231] on select "One Time Usage Charge" at bounding box center [346, 228] width 279 height 23
select select "4"
click at [207, 217] on select "One Time Usage Charge" at bounding box center [346, 228] width 279 height 23
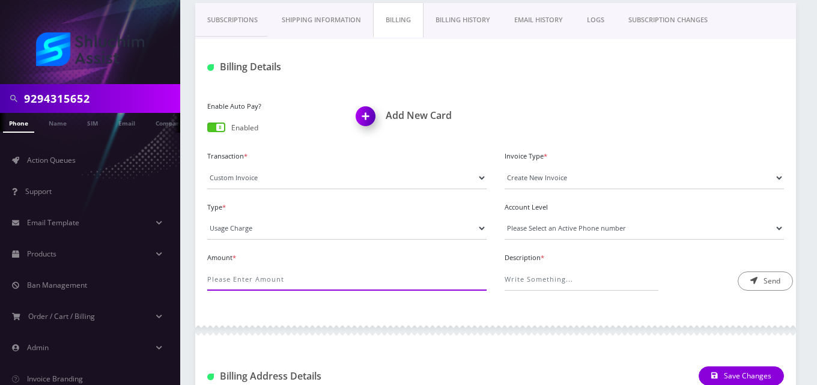
click at [329, 277] on input "Amount *" at bounding box center [346, 279] width 279 height 23
type input "36"
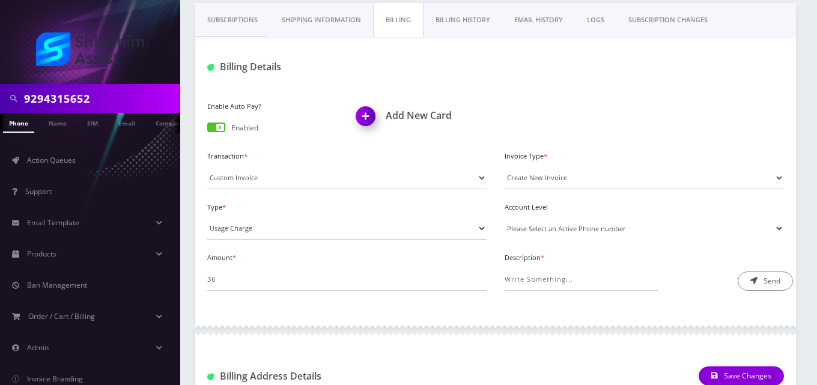
click at [561, 236] on select "Please Select an Active Phone number 9342239301 9342239176" at bounding box center [644, 228] width 279 height 23
click at [577, 229] on select "Please Select an Active Phone number 9342239301 9342239176" at bounding box center [644, 228] width 279 height 23
select select "43060"
click at [505, 217] on select "Please Select an Active Phone number 9342239301 9342239176" at bounding box center [644, 228] width 279 height 23
click at [581, 281] on input "Description *" at bounding box center [582, 279] width 154 height 23
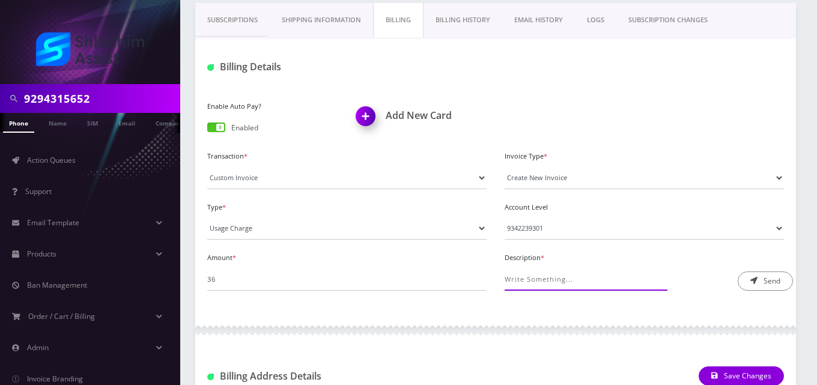
type input "International Pass Charge"
click at [760, 282] on button "Send" at bounding box center [765, 280] width 55 height 19
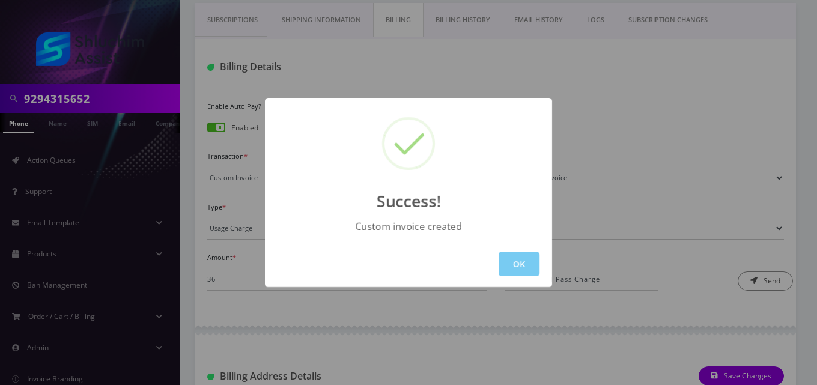
click at [530, 265] on button "OK" at bounding box center [519, 264] width 41 height 25
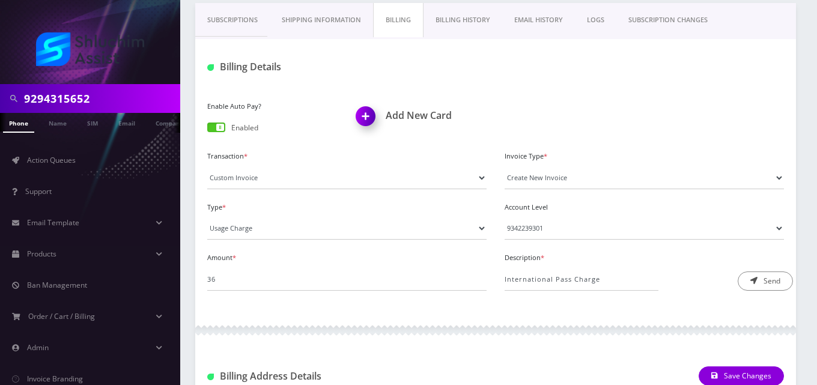
click at [553, 24] on link "EMAIL HISTORY" at bounding box center [538, 20] width 73 height 34
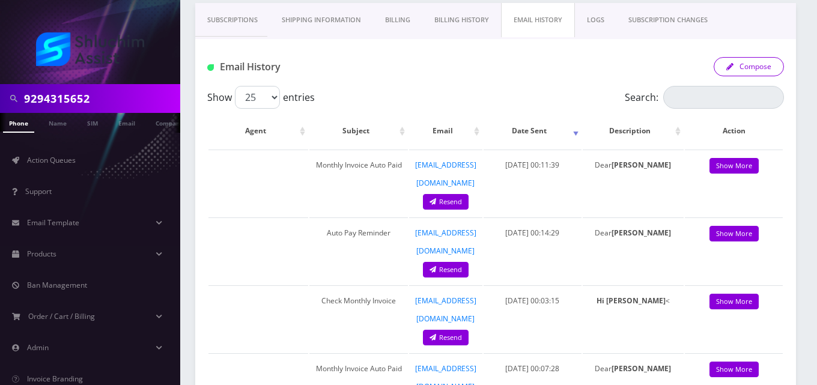
click at [730, 72] on button "Compose" at bounding box center [749, 66] width 70 height 19
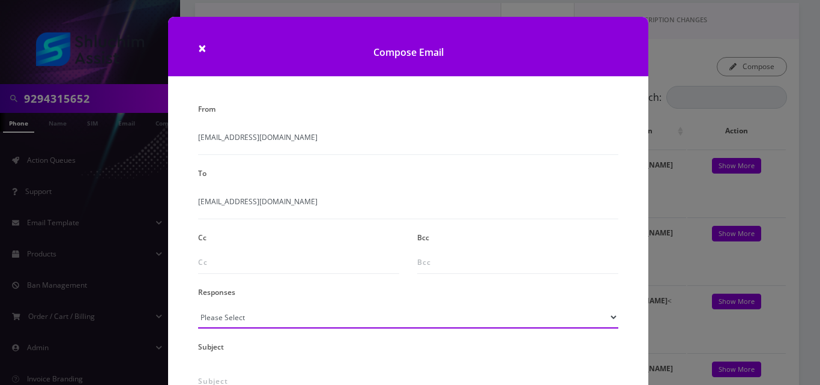
click at [293, 322] on select "Please Select TMobile port Unable to activate CH Pickup Past Due Pick up follow…" at bounding box center [408, 317] width 420 height 23
select select "24"
click at [198, 306] on select "Please Select TMobile port Unable to activate CH Pickup Past Due Pick up follow…" at bounding box center [408, 317] width 420 height 23
type input "Additional One-Time Charge"
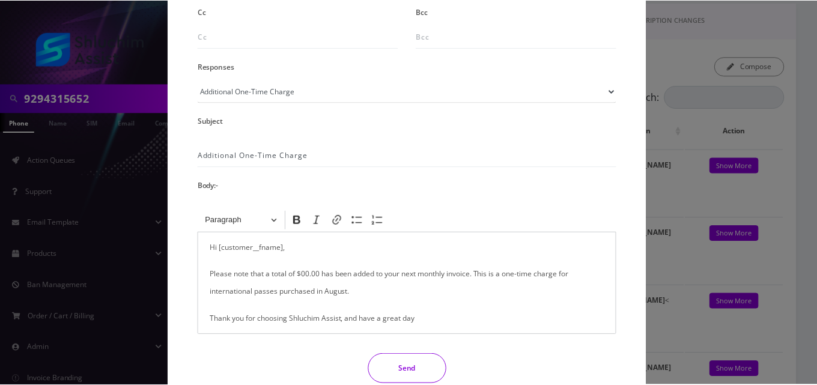
scroll to position [226, 0]
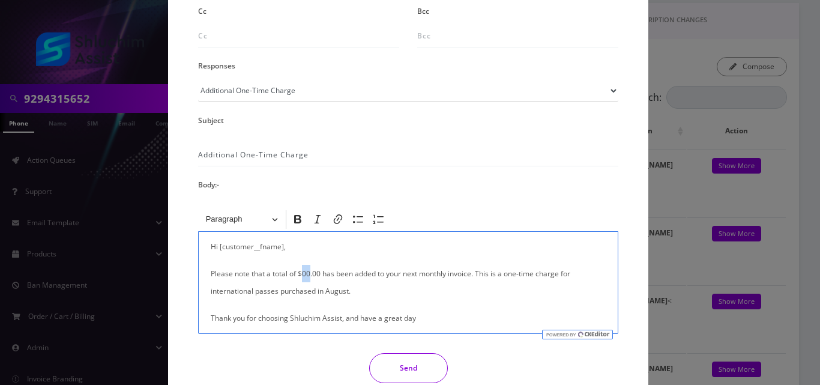
click at [302, 276] on p "Please note that a total of $00.00 has been added to your next monthly invoice.…" at bounding box center [408, 282] width 395 height 35
click at [408, 368] on button "Send" at bounding box center [408, 368] width 79 height 30
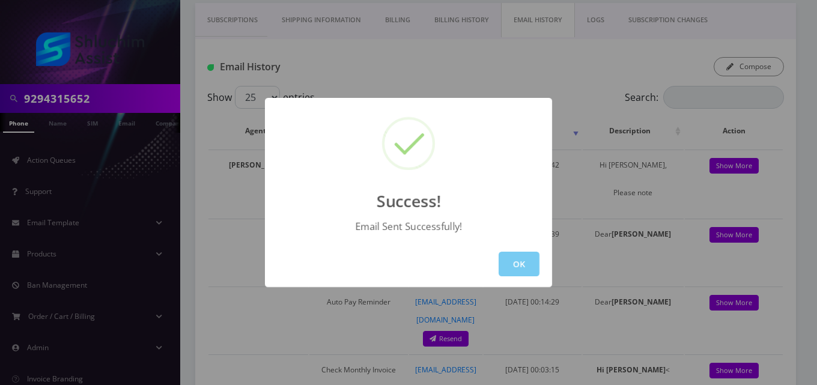
click at [521, 268] on button "OK" at bounding box center [519, 264] width 41 height 25
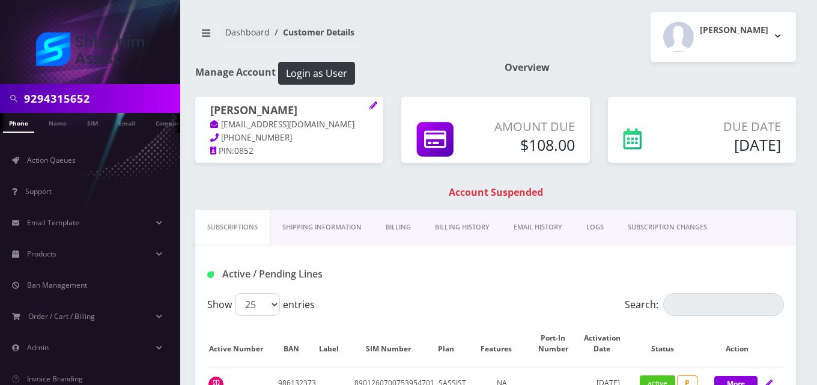
click at [399, 226] on link "Billing" at bounding box center [398, 227] width 49 height 34
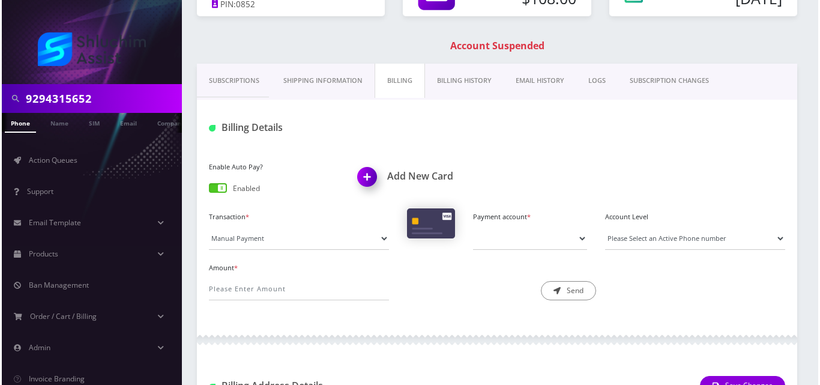
scroll to position [154, 0]
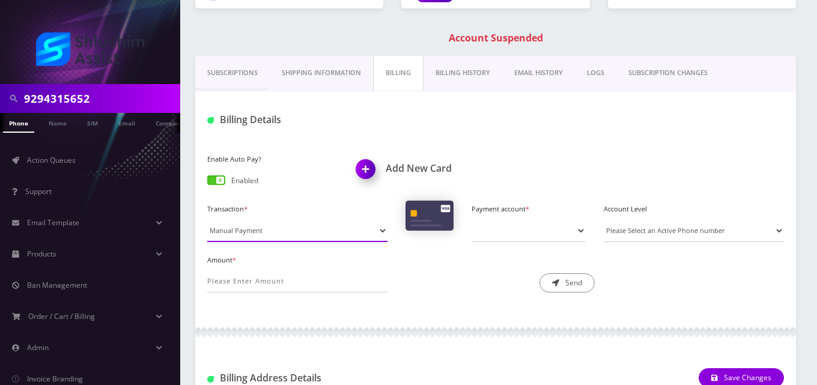
click at [252, 234] on select "Manual Payment Custom Charge Manual Credit Custom Invoice" at bounding box center [297, 230] width 180 height 23
select select "Custom Invoice"
click at [207, 219] on select "Manual Payment Custom Charge Manual Credit Custom Invoice" at bounding box center [297, 230] width 180 height 23
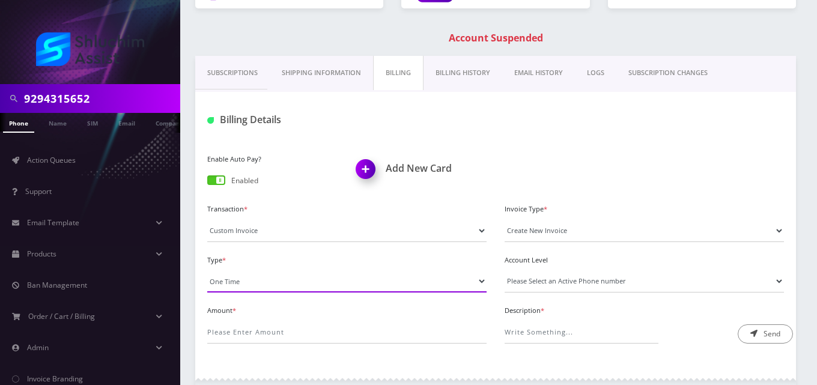
click at [256, 280] on select "One Time Usage Charge" at bounding box center [346, 281] width 279 height 23
select select "4"
click at [207, 270] on select "One Time Usage Charge" at bounding box center [346, 281] width 279 height 23
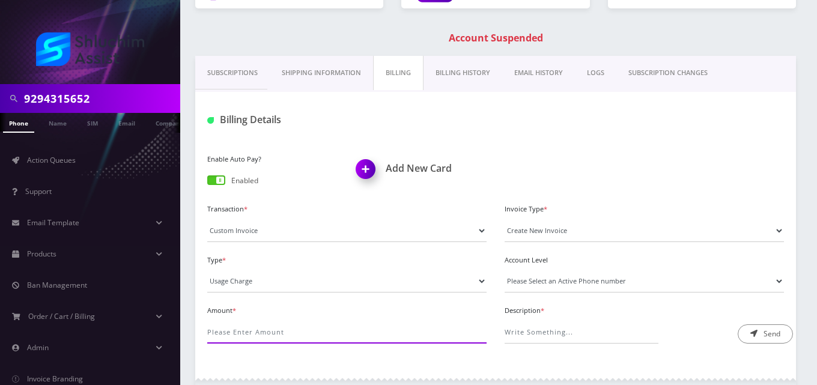
click at [267, 335] on input "Amount *" at bounding box center [346, 332] width 279 height 23
type input ".55"
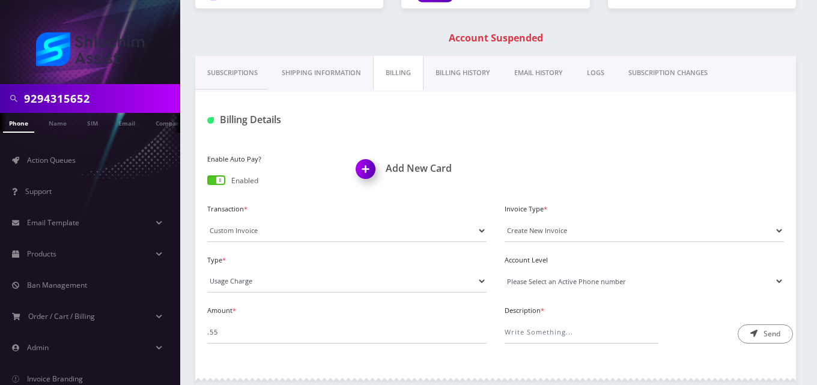
click at [534, 279] on select "Please Select an Active Phone number [PHONE_NUMBER]" at bounding box center [644, 281] width 279 height 23
select select "68246"
click at [505, 270] on select "Please Select an Active Phone number [PHONE_NUMBER]" at bounding box center [644, 281] width 279 height 23
click at [551, 332] on input "Description *" at bounding box center [582, 332] width 154 height 23
type input "Roaming Fee"
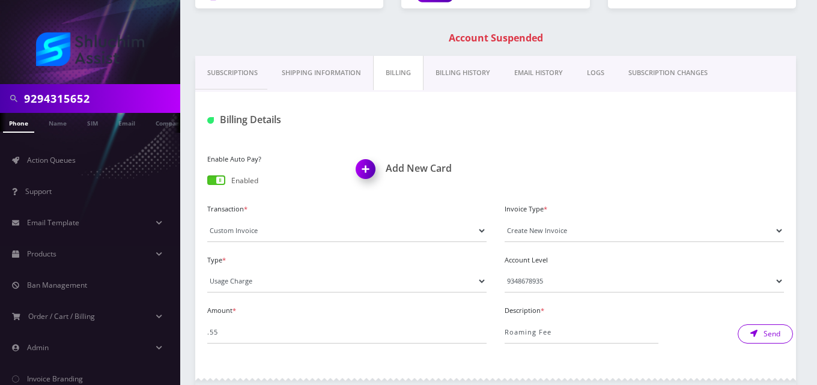
click at [751, 333] on icon "submit" at bounding box center [753, 333] width 7 height 7
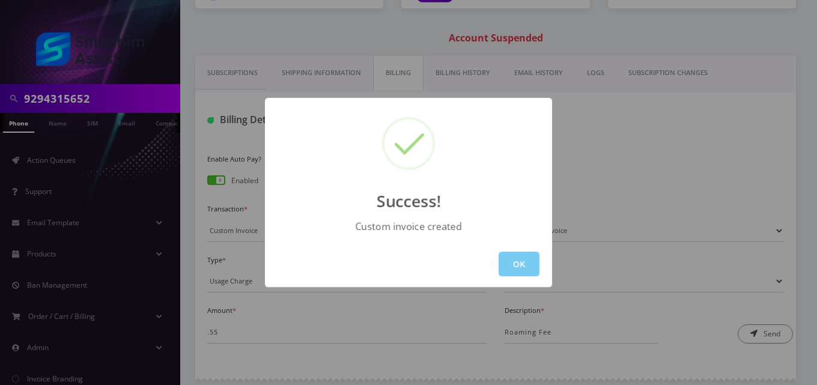
click at [520, 261] on button "OK" at bounding box center [519, 264] width 41 height 25
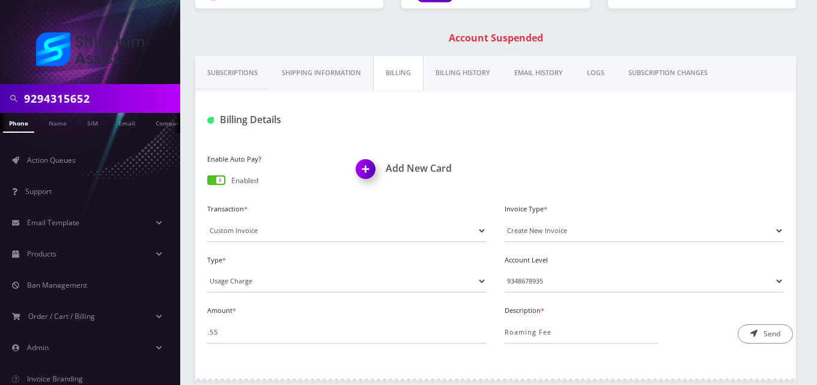
click at [538, 67] on link "EMAIL HISTORY" at bounding box center [538, 73] width 73 height 34
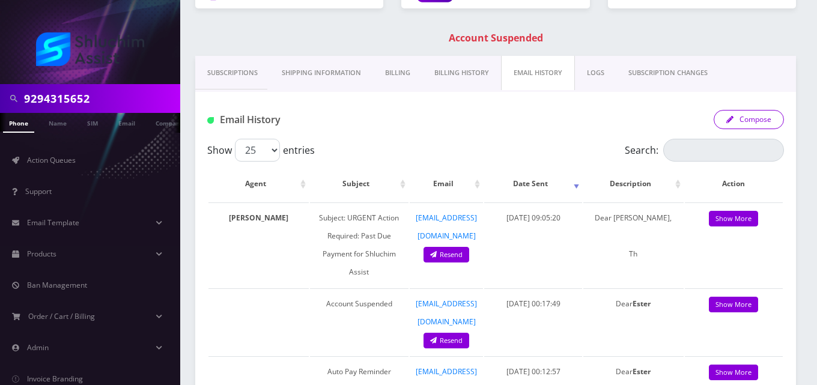
click at [723, 116] on button "Compose" at bounding box center [749, 119] width 70 height 19
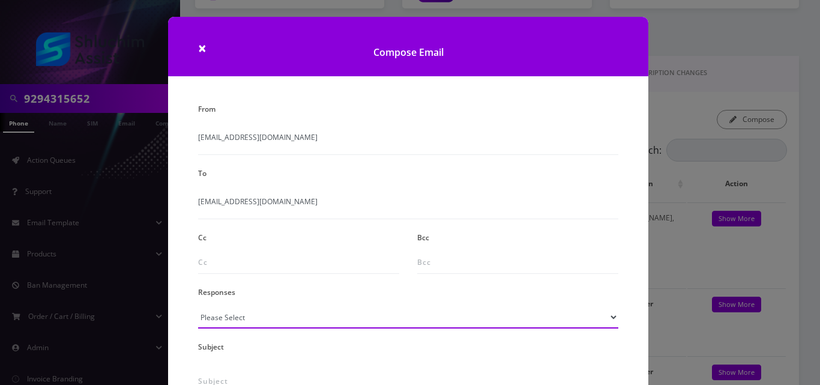
click at [225, 327] on select "Please Select TMobile port Unable to activate CH Pickup Past Due Pick up follow…" at bounding box center [408, 317] width 420 height 23
select select "24"
click at [198, 306] on select "Please Select TMobile port Unable to activate CH Pickup Past Due Pick up follow…" at bounding box center [408, 317] width 420 height 23
type input "Additional One-Time Charge"
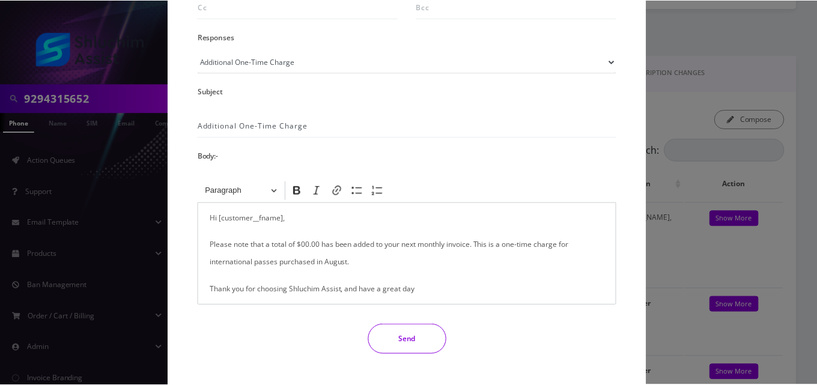
scroll to position [282, 0]
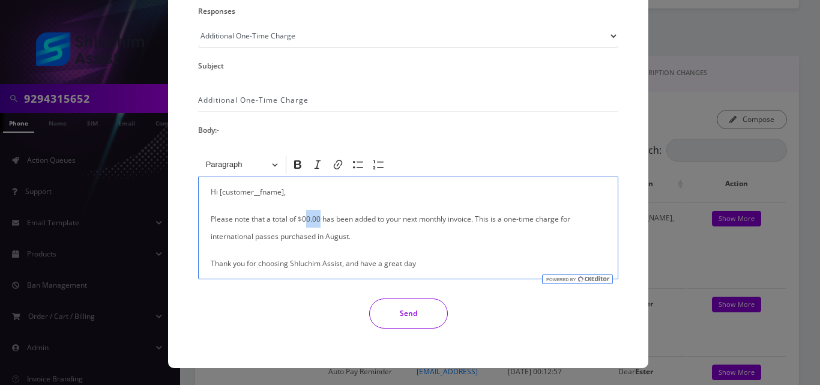
drag, startPoint x: 319, startPoint y: 221, endPoint x: 305, endPoint y: 220, distance: 14.4
click at [305, 220] on p "Please note that a total of $00.00 has been added to your next monthly invoice.…" at bounding box center [408, 227] width 395 height 35
drag, startPoint x: 314, startPoint y: 237, endPoint x: 207, endPoint y: 235, distance: 106.3
click at [207, 235] on div "Hi [customer__fname], Please note that a total of $0.55 has been added to your …" at bounding box center [408, 228] width 420 height 103
click at [420, 323] on button "Send" at bounding box center [408, 314] width 79 height 30
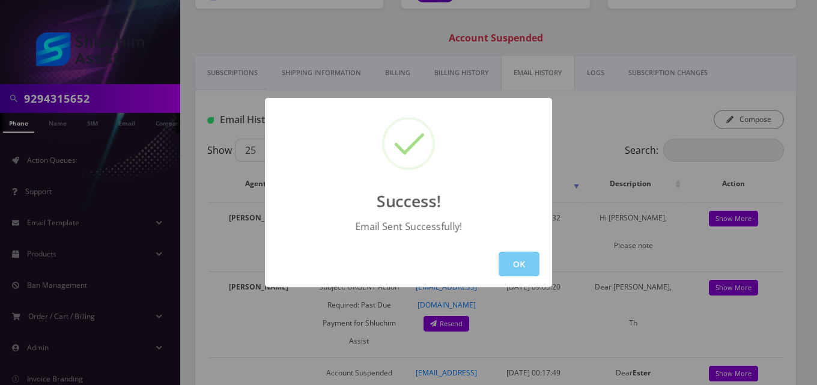
click at [515, 269] on button "OK" at bounding box center [519, 264] width 41 height 25
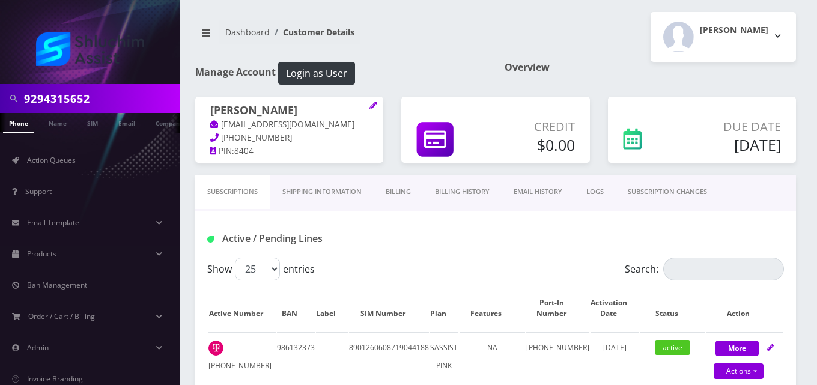
click at [404, 188] on link "Billing" at bounding box center [398, 192] width 49 height 34
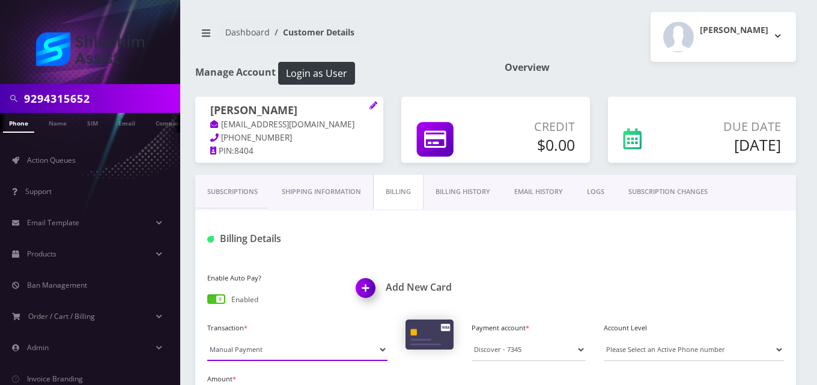
click at [270, 351] on select "Manual Payment Custom Charge Manual Credit Custom Invoice" at bounding box center [297, 349] width 180 height 23
select select "Custom Invoice"
click at [207, 338] on select "Manual Payment Custom Charge Manual Credit Custom Invoice" at bounding box center [297, 349] width 180 height 23
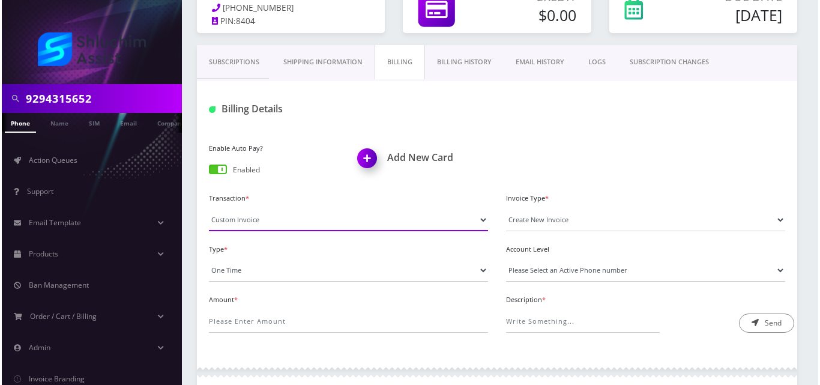
scroll to position [153, 0]
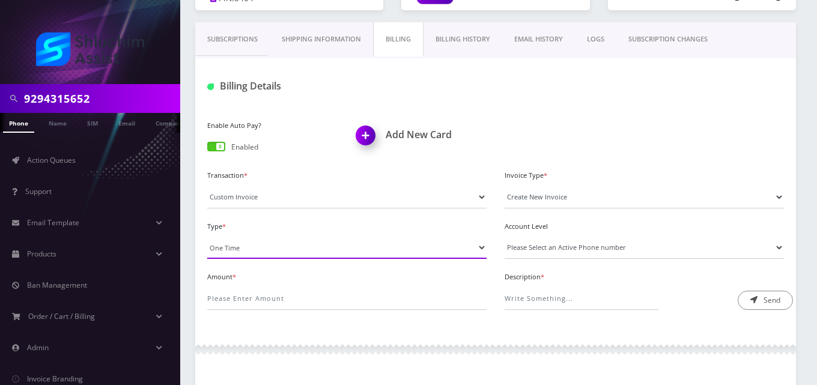
click at [234, 244] on select "One Time Usage Charge" at bounding box center [346, 247] width 279 height 23
select select "4"
click at [207, 236] on select "One Time Usage Charge" at bounding box center [346, 247] width 279 height 23
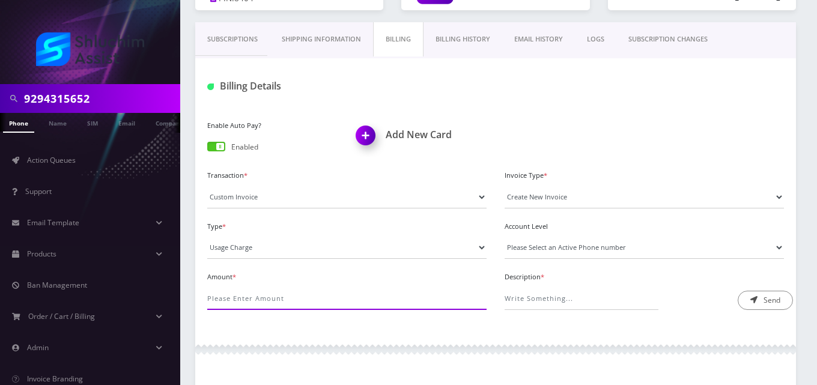
click at [248, 302] on input "Amount *" at bounding box center [346, 298] width 279 height 23
type input "9.63"
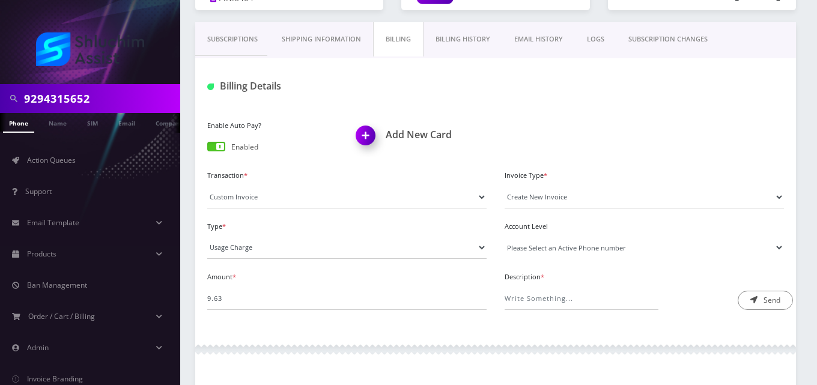
click at [560, 251] on select "Please Select an Active Phone number [PHONE_NUMBER]" at bounding box center [644, 247] width 279 height 23
select select "70658"
click at [505, 236] on select "Please Select an Active Phone number [PHONE_NUMBER]" at bounding box center [644, 247] width 279 height 23
click at [565, 299] on input "Description *" at bounding box center [582, 298] width 154 height 23
type input "Roaming Fee"
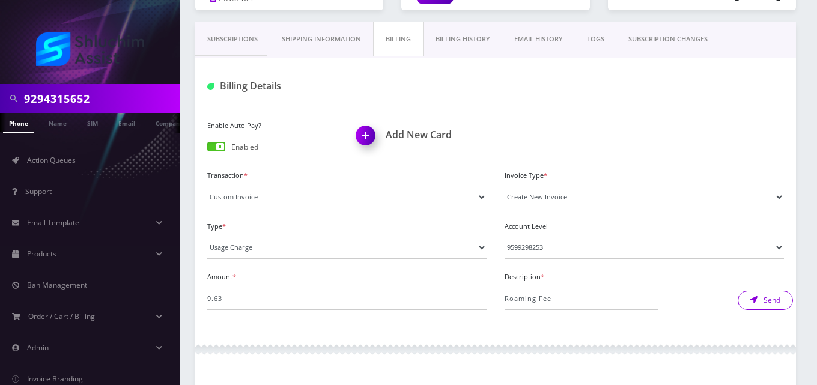
click at [762, 303] on button "Send" at bounding box center [765, 300] width 55 height 19
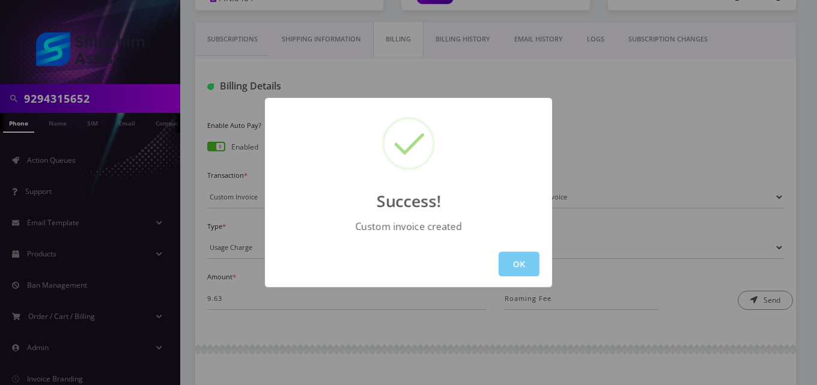
click at [526, 268] on button "OK" at bounding box center [519, 264] width 41 height 25
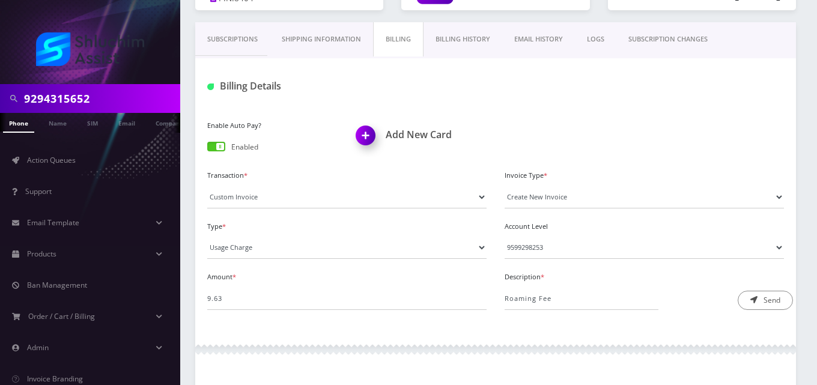
click at [551, 40] on link "EMAIL HISTORY" at bounding box center [538, 39] width 73 height 34
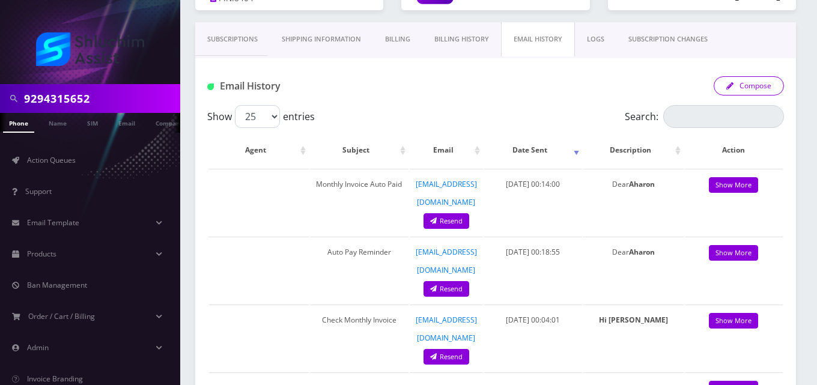
click at [745, 88] on button "Compose" at bounding box center [749, 85] width 70 height 19
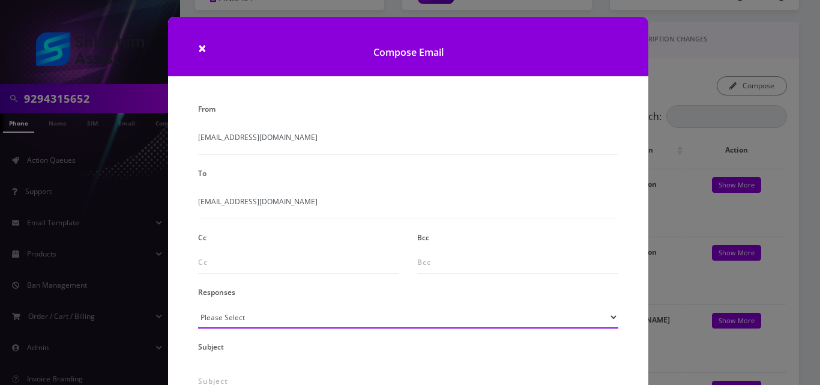
click at [245, 315] on select "Please Select TMobile port Unable to activate CH Pickup Past Due Pick up follow…" at bounding box center [408, 317] width 420 height 23
select select "24"
click at [198, 306] on select "Please Select TMobile port Unable to activate CH Pickup Past Due Pick up follow…" at bounding box center [408, 317] width 420 height 23
type input "Additional One-Time Charge"
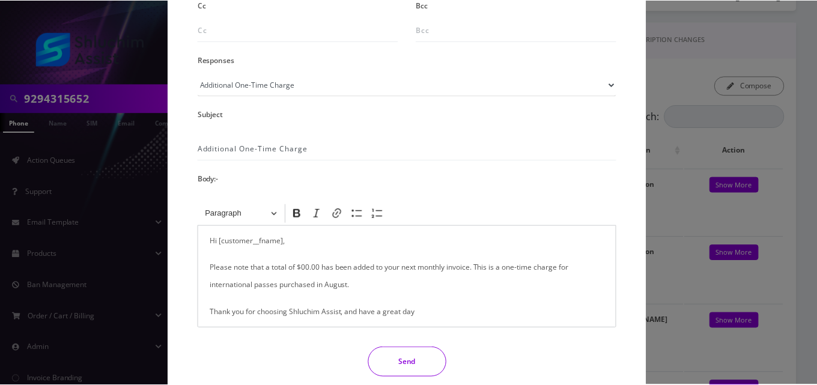
scroll to position [233, 0]
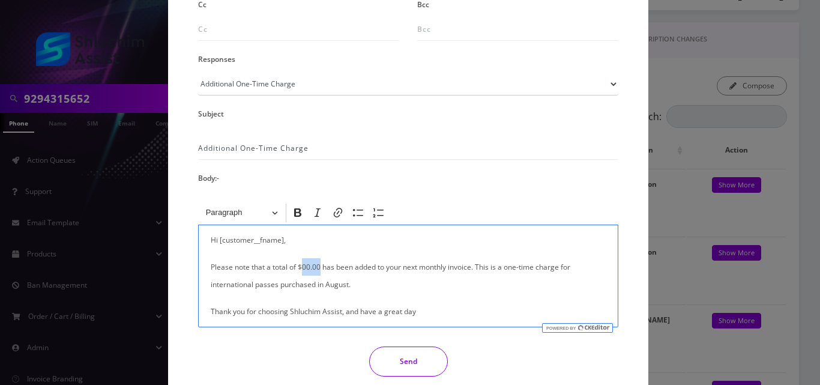
drag, startPoint x: 318, startPoint y: 266, endPoint x: 301, endPoint y: 268, distance: 17.6
click at [301, 268] on p "Please note that a total of $00.00 has been added to your next monthly invoice.…" at bounding box center [408, 275] width 395 height 35
drag, startPoint x: 314, startPoint y: 284, endPoint x: 199, endPoint y: 281, distance: 114.8
click at [199, 281] on div "Hi [customer__fname], Please note that a total of $9.63 has been added to your …" at bounding box center [408, 276] width 420 height 103
click at [393, 363] on button "Send" at bounding box center [408, 362] width 79 height 30
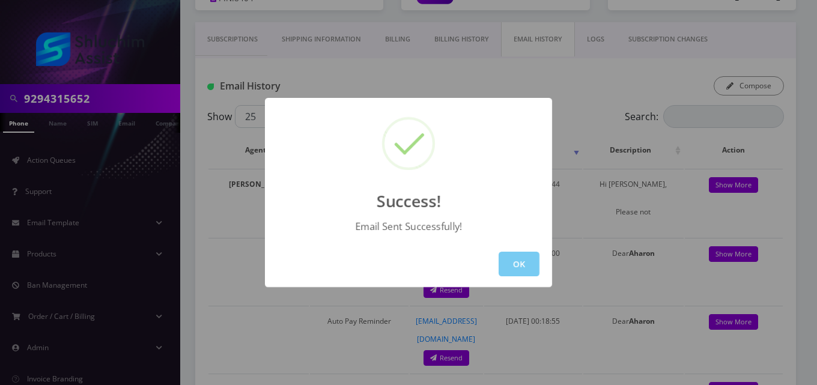
click at [521, 272] on button "OK" at bounding box center [519, 264] width 41 height 25
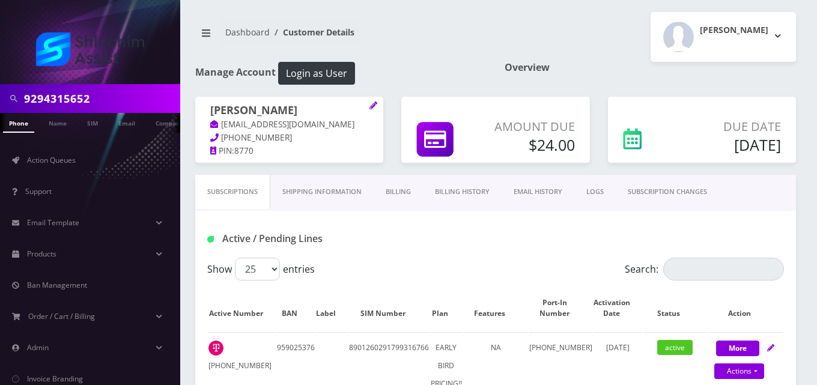
click at [393, 189] on link "Billing" at bounding box center [398, 192] width 49 height 34
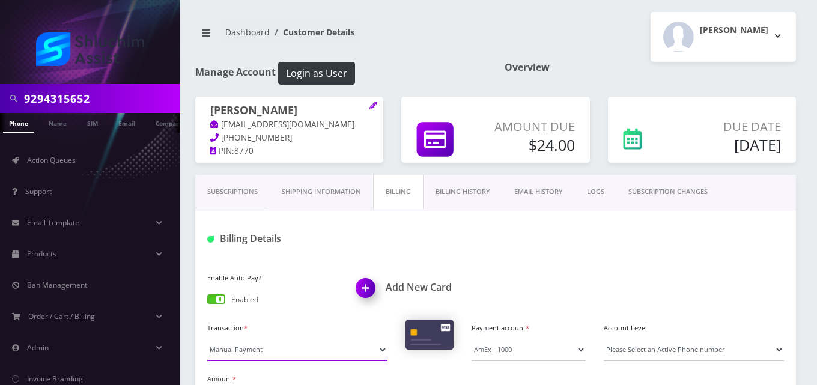
click at [274, 353] on select "Manual Payment Custom Charge Manual Credit Custom Invoice" at bounding box center [297, 349] width 180 height 23
select select "Custom Invoice"
click at [207, 338] on select "Manual Payment Custom Charge Manual Credit Custom Invoice" at bounding box center [297, 349] width 180 height 23
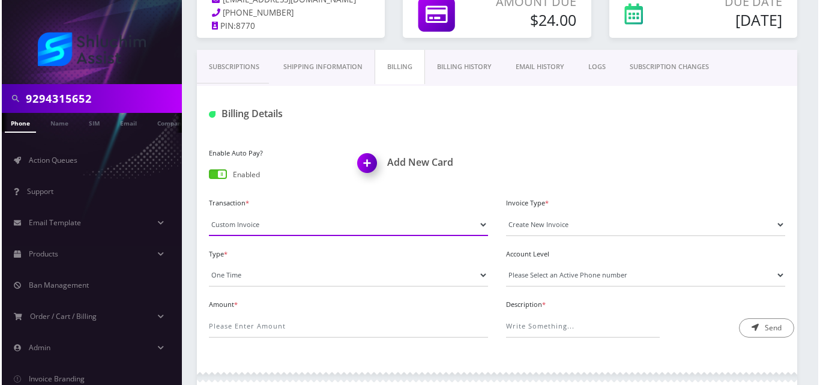
scroll to position [127, 0]
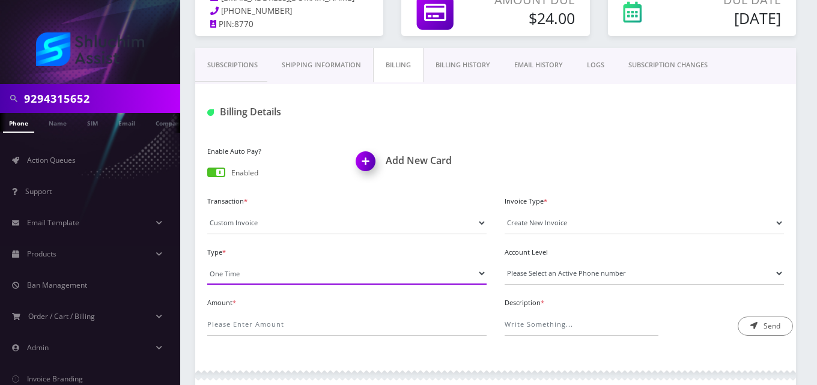
click at [238, 271] on select "One Time Usage Charge" at bounding box center [346, 273] width 279 height 23
select select "4"
click at [207, 262] on select "One Time Usage Charge" at bounding box center [346, 273] width 279 height 23
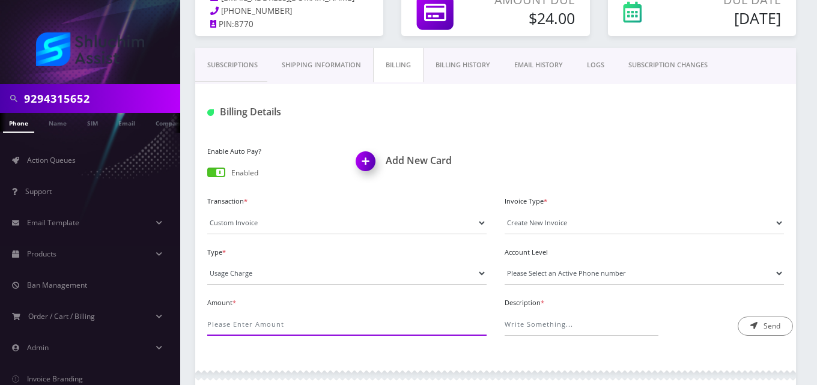
click at [250, 321] on input "Amount *" at bounding box center [346, 324] width 279 height 23
type input "48.98"
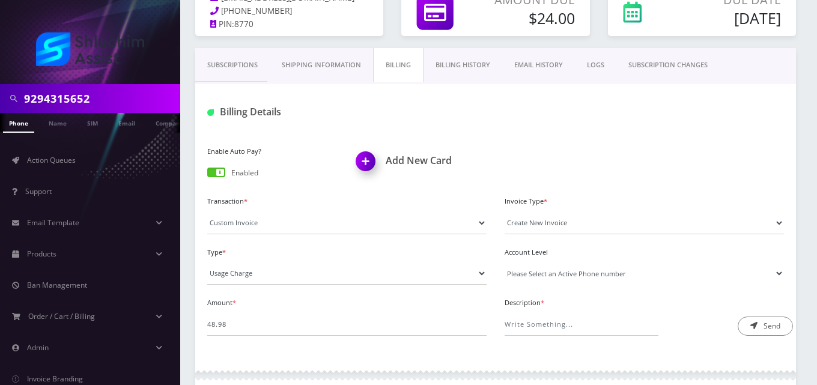
click at [551, 273] on select "Please Select an Active Phone number 9599995668" at bounding box center [644, 273] width 279 height 23
select select "1935"
click at [505, 262] on select "Please Select an Active Phone number 9599995668" at bounding box center [644, 273] width 279 height 23
click at [563, 330] on input "Description *" at bounding box center [582, 324] width 154 height 23
type input "Roaming Fee"
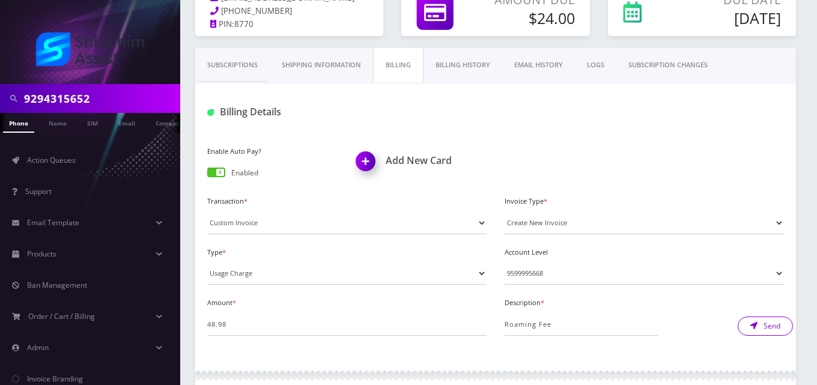
click at [766, 329] on button "Send" at bounding box center [765, 326] width 55 height 19
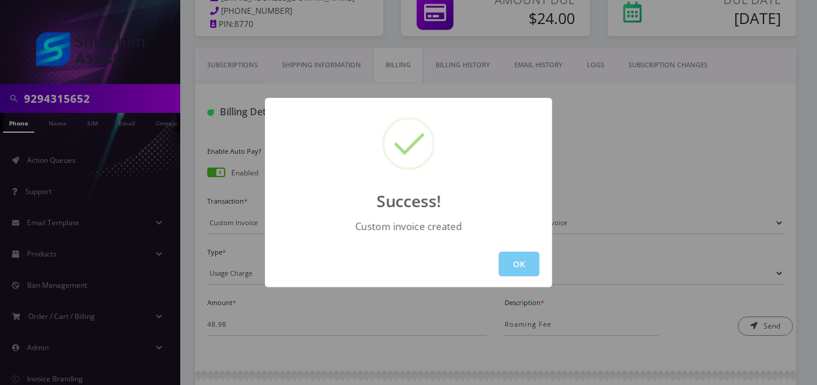
click at [527, 267] on button "OK" at bounding box center [519, 264] width 41 height 25
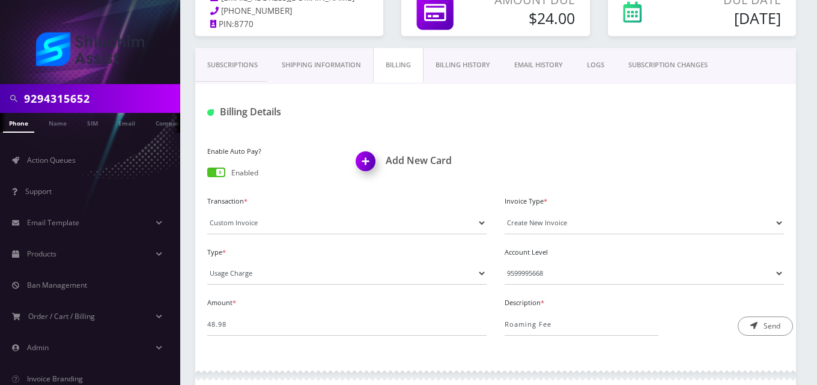
click at [528, 71] on link "EMAIL HISTORY" at bounding box center [538, 65] width 73 height 34
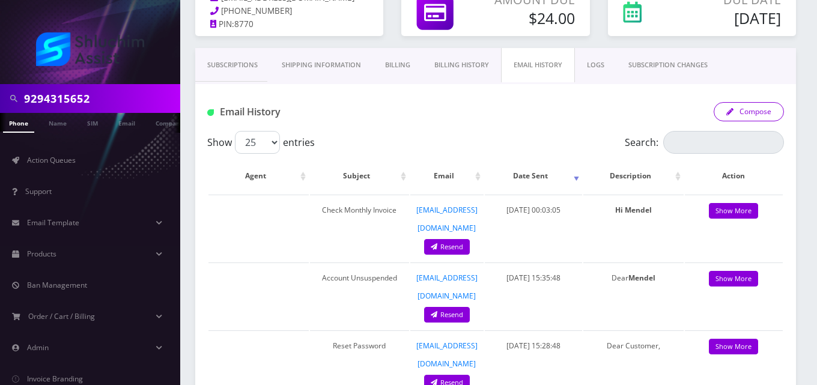
click at [727, 115] on button "Compose" at bounding box center [749, 111] width 70 height 19
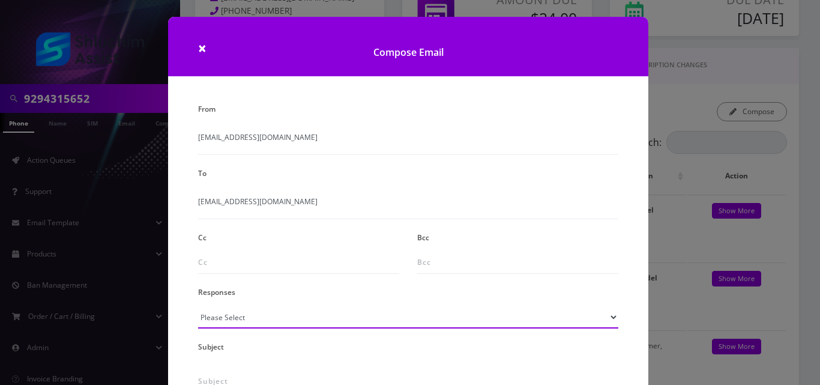
click at [259, 320] on select "Please Select TMobile port Unable to activate CH Pickup Past Due Pick up follow…" at bounding box center [408, 317] width 420 height 23
select select "24"
click at [198, 306] on select "Please Select TMobile port Unable to activate CH Pickup Past Due Pick up follow…" at bounding box center [408, 317] width 420 height 23
type input "Additional One-Time Charge"
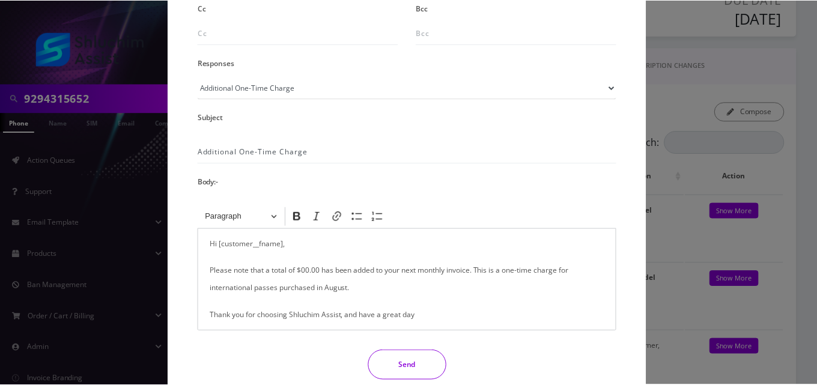
scroll to position [241, 0]
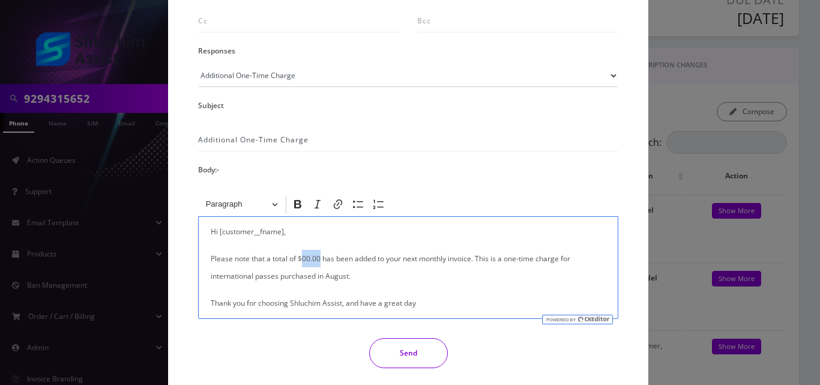
drag, startPoint x: 318, startPoint y: 259, endPoint x: 302, endPoint y: 260, distance: 16.9
click at [302, 260] on p "Please note that a total of $00.00 has been added to your next monthly invoice.…" at bounding box center [408, 267] width 395 height 35
drag, startPoint x: 314, startPoint y: 277, endPoint x: 196, endPoint y: 284, distance: 118.5
click at [196, 284] on div "<p>Hi [customer__fname],</p><p>Please note that a total of $00.00 has been adde…" at bounding box center [408, 256] width 438 height 126
click at [396, 346] on button "Send" at bounding box center [408, 353] width 79 height 30
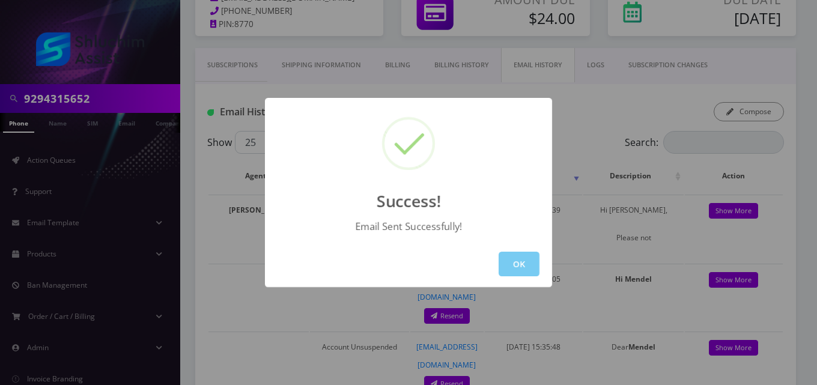
click at [511, 265] on button "OK" at bounding box center [519, 264] width 41 height 25
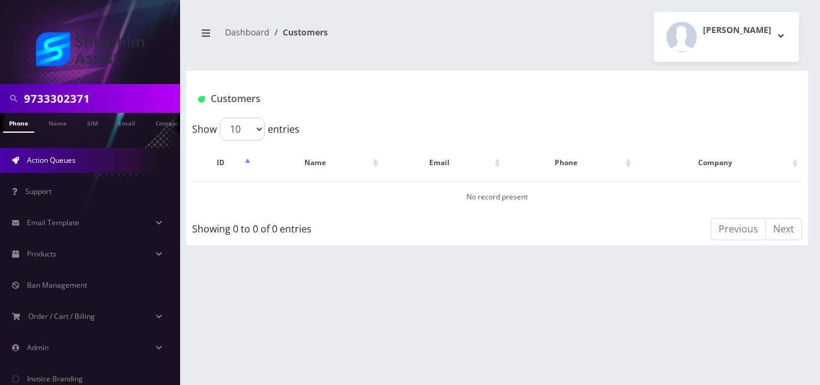
click at [46, 160] on span "Action Queues" at bounding box center [51, 160] width 49 height 10
